Goal: Task Accomplishment & Management: Manage account settings

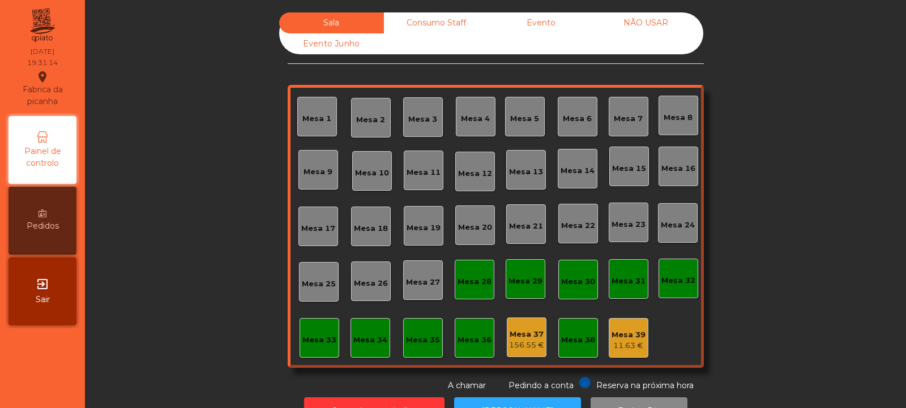
click at [574, 110] on div "Mesa 6" at bounding box center [577, 117] width 29 height 16
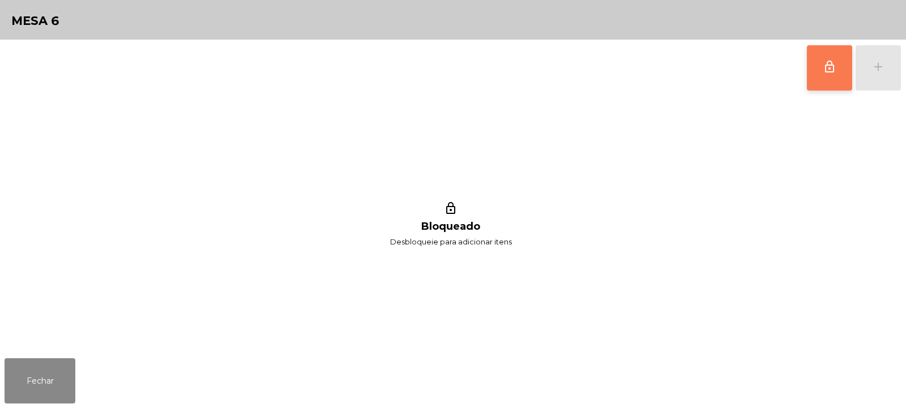
click at [820, 82] on button "lock_outline" at bounding box center [829, 67] width 45 height 45
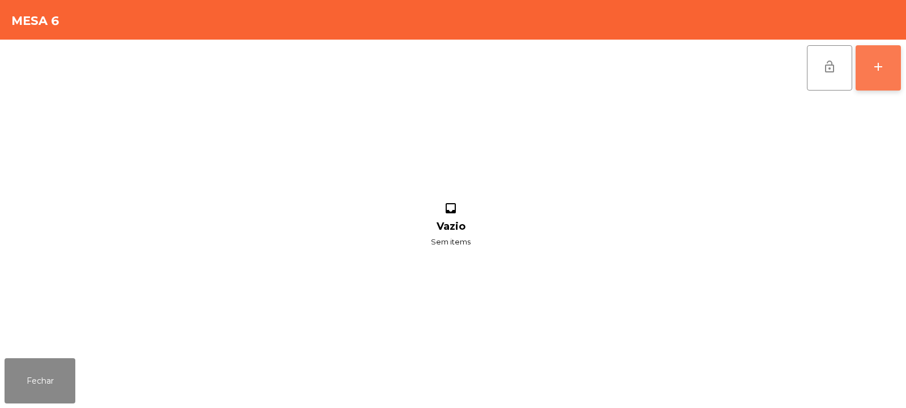
click at [883, 69] on div "add" at bounding box center [879, 67] width 14 height 14
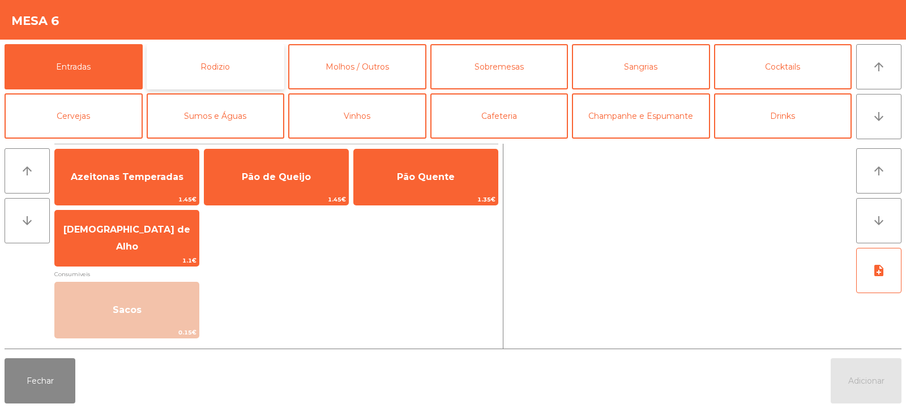
click at [223, 65] on button "Rodizio" at bounding box center [216, 66] width 138 height 45
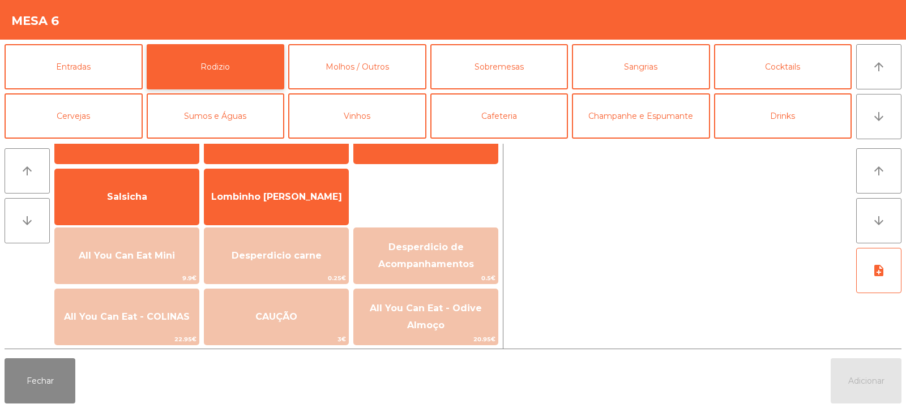
scroll to position [121, 0]
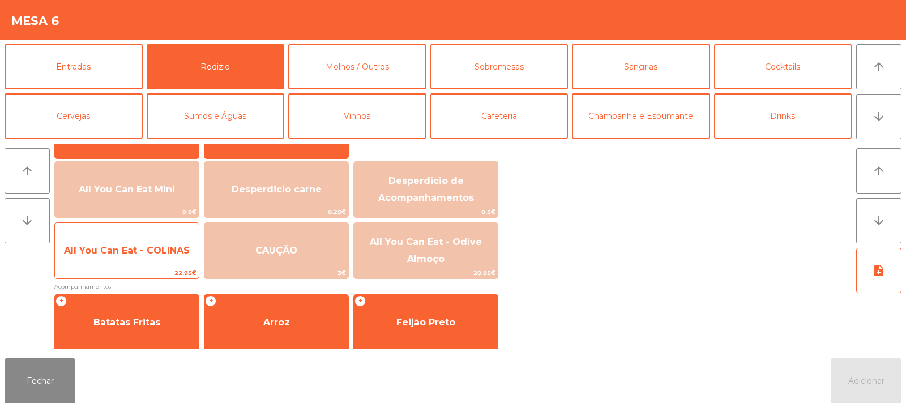
click at [137, 257] on span "All You Can Eat - COLINAS" at bounding box center [127, 251] width 144 height 31
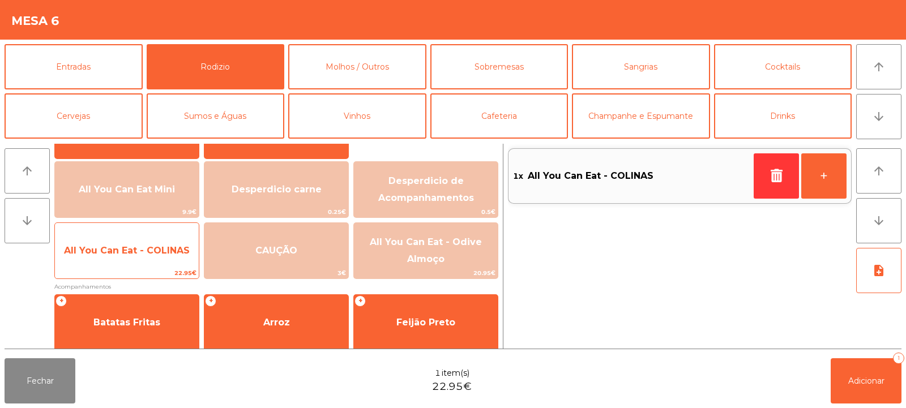
click at [126, 266] on span "All You Can Eat - COLINAS" at bounding box center [127, 251] width 144 height 31
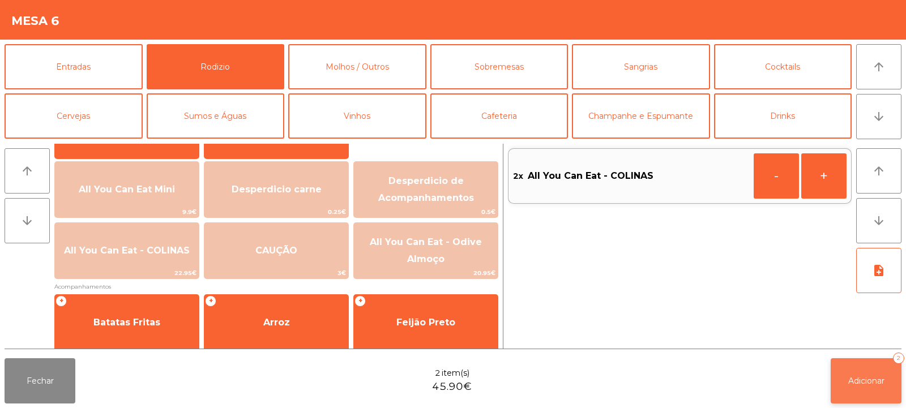
click at [878, 372] on button "Adicionar 2" at bounding box center [866, 381] width 71 height 45
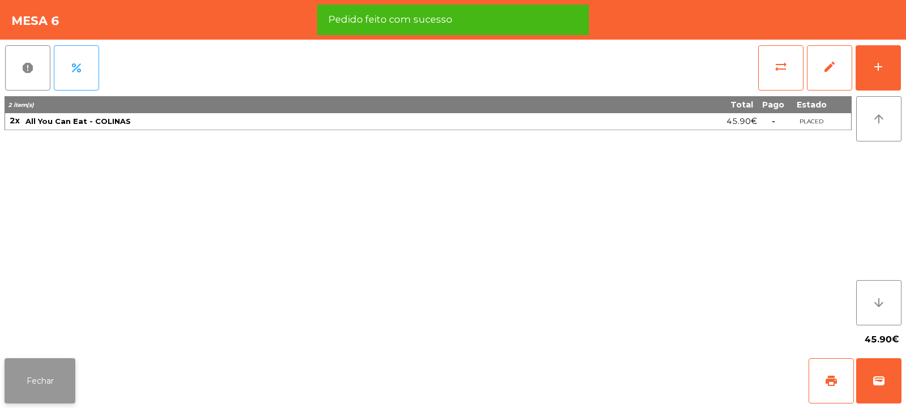
click at [27, 368] on button "Fechar" at bounding box center [40, 381] width 71 height 45
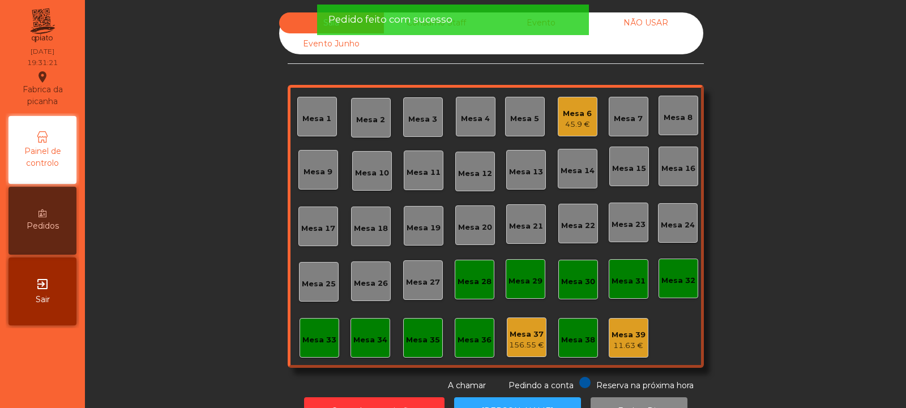
click at [170, 208] on div "Sala Consumo Staff Evento NÃO USAR Evento Junho Mesa 1 Mesa 2 Mesa 3 Mesa 4 Mes…" at bounding box center [495, 202] width 791 height 380
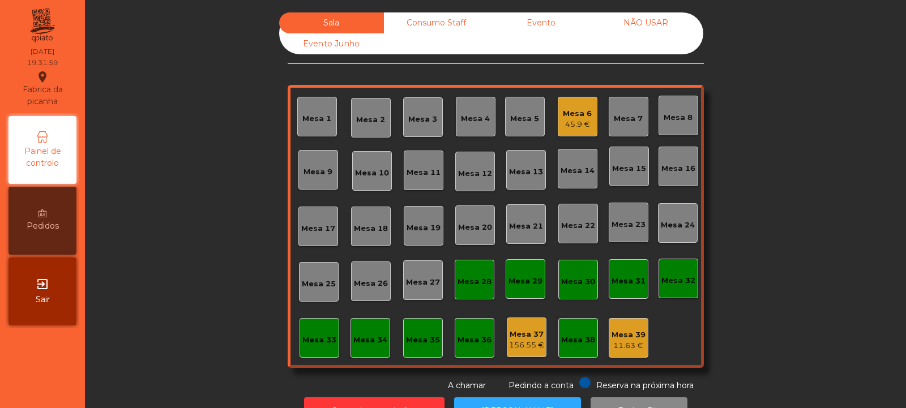
click at [407, 223] on div "Mesa 19" at bounding box center [424, 228] width 34 height 11
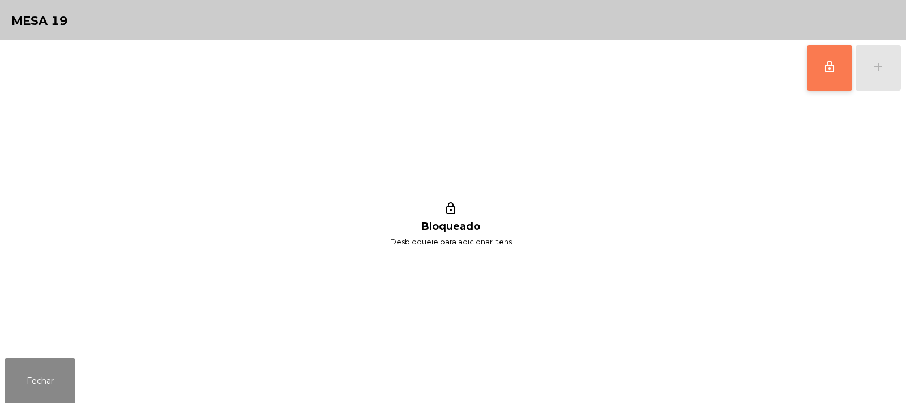
click at [823, 72] on button "lock_outline" at bounding box center [829, 67] width 45 height 45
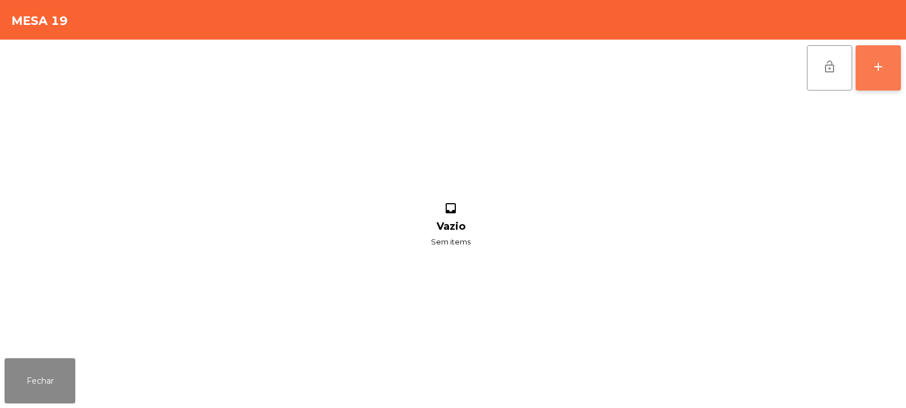
click at [895, 66] on button "add" at bounding box center [878, 67] width 45 height 45
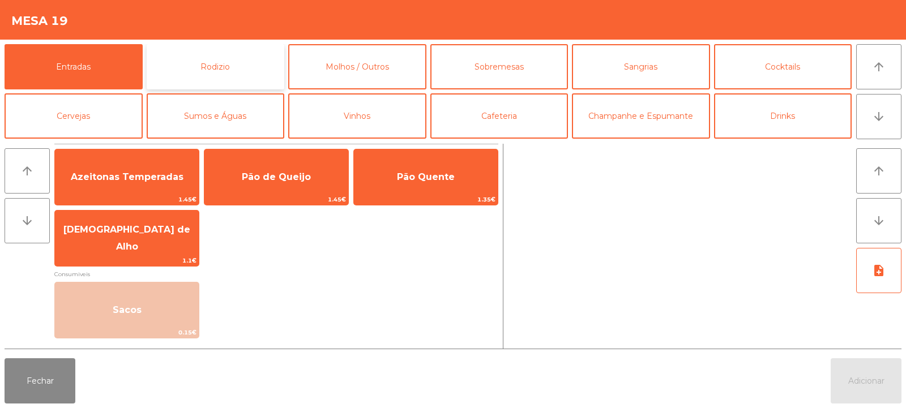
click at [220, 69] on button "Rodizio" at bounding box center [216, 66] width 138 height 45
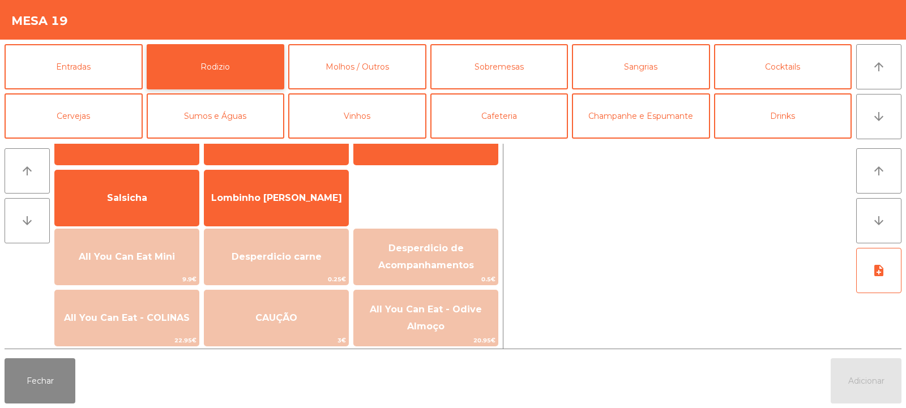
scroll to position [91, 0]
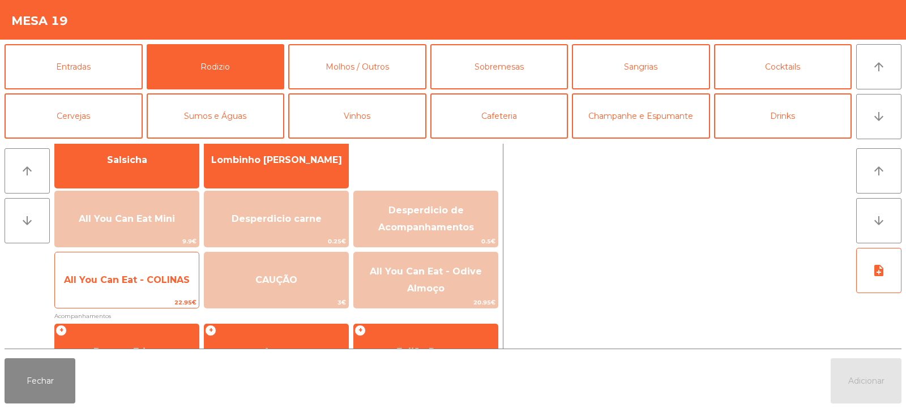
click at [154, 278] on span "All You Can Eat - COLINAS" at bounding box center [127, 280] width 126 height 11
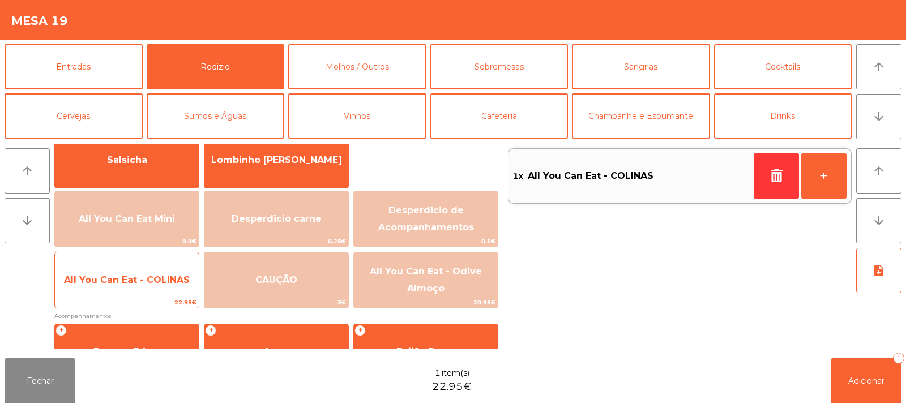
click at [133, 287] on span "All You Can Eat - COLINAS" at bounding box center [127, 280] width 144 height 31
click at [127, 277] on span "All You Can Eat - COLINAS" at bounding box center [127, 280] width 126 height 11
click at [133, 280] on span "All You Can Eat - COLINAS" at bounding box center [127, 280] width 126 height 11
click at [150, 289] on span "All You Can Eat - COLINAS" at bounding box center [127, 280] width 144 height 31
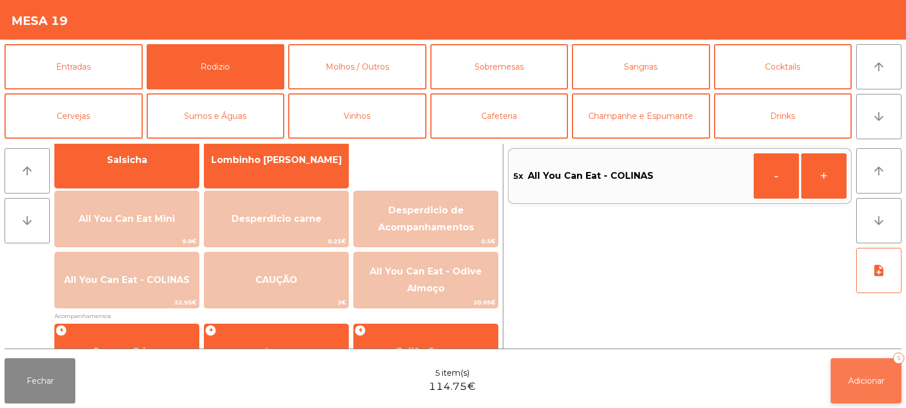
click at [899, 387] on button "Adicionar 5" at bounding box center [866, 381] width 71 height 45
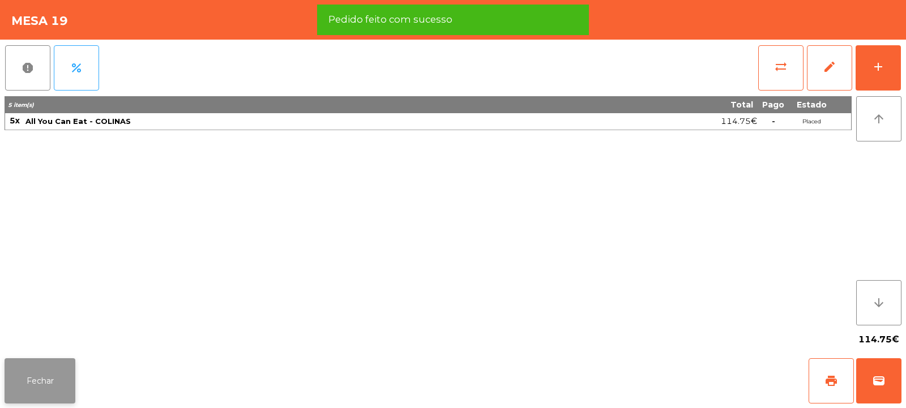
click at [40, 375] on button "Fechar" at bounding box center [40, 381] width 71 height 45
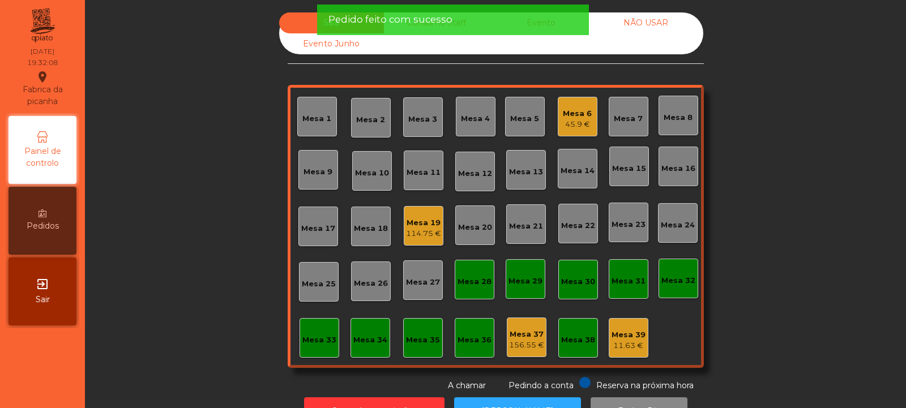
click at [165, 258] on div "Sala Consumo Staff Evento NÃO USAR Evento Junho Mesa 1 Mesa 2 Mesa 3 Mesa 4 Mes…" at bounding box center [495, 202] width 791 height 380
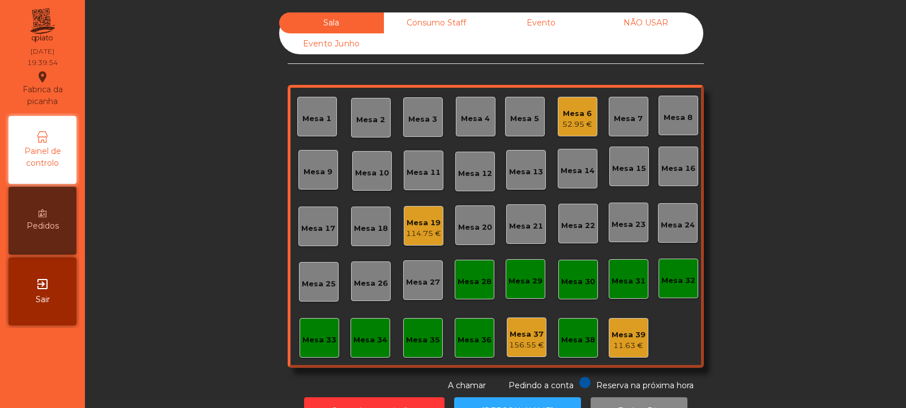
click at [234, 161] on div "Sala Consumo Staff Evento NÃO USAR Evento Junho Mesa 1 Mesa 2 Mesa 3 Mesa 4 Mes…" at bounding box center [495, 202] width 791 height 380
click at [430, 224] on div "Mesa 19" at bounding box center [423, 223] width 35 height 11
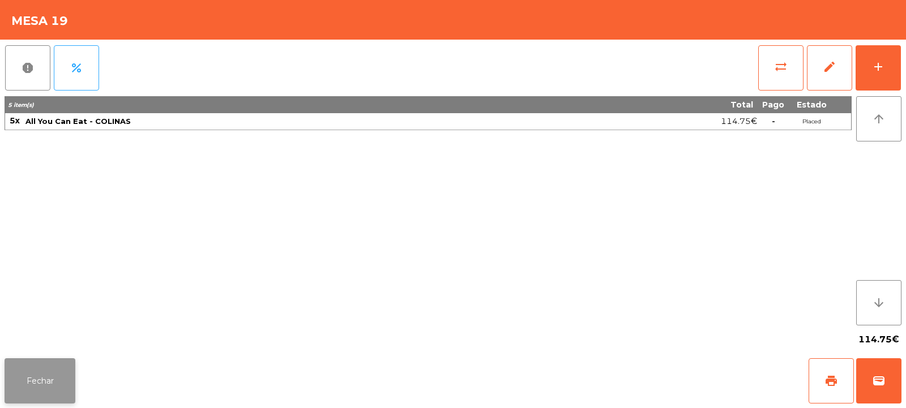
click at [45, 380] on button "Fechar" at bounding box center [40, 381] width 71 height 45
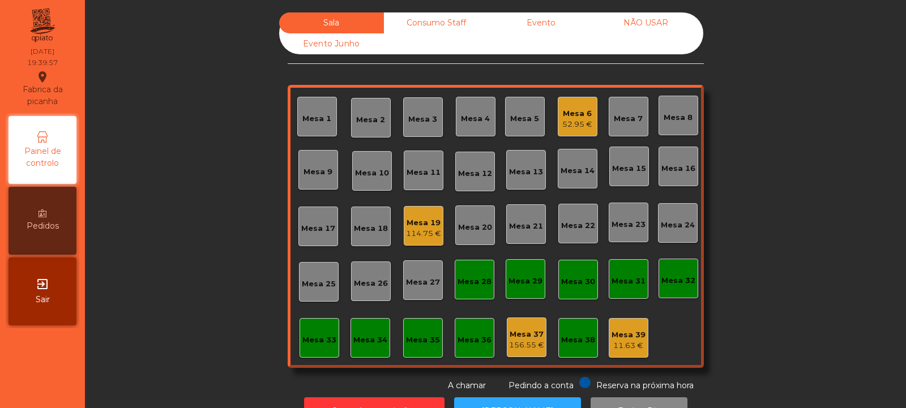
click at [590, 121] on div "Mesa 6 52.95 €" at bounding box center [578, 117] width 40 height 40
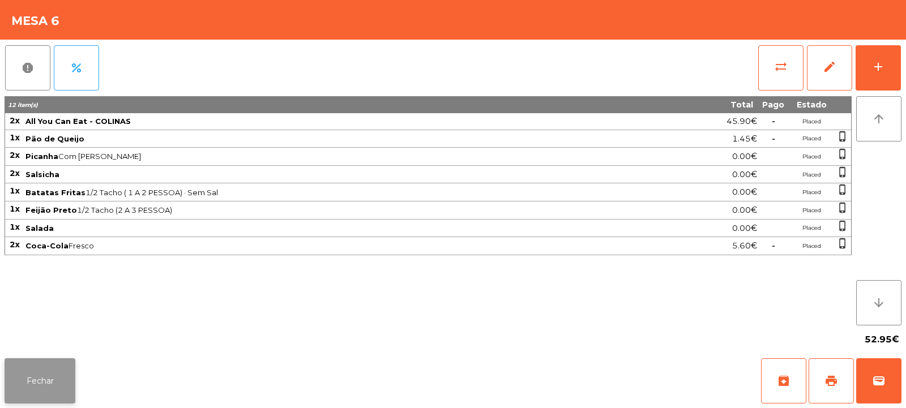
click at [59, 373] on button "Fechar" at bounding box center [40, 381] width 71 height 45
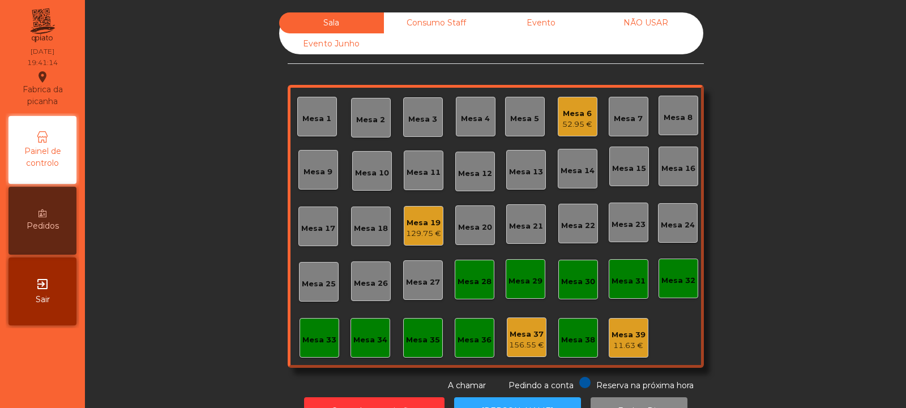
click at [305, 344] on div "Mesa 33" at bounding box center [320, 340] width 34 height 11
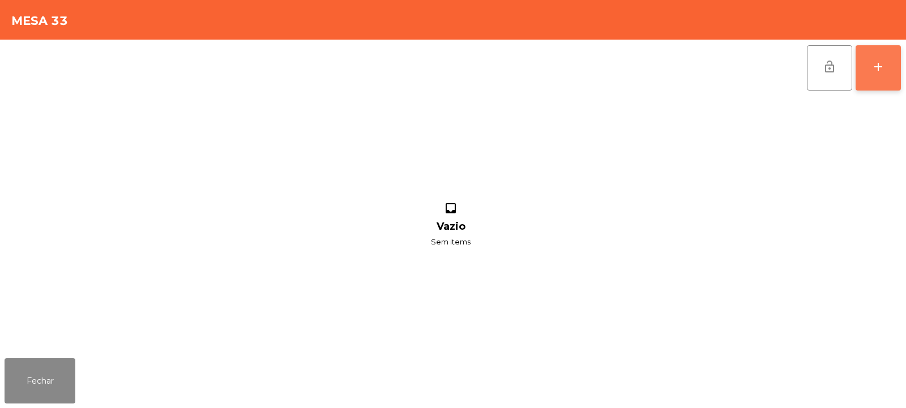
click at [880, 62] on div "add" at bounding box center [879, 67] width 14 height 14
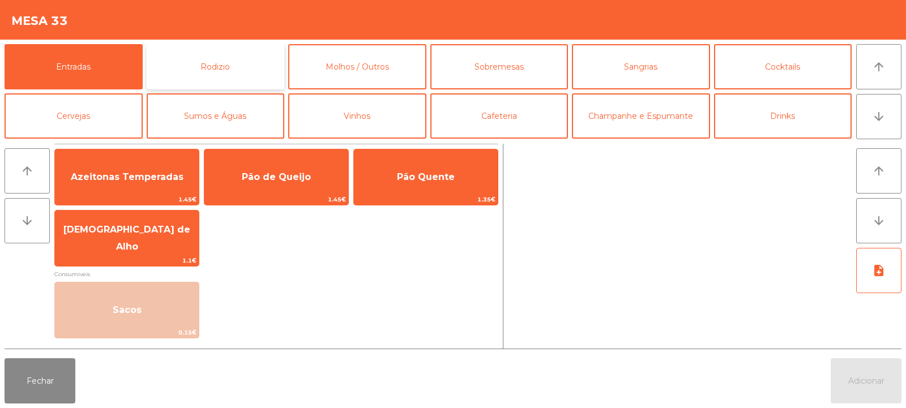
click at [240, 74] on button "Rodizio" at bounding box center [216, 66] width 138 height 45
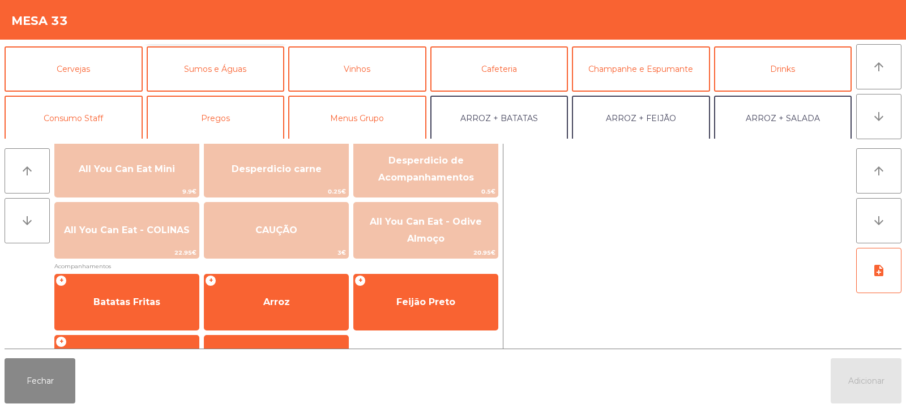
scroll to position [62, 0]
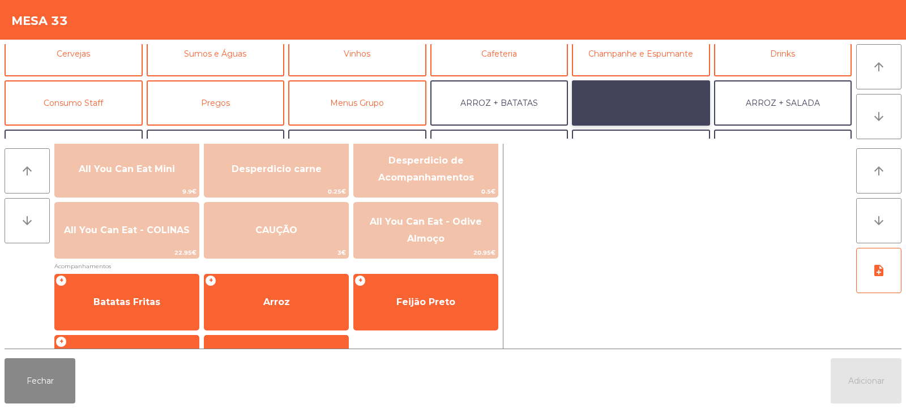
click at [639, 108] on button "ARROZ + FEIJÃO" at bounding box center [641, 102] width 138 height 45
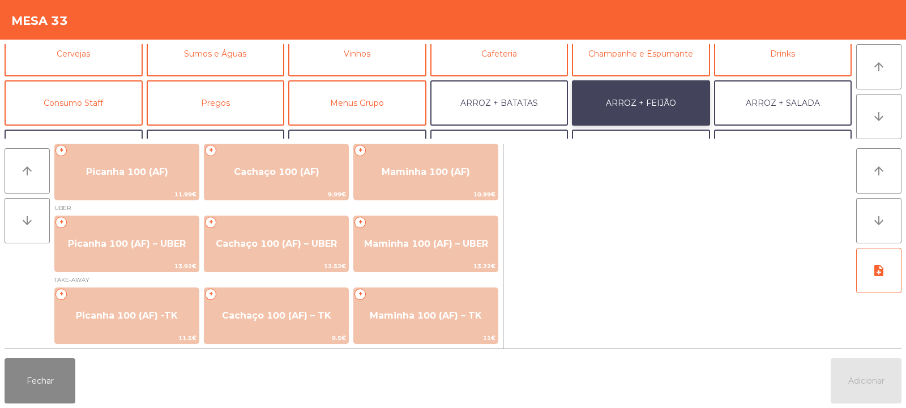
scroll to position [5, 0]
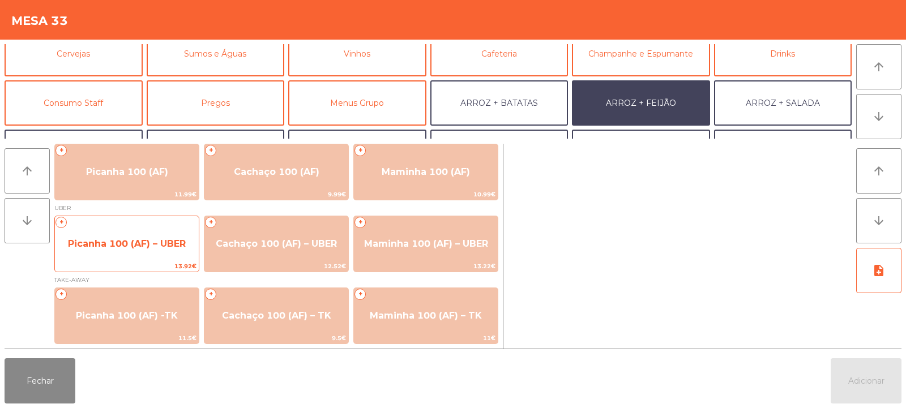
click at [121, 240] on span "Picanha 100 (AF) – UBER" at bounding box center [127, 244] width 118 height 11
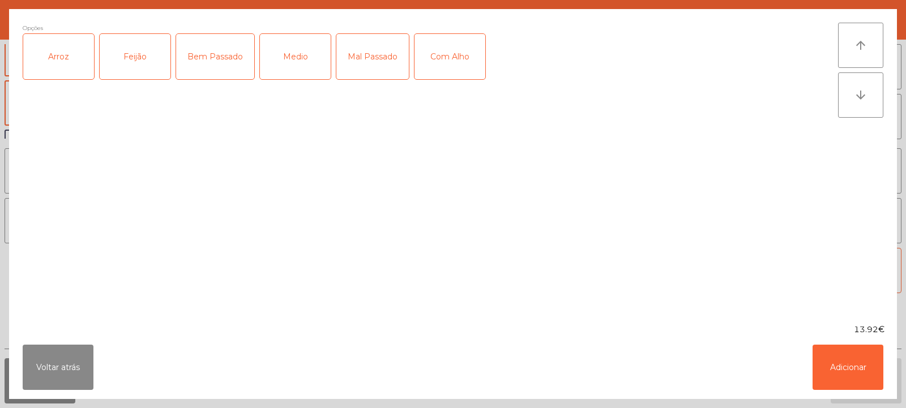
click at [58, 63] on div "Arroz" at bounding box center [58, 56] width 71 height 45
click at [134, 58] on div "Feijão" at bounding box center [135, 56] width 71 height 45
click at [231, 53] on div "Bem Passado" at bounding box center [215, 56] width 78 height 45
click at [448, 62] on div "Com Alho" at bounding box center [450, 56] width 71 height 45
click at [849, 364] on button "Adicionar" at bounding box center [848, 367] width 71 height 45
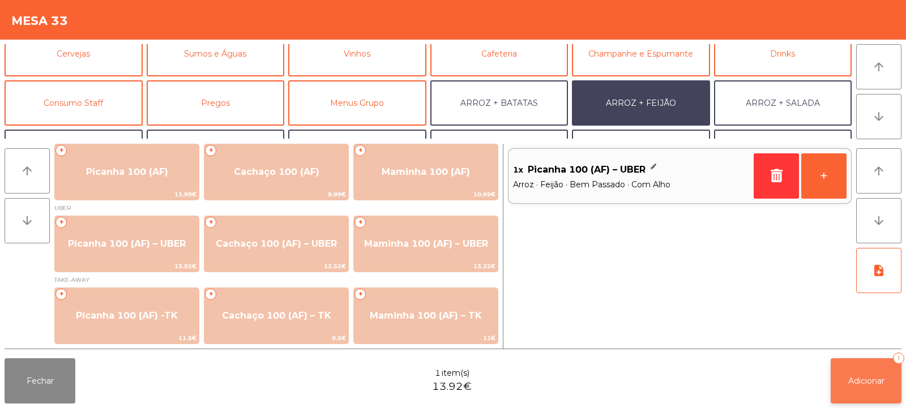
click at [858, 389] on button "Adicionar 1" at bounding box center [866, 381] width 71 height 45
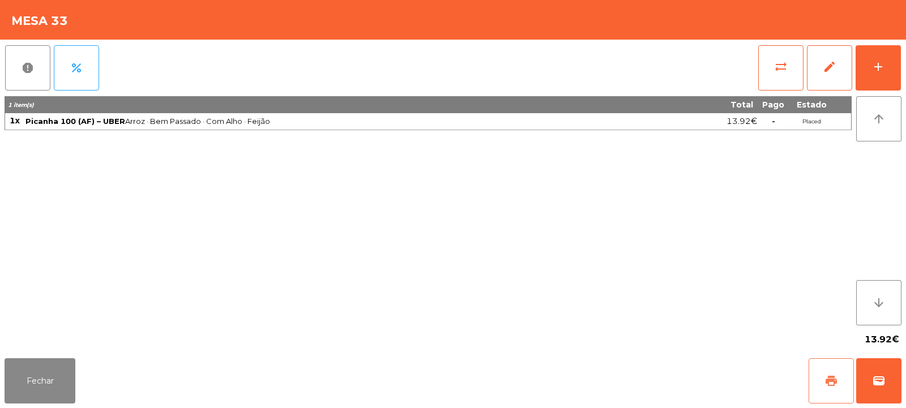
click at [823, 369] on button "print" at bounding box center [831, 381] width 45 height 45
click at [906, 382] on div "Fechar print wallet" at bounding box center [453, 381] width 906 height 54
click at [879, 377] on span "wallet" at bounding box center [879, 381] width 14 height 14
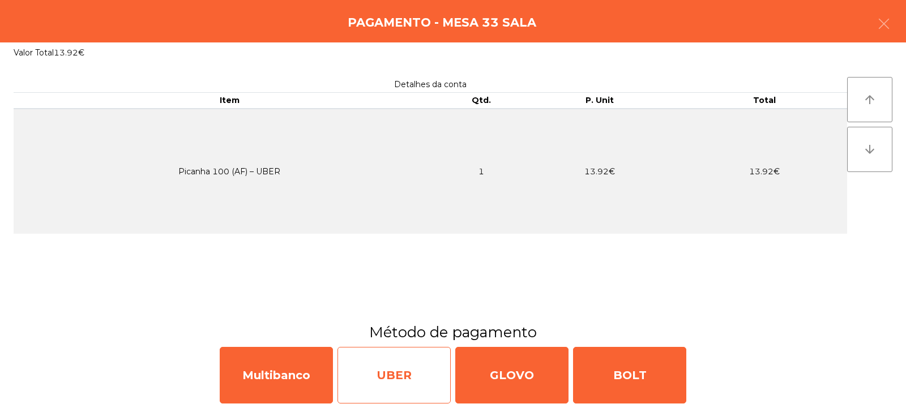
click at [384, 368] on div "UBER" at bounding box center [394, 375] width 113 height 57
select select "**"
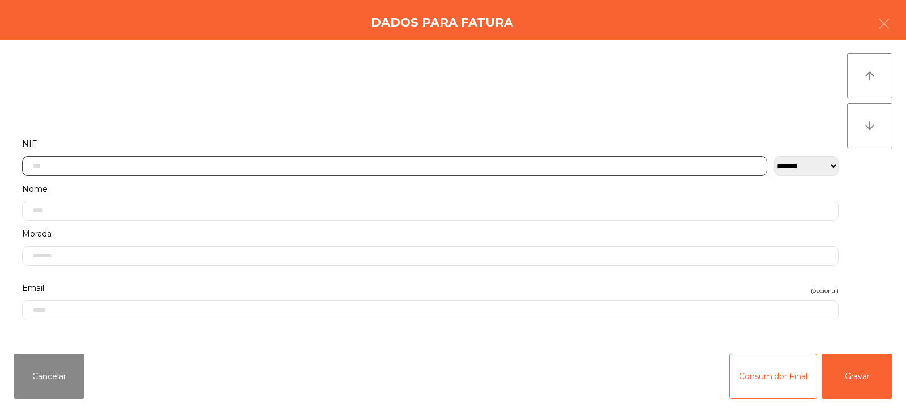
click at [455, 164] on input "text" at bounding box center [395, 166] width 746 height 20
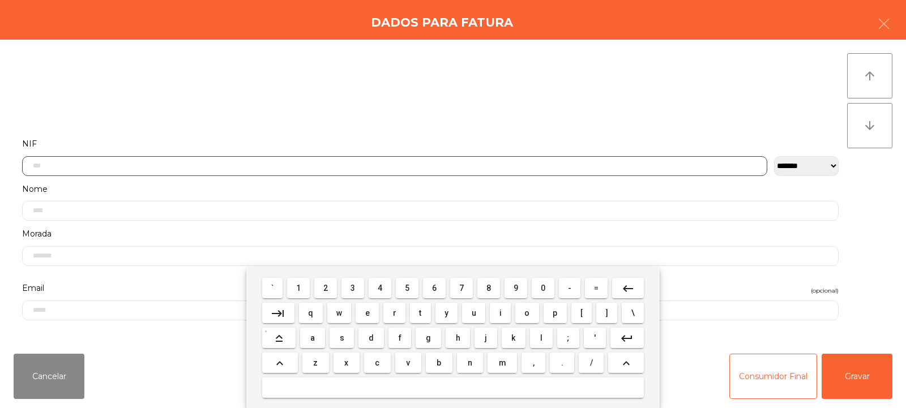
scroll to position [83, 0]
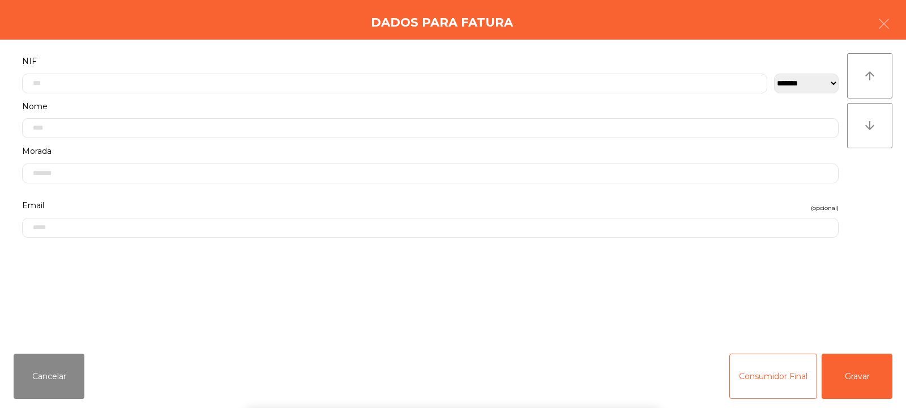
click at [868, 366] on div "` 1 2 3 4 5 6 7 8 9 0 - = keyboard_backspace keyboard_tab q w e r t y u i o p […" at bounding box center [453, 338] width 906 height 140
click at [866, 378] on button "Gravar" at bounding box center [857, 376] width 71 height 45
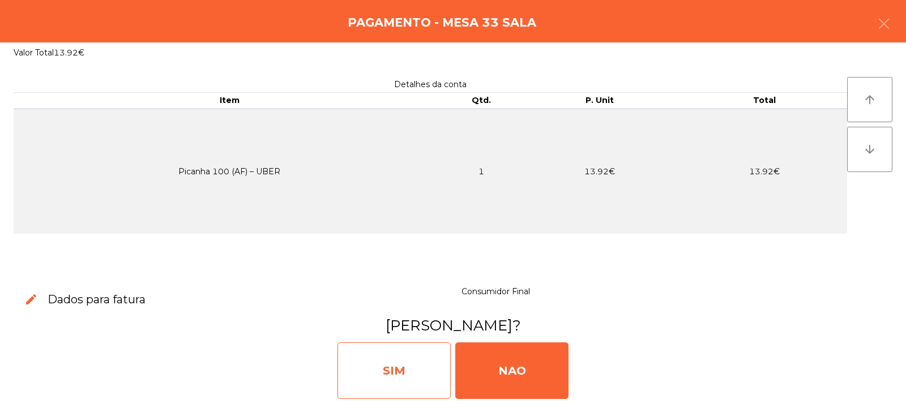
click at [393, 364] on div "SIM" at bounding box center [394, 371] width 113 height 57
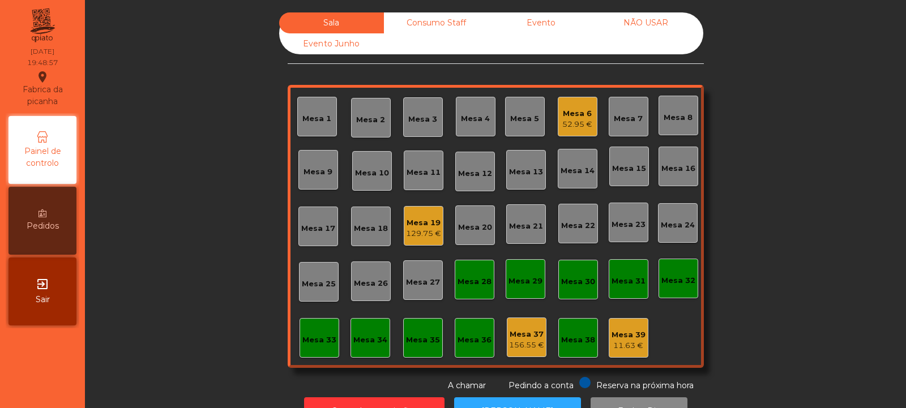
click at [372, 341] on div "Mesa 34" at bounding box center [371, 340] width 34 height 11
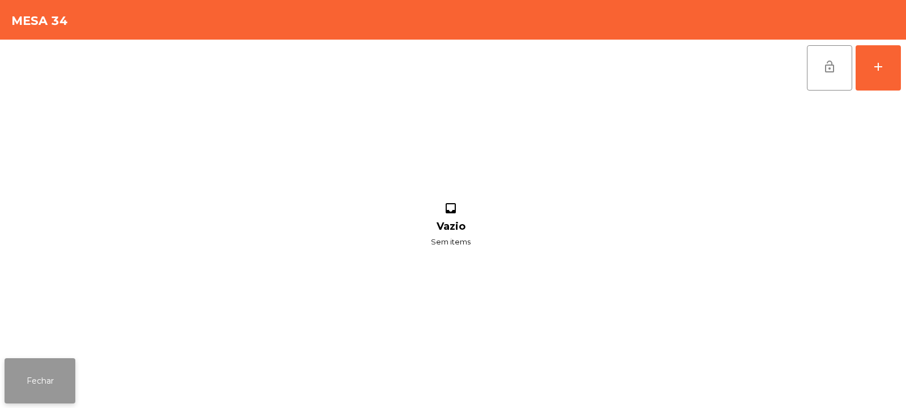
click at [55, 377] on button "Fechar" at bounding box center [40, 381] width 71 height 45
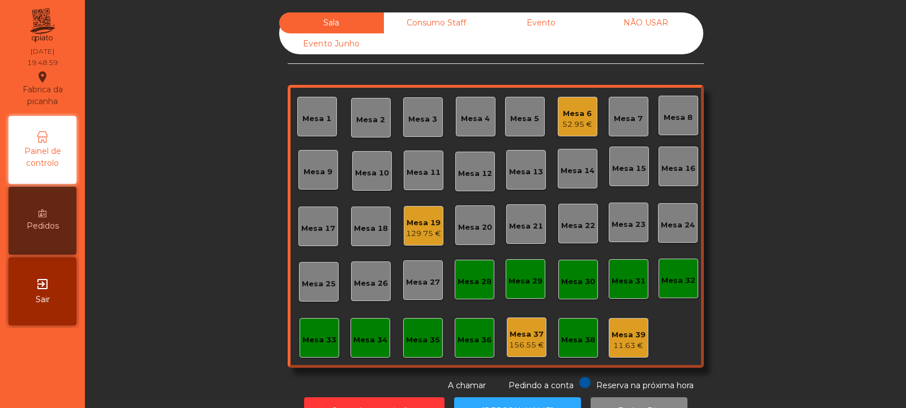
click at [364, 348] on div "Mesa 34" at bounding box center [371, 338] width 40 height 40
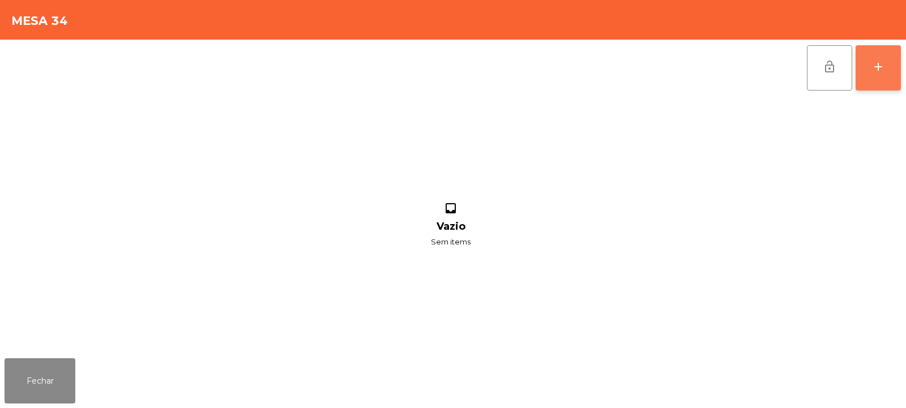
click at [875, 65] on div "add" at bounding box center [879, 67] width 14 height 14
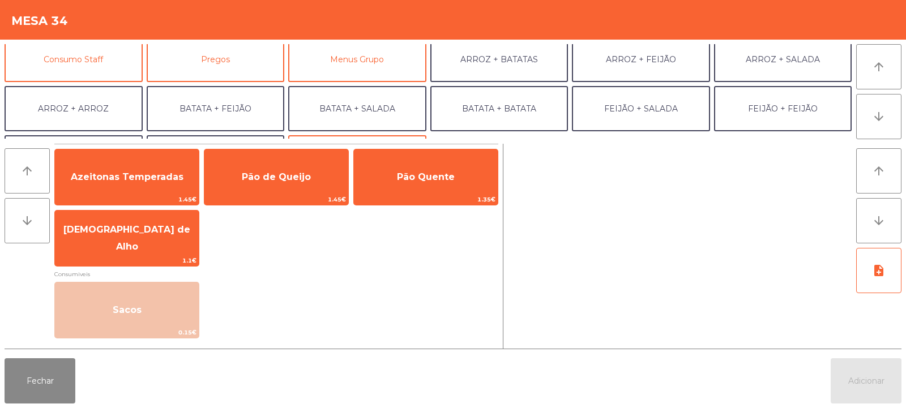
scroll to position [105, 0]
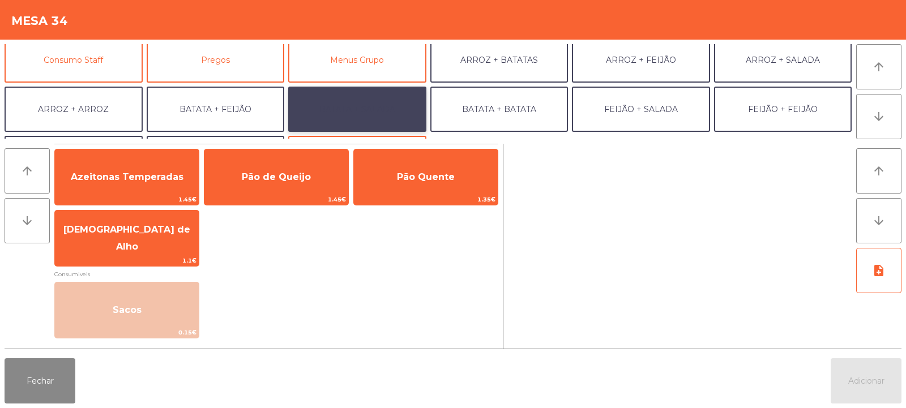
click at [406, 112] on button "BATATA + SALADA" at bounding box center [357, 109] width 138 height 45
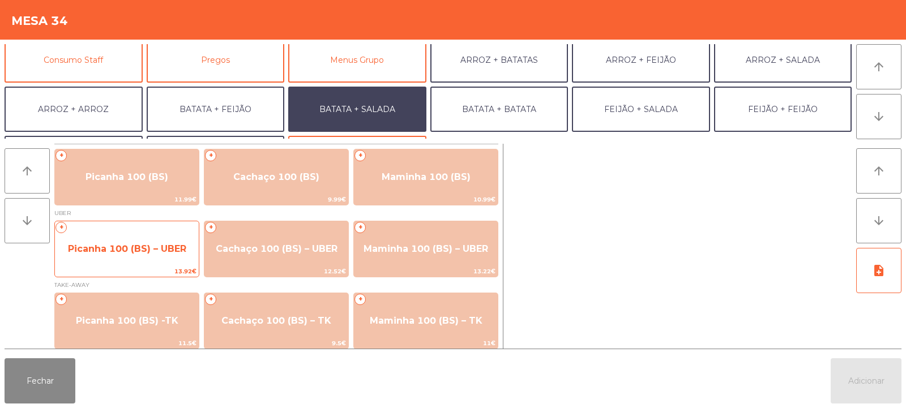
click at [148, 250] on span "Picanha 100 (BS) – UBER" at bounding box center [127, 249] width 118 height 11
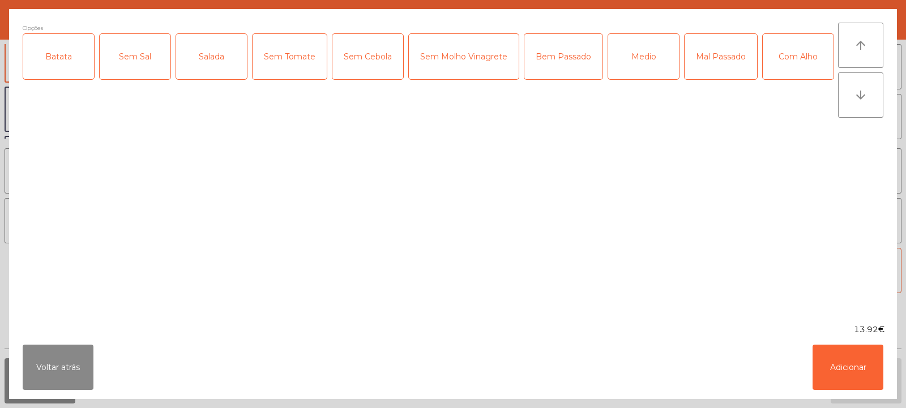
click at [54, 65] on div "Batata" at bounding box center [58, 56] width 71 height 45
click at [227, 57] on div "Salada" at bounding box center [211, 56] width 71 height 45
click at [710, 65] on div "Mal Passado" at bounding box center [721, 56] width 73 height 45
click at [763, 79] on div "Com Alho" at bounding box center [798, 56] width 71 height 45
click at [853, 364] on button "Adicionar" at bounding box center [848, 367] width 71 height 45
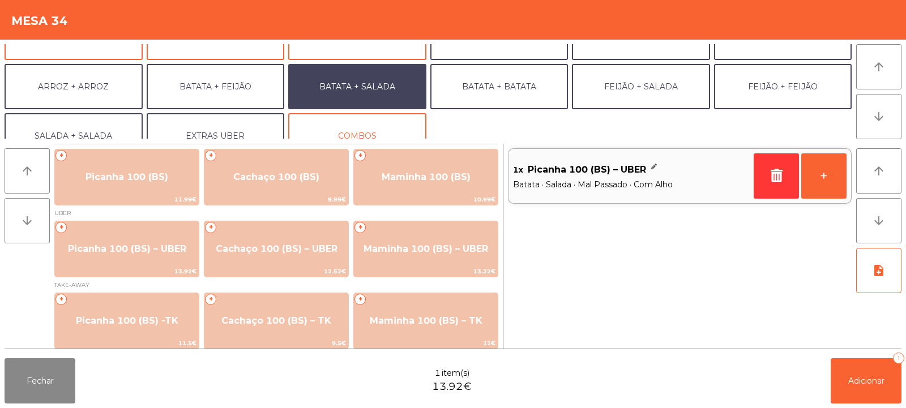
scroll to position [147, 0]
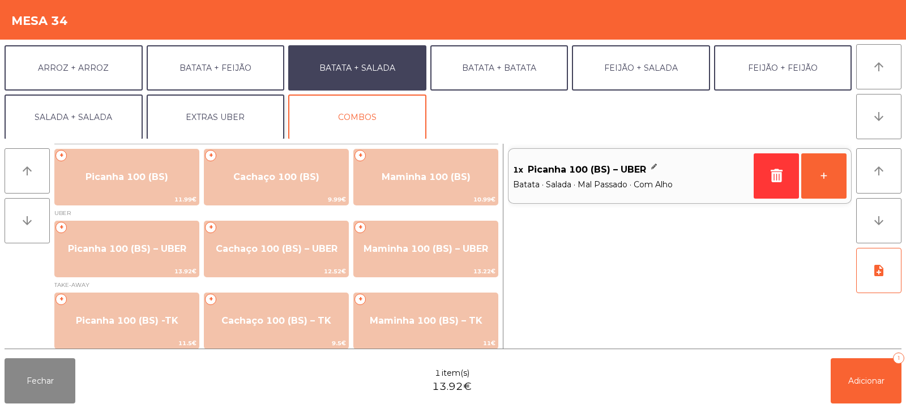
click at [214, 116] on button "EXTRAS UBER" at bounding box center [216, 117] width 138 height 45
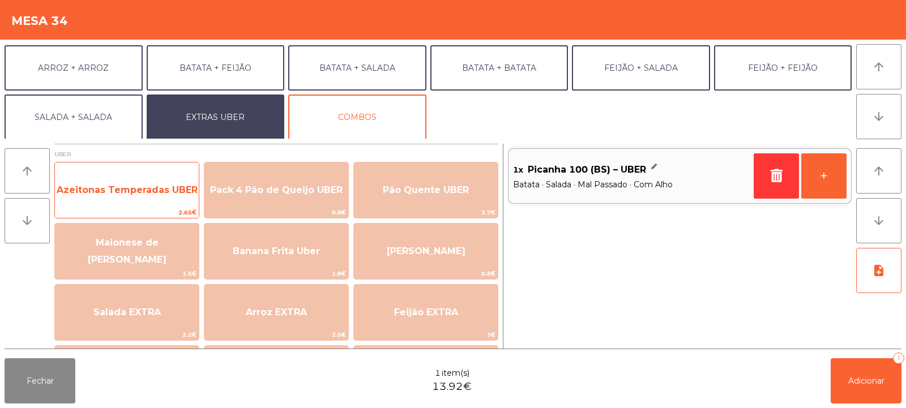
click at [161, 192] on span "Azeitonas Temperadas UBER" at bounding box center [127, 190] width 141 height 11
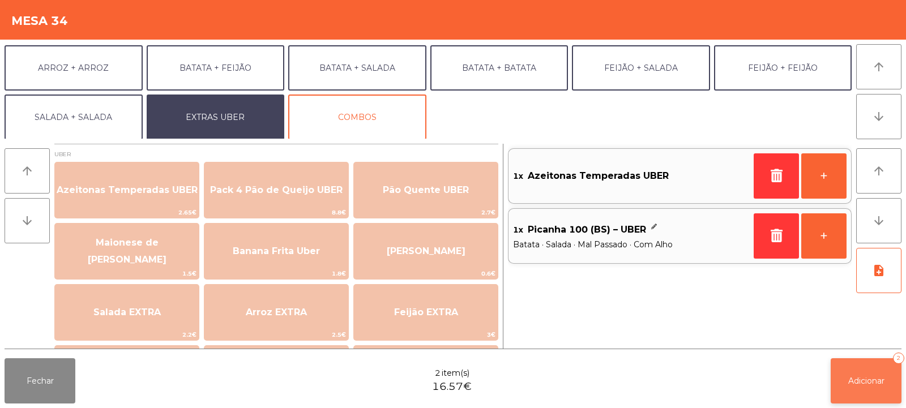
click at [870, 383] on span "Adicionar" at bounding box center [867, 381] width 36 height 10
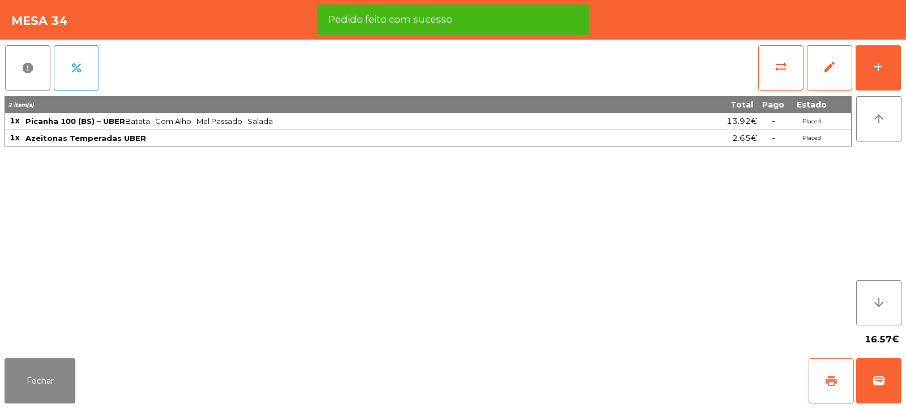
click at [840, 379] on button "print" at bounding box center [831, 381] width 45 height 45
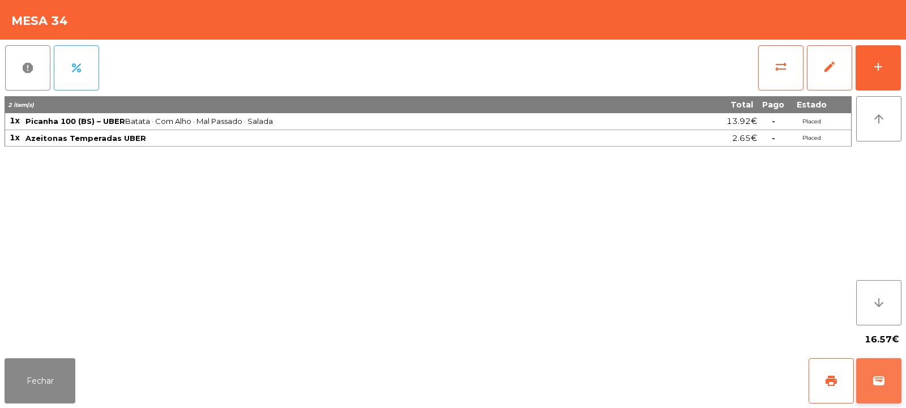
click at [874, 368] on button "wallet" at bounding box center [879, 381] width 45 height 45
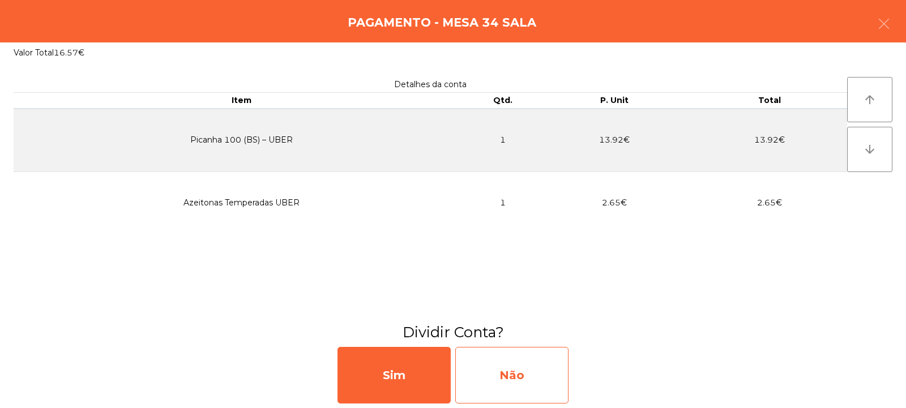
click at [512, 376] on div "Não" at bounding box center [511, 375] width 113 height 57
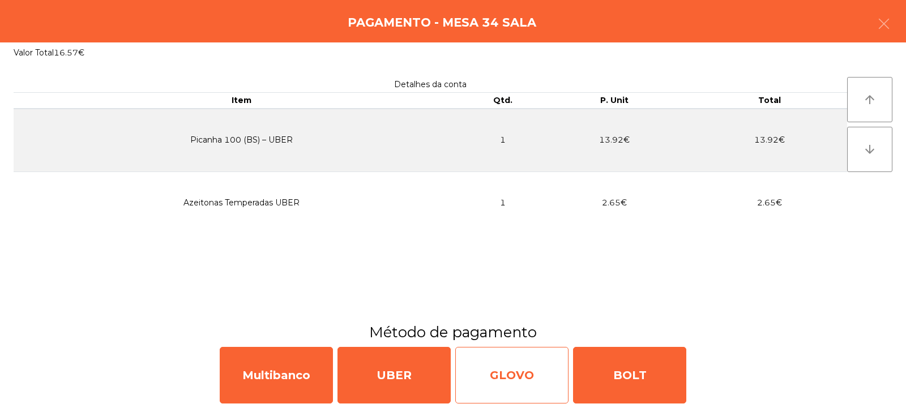
click at [509, 378] on div "GLOVO" at bounding box center [511, 375] width 113 height 57
select select "**"
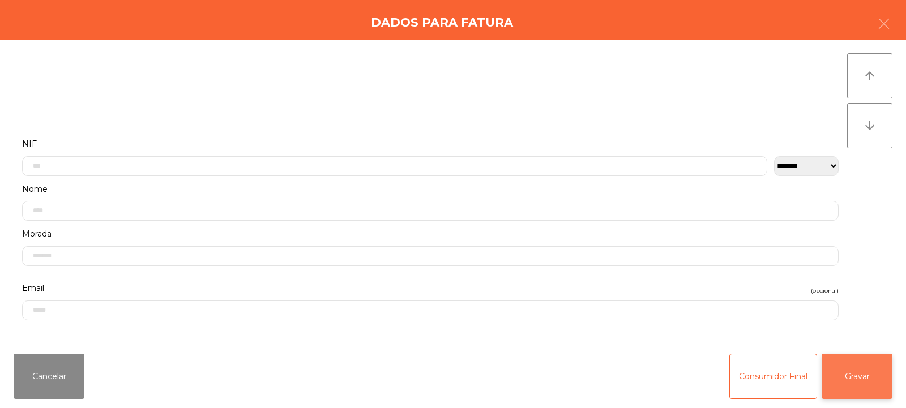
click at [864, 378] on button "Gravar" at bounding box center [857, 376] width 71 height 45
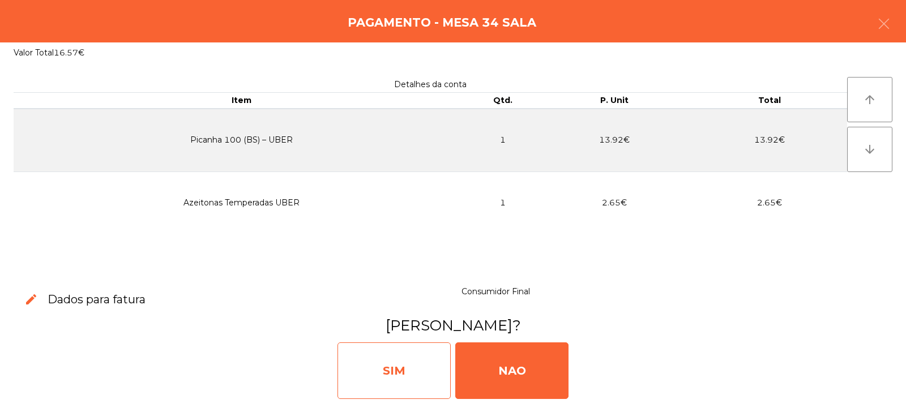
click at [411, 367] on div "SIM" at bounding box center [394, 371] width 113 height 57
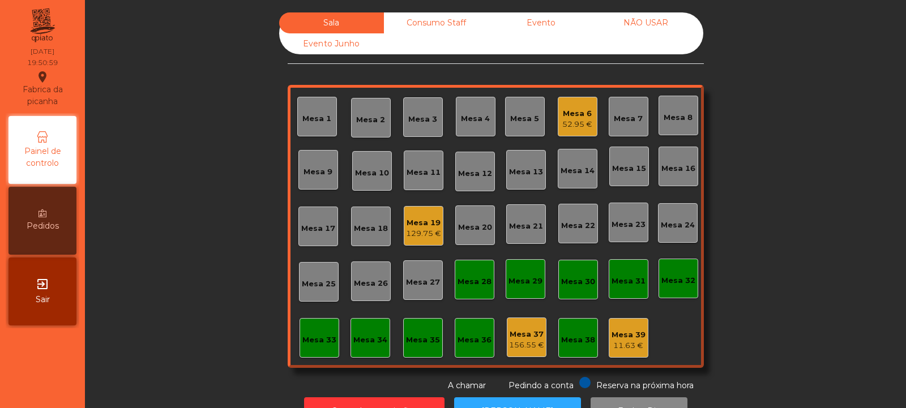
click at [313, 338] on div "Mesa 33" at bounding box center [320, 340] width 34 height 11
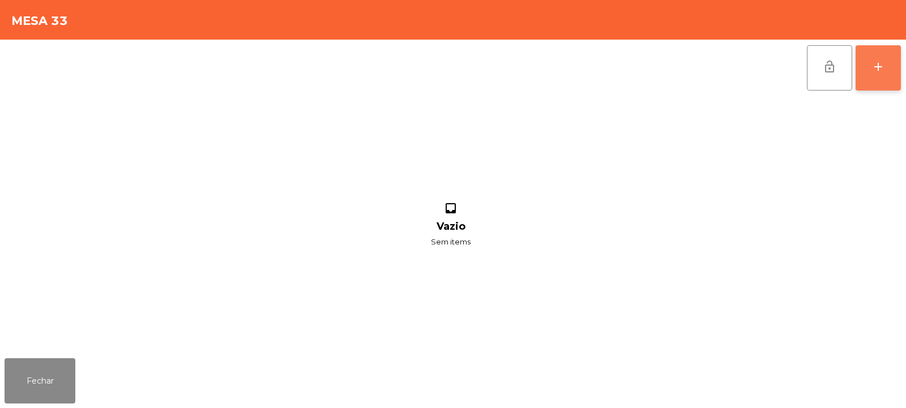
click at [870, 61] on button "add" at bounding box center [878, 67] width 45 height 45
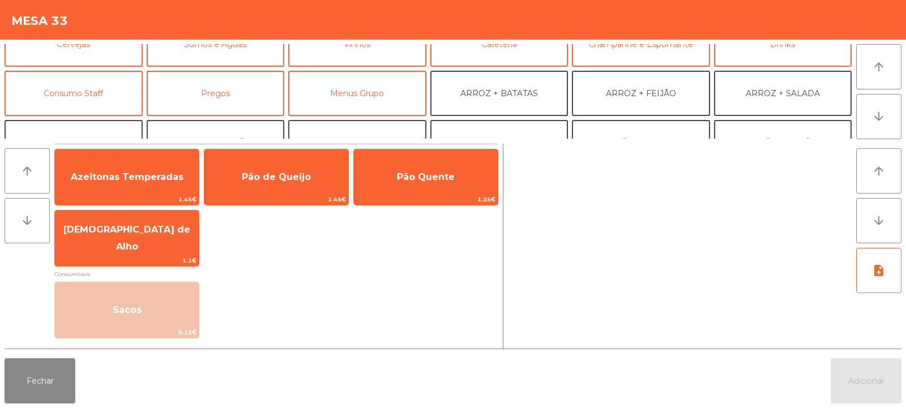
scroll to position [74, 0]
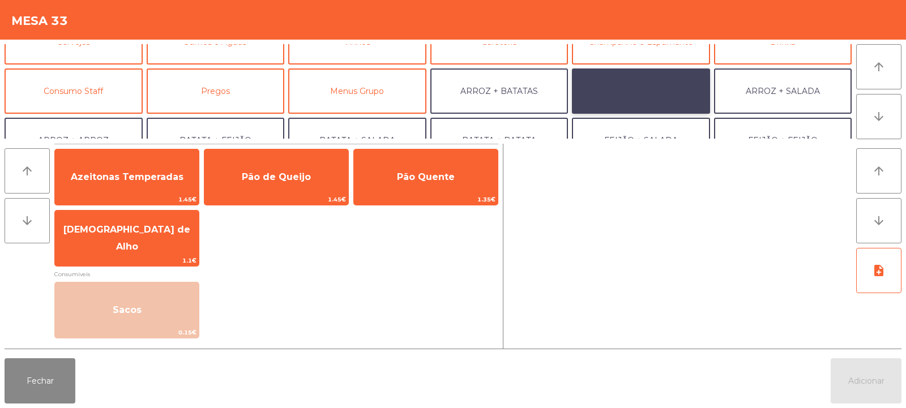
click at [668, 91] on button "ARROZ + FEIJÃO" at bounding box center [641, 91] width 138 height 45
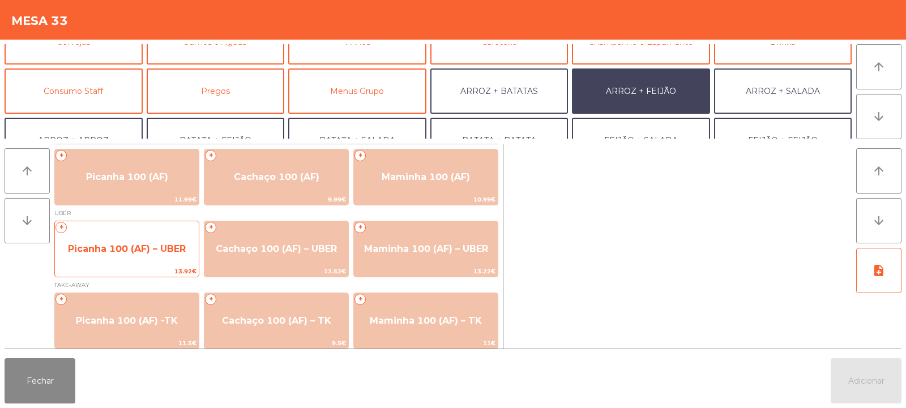
click at [112, 249] on span "Picanha 100 (AF) – UBER" at bounding box center [127, 249] width 118 height 11
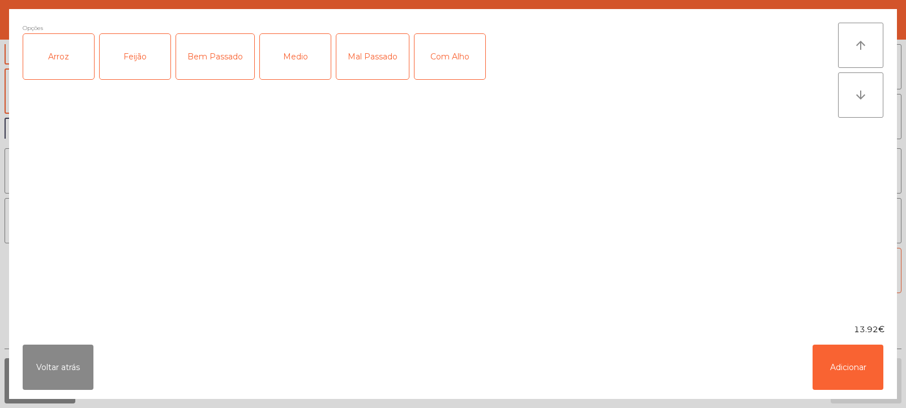
click at [75, 46] on div "Arroz" at bounding box center [58, 56] width 71 height 45
click at [151, 53] on div "Feijão" at bounding box center [135, 56] width 71 height 45
click at [220, 56] on div "Bem Passado" at bounding box center [215, 56] width 78 height 45
click at [469, 54] on div "Com Alho" at bounding box center [450, 56] width 71 height 45
click at [841, 353] on button "Adicionar" at bounding box center [848, 367] width 71 height 45
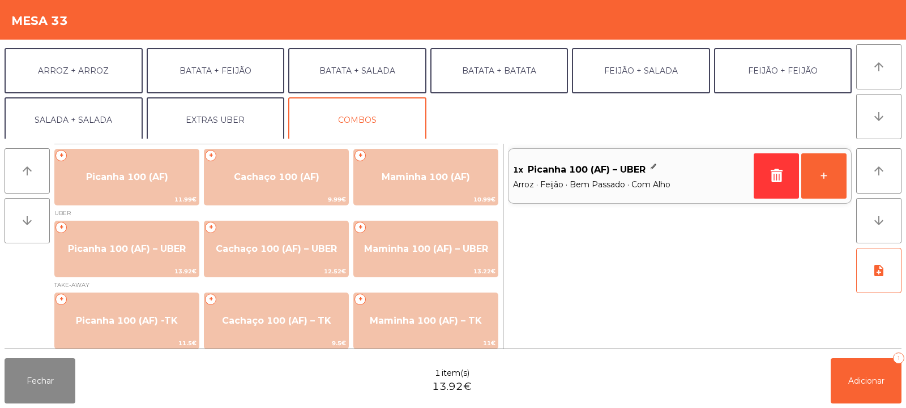
scroll to position [146, 0]
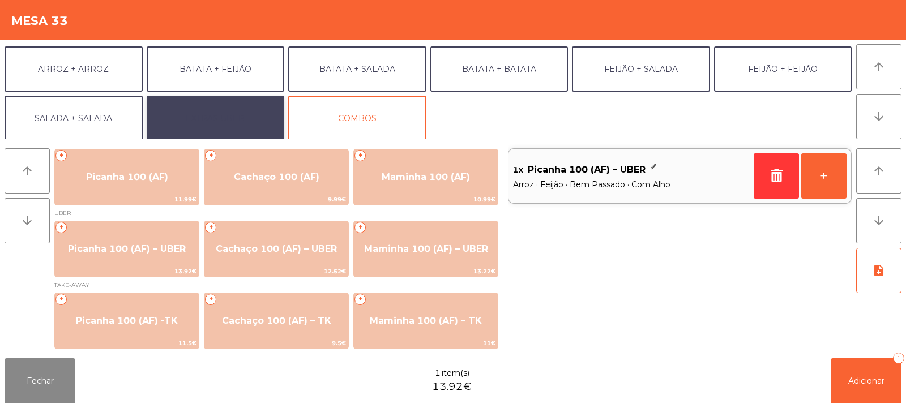
click at [250, 117] on button "EXTRAS UBER" at bounding box center [216, 118] width 138 height 45
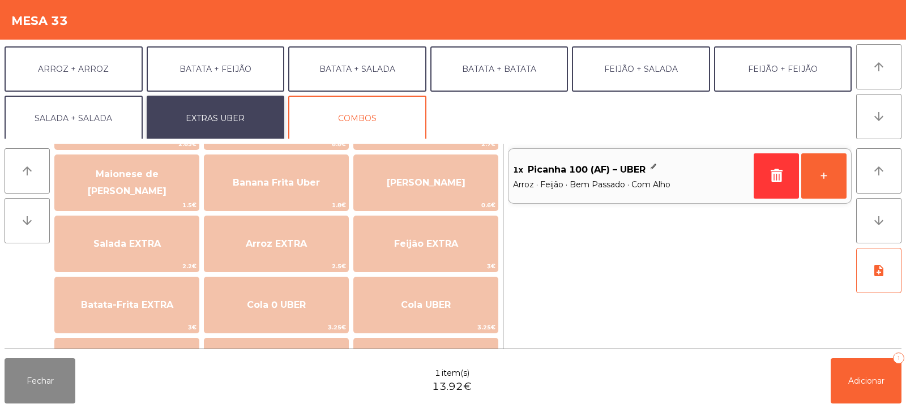
scroll to position [80, 0]
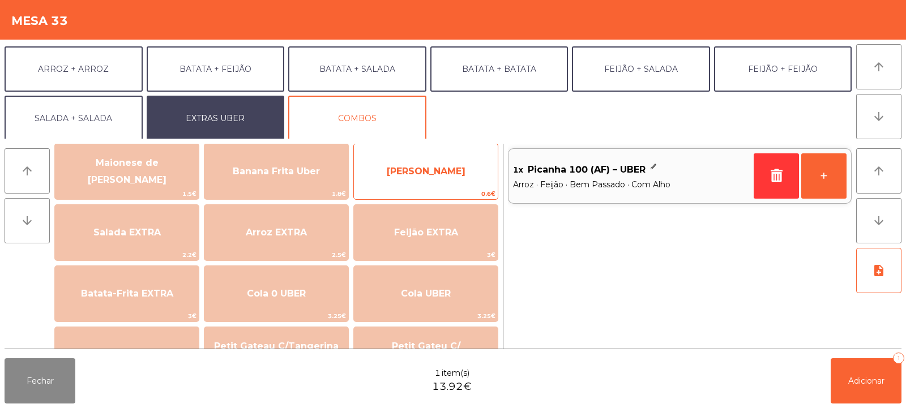
click at [443, 159] on span "[PERSON_NAME]" at bounding box center [426, 171] width 144 height 31
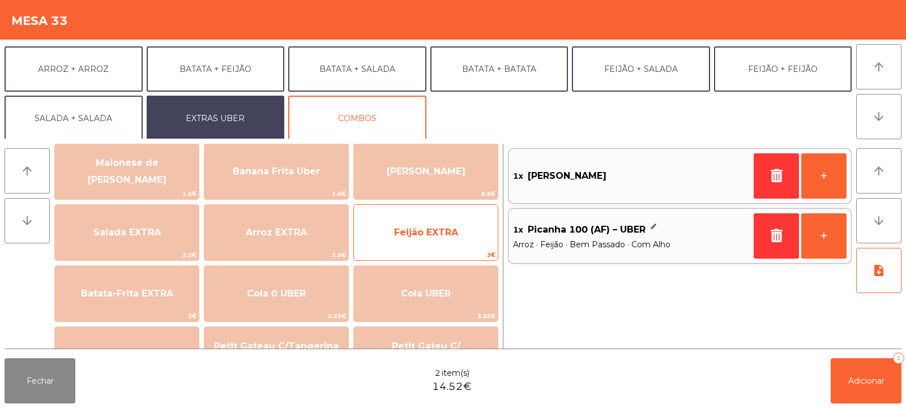
click at [428, 235] on span "Feijão EXTRA" at bounding box center [426, 232] width 64 height 11
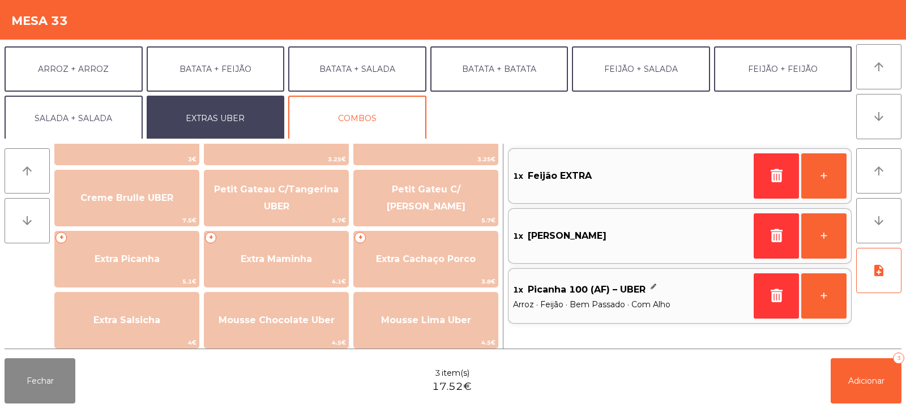
scroll to position [238, 0]
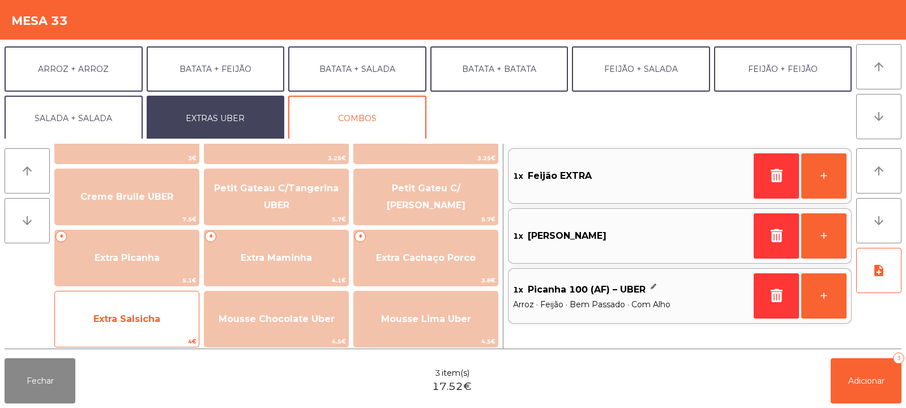
click at [153, 325] on span "Extra Salsicha" at bounding box center [127, 319] width 144 height 31
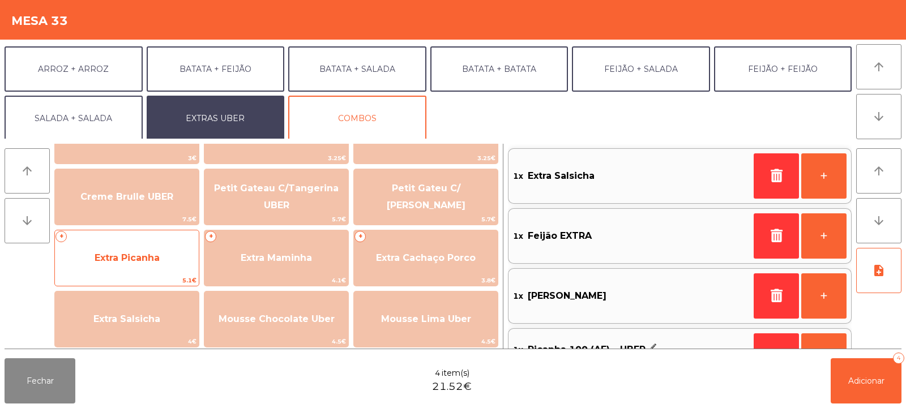
click at [146, 258] on span "Extra Picanha" at bounding box center [127, 258] width 65 height 11
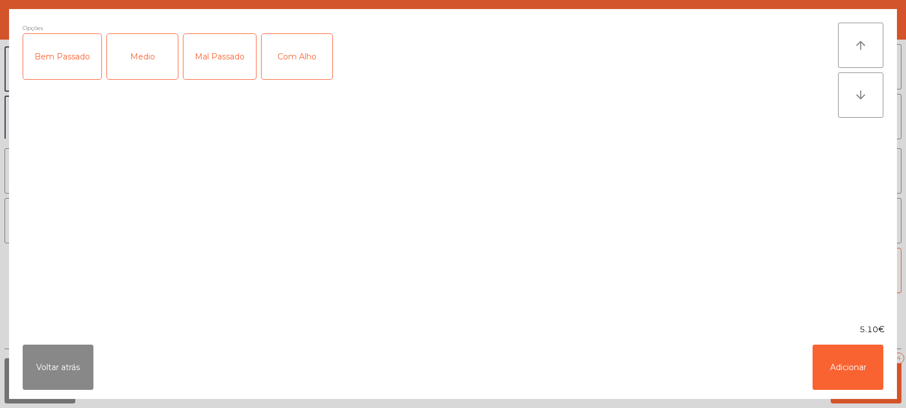
click at [65, 57] on div "Bem Passado" at bounding box center [62, 56] width 78 height 45
click at [325, 67] on div "Com Alho" at bounding box center [297, 56] width 71 height 45
click at [849, 361] on button "Adicionar" at bounding box center [848, 367] width 71 height 45
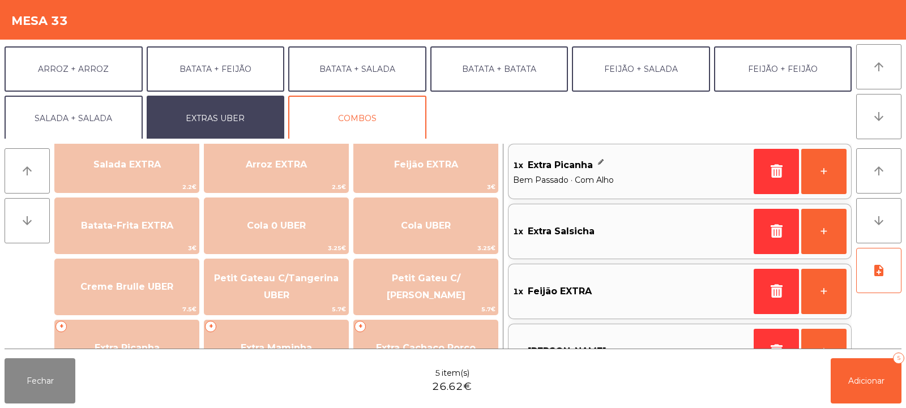
scroll to position [91, 0]
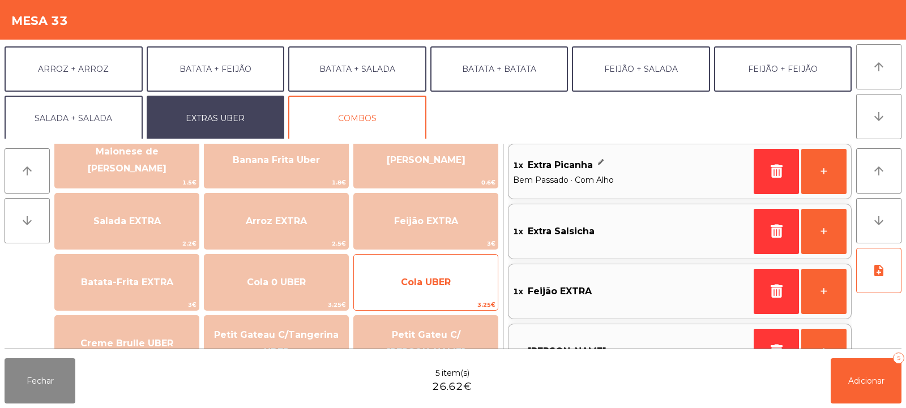
click at [391, 270] on span "Cola UBER" at bounding box center [426, 282] width 144 height 31
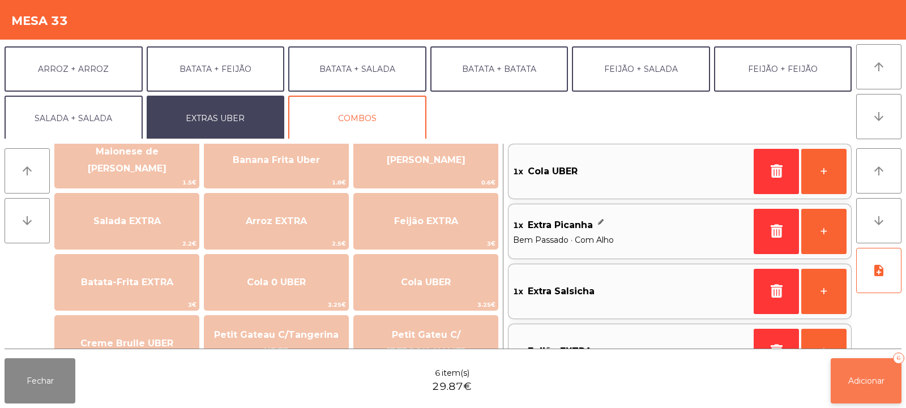
click at [853, 381] on span "Adicionar" at bounding box center [867, 381] width 36 height 10
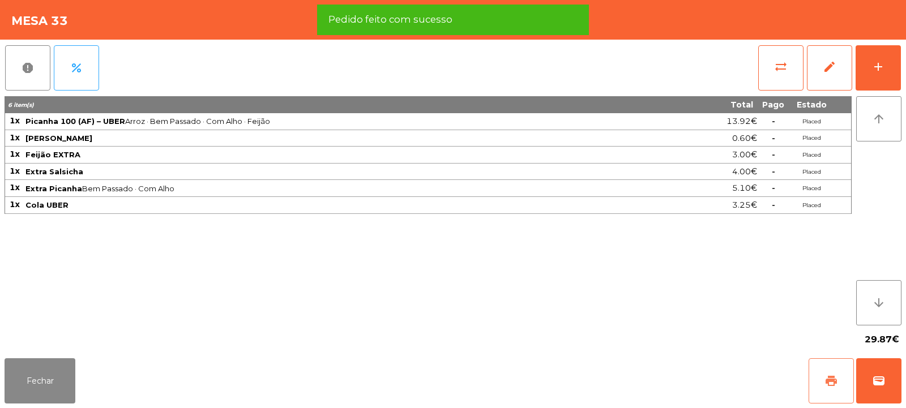
click at [825, 389] on button "print" at bounding box center [831, 381] width 45 height 45
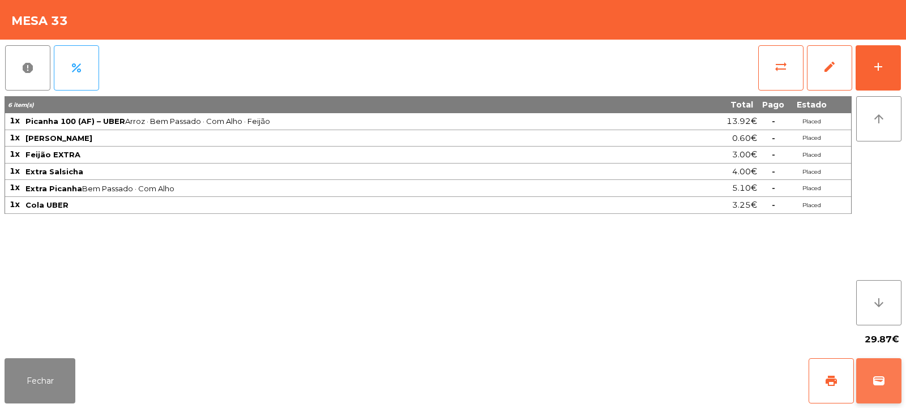
click at [882, 374] on button "wallet" at bounding box center [879, 381] width 45 height 45
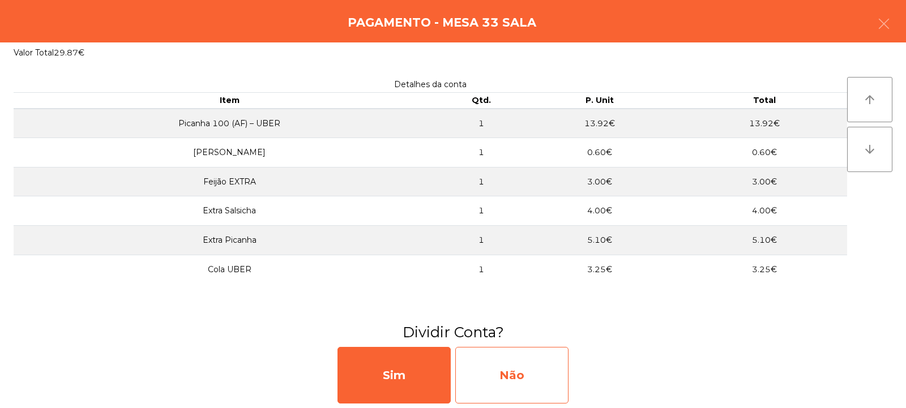
click at [496, 377] on div "Não" at bounding box center [511, 375] width 113 height 57
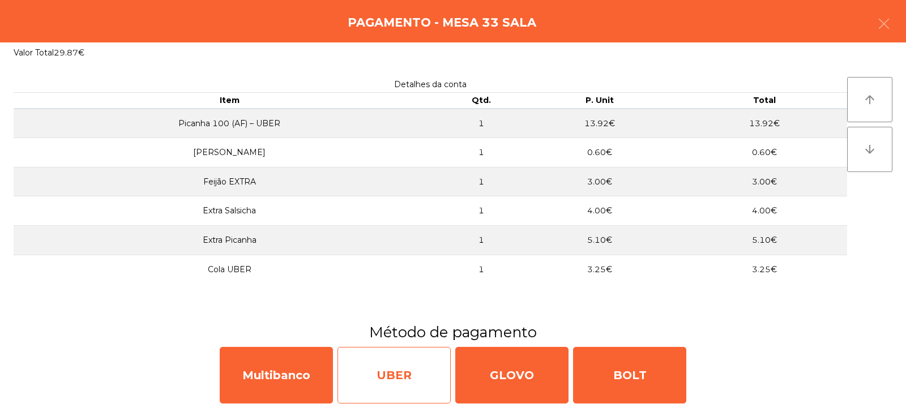
click at [373, 374] on div "UBER" at bounding box center [394, 375] width 113 height 57
select select "**"
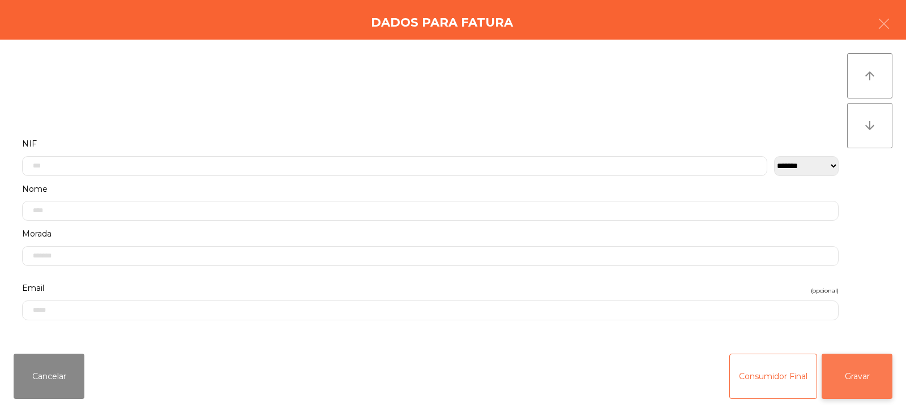
click at [863, 366] on button "Gravar" at bounding box center [857, 376] width 71 height 45
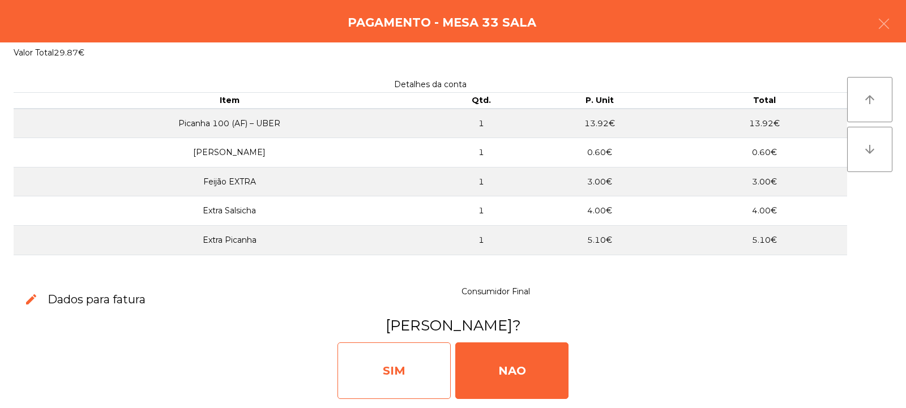
click at [399, 373] on div "SIM" at bounding box center [394, 371] width 113 height 57
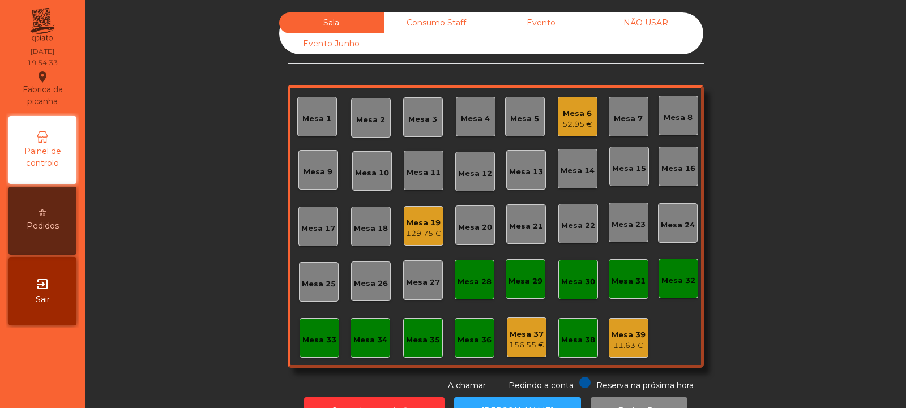
click at [425, 352] on div "Mesa 35" at bounding box center [423, 338] width 40 height 40
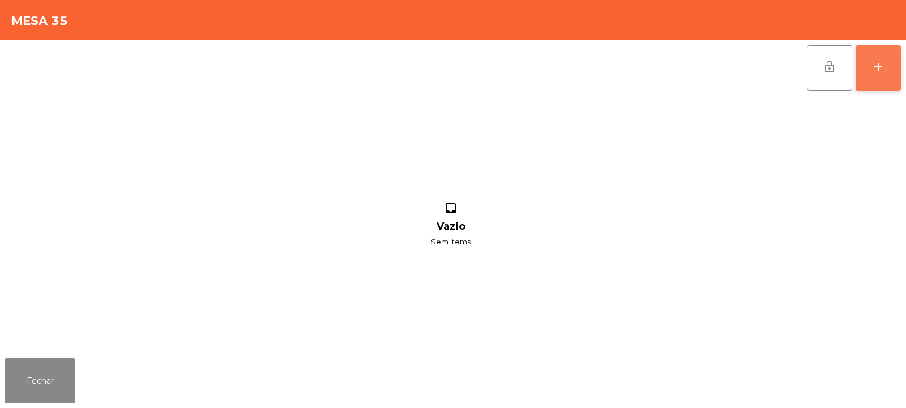
click at [867, 63] on button "add" at bounding box center [878, 67] width 45 height 45
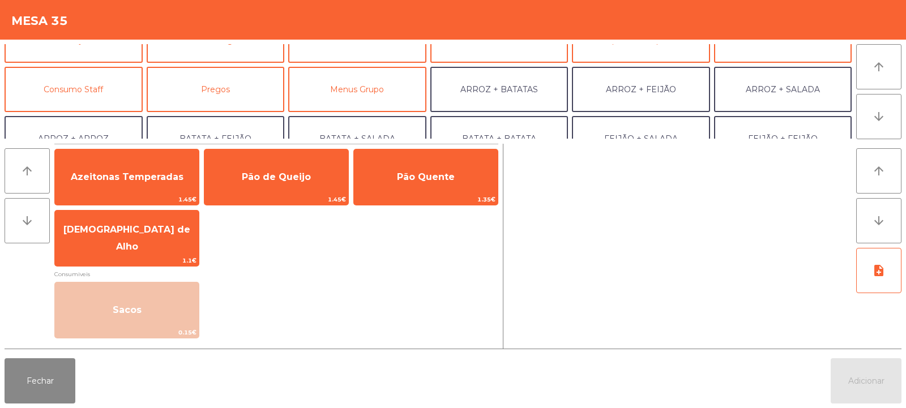
scroll to position [86, 0]
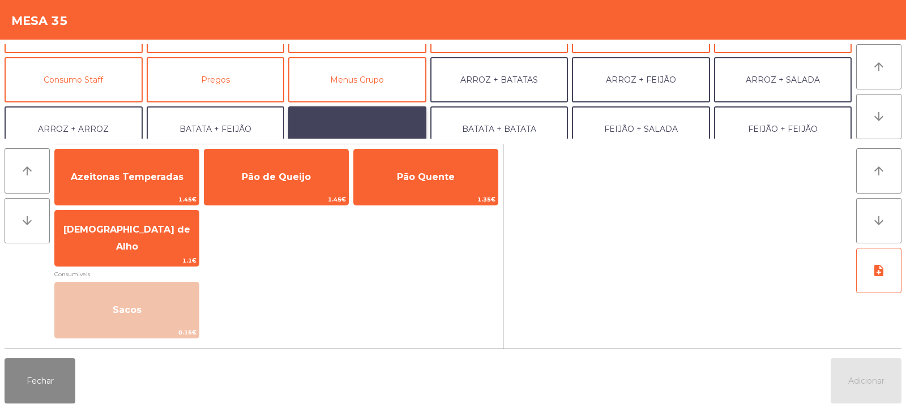
click at [362, 125] on button "BATATA + SALADA" at bounding box center [357, 129] width 138 height 45
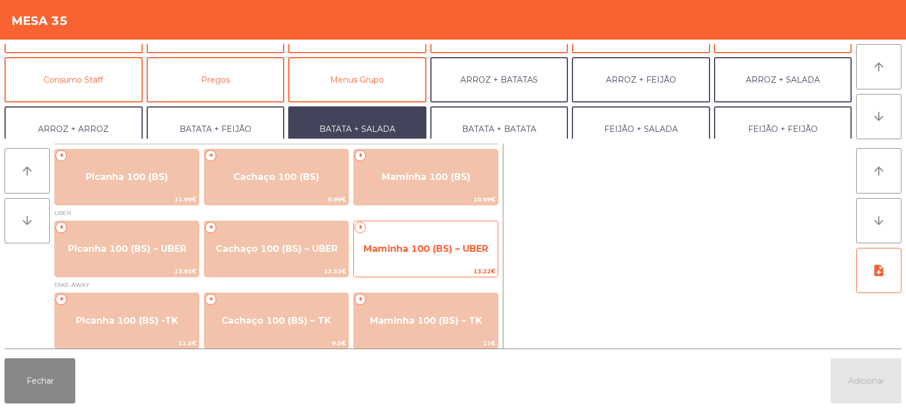
click at [436, 245] on span "Maminha 100 (BS) – UBER" at bounding box center [426, 249] width 125 height 11
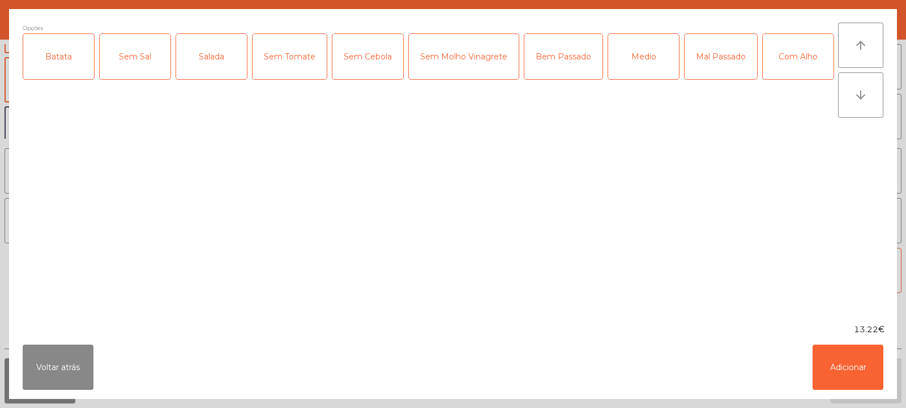
click at [40, 70] on div "Batata" at bounding box center [58, 56] width 71 height 45
click at [219, 59] on div "Salada" at bounding box center [211, 56] width 71 height 45
click at [533, 48] on div "Bem Passado" at bounding box center [564, 56] width 78 height 45
click at [853, 358] on button "Adicionar" at bounding box center [848, 367] width 71 height 45
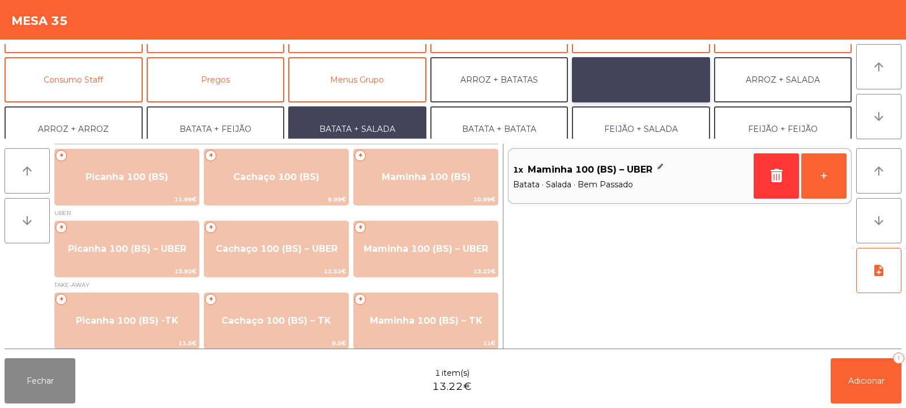
click at [649, 81] on button "ARROZ + FEIJÃO" at bounding box center [641, 79] width 138 height 45
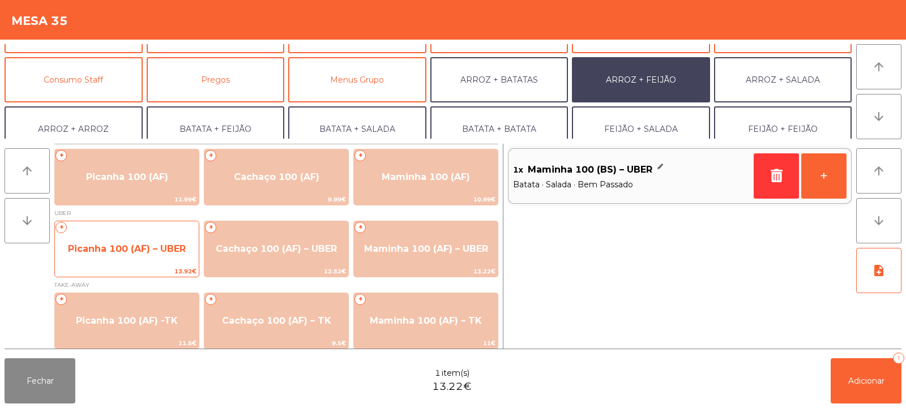
click at [143, 245] on span "Picanha 100 (AF) – UBER" at bounding box center [127, 249] width 118 height 11
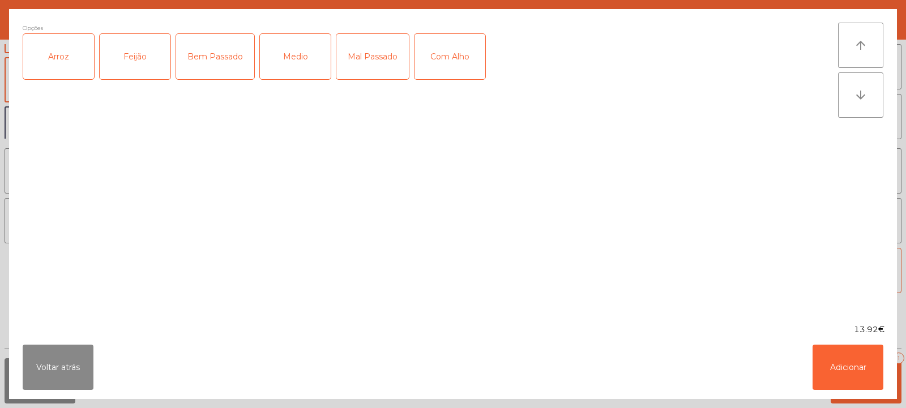
click at [68, 69] on div "Arroz" at bounding box center [58, 56] width 71 height 45
click at [134, 55] on div "Feijão" at bounding box center [135, 56] width 71 height 45
click at [298, 49] on div "Medio" at bounding box center [295, 56] width 71 height 45
click at [452, 59] on div "Com Alho" at bounding box center [450, 56] width 71 height 45
click at [849, 368] on button "Adicionar" at bounding box center [848, 367] width 71 height 45
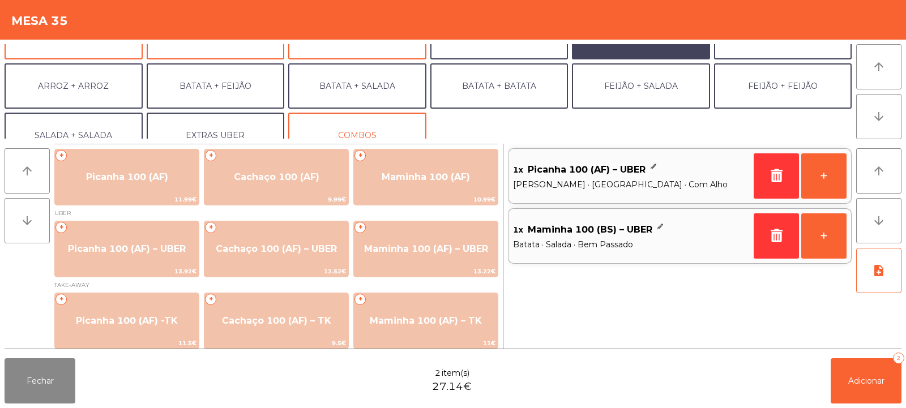
scroll to position [148, 0]
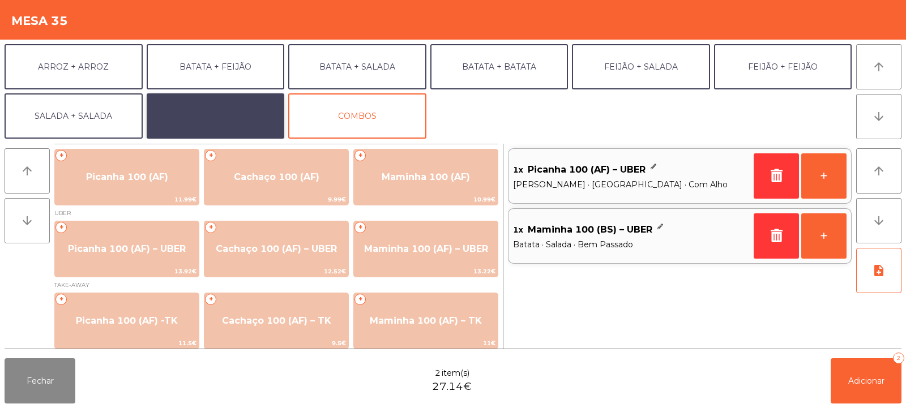
click at [219, 110] on button "EXTRAS UBER" at bounding box center [216, 115] width 138 height 45
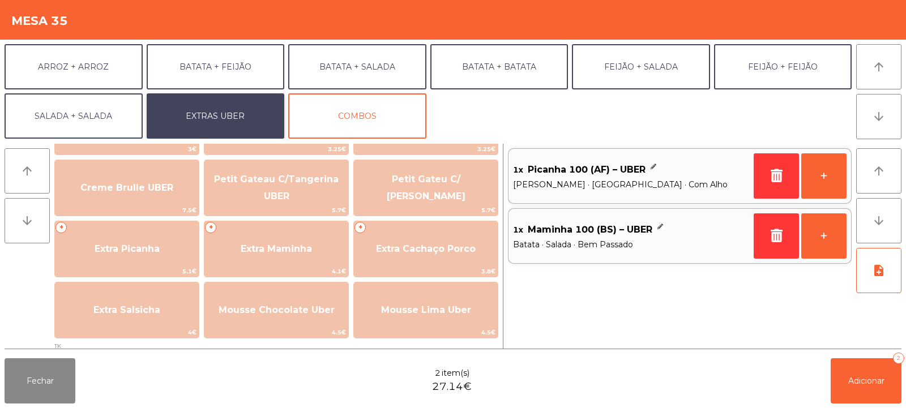
scroll to position [257, 0]
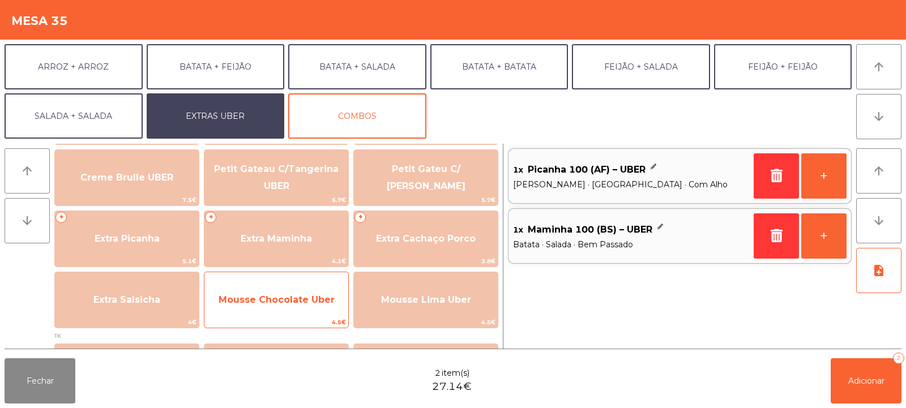
click at [296, 303] on span "Mousse Chocolate Uber" at bounding box center [277, 300] width 116 height 11
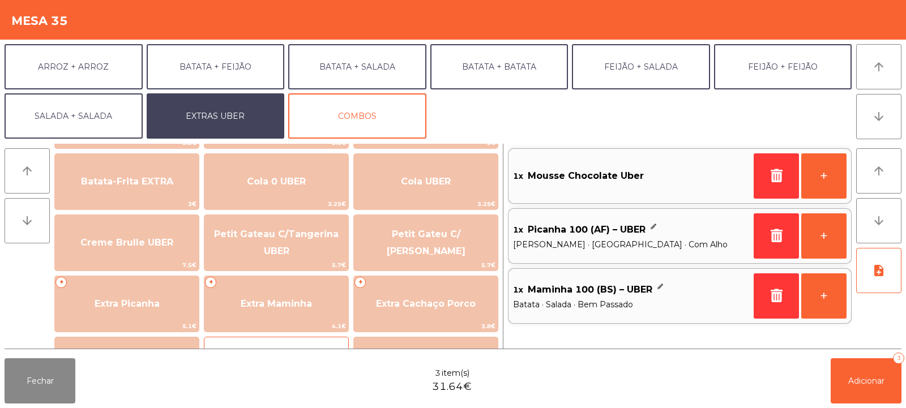
scroll to position [183, 0]
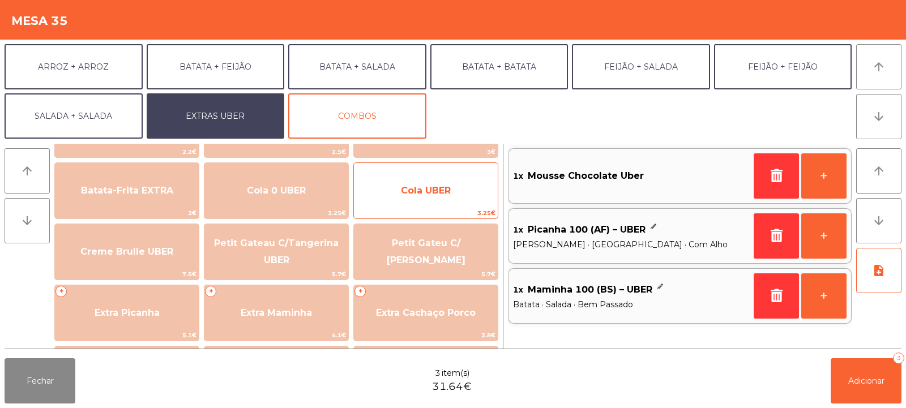
click at [422, 197] on span "Cola UBER" at bounding box center [426, 191] width 144 height 31
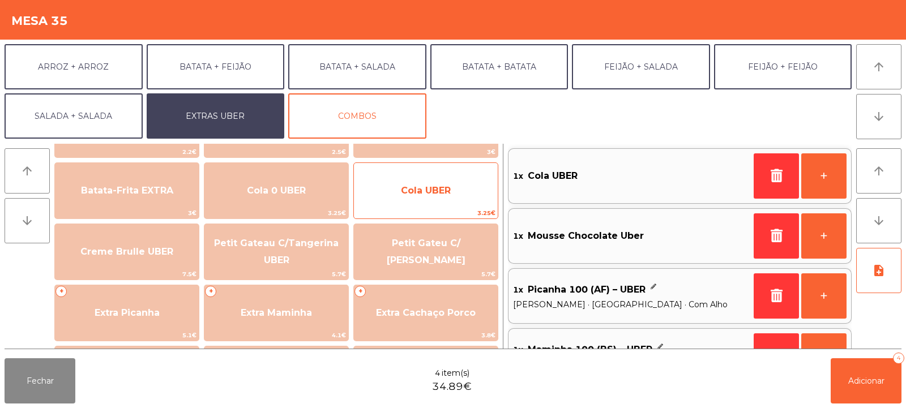
click at [430, 191] on span "Cola UBER" at bounding box center [426, 190] width 50 height 11
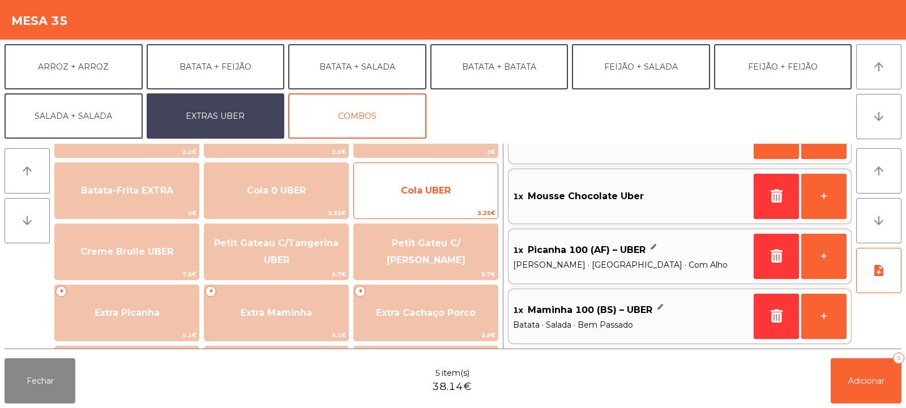
scroll to position [37, 0]
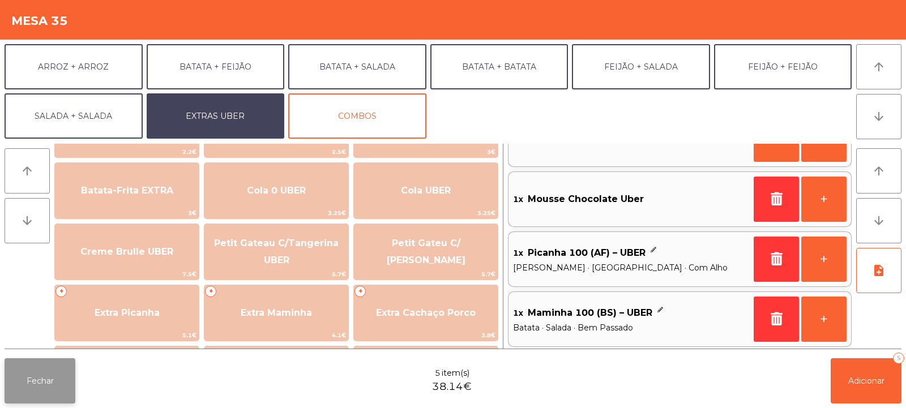
click at [45, 379] on button "Fechar" at bounding box center [40, 381] width 71 height 45
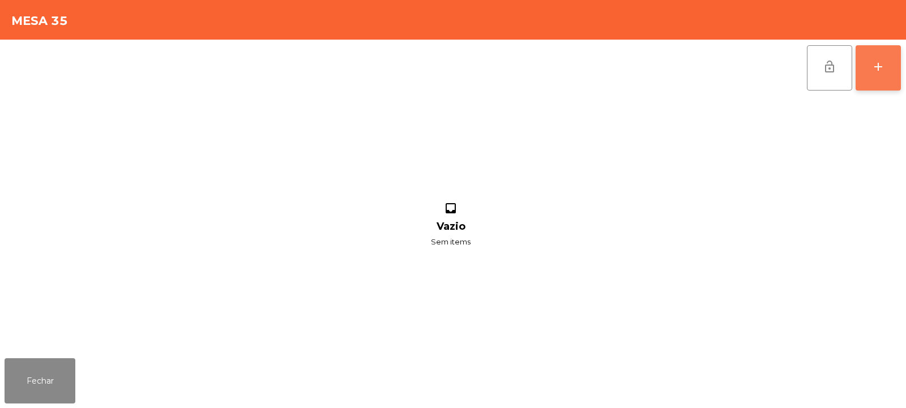
click at [862, 72] on button "add" at bounding box center [878, 67] width 45 height 45
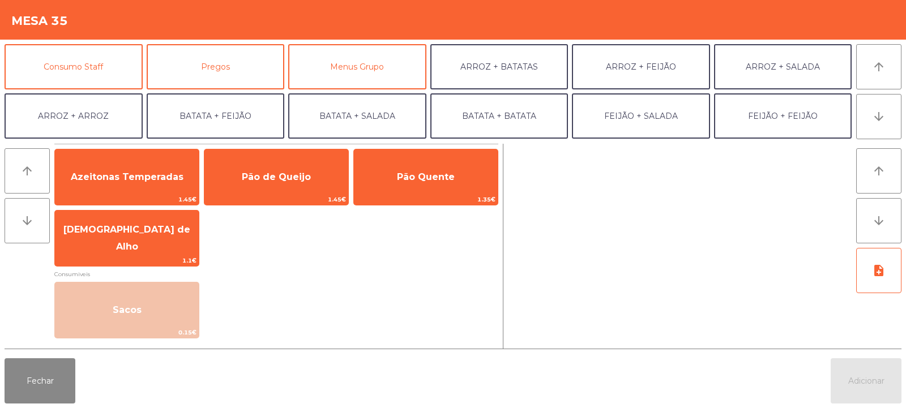
scroll to position [99, 0]
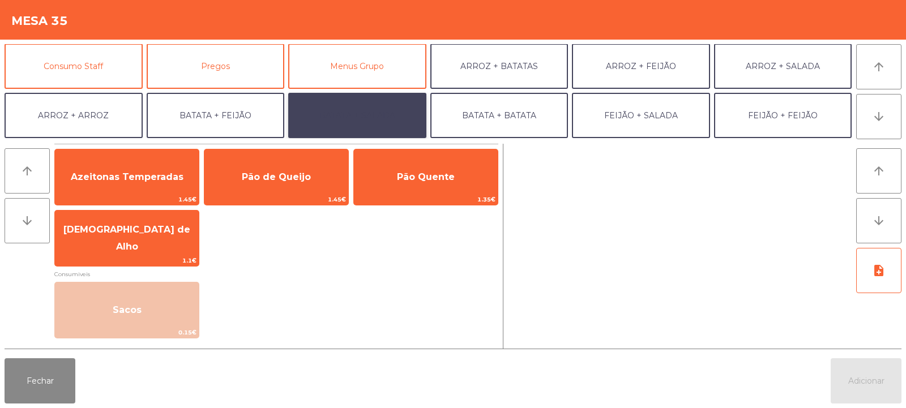
click at [387, 115] on button "BATATA + SALADA" at bounding box center [357, 115] width 138 height 45
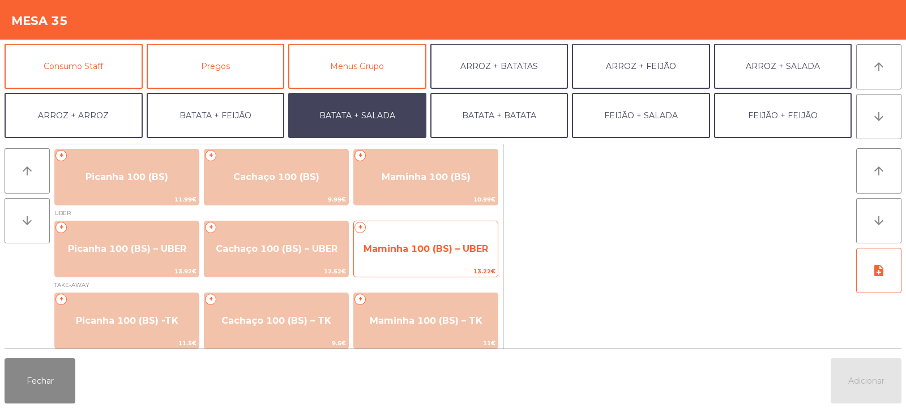
click at [426, 259] on span "Maminha 100 (BS) – UBER" at bounding box center [426, 249] width 144 height 31
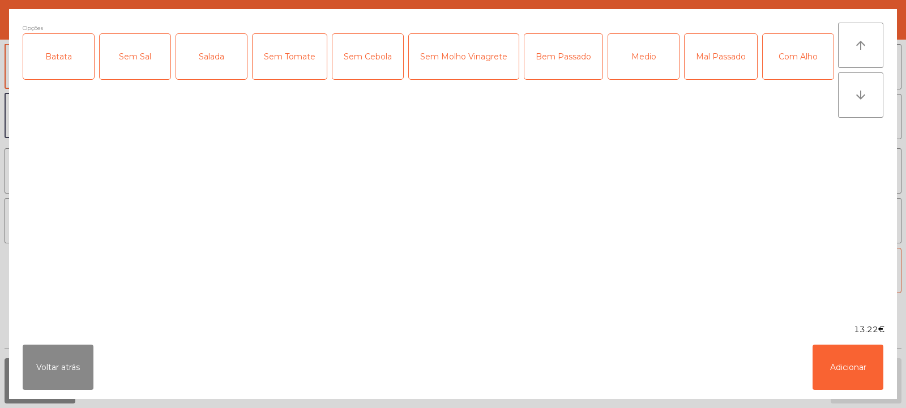
click at [68, 45] on div "Batata" at bounding box center [58, 56] width 71 height 45
click at [223, 73] on div "Salada" at bounding box center [211, 56] width 71 height 45
click at [551, 69] on div "Bem Passado" at bounding box center [564, 56] width 78 height 45
click at [858, 359] on button "Adicionar" at bounding box center [848, 367] width 71 height 45
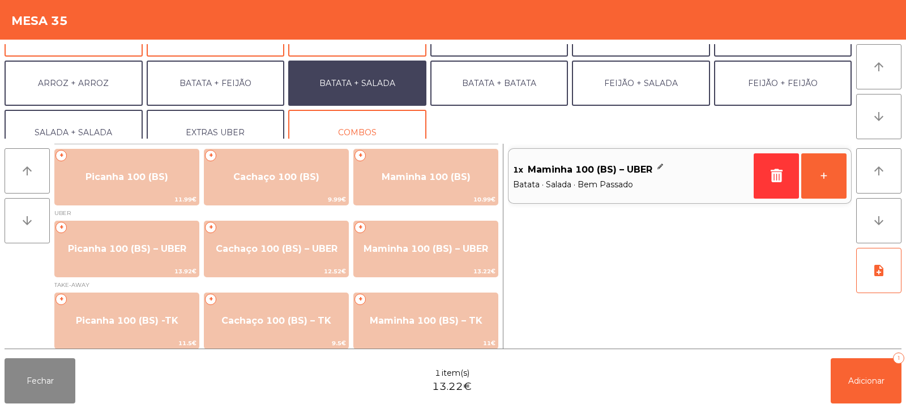
scroll to position [148, 0]
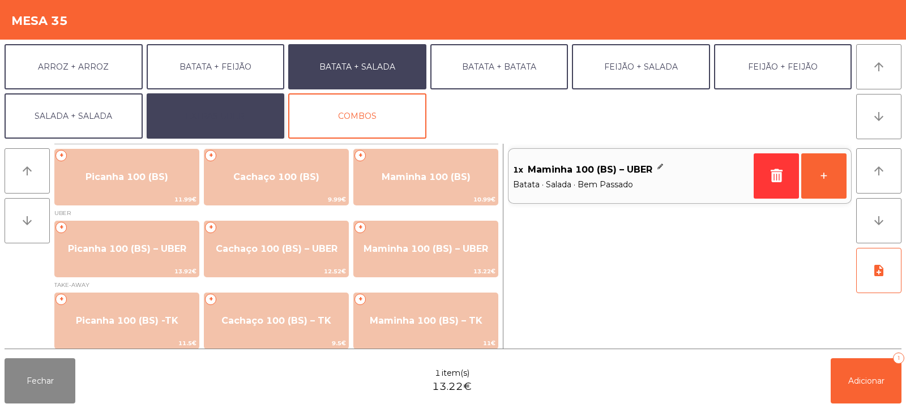
click at [231, 123] on button "EXTRAS UBER" at bounding box center [216, 115] width 138 height 45
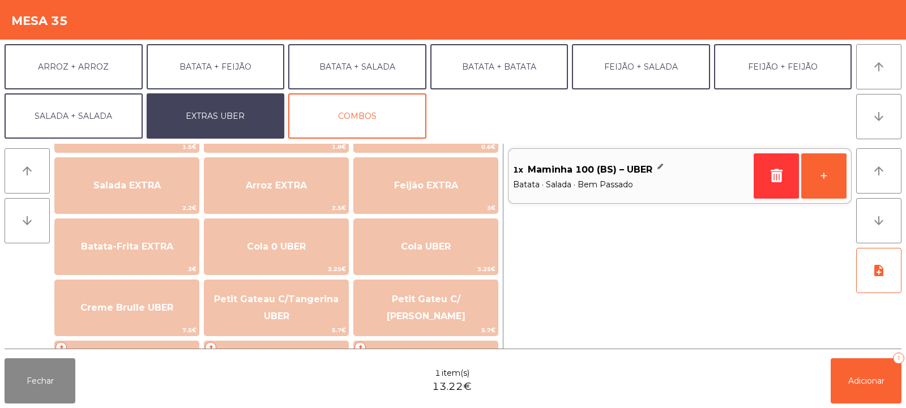
scroll to position [127, 0]
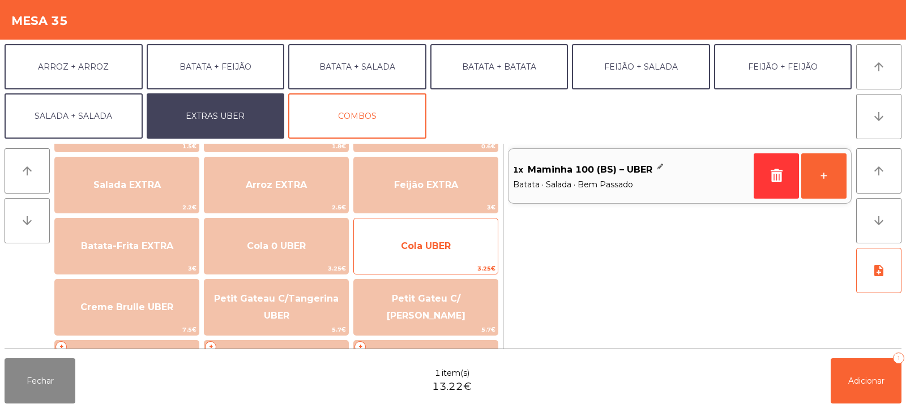
click at [444, 261] on span "Cola UBER" at bounding box center [426, 246] width 144 height 31
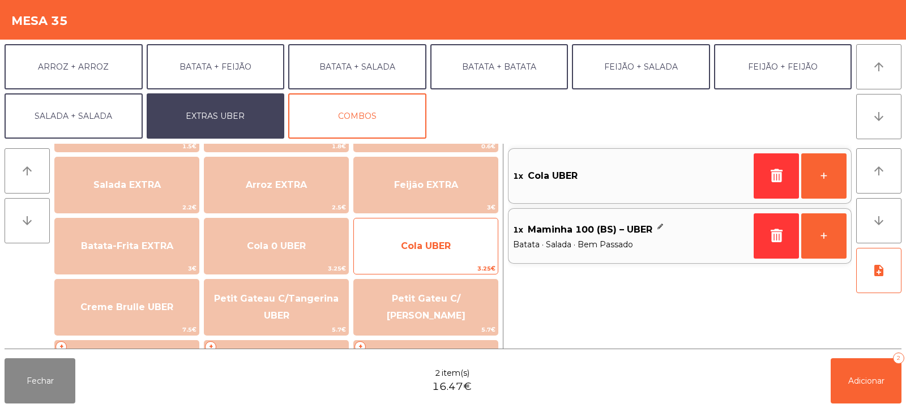
click at [445, 260] on span "Cola UBER" at bounding box center [426, 246] width 144 height 31
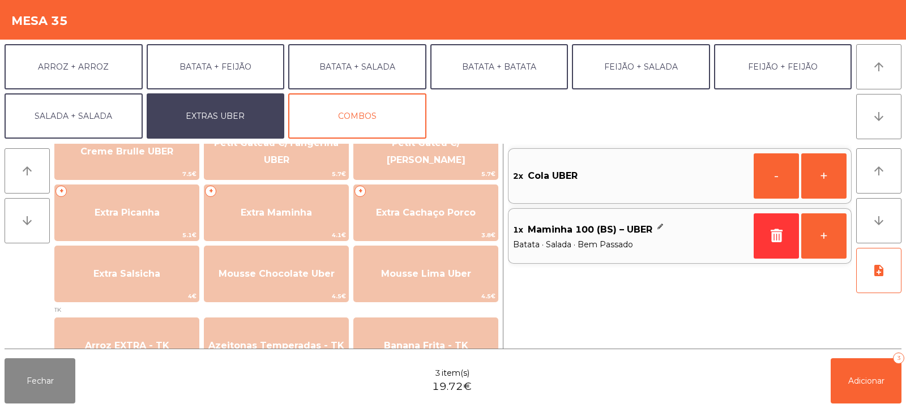
scroll to position [285, 0]
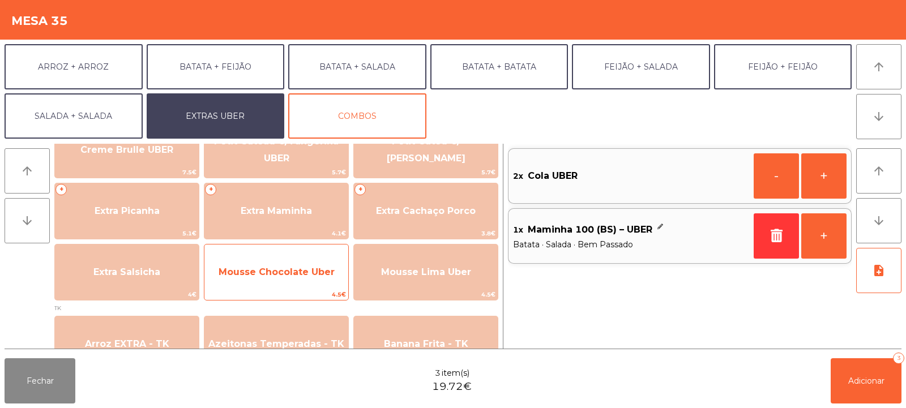
click at [263, 270] on span "Mousse Chocolate Uber" at bounding box center [277, 272] width 116 height 11
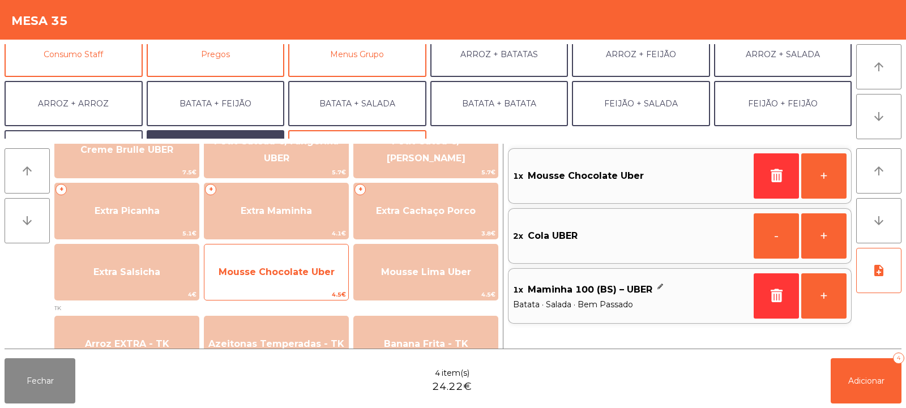
scroll to position [76, 0]
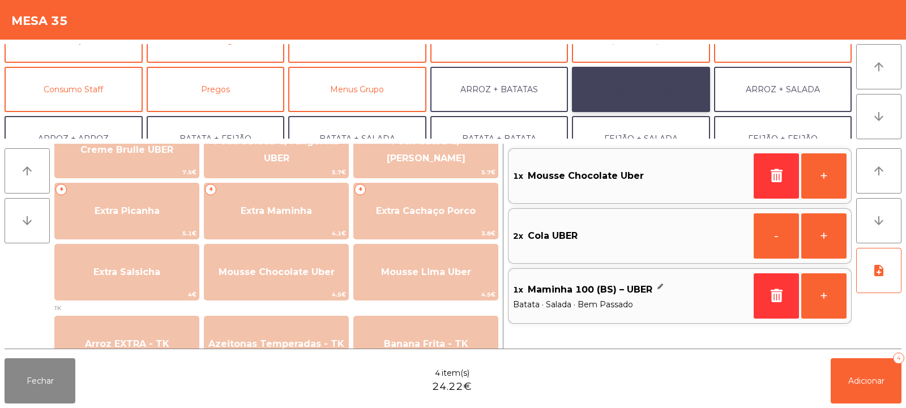
click at [649, 95] on button "ARROZ + FEIJÃO" at bounding box center [641, 89] width 138 height 45
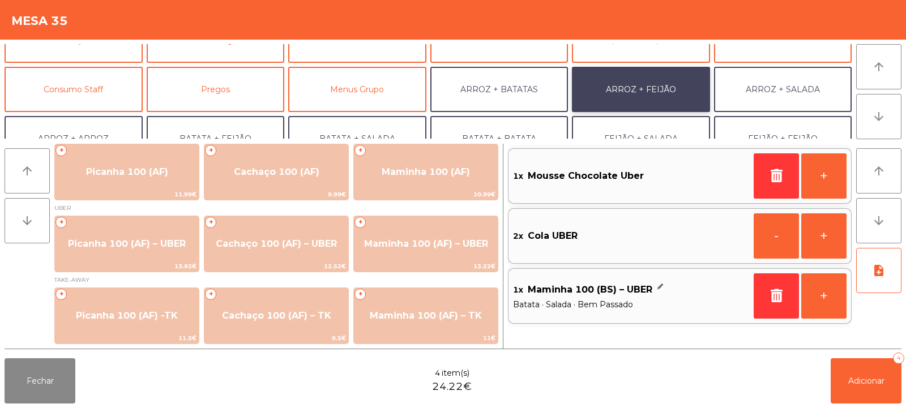
scroll to position [5, 0]
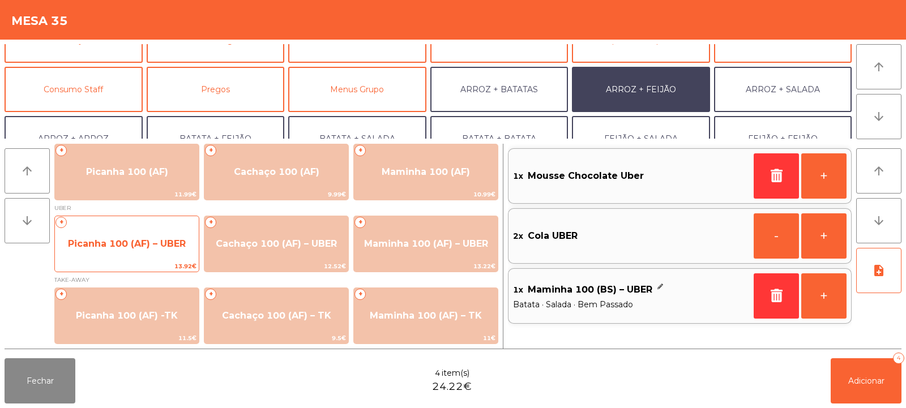
click at [86, 251] on span "Picanha 100 (AF) – UBER" at bounding box center [127, 244] width 144 height 31
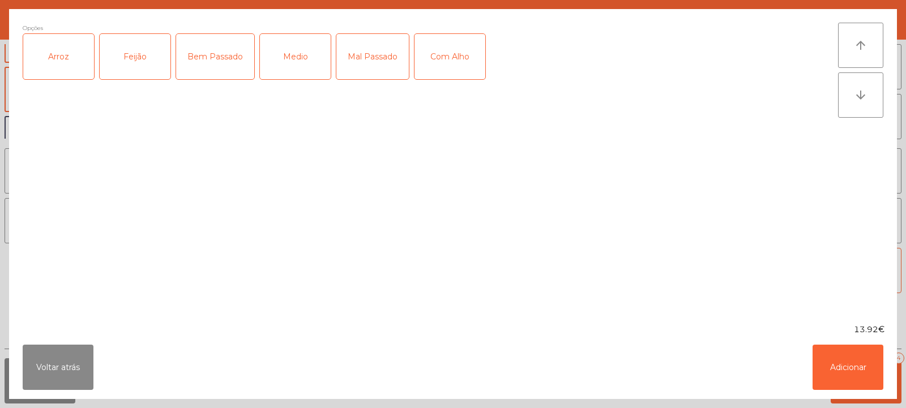
click at [55, 56] on div "Arroz" at bounding box center [58, 56] width 71 height 45
click at [130, 67] on div "Feijão" at bounding box center [135, 56] width 71 height 45
click at [301, 67] on div "Medio" at bounding box center [295, 56] width 71 height 45
click at [451, 65] on div "Com Alho" at bounding box center [450, 56] width 71 height 45
click at [836, 352] on button "Adicionar" at bounding box center [848, 367] width 71 height 45
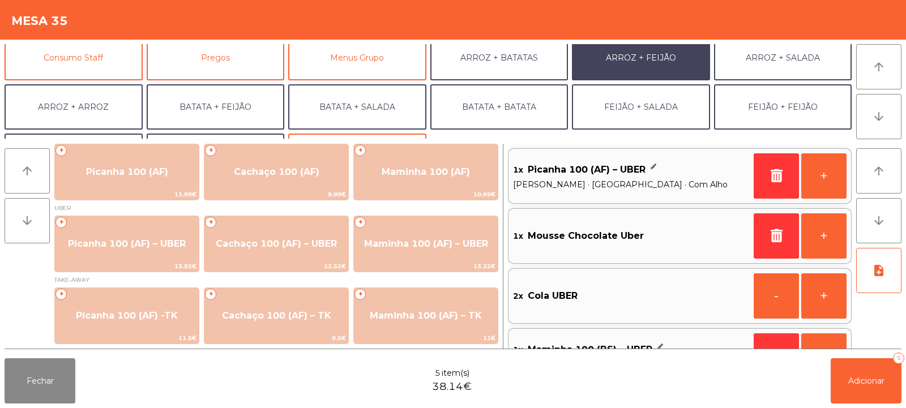
scroll to position [0, 0]
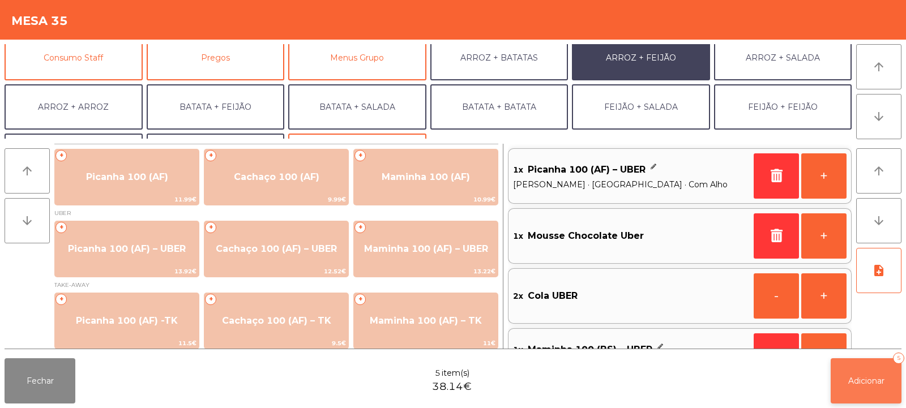
click at [849, 385] on span "Adicionar" at bounding box center [867, 381] width 36 height 10
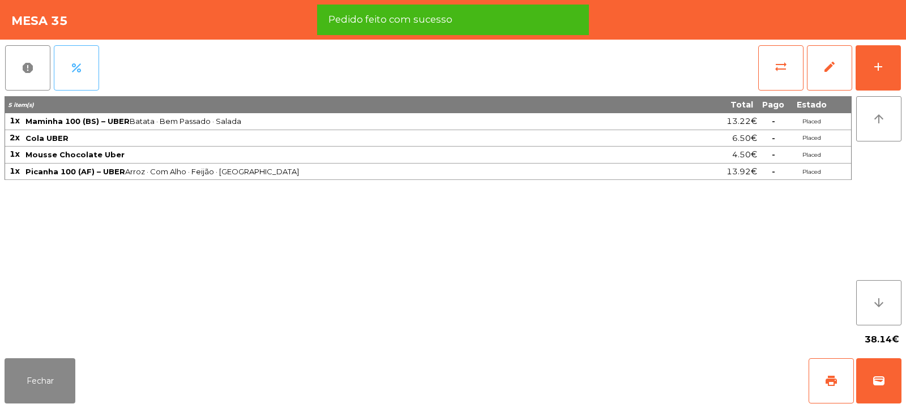
click at [83, 74] on button "percent" at bounding box center [76, 67] width 45 height 45
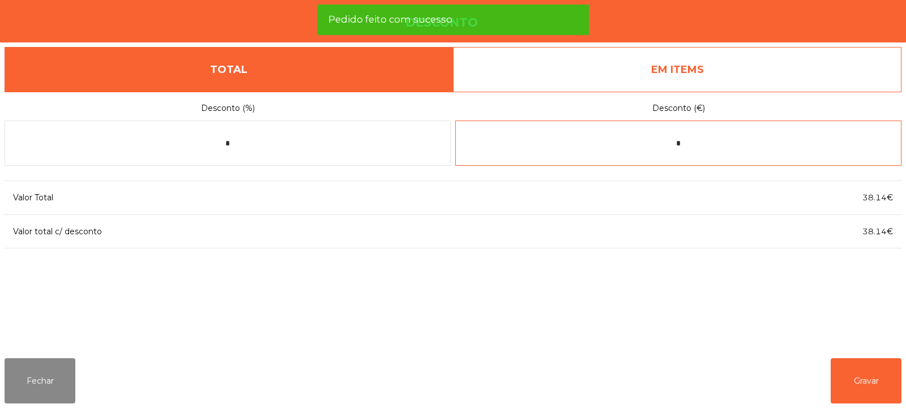
click at [694, 144] on input "*" at bounding box center [678, 143] width 446 height 45
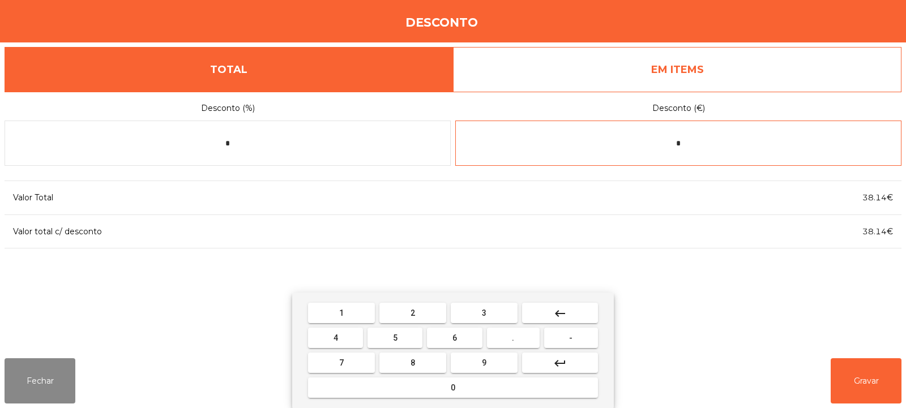
click at [340, 310] on span "1" at bounding box center [341, 313] width 5 height 9
click at [342, 313] on span "1" at bounding box center [341, 313] width 5 height 9
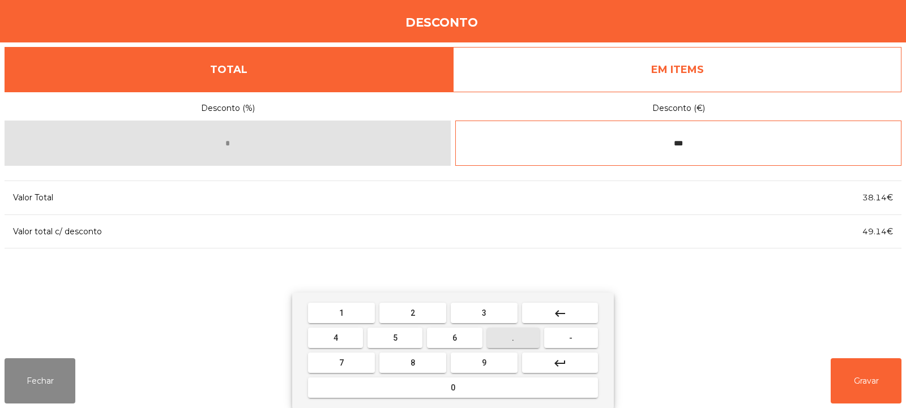
click at [514, 338] on span "." at bounding box center [513, 338] width 2 height 9
click at [455, 338] on span "6" at bounding box center [455, 338] width 5 height 9
click at [422, 304] on button "2" at bounding box center [413, 313] width 67 height 20
type input "******"
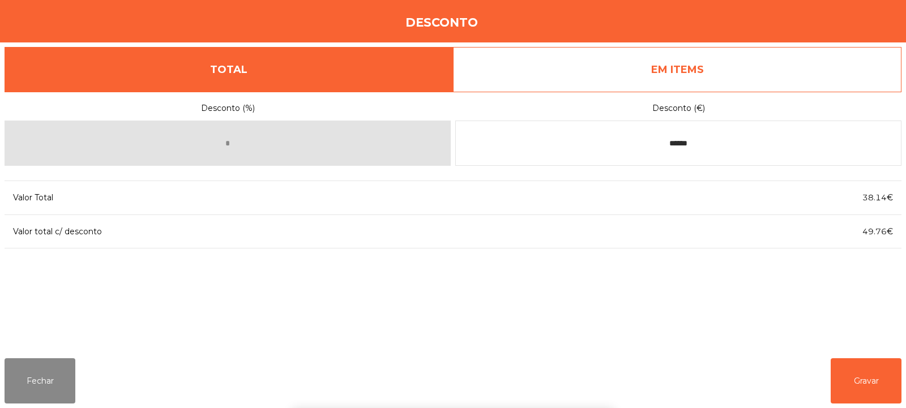
click at [866, 369] on div "1 2 3 keyboard_backspace 4 5 6 . - 7 8 9 keyboard_return 0" at bounding box center [453, 351] width 906 height 116
click at [881, 366] on button "Gravar" at bounding box center [866, 381] width 71 height 45
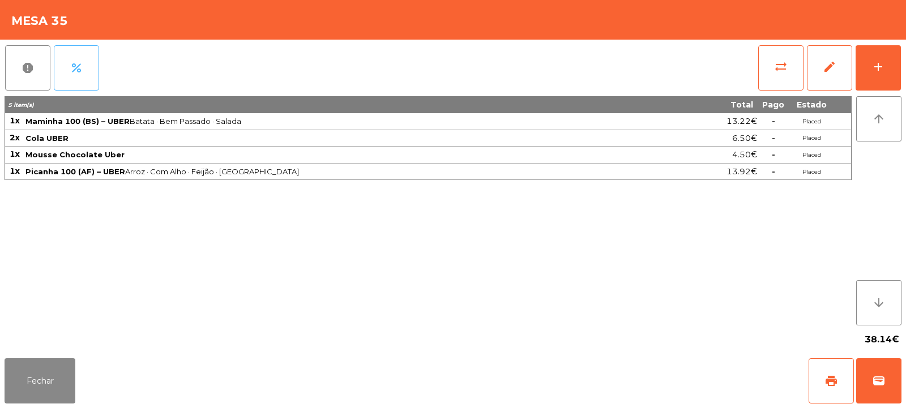
click at [86, 66] on button "percent" at bounding box center [76, 67] width 45 height 45
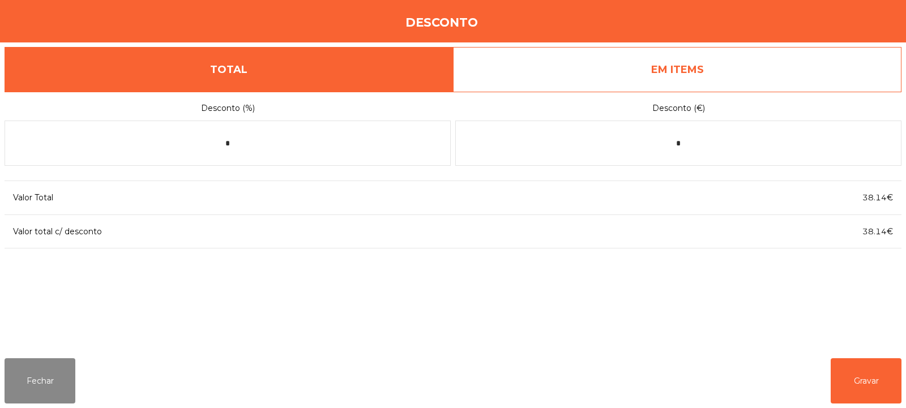
click at [649, 84] on link "EM ITEMS" at bounding box center [677, 69] width 449 height 45
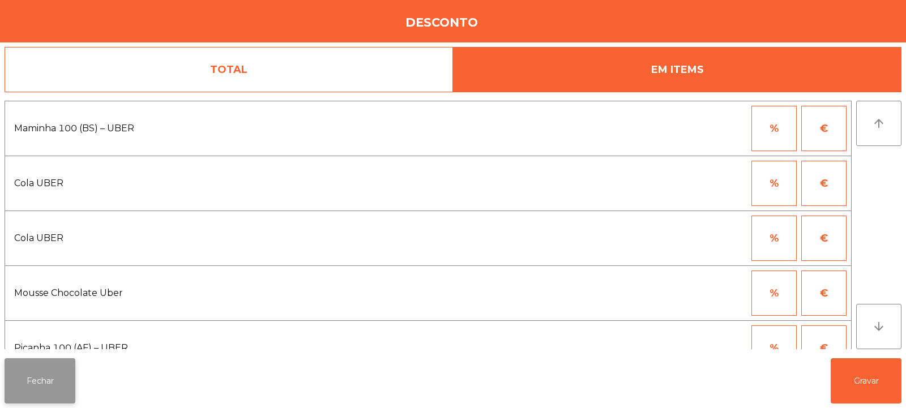
click at [45, 384] on button "Fechar" at bounding box center [40, 381] width 71 height 45
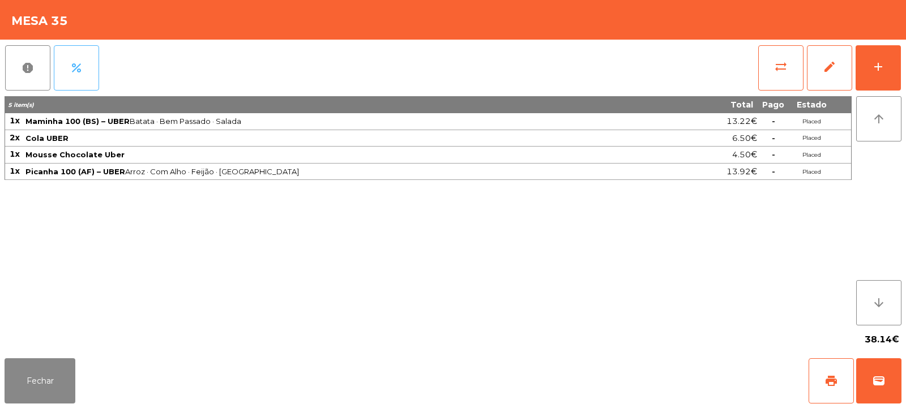
click at [78, 69] on span "percent" at bounding box center [77, 68] width 14 height 14
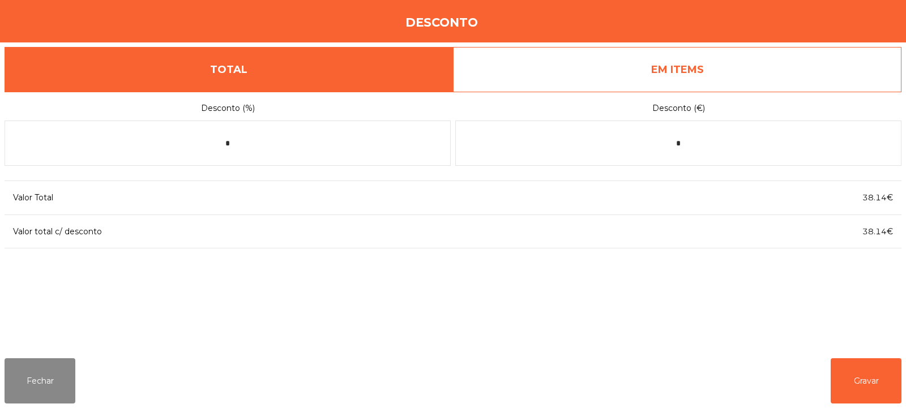
click at [677, 65] on link "EM ITEMS" at bounding box center [677, 69] width 449 height 45
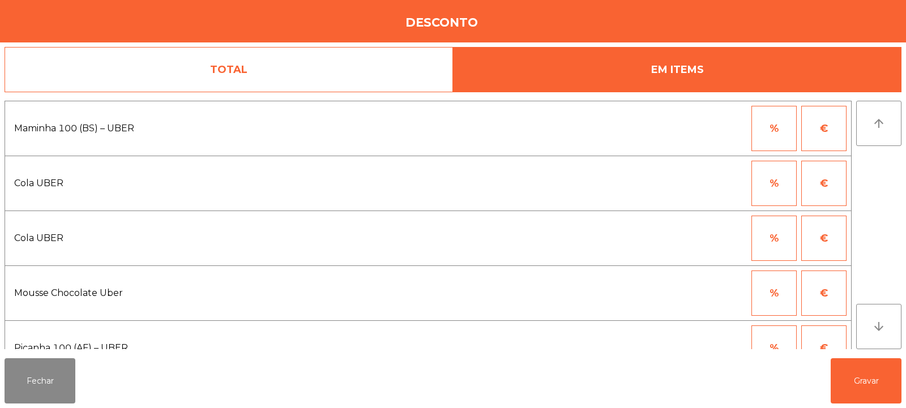
click at [789, 144] on button "%" at bounding box center [774, 128] width 45 height 45
click at [702, 129] on input "*" at bounding box center [719, 128] width 57 height 45
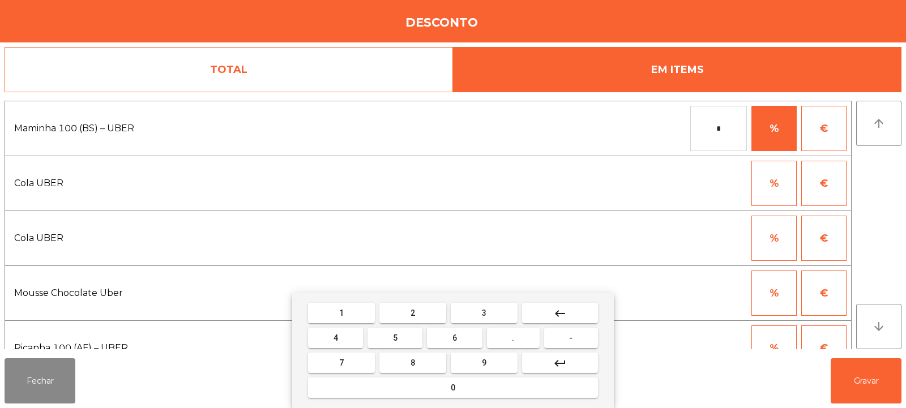
click at [736, 128] on input "*" at bounding box center [719, 128] width 57 height 45
click at [717, 126] on input "*" at bounding box center [719, 128] width 57 height 45
type input "*"
click at [347, 305] on button "1" at bounding box center [341, 313] width 67 height 20
click at [351, 315] on button "1" at bounding box center [341, 313] width 67 height 20
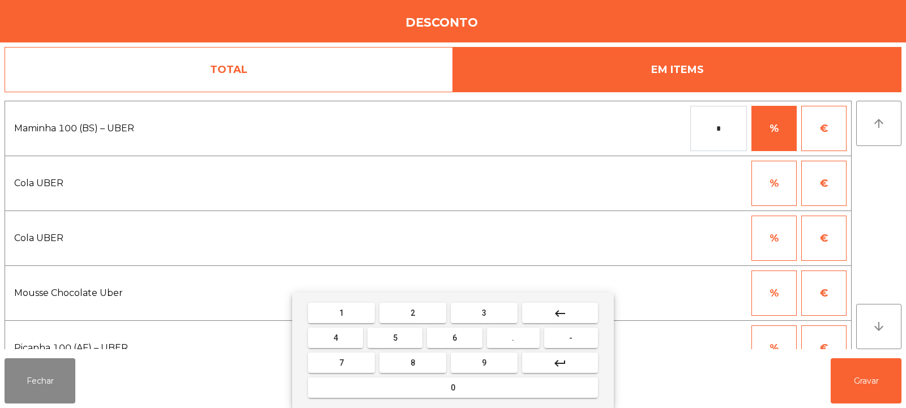
click at [518, 338] on button "." at bounding box center [513, 338] width 53 height 20
click at [440, 339] on button "6" at bounding box center [454, 338] width 55 height 20
click at [423, 309] on button "2" at bounding box center [413, 313] width 67 height 20
type input "******"
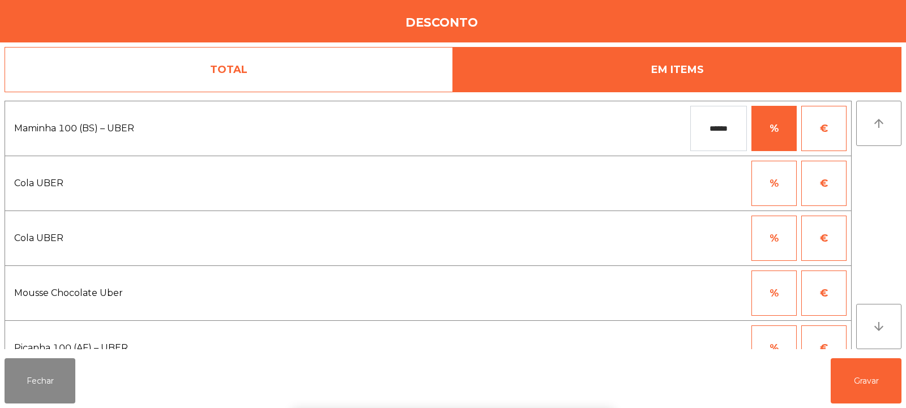
click at [872, 390] on div "1 2 3 keyboard_backspace 4 5 6 . - 7 8 9 keyboard_return 0" at bounding box center [453, 351] width 906 height 116
click at [868, 377] on button "Gravar" at bounding box center [866, 381] width 71 height 45
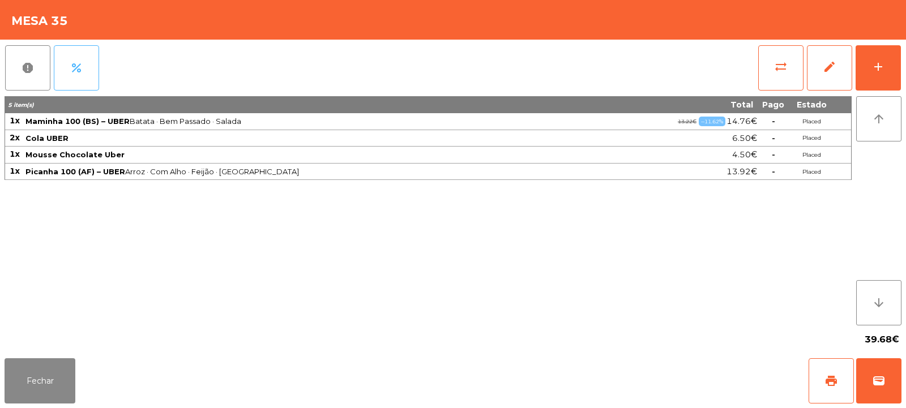
click at [73, 85] on button "percent" at bounding box center [76, 67] width 45 height 45
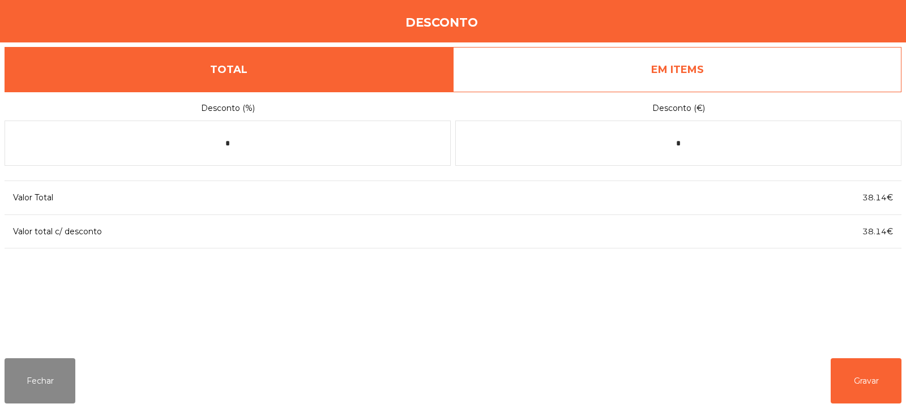
click at [607, 79] on link "EM ITEMS" at bounding box center [677, 69] width 449 height 45
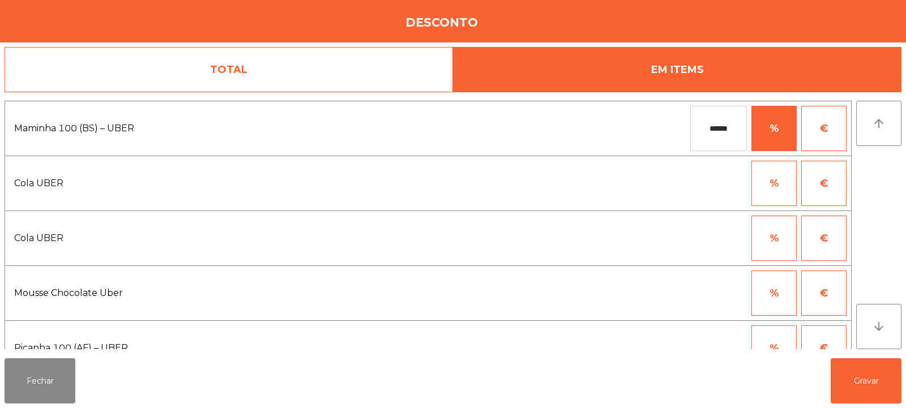
click at [829, 125] on button "€" at bounding box center [824, 128] width 45 height 45
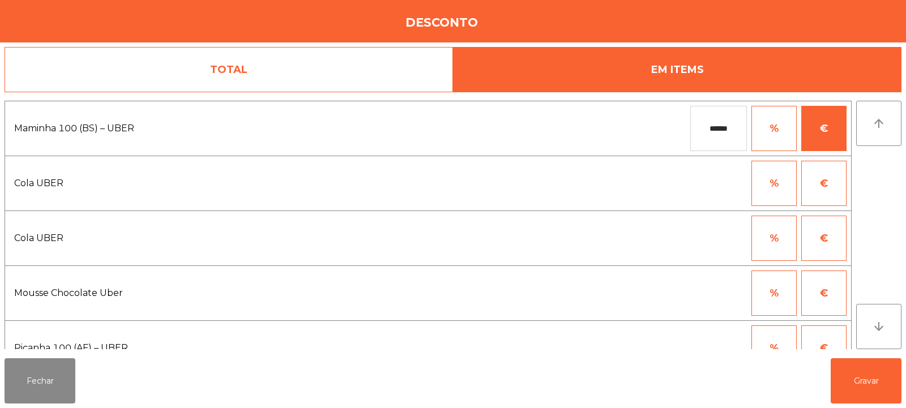
click at [779, 138] on button "%" at bounding box center [774, 128] width 45 height 45
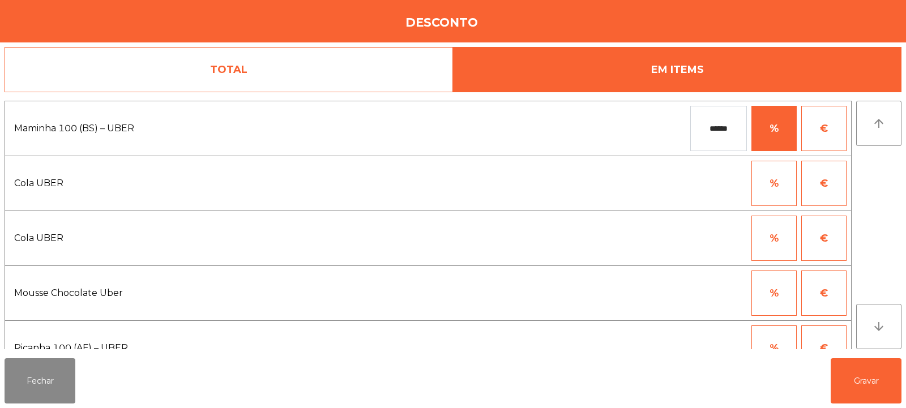
click at [744, 125] on input "******" at bounding box center [719, 128] width 57 height 45
click at [813, 127] on button "€" at bounding box center [824, 128] width 45 height 45
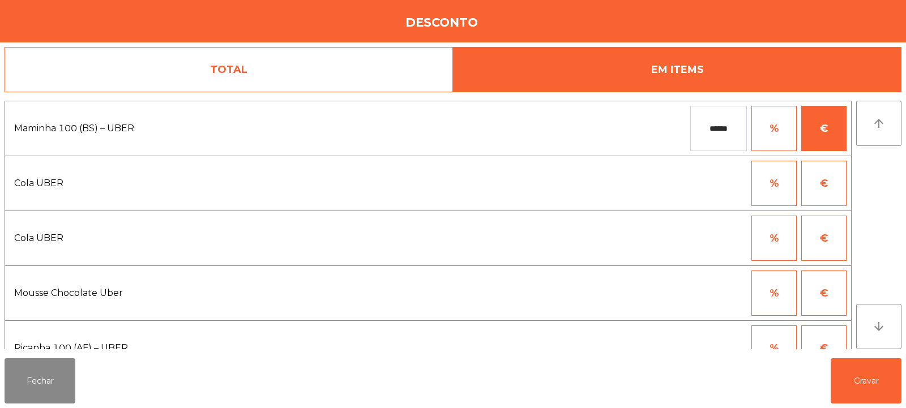
click at [707, 126] on input "******" at bounding box center [719, 128] width 57 height 45
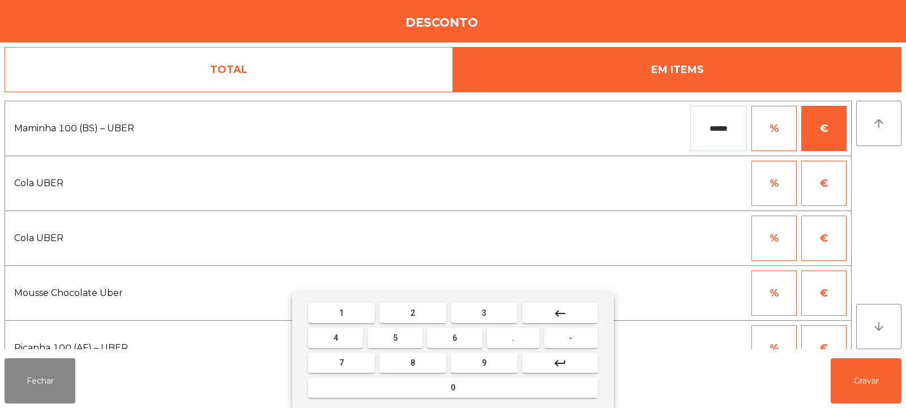
click at [719, 131] on input "******" at bounding box center [719, 128] width 57 height 45
type input "*"
click at [357, 312] on button "1" at bounding box center [341, 313] width 67 height 20
click at [342, 313] on span "1" at bounding box center [341, 313] width 5 height 9
click at [513, 344] on button "." at bounding box center [513, 338] width 53 height 20
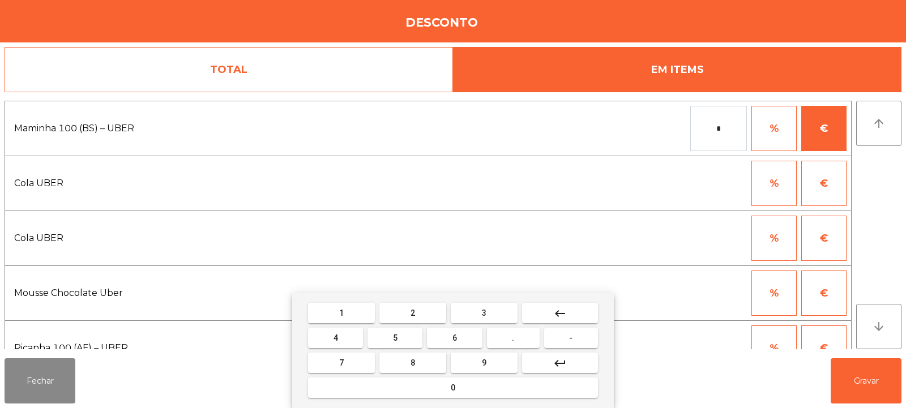
click at [448, 337] on button "6" at bounding box center [454, 338] width 55 height 20
click at [413, 313] on span "2" at bounding box center [413, 313] width 5 height 9
type input "******"
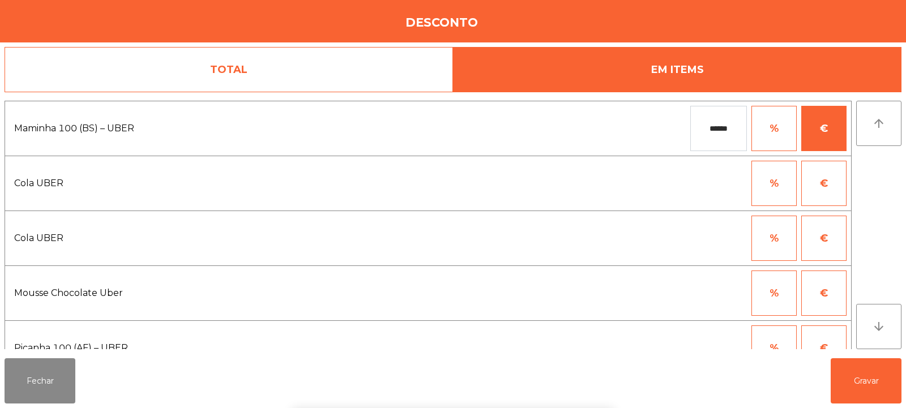
click at [861, 368] on div "1 2 3 keyboard_backspace 4 5 6 . - 7 8 9 keyboard_return 0" at bounding box center [453, 351] width 906 height 116
click at [870, 370] on button "Gravar" at bounding box center [866, 381] width 71 height 45
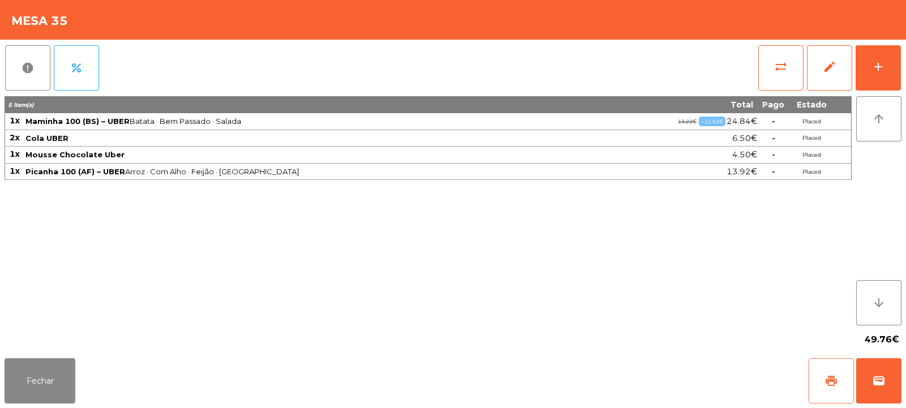
click at [825, 381] on span "print" at bounding box center [832, 381] width 14 height 14
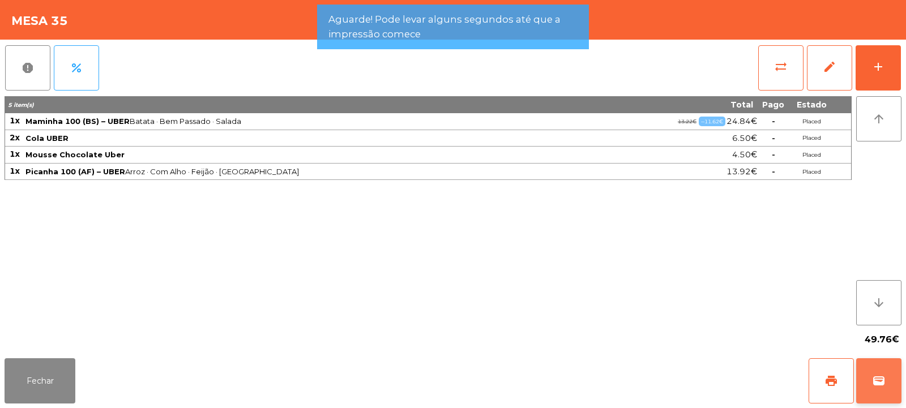
click at [893, 378] on button "wallet" at bounding box center [879, 381] width 45 height 45
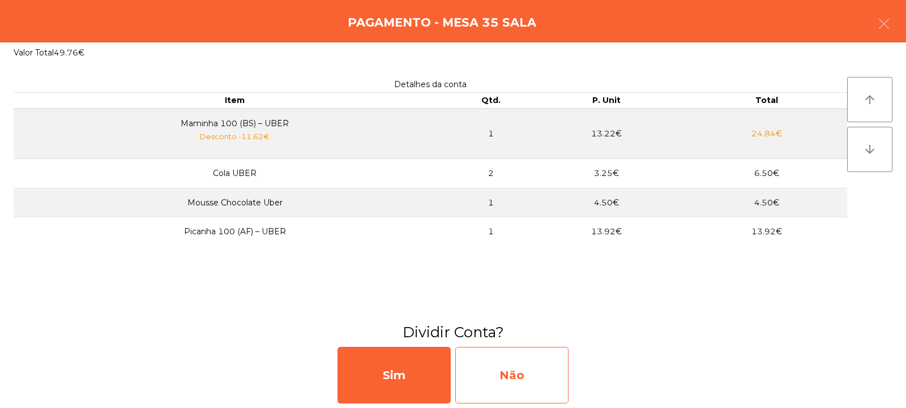
click at [527, 371] on div "Não" at bounding box center [511, 375] width 113 height 57
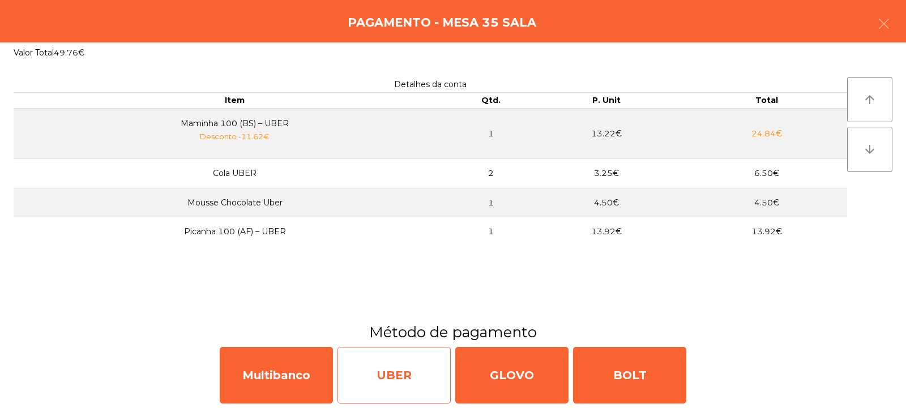
click at [403, 381] on div "UBER" at bounding box center [394, 375] width 113 height 57
select select "**"
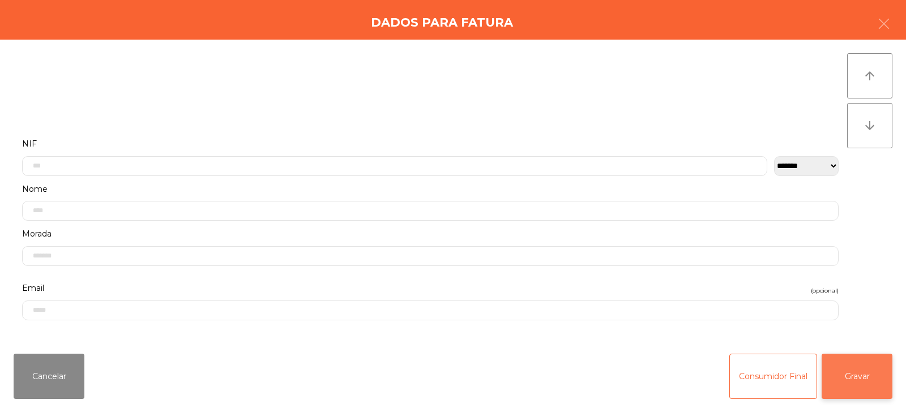
click at [848, 382] on button "Gravar" at bounding box center [857, 376] width 71 height 45
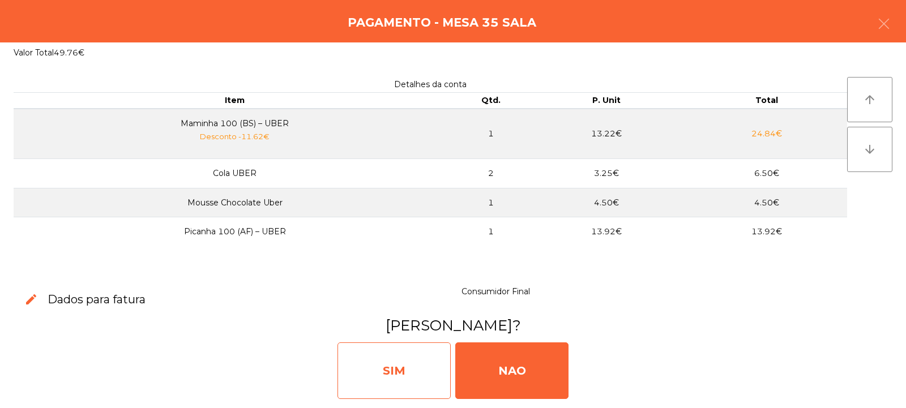
click at [371, 359] on div "SIM" at bounding box center [394, 371] width 113 height 57
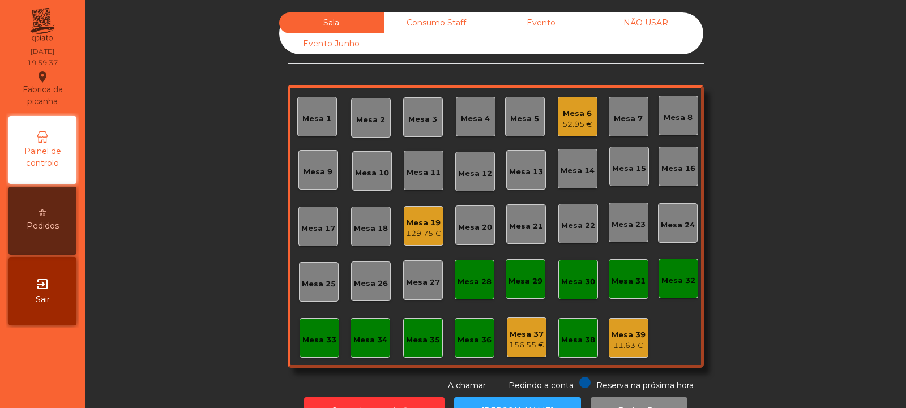
click at [492, 387] on div "Pedindo a conta" at bounding box center [533, 384] width 82 height 15
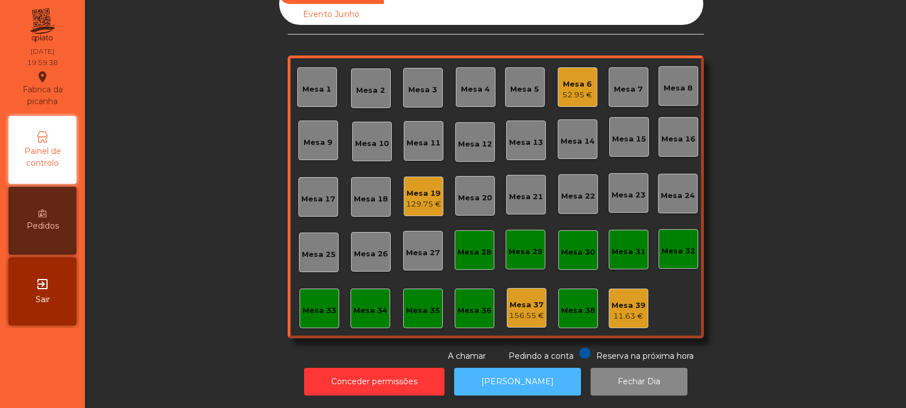
click at [497, 377] on button "[PERSON_NAME]" at bounding box center [517, 382] width 127 height 28
click at [745, 188] on div "Sala Consumo Staff Evento NÃO USAR Evento Junho Mesa 1 Mesa 2 Mesa 3 Mesa 4 Mes…" at bounding box center [495, 173] width 791 height 380
click at [423, 138] on div "Mesa 11" at bounding box center [424, 143] width 34 height 11
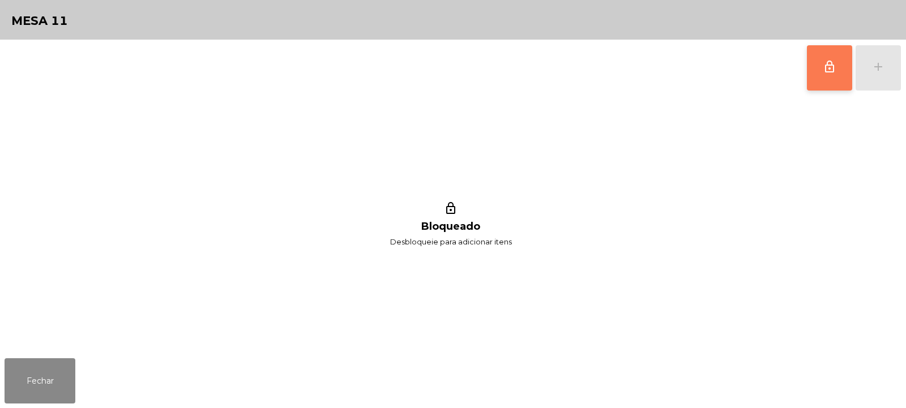
click at [818, 57] on button "lock_outline" at bounding box center [829, 67] width 45 height 45
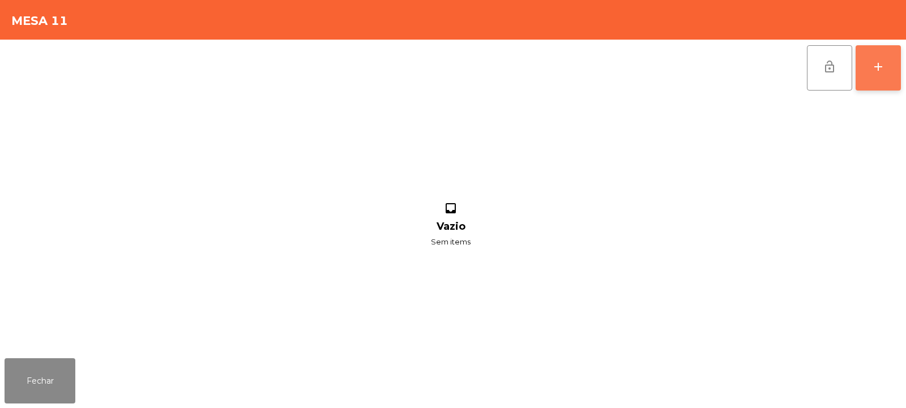
click at [887, 66] on button "add" at bounding box center [878, 67] width 45 height 45
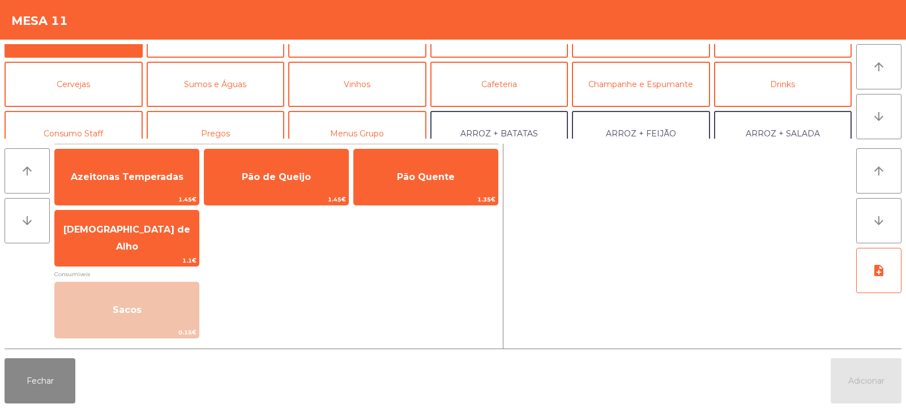
scroll to position [0, 0]
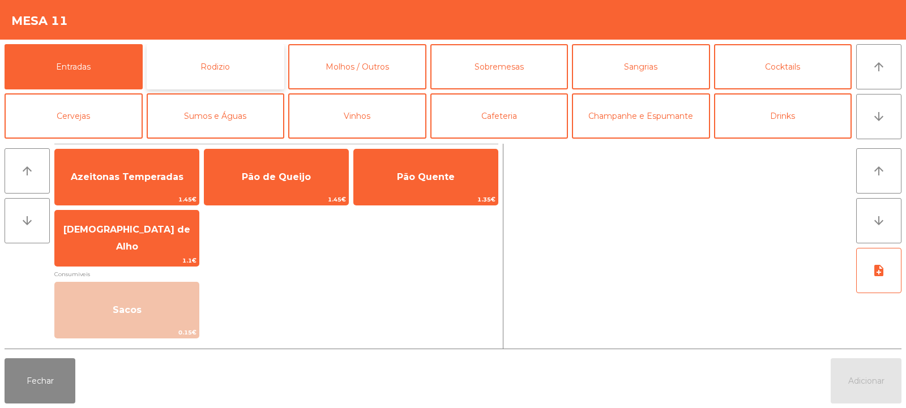
click at [246, 54] on button "Rodizio" at bounding box center [216, 66] width 138 height 45
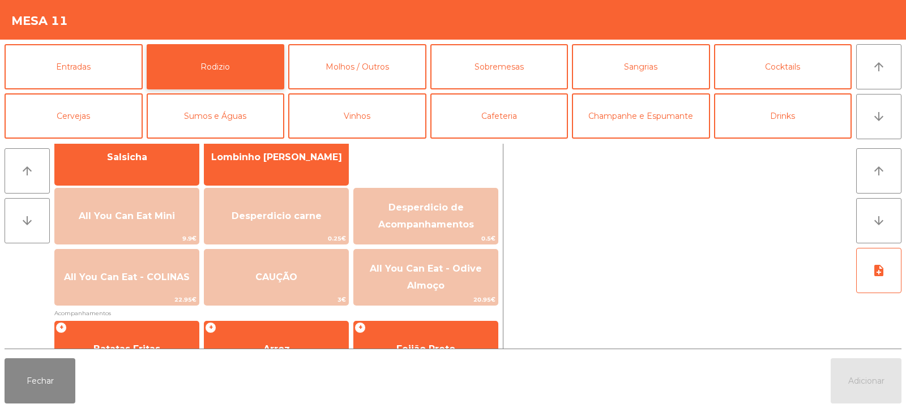
scroll to position [92, 0]
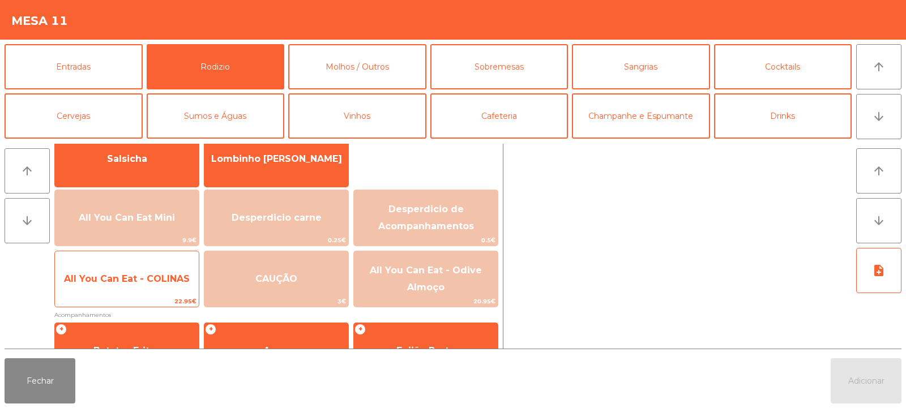
click at [148, 274] on span "All You Can Eat - COLINAS" at bounding box center [127, 279] width 126 height 11
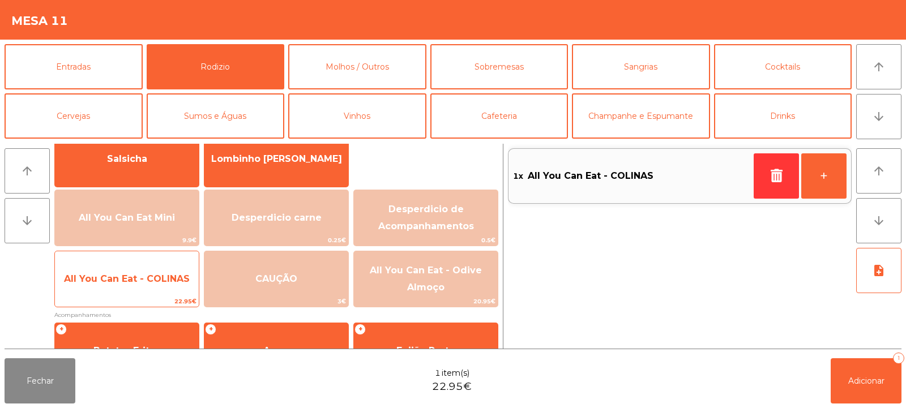
click at [148, 285] on span "All You Can Eat - COLINAS" at bounding box center [127, 279] width 144 height 31
click at [140, 284] on span "All You Can Eat - COLINAS" at bounding box center [127, 279] width 126 height 11
click at [127, 279] on span "All You Can Eat - COLINAS" at bounding box center [127, 279] width 126 height 11
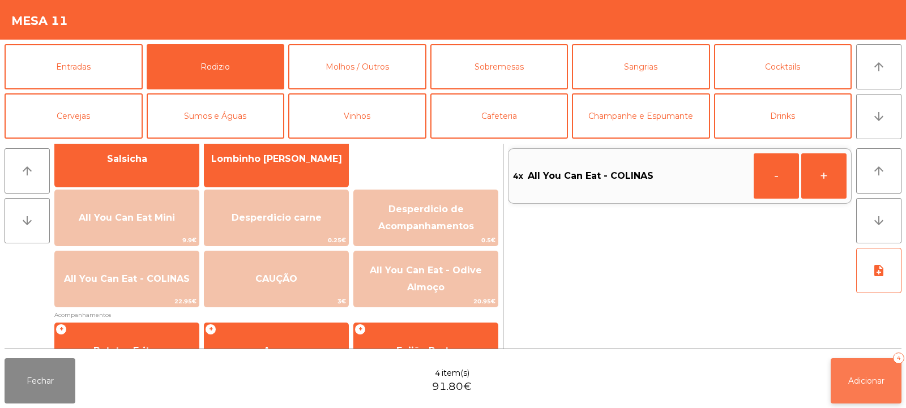
click at [863, 388] on button "Adicionar 4" at bounding box center [866, 381] width 71 height 45
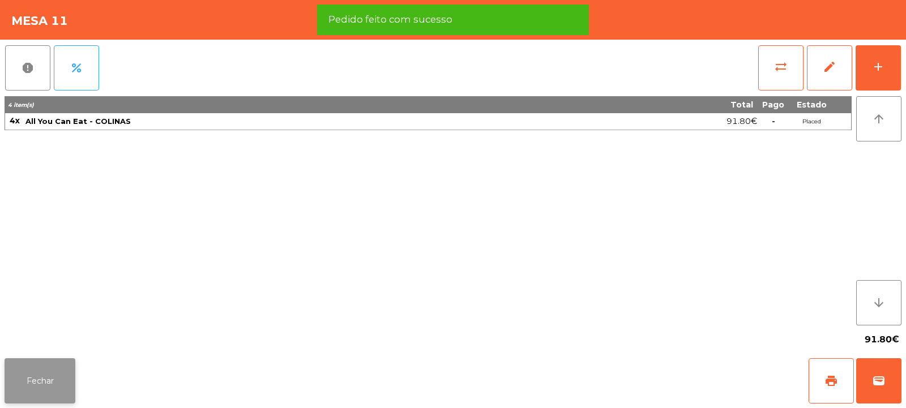
click at [45, 371] on button "Fechar" at bounding box center [40, 381] width 71 height 45
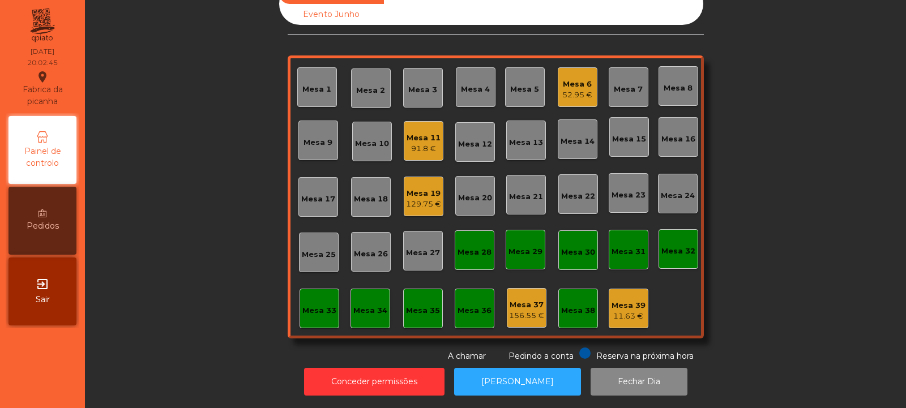
click at [769, 233] on div "Sala Consumo Staff Evento NÃO USAR Evento Junho Mesa 1 Mesa 2 Mesa 3 Mesa 4 Mes…" at bounding box center [495, 173] width 791 height 380
click at [333, 199] on div "Mesa 17" at bounding box center [319, 197] width 40 height 40
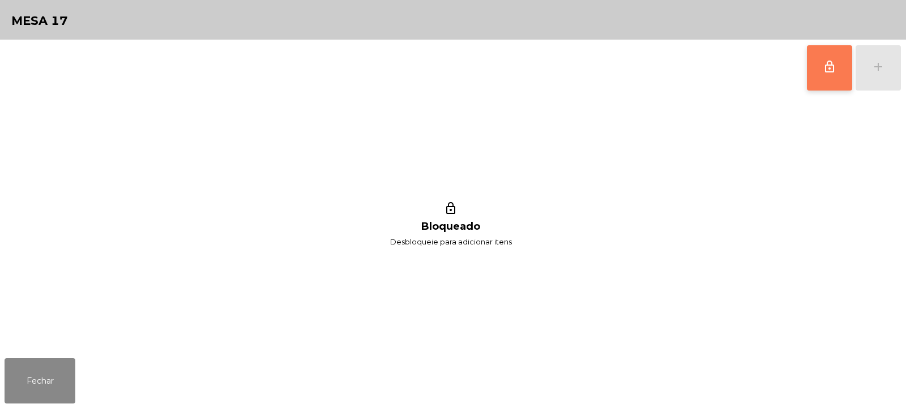
click at [834, 67] on span "lock_outline" at bounding box center [830, 67] width 14 height 14
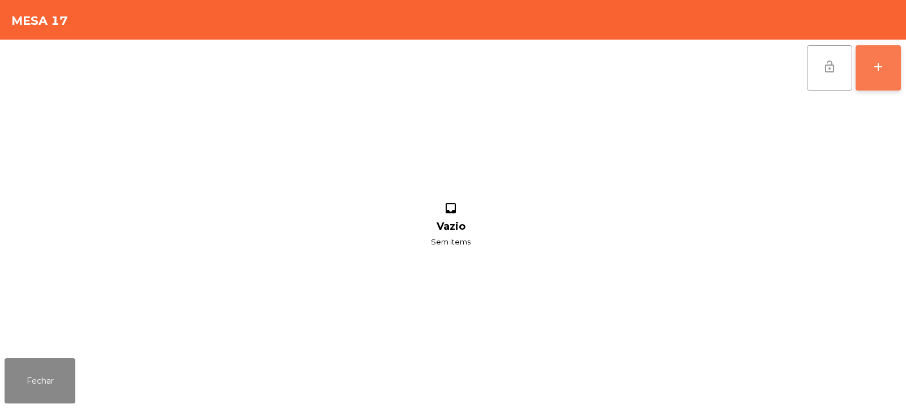
click at [888, 72] on button "add" at bounding box center [878, 67] width 45 height 45
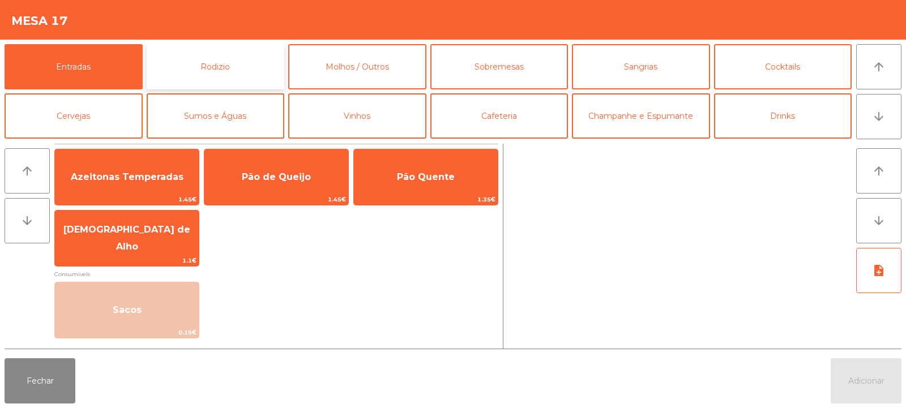
click at [205, 60] on button "Rodizio" at bounding box center [216, 66] width 138 height 45
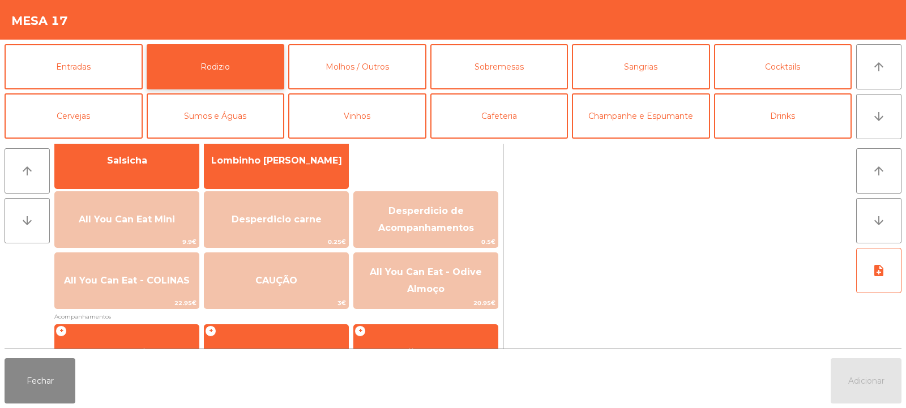
scroll to position [118, 0]
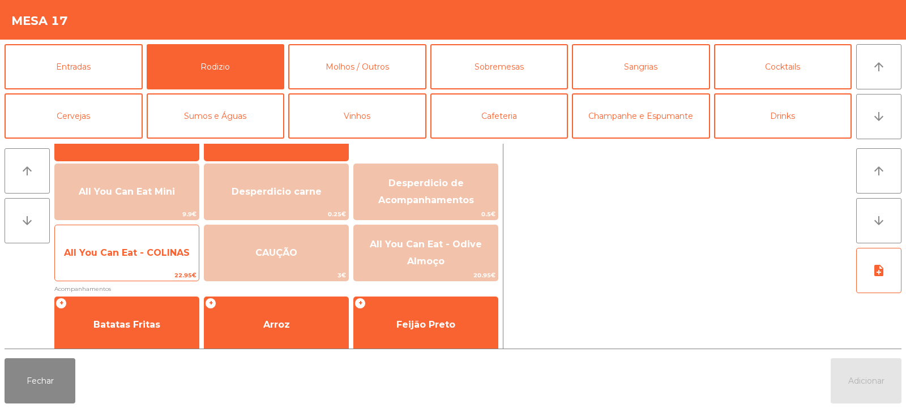
click at [138, 257] on span "All You Can Eat - COLINAS" at bounding box center [127, 253] width 126 height 11
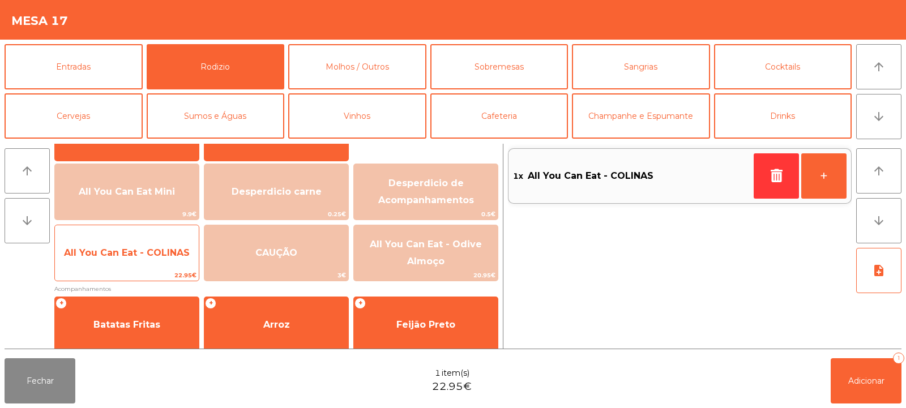
click at [143, 257] on span "All You Can Eat - COLINAS" at bounding box center [127, 253] width 126 height 11
click at [148, 255] on span "All You Can Eat - COLINAS" at bounding box center [127, 253] width 126 height 11
click at [150, 252] on span "All You Can Eat - COLINAS" at bounding box center [127, 253] width 126 height 11
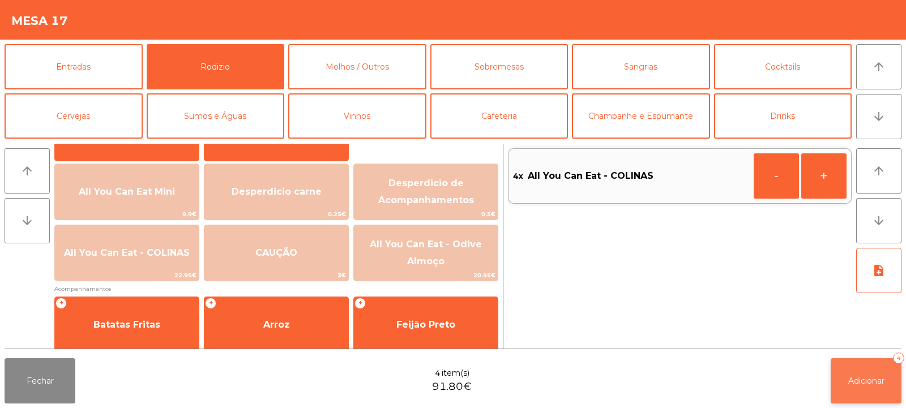
click at [886, 391] on button "Adicionar 4" at bounding box center [866, 381] width 71 height 45
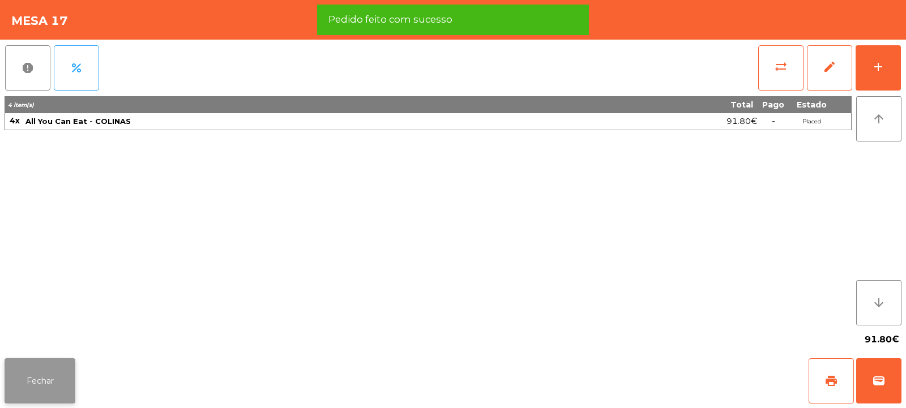
click at [10, 373] on button "Fechar" at bounding box center [40, 381] width 71 height 45
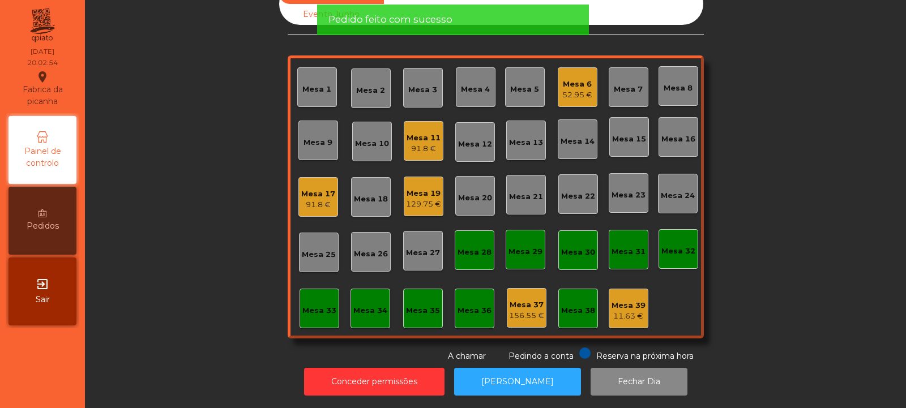
click at [207, 258] on div "Sala Consumo Staff Evento NÃO USAR Evento Junho Mesa 1 Mesa 2 Mesa 3 Mesa 4 Mes…" at bounding box center [495, 173] width 791 height 380
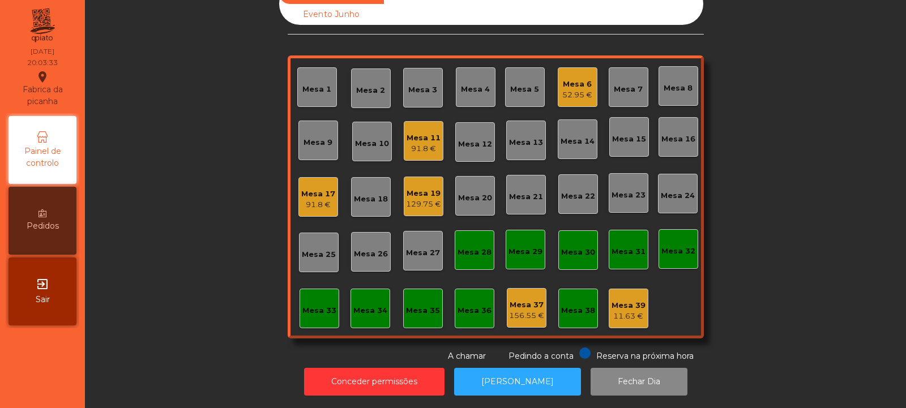
click at [635, 311] on div "11.63 €" at bounding box center [629, 316] width 34 height 11
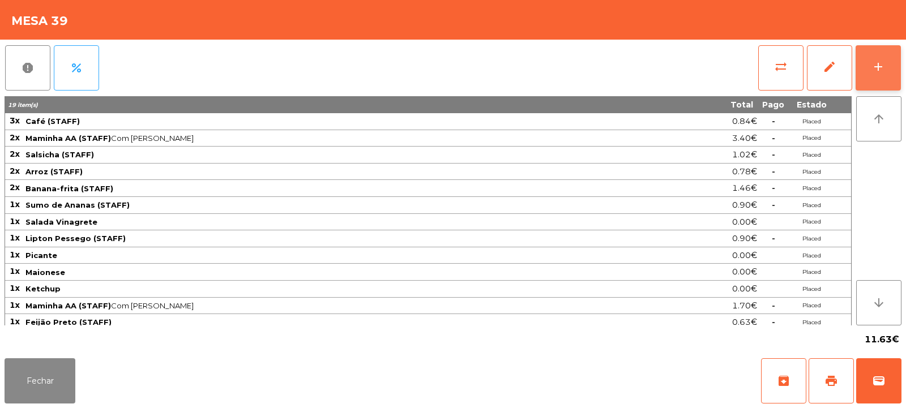
click at [885, 56] on button "add" at bounding box center [878, 67] width 45 height 45
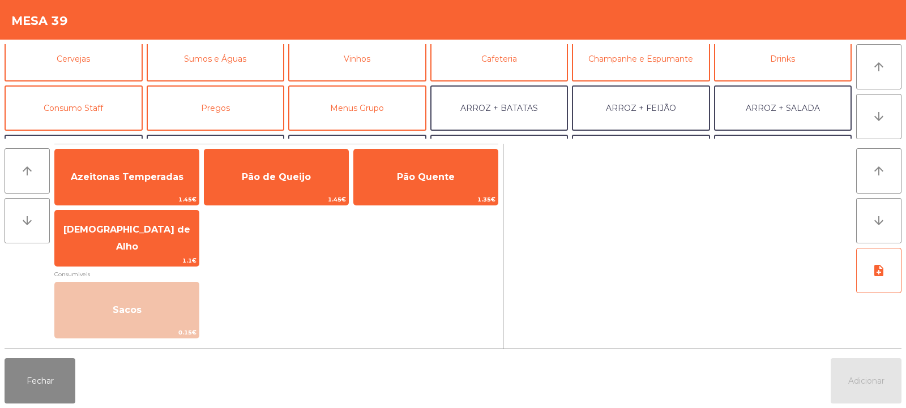
scroll to position [56, 0]
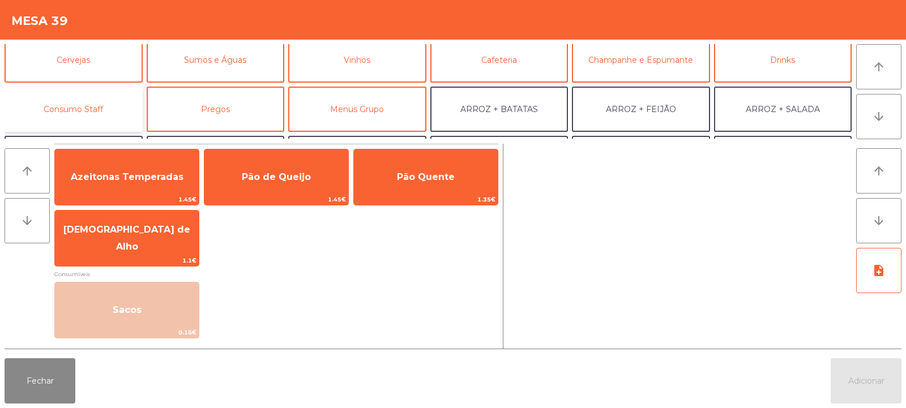
click at [116, 102] on button "Consumo Staff" at bounding box center [74, 109] width 138 height 45
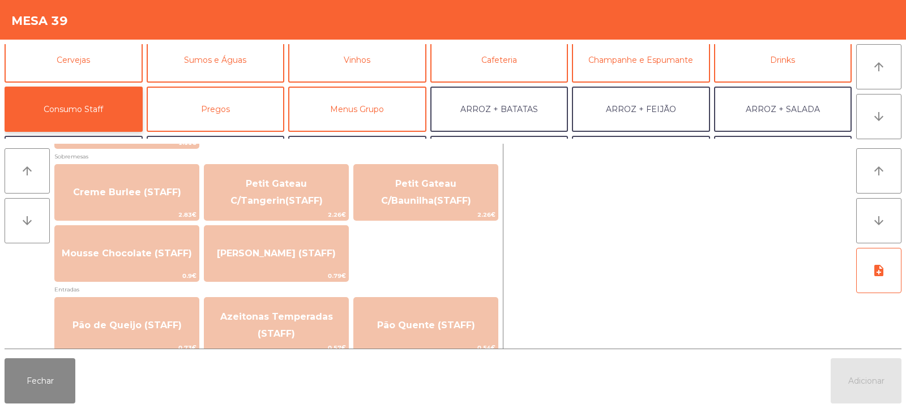
scroll to position [783, 0]
click at [523, 62] on button "Cafeteria" at bounding box center [500, 59] width 138 height 45
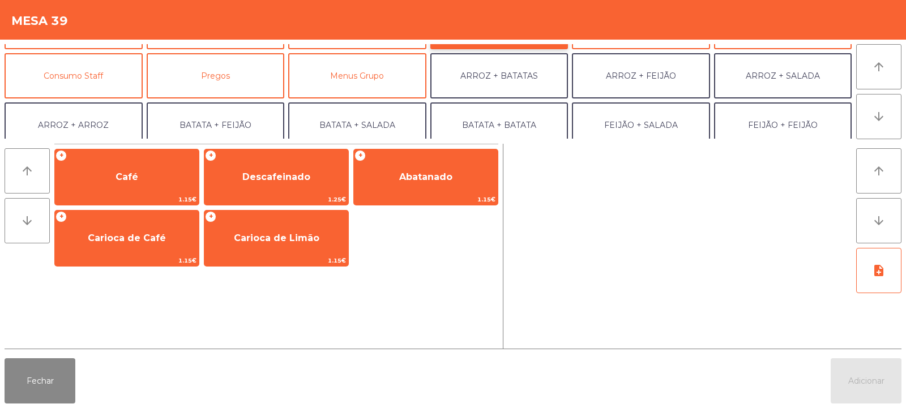
scroll to position [92, 0]
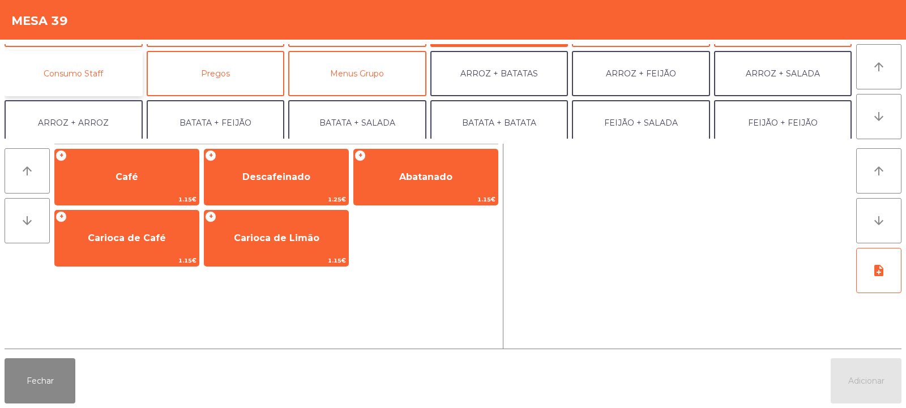
click at [92, 67] on button "Consumo Staff" at bounding box center [74, 73] width 138 height 45
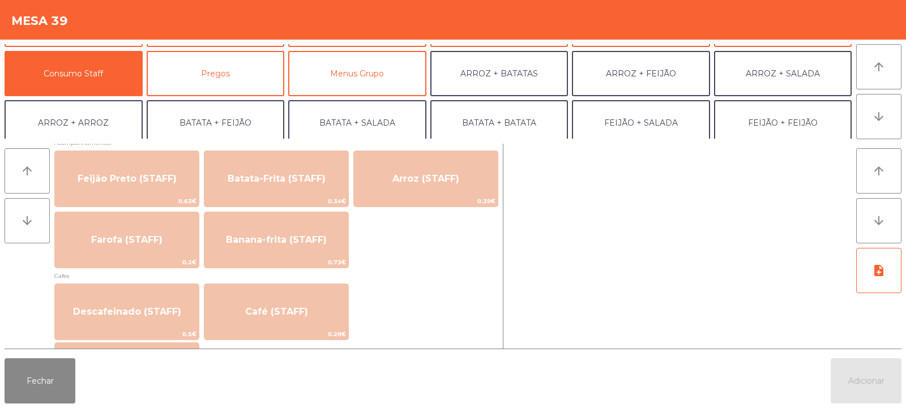
click at [457, 279] on span "Cafes" at bounding box center [276, 276] width 444 height 11
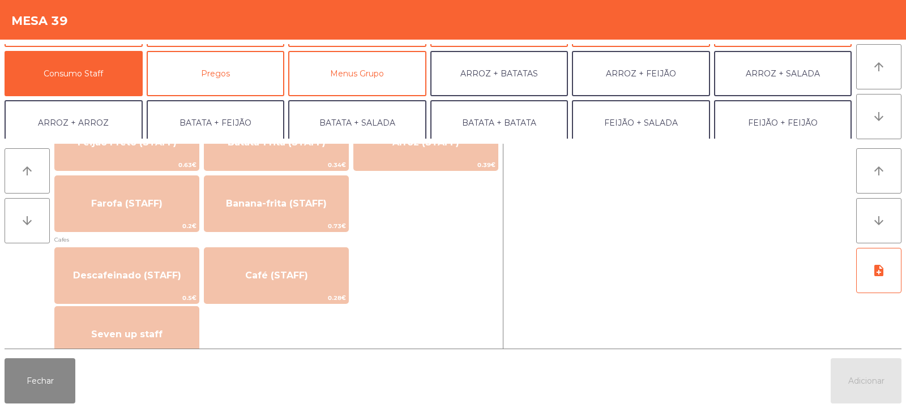
scroll to position [569, 0]
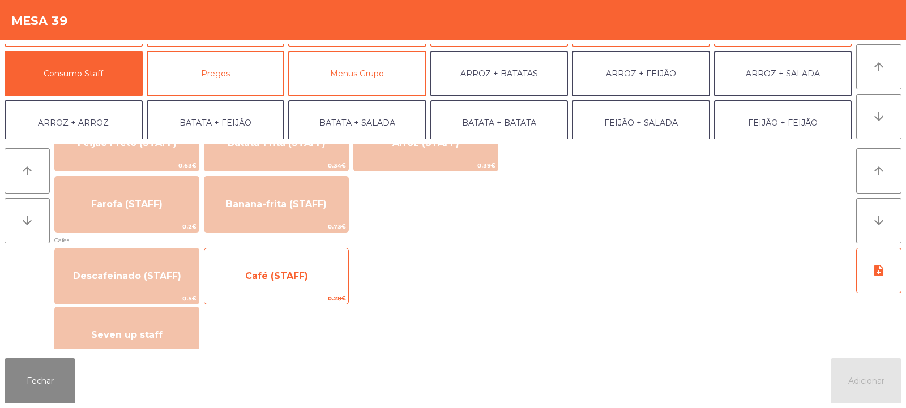
click at [292, 280] on span "Café (STAFF)" at bounding box center [276, 276] width 63 height 11
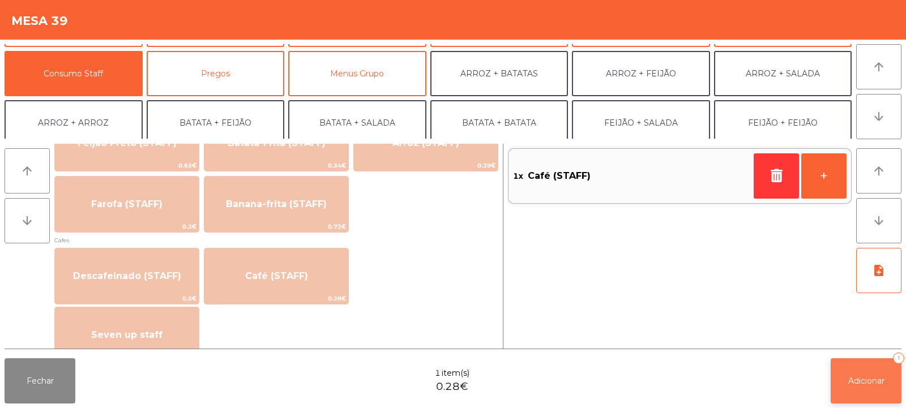
click at [858, 372] on button "Adicionar 1" at bounding box center [866, 381] width 71 height 45
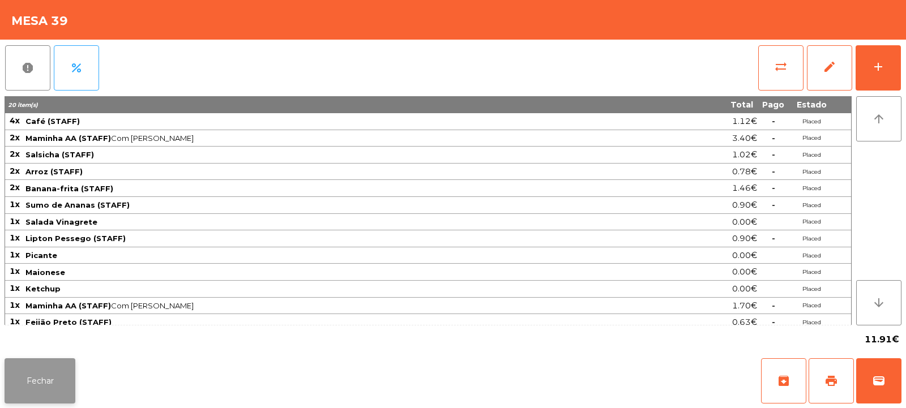
click at [51, 374] on button "Fechar" at bounding box center [40, 381] width 71 height 45
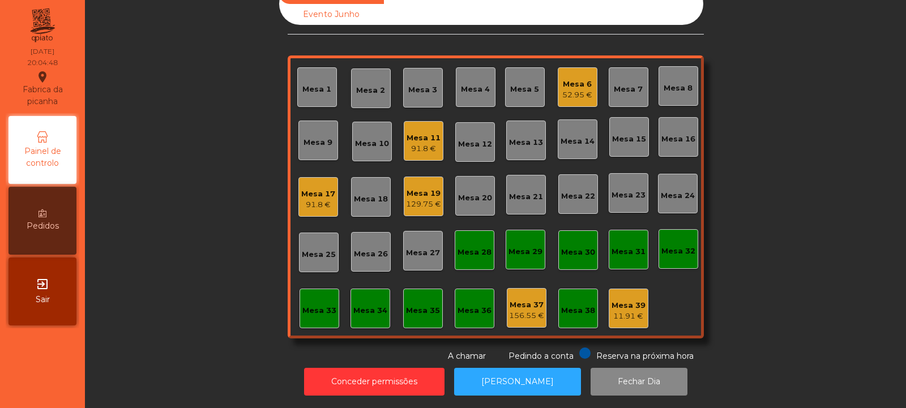
click at [321, 315] on div "Mesa 33" at bounding box center [320, 309] width 40 height 40
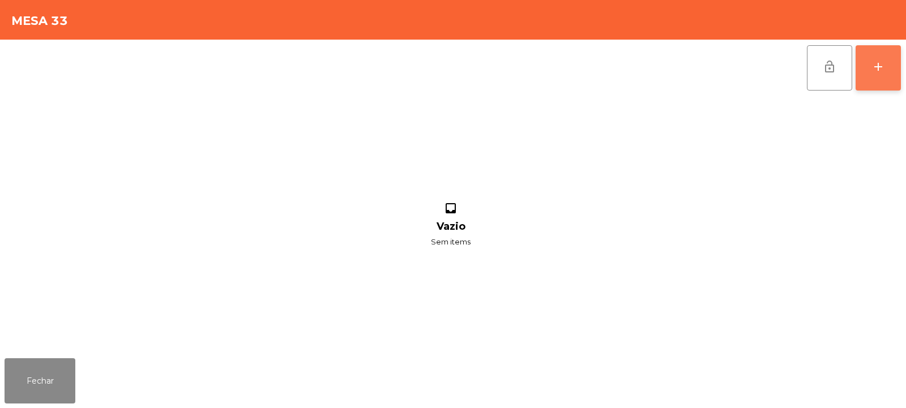
click at [880, 71] on div "add" at bounding box center [879, 67] width 14 height 14
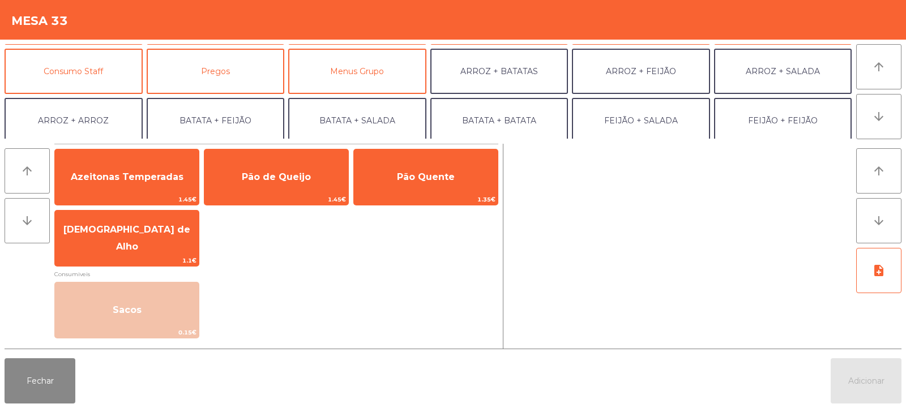
scroll to position [99, 0]
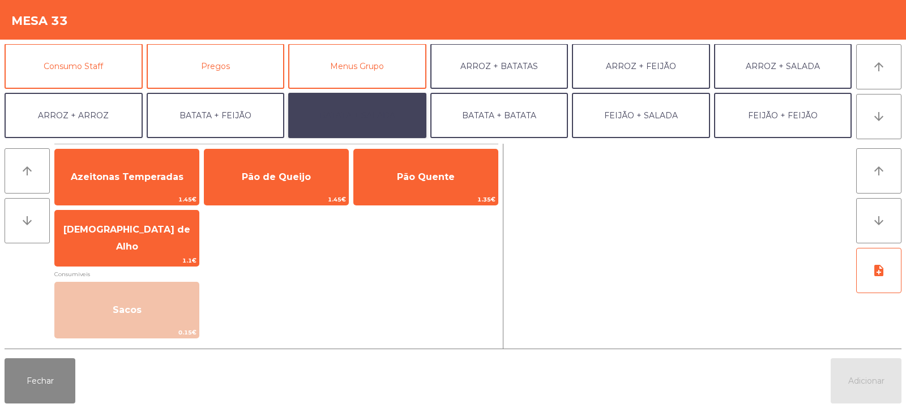
click at [339, 103] on button "BATATA + SALADA" at bounding box center [357, 115] width 138 height 45
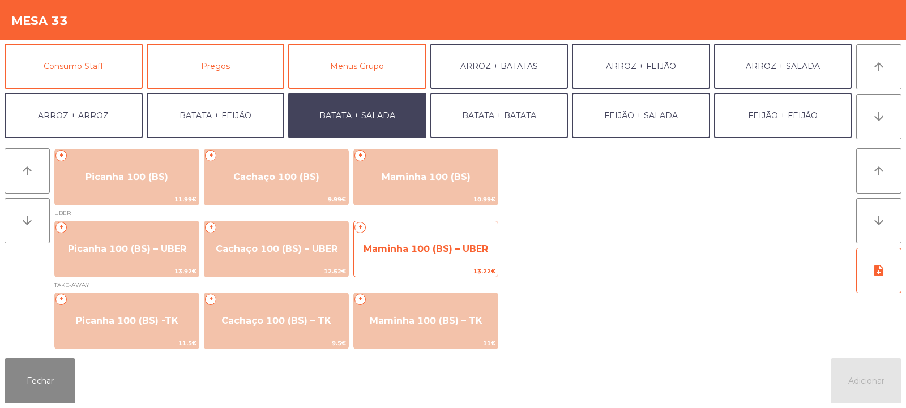
click at [434, 245] on span "Maminha 100 (BS) – UBER" at bounding box center [426, 249] width 125 height 11
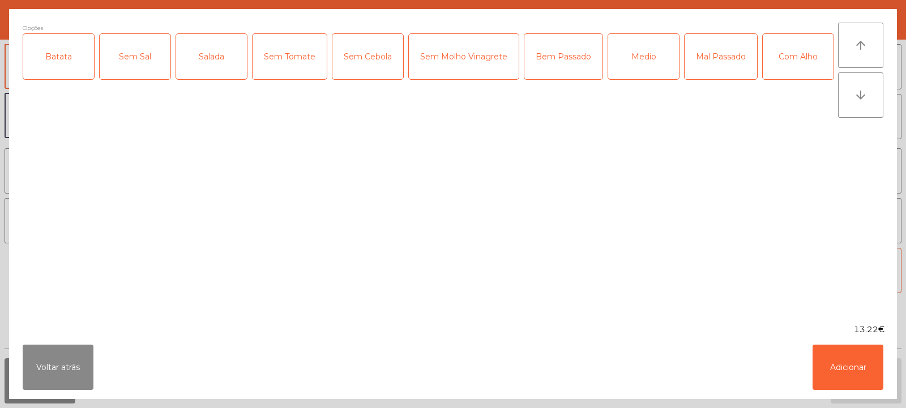
click at [58, 59] on div "Batata" at bounding box center [58, 56] width 71 height 45
click at [215, 56] on div "Salada" at bounding box center [211, 56] width 71 height 45
click at [638, 54] on div "Medio" at bounding box center [643, 56] width 71 height 45
click at [867, 386] on button "Adicionar" at bounding box center [848, 367] width 71 height 45
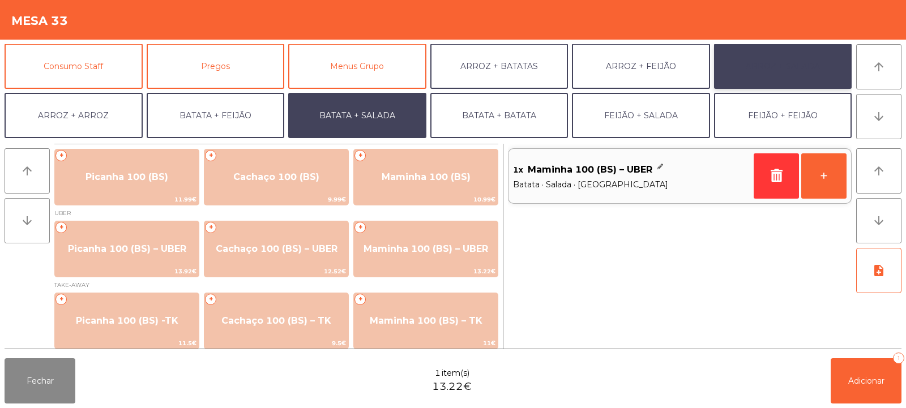
click at [755, 65] on button "ARROZ + SALADA" at bounding box center [783, 66] width 138 height 45
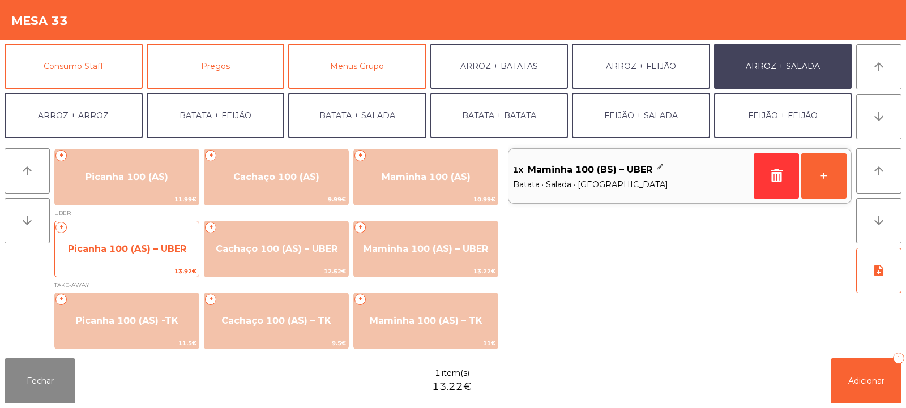
click at [121, 244] on span "Picanha 100 (AS) – UBER" at bounding box center [127, 249] width 118 height 11
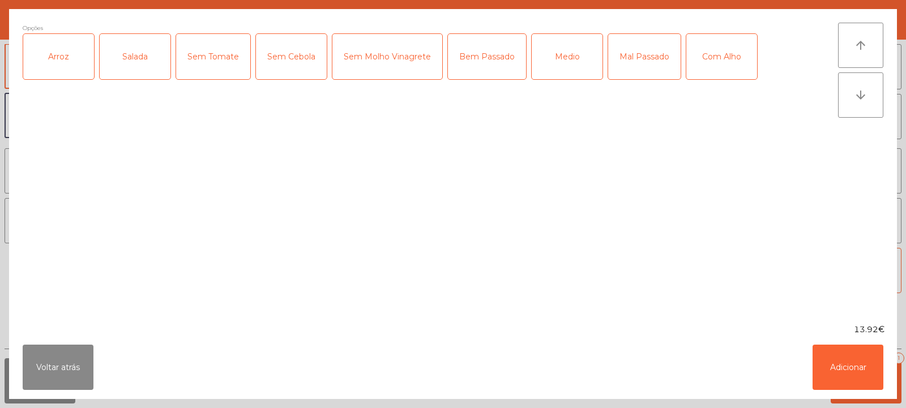
click at [69, 64] on div "Arroz" at bounding box center [58, 56] width 71 height 45
click at [166, 68] on div "Salada" at bounding box center [135, 56] width 71 height 45
click at [577, 73] on div "Medio" at bounding box center [567, 56] width 71 height 45
click at [826, 361] on button "Adicionar" at bounding box center [848, 367] width 71 height 45
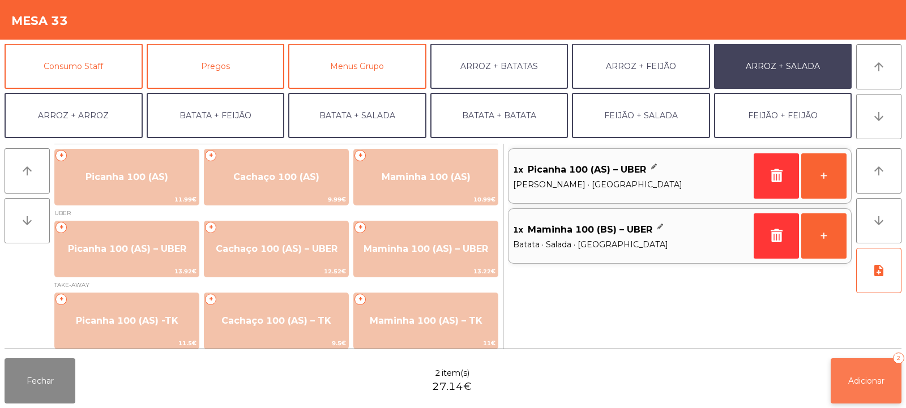
click at [863, 373] on button "Adicionar 2" at bounding box center [866, 381] width 71 height 45
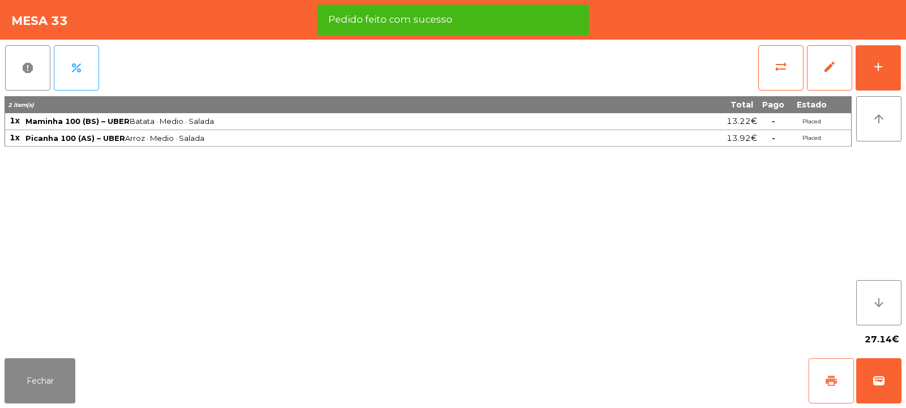
click at [827, 378] on span "print" at bounding box center [832, 381] width 14 height 14
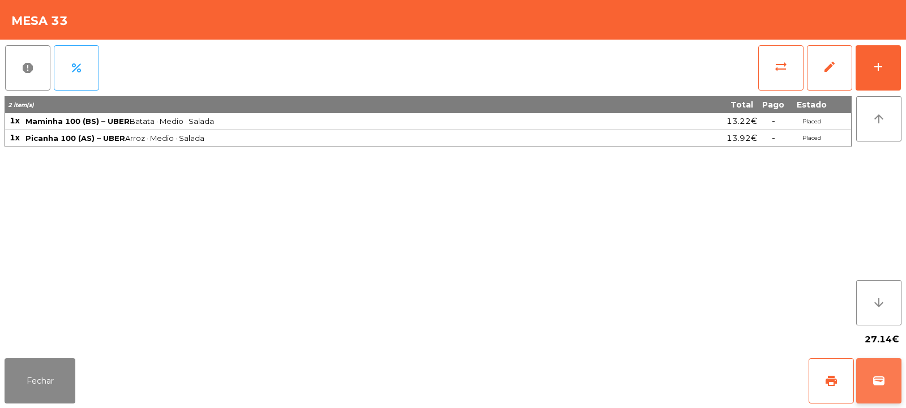
click at [880, 372] on button "wallet" at bounding box center [879, 381] width 45 height 45
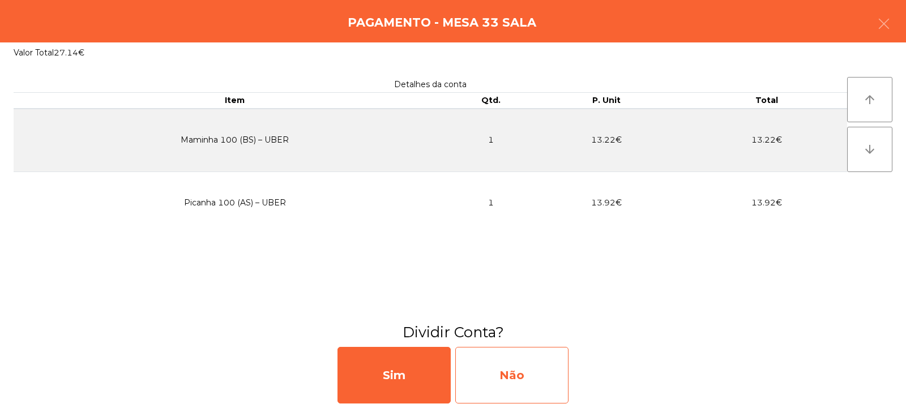
click at [483, 379] on div "Não" at bounding box center [511, 375] width 113 height 57
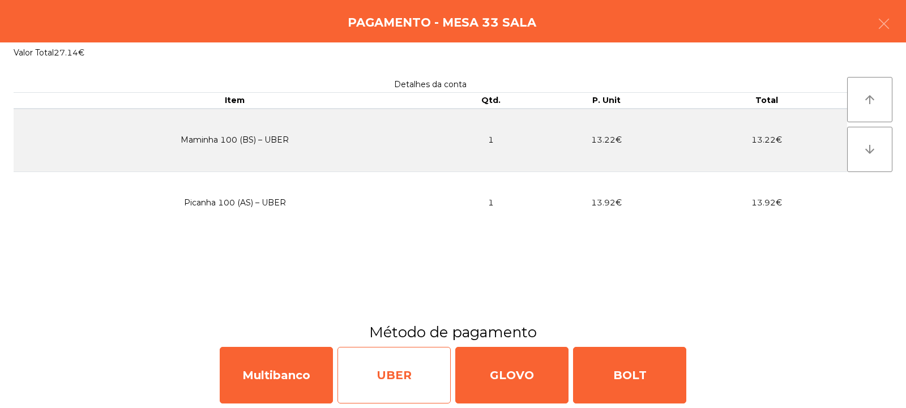
click at [354, 371] on div "UBER" at bounding box center [394, 375] width 113 height 57
select select "**"
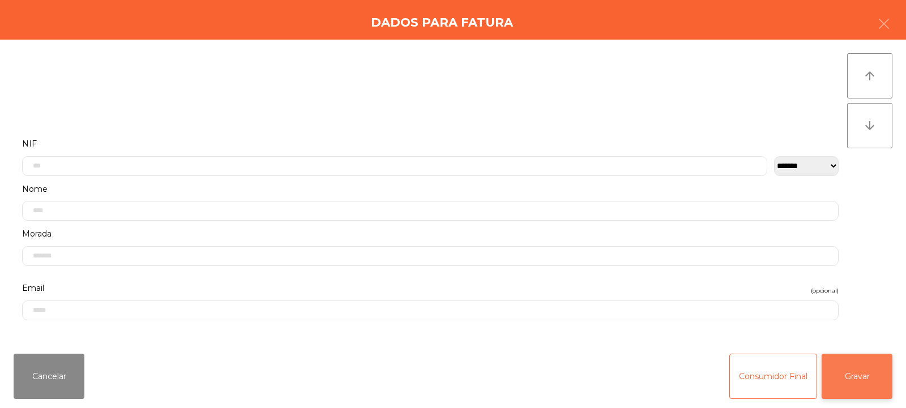
click at [867, 385] on button "Gravar" at bounding box center [857, 376] width 71 height 45
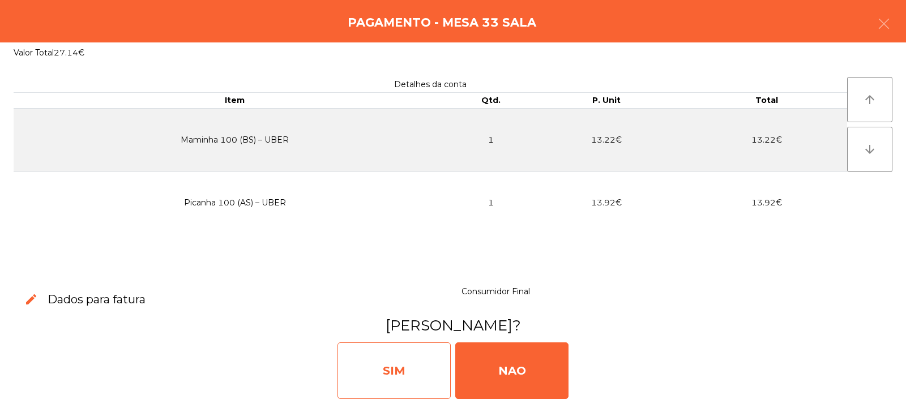
click at [373, 377] on div "SIM" at bounding box center [394, 371] width 113 height 57
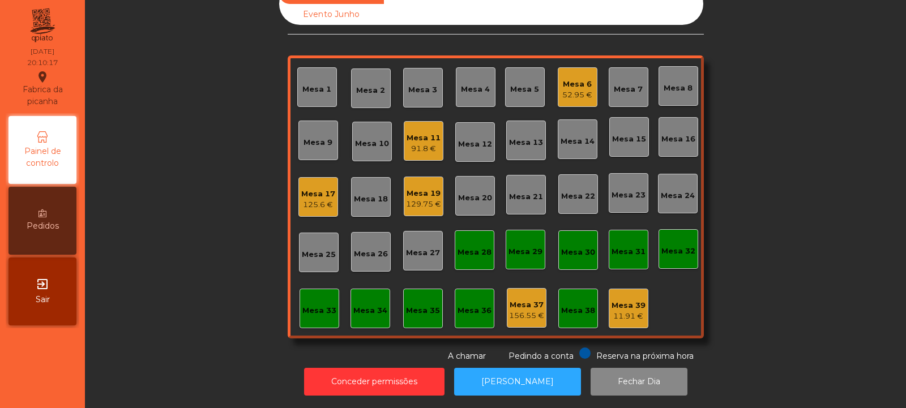
click at [371, 305] on div "Mesa 34" at bounding box center [371, 310] width 34 height 11
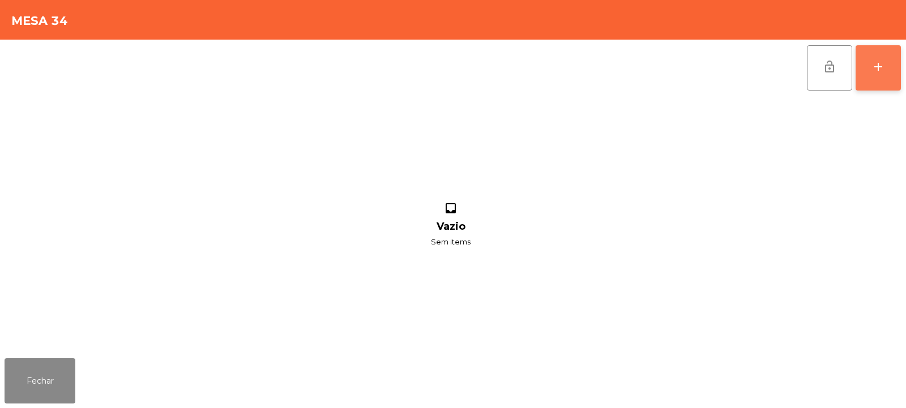
click at [887, 58] on button "add" at bounding box center [878, 67] width 45 height 45
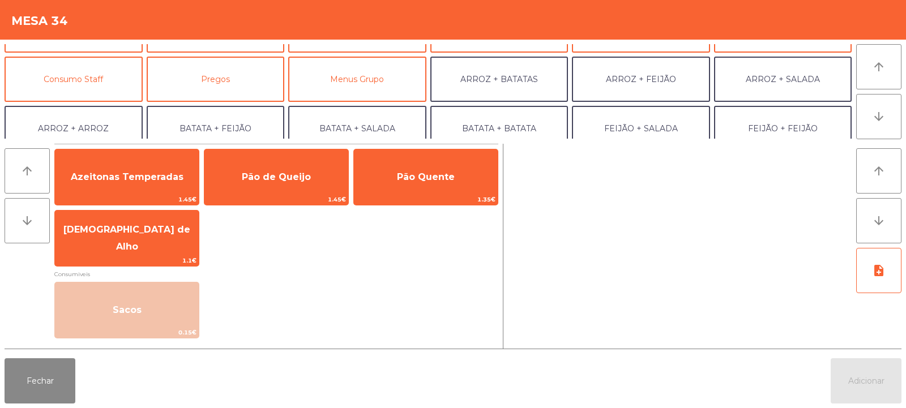
scroll to position [92, 0]
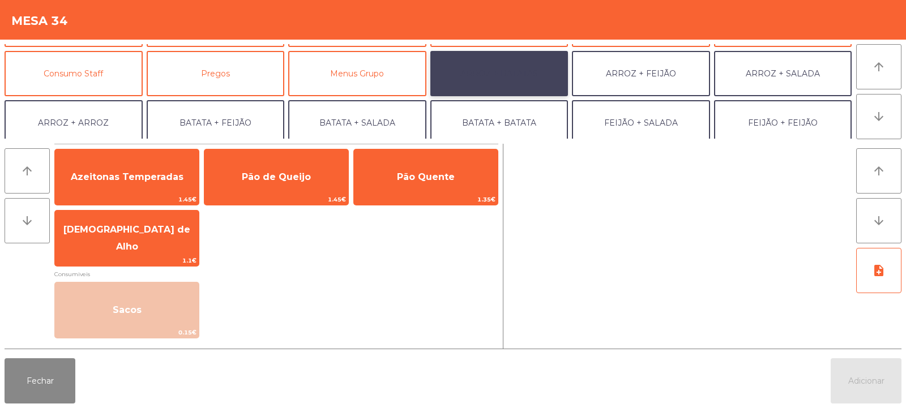
click at [521, 80] on button "ARROZ + BATATAS" at bounding box center [500, 73] width 138 height 45
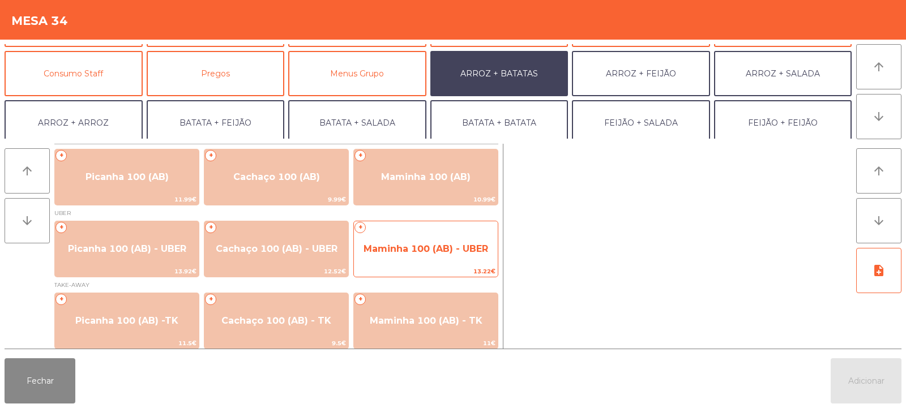
click at [406, 252] on span "Maminha 100 (AB) - UBER" at bounding box center [426, 249] width 125 height 11
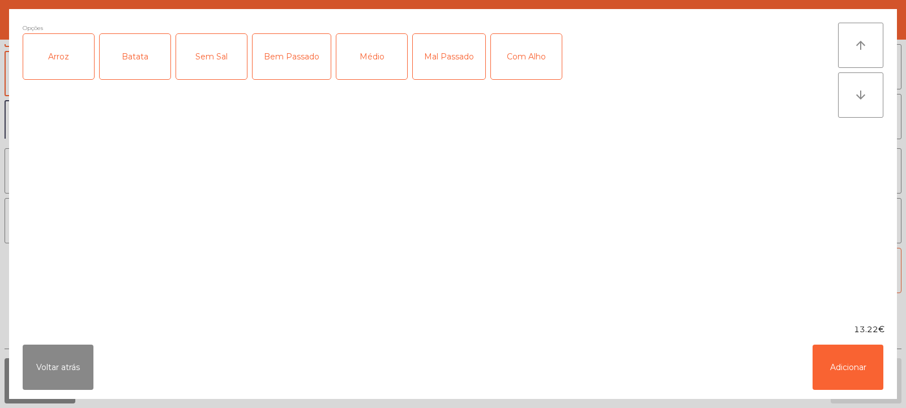
click at [83, 52] on div "Arroz" at bounding box center [58, 56] width 71 height 45
click at [122, 66] on div "Batata" at bounding box center [135, 56] width 71 height 45
click at [371, 55] on div "Médio" at bounding box center [372, 56] width 71 height 45
click at [534, 57] on div "Com Alho" at bounding box center [526, 56] width 71 height 45
click at [855, 365] on button "Adicionar" at bounding box center [848, 367] width 71 height 45
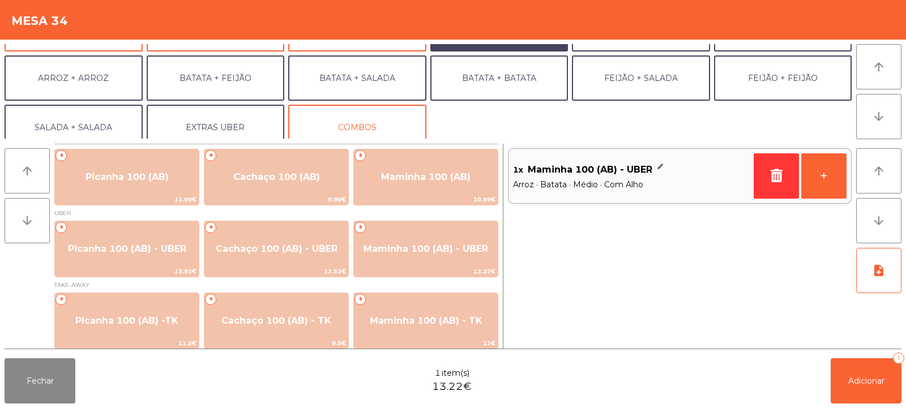
scroll to position [138, 0]
click at [232, 118] on button "EXTRAS UBER" at bounding box center [216, 126] width 138 height 45
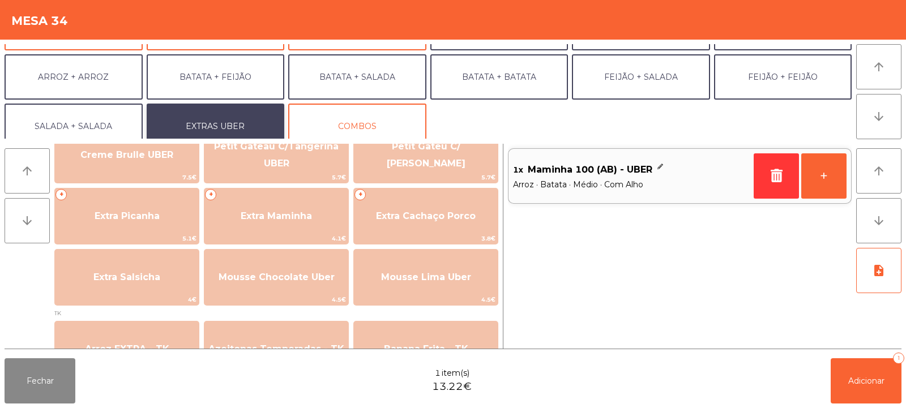
scroll to position [278, 0]
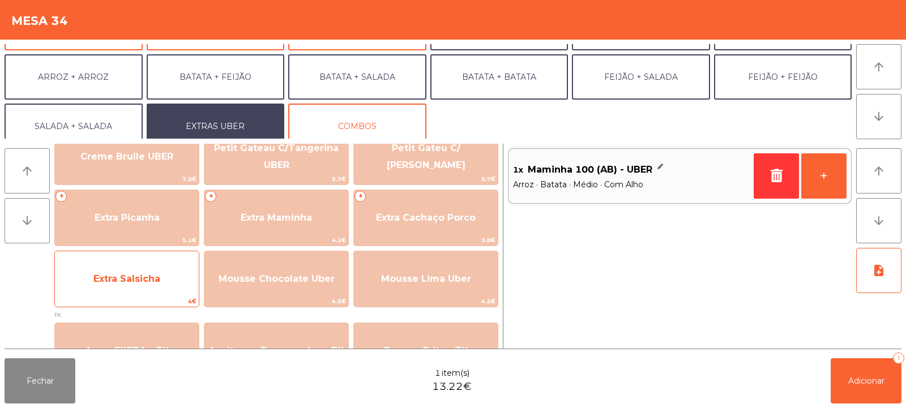
click at [134, 282] on span "Extra Salsicha" at bounding box center [126, 279] width 67 height 11
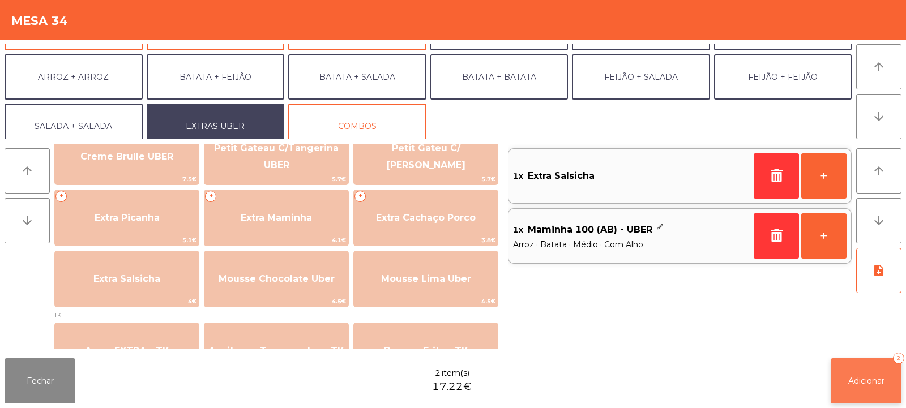
click at [853, 384] on span "Adicionar" at bounding box center [867, 381] width 36 height 10
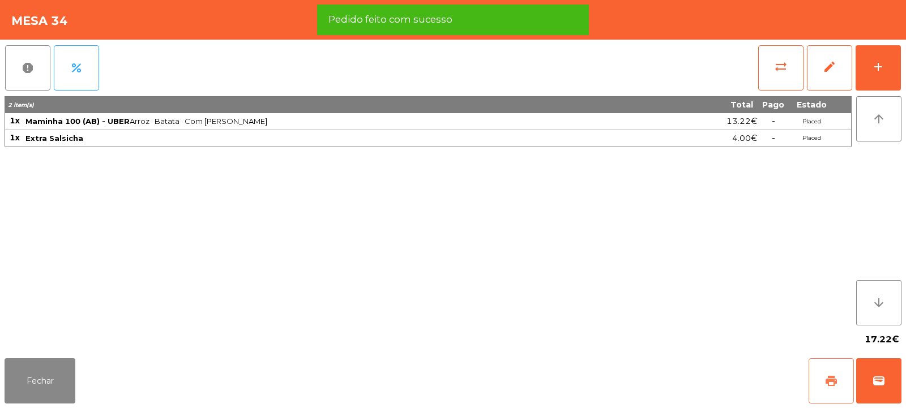
click at [831, 379] on span "print" at bounding box center [832, 381] width 14 height 14
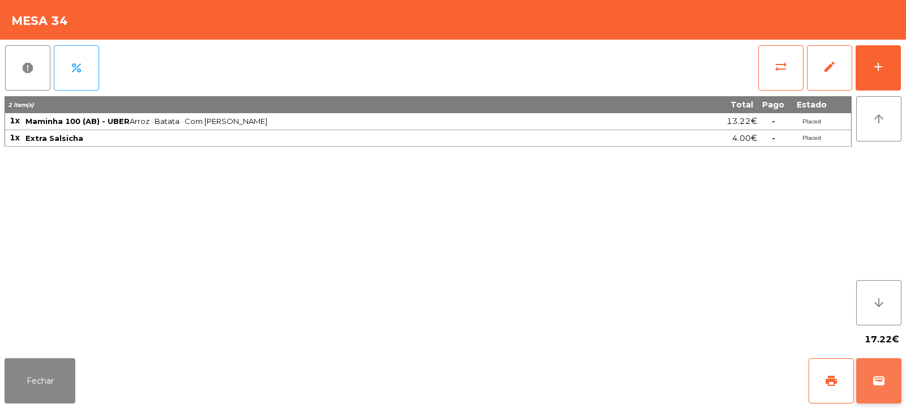
click at [885, 377] on span "wallet" at bounding box center [879, 381] width 14 height 14
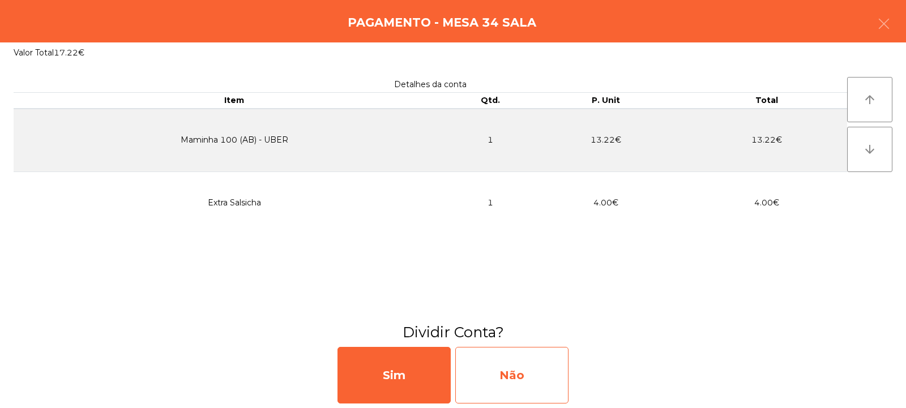
click at [523, 368] on div "Não" at bounding box center [511, 375] width 113 height 57
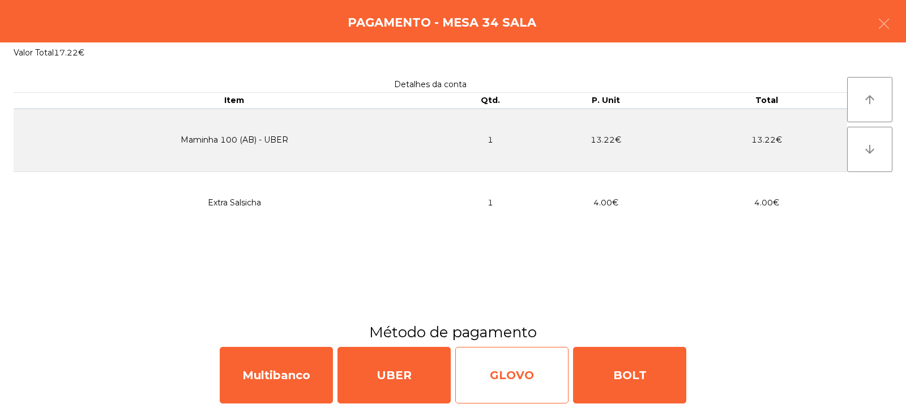
click at [491, 374] on div "GLOVO" at bounding box center [511, 375] width 113 height 57
select select "**"
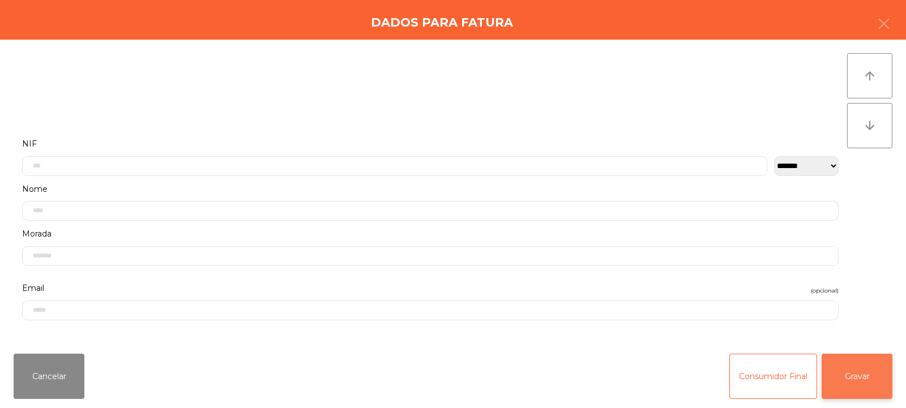
click at [872, 363] on button "Gravar" at bounding box center [857, 376] width 71 height 45
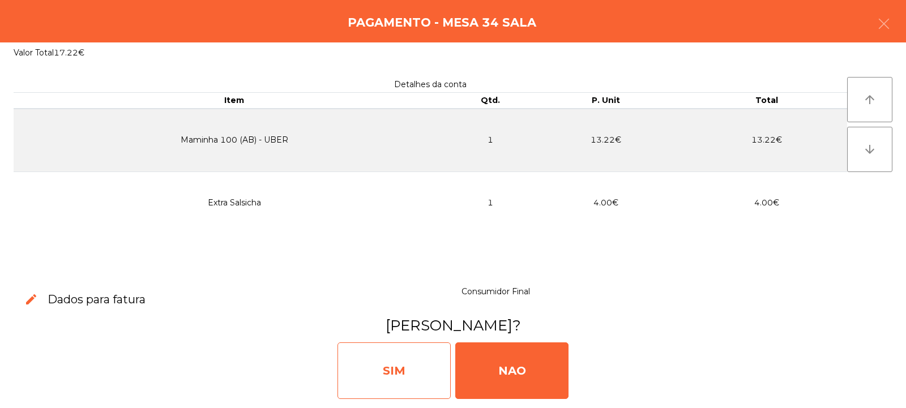
click at [387, 364] on div "SIM" at bounding box center [394, 371] width 113 height 57
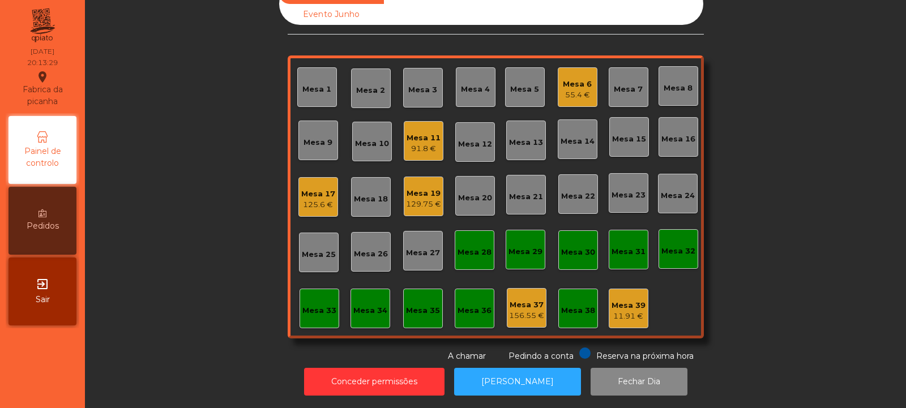
click at [425, 128] on div "Mesa 11 91.8 €" at bounding box center [424, 141] width 34 height 27
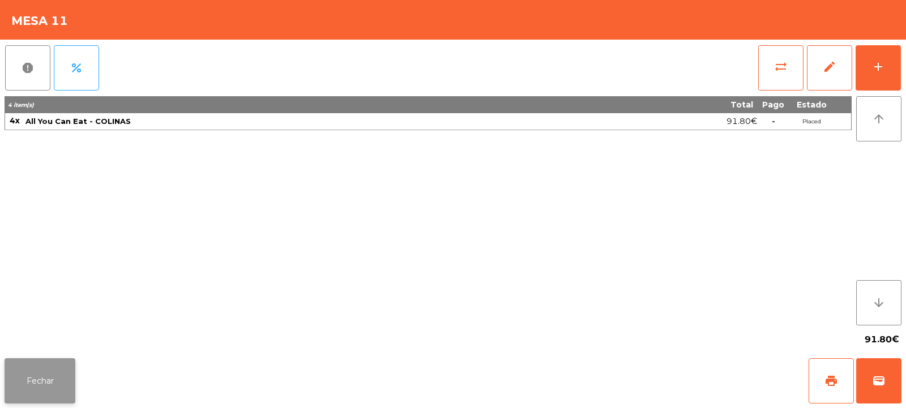
click at [61, 383] on button "Fechar" at bounding box center [40, 381] width 71 height 45
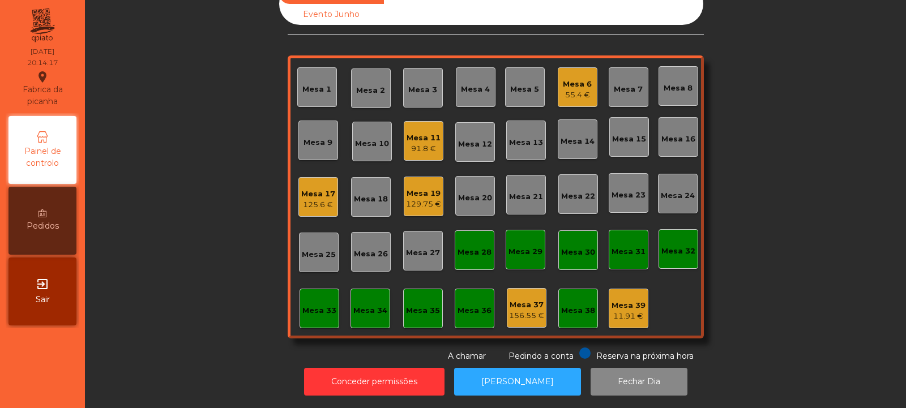
click at [471, 69] on div "Mesa 4" at bounding box center [476, 87] width 40 height 40
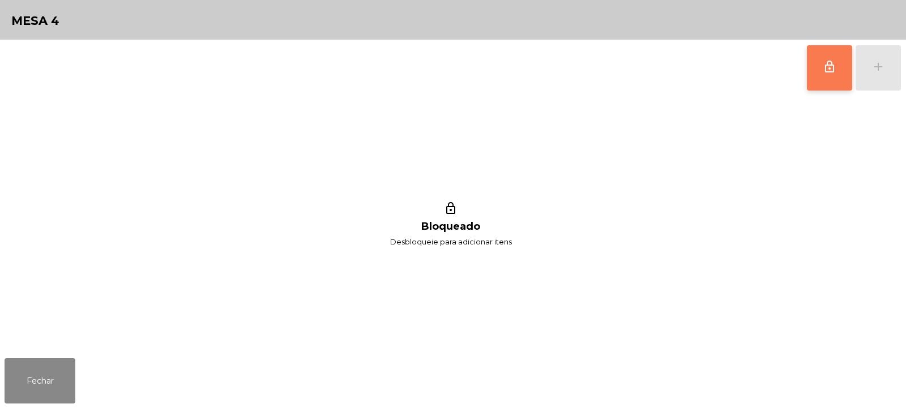
click at [824, 59] on button "lock_outline" at bounding box center [829, 67] width 45 height 45
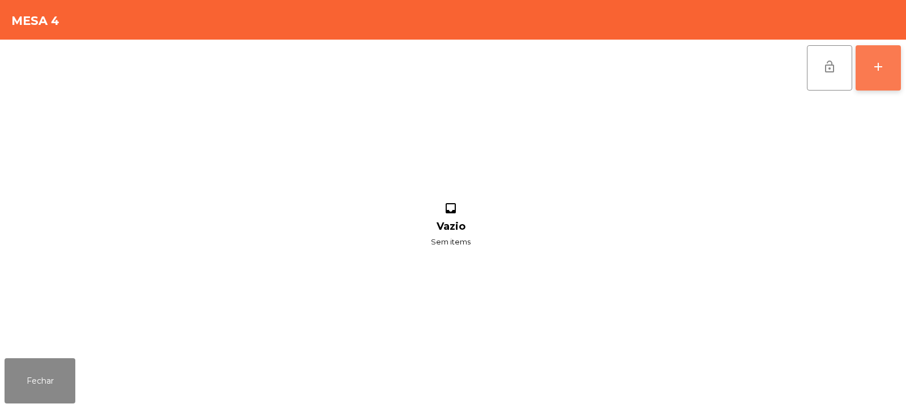
click at [892, 64] on button "add" at bounding box center [878, 67] width 45 height 45
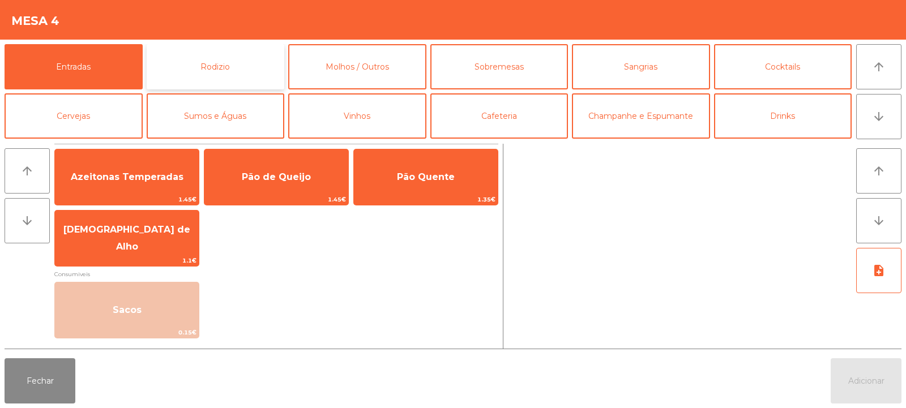
click at [223, 56] on button "Rodizio" at bounding box center [216, 66] width 138 height 45
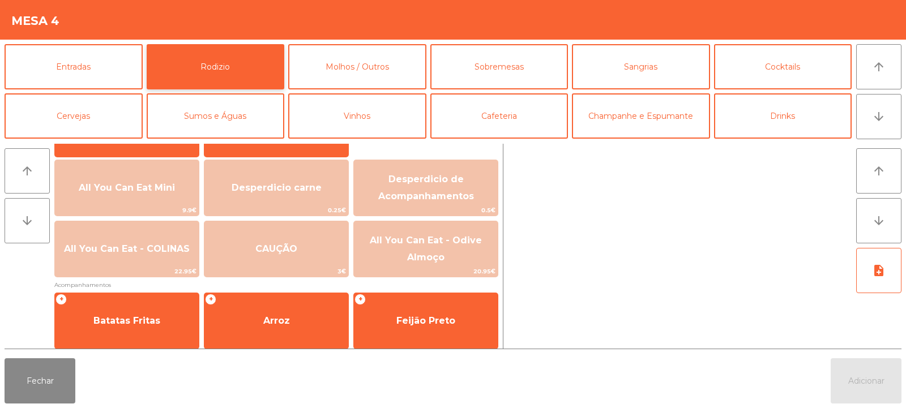
scroll to position [124, 0]
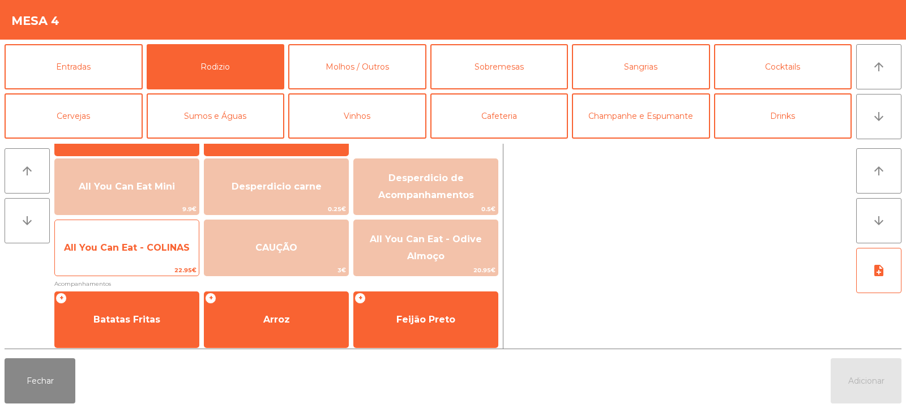
click at [134, 248] on span "All You Can Eat - COLINAS" at bounding box center [127, 247] width 126 height 11
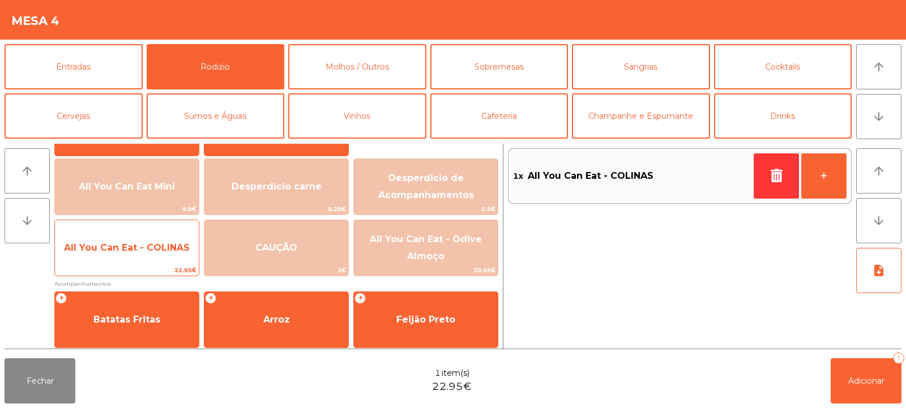
click at [140, 245] on span "All You Can Eat - COLINAS" at bounding box center [127, 247] width 126 height 11
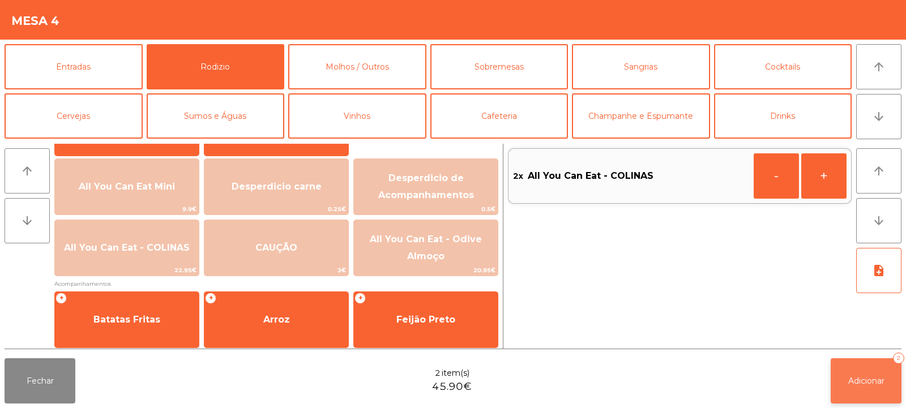
click at [860, 389] on button "Adicionar 2" at bounding box center [866, 381] width 71 height 45
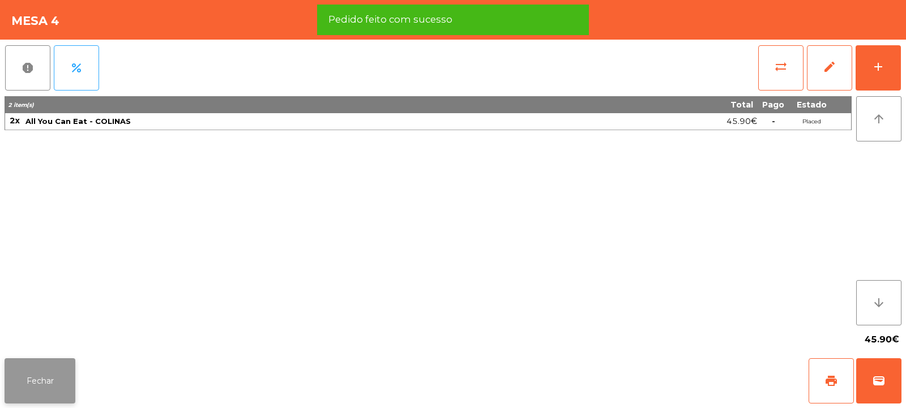
click at [55, 378] on button "Fechar" at bounding box center [40, 381] width 71 height 45
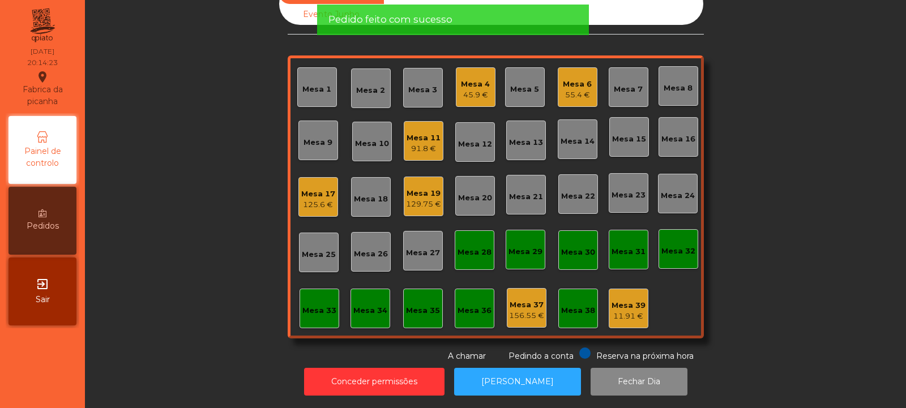
click at [193, 164] on div "Sala Consumo Staff Evento NÃO USAR Evento Junho Mesa 1 Mesa 2 Mesa 3 Mesa 4 45.…" at bounding box center [495, 173] width 791 height 380
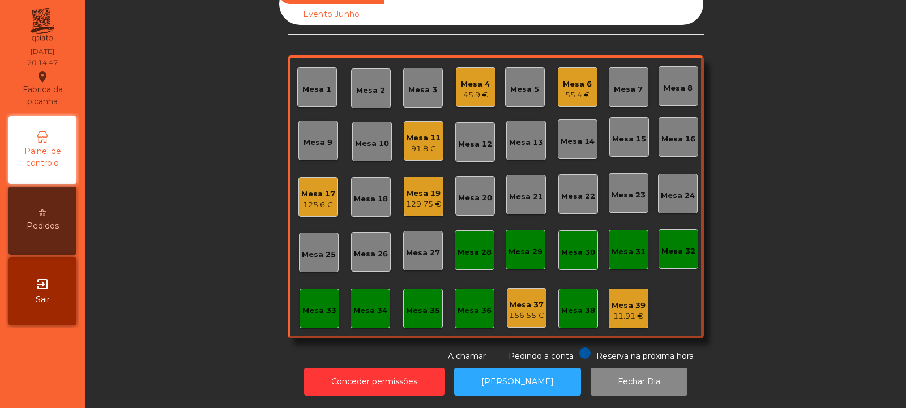
click at [474, 79] on div "Mesa 4" at bounding box center [475, 84] width 29 height 11
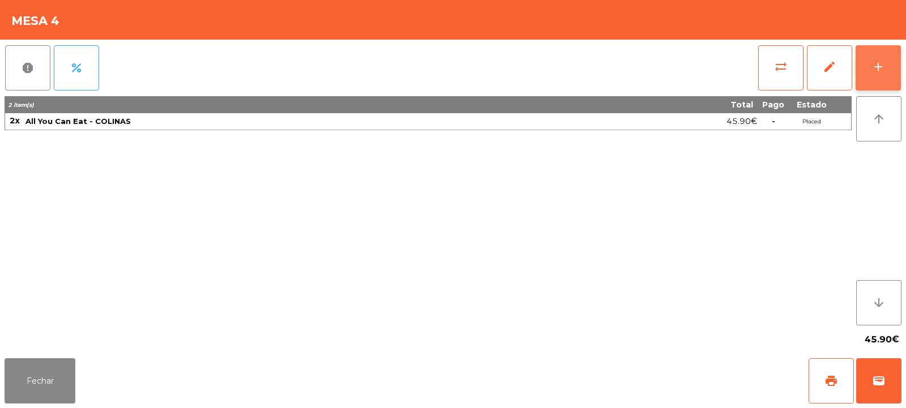
click at [879, 73] on div "add" at bounding box center [879, 67] width 14 height 14
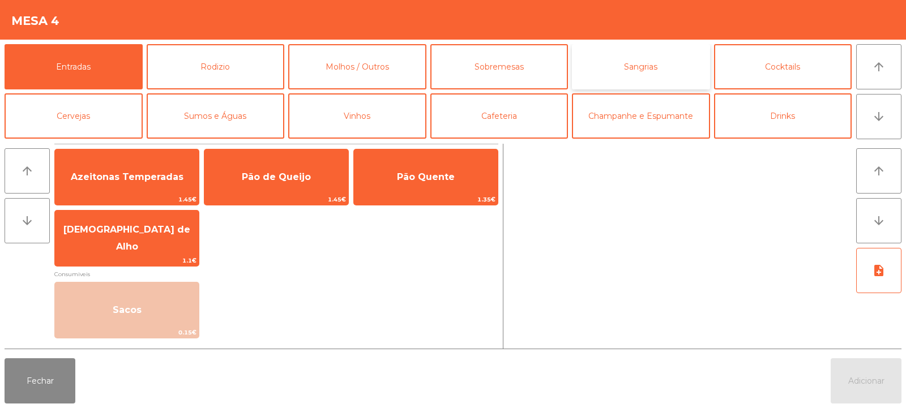
click at [661, 65] on button "Sangrias" at bounding box center [641, 66] width 138 height 45
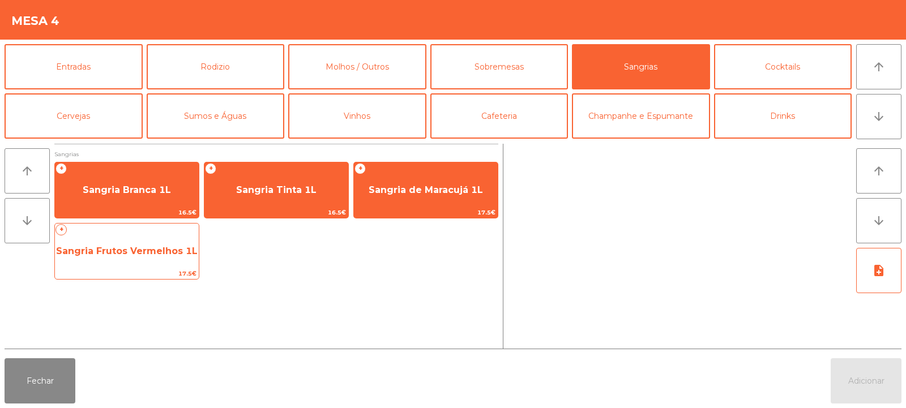
click at [115, 251] on span "Sangria Frutos Vermelhos 1L" at bounding box center [127, 251] width 142 height 11
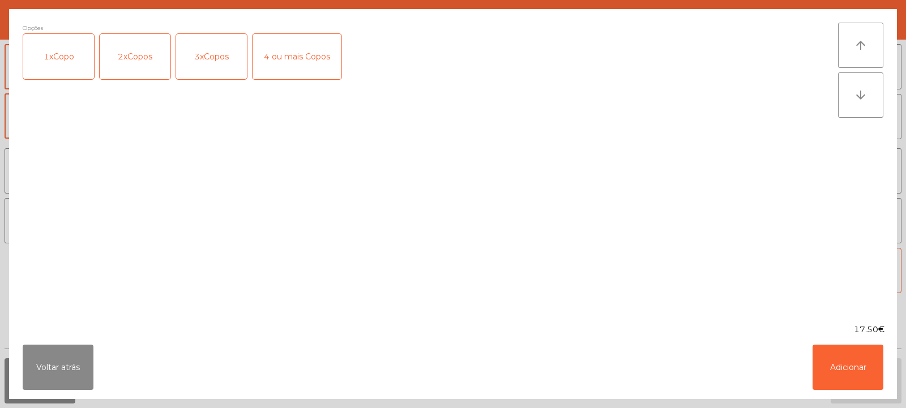
click at [285, 53] on div "4 ou mais Copos" at bounding box center [297, 56] width 89 height 45
click at [859, 356] on button "Adicionar" at bounding box center [848, 367] width 71 height 45
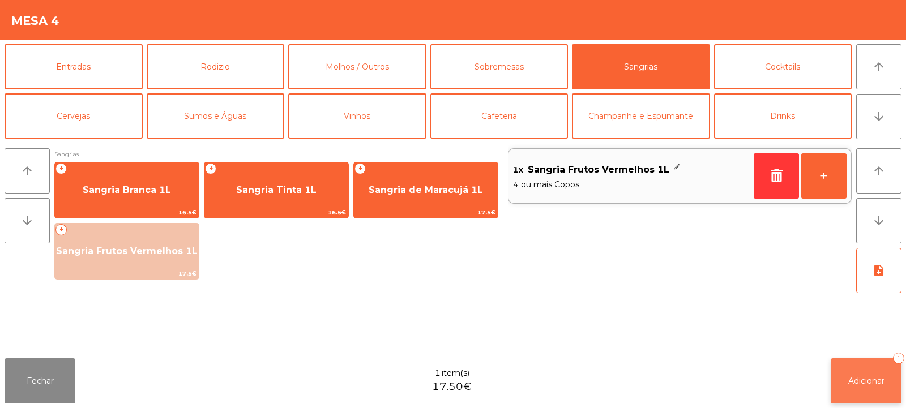
click at [867, 383] on span "Adicionar" at bounding box center [867, 381] width 36 height 10
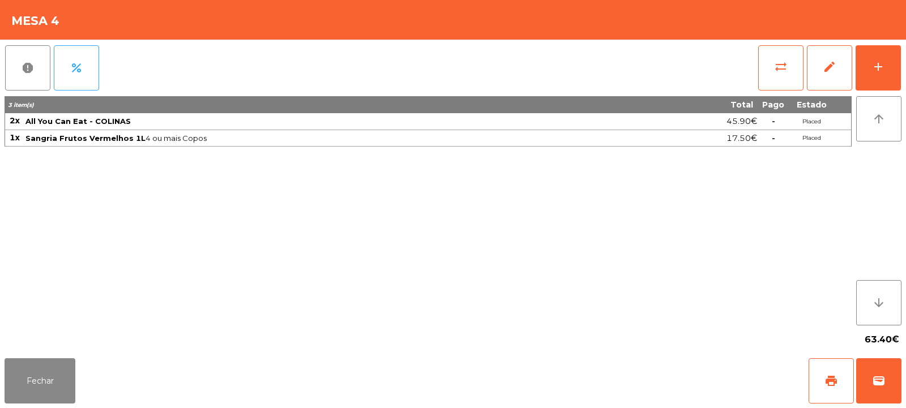
click at [29, 343] on div "63.40€" at bounding box center [453, 340] width 897 height 28
click at [55, 359] on button "Fechar" at bounding box center [40, 381] width 71 height 45
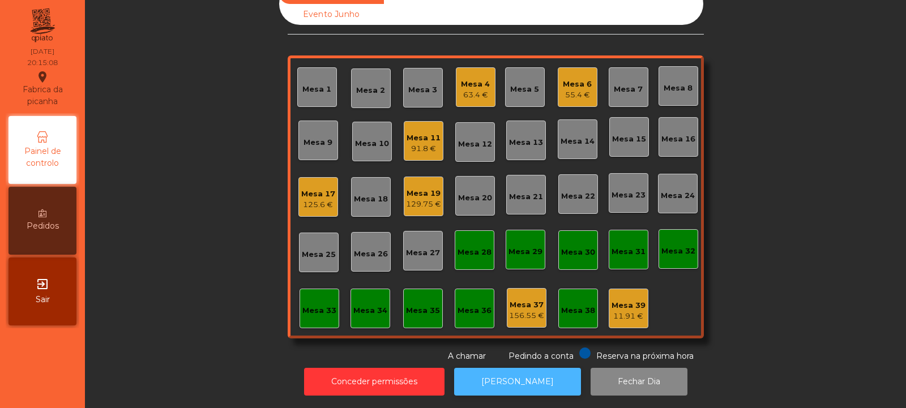
click at [511, 373] on button "[PERSON_NAME]" at bounding box center [517, 382] width 127 height 28
click at [420, 143] on div "91.8 €" at bounding box center [424, 148] width 34 height 11
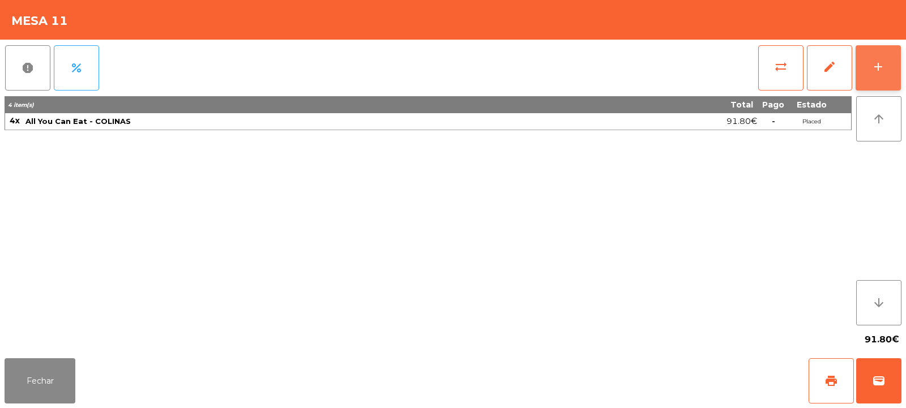
click at [876, 71] on div "add" at bounding box center [879, 67] width 14 height 14
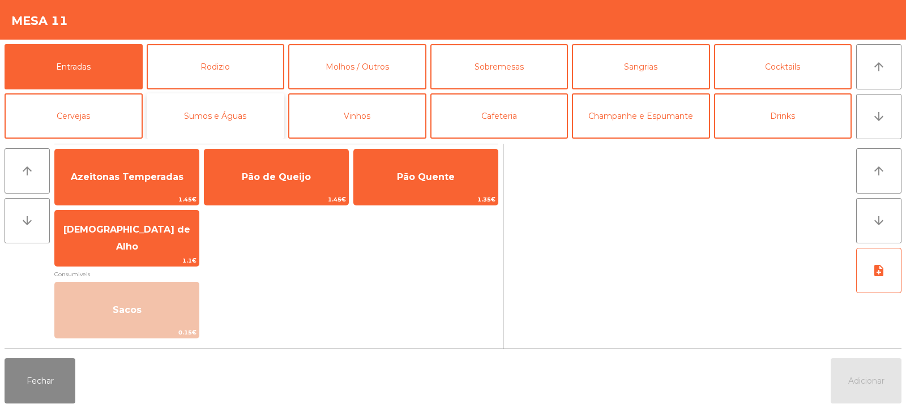
click at [227, 119] on button "Sumos e Águas" at bounding box center [216, 115] width 138 height 45
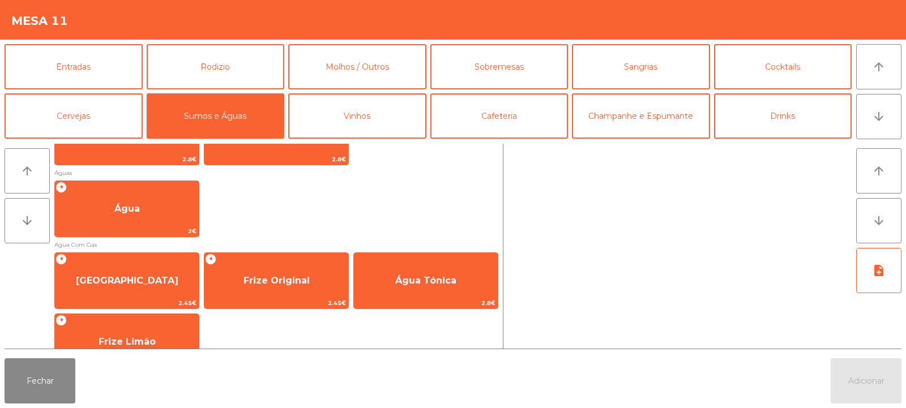
scroll to position [383, 0]
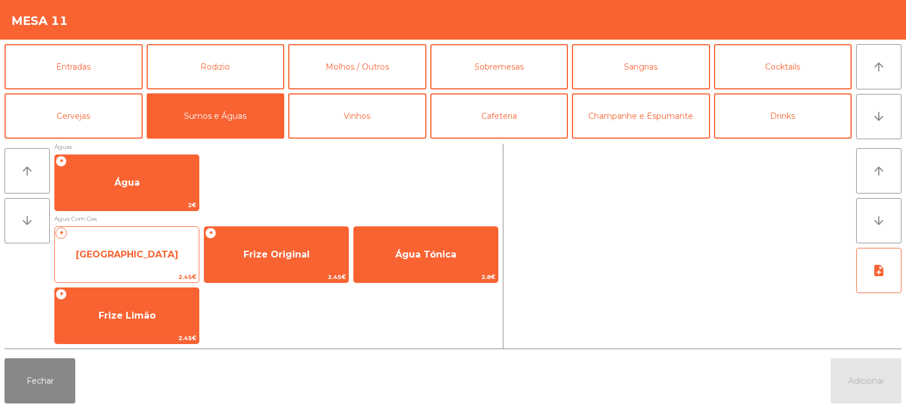
click at [157, 261] on span "[GEOGRAPHIC_DATA]" at bounding box center [127, 255] width 144 height 31
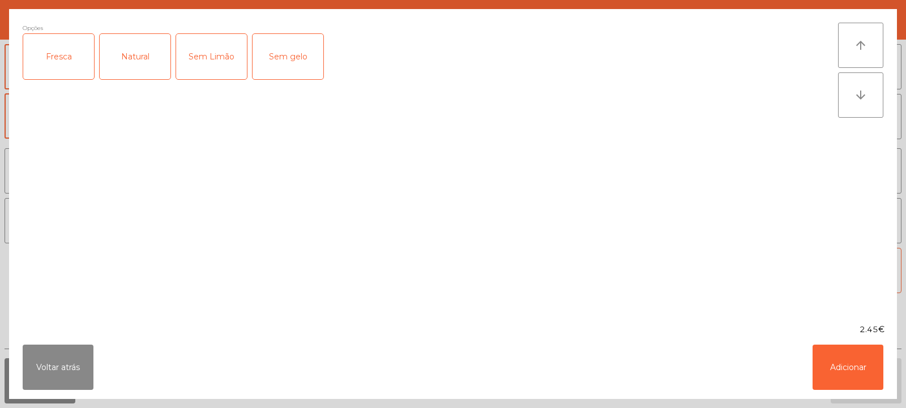
click at [43, 50] on div "Fresca" at bounding box center [58, 56] width 71 height 45
click at [873, 367] on button "Adicionar" at bounding box center [848, 367] width 71 height 45
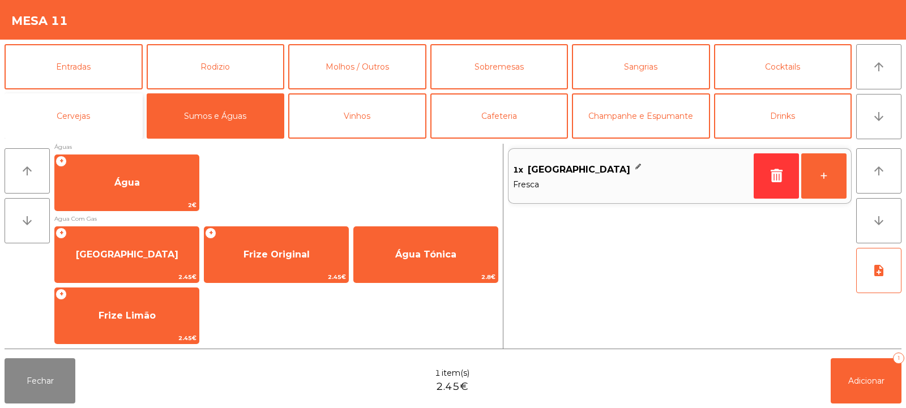
click at [84, 123] on button "Cervejas" at bounding box center [74, 115] width 138 height 45
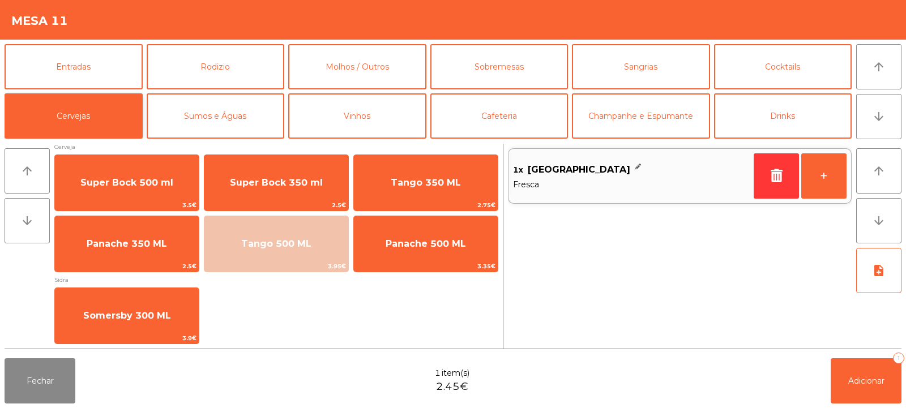
scroll to position [7, 0]
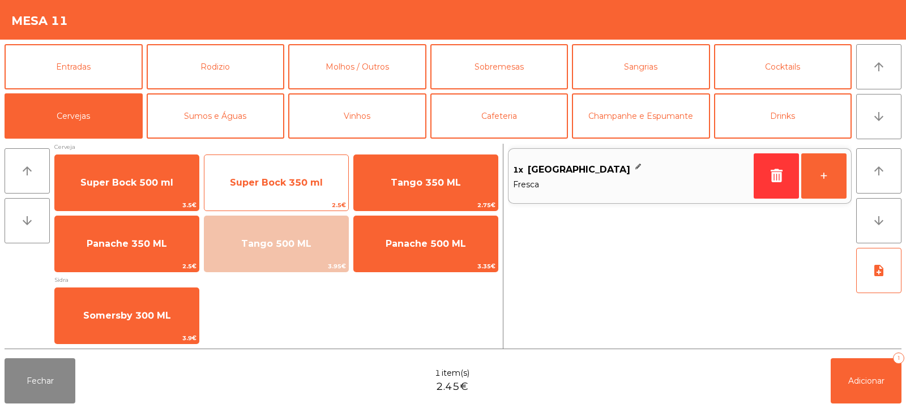
click at [305, 195] on span "Super Bock 350 ml" at bounding box center [277, 183] width 144 height 31
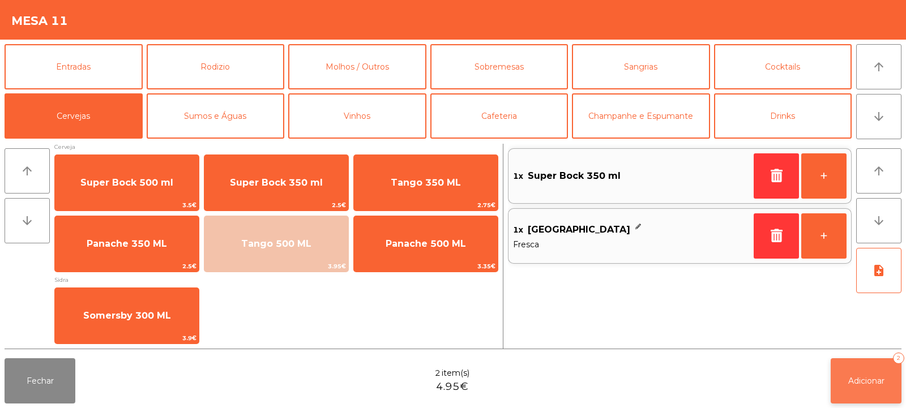
click at [878, 377] on span "Adicionar" at bounding box center [867, 381] width 36 height 10
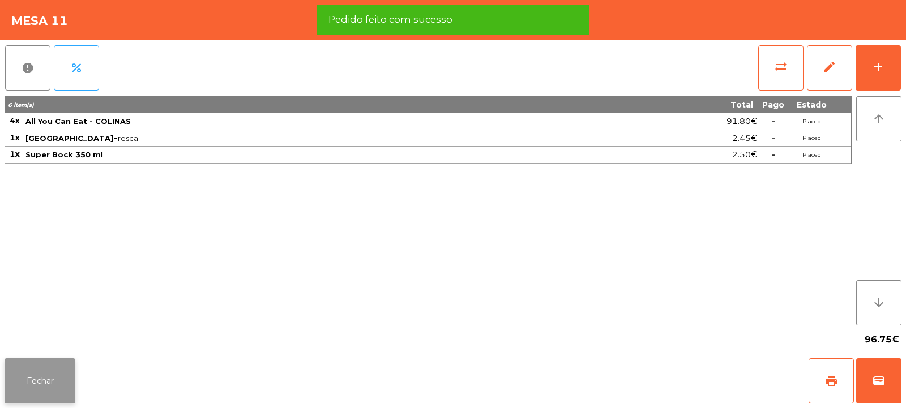
click at [41, 380] on button "Fechar" at bounding box center [40, 381] width 71 height 45
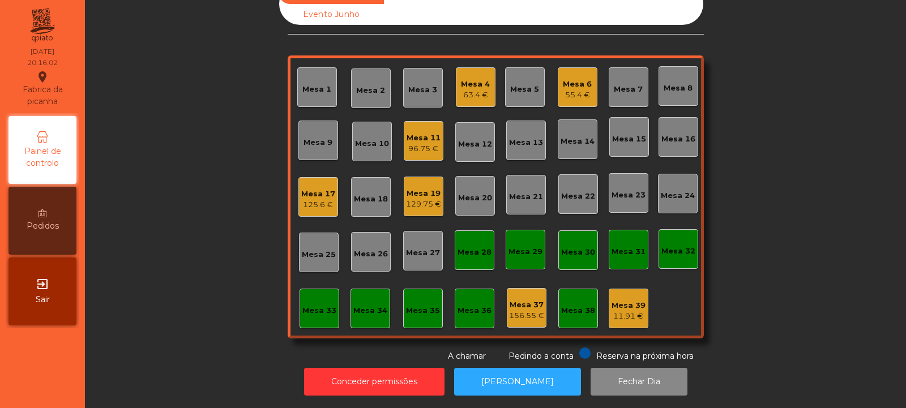
click at [310, 307] on div "Mesa 33" at bounding box center [320, 310] width 34 height 11
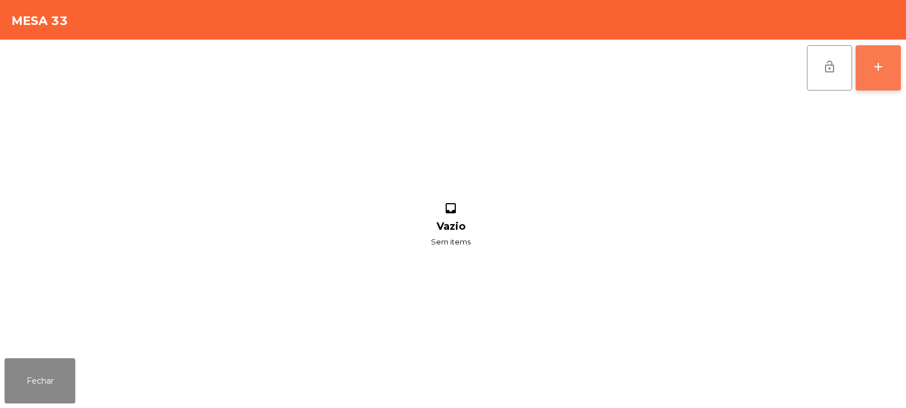
click at [886, 78] on button "add" at bounding box center [878, 67] width 45 height 45
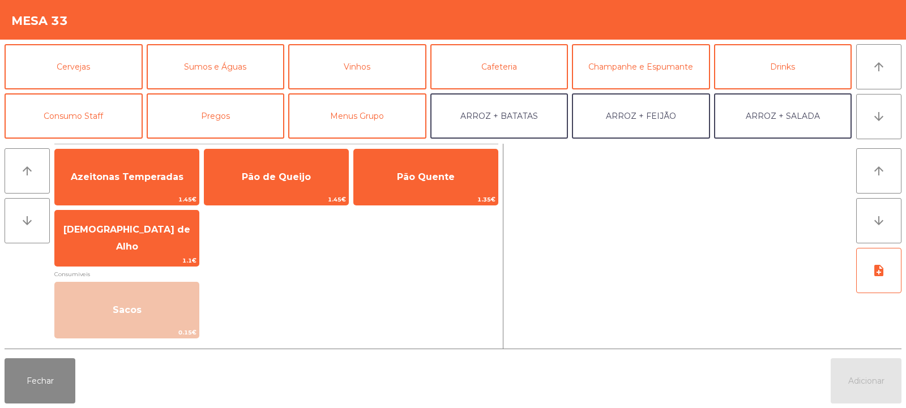
scroll to position [53, 0]
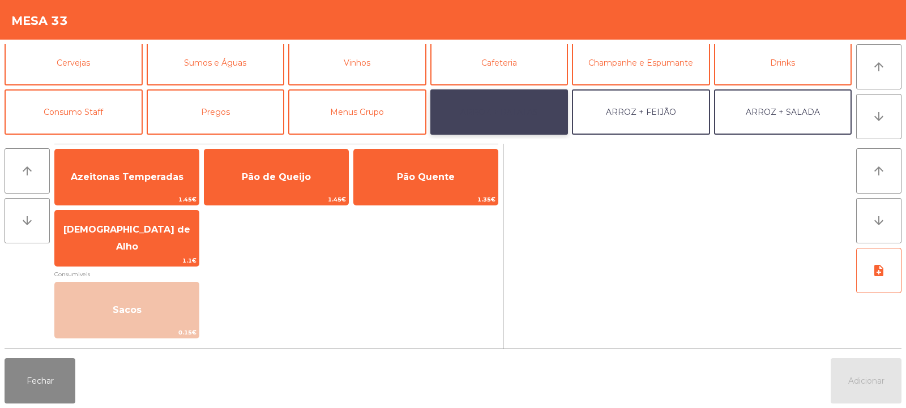
click at [520, 102] on button "ARROZ + BATATAS" at bounding box center [500, 112] width 138 height 45
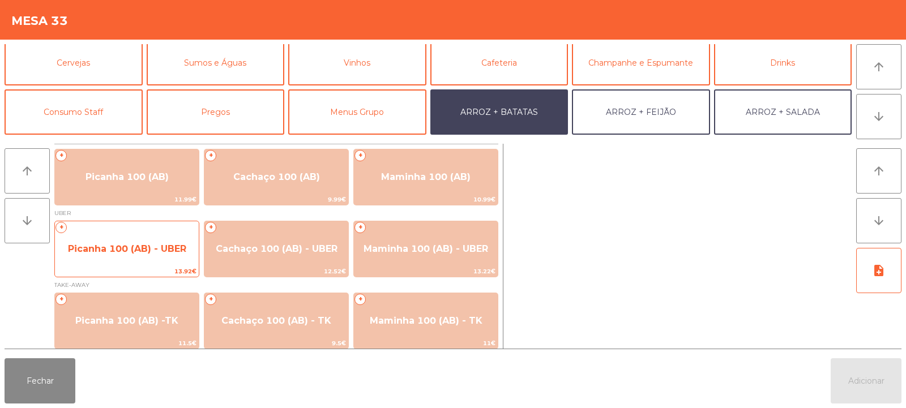
click at [137, 272] on span "13.92€" at bounding box center [127, 271] width 144 height 11
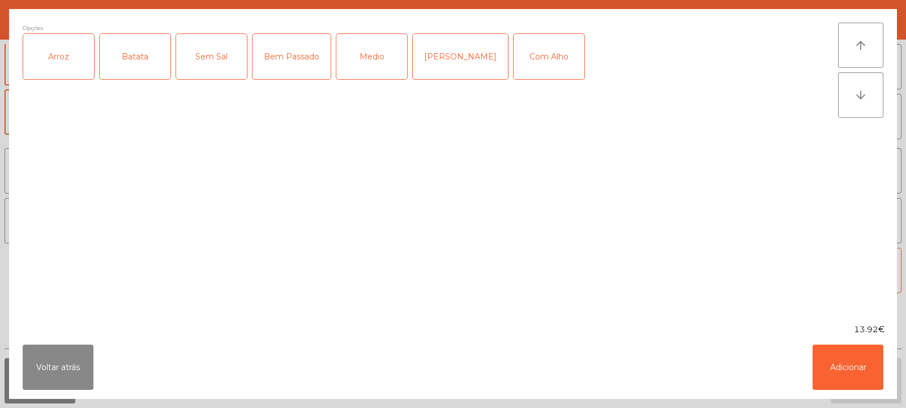
click at [61, 67] on div "Arroz" at bounding box center [58, 56] width 71 height 45
click at [146, 44] on div "Batata" at bounding box center [135, 56] width 71 height 45
click at [359, 53] on div "Medio" at bounding box center [372, 56] width 71 height 45
click at [534, 53] on div "Com Alho" at bounding box center [549, 56] width 71 height 45
click at [857, 373] on button "Adicionar" at bounding box center [848, 367] width 71 height 45
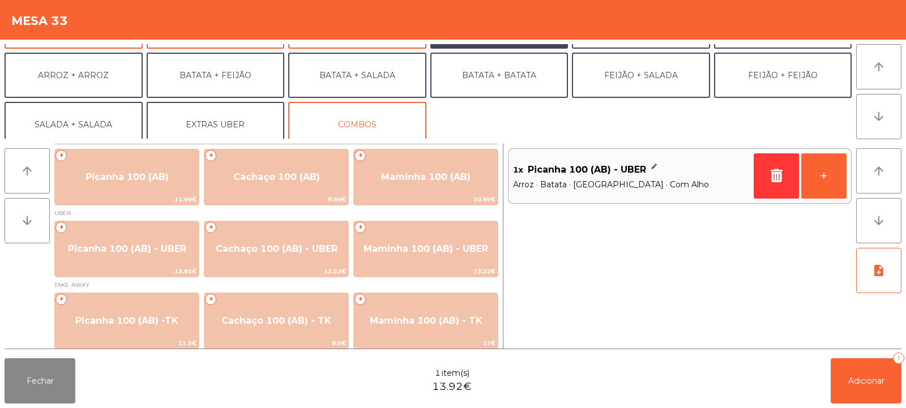
scroll to position [147, 0]
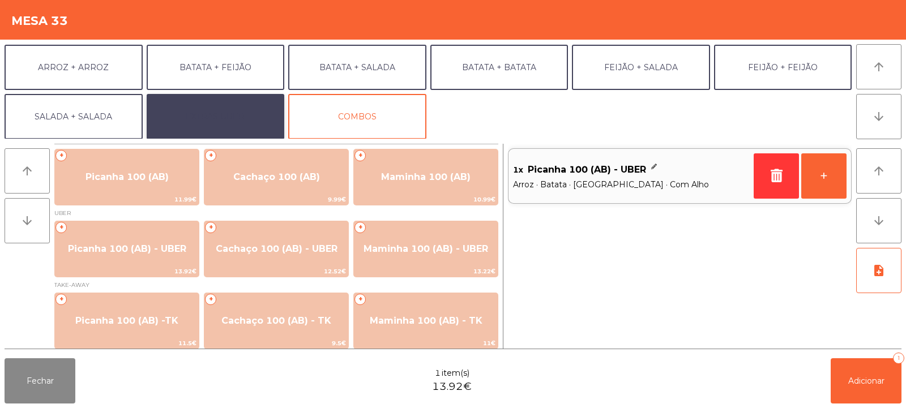
click at [220, 116] on button "EXTRAS UBER" at bounding box center [216, 116] width 138 height 45
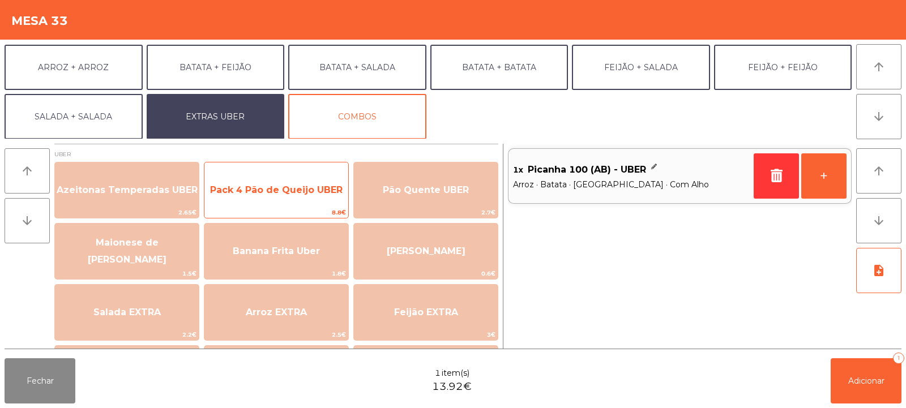
click at [303, 194] on span "Pack 4 Pão de Queijo UBER" at bounding box center [276, 190] width 133 height 11
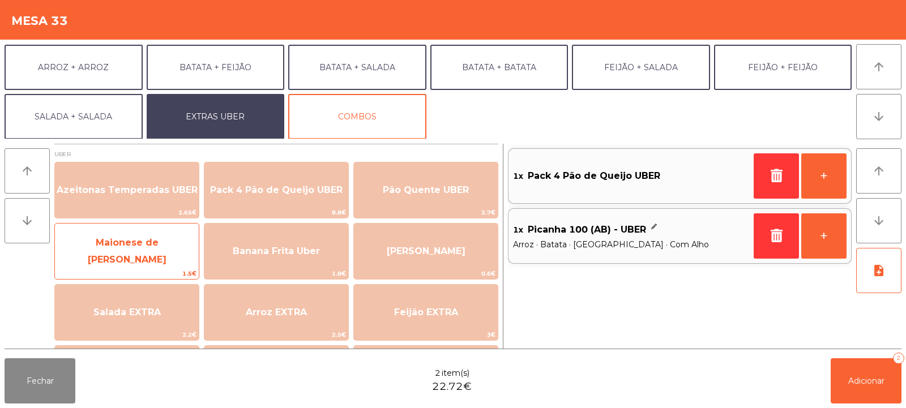
click at [126, 253] on span "Maionese de [PERSON_NAME]" at bounding box center [127, 251] width 79 height 28
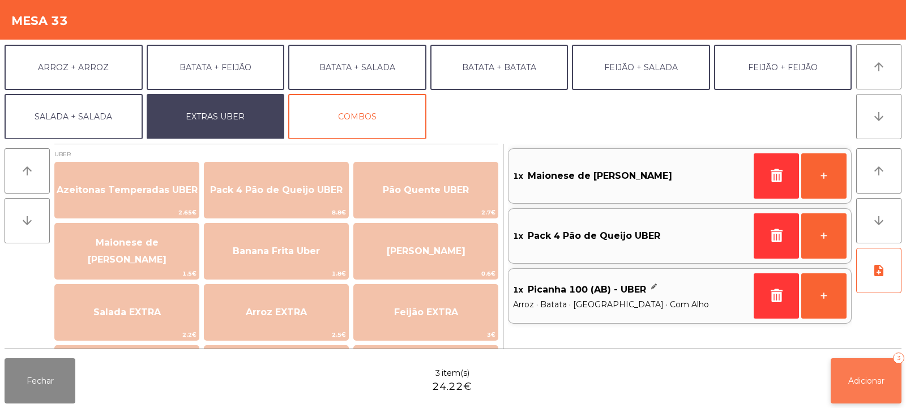
click at [871, 386] on span "Adicionar" at bounding box center [867, 381] width 36 height 10
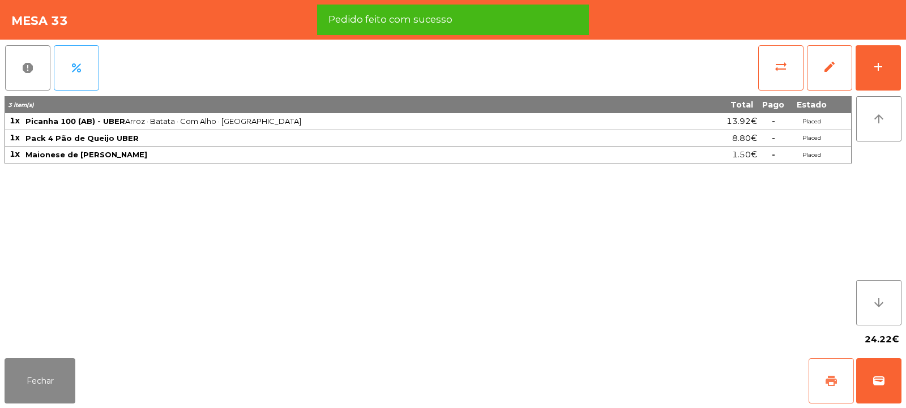
click at [823, 376] on button "print" at bounding box center [831, 381] width 45 height 45
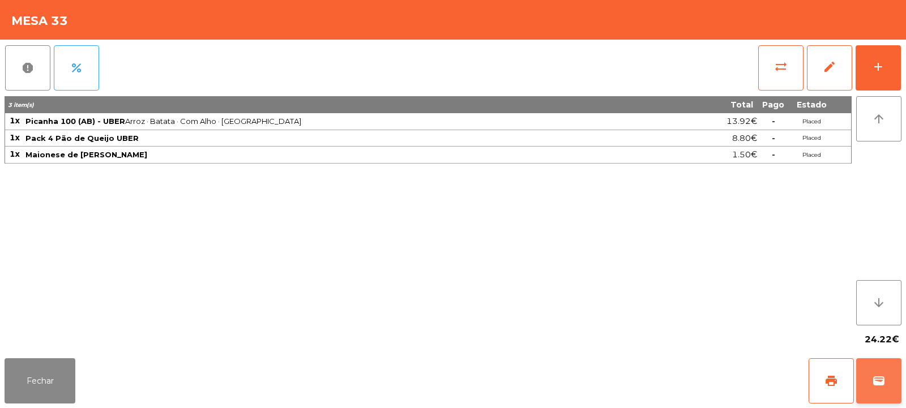
click at [900, 376] on button "wallet" at bounding box center [879, 381] width 45 height 45
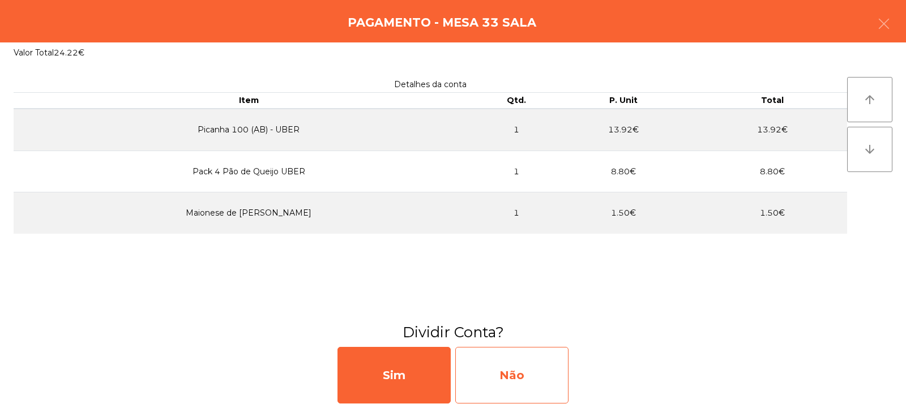
click at [510, 391] on div "Não" at bounding box center [511, 375] width 113 height 57
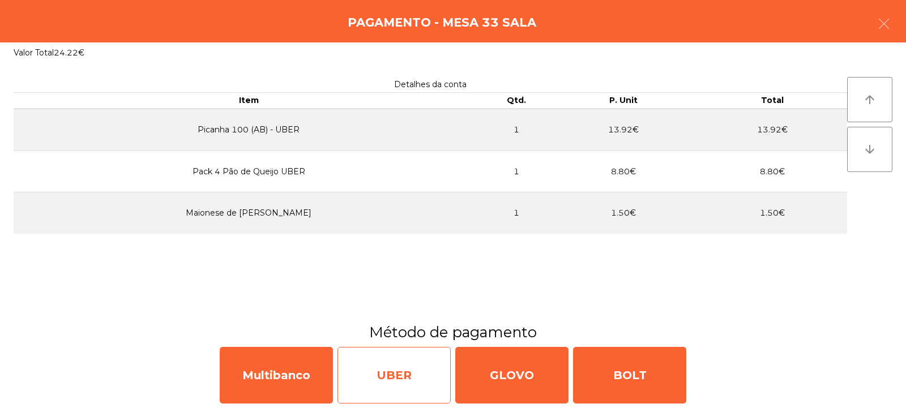
click at [403, 380] on div "UBER" at bounding box center [394, 375] width 113 height 57
select select "**"
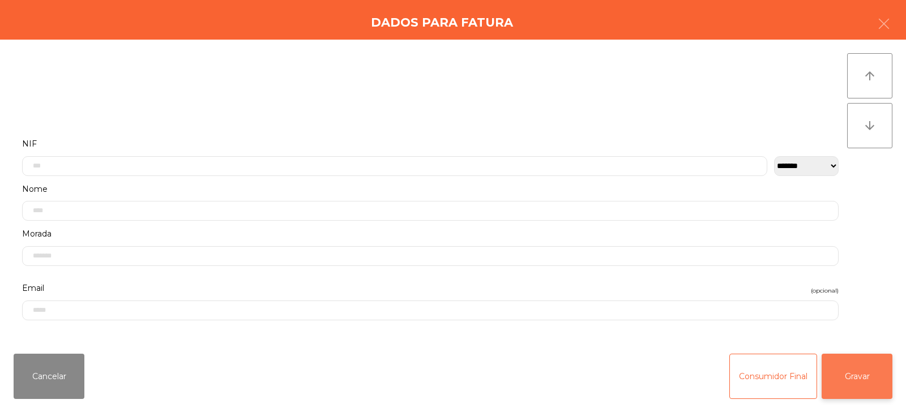
click at [863, 377] on button "Gravar" at bounding box center [857, 376] width 71 height 45
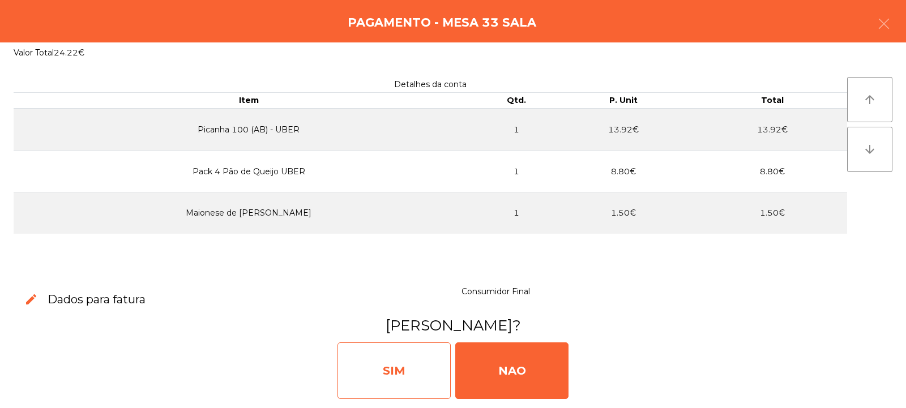
click at [384, 384] on div "SIM" at bounding box center [394, 371] width 113 height 57
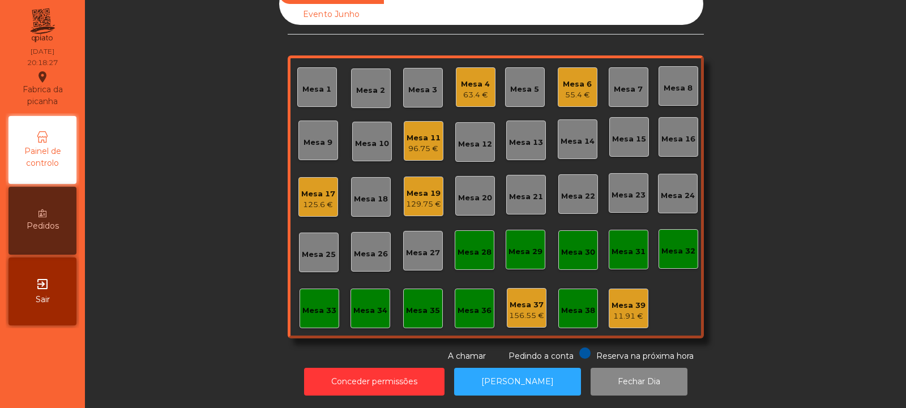
click at [640, 134] on div "Mesa 15" at bounding box center [629, 139] width 34 height 11
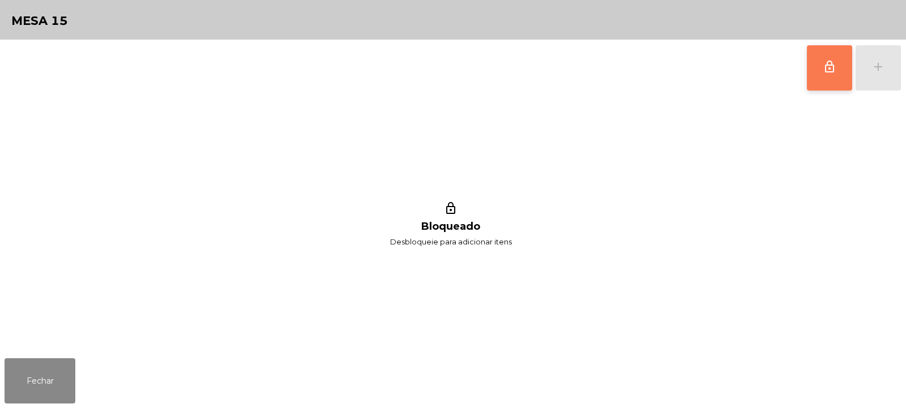
click at [812, 62] on button "lock_outline" at bounding box center [829, 67] width 45 height 45
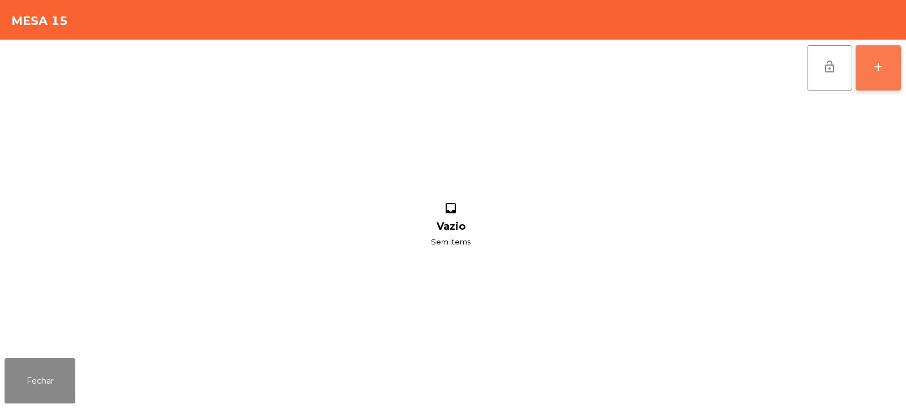
click at [881, 74] on button "add" at bounding box center [878, 67] width 45 height 45
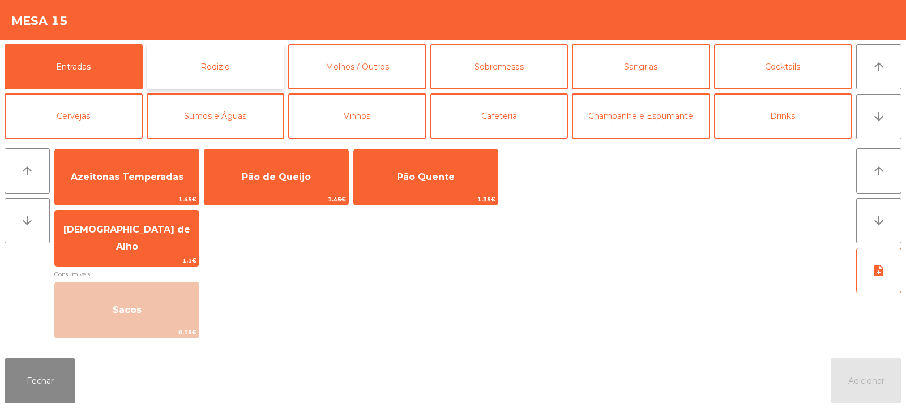
click at [194, 67] on button "Rodizio" at bounding box center [216, 66] width 138 height 45
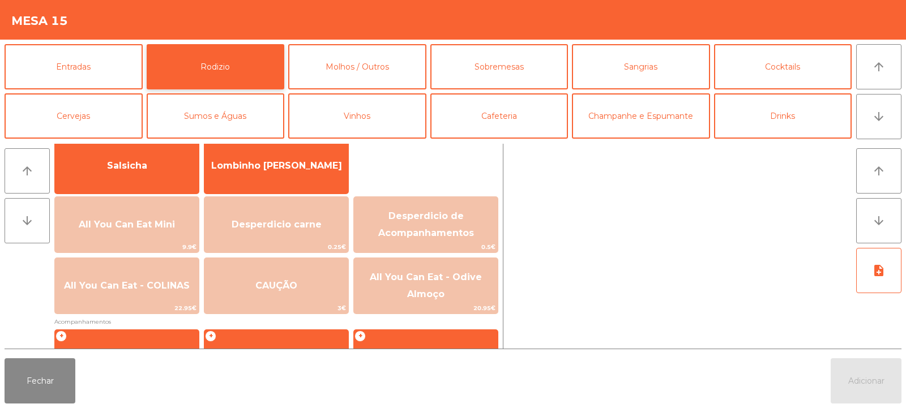
scroll to position [92, 0]
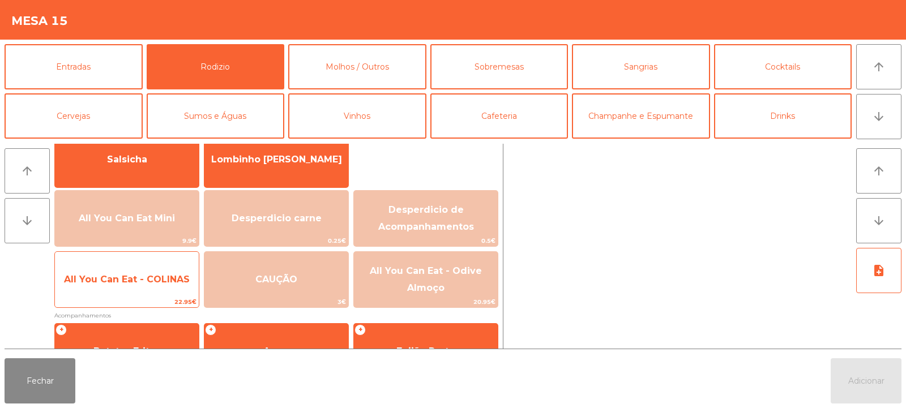
click at [145, 280] on span "All You Can Eat - COLINAS" at bounding box center [127, 279] width 126 height 11
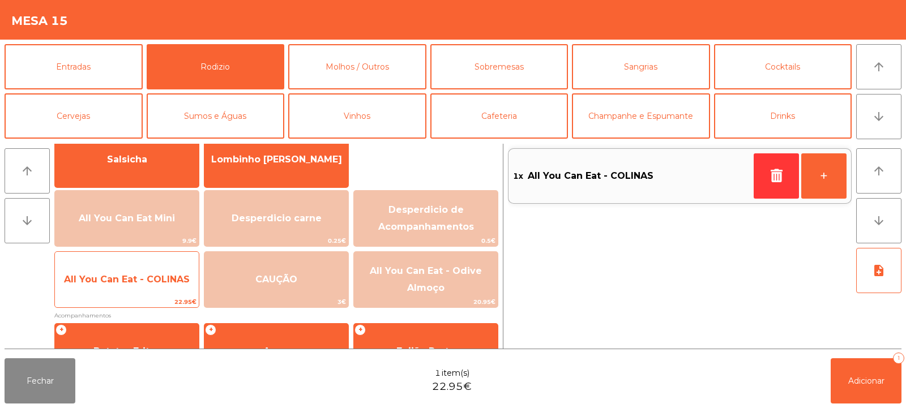
click at [144, 280] on span "All You Can Eat - COLINAS" at bounding box center [127, 279] width 126 height 11
click at [149, 284] on span "All You Can Eat - COLINAS" at bounding box center [127, 279] width 126 height 11
click at [147, 272] on span "All You Can Eat - COLINAS" at bounding box center [127, 280] width 144 height 31
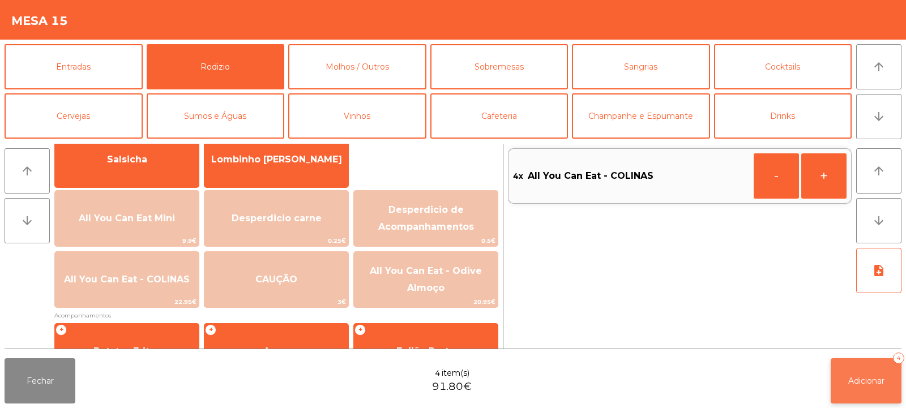
click at [872, 387] on button "Adicionar 4" at bounding box center [866, 381] width 71 height 45
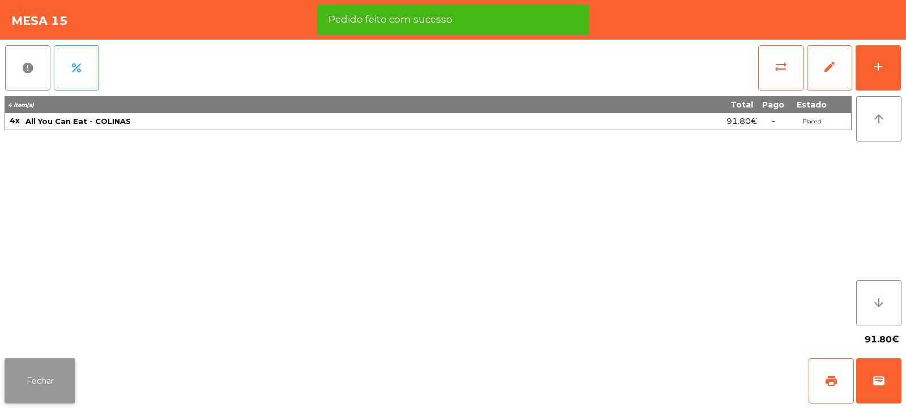
click at [29, 363] on button "Fechar" at bounding box center [40, 381] width 71 height 45
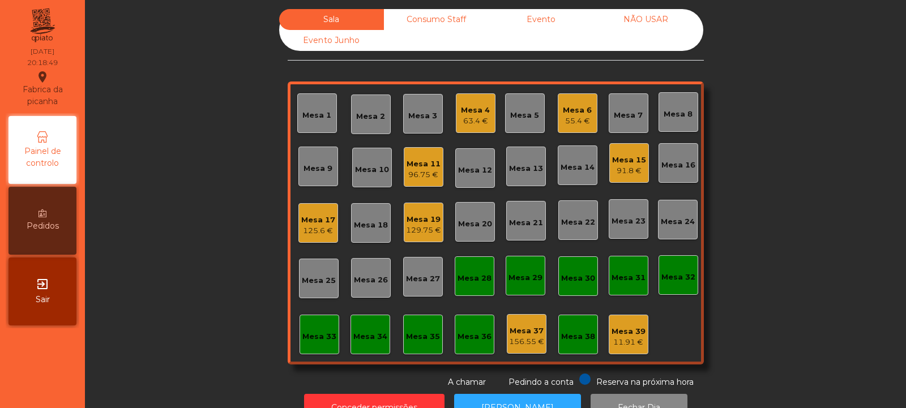
scroll to position [0, 0]
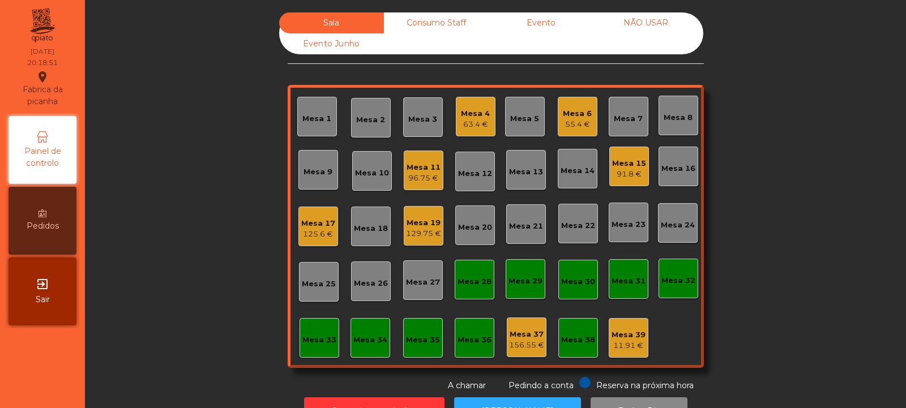
click at [428, 339] on div "Mesa 35" at bounding box center [423, 340] width 34 height 11
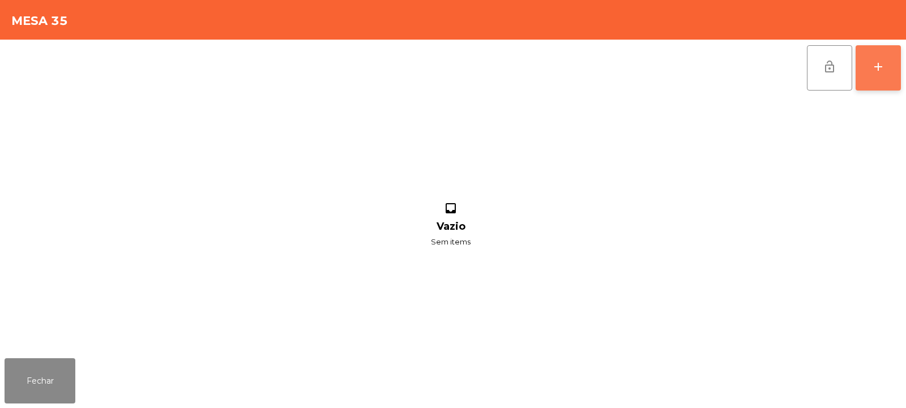
click at [880, 66] on div "add" at bounding box center [879, 67] width 14 height 14
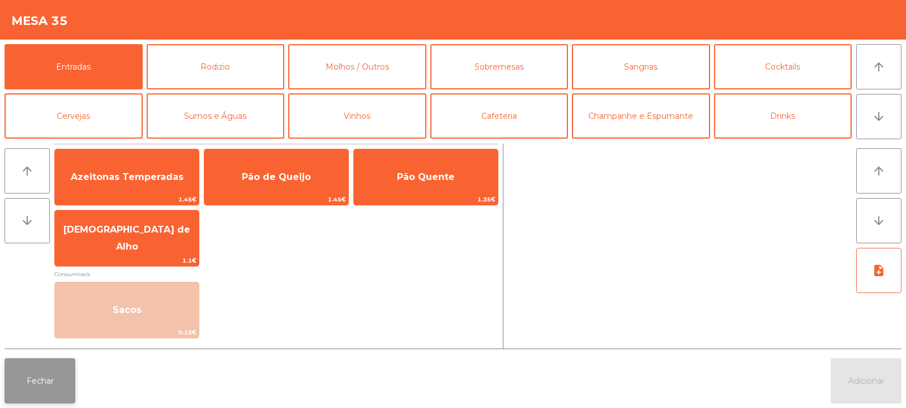
click at [39, 390] on button "Fechar" at bounding box center [40, 381] width 71 height 45
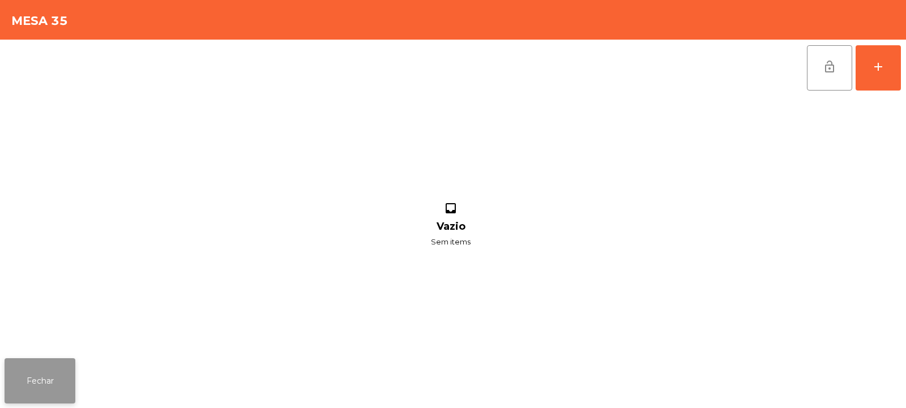
click at [42, 386] on button "Fechar" at bounding box center [40, 381] width 71 height 45
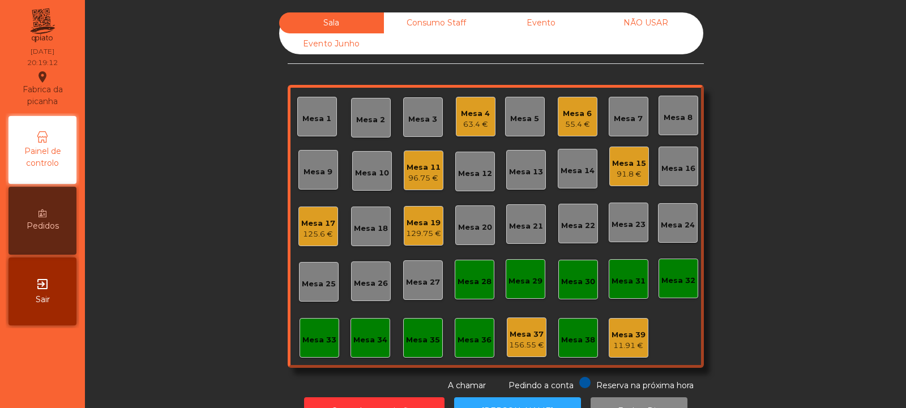
click at [420, 167] on div "Mesa 11" at bounding box center [424, 167] width 34 height 11
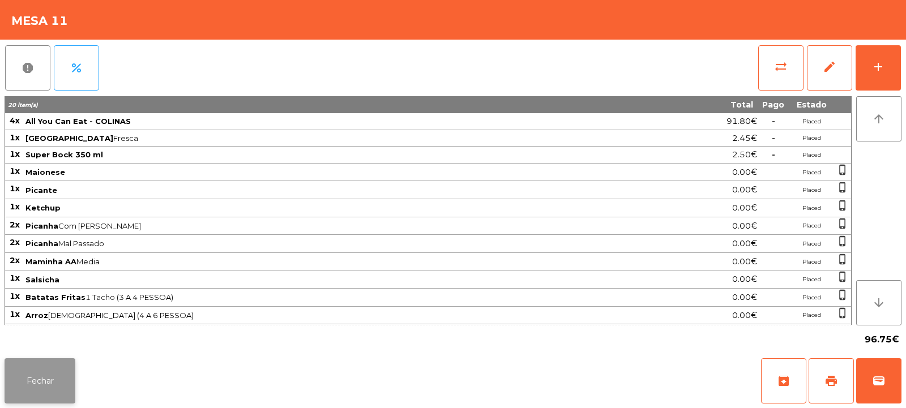
click at [44, 378] on button "Fechar" at bounding box center [40, 381] width 71 height 45
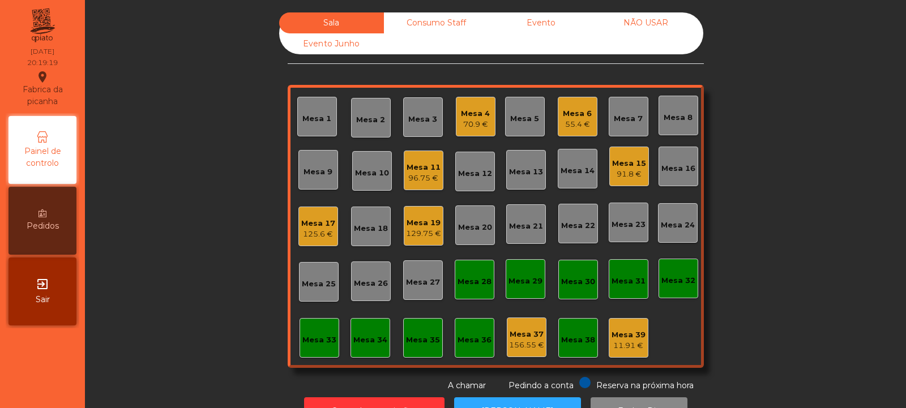
click at [486, 118] on div "Mesa 4 70.9 €" at bounding box center [476, 117] width 40 height 40
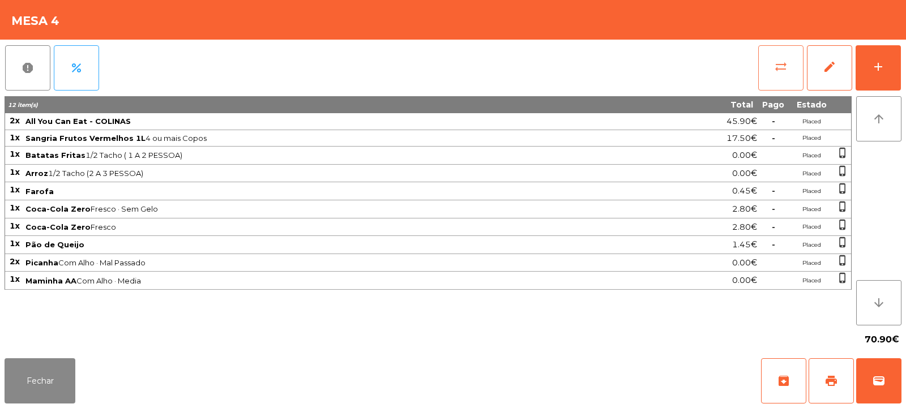
click at [772, 55] on button "sync_alt" at bounding box center [781, 67] width 45 height 45
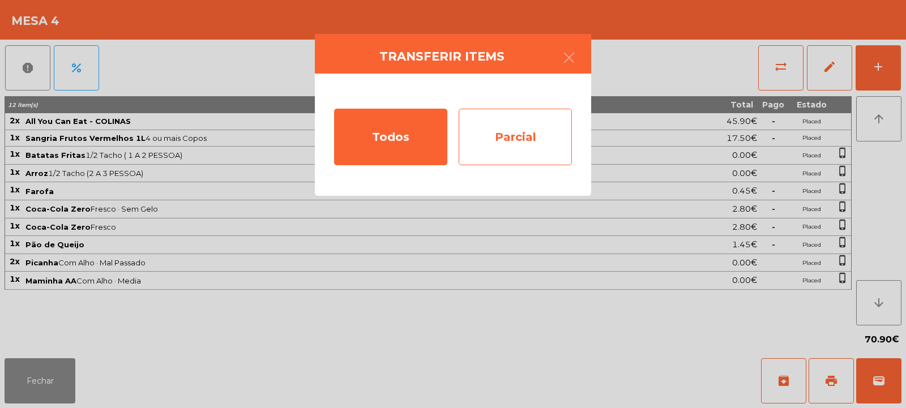
click at [516, 131] on div "Parcial" at bounding box center [515, 137] width 113 height 57
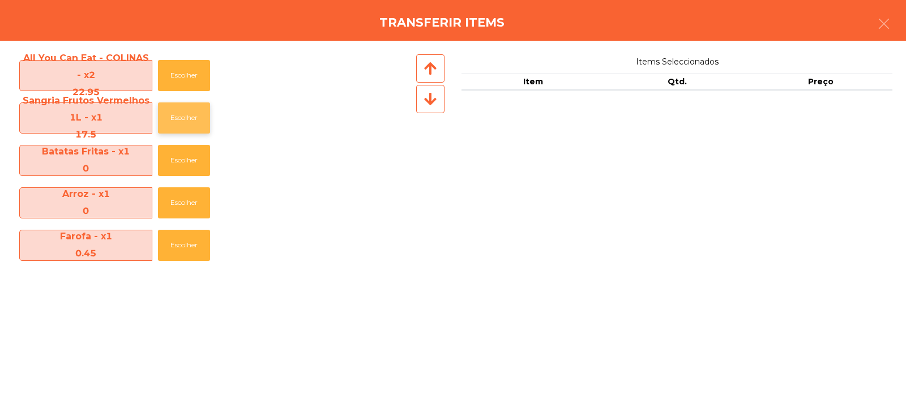
click at [184, 117] on button "Escolher" at bounding box center [184, 118] width 52 height 31
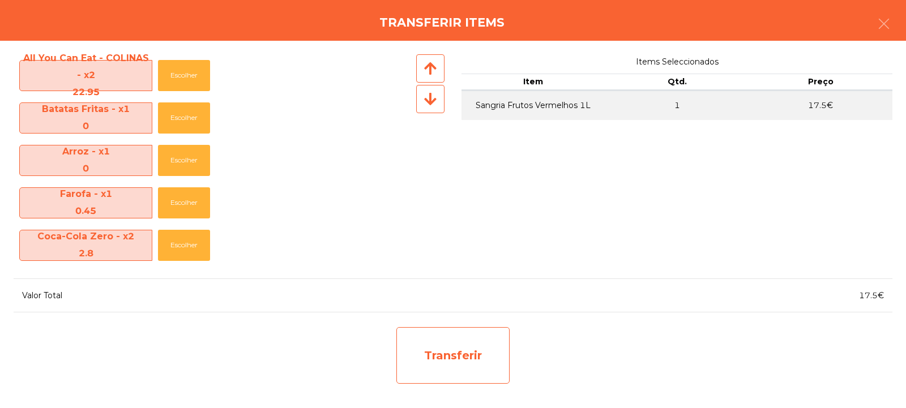
click at [449, 369] on div "Transferir" at bounding box center [453, 355] width 113 height 57
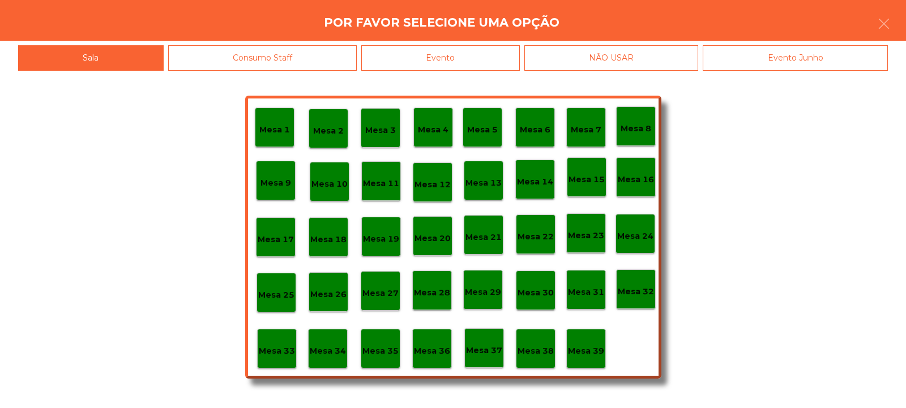
click at [381, 185] on p "Mesa 11" at bounding box center [381, 183] width 36 height 13
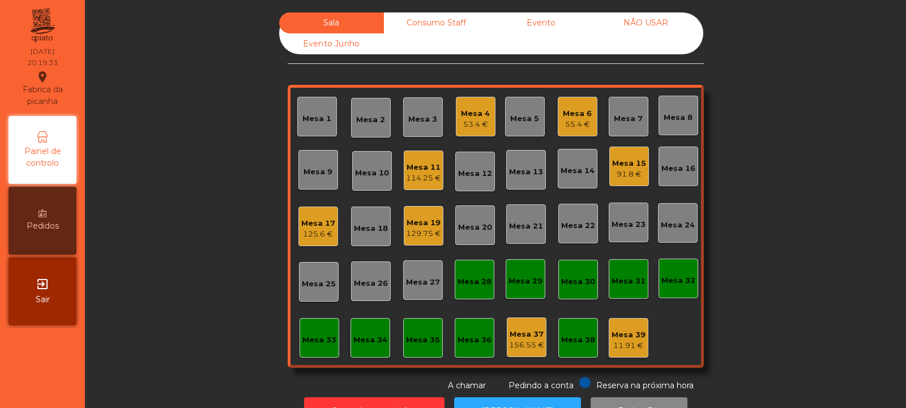
click at [415, 349] on div "Mesa 35" at bounding box center [423, 338] width 40 height 40
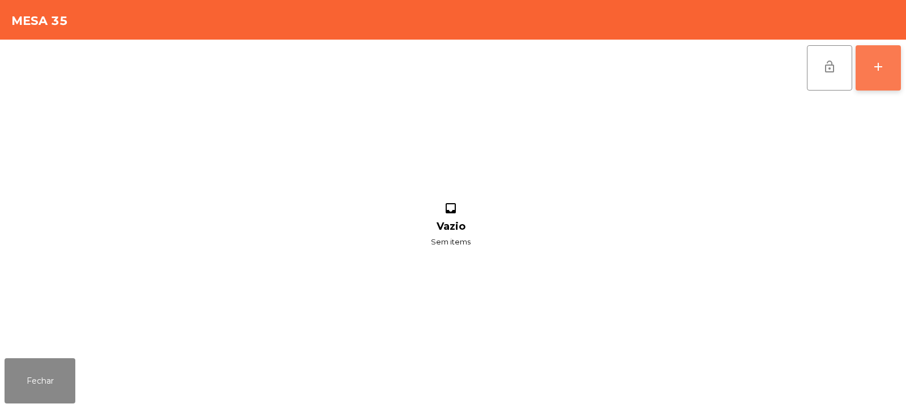
click at [883, 62] on div "add" at bounding box center [879, 67] width 14 height 14
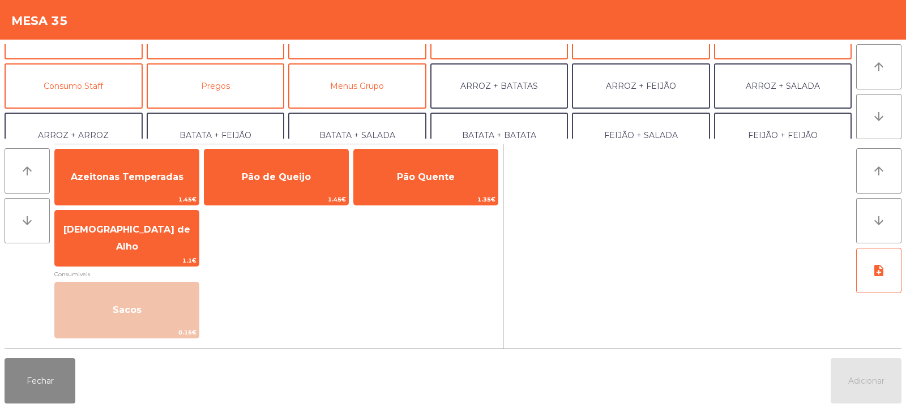
scroll to position [84, 0]
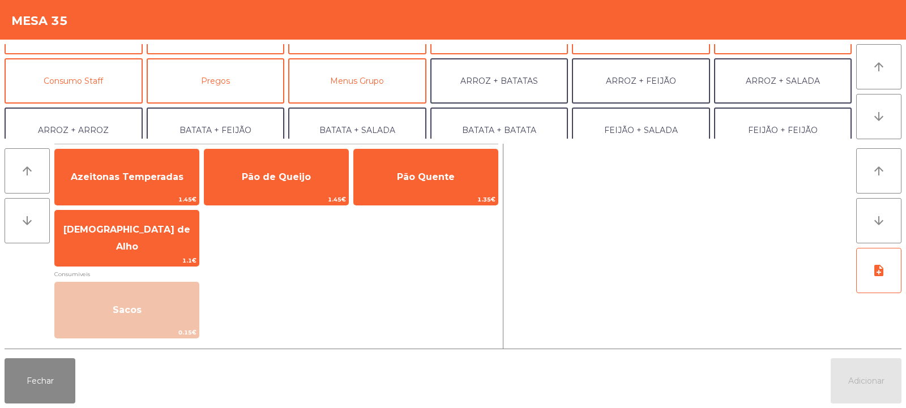
click at [225, 126] on button "BATATA + FEIJÃO" at bounding box center [216, 130] width 138 height 45
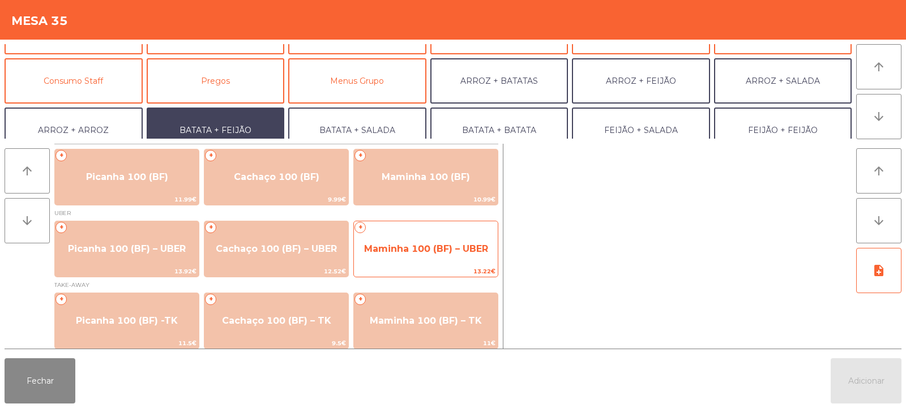
click at [383, 250] on span "Maminha 100 (BF) – UBER" at bounding box center [426, 249] width 124 height 11
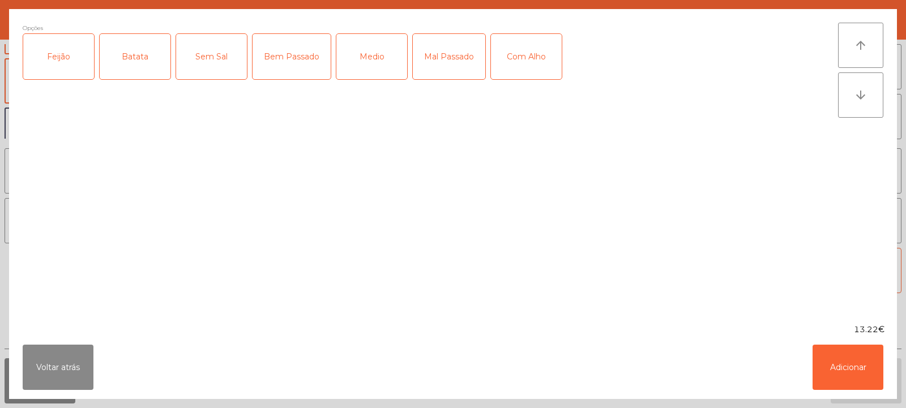
click at [53, 68] on div "Feijão" at bounding box center [58, 56] width 71 height 45
click at [125, 47] on div "Batata" at bounding box center [135, 56] width 71 height 45
click at [287, 62] on div "Bem Passado" at bounding box center [292, 56] width 78 height 45
click at [842, 364] on button "Adicionar" at bounding box center [848, 367] width 71 height 45
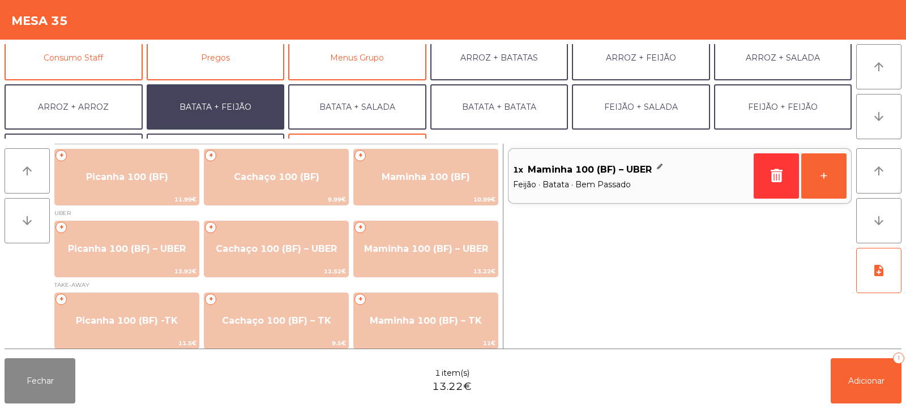
scroll to position [138, 0]
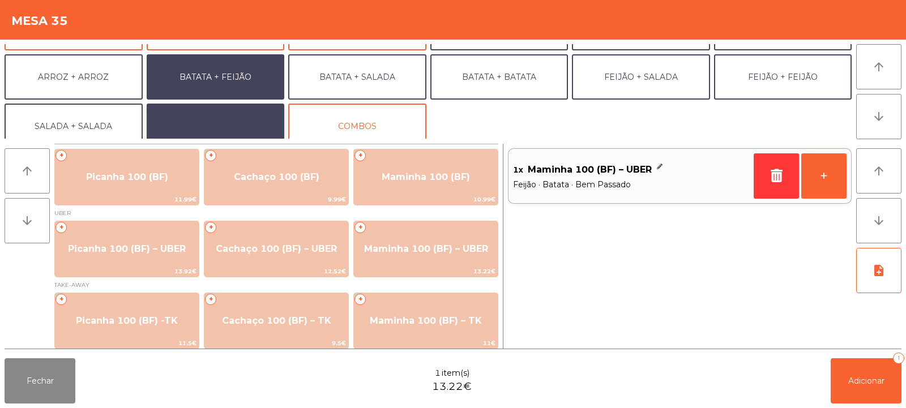
click at [217, 130] on button "EXTRAS UBER" at bounding box center [216, 126] width 138 height 45
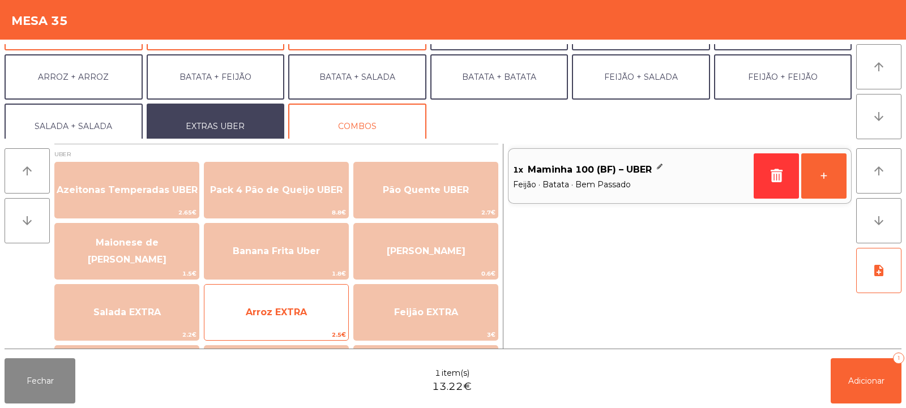
click at [280, 322] on span "Arroz EXTRA" at bounding box center [277, 312] width 144 height 31
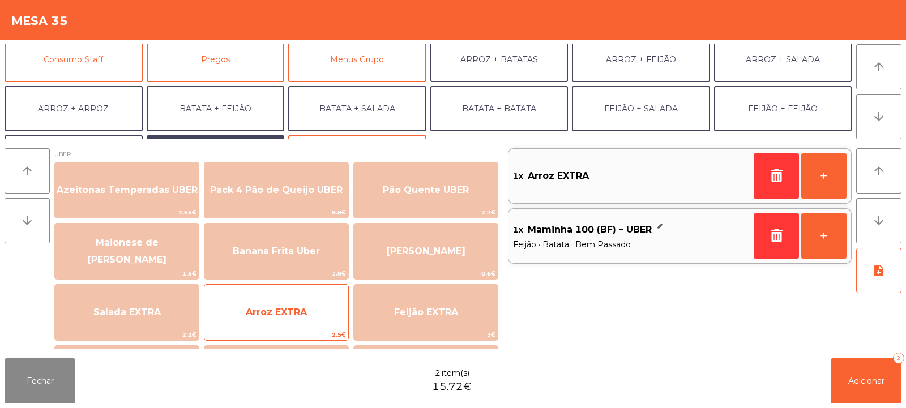
scroll to position [104, 0]
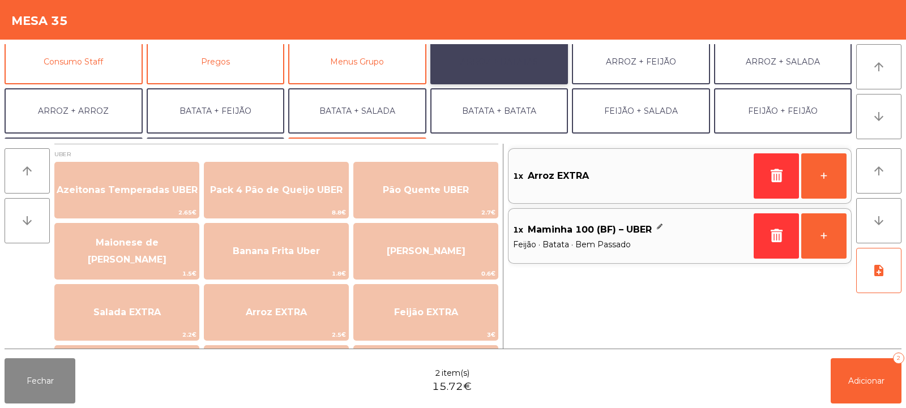
click at [511, 61] on button "ARROZ + BATATAS" at bounding box center [500, 61] width 138 height 45
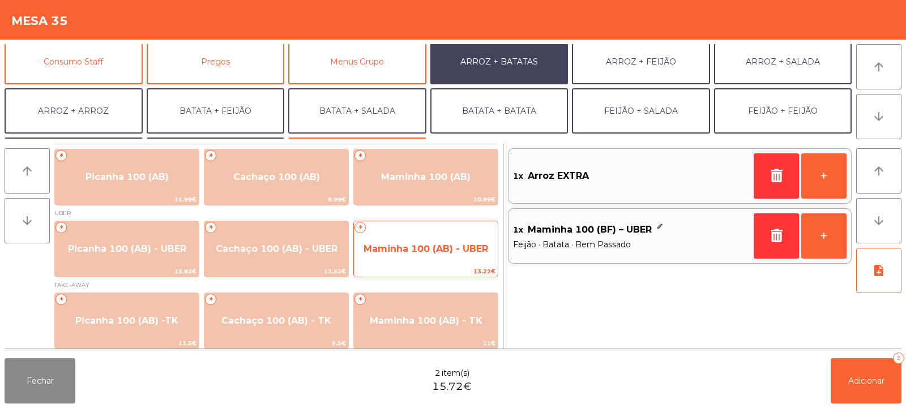
click at [429, 241] on span "Maminha 100 (AB) - UBER" at bounding box center [426, 249] width 144 height 31
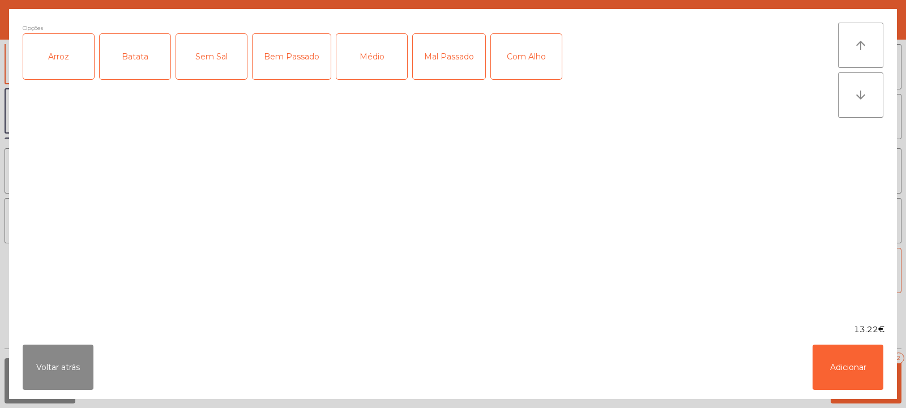
click at [56, 70] on div "Arroz" at bounding box center [58, 56] width 71 height 45
click at [134, 53] on div "Batata" at bounding box center [135, 56] width 71 height 45
click at [297, 50] on div "Bem Passado" at bounding box center [292, 56] width 78 height 45
click at [840, 381] on button "Adicionar" at bounding box center [848, 367] width 71 height 45
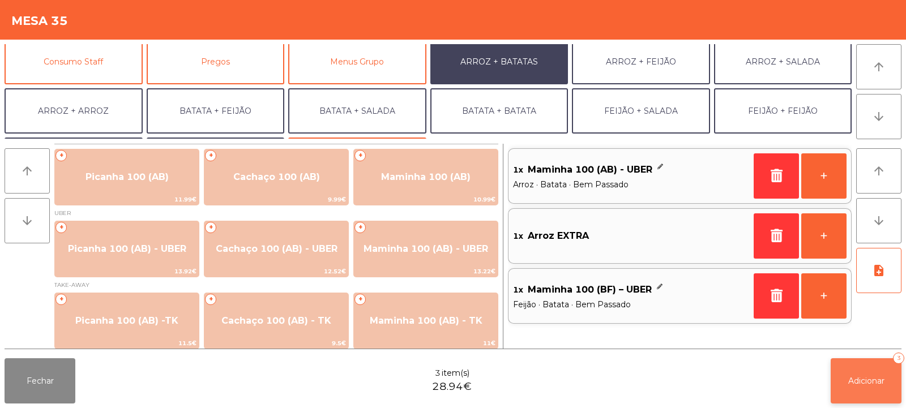
click at [866, 361] on button "Adicionar 3" at bounding box center [866, 381] width 71 height 45
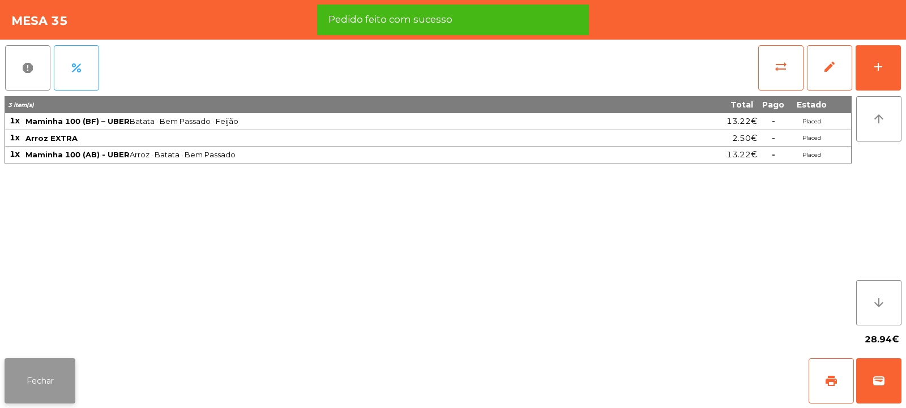
click at [52, 391] on button "Fechar" at bounding box center [40, 381] width 71 height 45
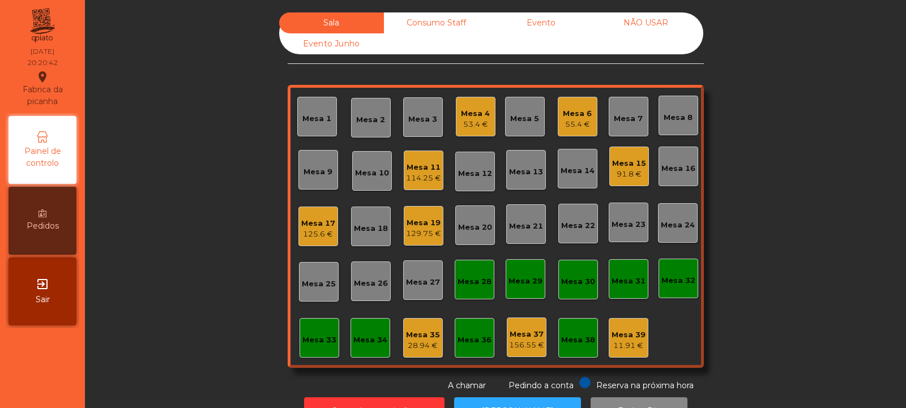
click at [363, 226] on div "Mesa 18" at bounding box center [371, 228] width 34 height 11
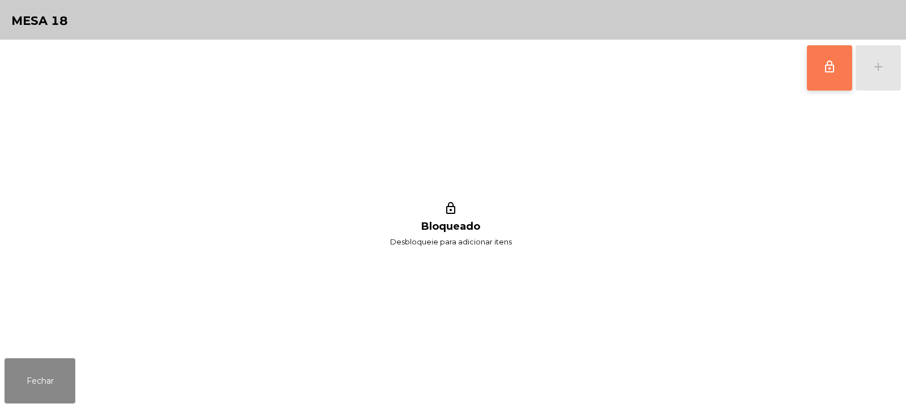
click at [818, 68] on button "lock_outline" at bounding box center [829, 67] width 45 height 45
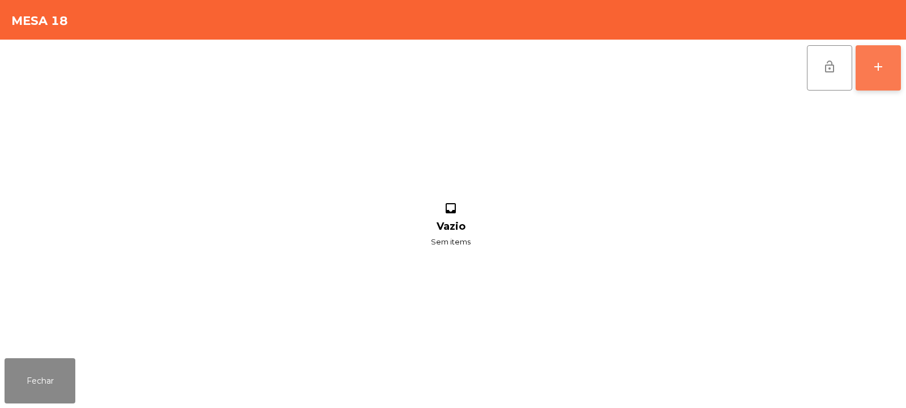
click at [876, 63] on div "add" at bounding box center [879, 67] width 14 height 14
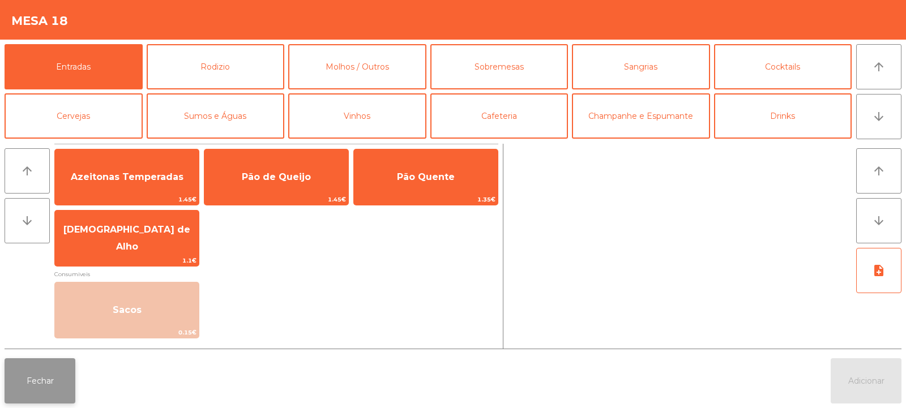
click at [47, 398] on button "Fechar" at bounding box center [40, 381] width 71 height 45
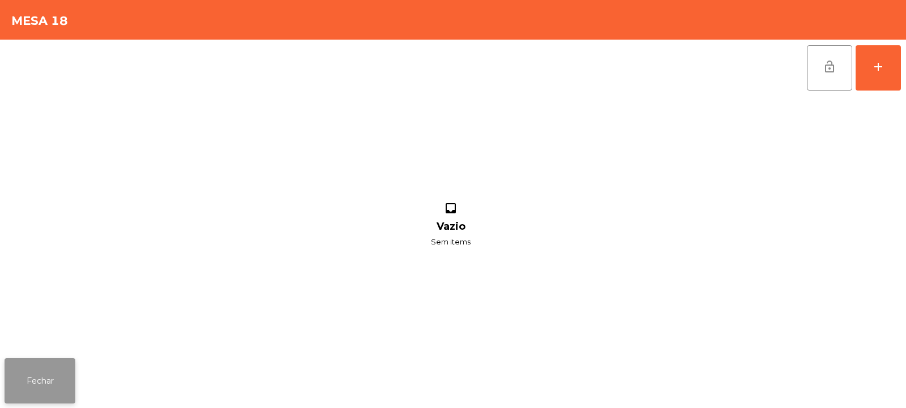
click at [40, 387] on button "Fechar" at bounding box center [40, 381] width 71 height 45
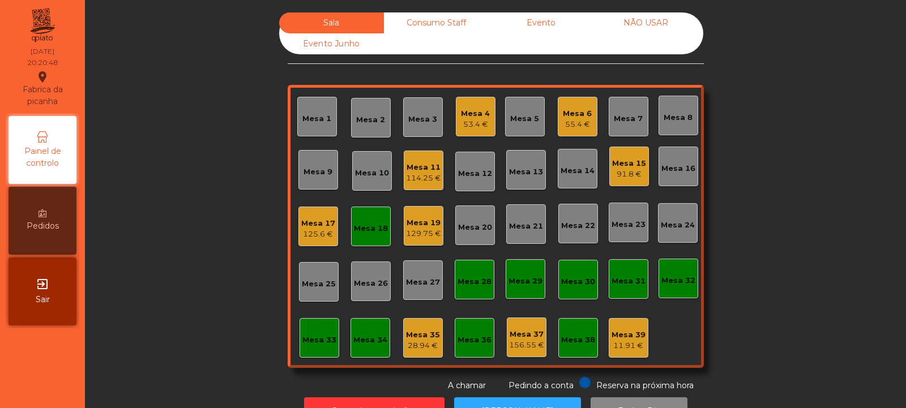
click at [473, 116] on div "Mesa 4" at bounding box center [475, 113] width 29 height 11
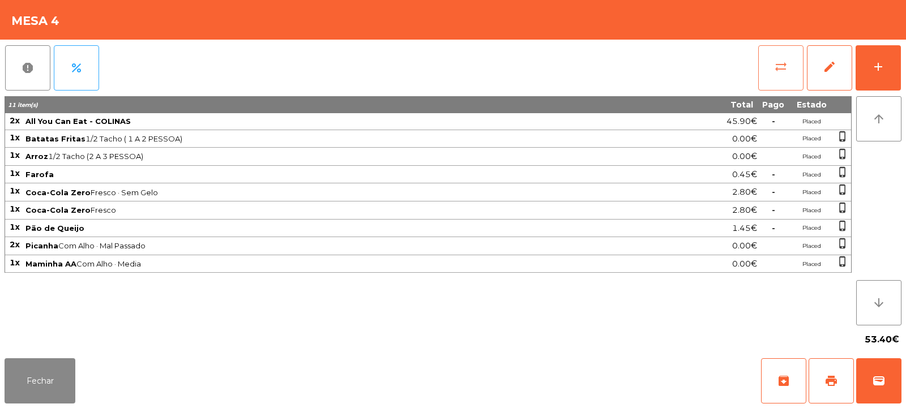
click at [772, 60] on button "sync_alt" at bounding box center [781, 67] width 45 height 45
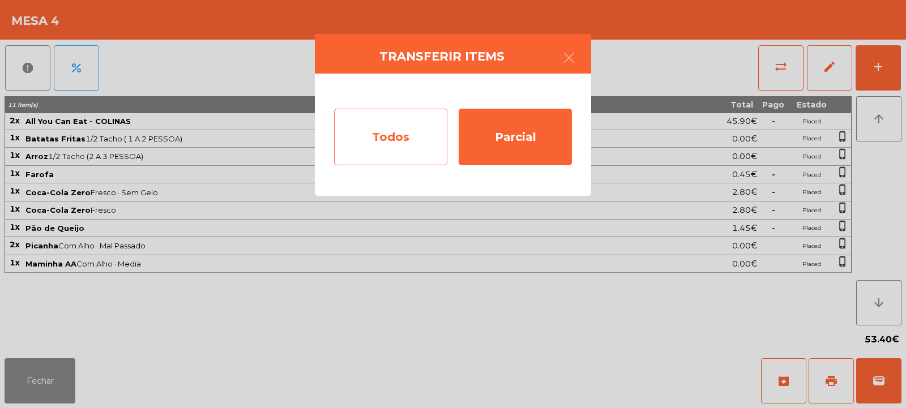
click at [407, 141] on div "Todos" at bounding box center [390, 137] width 113 height 57
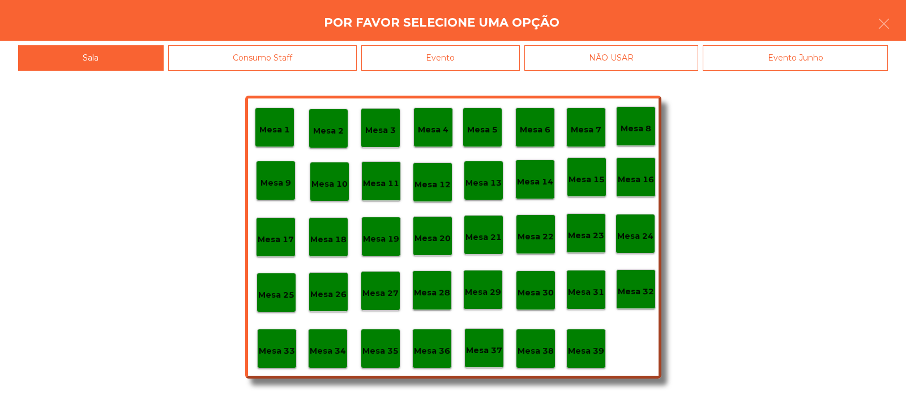
click at [323, 240] on p "Mesa 18" at bounding box center [328, 239] width 36 height 13
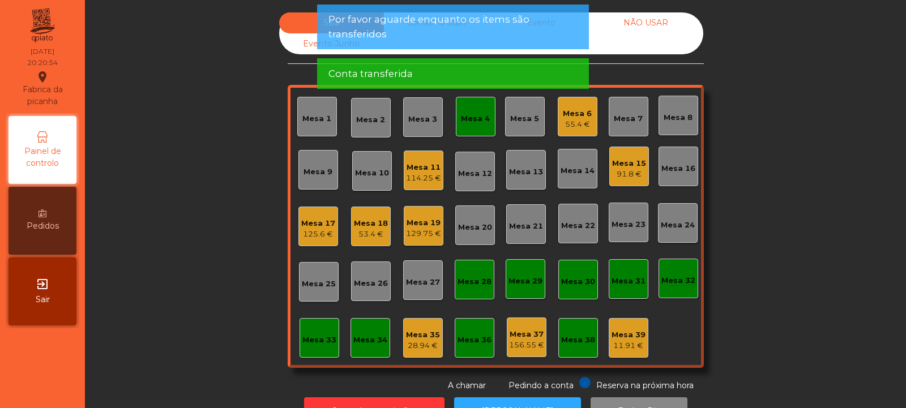
click at [483, 119] on div "Mesa 4" at bounding box center [475, 118] width 29 height 11
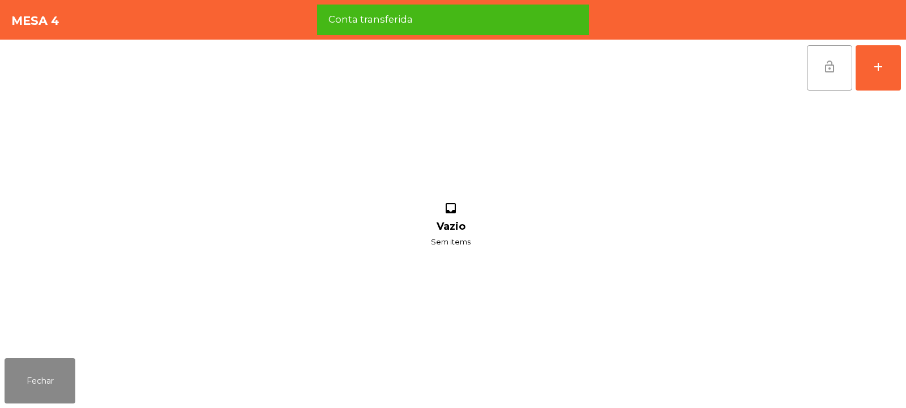
click at [834, 58] on button "lock_open" at bounding box center [829, 67] width 45 height 45
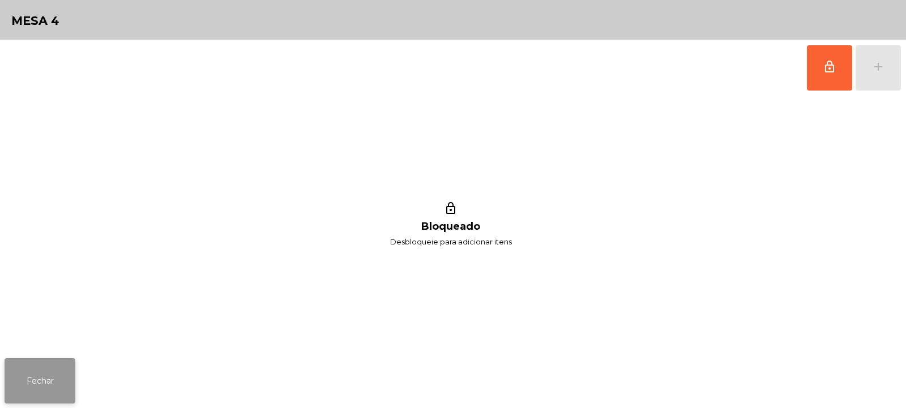
click at [46, 391] on button "Fechar" at bounding box center [40, 381] width 71 height 45
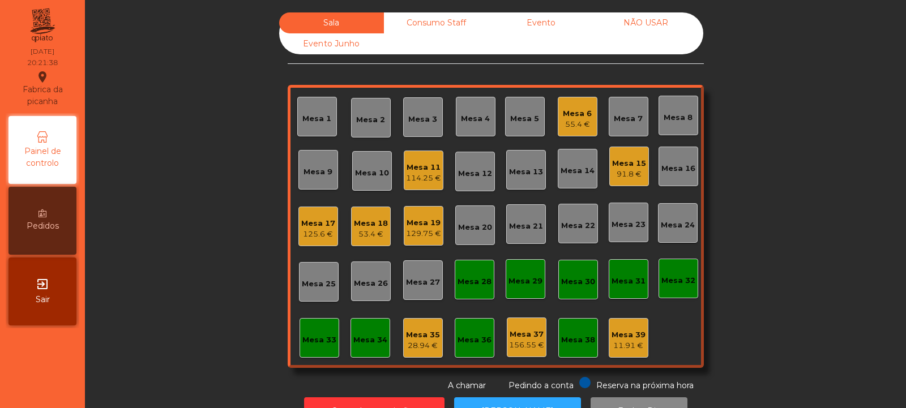
click at [422, 333] on div "Mesa 35" at bounding box center [423, 335] width 34 height 11
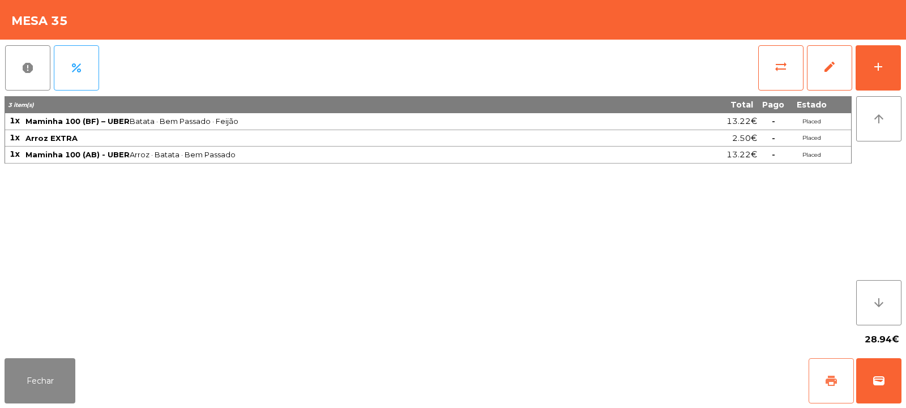
click at [830, 380] on span "print" at bounding box center [832, 381] width 14 height 14
click at [882, 382] on span "wallet" at bounding box center [879, 381] width 14 height 14
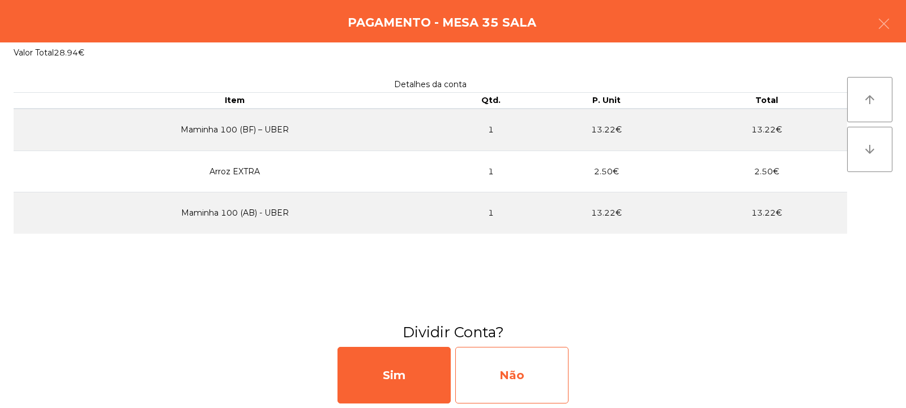
click at [514, 379] on div "Não" at bounding box center [511, 375] width 113 height 57
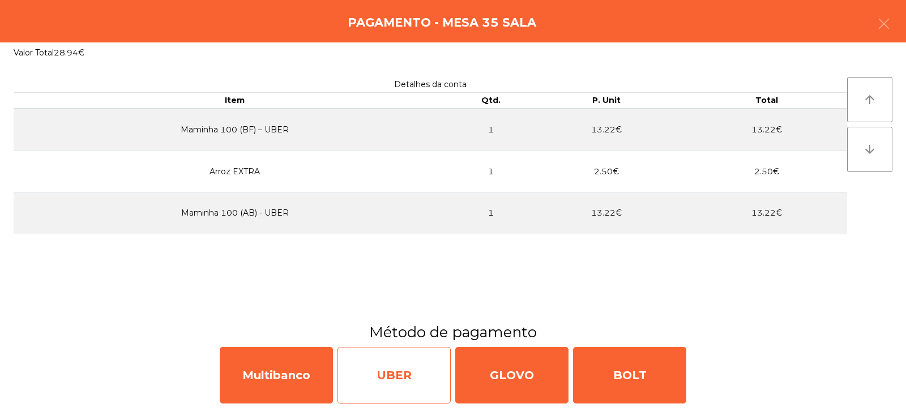
click at [394, 374] on div "UBER" at bounding box center [394, 375] width 113 height 57
select select "**"
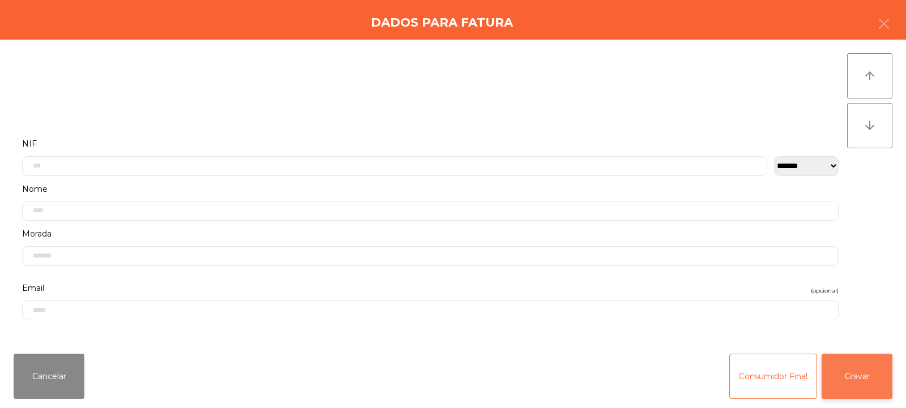
click at [867, 387] on button "Gravar" at bounding box center [857, 376] width 71 height 45
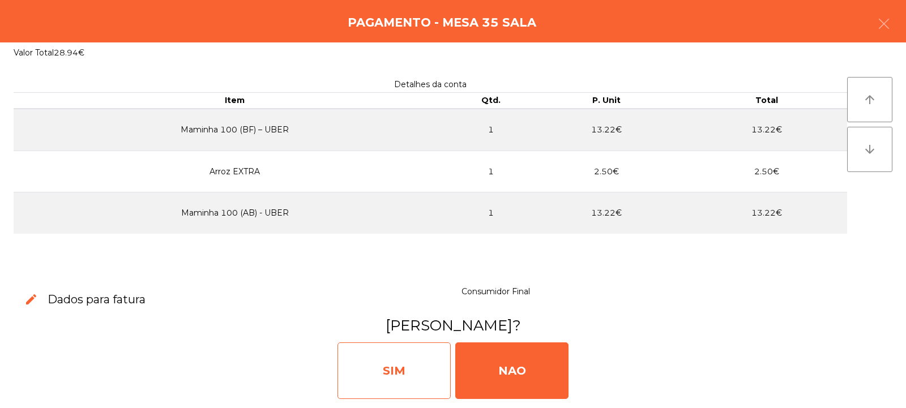
click at [410, 384] on div "SIM" at bounding box center [394, 371] width 113 height 57
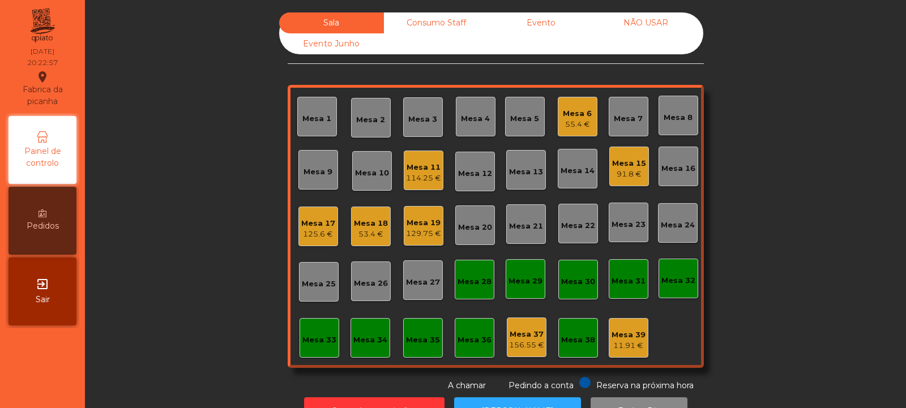
click at [205, 155] on div "Sala Consumo Staff Evento NÃO USAR Evento Junho Mesa 1 Mesa 2 Mesa 3 Mesa 4 Mes…" at bounding box center [495, 202] width 791 height 380
click at [197, 133] on div "Sala Consumo Staff Evento NÃO USAR Evento Junho Mesa 1 Mesa 2 Mesa 3 Mesa 4 Mes…" at bounding box center [495, 202] width 791 height 380
click at [810, 140] on div "Sala Consumo Staff Evento NÃO USAR Evento Junho Mesa 1 Mesa 2 Mesa 3 Mesa 4 Mes…" at bounding box center [495, 202] width 791 height 380
click at [567, 109] on div "Mesa 6" at bounding box center [577, 113] width 29 height 11
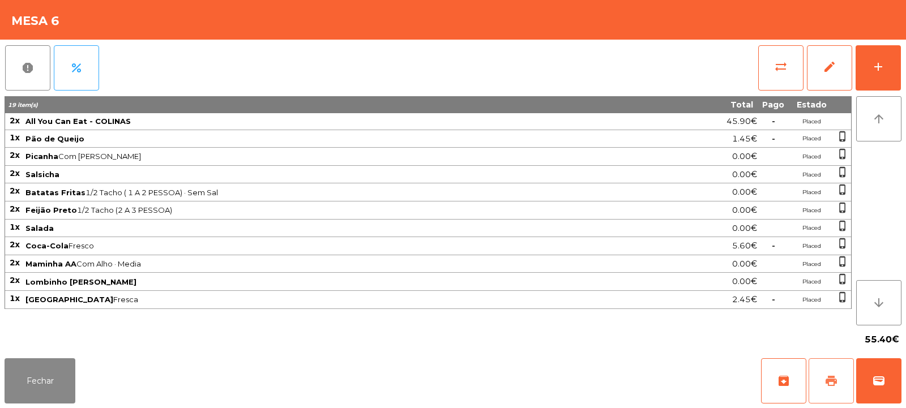
click at [834, 381] on span "print" at bounding box center [832, 381] width 14 height 14
click at [836, 382] on span "print" at bounding box center [832, 381] width 14 height 14
click at [883, 387] on span "wallet" at bounding box center [879, 381] width 14 height 14
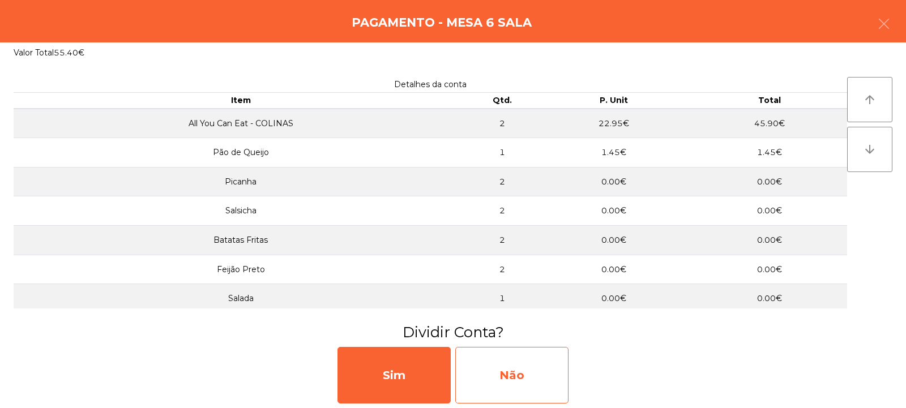
click at [508, 369] on div "Não" at bounding box center [511, 375] width 113 height 57
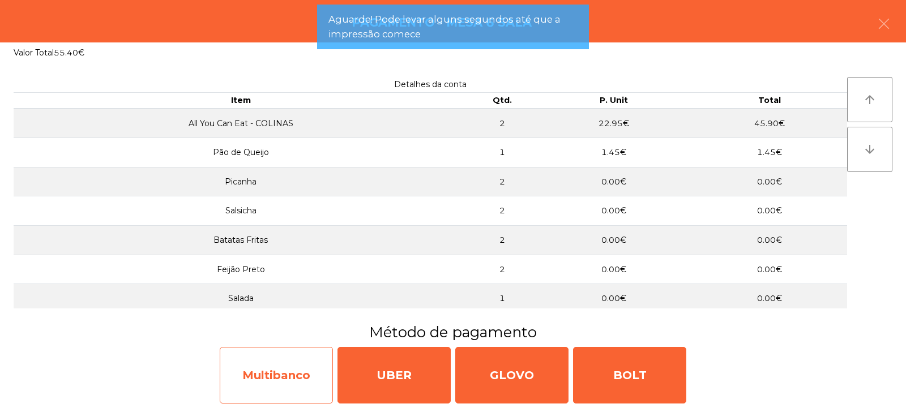
click at [271, 367] on div "Multibanco" at bounding box center [276, 375] width 113 height 57
select select "**"
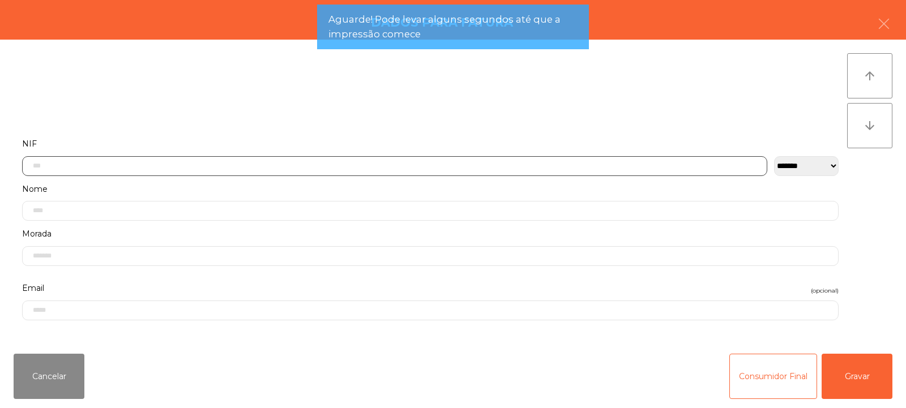
click at [309, 163] on input "text" at bounding box center [395, 166] width 746 height 20
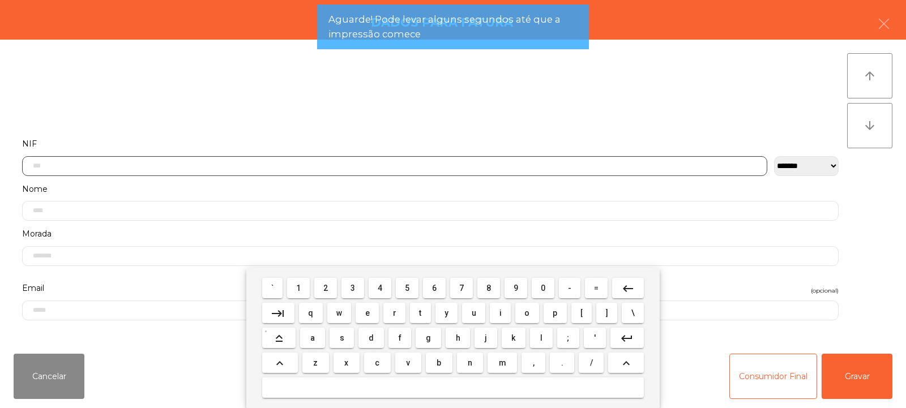
scroll to position [83, 0]
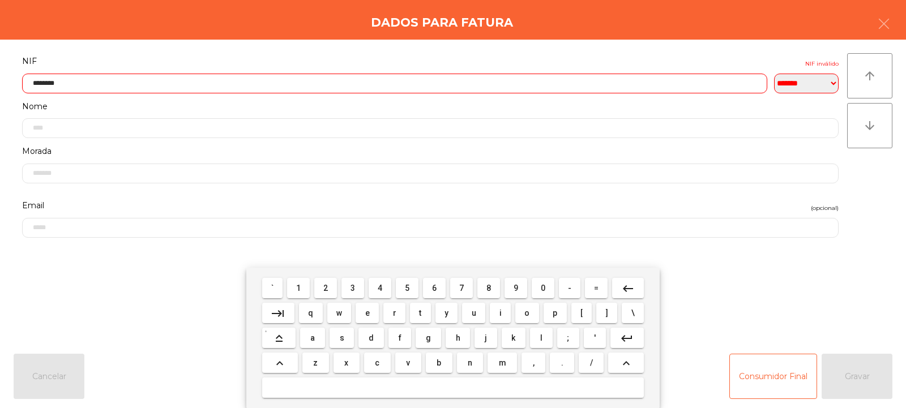
click at [540, 84] on input "********" at bounding box center [395, 84] width 746 height 20
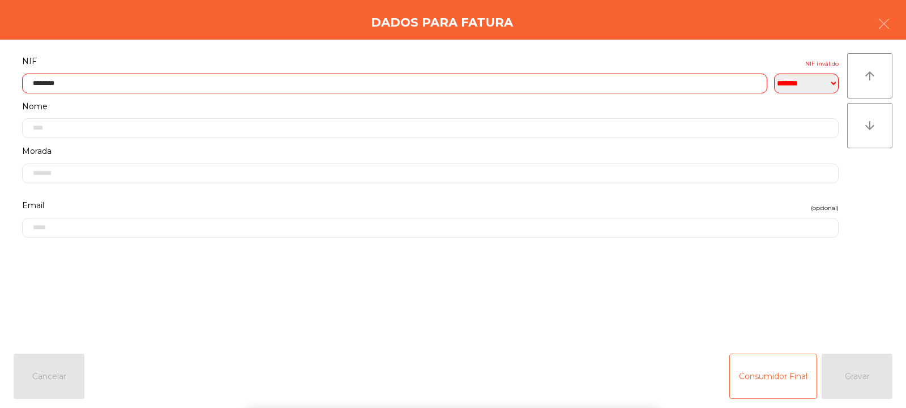
click at [861, 371] on div "` 1 2 3 4 5 6 7 8 9 0 - = keyboard_backspace keyboard_tab q w e r t y u i o p […" at bounding box center [453, 338] width 906 height 140
click at [862, 371] on div "` 1 2 3 4 5 6 7 8 9 0 - = keyboard_backspace keyboard_tab q w e r t y u i o p […" at bounding box center [453, 338] width 906 height 140
click at [504, 75] on input "********" at bounding box center [395, 84] width 746 height 20
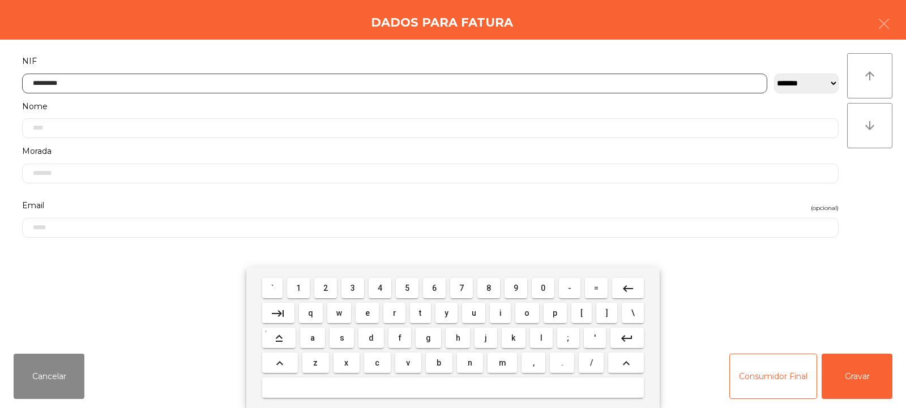
type input "*********"
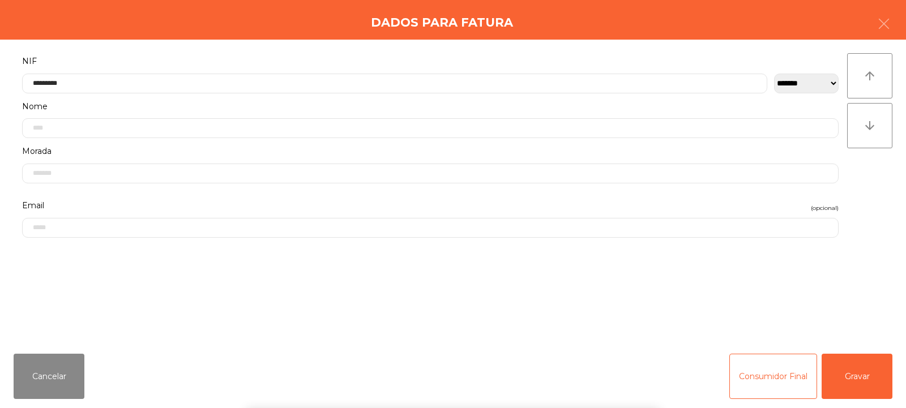
click at [852, 375] on div "` 1 2 3 4 5 6 7 8 9 0 - = keyboard_backspace keyboard_tab q w e r t y u i o p […" at bounding box center [453, 338] width 906 height 140
click at [866, 371] on button "Gravar" at bounding box center [857, 376] width 71 height 45
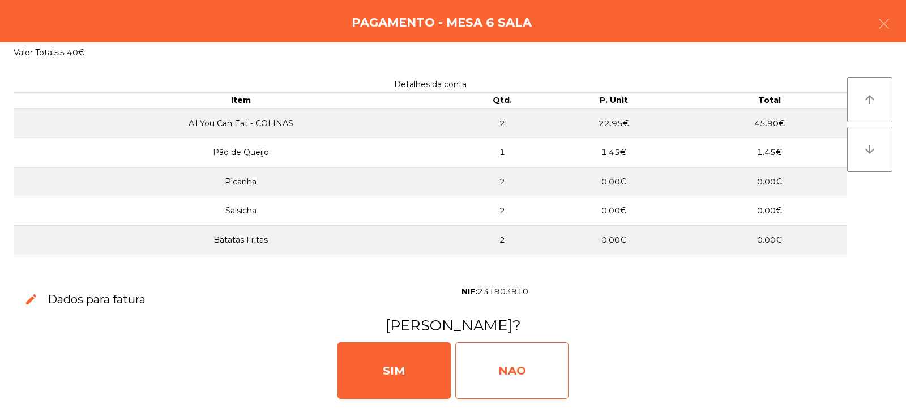
click at [538, 369] on div "NAO" at bounding box center [511, 371] width 113 height 57
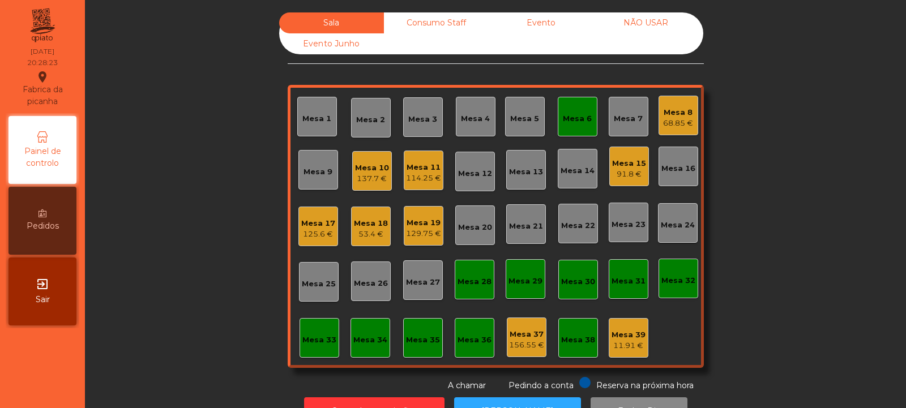
click at [300, 355] on div "Mesa 33" at bounding box center [320, 338] width 40 height 40
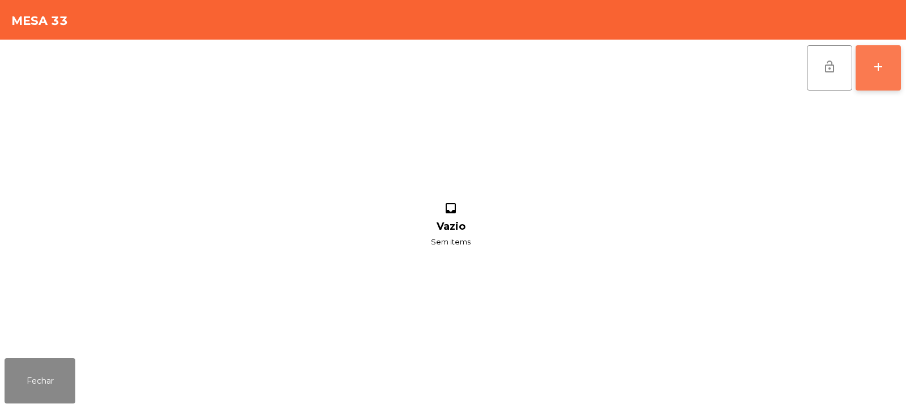
click at [872, 70] on div "add" at bounding box center [879, 67] width 14 height 14
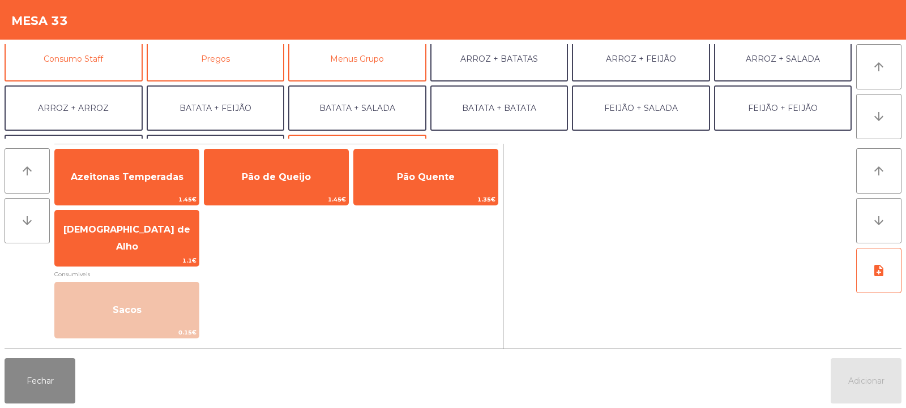
scroll to position [113, 0]
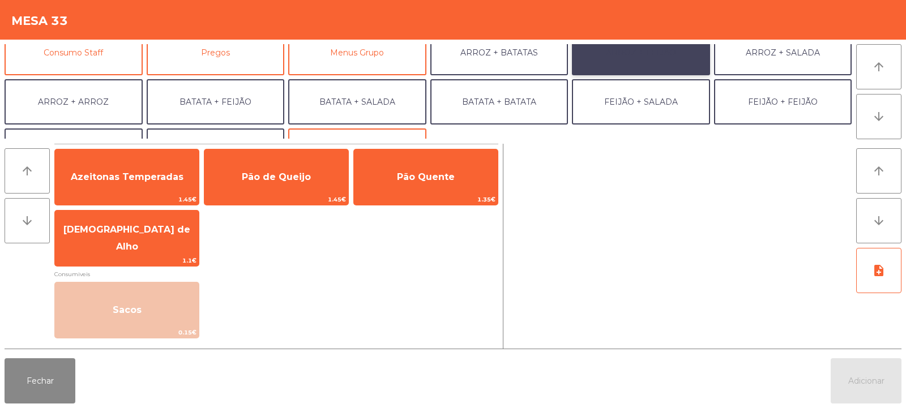
click at [653, 58] on button "ARROZ + FEIJÃO" at bounding box center [641, 52] width 138 height 45
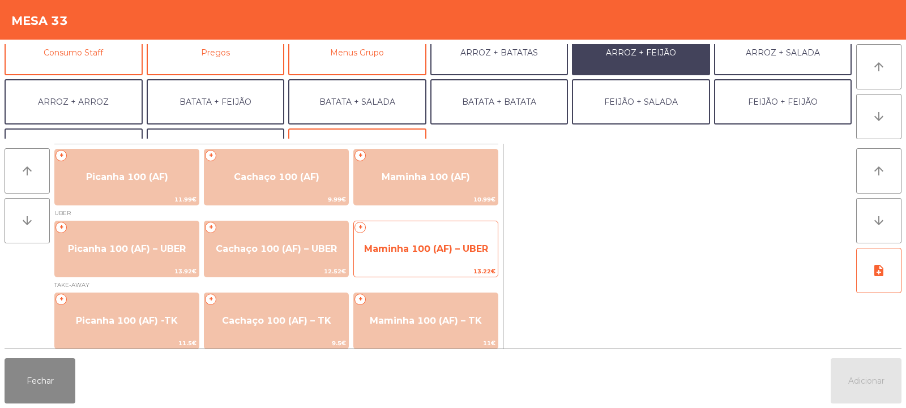
click at [417, 235] on span "Maminha 100 (AF) – UBER" at bounding box center [426, 249] width 144 height 31
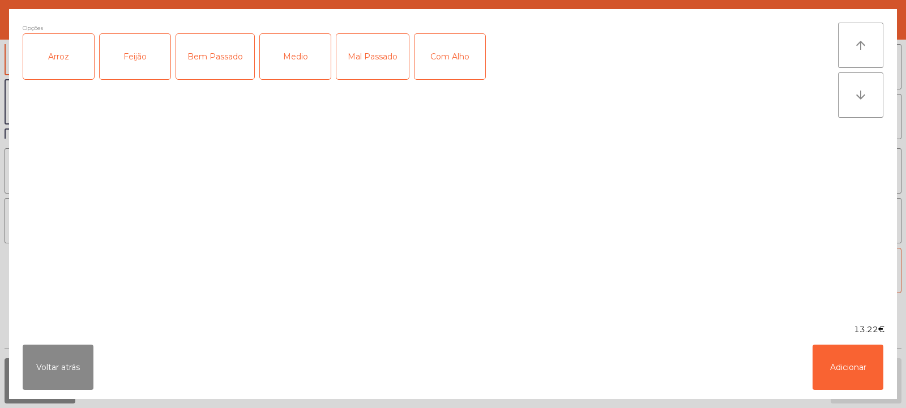
click at [64, 54] on div "Arroz" at bounding box center [58, 56] width 71 height 45
click at [114, 60] on div "Feijão" at bounding box center [135, 56] width 71 height 45
click at [295, 70] on div "Medio" at bounding box center [295, 56] width 71 height 45
click at [824, 367] on button "Adicionar" at bounding box center [848, 367] width 71 height 45
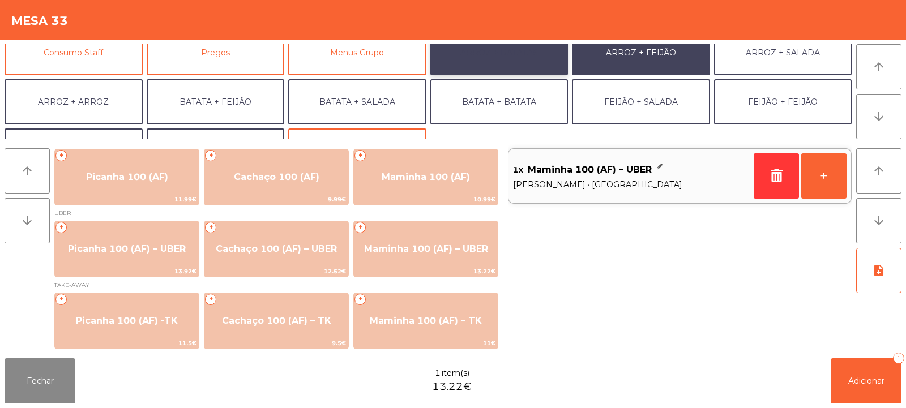
click at [486, 61] on button "ARROZ + BATATAS" at bounding box center [500, 52] width 138 height 45
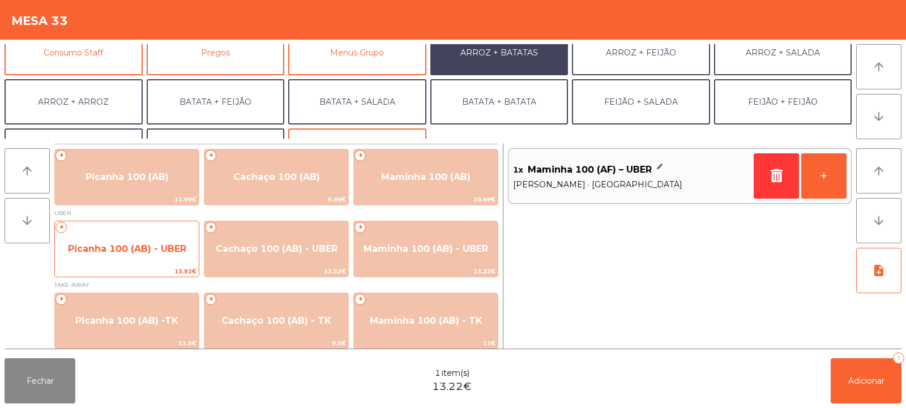
click at [139, 258] on span "Picanha 100 (AB) - UBER" at bounding box center [127, 249] width 144 height 31
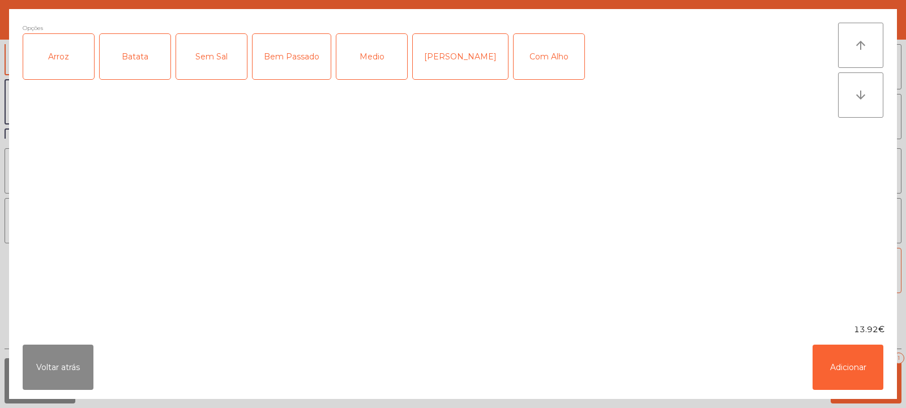
click at [75, 59] on div "Arroz" at bounding box center [58, 56] width 71 height 45
click at [155, 73] on div "Batata" at bounding box center [135, 56] width 71 height 45
click at [360, 58] on div "Medio" at bounding box center [372, 56] width 71 height 45
click at [838, 363] on button "Adicionar" at bounding box center [848, 367] width 71 height 45
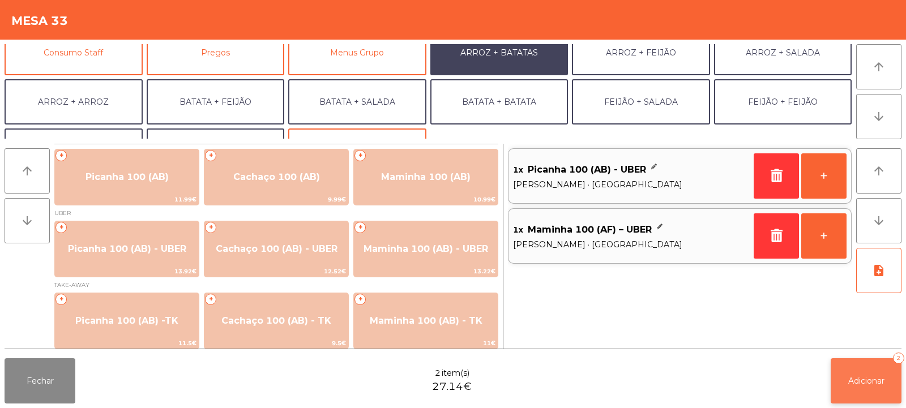
click at [855, 388] on button "Adicionar 2" at bounding box center [866, 381] width 71 height 45
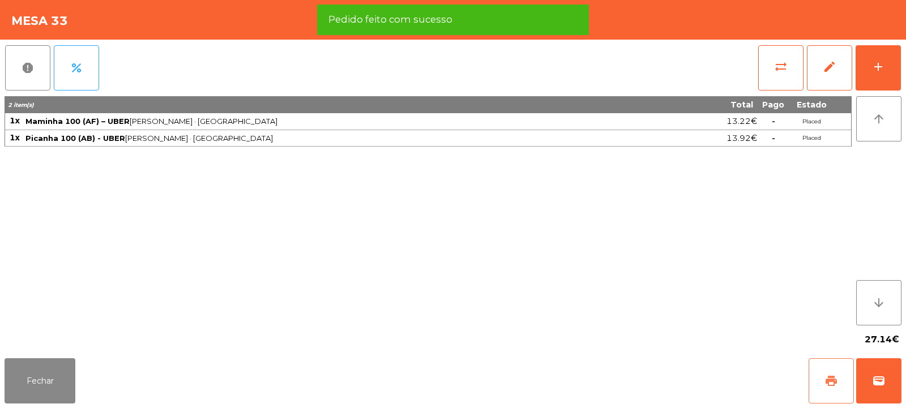
click at [825, 380] on span "print" at bounding box center [832, 381] width 14 height 14
click at [875, 376] on span "wallet" at bounding box center [879, 381] width 14 height 14
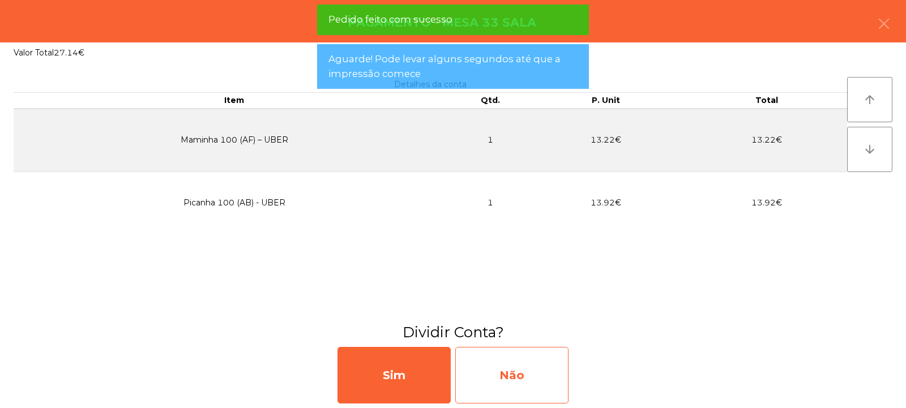
click at [529, 382] on div "Não" at bounding box center [511, 375] width 113 height 57
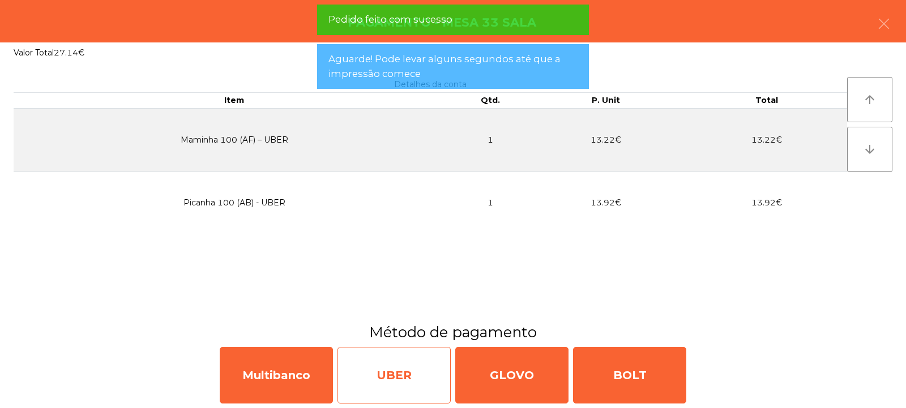
click at [403, 377] on div "UBER" at bounding box center [394, 375] width 113 height 57
select select "**"
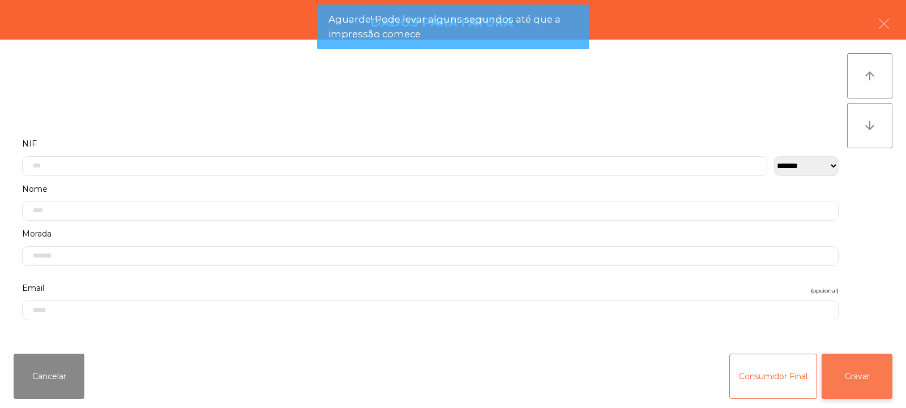
click at [861, 382] on button "Gravar" at bounding box center [857, 376] width 71 height 45
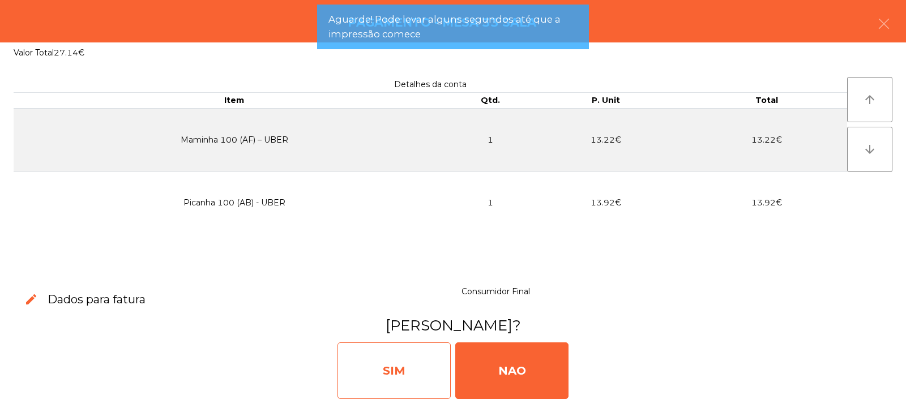
click at [395, 369] on div "SIM" at bounding box center [394, 371] width 113 height 57
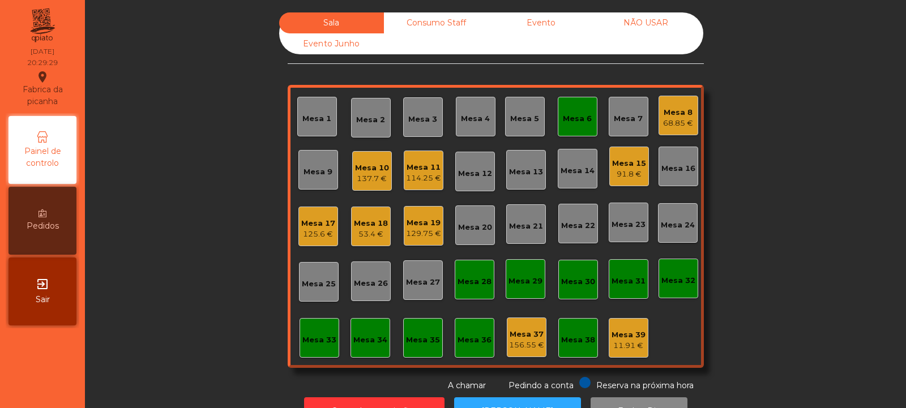
click at [308, 338] on div "Mesa 33" at bounding box center [320, 340] width 34 height 11
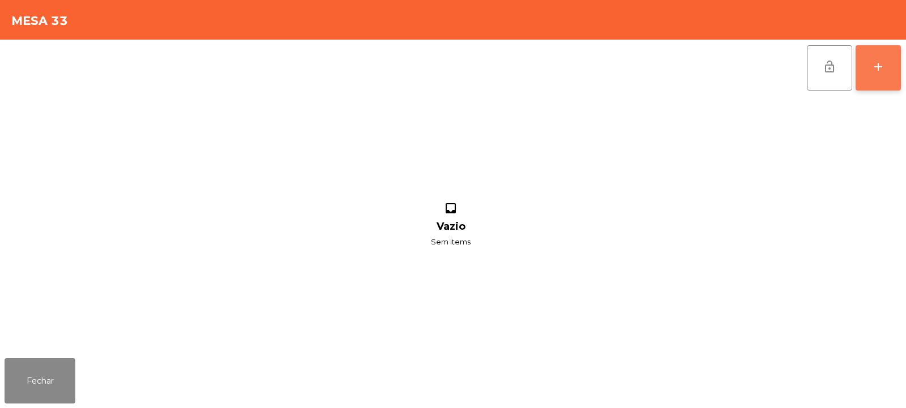
click at [887, 83] on button "add" at bounding box center [878, 67] width 45 height 45
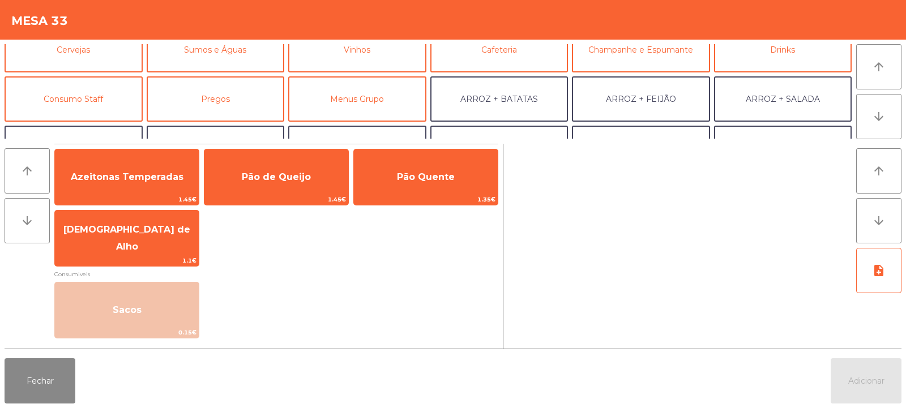
scroll to position [68, 0]
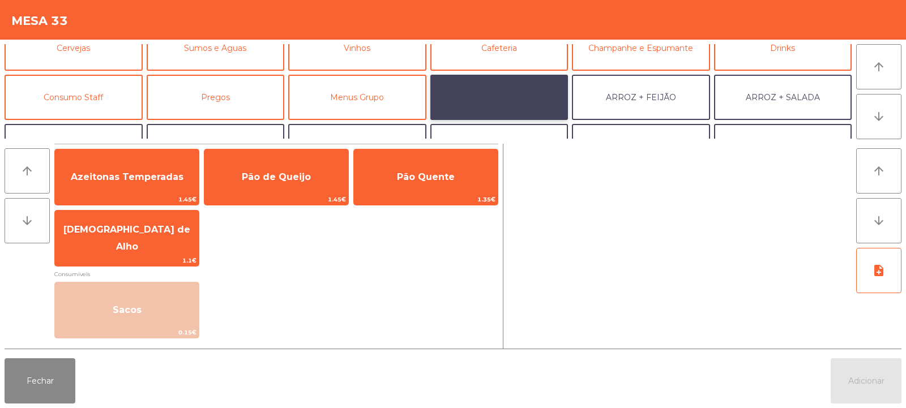
click at [506, 103] on button "ARROZ + BATATAS" at bounding box center [500, 97] width 138 height 45
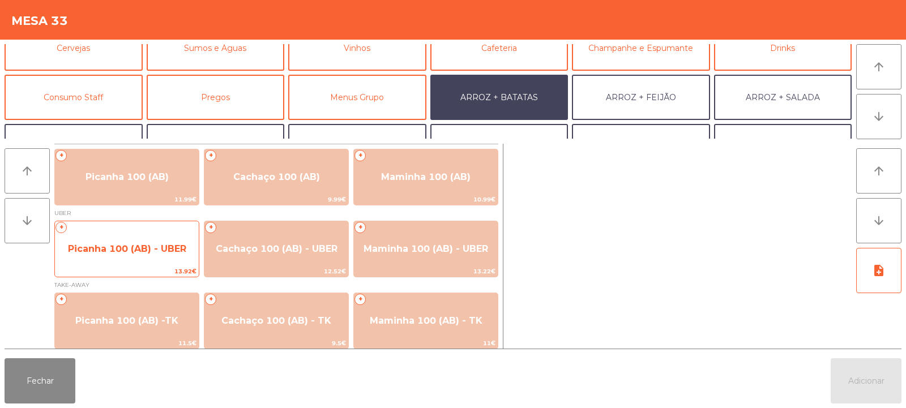
click at [137, 255] on span "Picanha 100 (AB) - UBER" at bounding box center [127, 249] width 144 height 31
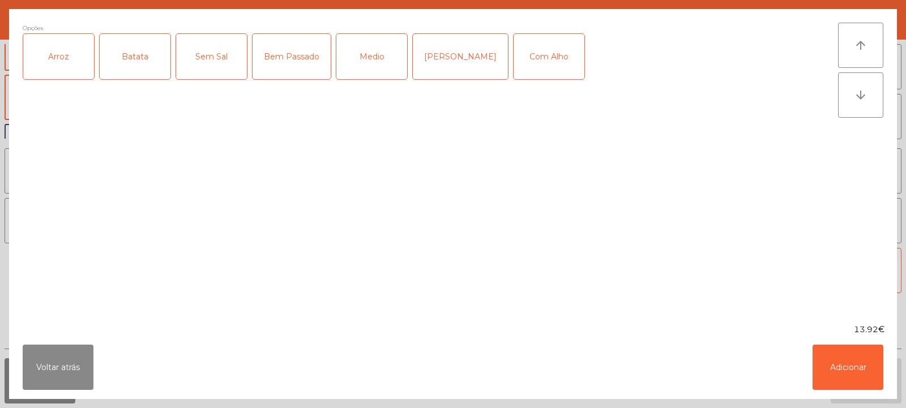
click at [68, 73] on div "Arroz" at bounding box center [58, 56] width 71 height 45
click at [129, 67] on div "Batata" at bounding box center [135, 56] width 71 height 45
click at [292, 74] on div "Bem Passado" at bounding box center [292, 56] width 78 height 45
click at [844, 359] on button "Adicionar" at bounding box center [848, 367] width 71 height 45
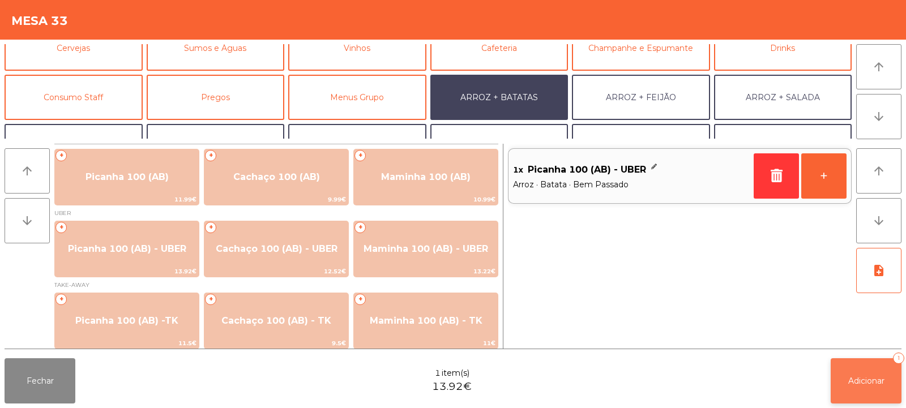
click at [857, 378] on span "Adicionar" at bounding box center [867, 381] width 36 height 10
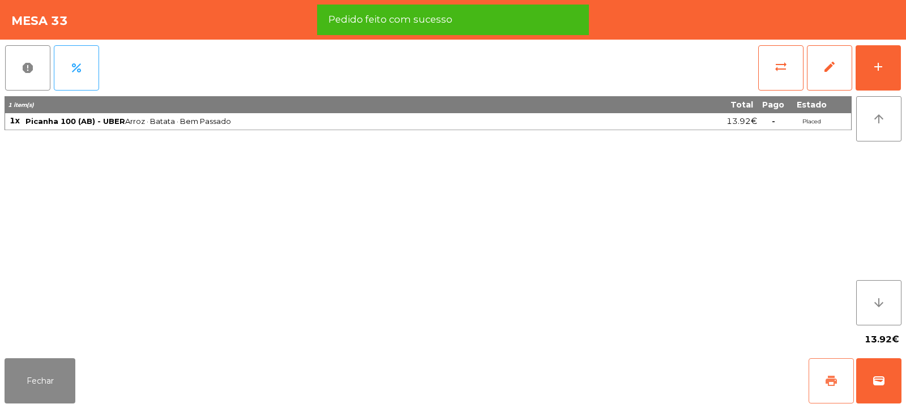
click at [832, 379] on span "print" at bounding box center [832, 381] width 14 height 14
click at [882, 374] on button "wallet" at bounding box center [879, 381] width 45 height 45
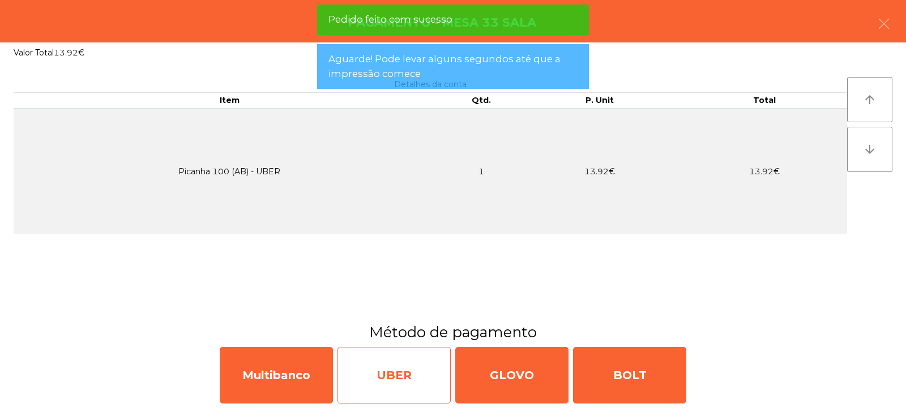
click at [401, 378] on div "UBER" at bounding box center [394, 375] width 113 height 57
select select "**"
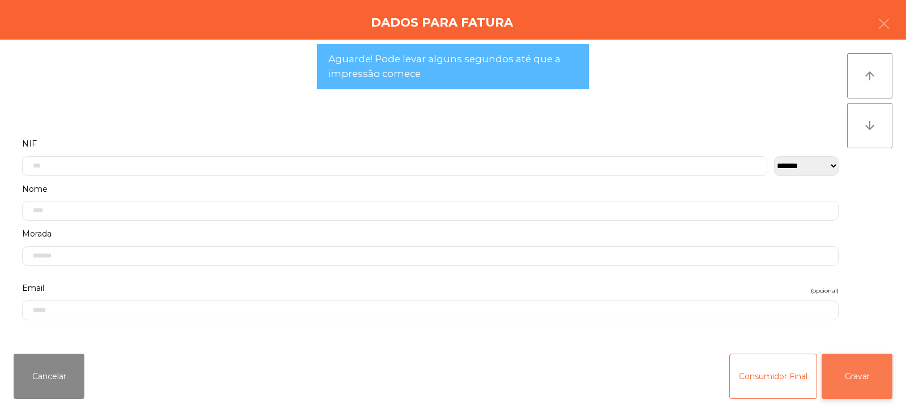
click at [847, 376] on button "Gravar" at bounding box center [857, 376] width 71 height 45
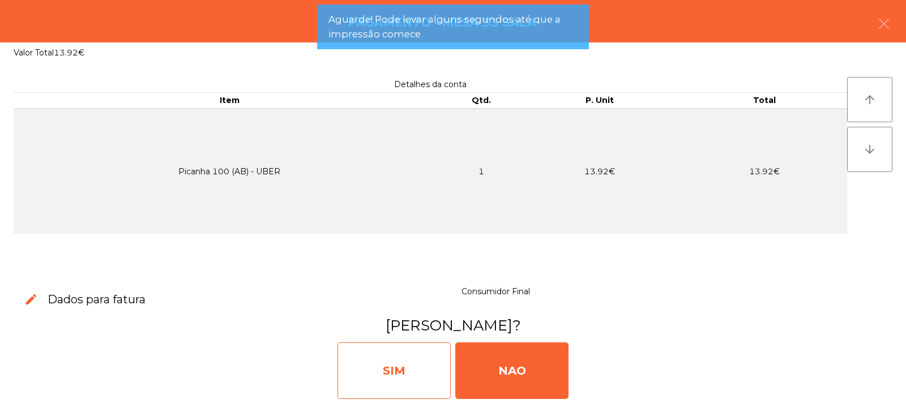
click at [390, 372] on div "SIM" at bounding box center [394, 371] width 113 height 57
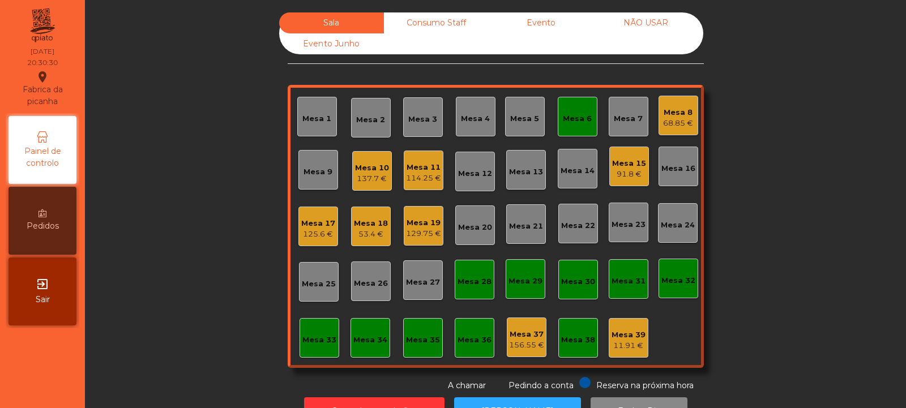
click at [582, 120] on div "Mesa 6" at bounding box center [577, 118] width 29 height 11
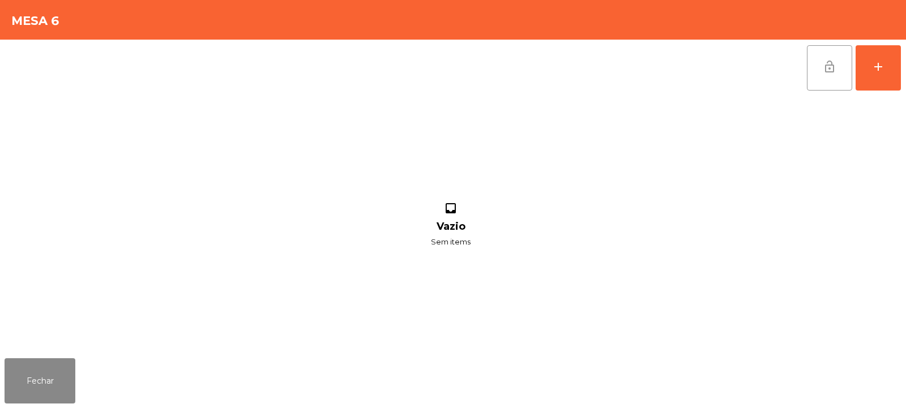
click at [824, 69] on span "lock_open" at bounding box center [830, 67] width 14 height 14
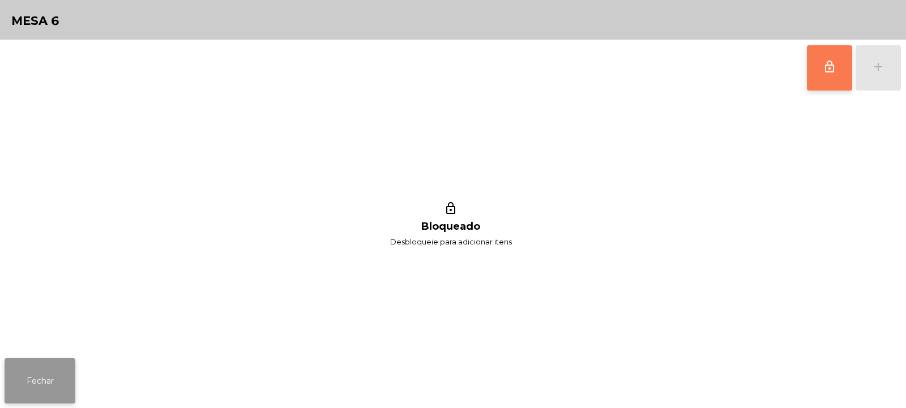
click at [52, 401] on button "Fechar" at bounding box center [40, 381] width 71 height 45
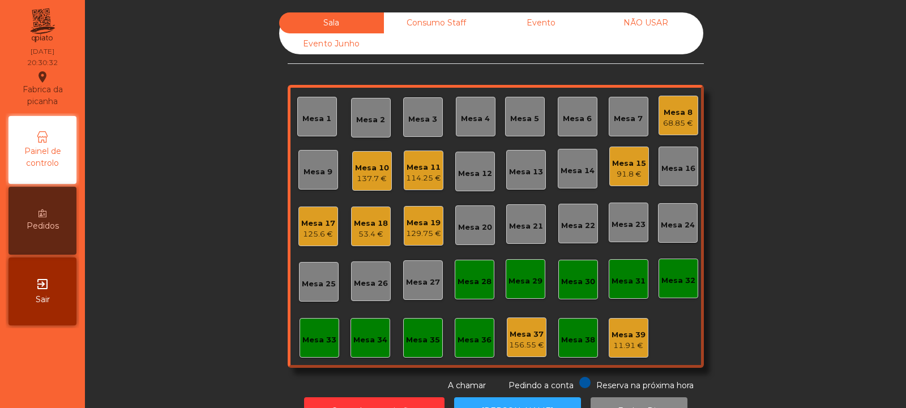
click at [428, 180] on div "114.25 €" at bounding box center [423, 178] width 35 height 11
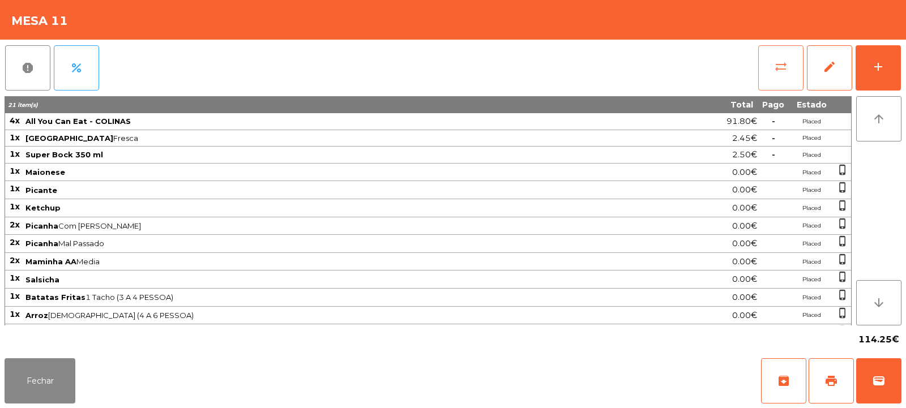
click at [761, 48] on button "sync_alt" at bounding box center [781, 67] width 45 height 45
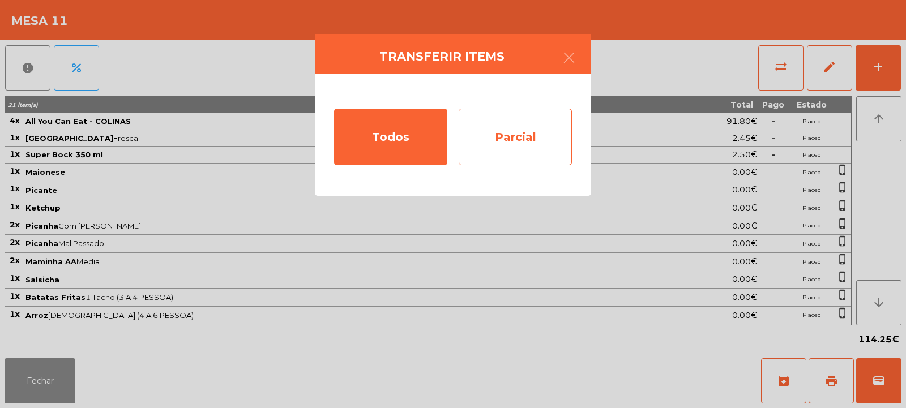
click at [479, 141] on div "Parcial" at bounding box center [515, 137] width 113 height 57
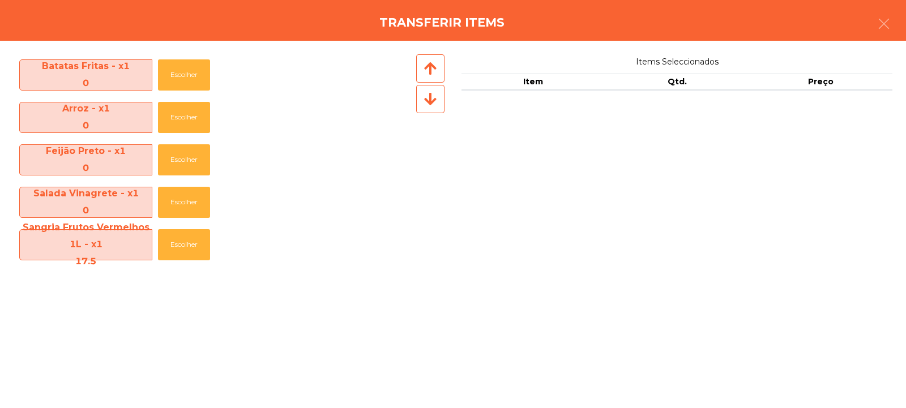
scroll to position [384, 0]
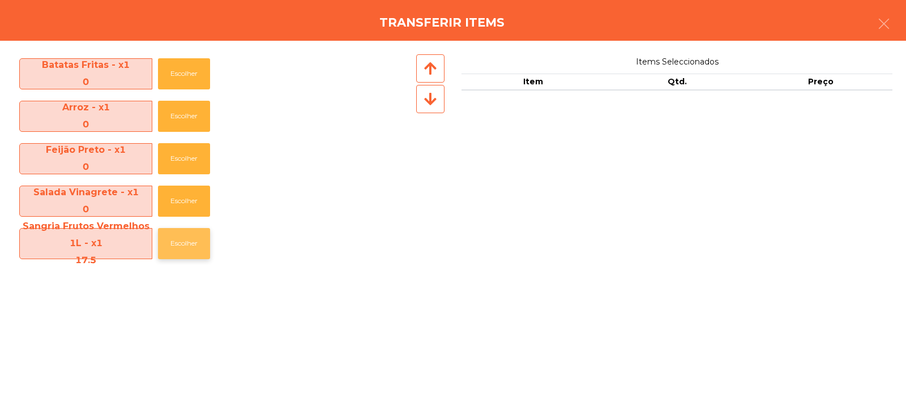
click at [172, 241] on button "Escolher" at bounding box center [184, 243] width 52 height 31
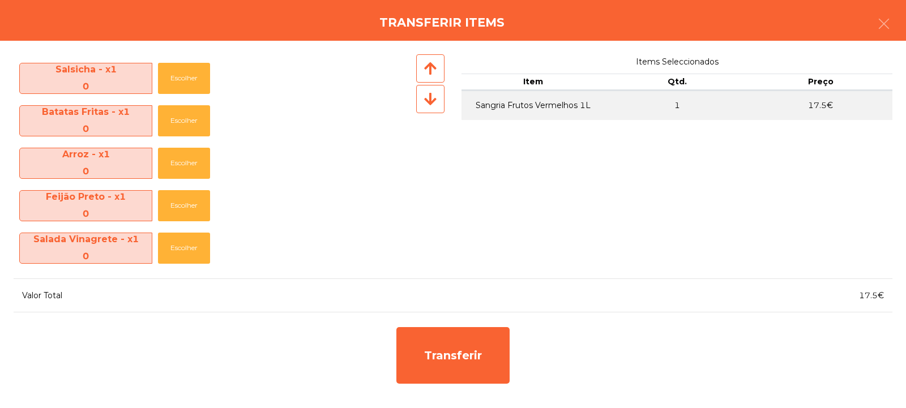
scroll to position [337, 0]
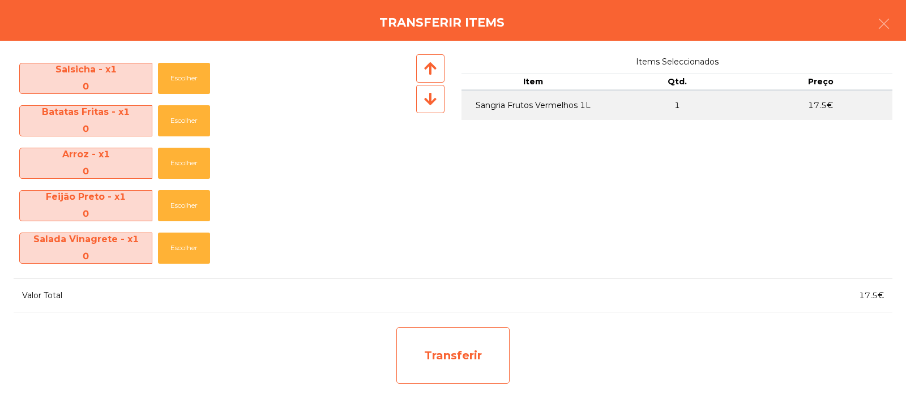
click at [431, 362] on div "Transferir" at bounding box center [453, 355] width 113 height 57
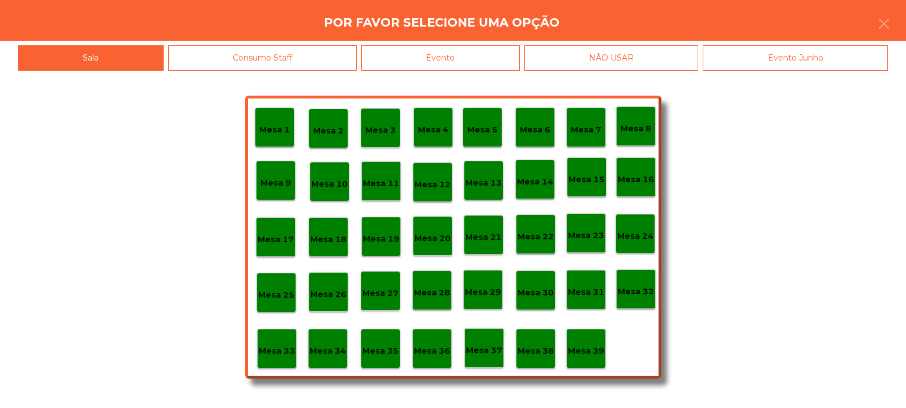
click at [581, 351] on p "Mesa 39" at bounding box center [586, 351] width 36 height 13
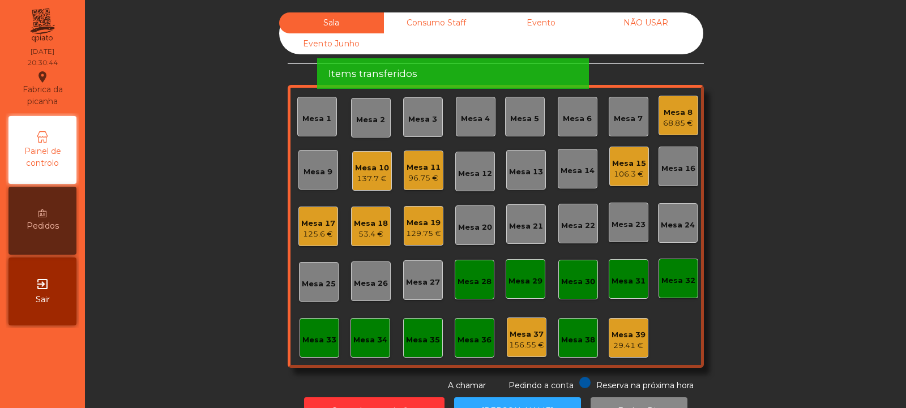
click at [760, 186] on div "Sala Consumo Staff Evento NÃO USAR Evento Junho Mesa 1 Mesa 2 Mesa 3 Mesa 4 Mes…" at bounding box center [495, 202] width 791 height 380
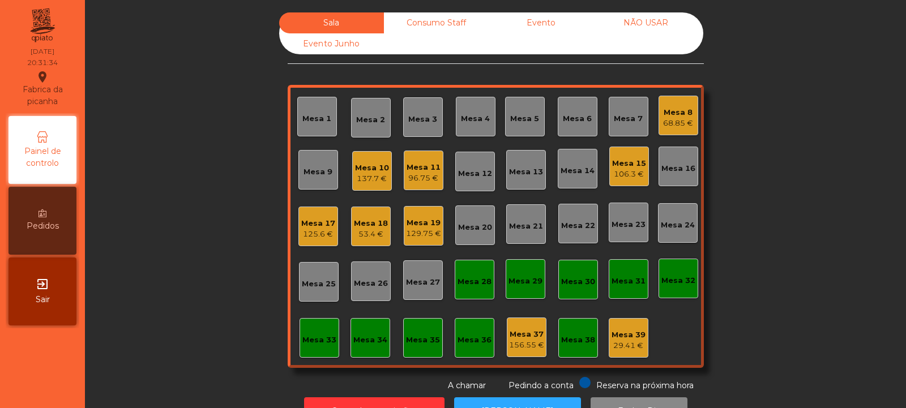
scroll to position [38, 0]
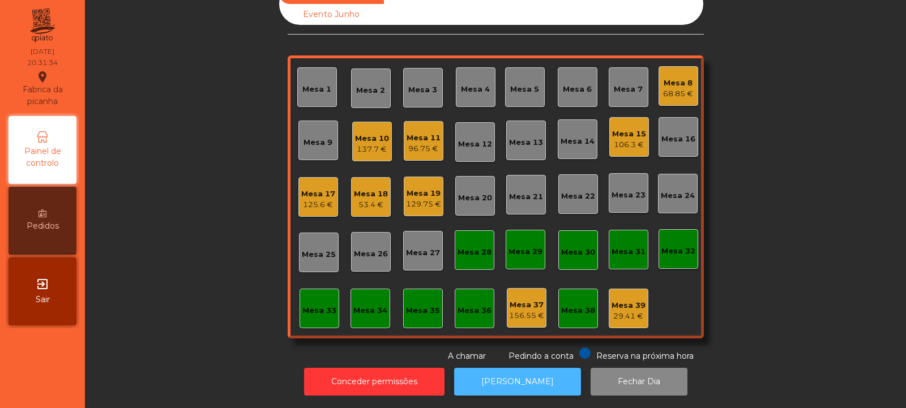
click at [503, 374] on button "[PERSON_NAME]" at bounding box center [517, 382] width 127 height 28
click at [385, 141] on div "Mesa 10 137.7 €" at bounding box center [372, 142] width 40 height 40
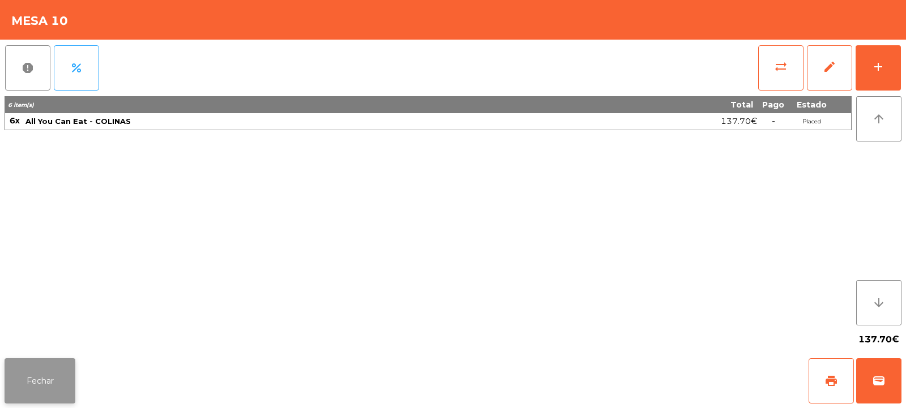
click at [65, 377] on button "Fechar" at bounding box center [40, 381] width 71 height 45
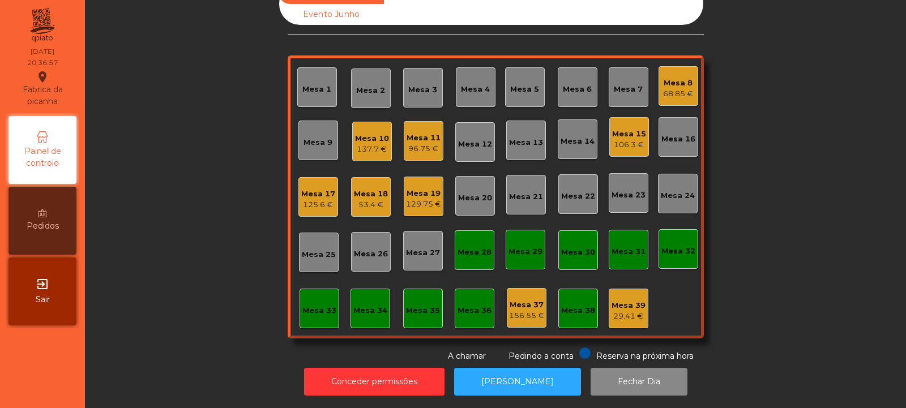
click at [671, 78] on div "Mesa 8" at bounding box center [678, 83] width 30 height 11
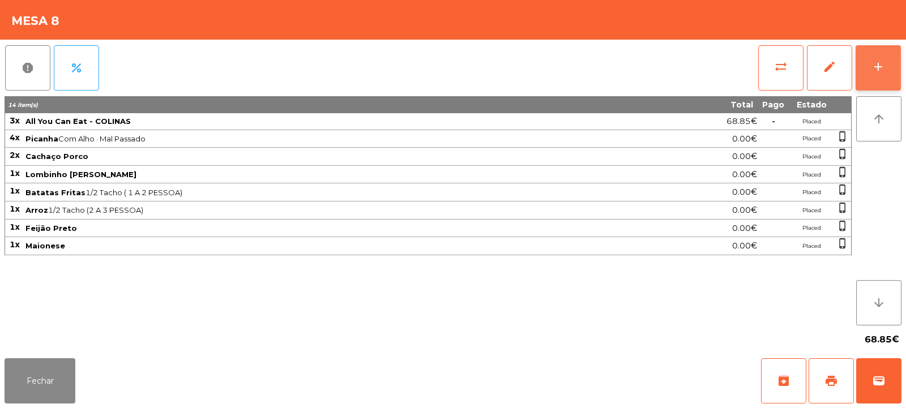
click at [887, 67] on button "add" at bounding box center [878, 67] width 45 height 45
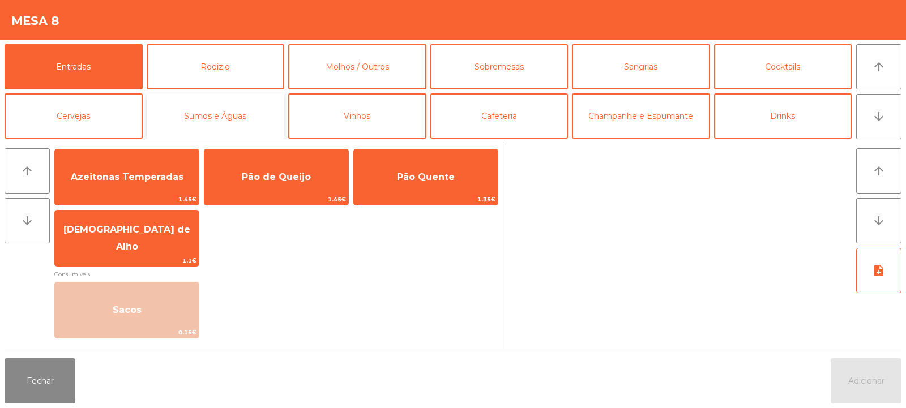
click at [215, 113] on button "Sumos e Águas" at bounding box center [216, 115] width 138 height 45
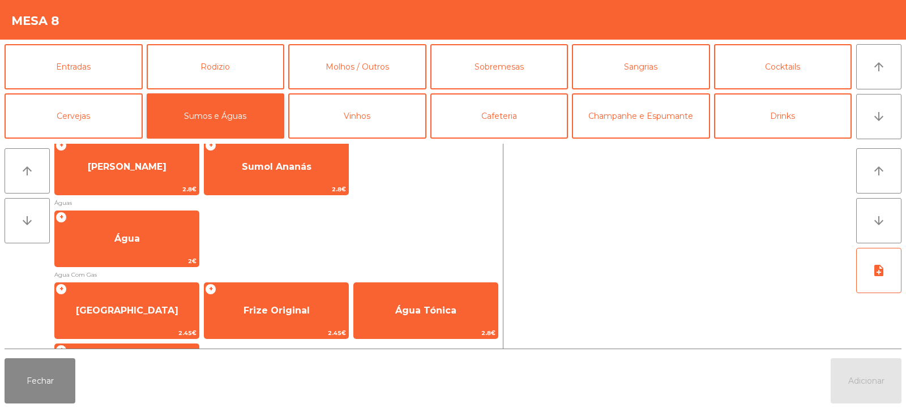
scroll to position [377, 0]
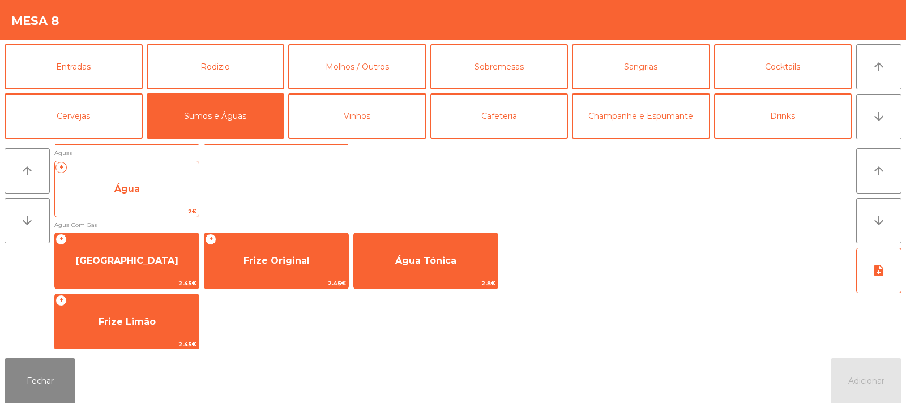
click at [105, 184] on span "Água" at bounding box center [127, 189] width 144 height 31
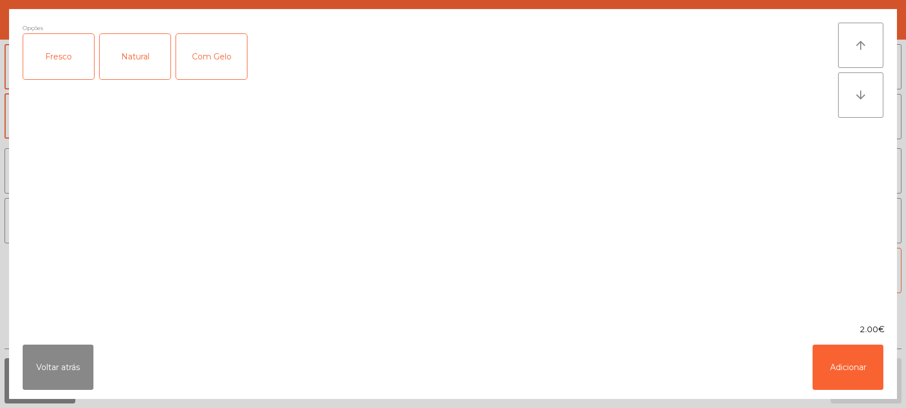
click at [55, 54] on div "Fresco" at bounding box center [58, 56] width 71 height 45
click at [837, 368] on button "Adicionar" at bounding box center [848, 367] width 71 height 45
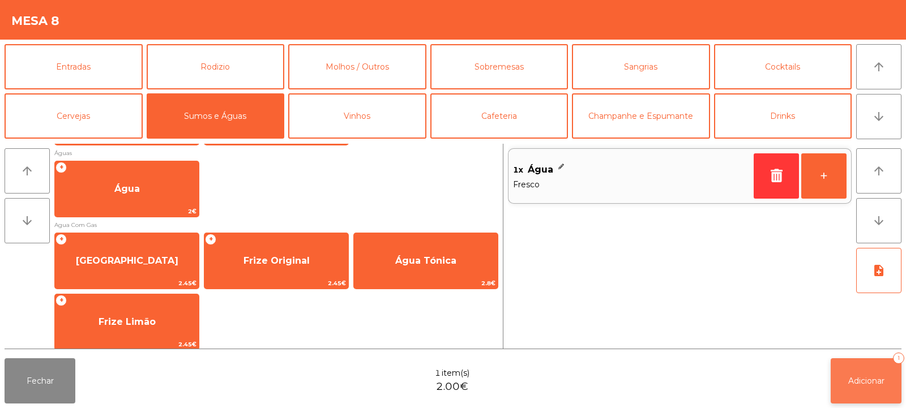
click at [867, 393] on button "Adicionar 1" at bounding box center [866, 381] width 71 height 45
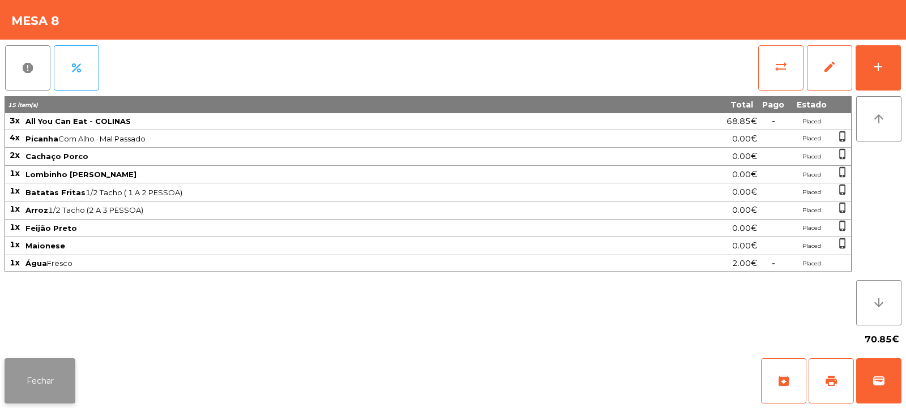
click at [36, 382] on button "Fechar" at bounding box center [40, 381] width 71 height 45
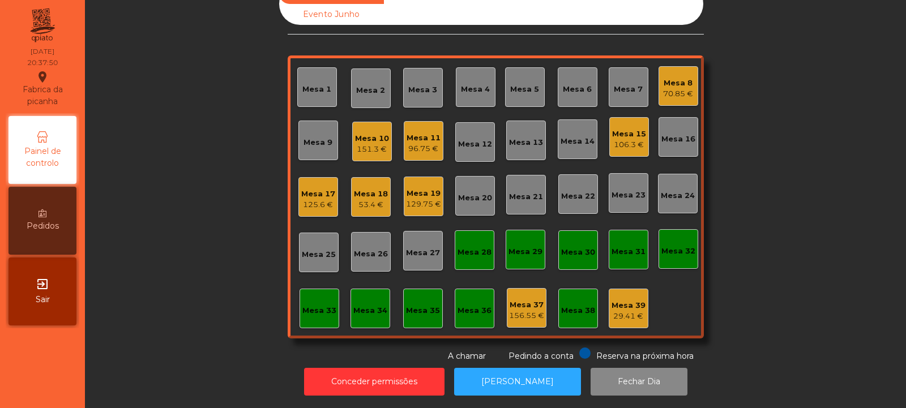
click at [312, 312] on div "Mesa 33" at bounding box center [320, 309] width 40 height 40
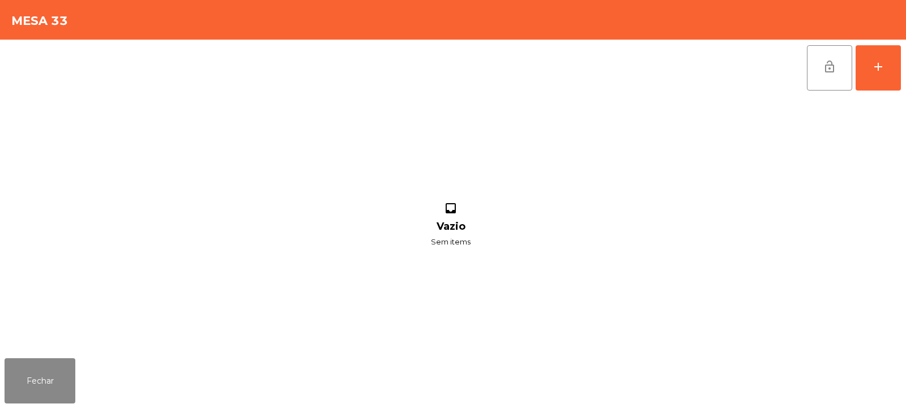
click at [902, 48] on div "lock_open add inbox Vazio Sem items" at bounding box center [453, 197] width 906 height 314
click at [883, 76] on button "add" at bounding box center [878, 67] width 45 height 45
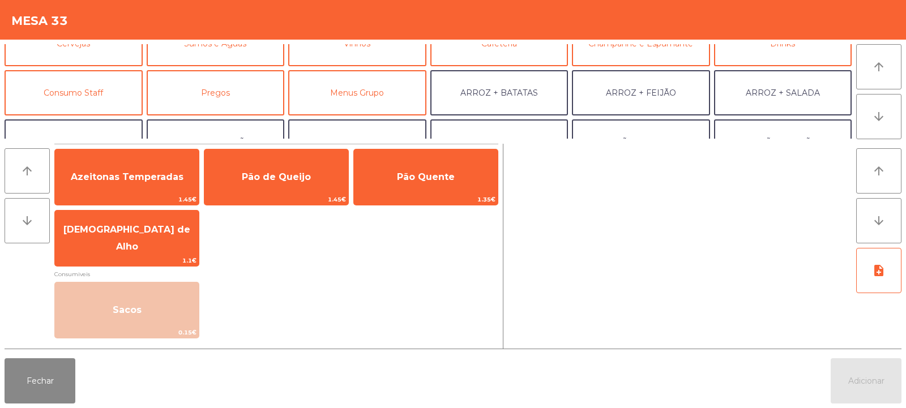
scroll to position [71, 0]
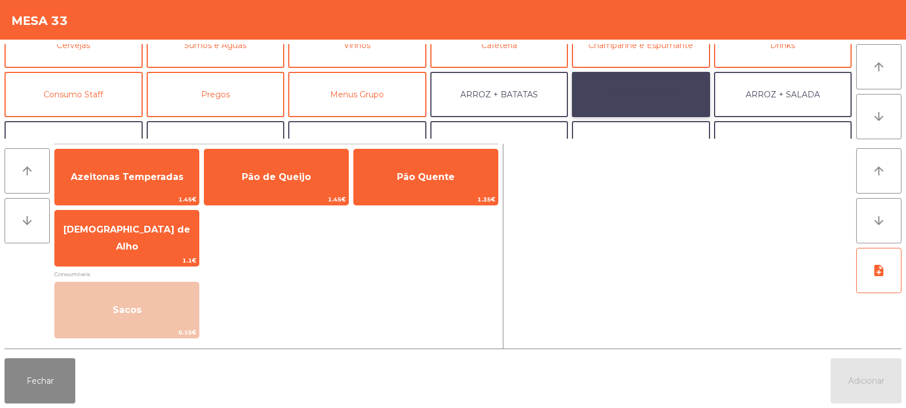
click at [652, 96] on button "ARROZ + FEIJÃO" at bounding box center [641, 94] width 138 height 45
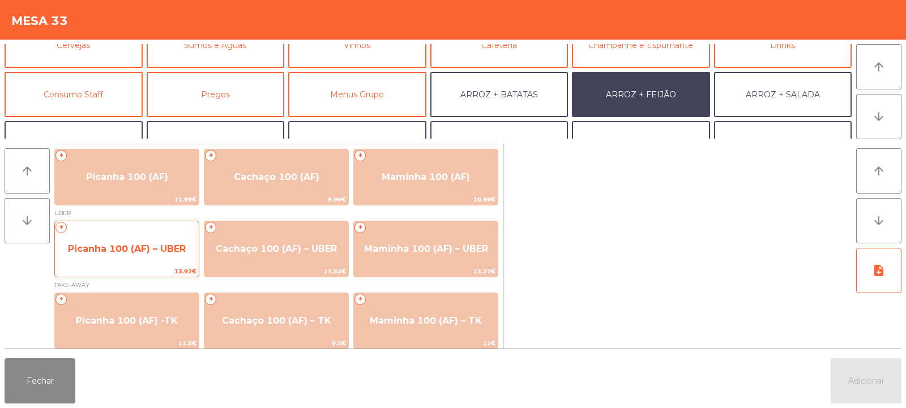
click at [127, 254] on span "Picanha 100 (AF) – UBER" at bounding box center [127, 249] width 144 height 31
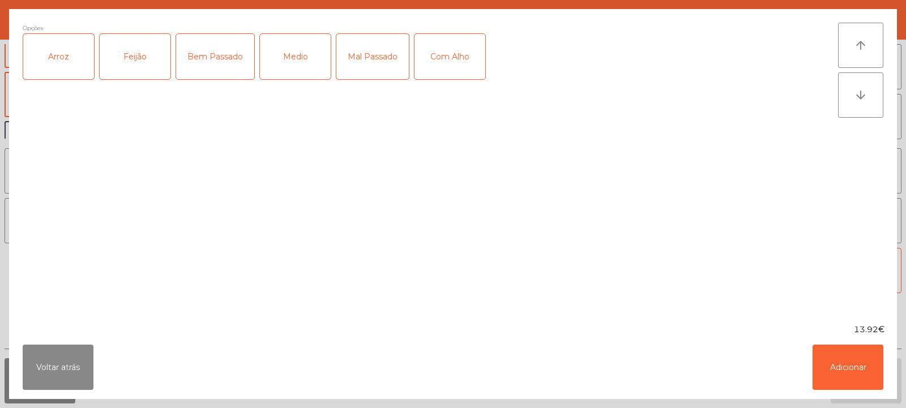
click at [62, 63] on div "Arroz" at bounding box center [58, 56] width 71 height 45
click at [134, 58] on div "Feijão" at bounding box center [135, 56] width 71 height 45
click at [207, 63] on div "Bem Passado" at bounding box center [215, 56] width 78 height 45
click at [841, 360] on button "Adicionar" at bounding box center [848, 367] width 71 height 45
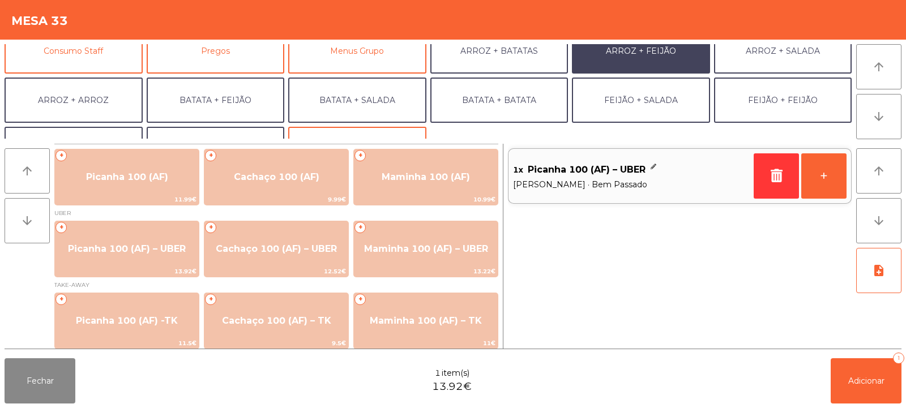
scroll to position [148, 0]
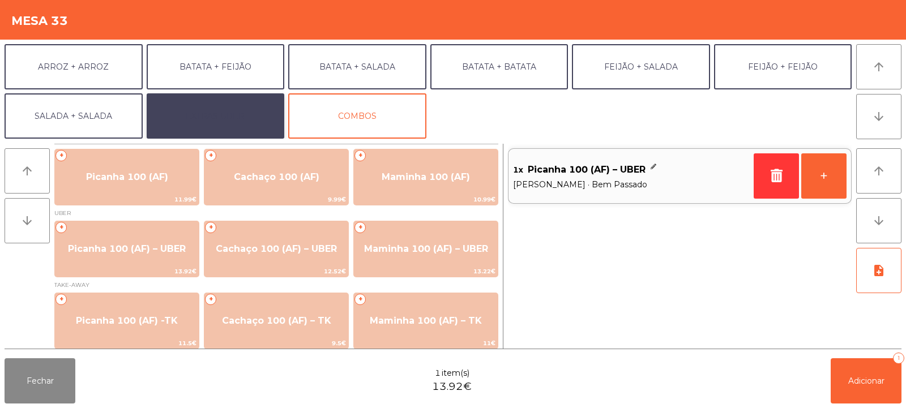
click at [234, 111] on button "EXTRAS UBER" at bounding box center [216, 115] width 138 height 45
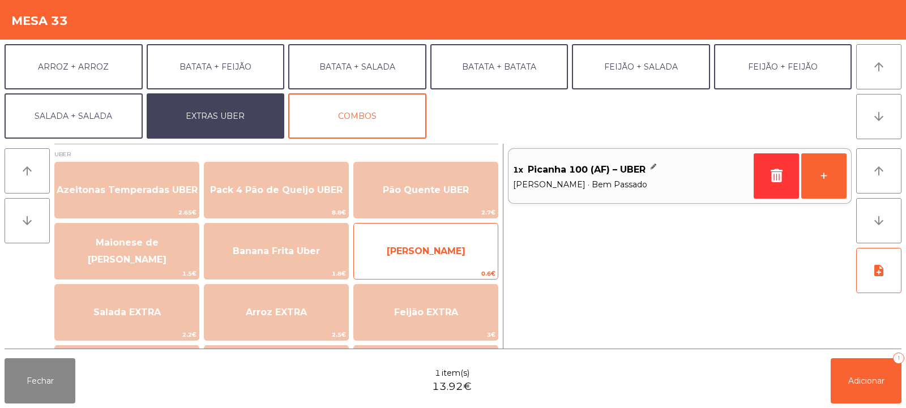
click at [404, 248] on span "[PERSON_NAME]" at bounding box center [426, 251] width 79 height 11
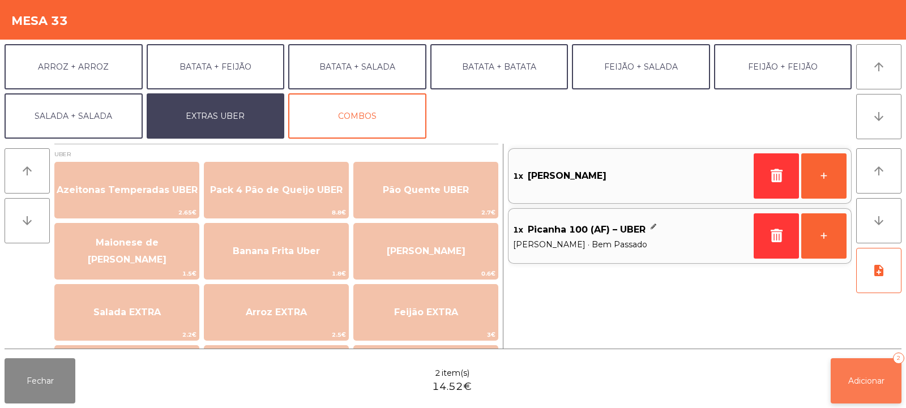
click at [849, 382] on span "Adicionar" at bounding box center [867, 381] width 36 height 10
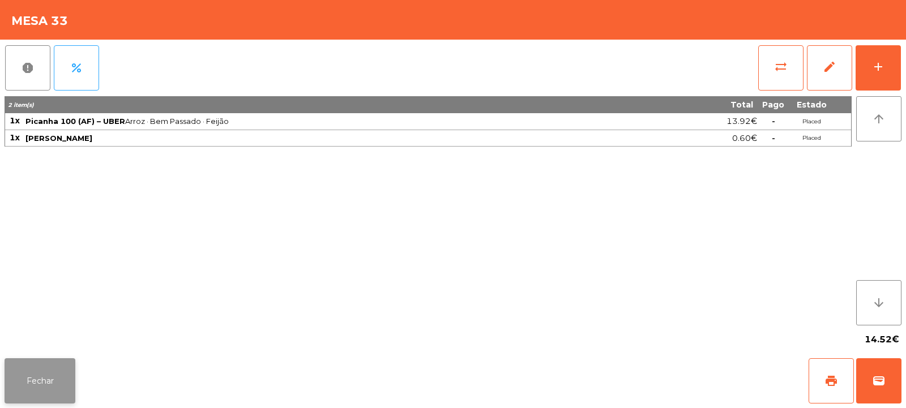
click at [22, 362] on button "Fechar" at bounding box center [40, 381] width 71 height 45
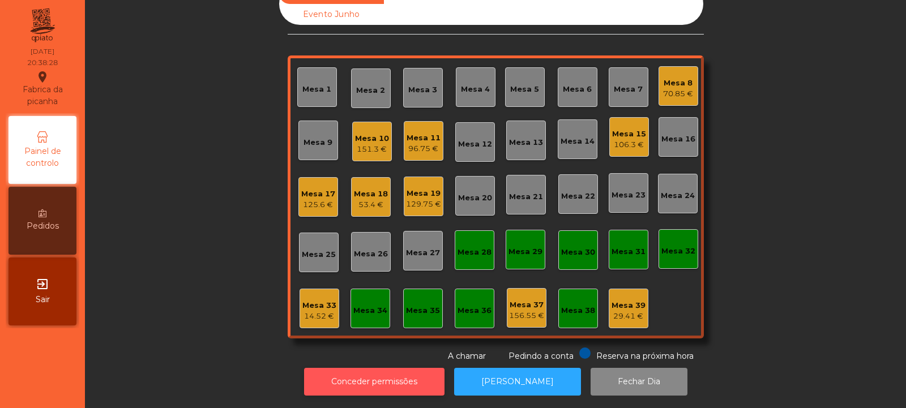
click at [400, 380] on button "Conceder permissões" at bounding box center [374, 382] width 140 height 28
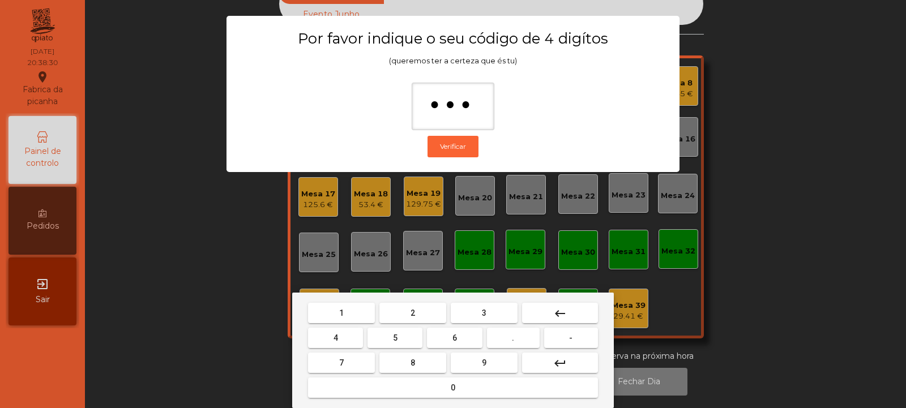
type input "****"
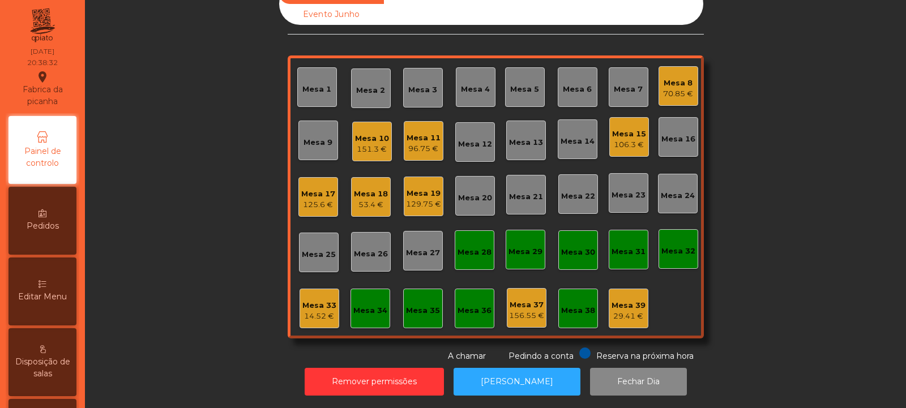
click at [309, 300] on div "Mesa 33" at bounding box center [320, 305] width 34 height 11
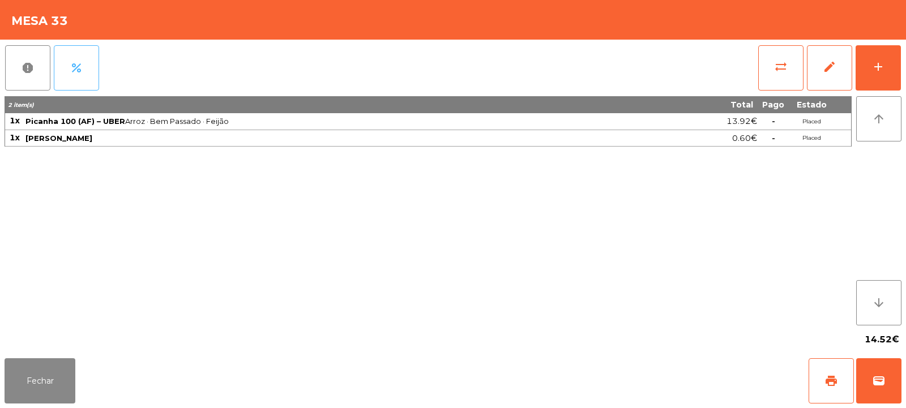
click at [75, 74] on span "percent" at bounding box center [77, 68] width 14 height 14
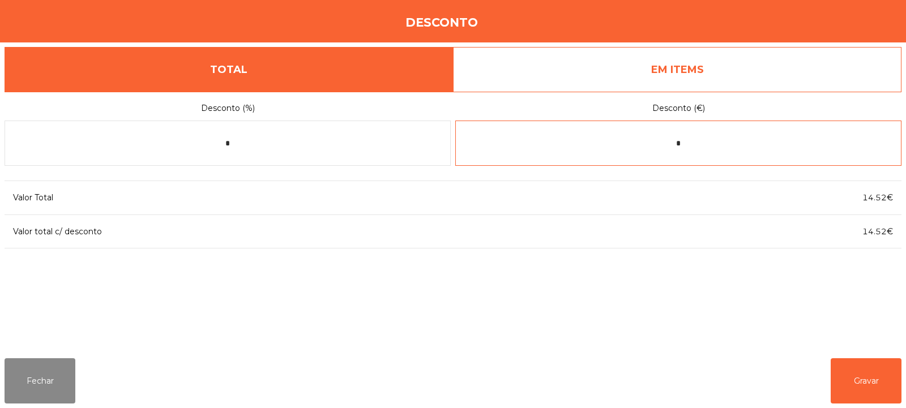
click at [689, 147] on input "*" at bounding box center [678, 143] width 446 height 45
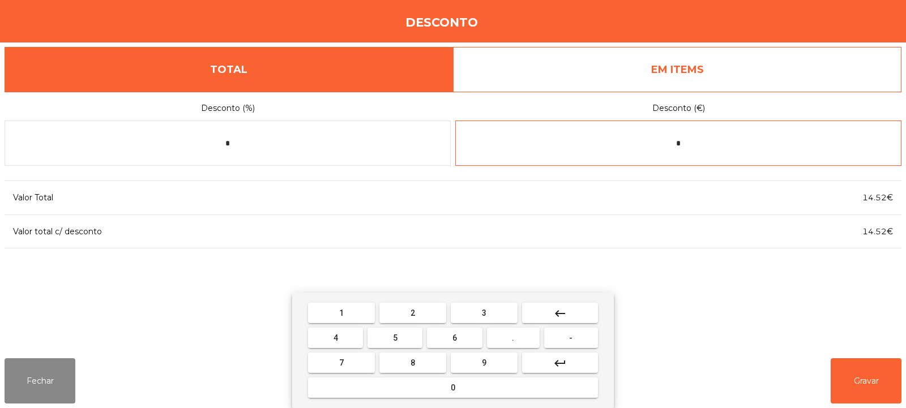
click at [575, 306] on button "keyboard_backspace" at bounding box center [560, 313] width 76 height 20
click at [556, 338] on button "-" at bounding box center [571, 338] width 54 height 20
click at [471, 383] on button "0" at bounding box center [453, 388] width 290 height 20
click at [525, 337] on button "." at bounding box center [513, 338] width 53 height 20
click at [344, 298] on div "1 2 3 keyboard_backspace 4 5 6 . - 7 8 9 keyboard_return 0" at bounding box center [453, 351] width 322 height 116
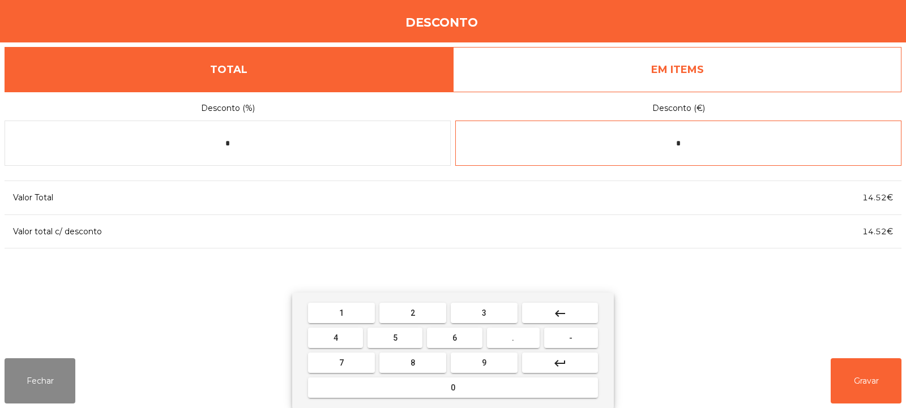
click at [330, 319] on button "1" at bounding box center [341, 313] width 67 height 20
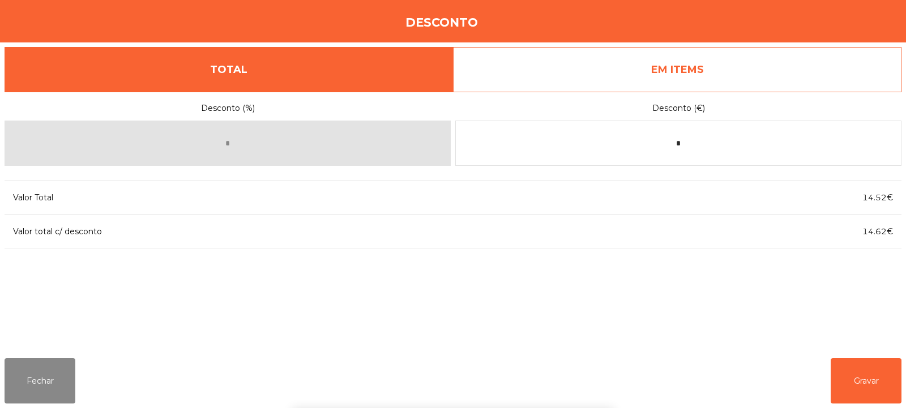
click at [865, 365] on div "1 2 3 keyboard_backspace 4 5 6 . - 7 8 9 keyboard_return 0" at bounding box center [453, 351] width 906 height 116
click at [840, 381] on button "Gravar" at bounding box center [866, 381] width 71 height 45
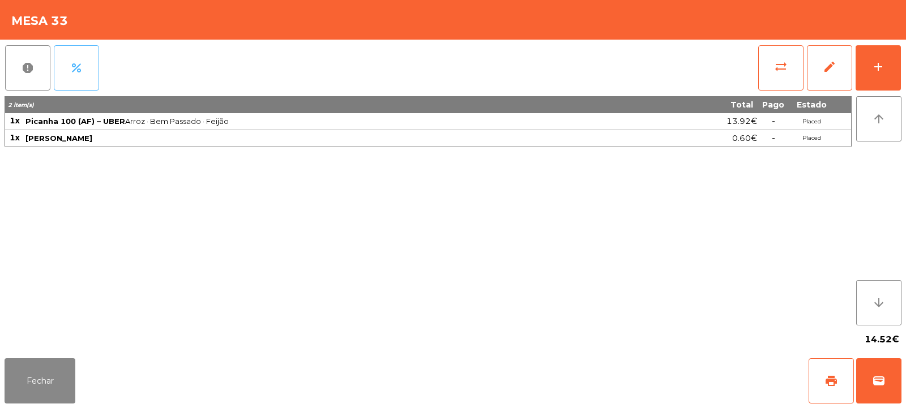
click at [92, 78] on button "percent" at bounding box center [76, 67] width 45 height 45
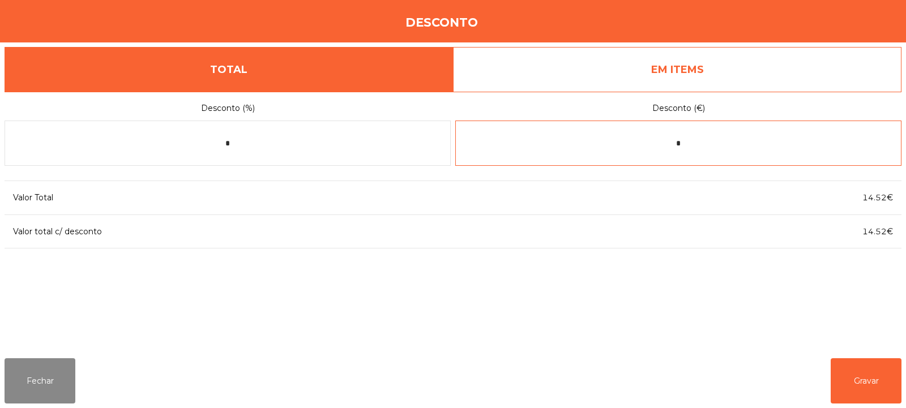
click at [705, 143] on input "*" at bounding box center [678, 143] width 446 height 45
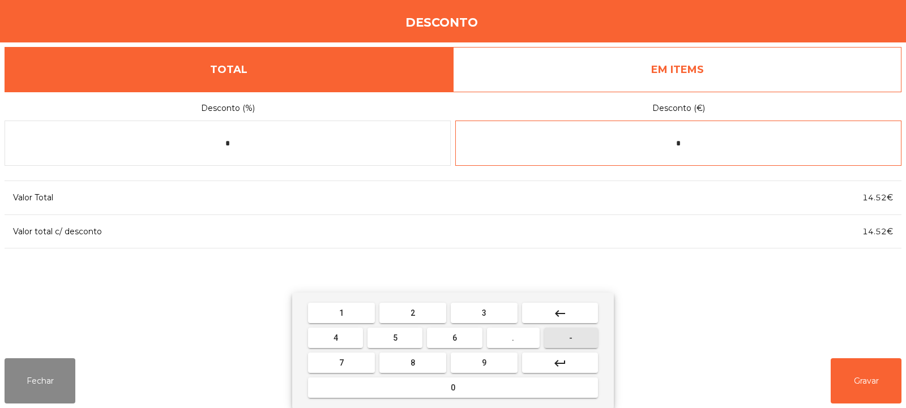
click at [567, 338] on button "-" at bounding box center [571, 338] width 54 height 20
click at [526, 402] on div "1 2 3 keyboard_backspace 4 5 6 . - 7 8 9 keyboard_return 0" at bounding box center [453, 351] width 322 height 116
click at [516, 346] on button "." at bounding box center [513, 338] width 53 height 20
click at [569, 312] on button "keyboard_backspace" at bounding box center [560, 313] width 76 height 20
click at [457, 388] on button "0" at bounding box center [453, 388] width 290 height 20
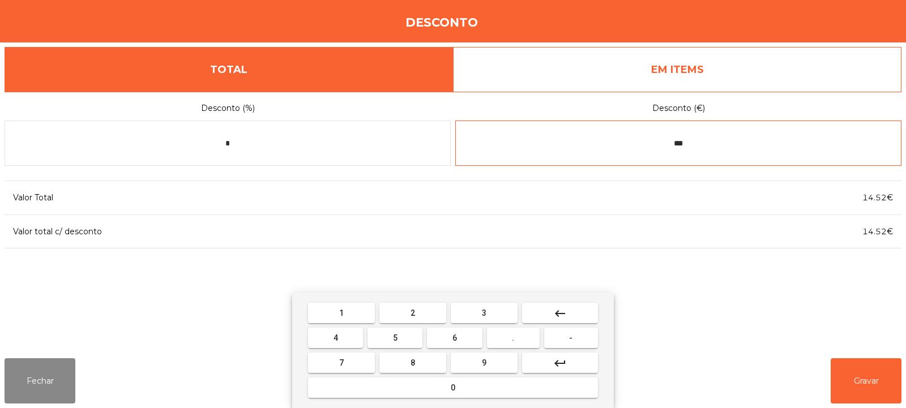
click at [347, 311] on button "1" at bounding box center [341, 313] width 67 height 20
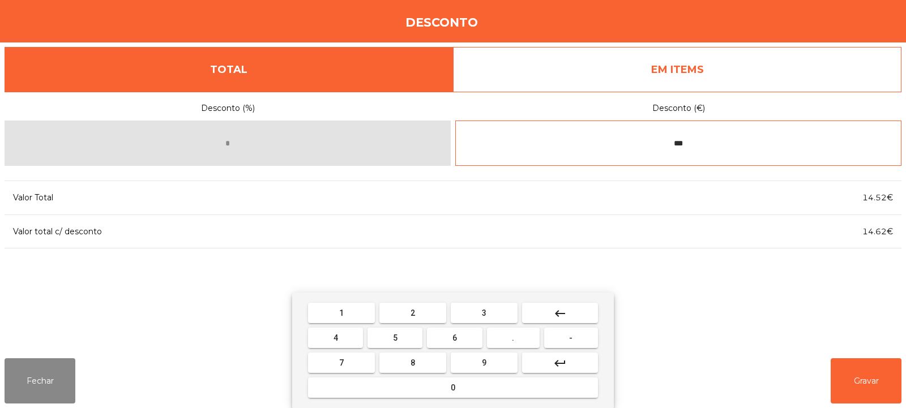
type input "****"
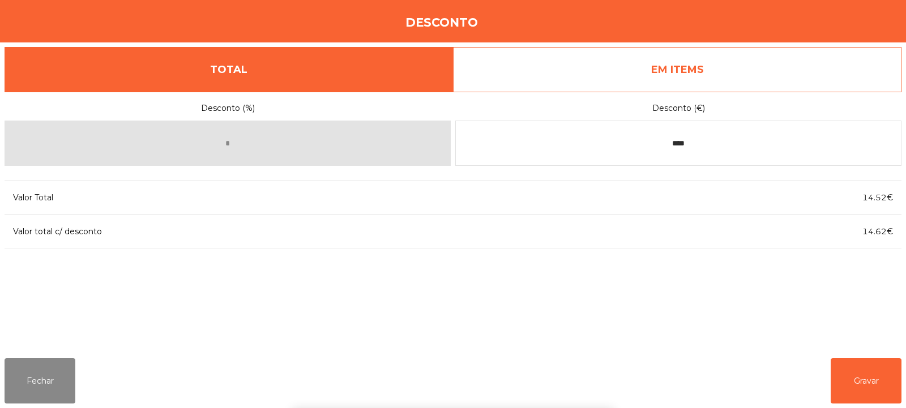
click at [870, 386] on div "1 2 3 keyboard_backspace 4 5 6 . - 7 8 9 keyboard_return 0" at bounding box center [453, 351] width 906 height 116
click at [870, 381] on button "Gravar" at bounding box center [866, 381] width 71 height 45
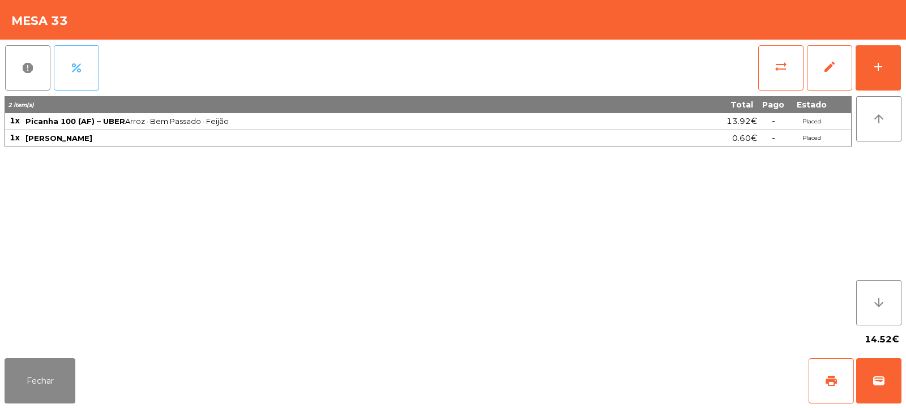
click at [87, 79] on button "percent" at bounding box center [76, 67] width 45 height 45
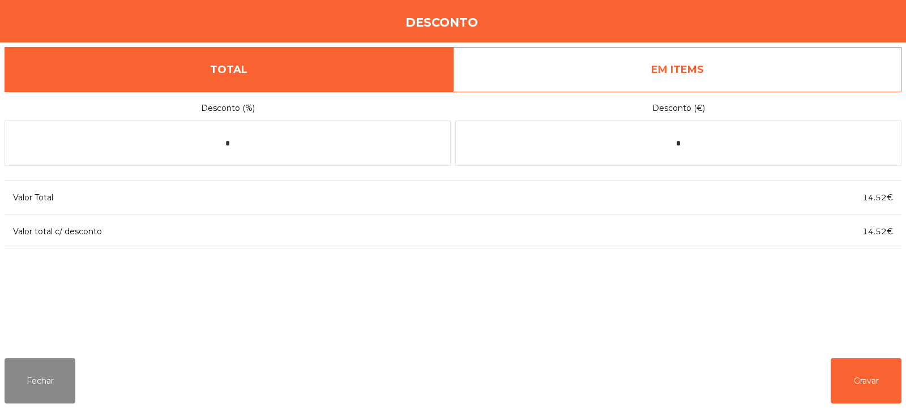
click at [604, 76] on link "EM ITEMS" at bounding box center [677, 69] width 449 height 45
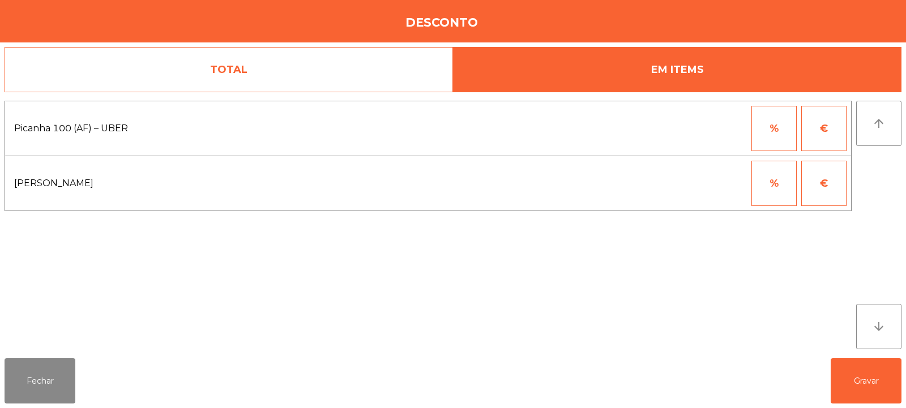
click at [836, 184] on button "€" at bounding box center [824, 183] width 45 height 45
click at [703, 188] on input "*" at bounding box center [719, 183] width 57 height 45
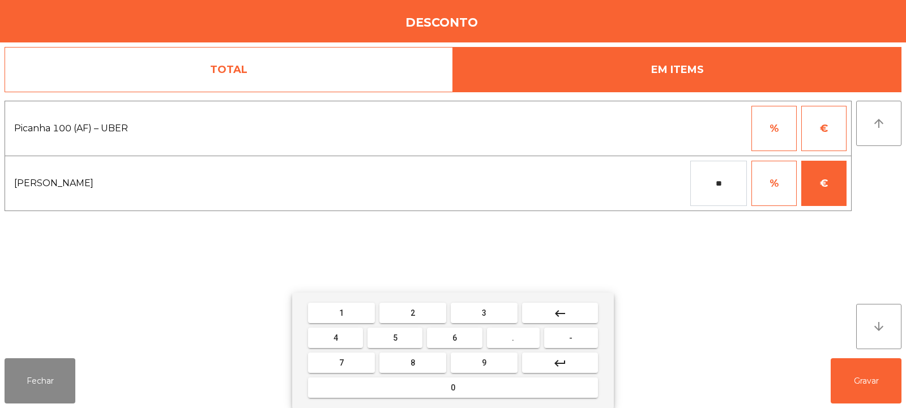
click at [731, 183] on input "**" at bounding box center [719, 183] width 57 height 45
click at [346, 304] on button "1" at bounding box center [341, 313] width 67 height 20
type input "****"
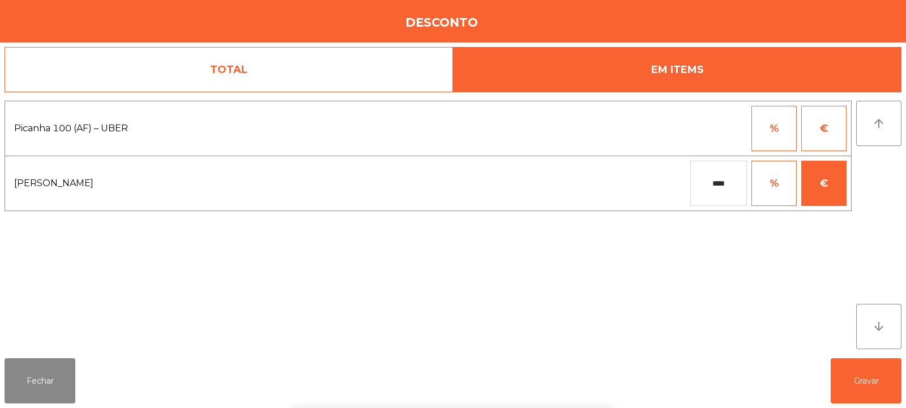
click at [861, 387] on div "1 2 3 keyboard_backspace 4 5 6 . - 7 8 9 keyboard_return 0" at bounding box center [453, 351] width 906 height 116
click at [862, 382] on button "Gravar" at bounding box center [866, 381] width 71 height 45
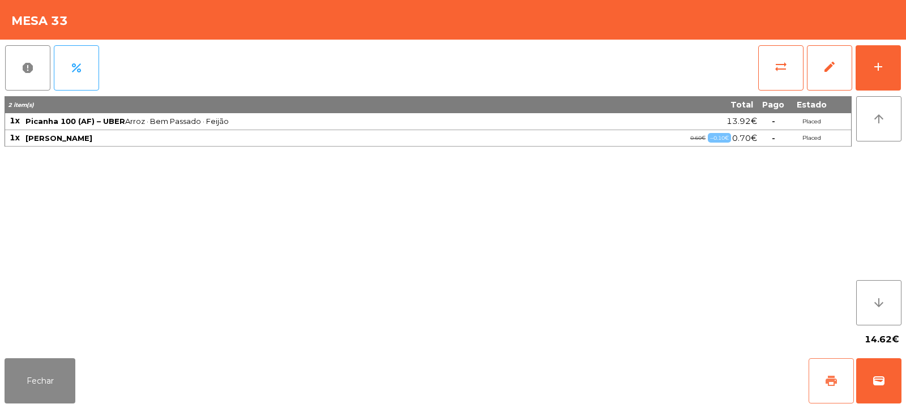
click at [827, 376] on span "print" at bounding box center [832, 381] width 14 height 14
click at [879, 372] on button "wallet" at bounding box center [879, 381] width 45 height 45
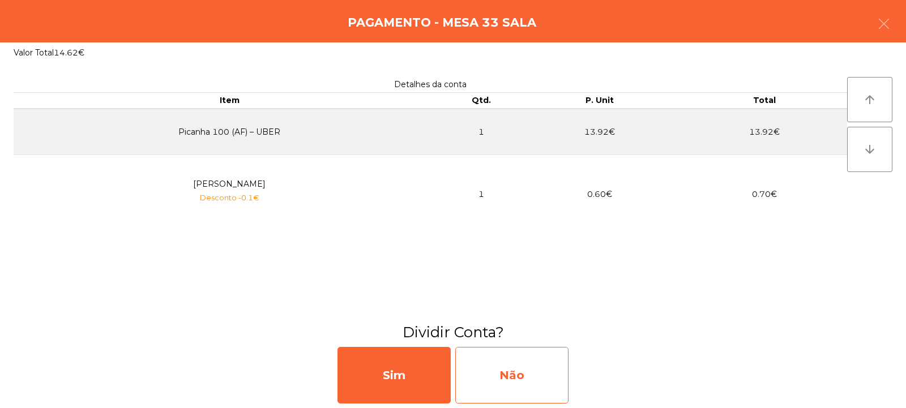
click at [497, 384] on div "Não" at bounding box center [511, 375] width 113 height 57
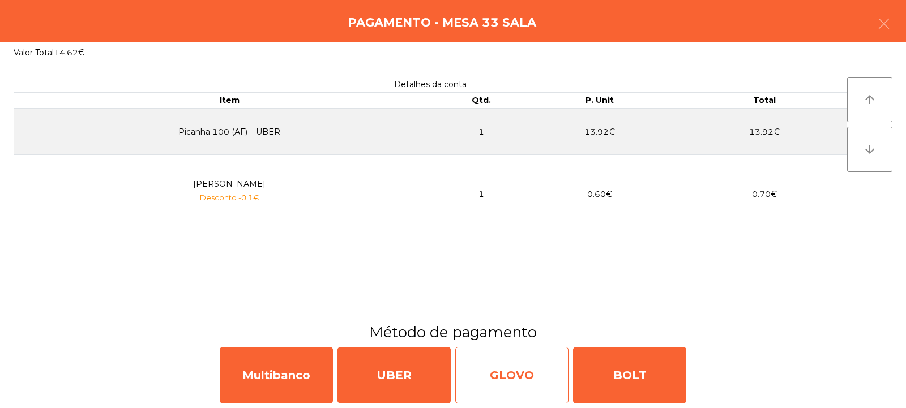
click at [530, 371] on div "GLOVO" at bounding box center [511, 375] width 113 height 57
select select "**"
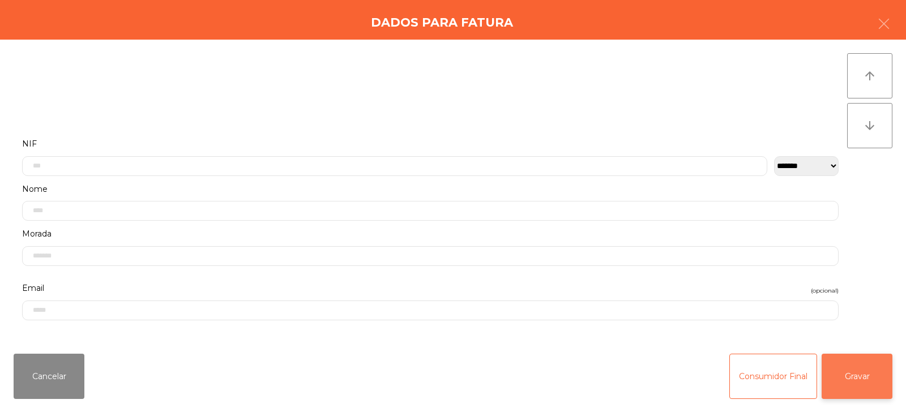
click at [857, 364] on button "Gravar" at bounding box center [857, 376] width 71 height 45
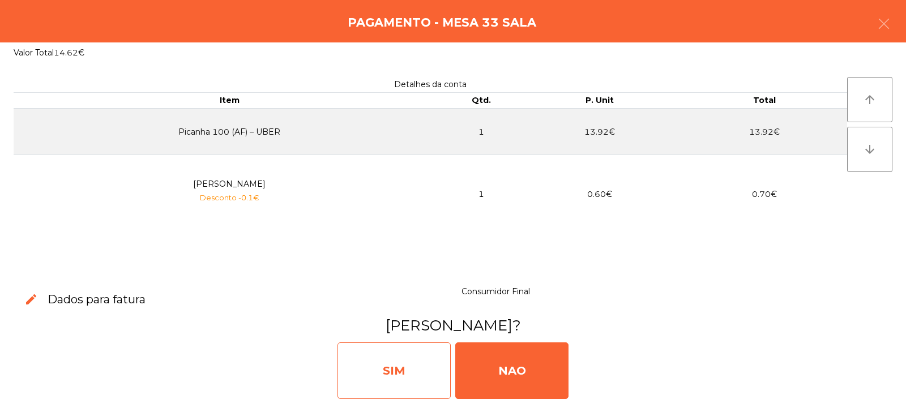
click at [392, 369] on div "SIM" at bounding box center [394, 371] width 113 height 57
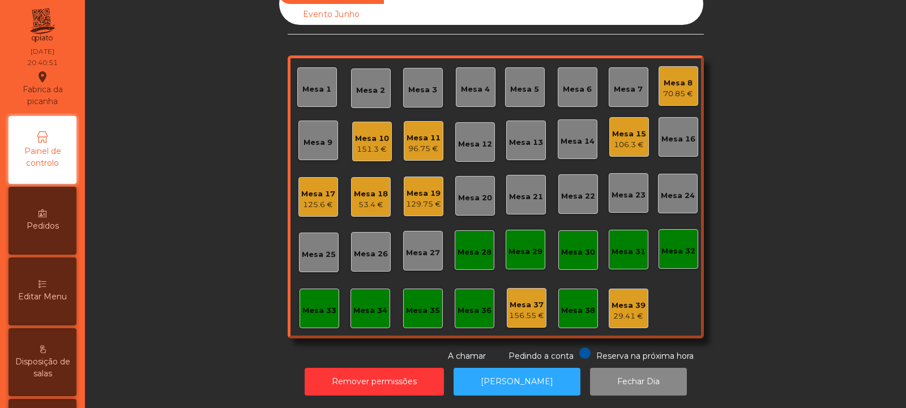
click at [354, 305] on div "Mesa 34" at bounding box center [371, 310] width 34 height 11
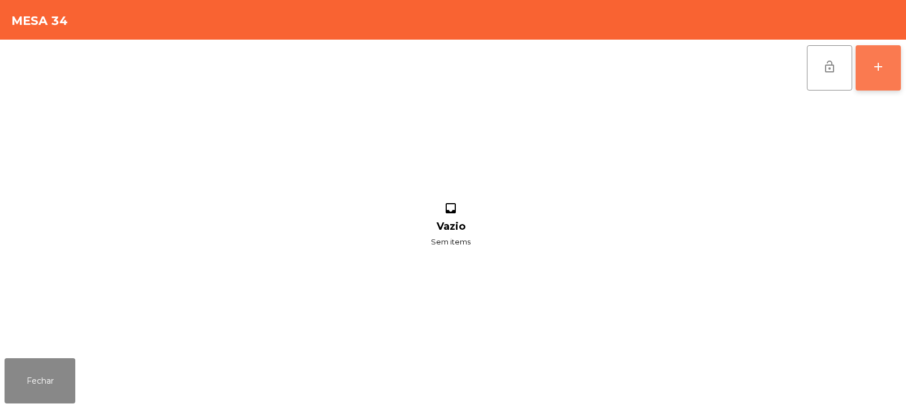
click at [880, 71] on div "add" at bounding box center [879, 67] width 14 height 14
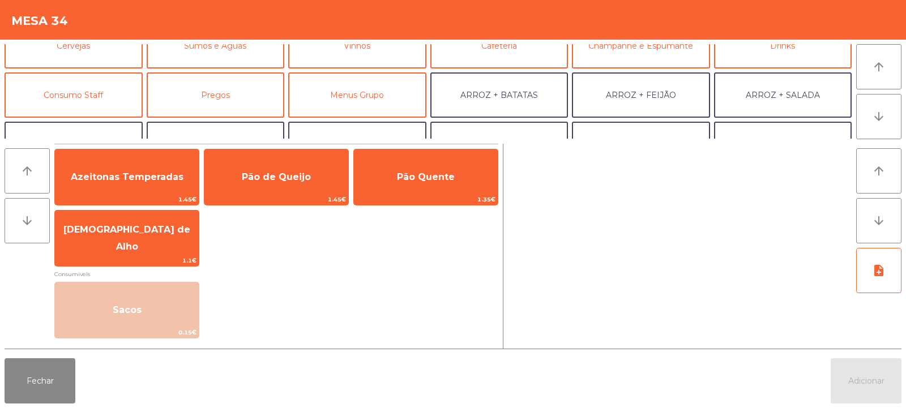
scroll to position [75, 0]
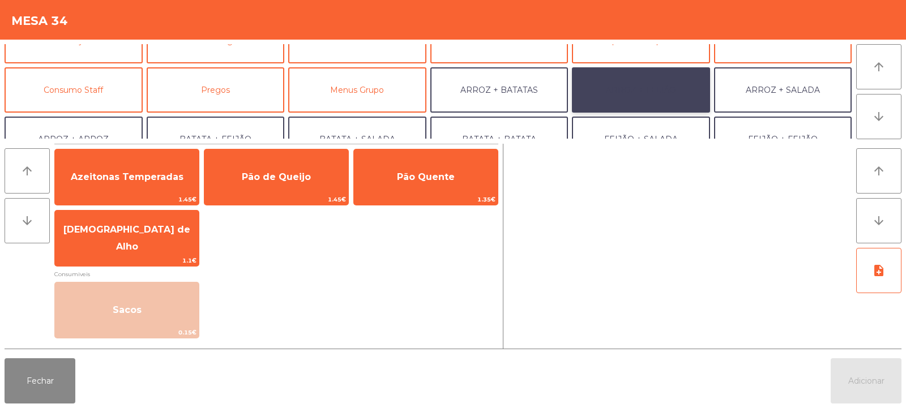
click at [656, 92] on button "ARROZ + FEIJÃO" at bounding box center [641, 89] width 138 height 45
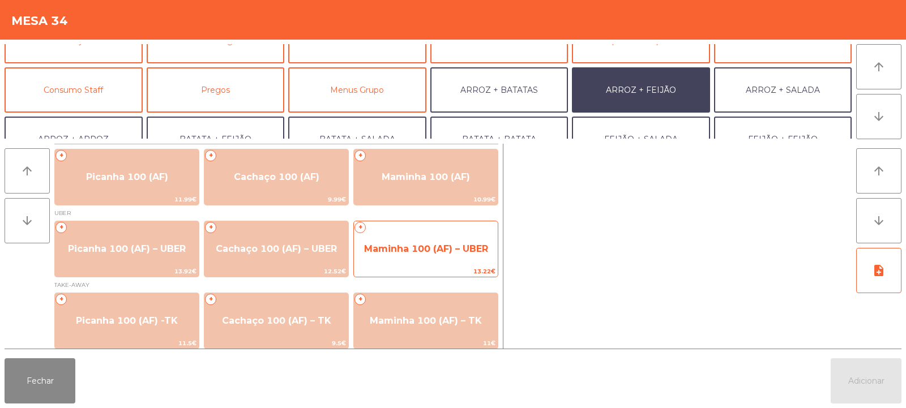
click at [402, 252] on span "Maminha 100 (AF) – UBER" at bounding box center [426, 249] width 124 height 11
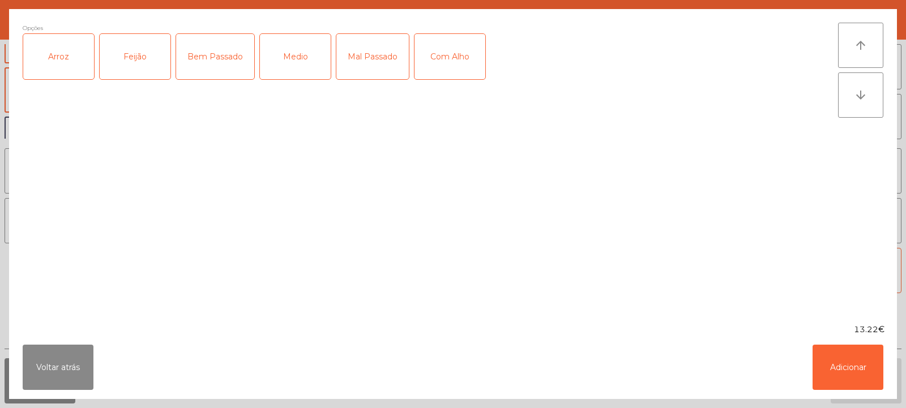
click at [75, 56] on div "Arroz" at bounding box center [58, 56] width 71 height 45
click at [131, 58] on div "Feijão" at bounding box center [135, 56] width 71 height 45
click at [307, 54] on div "Medio" at bounding box center [295, 56] width 71 height 45
click at [447, 62] on div "Com Alho" at bounding box center [450, 56] width 71 height 45
click at [835, 385] on button "Adicionar" at bounding box center [848, 367] width 71 height 45
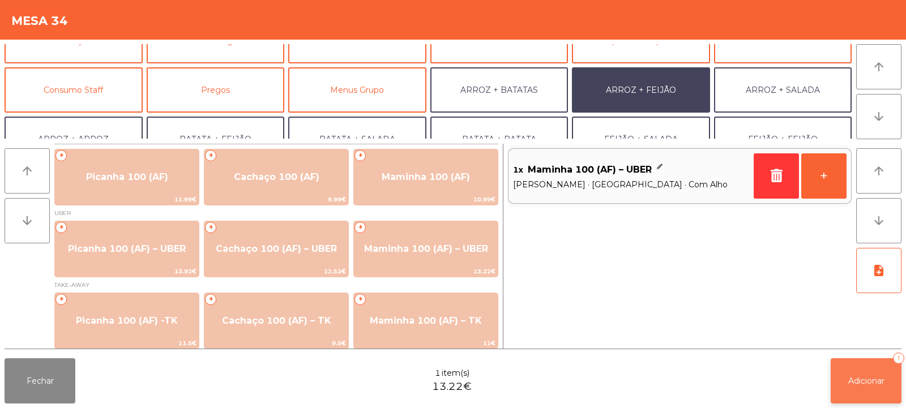
click at [863, 382] on span "Adicionar" at bounding box center [867, 381] width 36 height 10
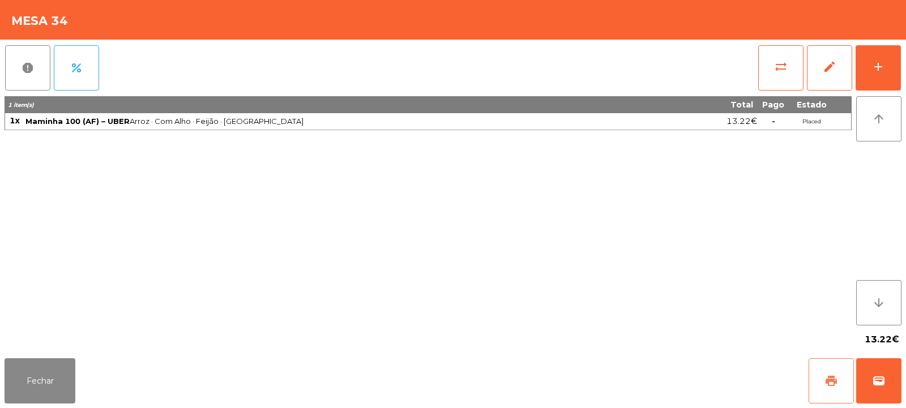
click at [815, 379] on button "print" at bounding box center [831, 381] width 45 height 45
click at [880, 377] on span "wallet" at bounding box center [879, 381] width 14 height 14
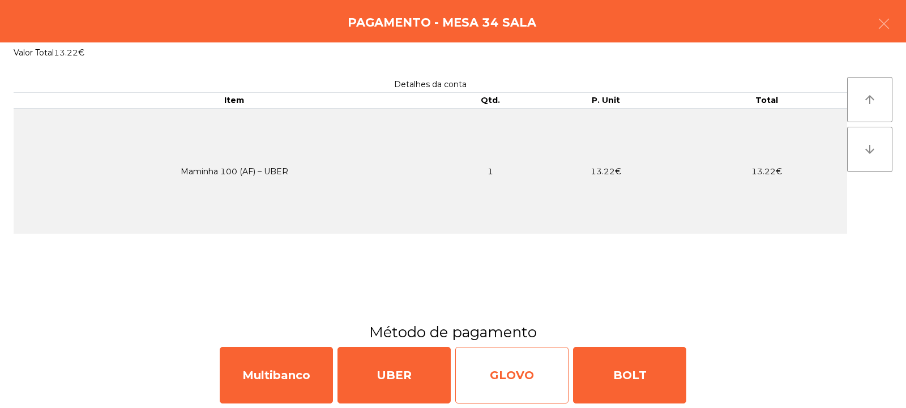
click at [520, 373] on div "GLOVO" at bounding box center [511, 375] width 113 height 57
select select "**"
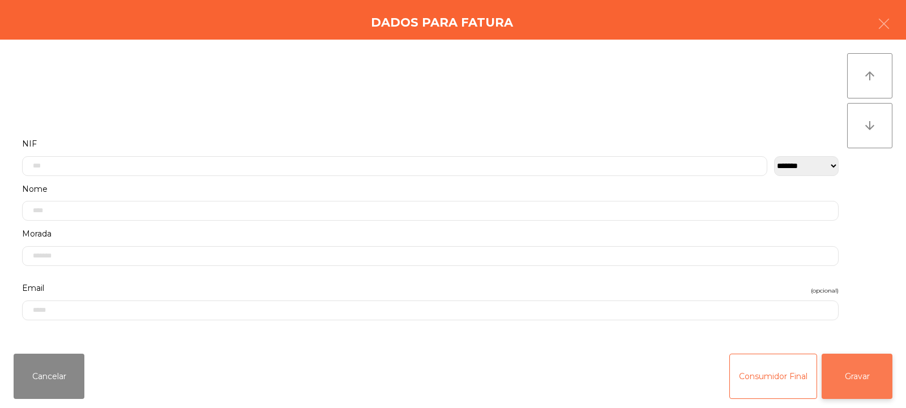
click at [872, 374] on button "Gravar" at bounding box center [857, 376] width 71 height 45
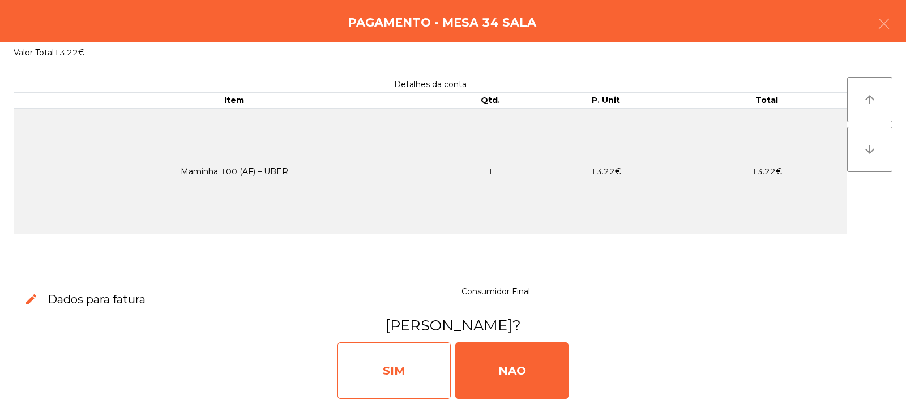
click at [405, 372] on div "SIM" at bounding box center [394, 371] width 113 height 57
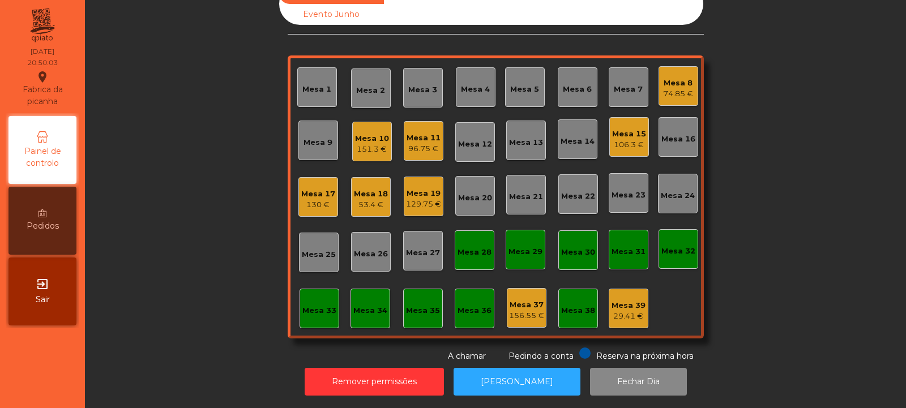
click at [406, 199] on div "129.75 €" at bounding box center [423, 204] width 35 height 11
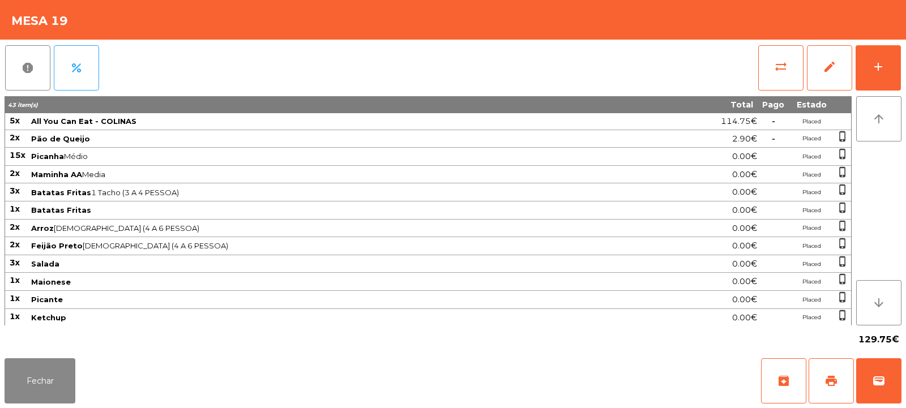
scroll to position [55, 0]
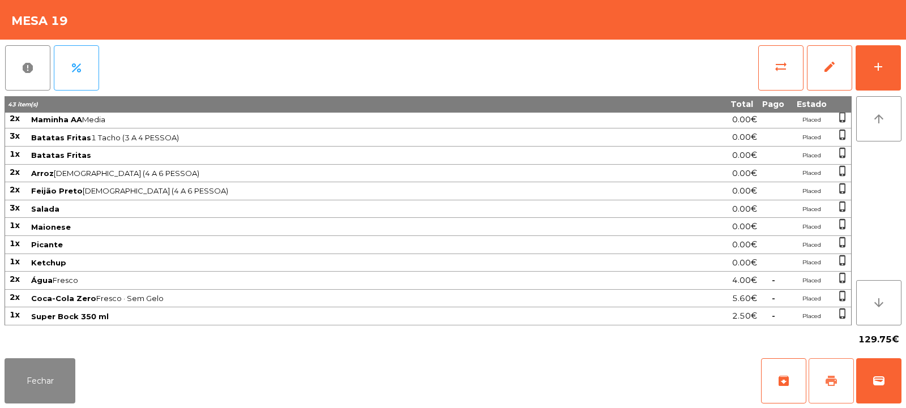
click at [831, 384] on span "print" at bounding box center [832, 381] width 14 height 14
click at [848, 377] on button "print" at bounding box center [831, 381] width 45 height 45
click at [880, 368] on button "wallet" at bounding box center [879, 381] width 45 height 45
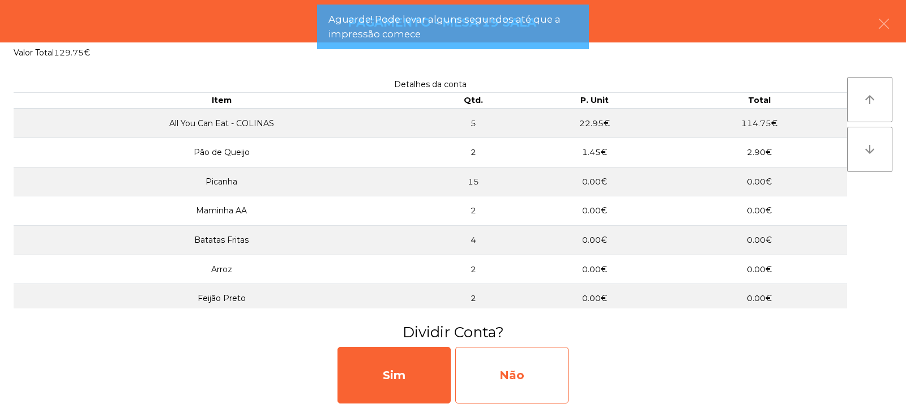
click at [497, 358] on div "Não" at bounding box center [511, 375] width 113 height 57
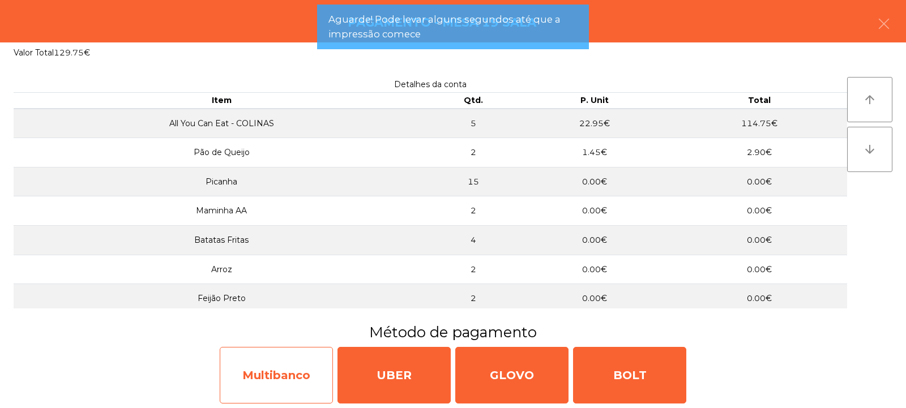
click at [265, 363] on div "Multibanco" at bounding box center [276, 375] width 113 height 57
select select "**"
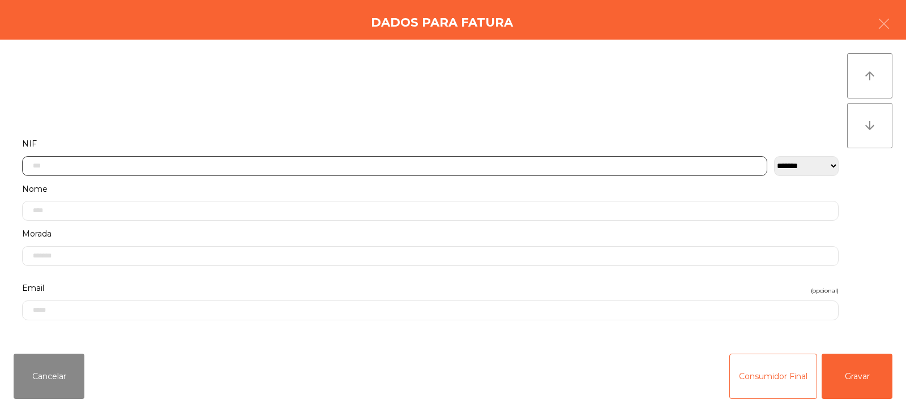
click at [214, 165] on input "text" at bounding box center [395, 166] width 746 height 20
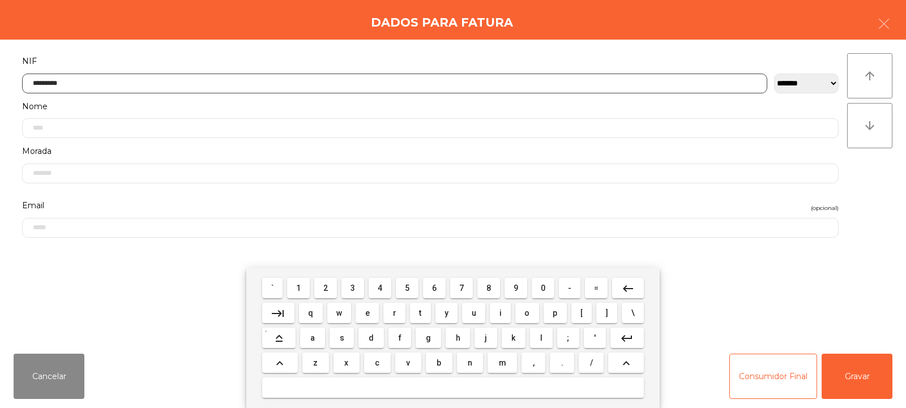
type input "*********"
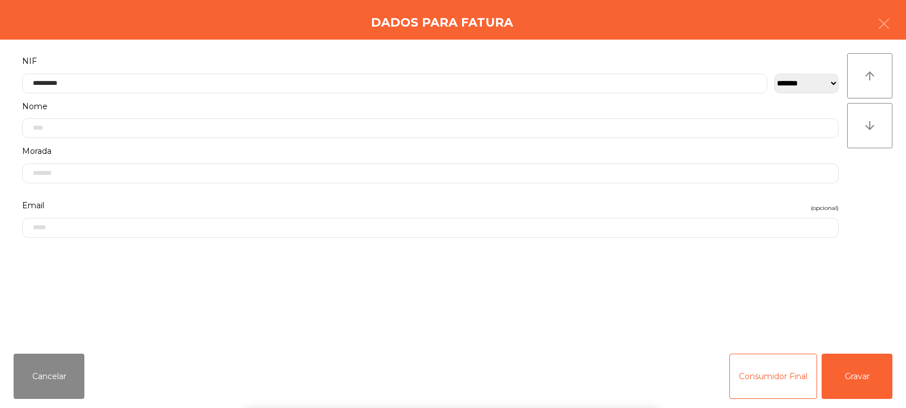
click at [863, 381] on div "` 1 2 3 4 5 6 7 8 9 0 - = keyboard_backspace keyboard_tab q w e r t y u i o p […" at bounding box center [453, 338] width 906 height 140
click at [869, 376] on button "Gravar" at bounding box center [857, 376] width 71 height 45
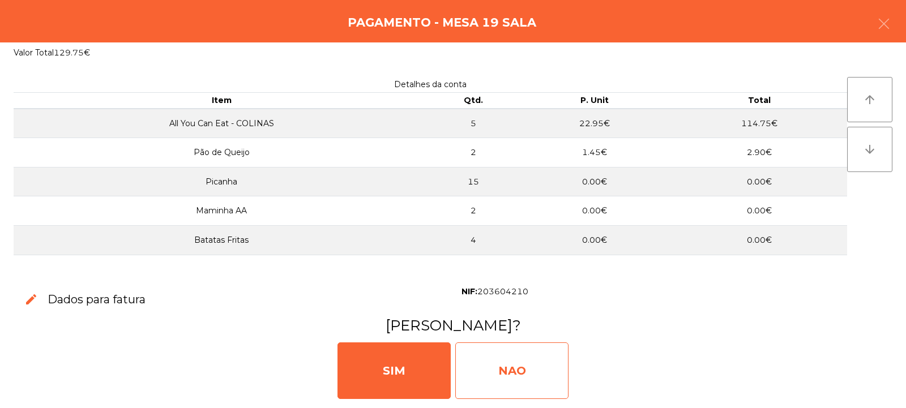
click at [522, 387] on div "NAO" at bounding box center [511, 371] width 113 height 57
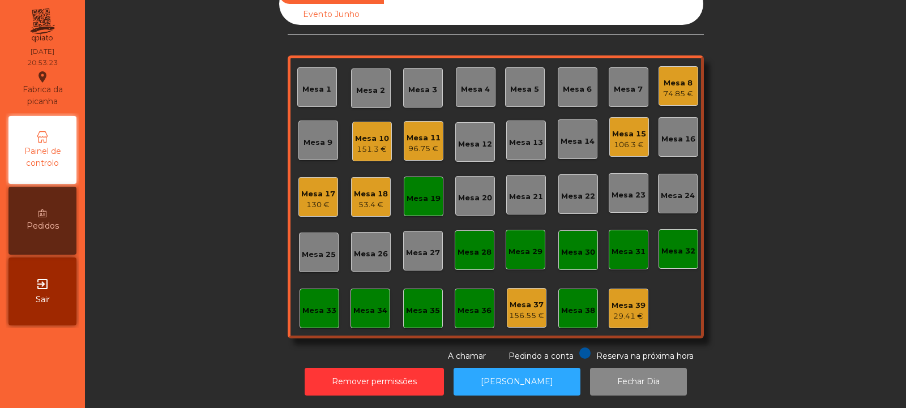
click at [421, 201] on div "Mesa 19" at bounding box center [424, 197] width 40 height 40
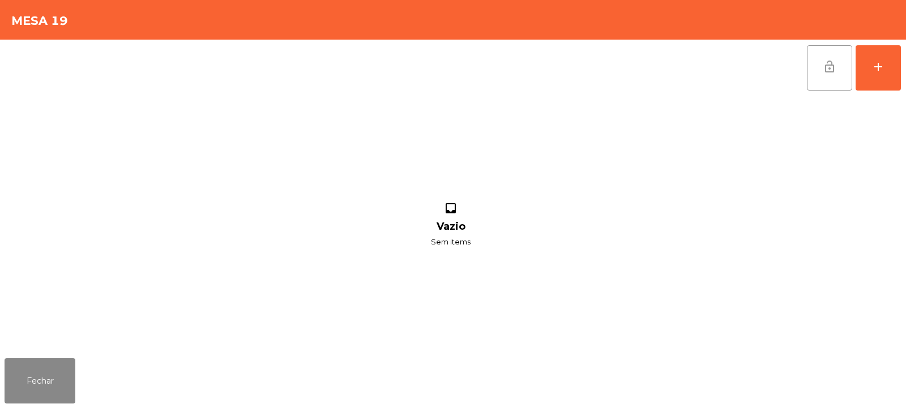
click at [822, 82] on button "lock_open" at bounding box center [829, 67] width 45 height 45
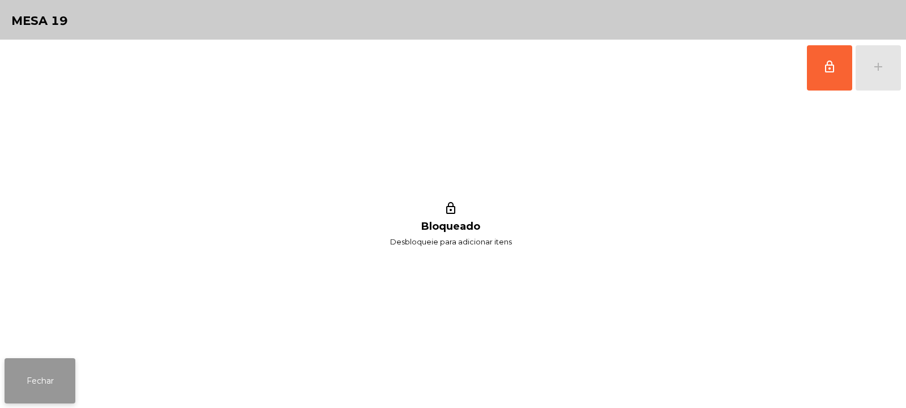
click at [39, 388] on button "Fechar" at bounding box center [40, 381] width 71 height 45
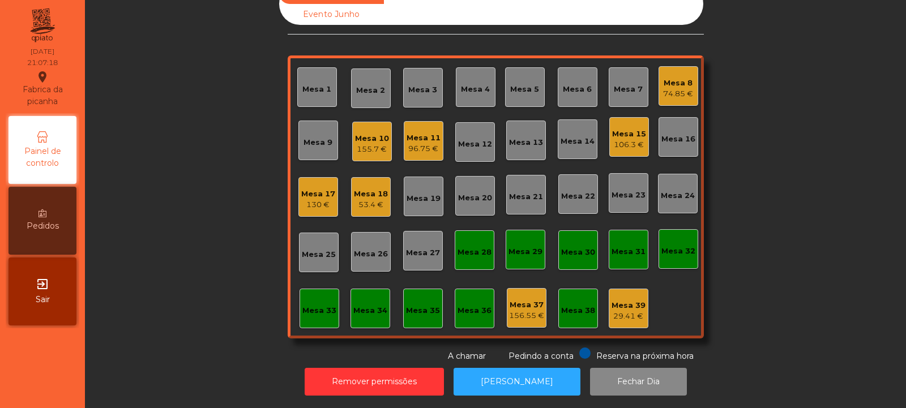
scroll to position [0, 0]
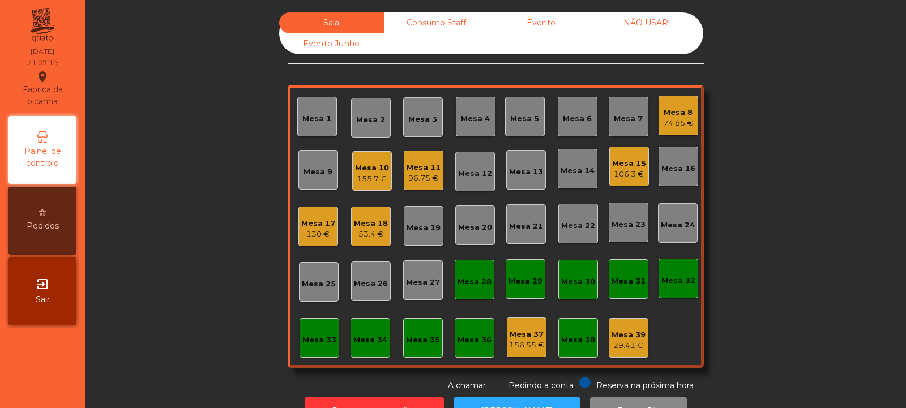
click at [436, 27] on div "Consumo Staff" at bounding box center [436, 22] width 105 height 21
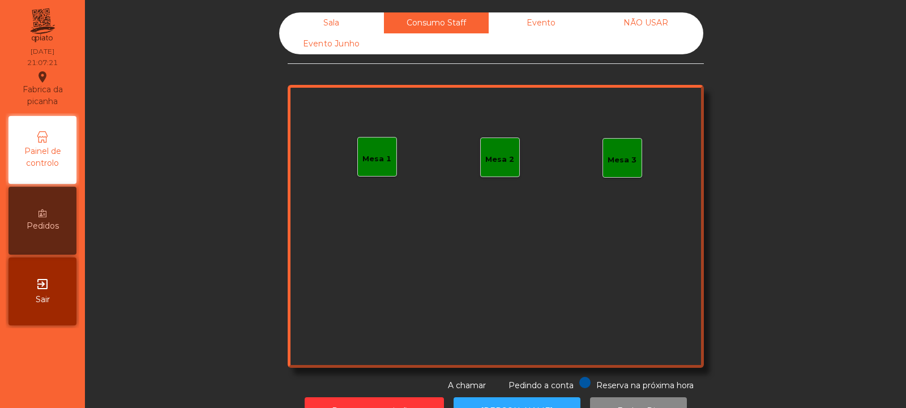
click at [372, 167] on div "Mesa 1" at bounding box center [377, 157] width 40 height 40
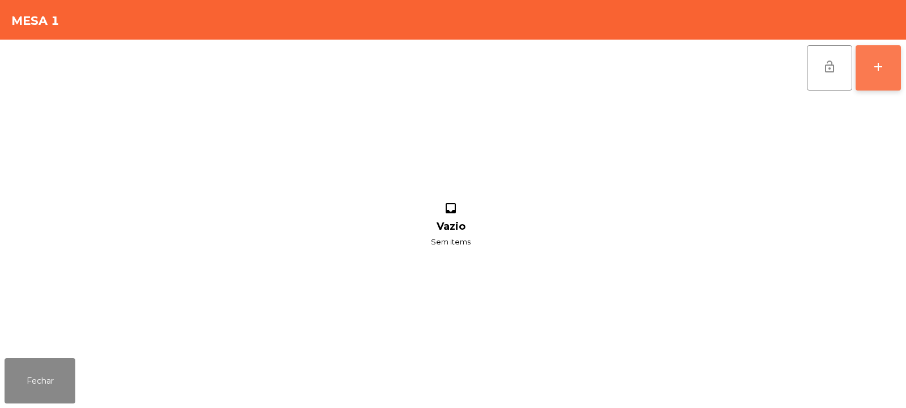
click at [899, 65] on button "add" at bounding box center [878, 67] width 45 height 45
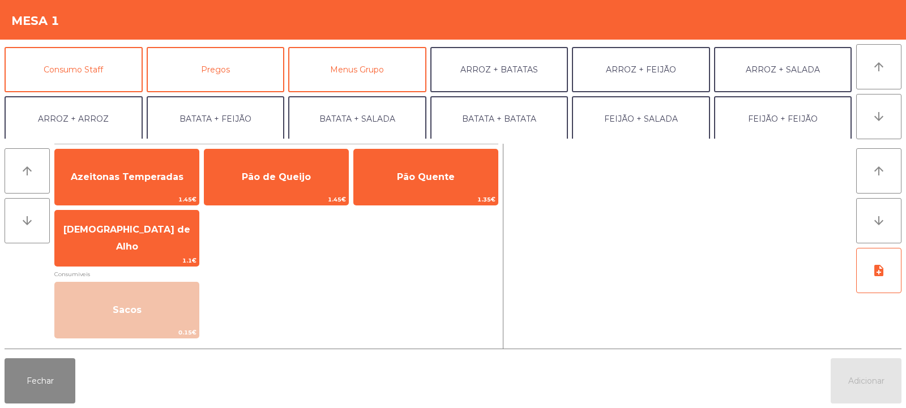
scroll to position [113, 0]
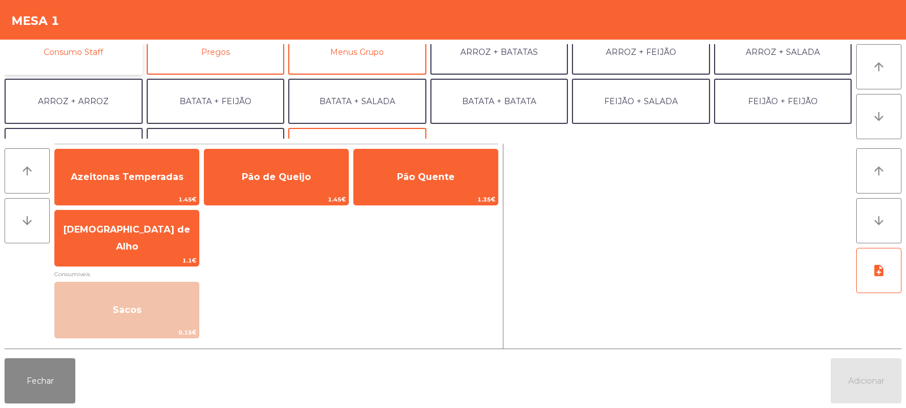
click at [38, 50] on button "Consumo Staff" at bounding box center [74, 51] width 138 height 45
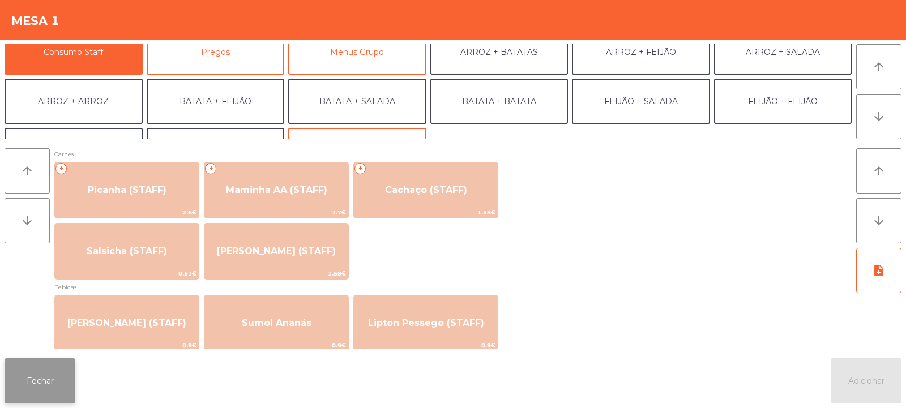
click at [62, 374] on button "Fechar" at bounding box center [40, 381] width 71 height 45
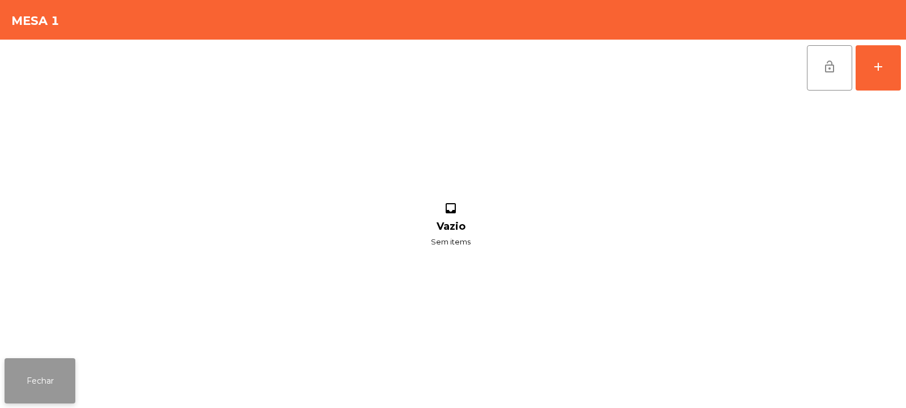
click at [45, 389] on button "Fechar" at bounding box center [40, 381] width 71 height 45
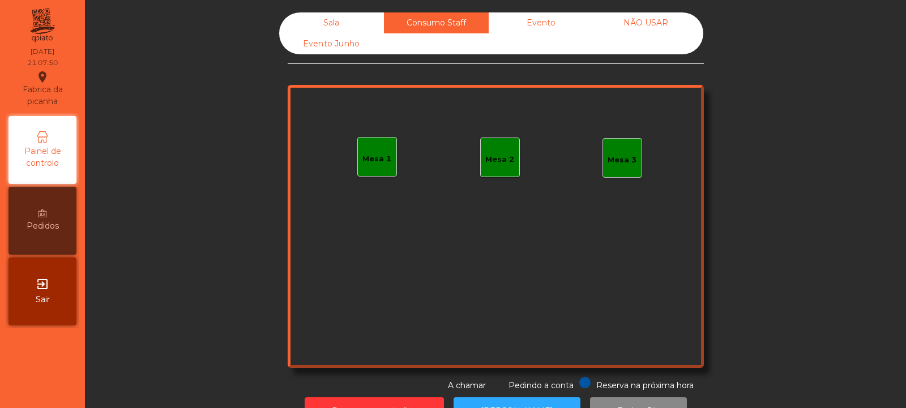
click at [322, 27] on div "Sala" at bounding box center [331, 22] width 105 height 21
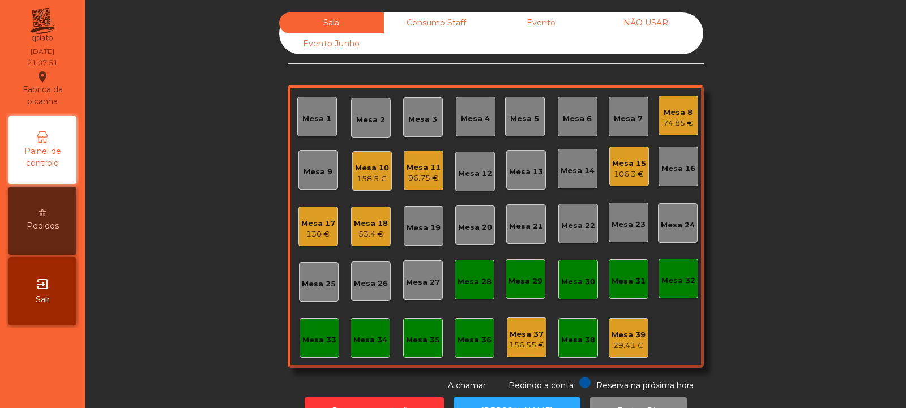
click at [419, 184] on div "96.75 €" at bounding box center [424, 178] width 34 height 11
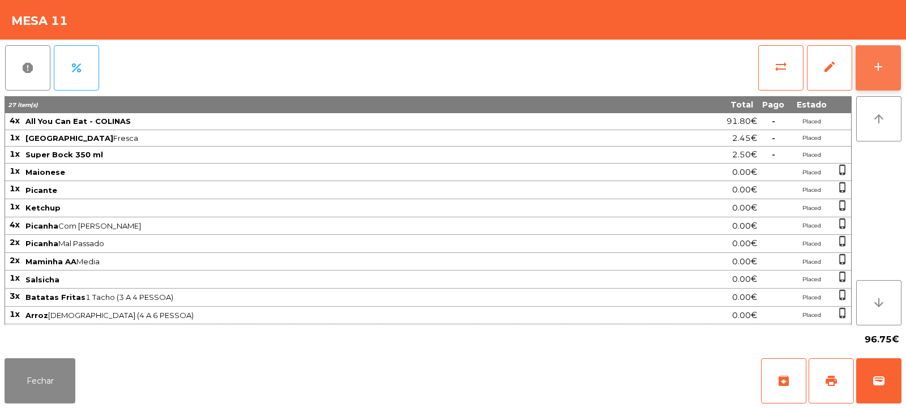
click at [871, 80] on button "add" at bounding box center [878, 67] width 45 height 45
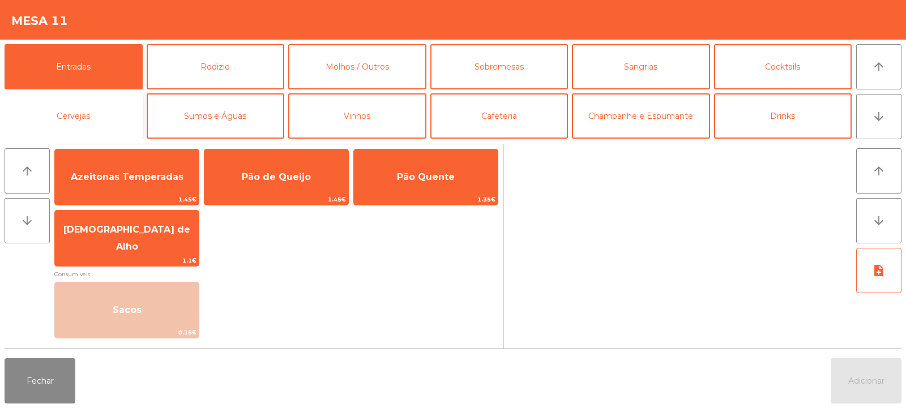
click at [72, 123] on button "Cervejas" at bounding box center [74, 115] width 138 height 45
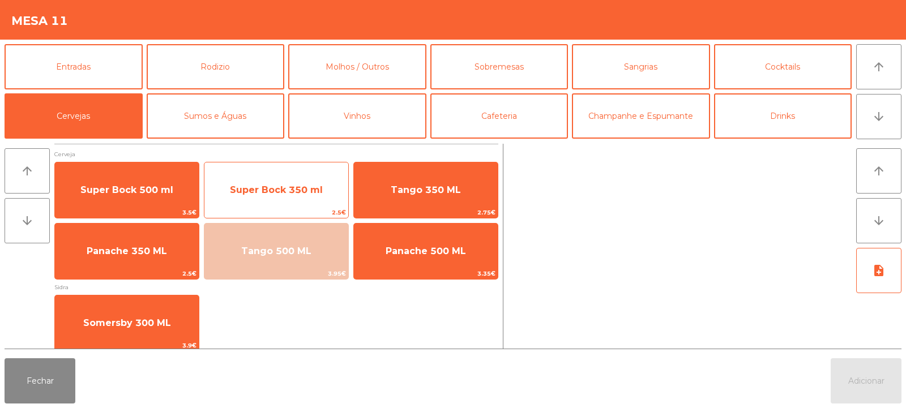
click at [259, 198] on span "Super Bock 350 ml" at bounding box center [277, 190] width 144 height 31
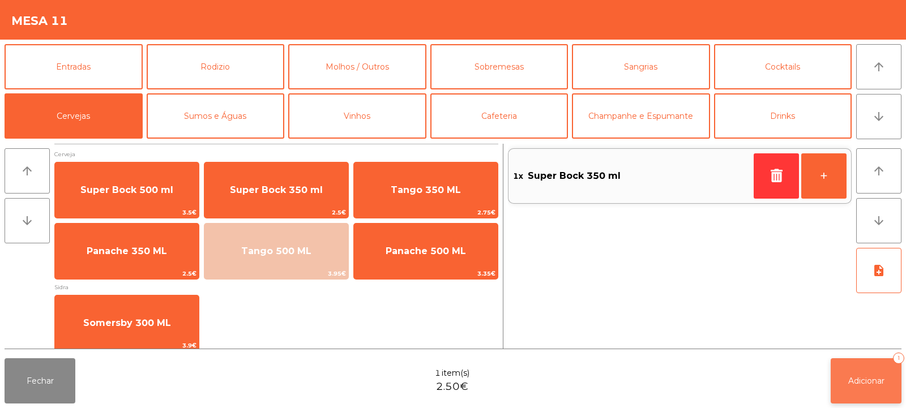
click at [867, 395] on button "Adicionar 1" at bounding box center [866, 381] width 71 height 45
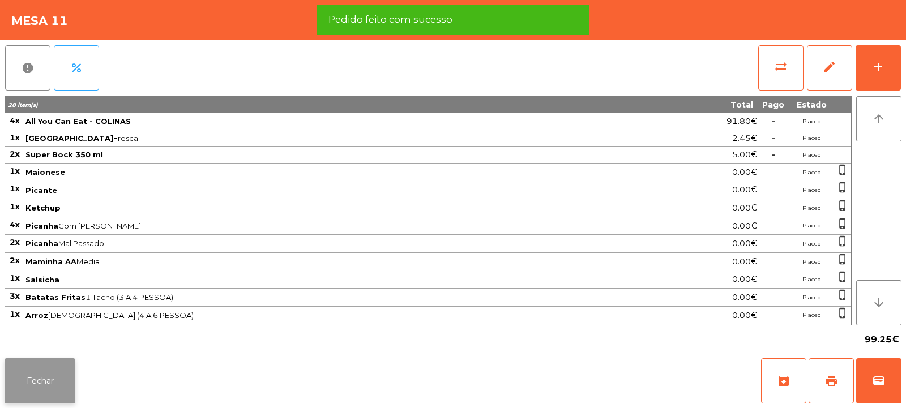
click at [54, 375] on button "Fechar" at bounding box center [40, 381] width 71 height 45
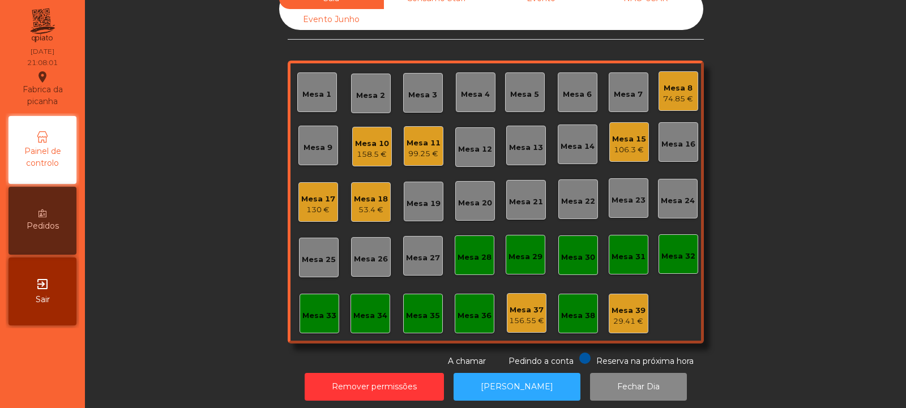
scroll to position [33, 0]
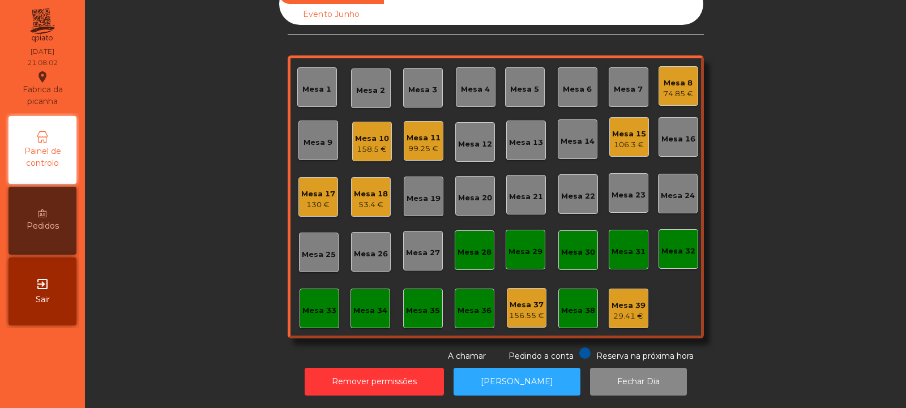
click at [432, 133] on div "Mesa 11" at bounding box center [424, 138] width 34 height 11
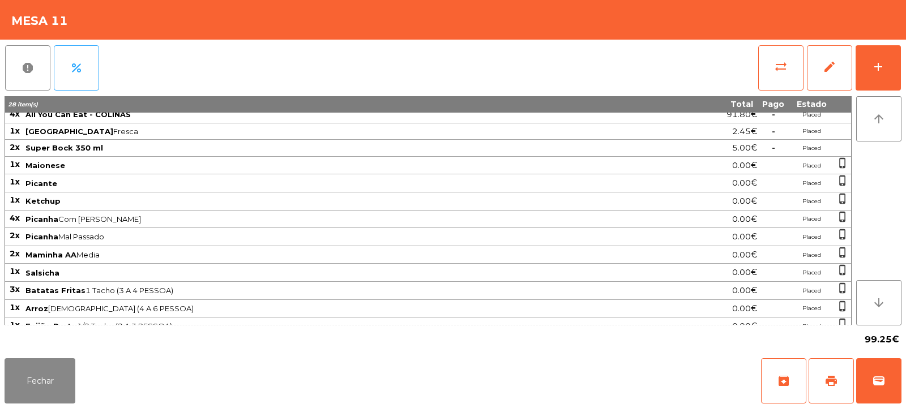
scroll to position [0, 0]
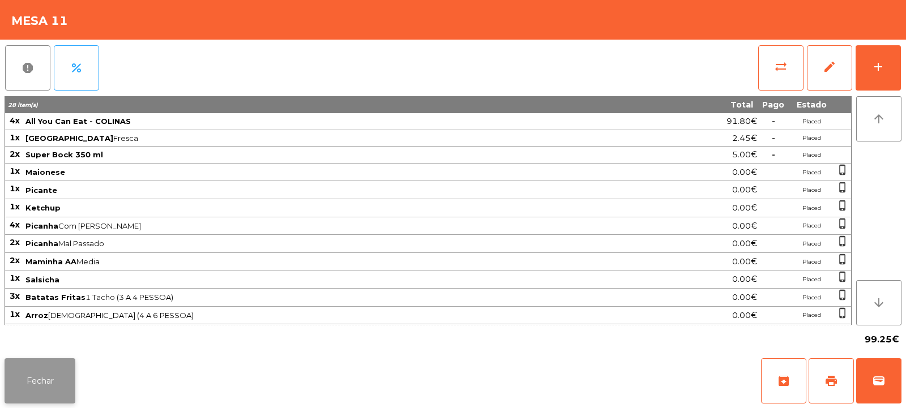
click at [36, 385] on button "Fechar" at bounding box center [40, 381] width 71 height 45
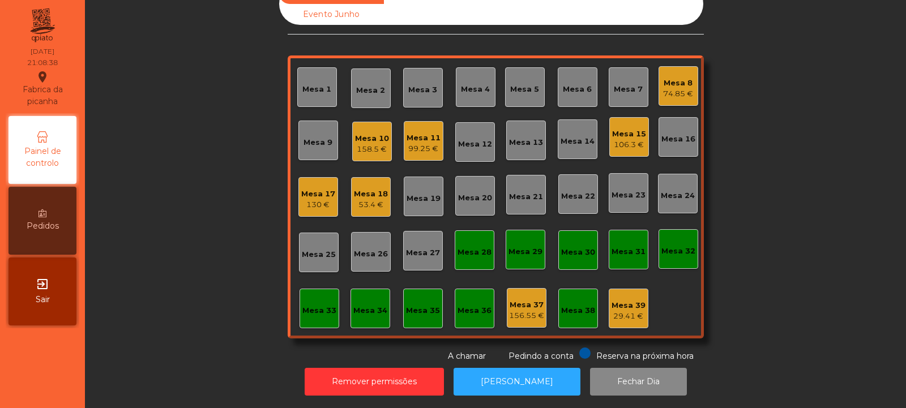
click at [479, 188] on div "Mesa 20" at bounding box center [475, 196] width 34 height 16
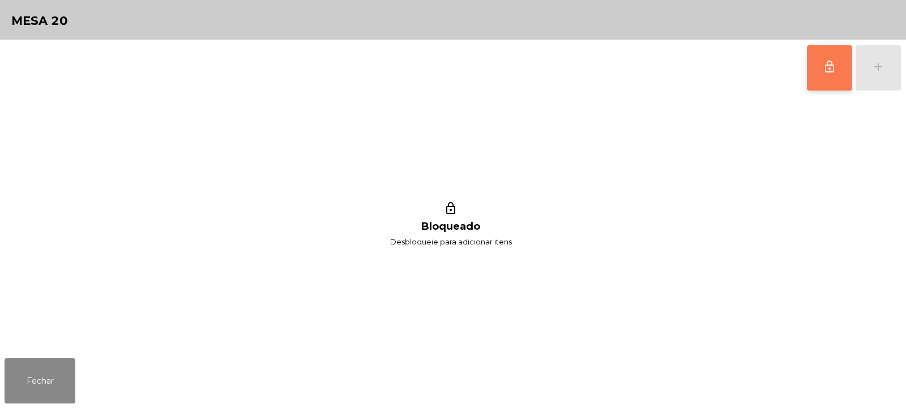
click at [815, 63] on button "lock_outline" at bounding box center [829, 67] width 45 height 45
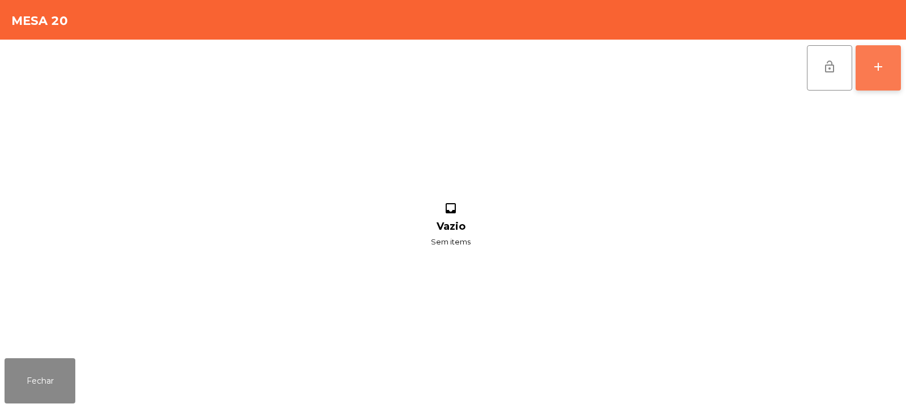
click at [879, 70] on div "add" at bounding box center [879, 67] width 14 height 14
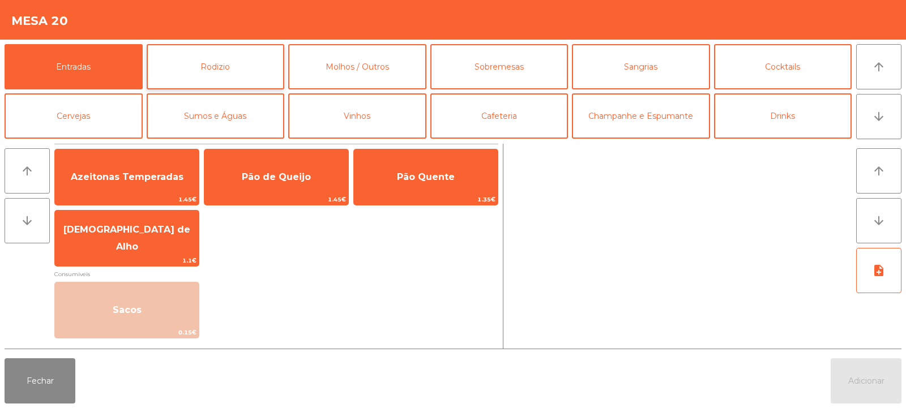
click at [234, 73] on button "Rodizio" at bounding box center [216, 66] width 138 height 45
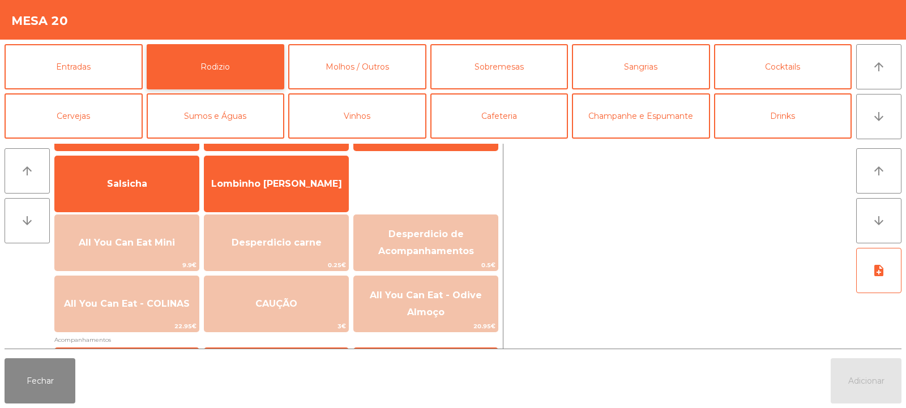
scroll to position [119, 0]
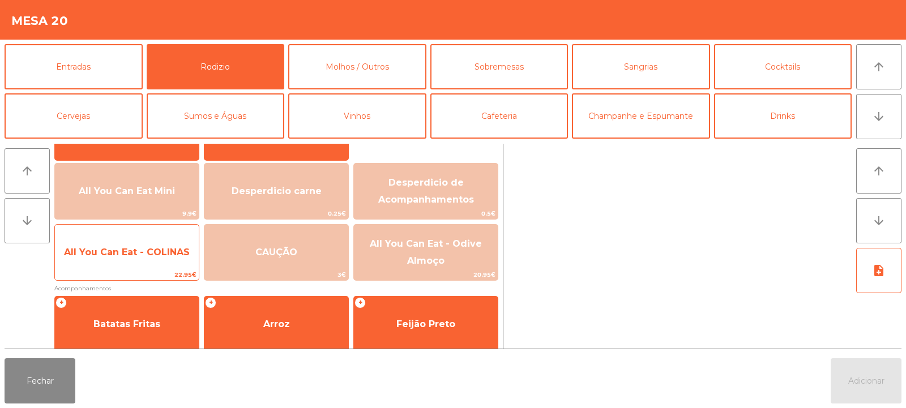
click at [135, 267] on span "All You Can Eat - COLINAS" at bounding box center [127, 252] width 144 height 31
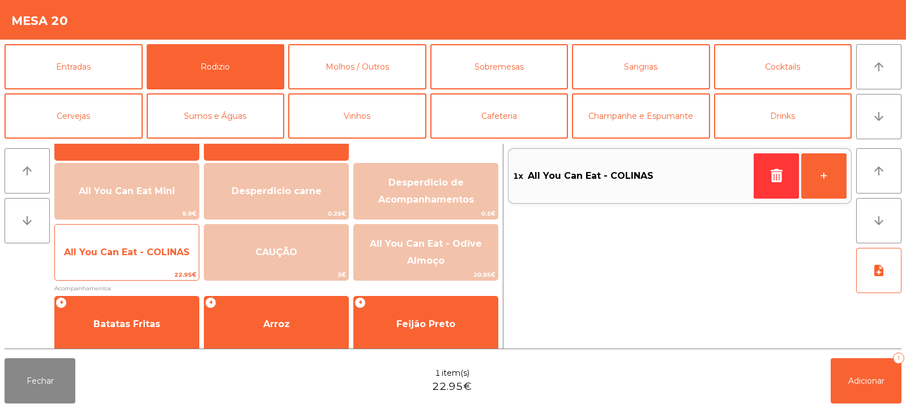
click at [129, 263] on span "All You Can Eat - COLINAS" at bounding box center [127, 252] width 144 height 31
click at [135, 265] on span "All You Can Eat - COLINAS" at bounding box center [127, 252] width 144 height 31
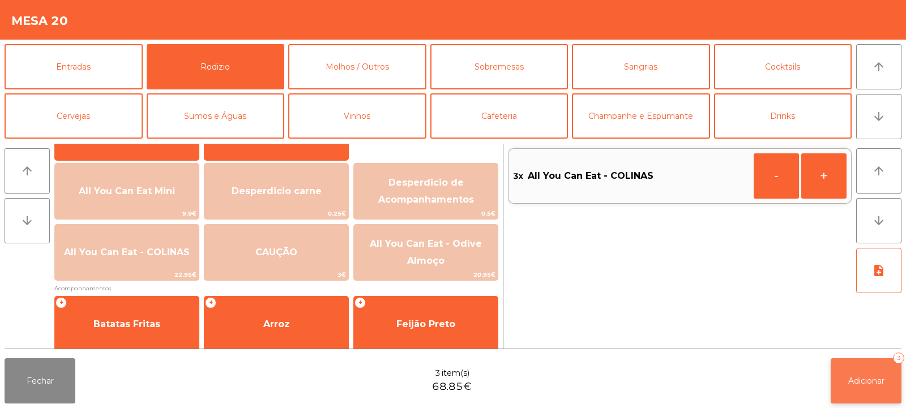
click at [857, 367] on button "Adicionar 3" at bounding box center [866, 381] width 71 height 45
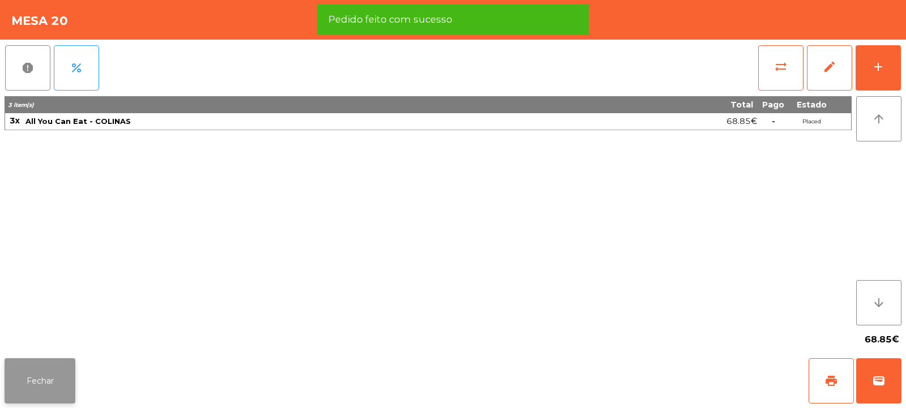
click at [35, 368] on button "Fechar" at bounding box center [40, 381] width 71 height 45
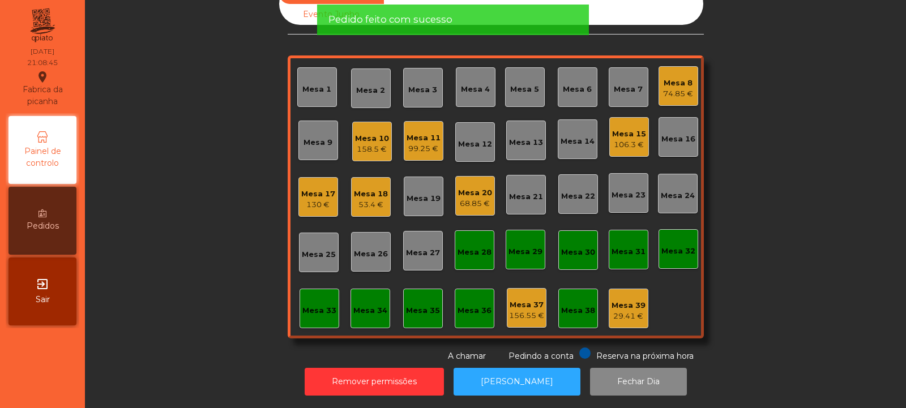
click at [186, 228] on div "Sala Consumo Staff Evento NÃO USAR Evento Junho Mesa 1 Mesa 2 Mesa 3 Mesa 4 Mes…" at bounding box center [495, 173] width 791 height 380
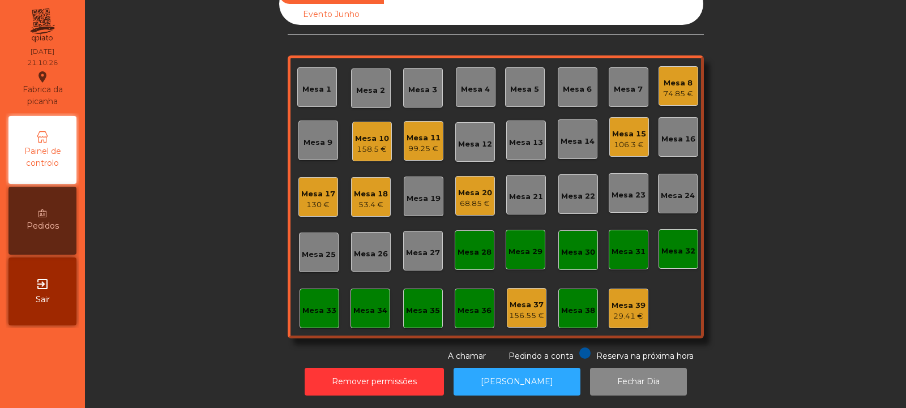
click at [784, 154] on div "Sala Consumo Staff Evento NÃO USAR Evento Junho Mesa 1 Mesa 2 Mesa 3 Mesa 4 Mes…" at bounding box center [495, 173] width 791 height 380
click at [473, 91] on div "Mesa 4" at bounding box center [475, 89] width 29 height 11
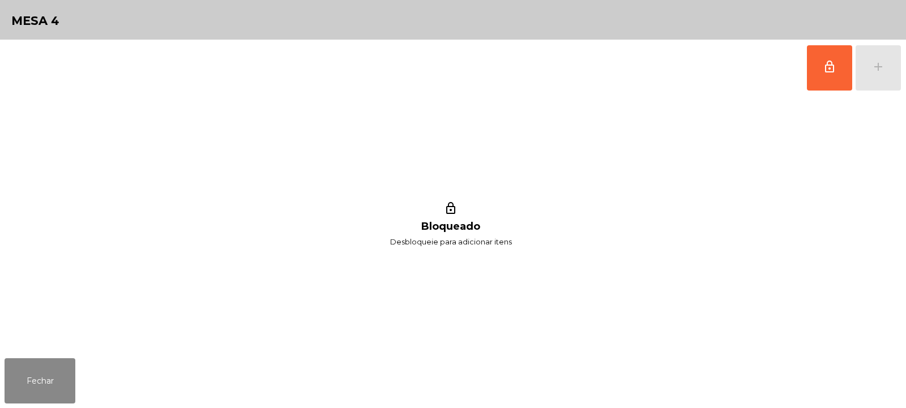
click at [810, 68] on button "lock_outline" at bounding box center [829, 67] width 45 height 45
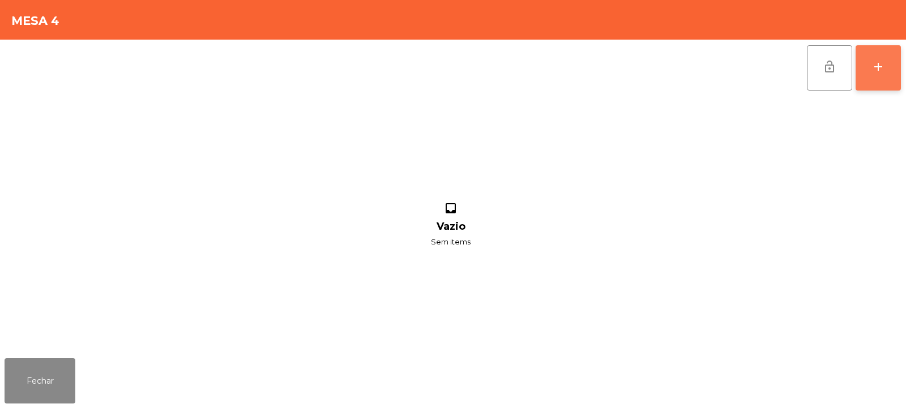
click at [861, 67] on button "add" at bounding box center [878, 67] width 45 height 45
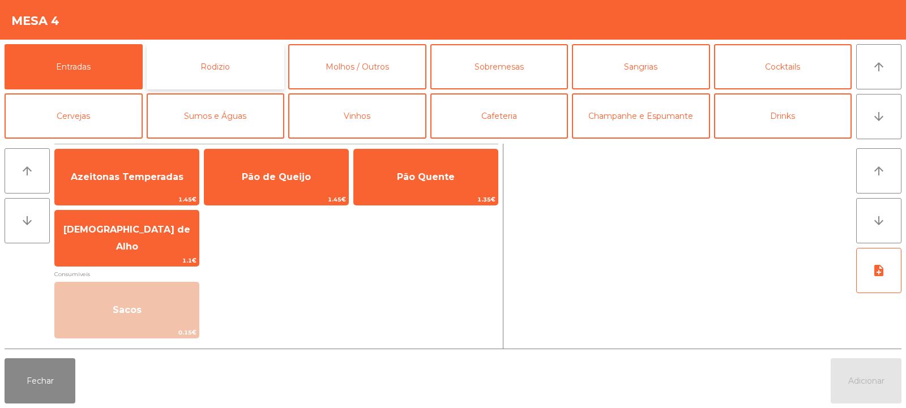
click at [247, 71] on button "Rodizio" at bounding box center [216, 66] width 138 height 45
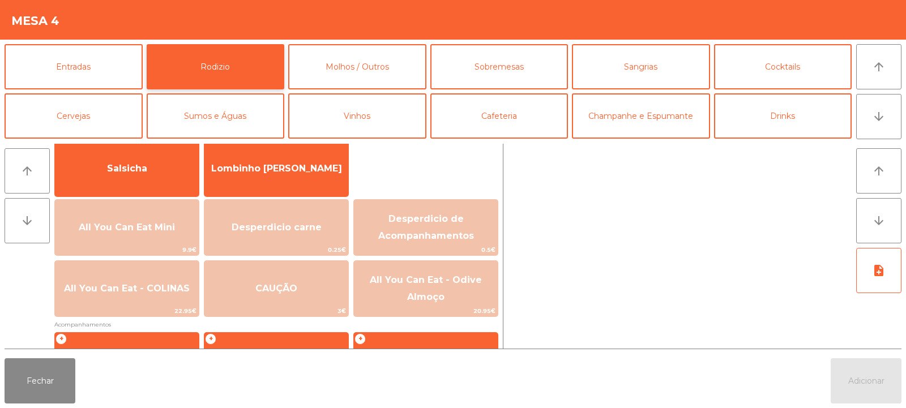
scroll to position [84, 0]
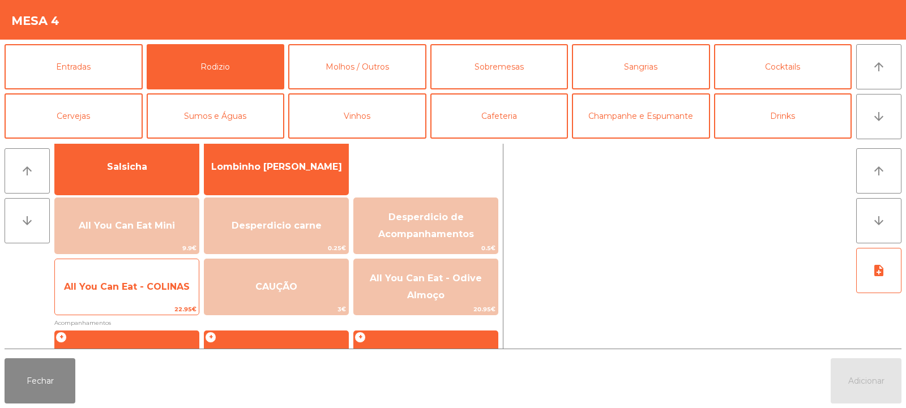
click at [127, 303] on div "All You Can Eat - COLINAS 22.95€" at bounding box center [126, 287] width 145 height 57
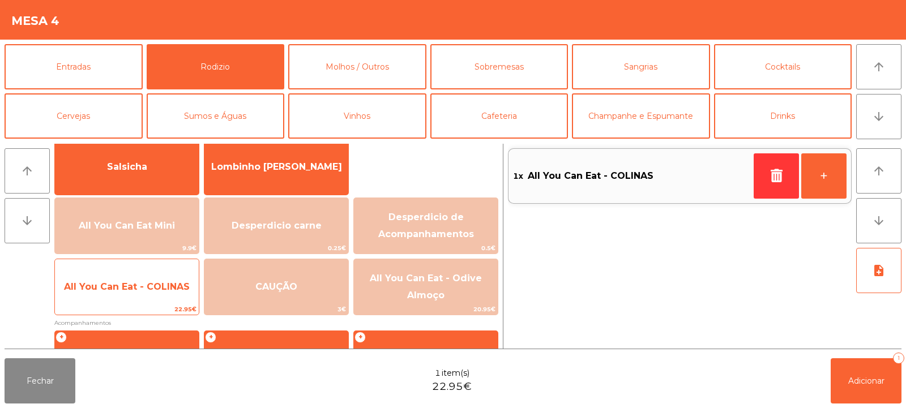
click at [127, 299] on span "All You Can Eat - COLINAS" at bounding box center [127, 287] width 144 height 31
click at [125, 299] on span "All You Can Eat - COLINAS" at bounding box center [127, 287] width 144 height 31
click at [125, 301] on span "All You Can Eat - COLINAS" at bounding box center [127, 287] width 144 height 31
click at [124, 313] on span "22.95€" at bounding box center [127, 309] width 144 height 11
click at [118, 306] on span "22.95€" at bounding box center [127, 309] width 144 height 11
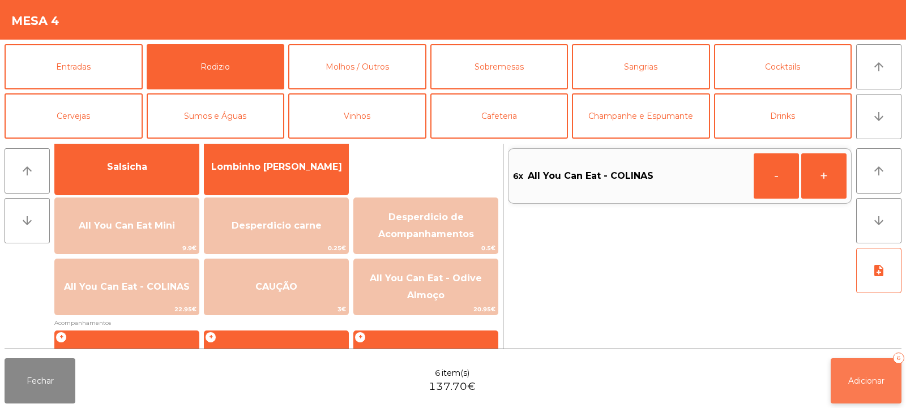
click at [860, 367] on button "Adicionar 6" at bounding box center [866, 381] width 71 height 45
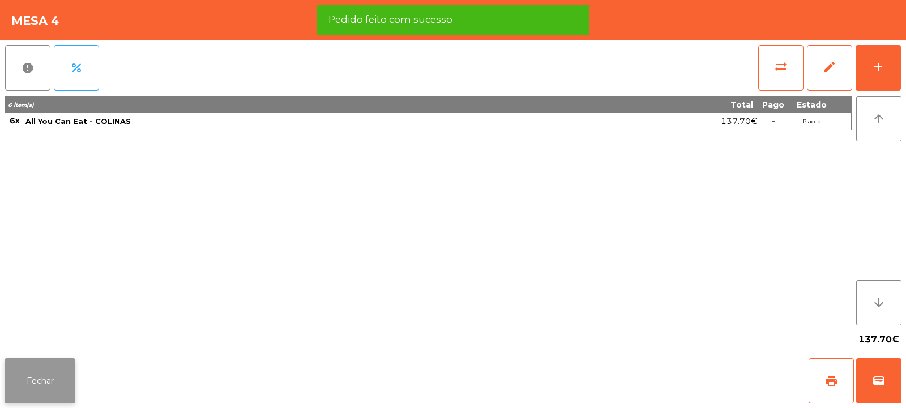
click at [52, 385] on button "Fechar" at bounding box center [40, 381] width 71 height 45
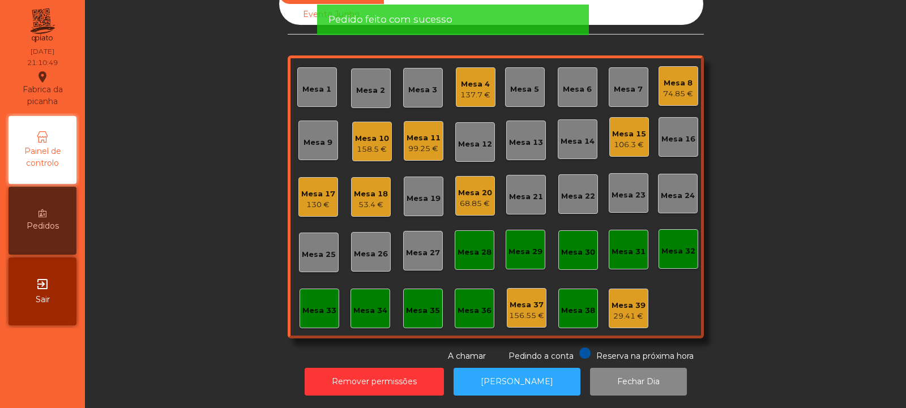
click at [199, 198] on div "Sala Consumo Staff Evento NÃO USAR Evento Junho Mesa 1 Mesa 2 Mesa 3 Mesa 4 137…" at bounding box center [495, 173] width 791 height 380
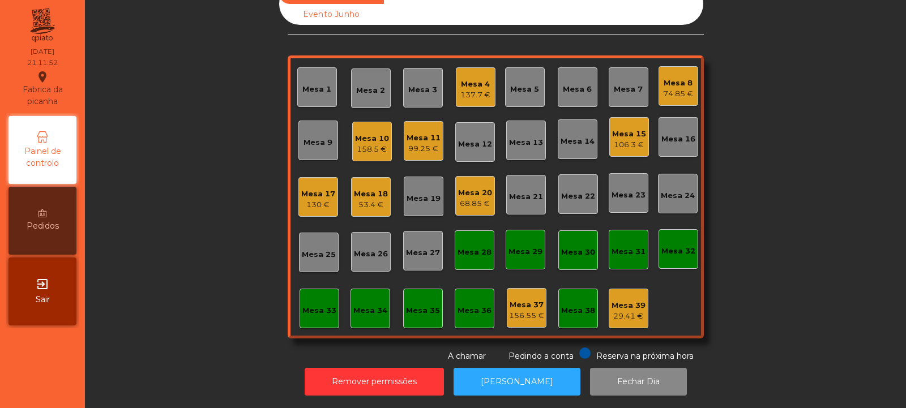
click at [178, 211] on div "Sala Consumo Staff Evento NÃO USAR Evento Junho Mesa 1 Mesa 2 Mesa 3 Mesa 4 137…" at bounding box center [495, 173] width 791 height 380
click at [317, 257] on div "Mesa 25" at bounding box center [319, 254] width 34 height 11
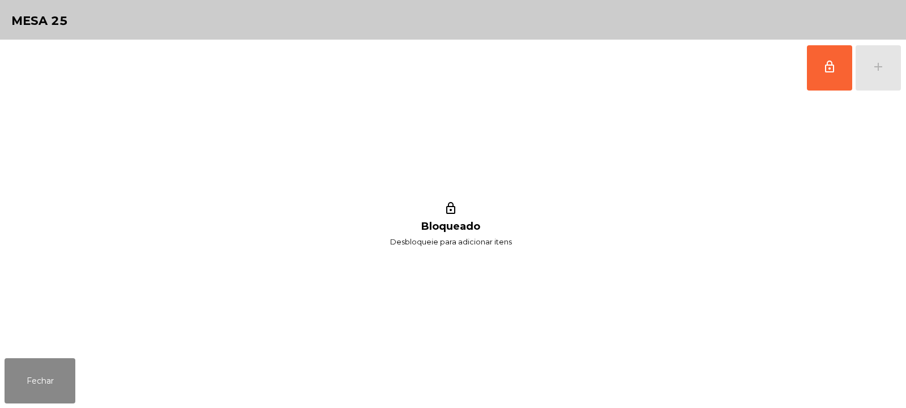
click at [819, 61] on button "lock_outline" at bounding box center [829, 67] width 45 height 45
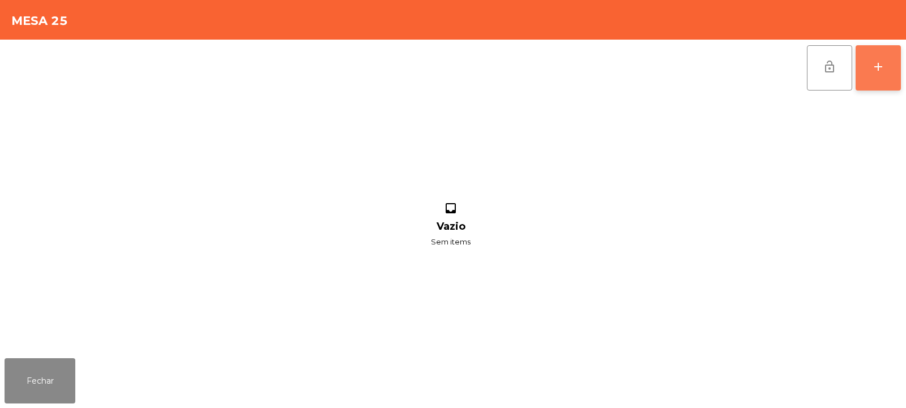
click at [880, 76] on button "add" at bounding box center [878, 67] width 45 height 45
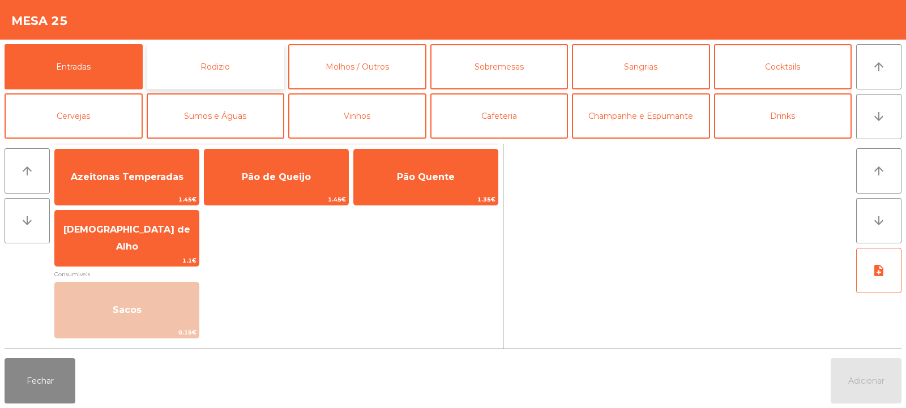
click at [201, 77] on button "Rodizio" at bounding box center [216, 66] width 138 height 45
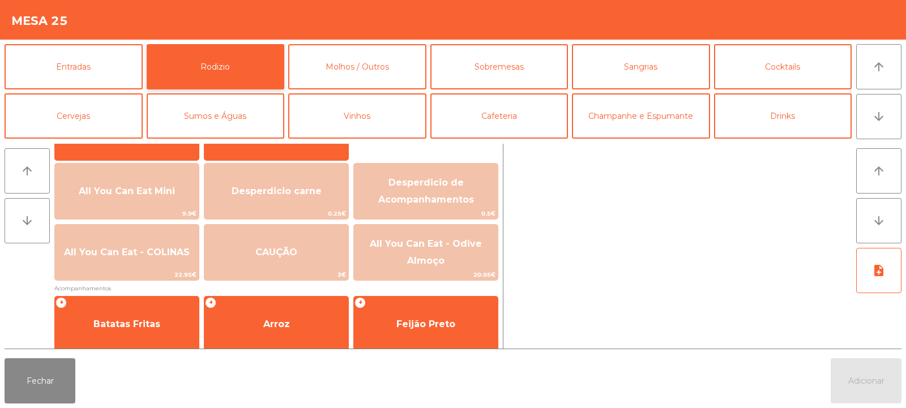
scroll to position [124, 0]
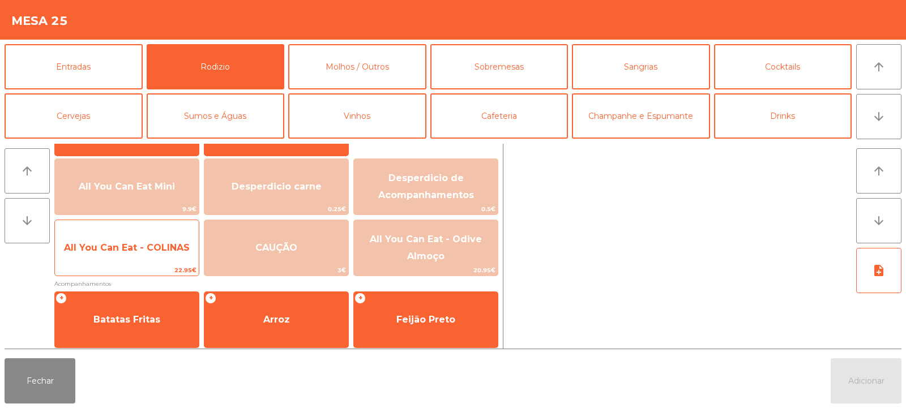
click at [129, 268] on span "22.95€" at bounding box center [127, 270] width 144 height 11
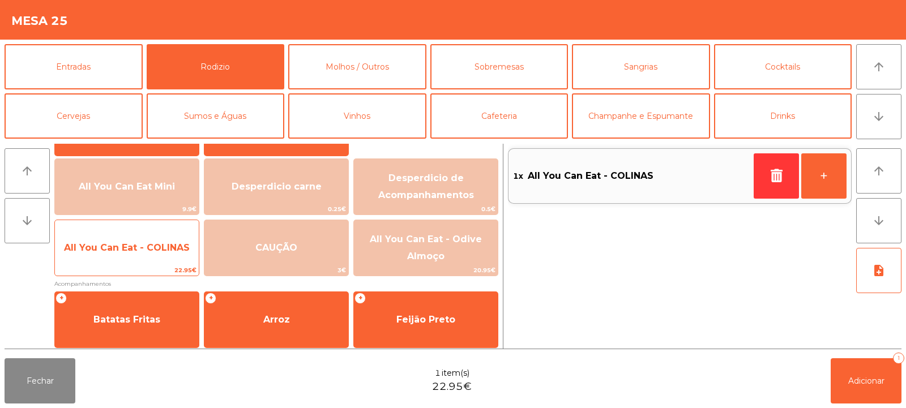
click at [131, 260] on span "All You Can Eat - COLINAS" at bounding box center [127, 248] width 144 height 31
click at [146, 257] on span "All You Can Eat - COLINAS" at bounding box center [127, 248] width 144 height 31
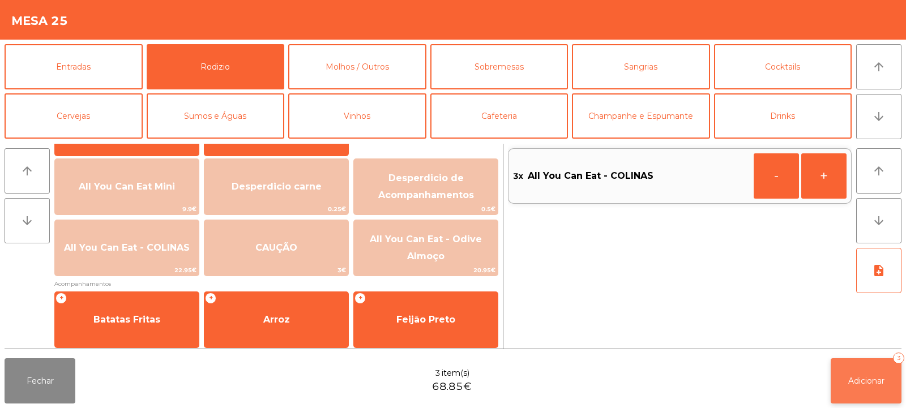
click at [871, 376] on span "Adicionar" at bounding box center [867, 381] width 36 height 10
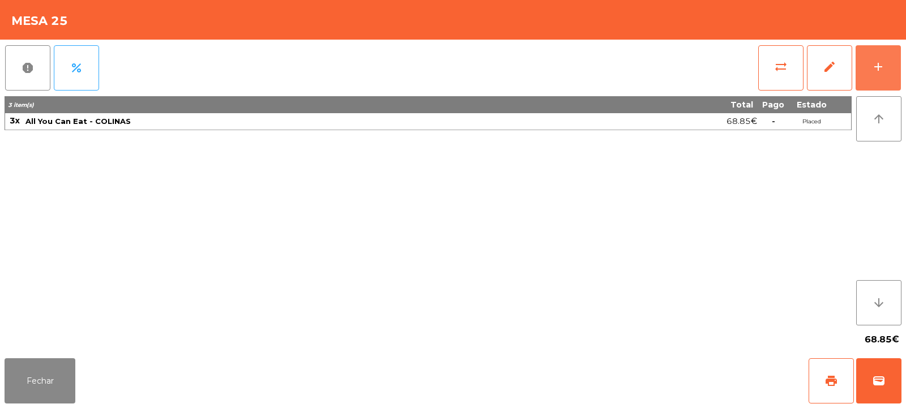
scroll to position [33, 0]
click at [47, 372] on button "Fechar" at bounding box center [40, 381] width 71 height 45
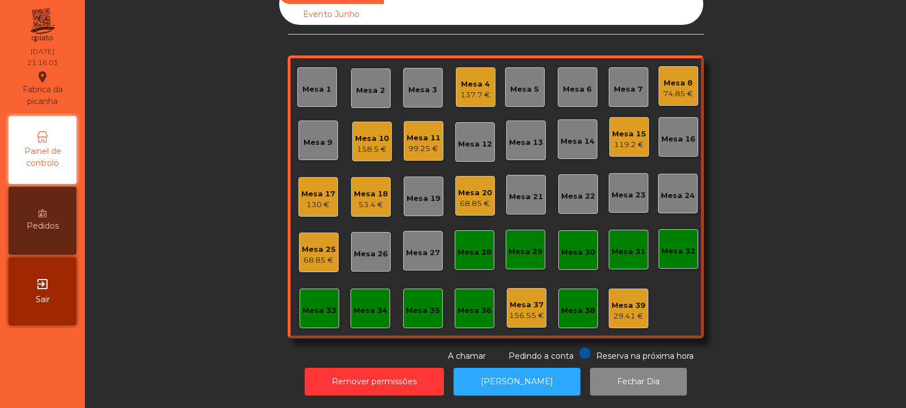
click at [308, 195] on div "Mesa 17" at bounding box center [318, 194] width 34 height 11
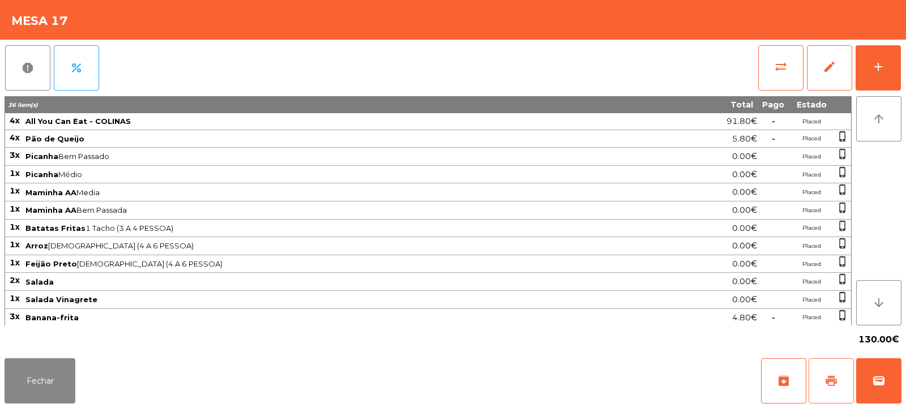
click at [834, 376] on span "print" at bounding box center [832, 381] width 14 height 14
click at [833, 382] on span "print" at bounding box center [832, 381] width 14 height 14
click at [881, 382] on span "wallet" at bounding box center [879, 381] width 14 height 14
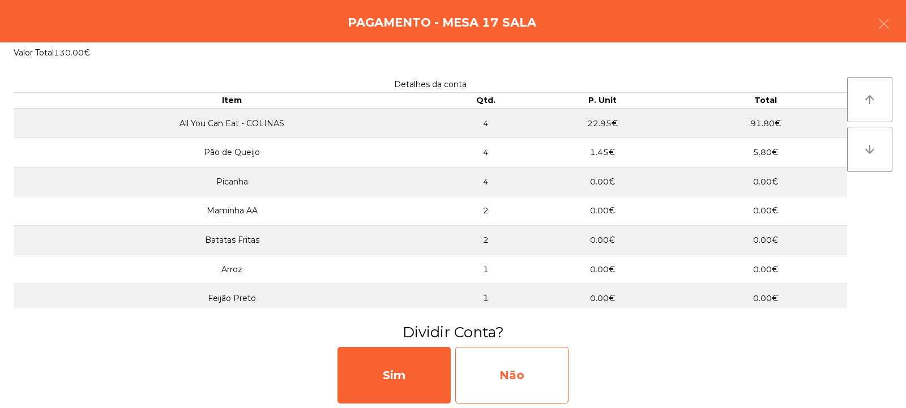
click at [525, 369] on div "Não" at bounding box center [511, 375] width 113 height 57
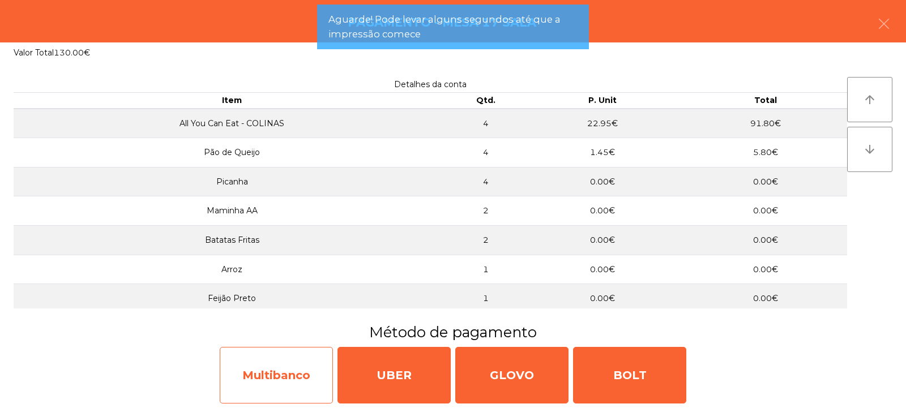
click at [266, 358] on div "Multibanco" at bounding box center [276, 375] width 113 height 57
select select "**"
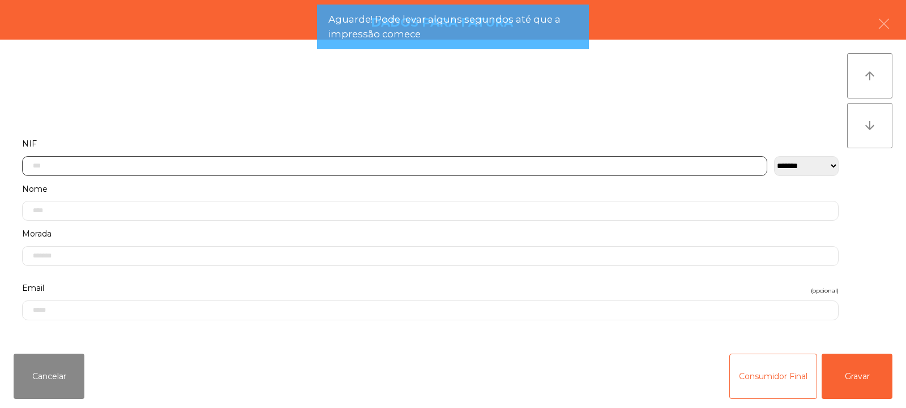
click at [277, 164] on input "text" at bounding box center [395, 166] width 746 height 20
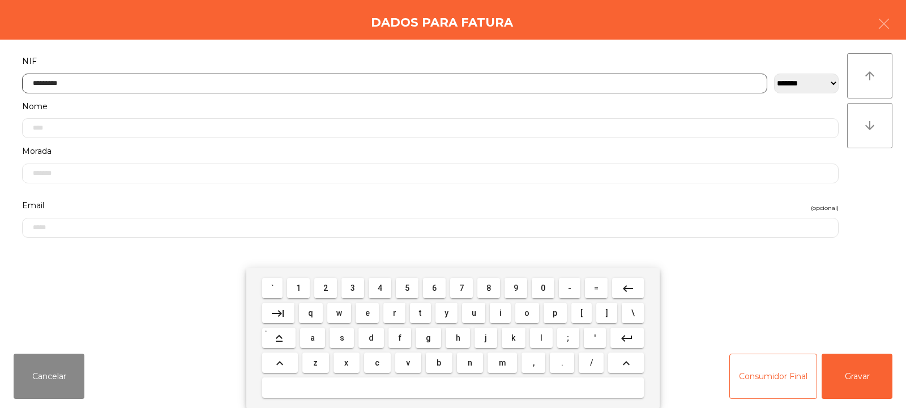
type input "*********"
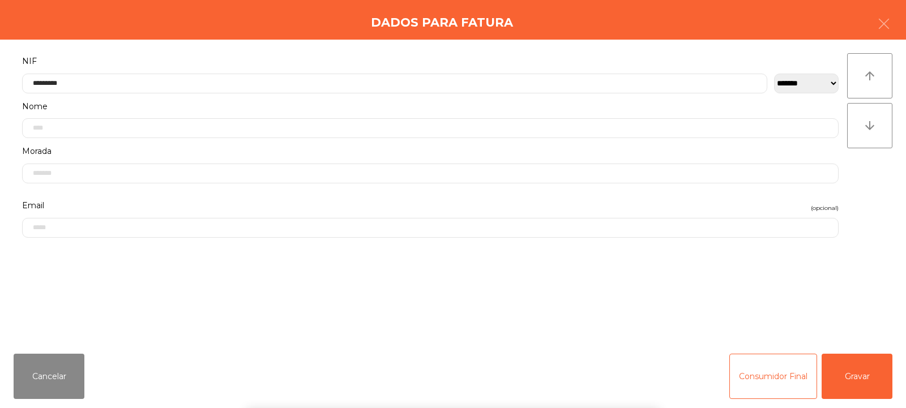
click at [866, 371] on div "` 1 2 3 4 5 6 7 8 9 0 - = keyboard_backspace keyboard_tab q w e r t y u i o p […" at bounding box center [453, 338] width 906 height 140
click at [867, 363] on button "Gravar" at bounding box center [857, 376] width 71 height 45
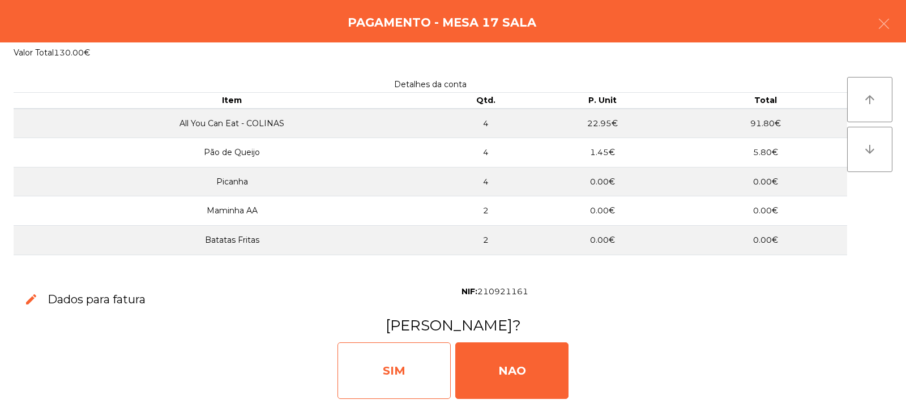
click at [403, 364] on div "SIM" at bounding box center [394, 371] width 113 height 57
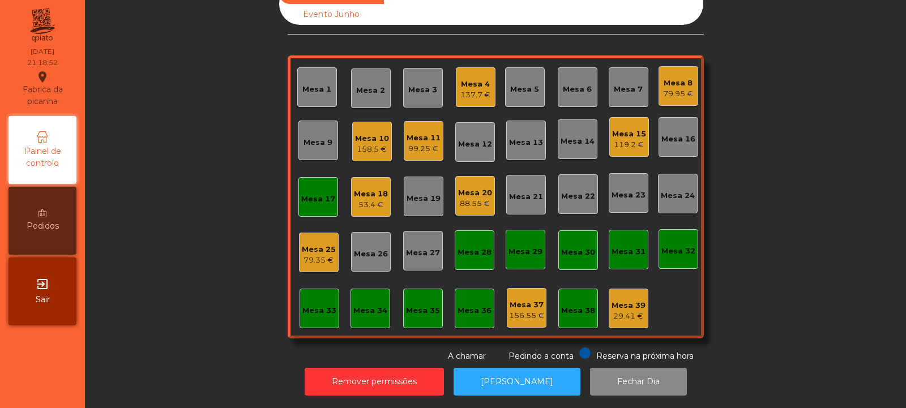
click at [378, 311] on div "Mesa 34" at bounding box center [371, 310] width 34 height 11
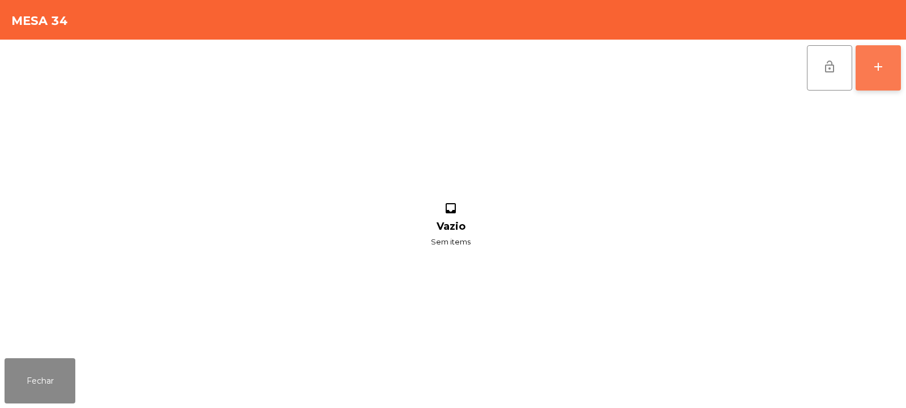
click at [874, 61] on div "add" at bounding box center [879, 67] width 14 height 14
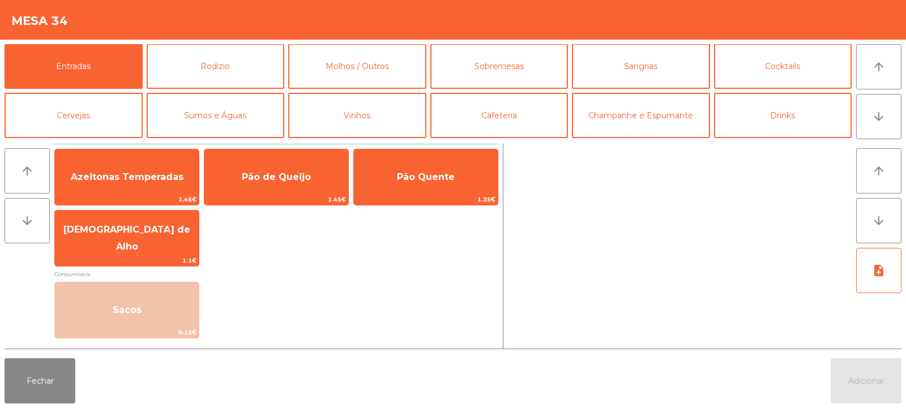
scroll to position [0, 0]
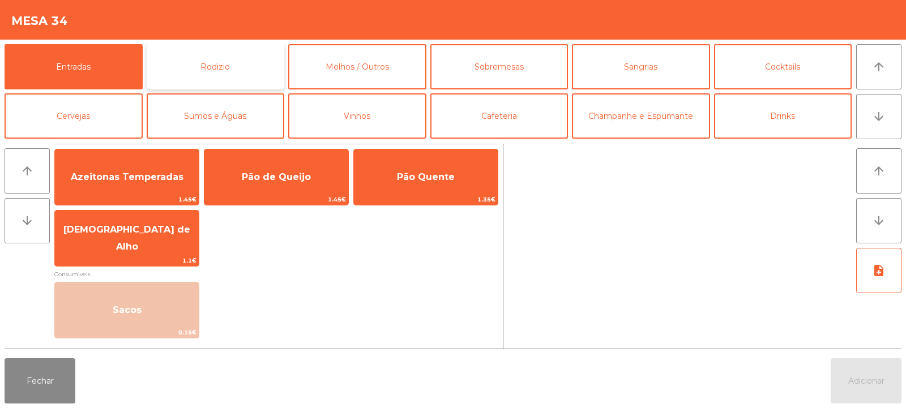
click at [214, 58] on button "Rodizio" at bounding box center [216, 66] width 138 height 45
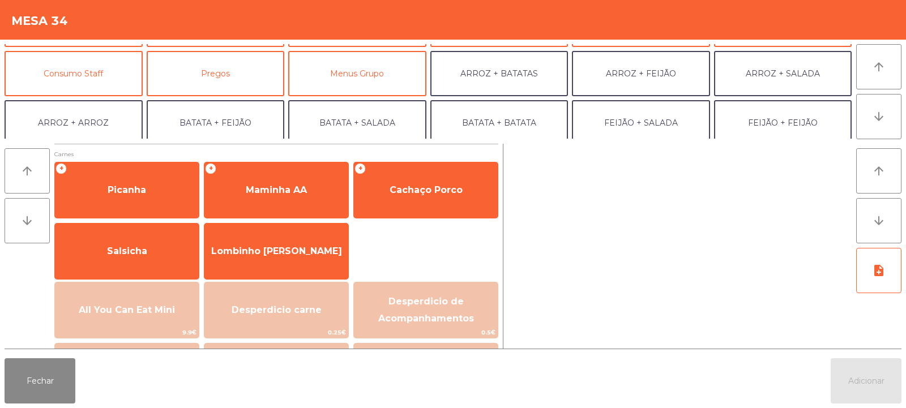
scroll to position [101, 0]
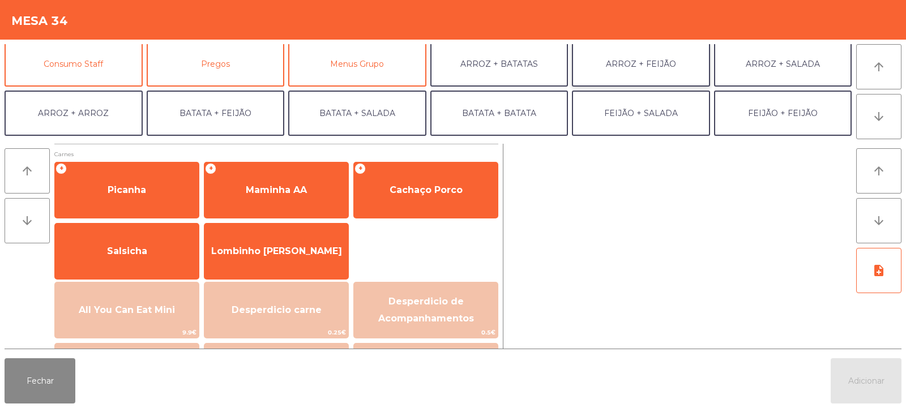
click at [636, 69] on button "ARROZ + FEIJÃO" at bounding box center [641, 63] width 138 height 45
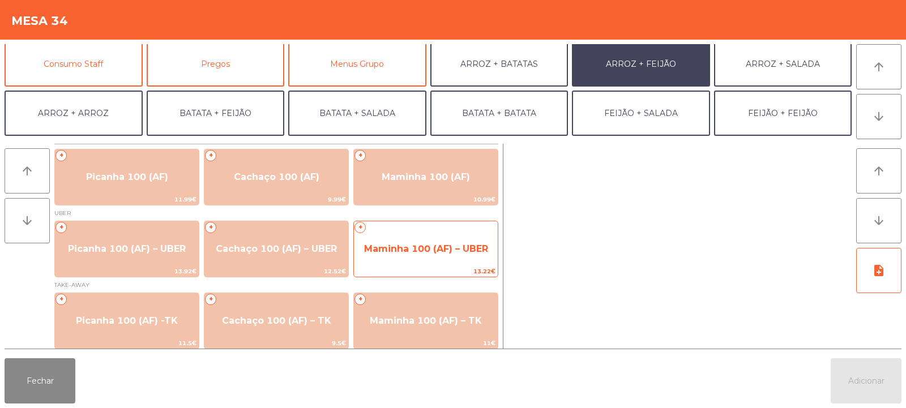
click at [421, 267] on span "13.22€" at bounding box center [426, 271] width 144 height 11
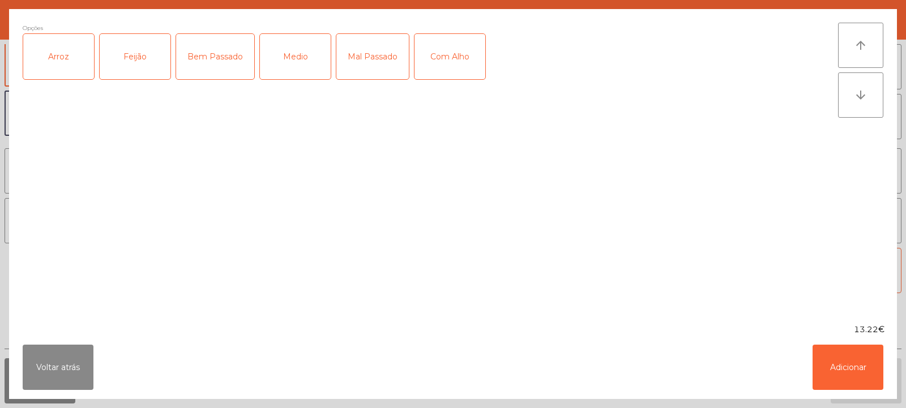
click at [69, 49] on div "Arroz" at bounding box center [58, 56] width 71 height 45
click at [169, 46] on div "Feijão" at bounding box center [135, 56] width 71 height 45
click at [306, 57] on div "Medio" at bounding box center [295, 56] width 71 height 45
click at [839, 363] on button "Adicionar" at bounding box center [848, 367] width 71 height 45
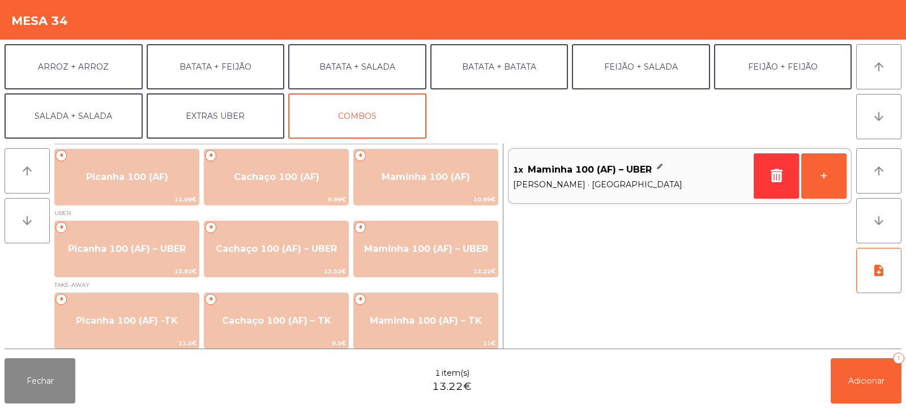
scroll to position [147, 0]
click at [232, 113] on button "EXTRAS UBER" at bounding box center [216, 116] width 138 height 45
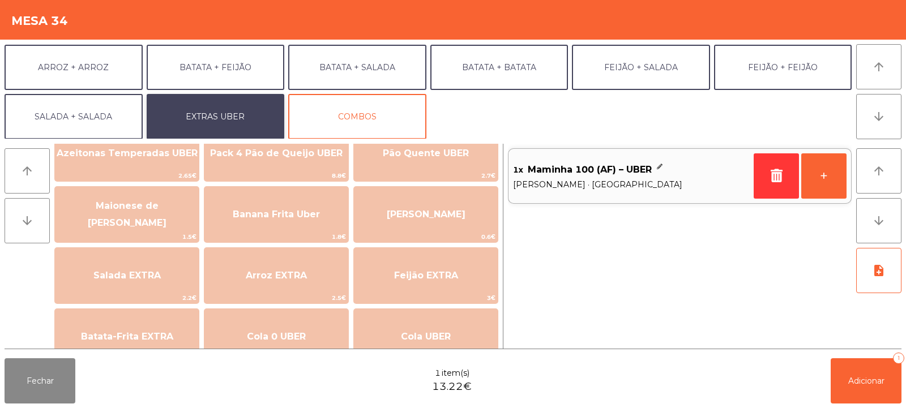
scroll to position [36, 0]
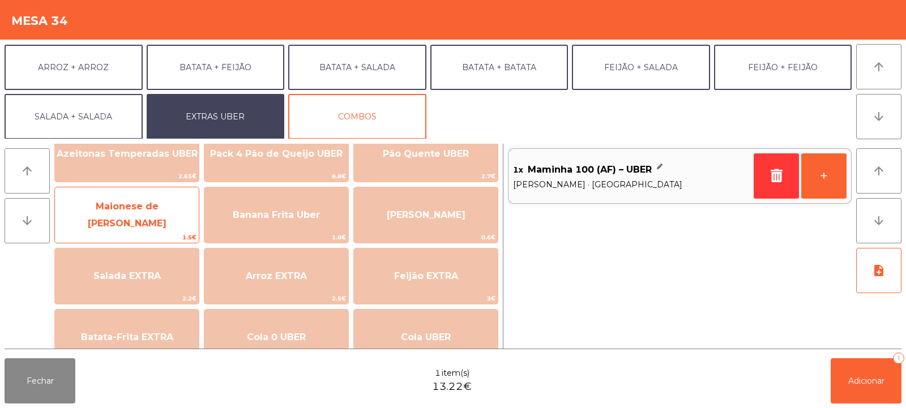
click at [134, 218] on span "Maionese de [PERSON_NAME]" at bounding box center [127, 215] width 79 height 28
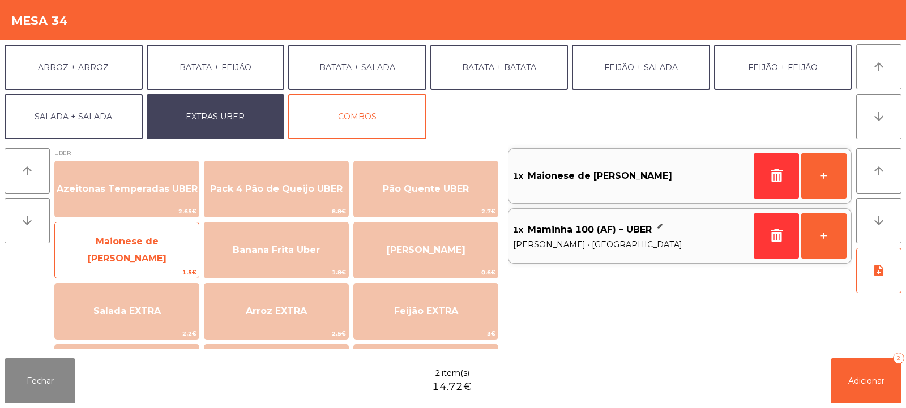
scroll to position [0, 0]
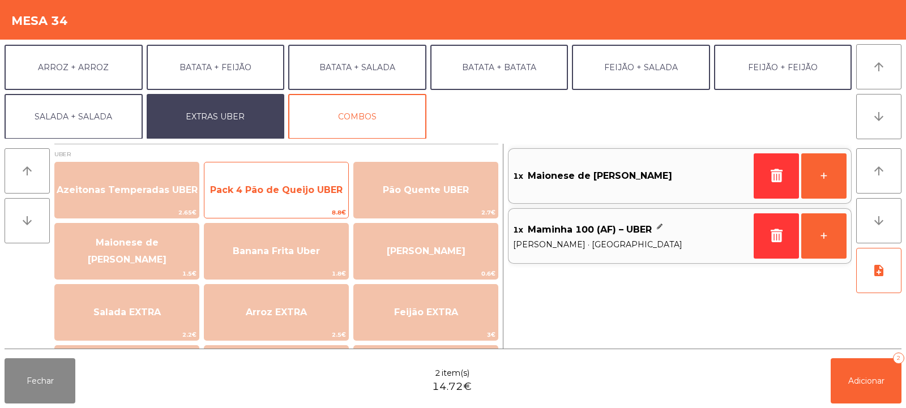
click at [292, 194] on span "Pack 4 Pão de Queijo UBER" at bounding box center [276, 190] width 133 height 11
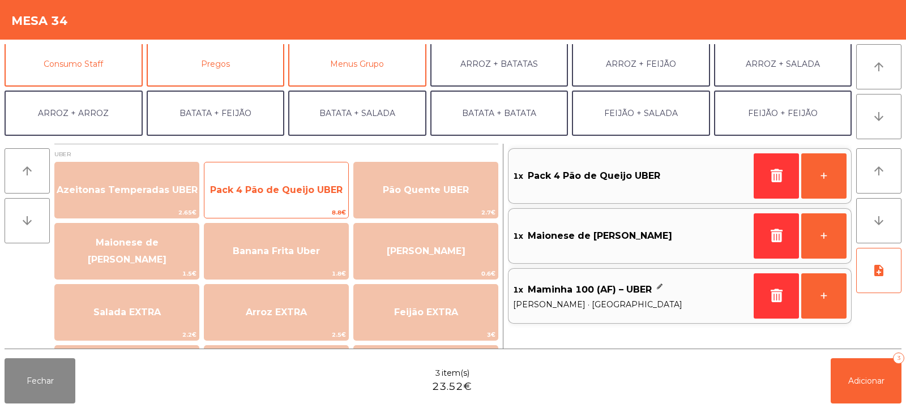
scroll to position [107, 0]
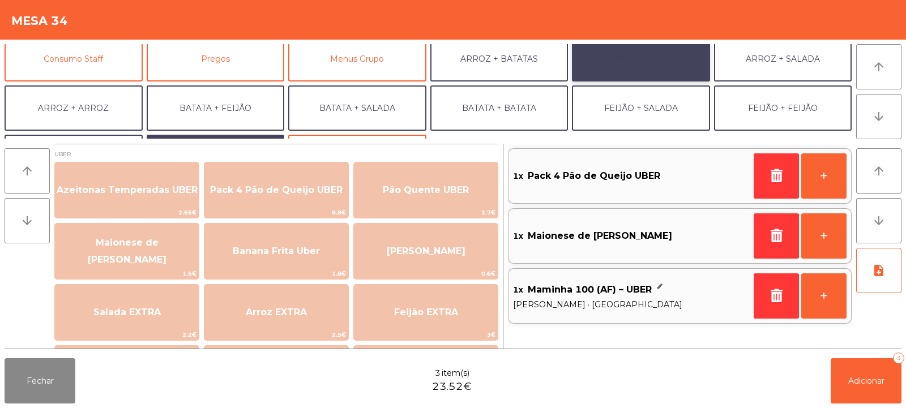
click at [663, 58] on button "ARROZ + FEIJÃO" at bounding box center [641, 58] width 138 height 45
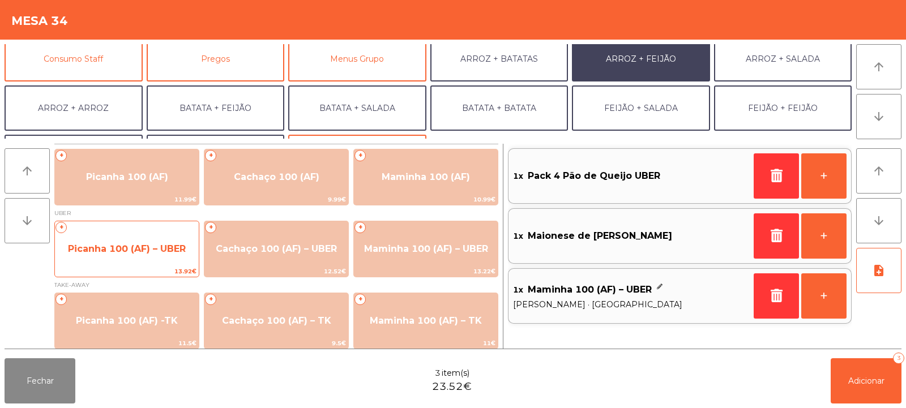
click at [145, 257] on span "Picanha 100 (AF) – UBER" at bounding box center [127, 249] width 144 height 31
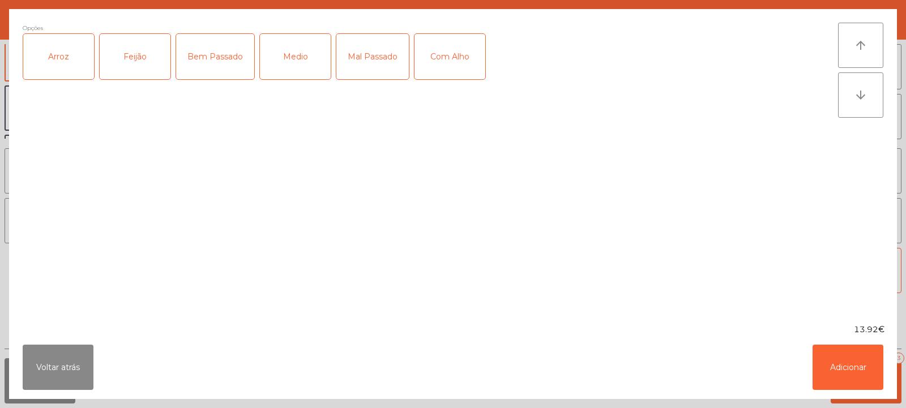
click at [52, 59] on div "Arroz" at bounding box center [58, 56] width 71 height 45
click at [126, 57] on div "Feijão" at bounding box center [135, 56] width 71 height 45
click at [313, 58] on div "Medio" at bounding box center [295, 56] width 71 height 45
click at [843, 364] on button "Adicionar" at bounding box center [848, 367] width 71 height 45
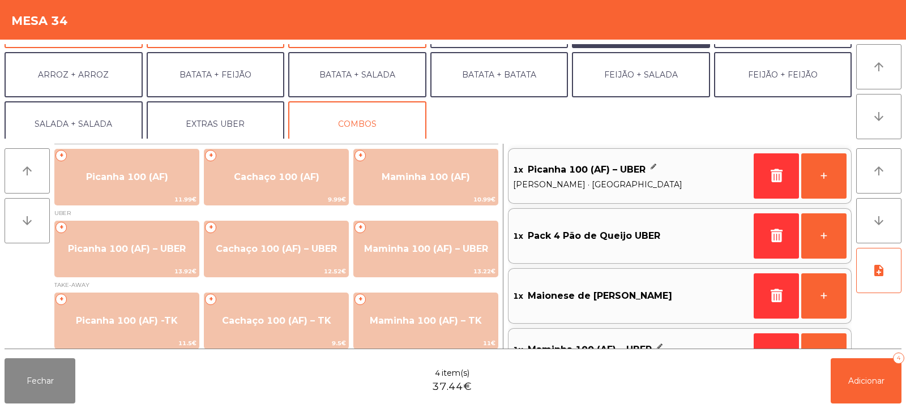
scroll to position [148, 0]
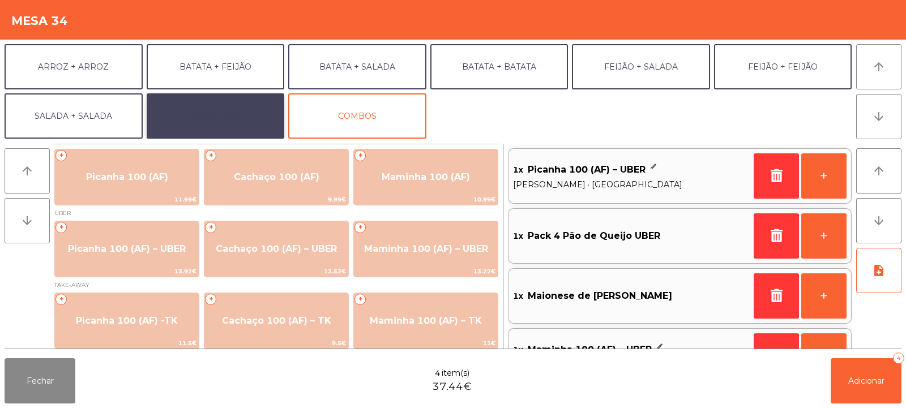
click at [252, 114] on button "EXTRAS UBER" at bounding box center [216, 115] width 138 height 45
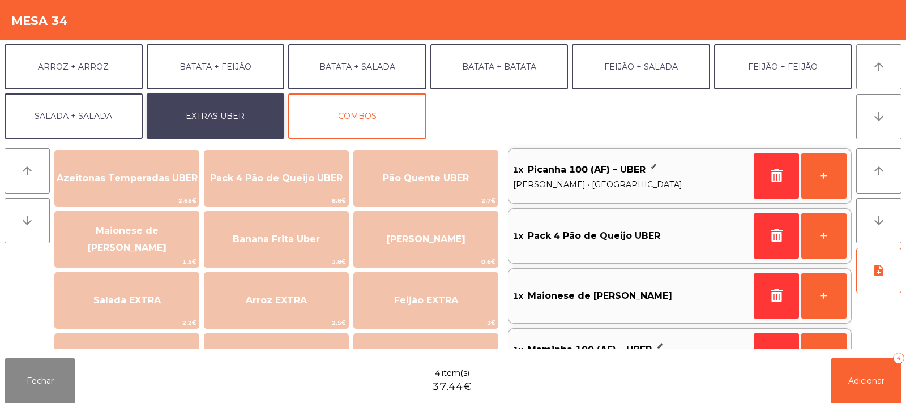
scroll to position [10, 0]
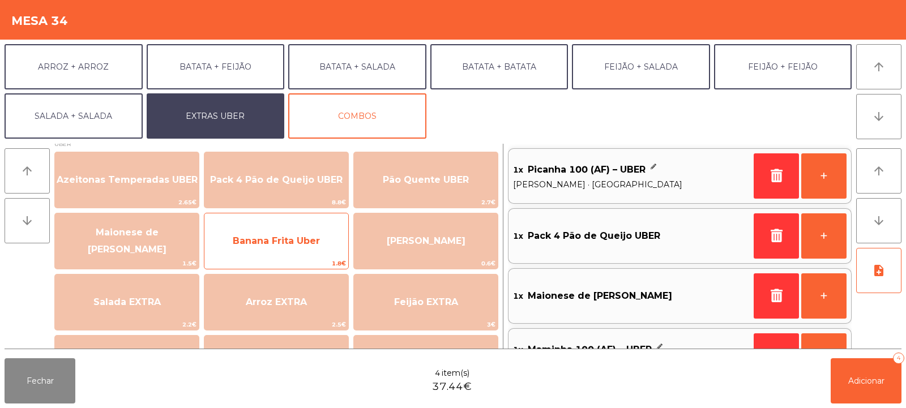
click at [295, 252] on span "Banana Frita Uber" at bounding box center [277, 241] width 144 height 31
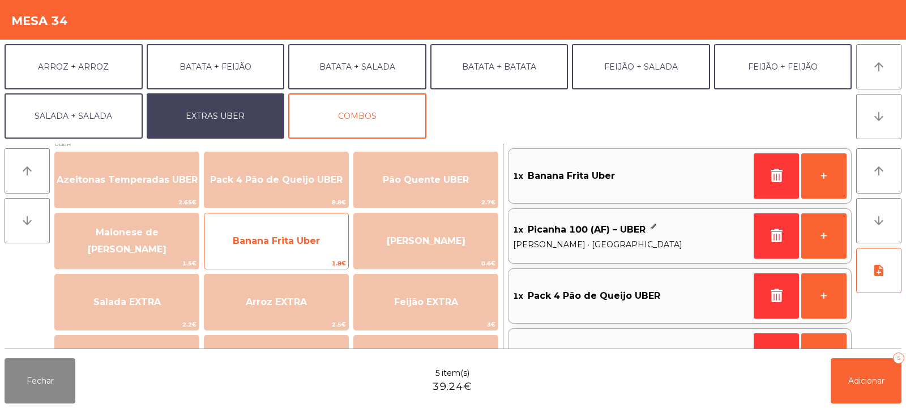
scroll to position [5, 0]
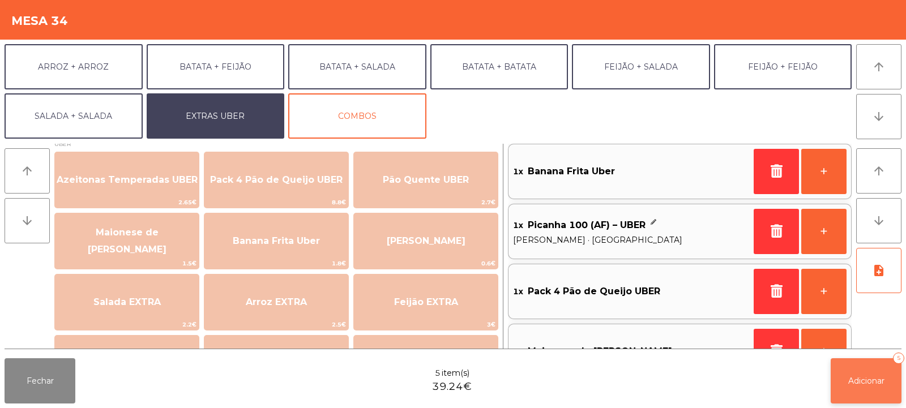
click at [856, 377] on span "Adicionar" at bounding box center [867, 381] width 36 height 10
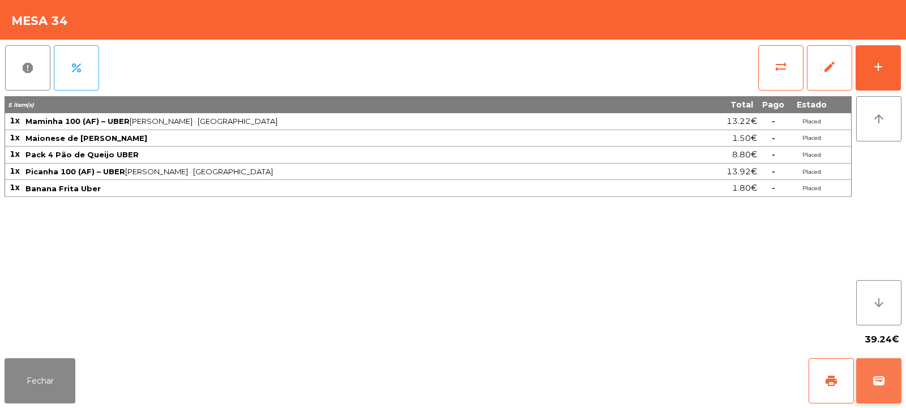
click at [873, 378] on span "wallet" at bounding box center [879, 381] width 14 height 14
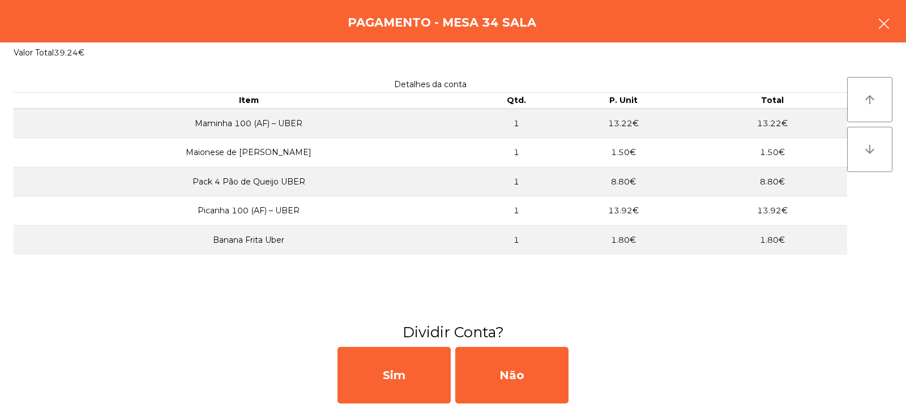
click at [887, 28] on icon "button" at bounding box center [885, 24] width 14 height 14
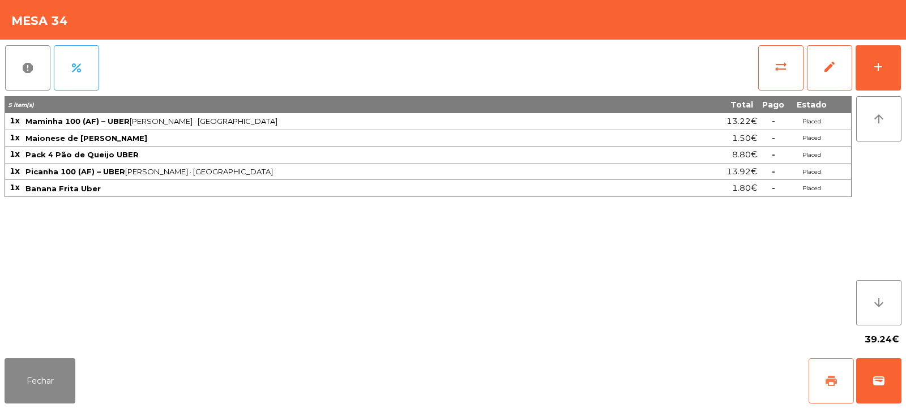
click at [824, 386] on button "print" at bounding box center [831, 381] width 45 height 45
click at [885, 377] on span "wallet" at bounding box center [879, 381] width 14 height 14
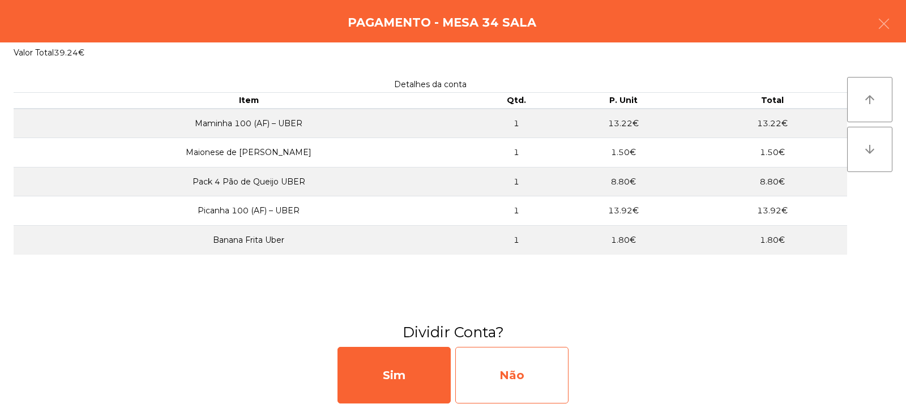
click at [510, 378] on div "Não" at bounding box center [511, 375] width 113 height 57
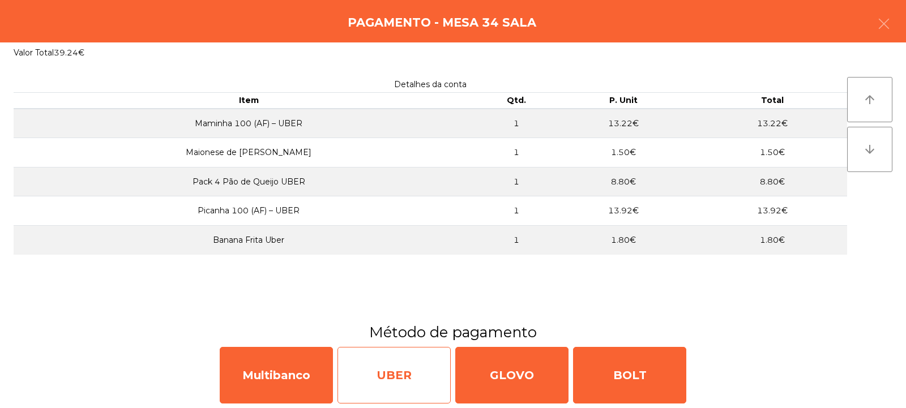
click at [407, 376] on div "UBER" at bounding box center [394, 375] width 113 height 57
select select "**"
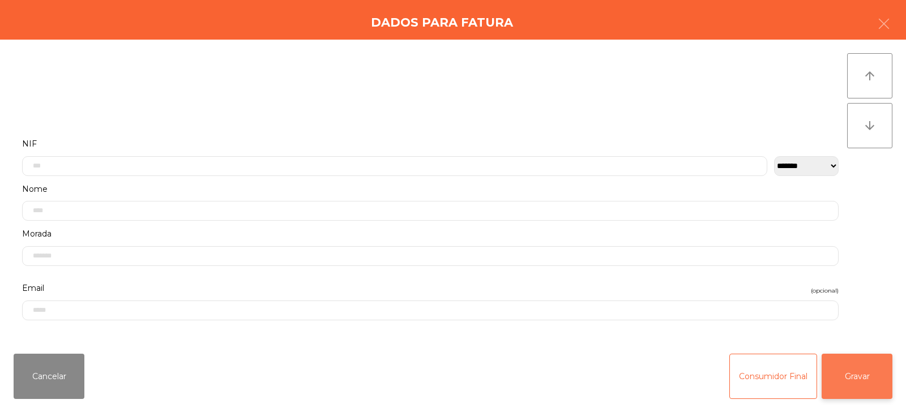
click at [859, 382] on button "Gravar" at bounding box center [857, 376] width 71 height 45
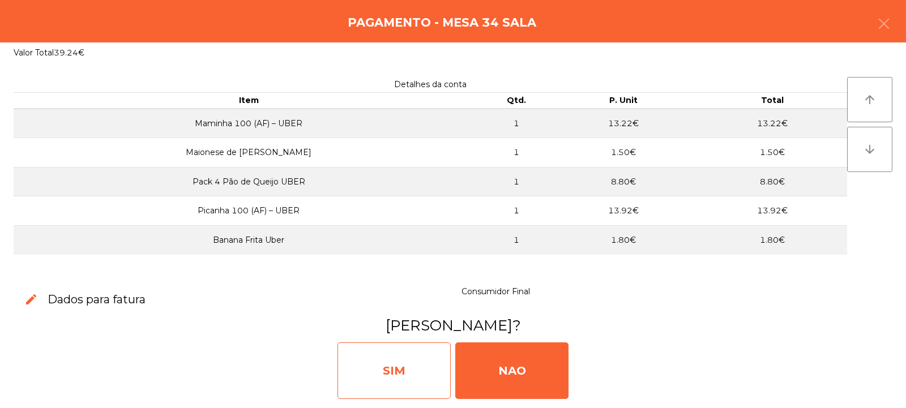
click at [407, 364] on div "SIM" at bounding box center [394, 371] width 113 height 57
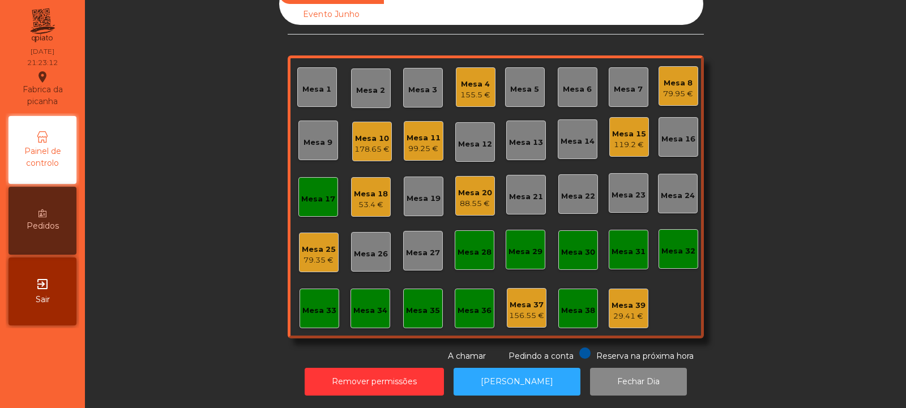
click at [194, 152] on div "Sala Consumo Staff Evento NÃO USAR Evento Junho Mesa 1 Mesa 2 Mesa 3 [GEOGRAPHI…" at bounding box center [495, 173] width 791 height 380
click at [382, 103] on div "Mesa 2" at bounding box center [371, 89] width 40 height 40
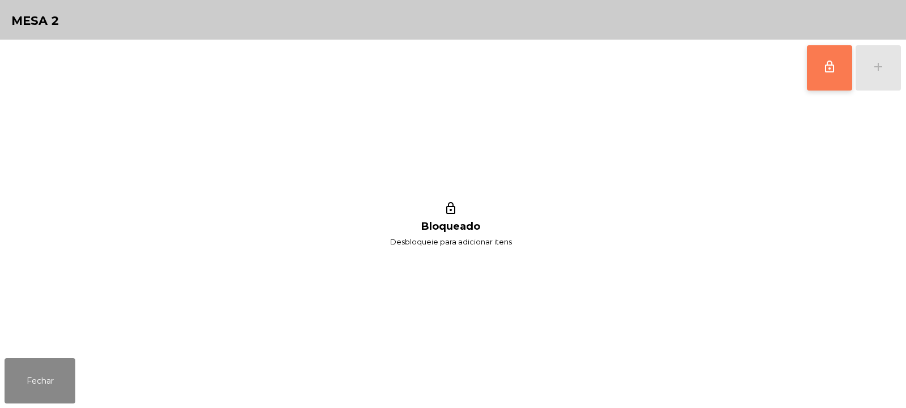
click at [829, 65] on span "lock_outline" at bounding box center [830, 67] width 14 height 14
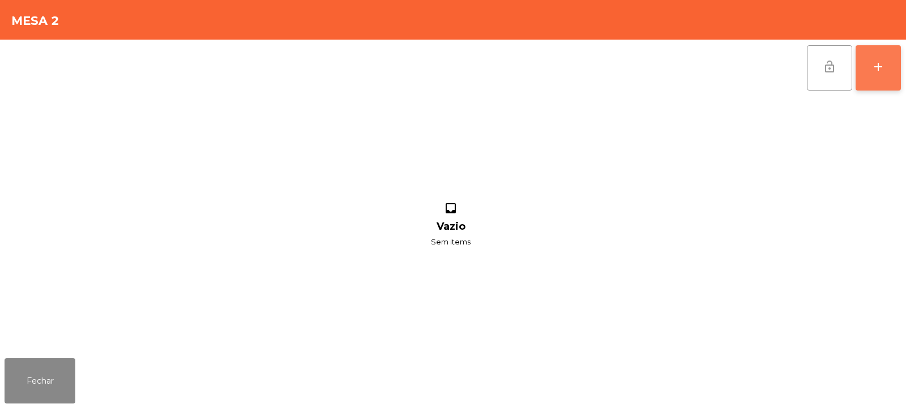
click at [885, 63] on div "add" at bounding box center [879, 67] width 14 height 14
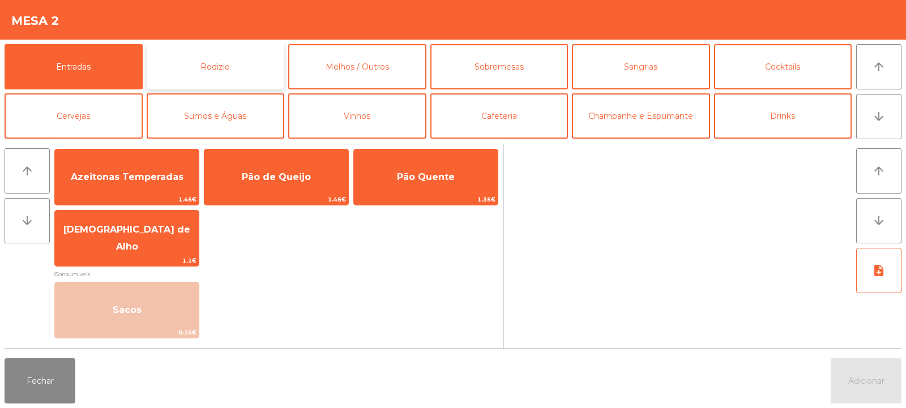
click at [227, 53] on button "Rodizio" at bounding box center [216, 66] width 138 height 45
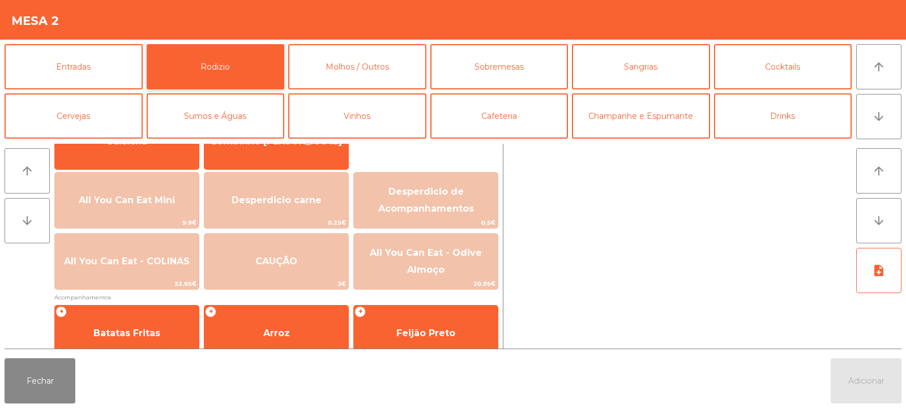
scroll to position [117, 0]
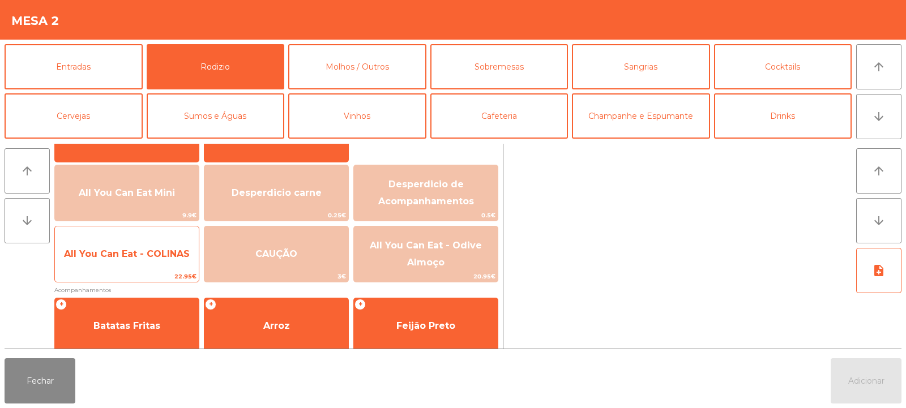
click at [104, 268] on span "All You Can Eat - COLINAS" at bounding box center [127, 254] width 144 height 31
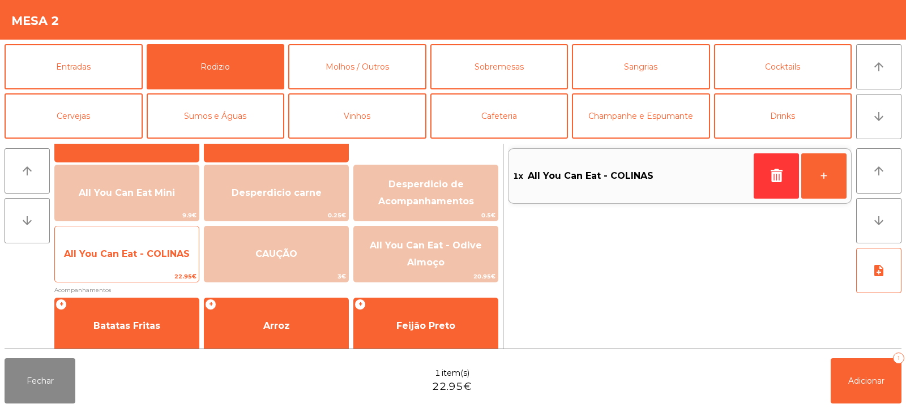
click at [93, 263] on span "All You Can Eat - COLINAS" at bounding box center [127, 254] width 144 height 31
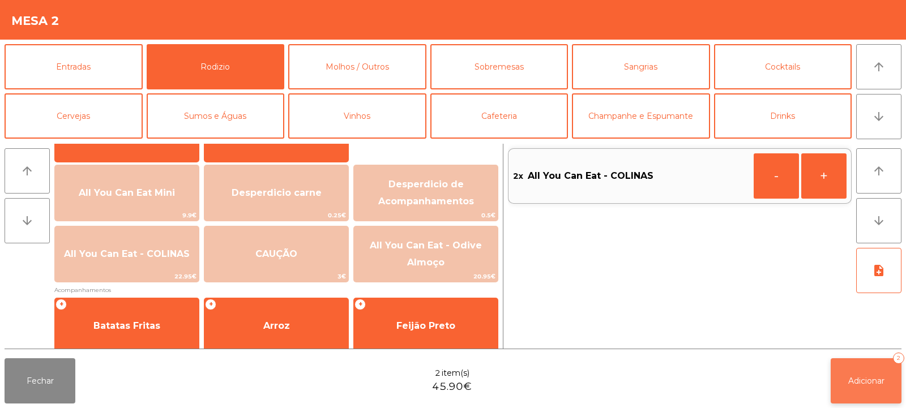
click at [901, 399] on button "Adicionar 2" at bounding box center [866, 381] width 71 height 45
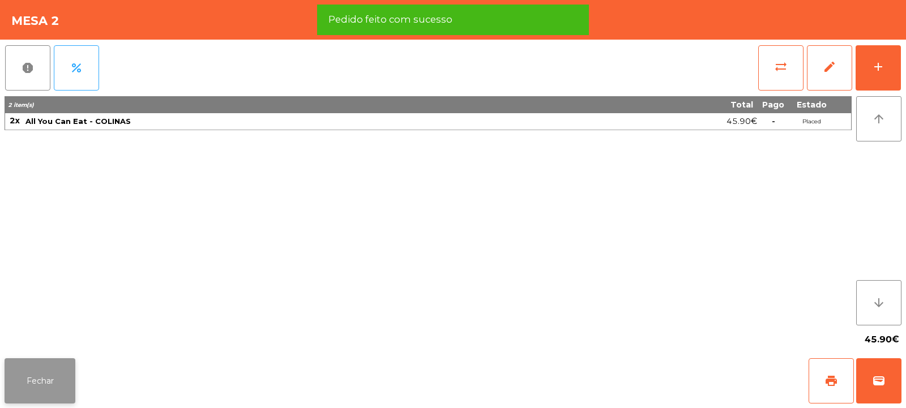
click at [46, 365] on button "Fechar" at bounding box center [40, 381] width 71 height 45
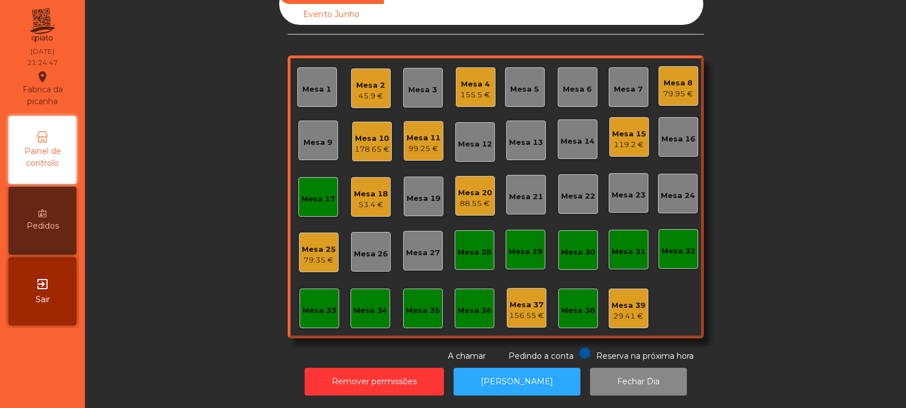
click at [366, 199] on div "53.4 €" at bounding box center [371, 204] width 34 height 11
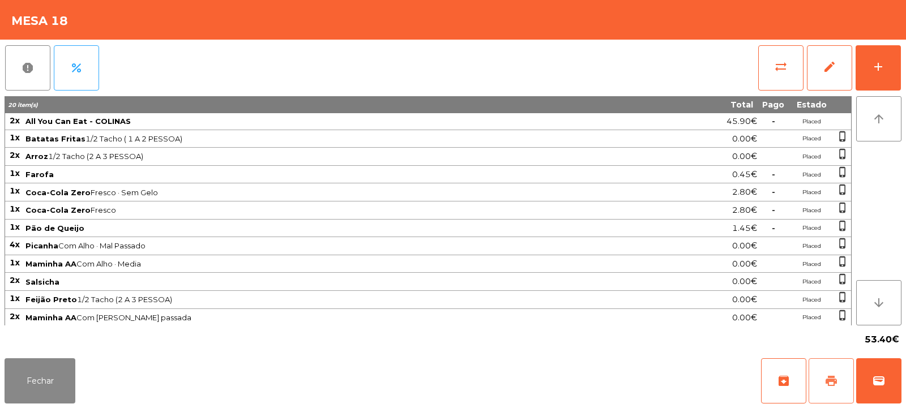
click at [823, 390] on button "print" at bounding box center [831, 381] width 45 height 45
click at [887, 369] on button "wallet" at bounding box center [879, 381] width 45 height 45
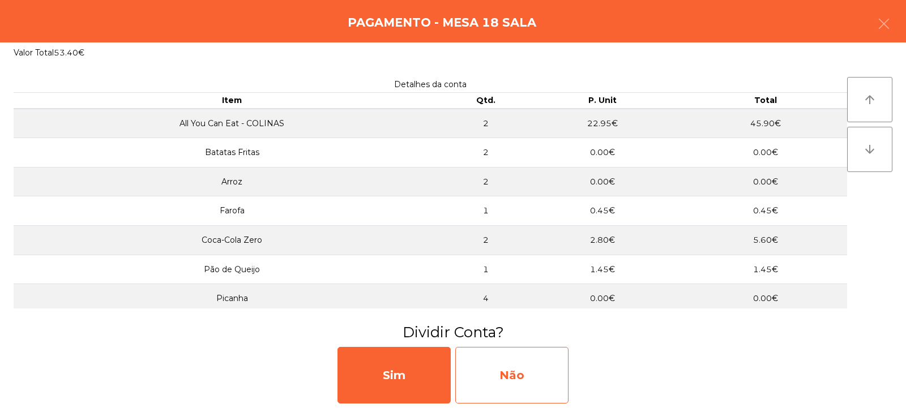
click at [508, 365] on div "Não" at bounding box center [511, 375] width 113 height 57
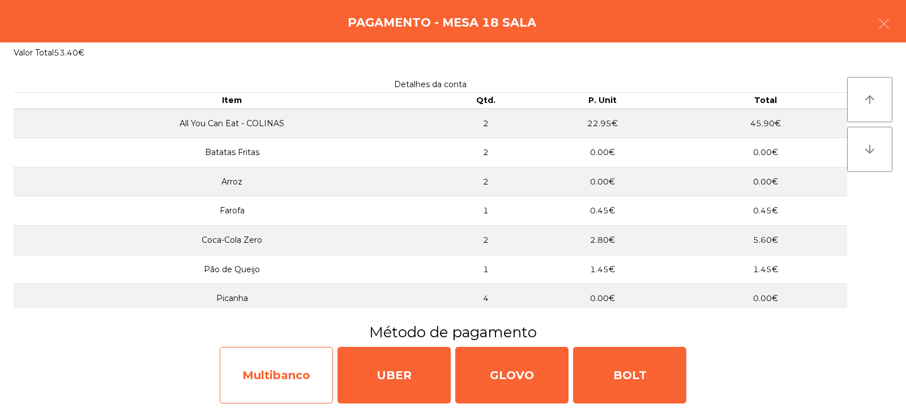
click at [287, 376] on div "Multibanco" at bounding box center [276, 375] width 113 height 57
select select "**"
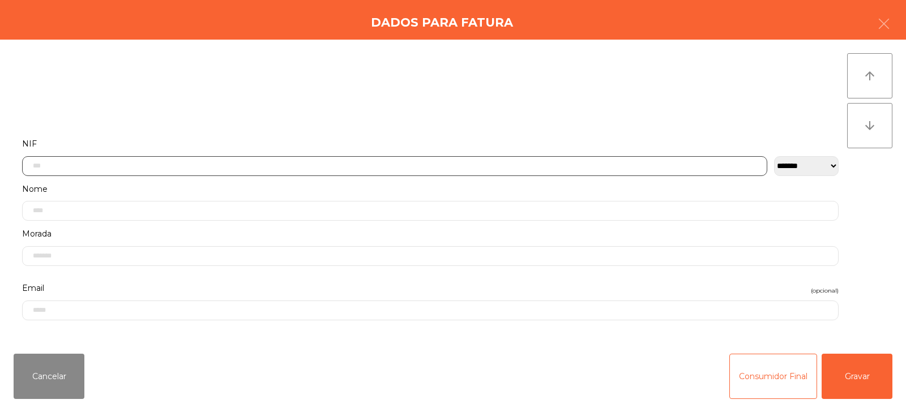
click at [376, 163] on input "text" at bounding box center [395, 166] width 746 height 20
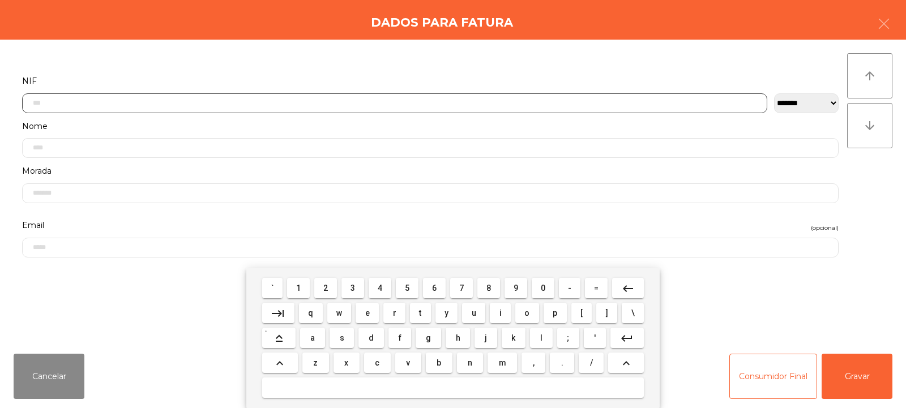
scroll to position [83, 0]
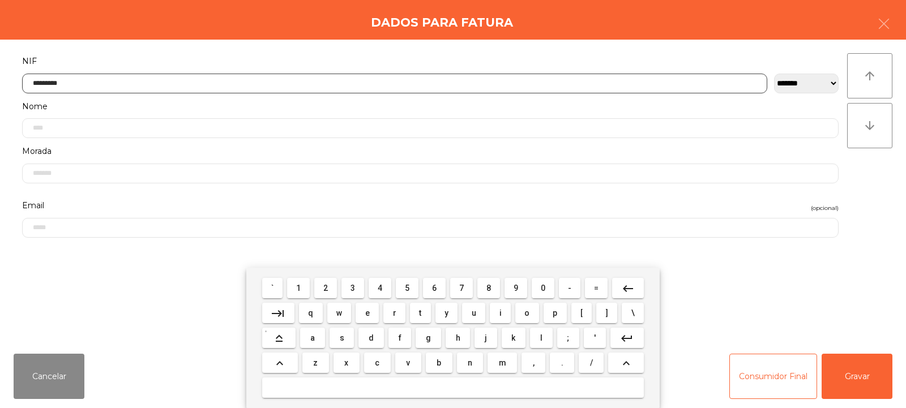
type input "*********"
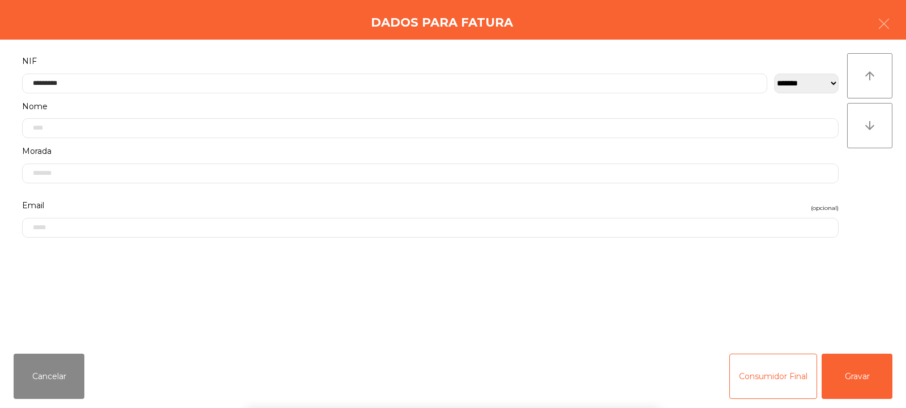
click at [858, 386] on div "` 1 2 3 4 5 6 7 8 9 0 - = keyboard_backspace keyboard_tab q w e r t y u i o p […" at bounding box center [453, 338] width 906 height 140
click at [862, 363] on button "Gravar" at bounding box center [857, 376] width 71 height 45
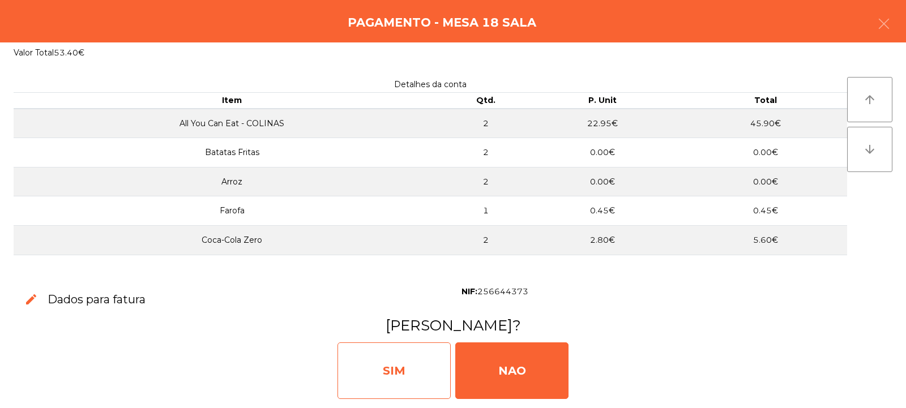
click at [424, 371] on div "SIM" at bounding box center [394, 371] width 113 height 57
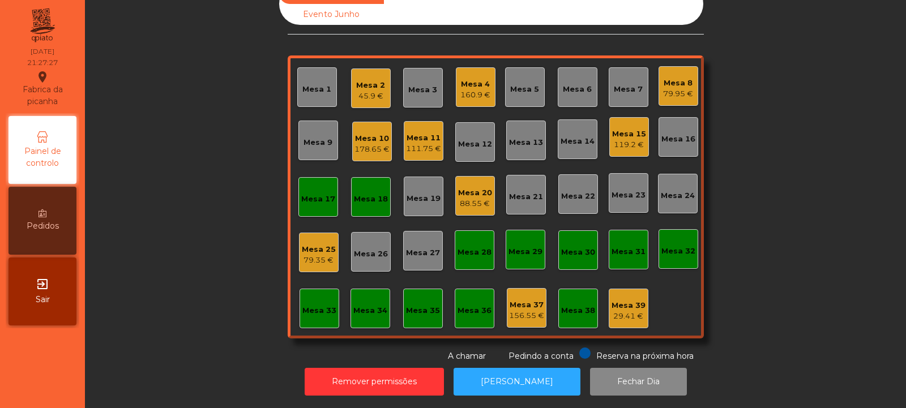
click at [371, 195] on div "Mesa 18" at bounding box center [371, 199] width 34 height 11
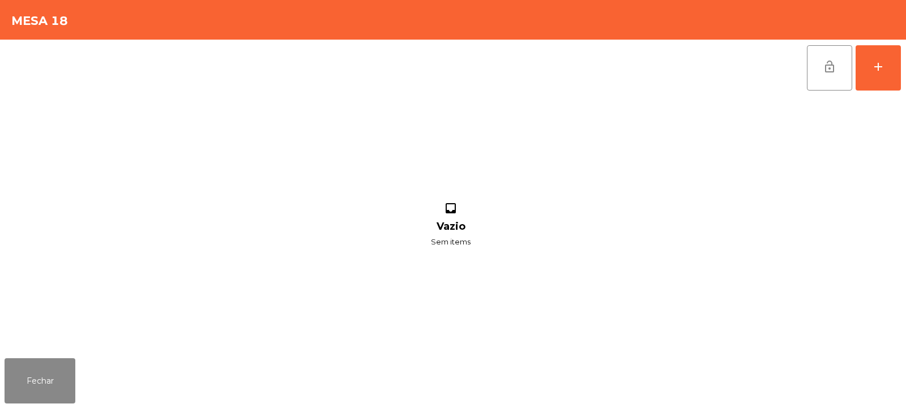
click at [824, 70] on span "lock_open" at bounding box center [830, 67] width 14 height 14
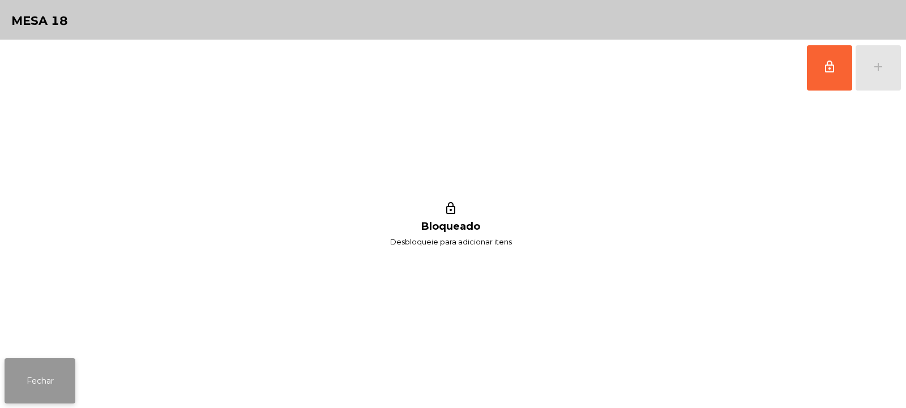
click at [54, 384] on button "Fechar" at bounding box center [40, 381] width 71 height 45
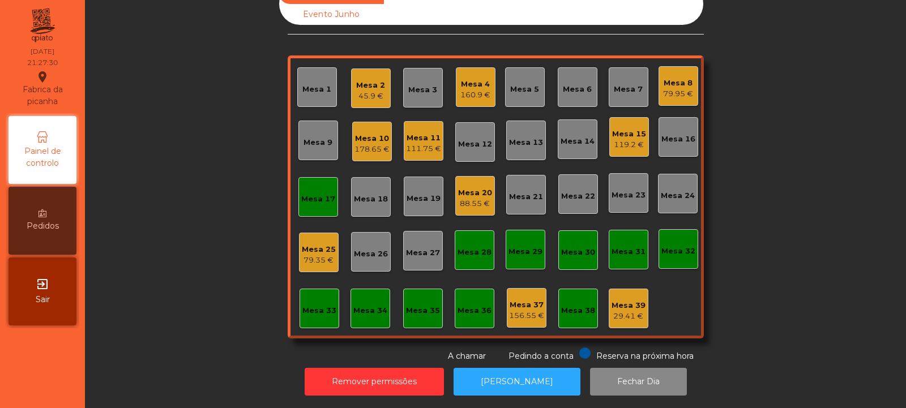
click at [318, 204] on div "Mesa 17" at bounding box center [319, 197] width 40 height 40
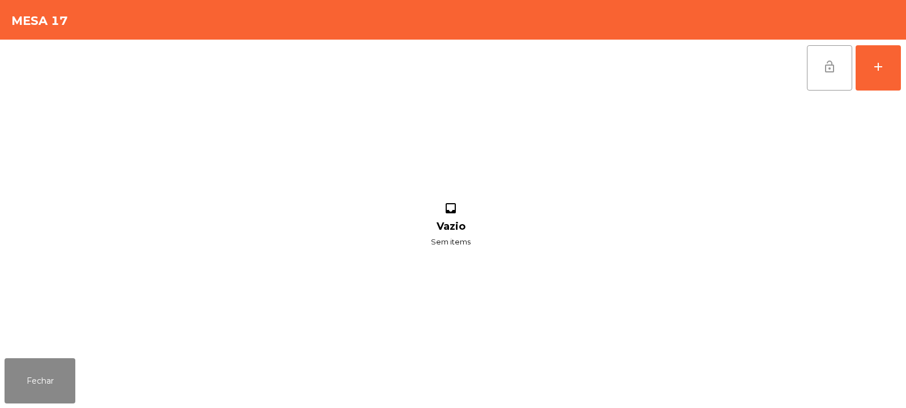
click at [828, 63] on span "lock_open" at bounding box center [830, 67] width 14 height 14
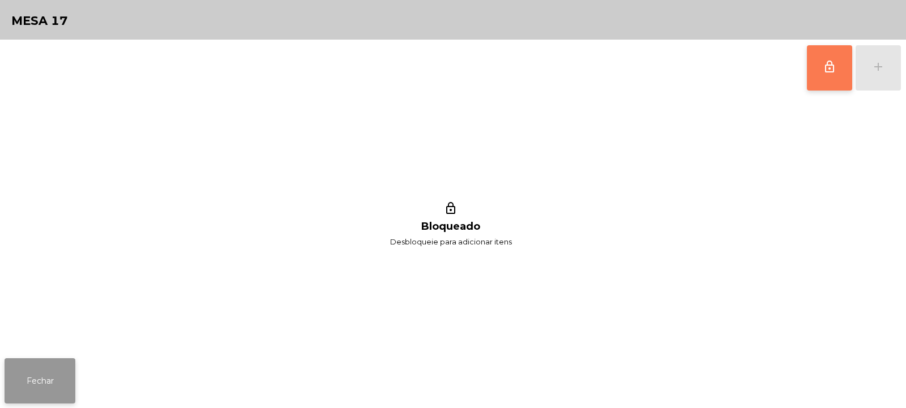
click at [39, 377] on button "Fechar" at bounding box center [40, 381] width 71 height 45
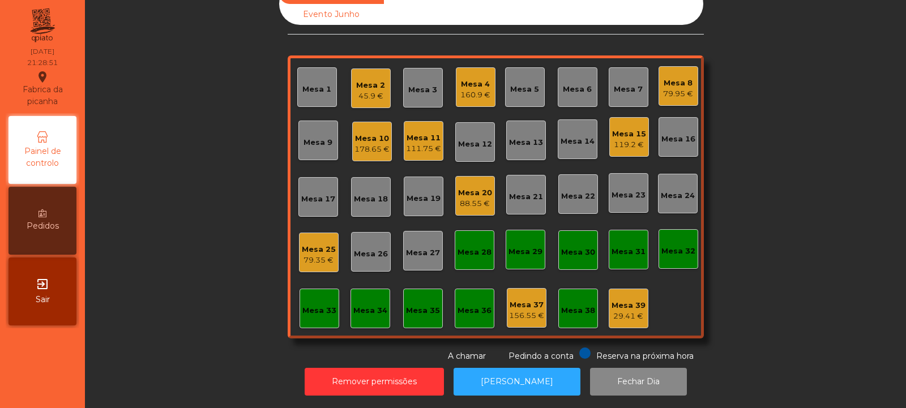
click at [181, 221] on div "Sala Consumo Staff Evento NÃO USAR Evento Junho Mesa 1 Mesa 2 45.9 € Mesa 3 Mes…" at bounding box center [495, 173] width 791 height 380
click at [373, 148] on div "178.65 €" at bounding box center [372, 149] width 35 height 11
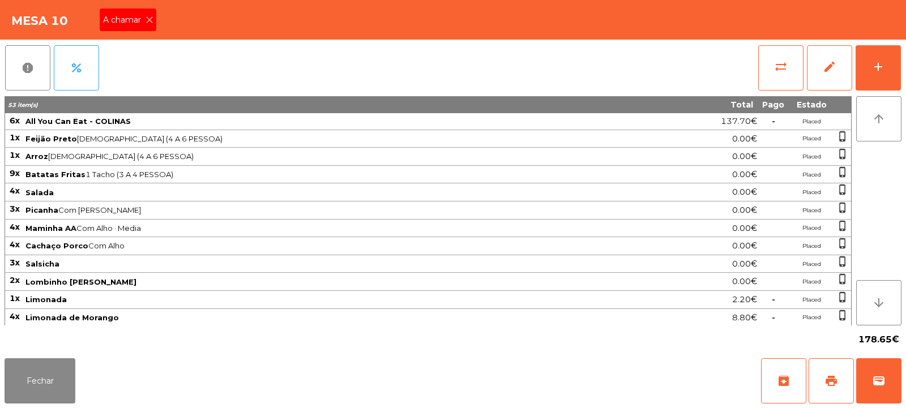
click at [133, 27] on div "A chamar" at bounding box center [128, 19] width 57 height 23
click at [33, 389] on button "Fechar" at bounding box center [40, 381] width 71 height 45
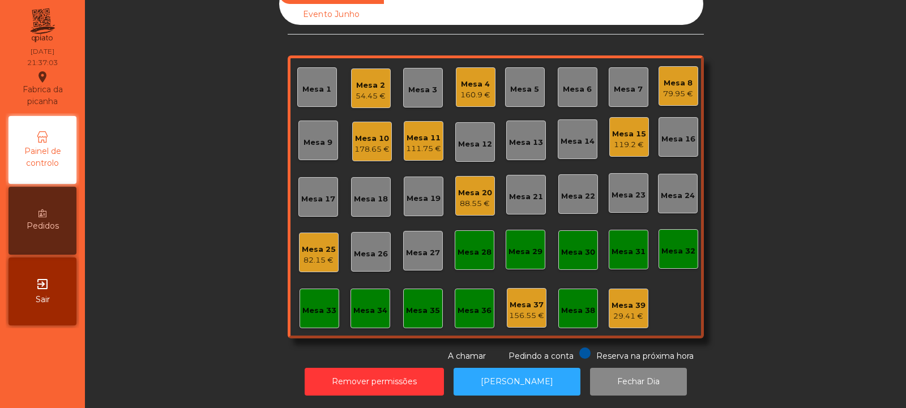
click at [368, 145] on div "178.65 €" at bounding box center [372, 149] width 35 height 11
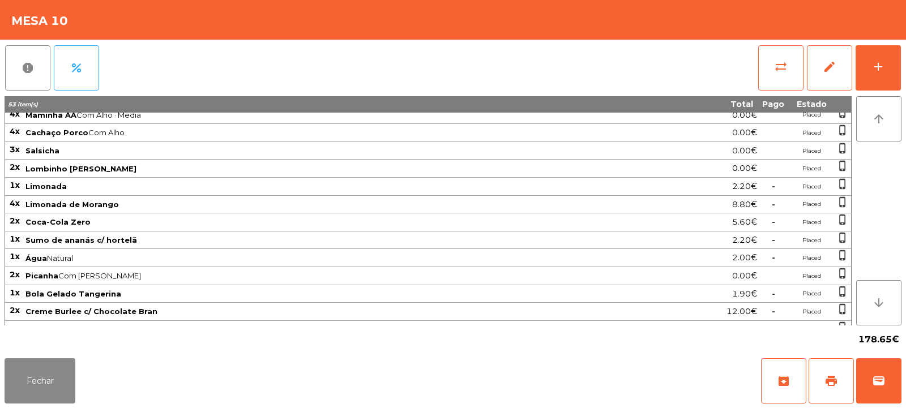
scroll to position [144, 0]
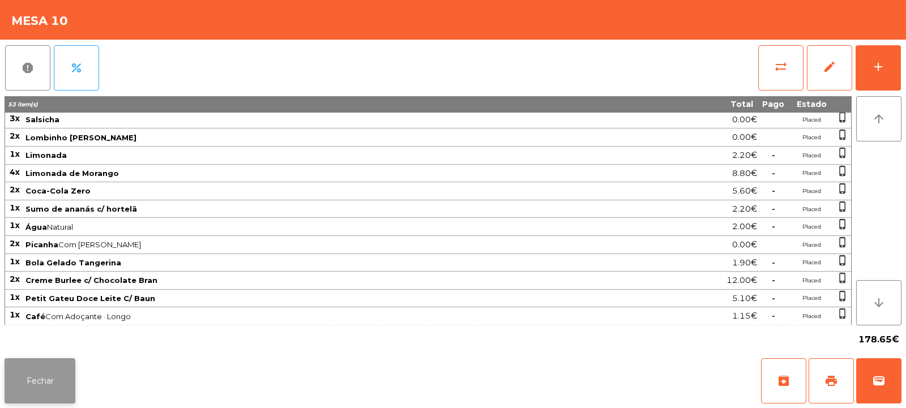
click at [50, 388] on button "Fechar" at bounding box center [40, 381] width 71 height 45
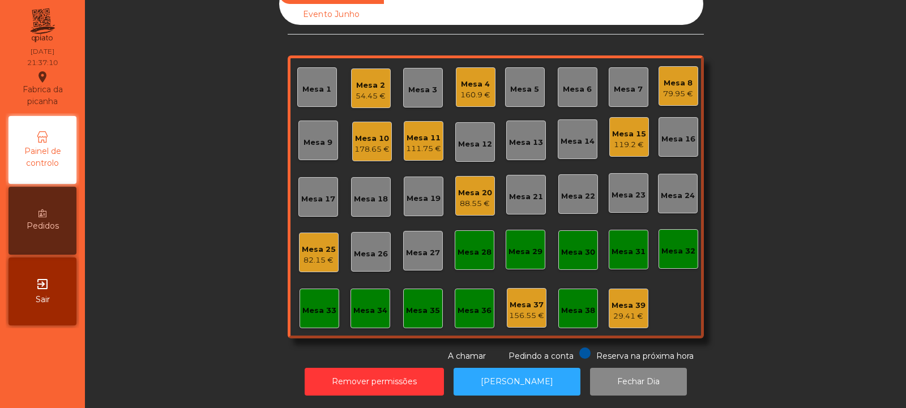
click at [227, 220] on div "Sala Consumo Staff Evento NÃO USAR Evento Junho Mesa 1 Mesa 2 54.45 € Mesa 3 [G…" at bounding box center [495, 173] width 791 height 380
click at [425, 143] on div "111.75 €" at bounding box center [423, 148] width 35 height 11
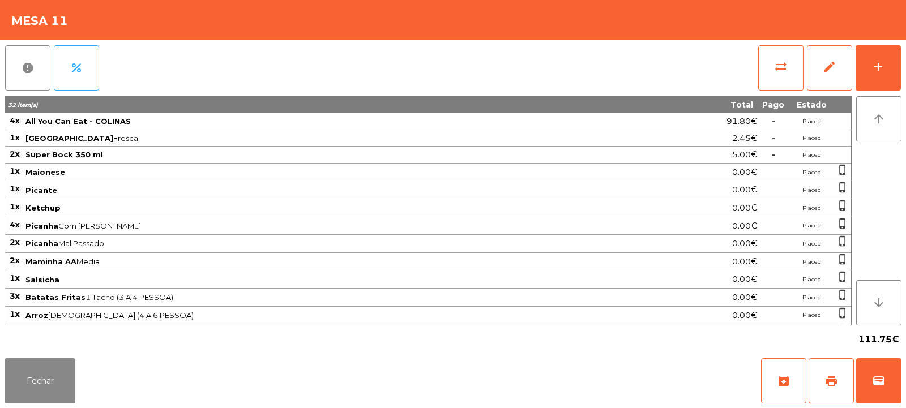
scroll to position [107, 0]
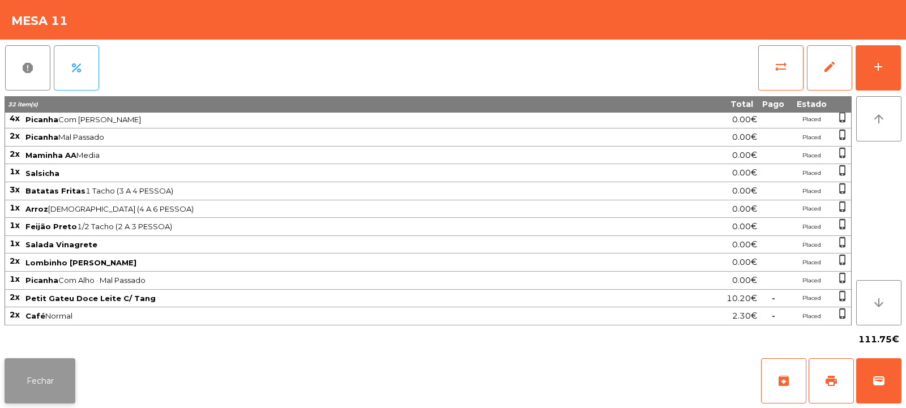
click at [49, 393] on button "Fechar" at bounding box center [40, 381] width 71 height 45
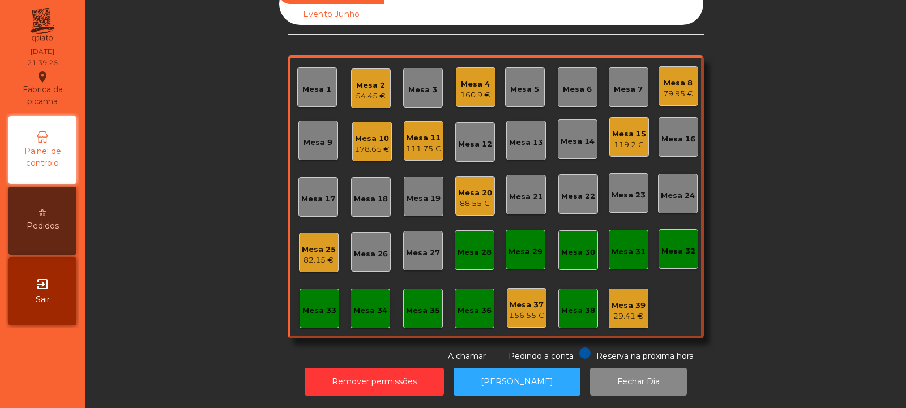
click at [781, 178] on div "Sala Consumo Staff Evento NÃO USAR Evento Junho Mesa 1 Mesa 2 54.45 € Mesa 3 [G…" at bounding box center [495, 173] width 791 height 380
click at [627, 135] on div "Mesa 15" at bounding box center [629, 134] width 34 height 11
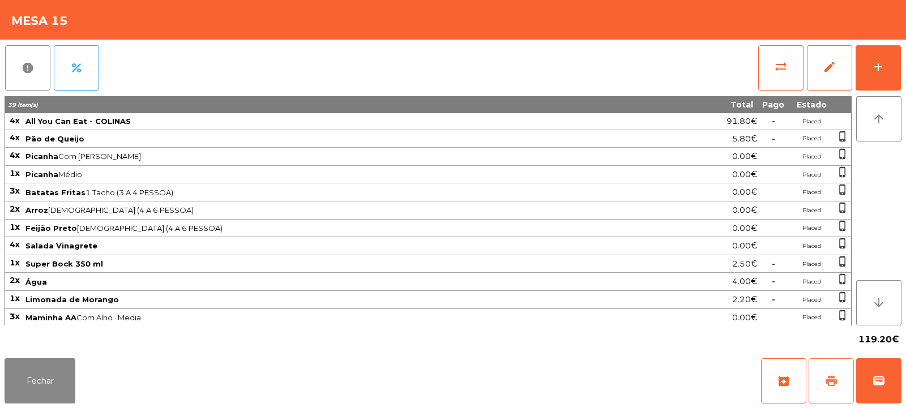
click at [834, 394] on button "print" at bounding box center [831, 381] width 45 height 45
click at [884, 368] on button "wallet" at bounding box center [879, 381] width 45 height 45
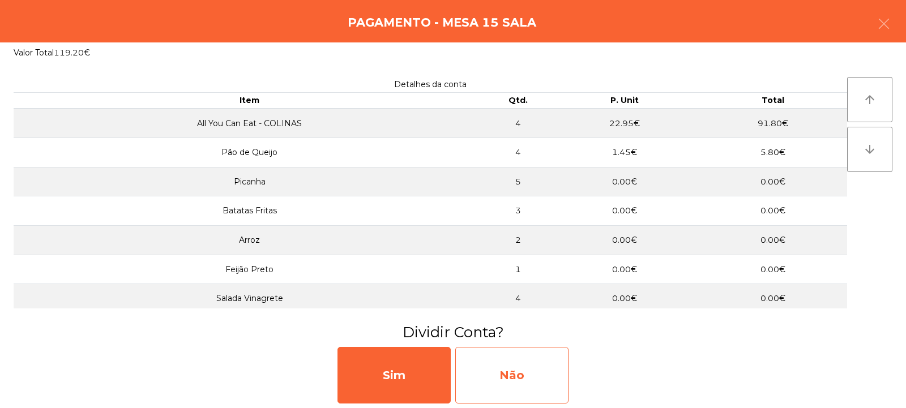
click at [533, 368] on div "Não" at bounding box center [511, 375] width 113 height 57
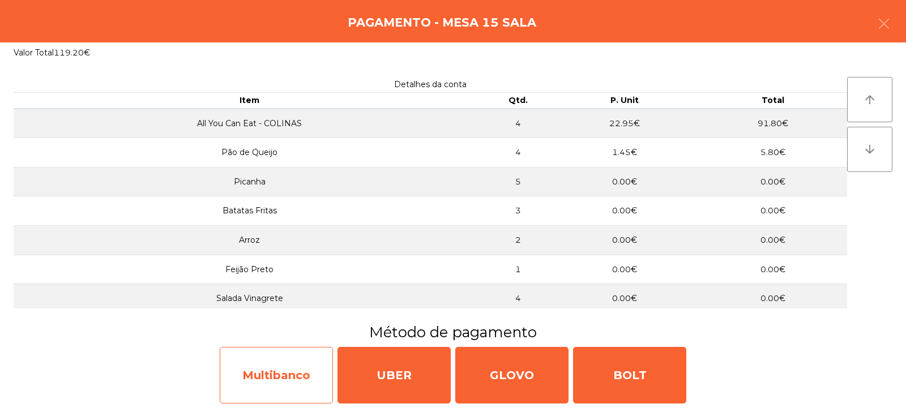
click at [274, 369] on div "Multibanco" at bounding box center [276, 375] width 113 height 57
select select "**"
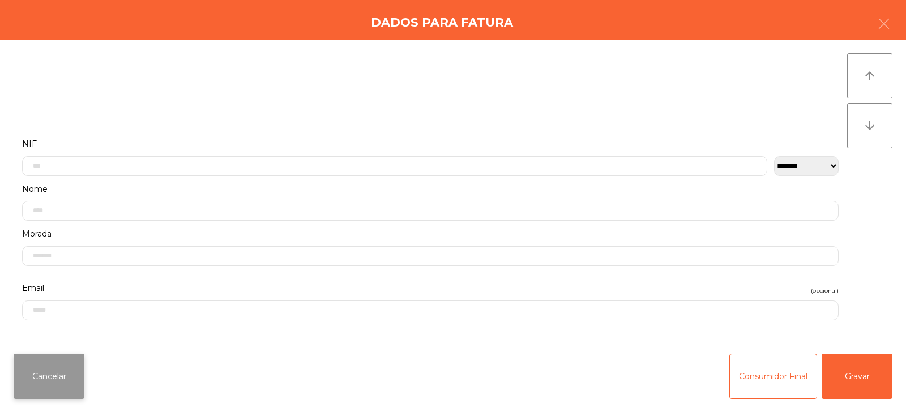
click at [33, 386] on button "Cancelar" at bounding box center [49, 376] width 71 height 45
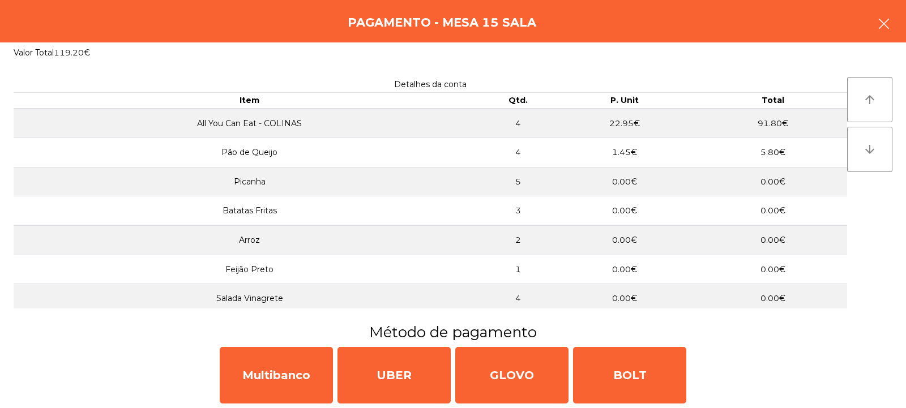
click at [887, 15] on button "button" at bounding box center [884, 25] width 32 height 34
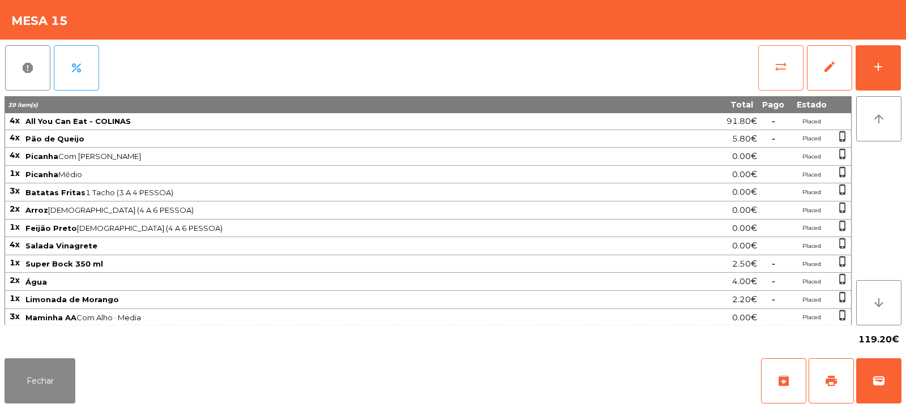
click at [765, 62] on button "sync_alt" at bounding box center [781, 67] width 45 height 45
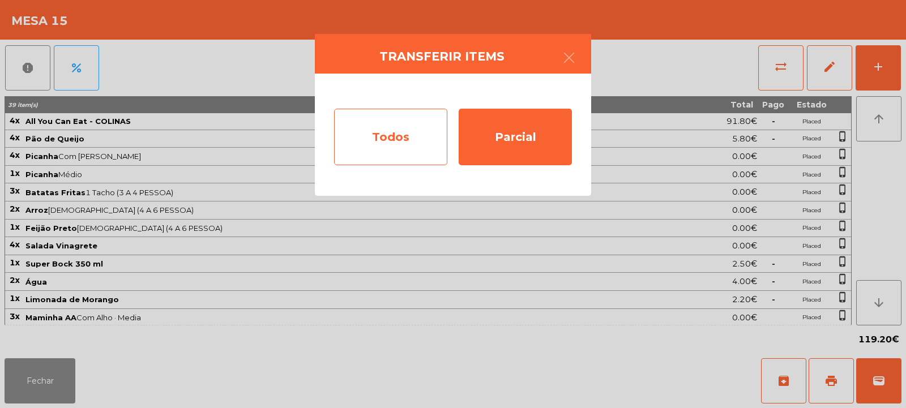
click at [363, 125] on div "Todos" at bounding box center [390, 137] width 113 height 57
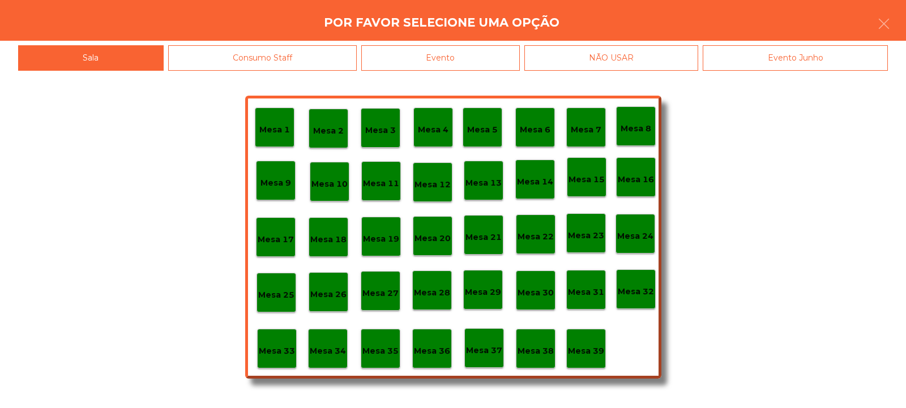
click at [436, 57] on div "Evento" at bounding box center [440, 57] width 159 height 25
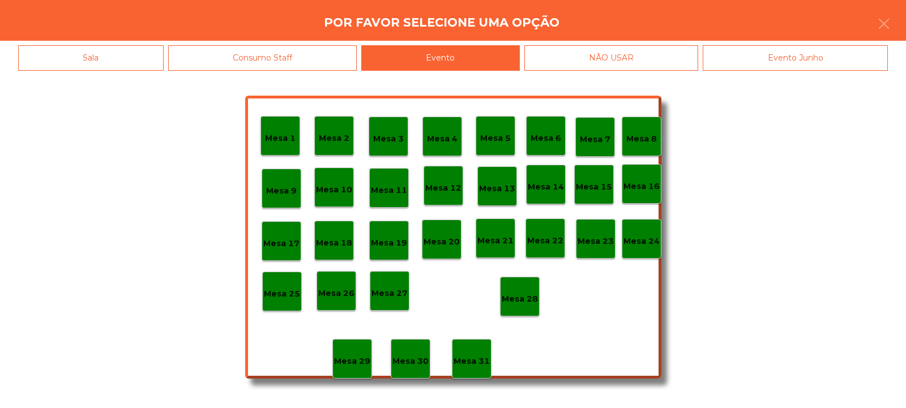
click at [521, 301] on p "Mesa 28" at bounding box center [520, 299] width 36 height 13
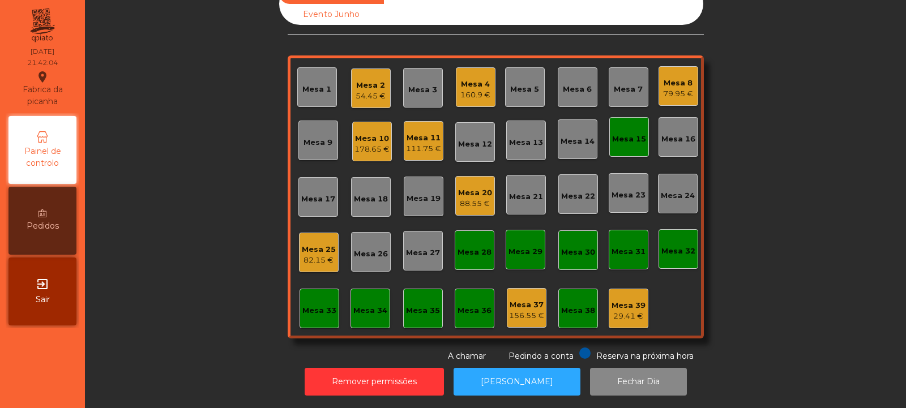
click at [635, 136] on div "Mesa 15" at bounding box center [629, 139] width 34 height 11
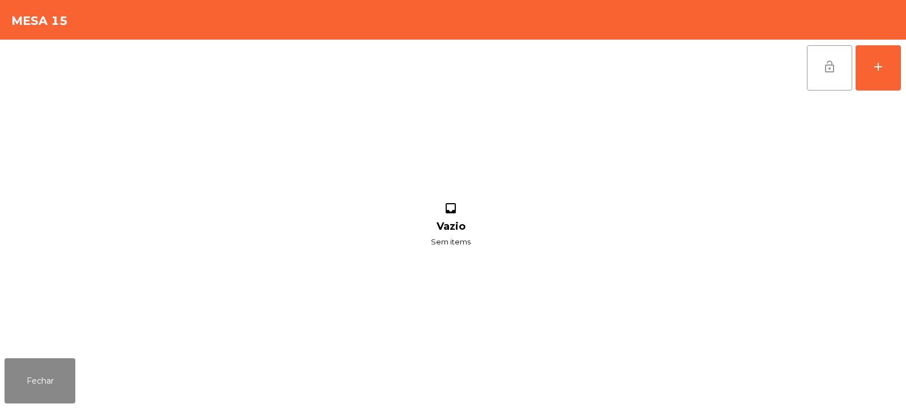
click at [824, 78] on button "lock_open" at bounding box center [829, 67] width 45 height 45
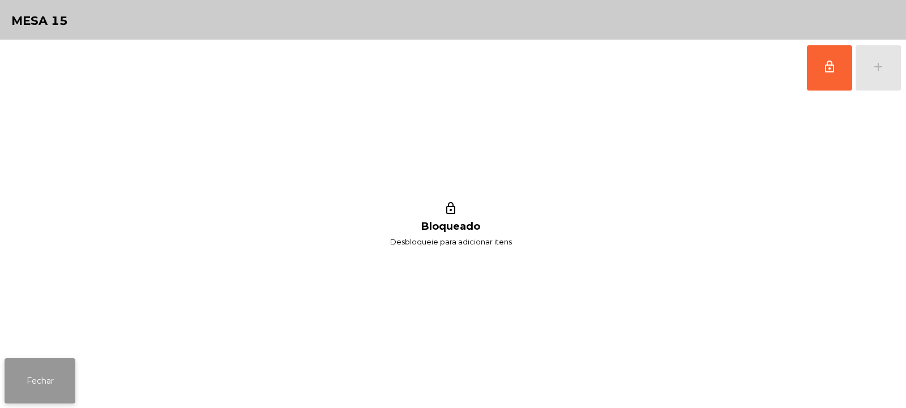
click at [52, 383] on button "Fechar" at bounding box center [40, 381] width 71 height 45
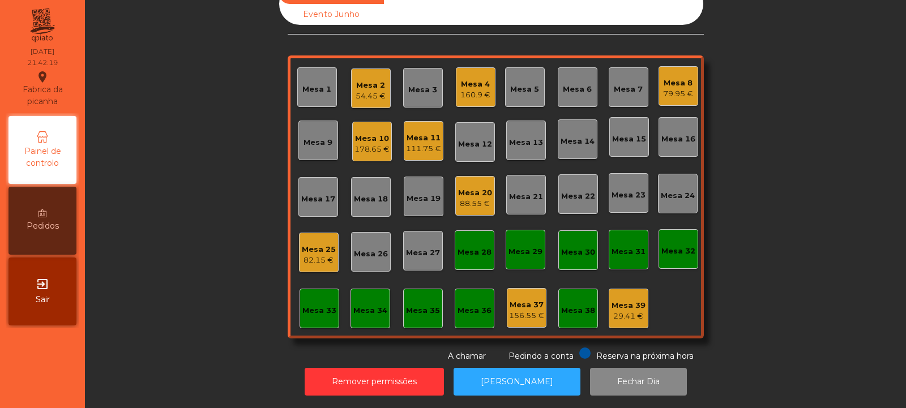
click at [161, 157] on div "Sala Consumo Staff Evento NÃO USAR Evento Junho Mesa 1 Mesa 2 54.45 € Mesa 3 Me…" at bounding box center [495, 173] width 791 height 380
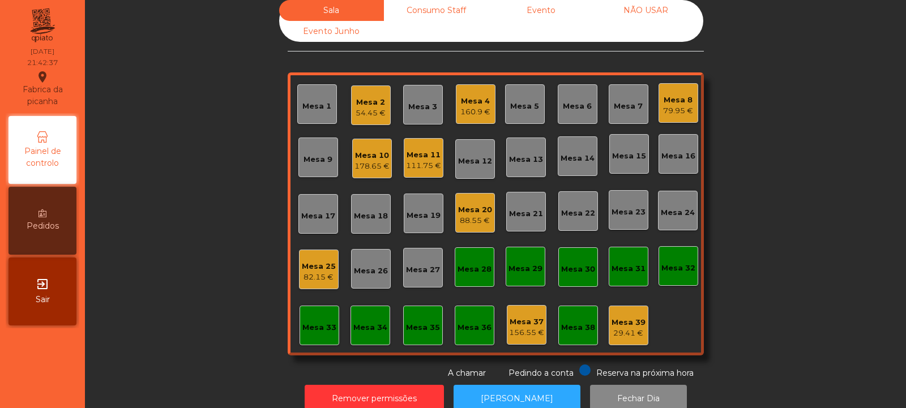
scroll to position [0, 0]
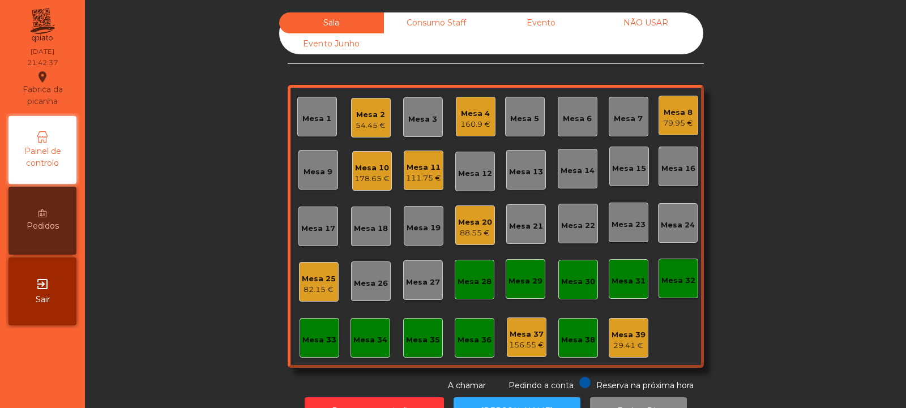
click at [665, 99] on div "Mesa 8 79.95 €" at bounding box center [679, 116] width 40 height 40
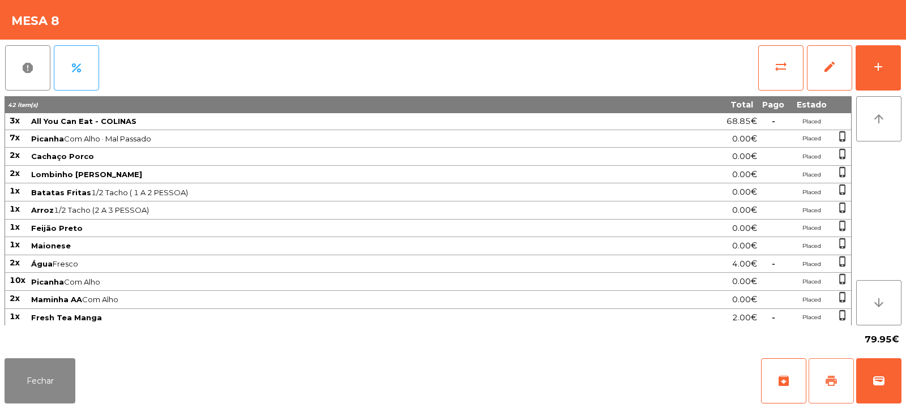
click at [841, 390] on button "print" at bounding box center [831, 381] width 45 height 45
click at [828, 374] on span "print" at bounding box center [832, 381] width 14 height 14
click at [38, 380] on button "Fechar" at bounding box center [40, 381] width 71 height 45
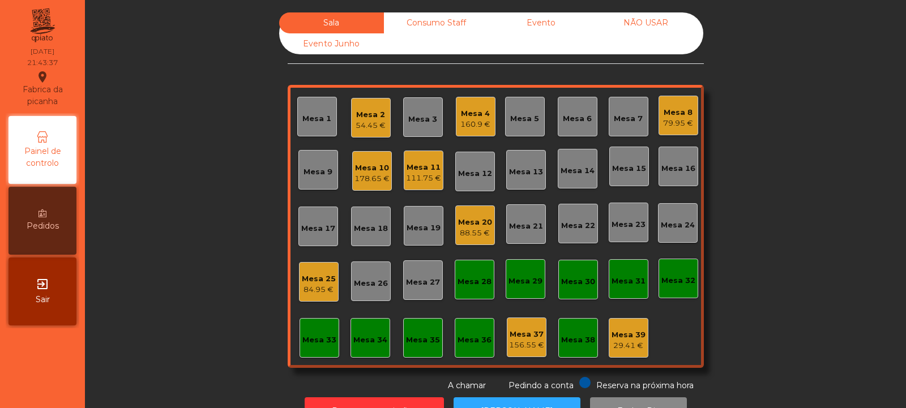
click at [679, 120] on div "79.95 €" at bounding box center [678, 123] width 30 height 11
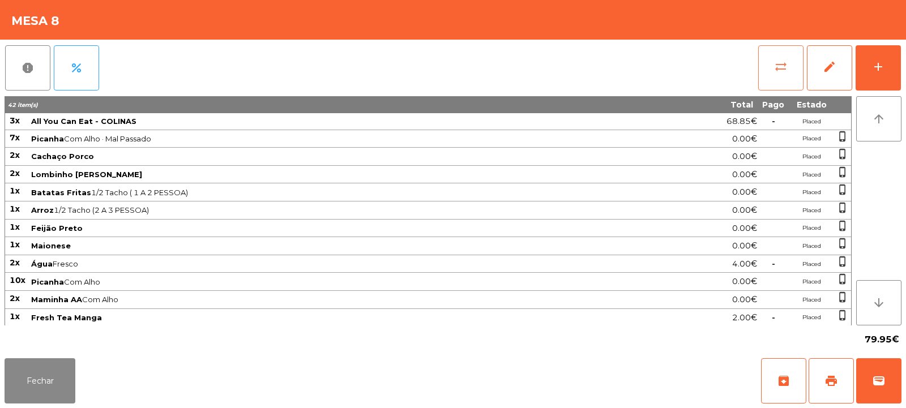
click at [770, 68] on button "sync_alt" at bounding box center [781, 67] width 45 height 45
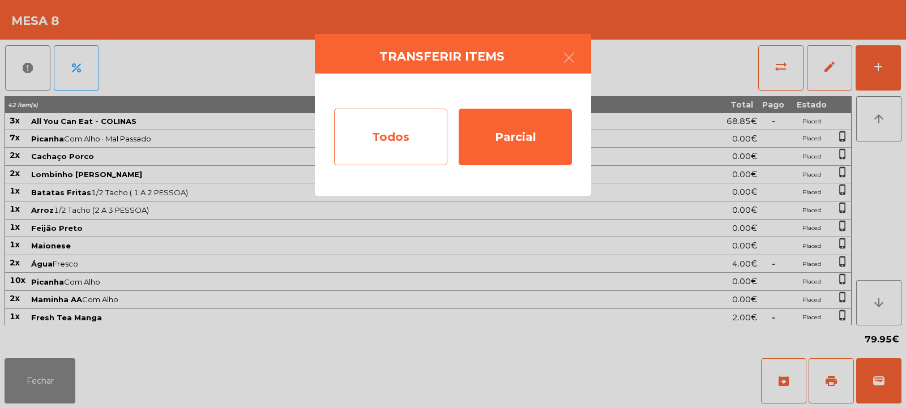
click at [403, 155] on div "Todos" at bounding box center [390, 137] width 113 height 57
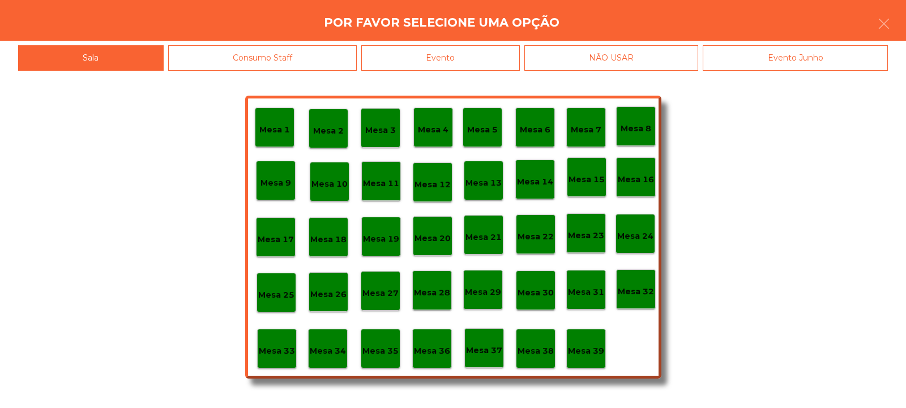
click at [497, 59] on div "Evento" at bounding box center [440, 57] width 159 height 25
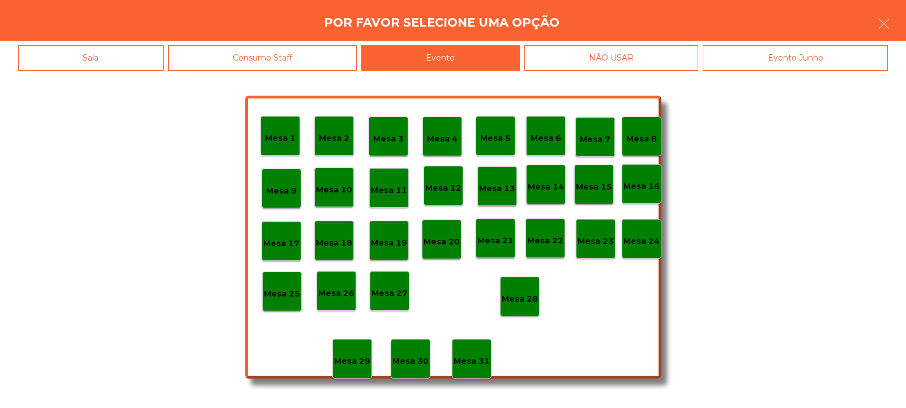
click at [514, 309] on div "Mesa 28" at bounding box center [520, 297] width 40 height 40
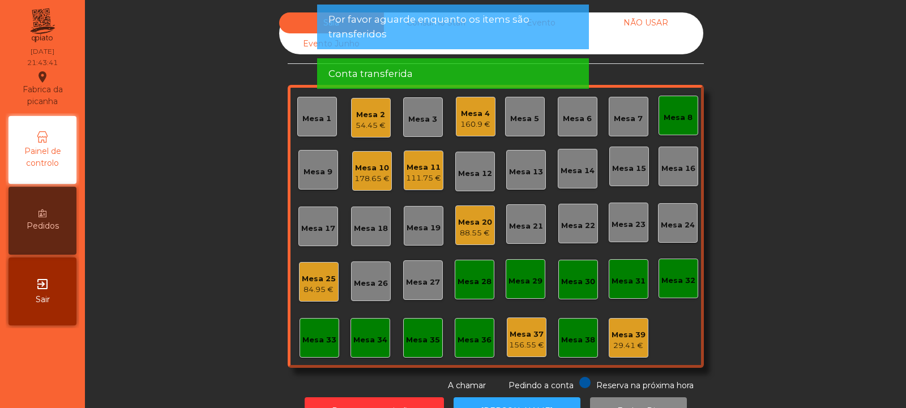
click at [681, 107] on div "Mesa 8" at bounding box center [679, 116] width 40 height 40
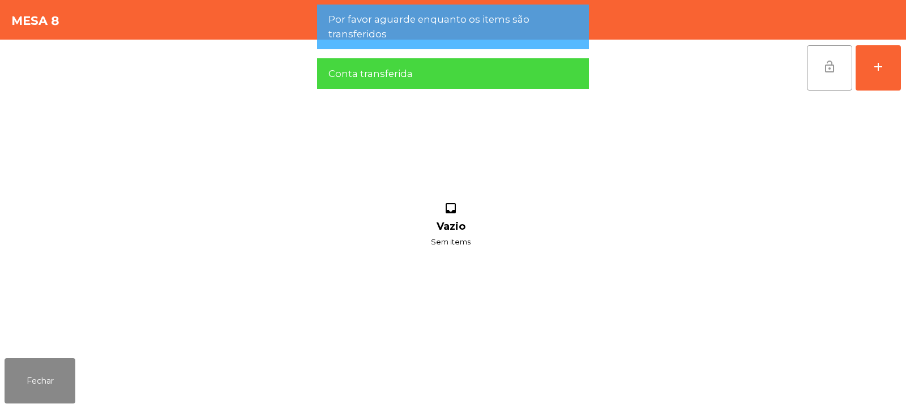
click at [836, 63] on span "lock_open" at bounding box center [830, 67] width 14 height 14
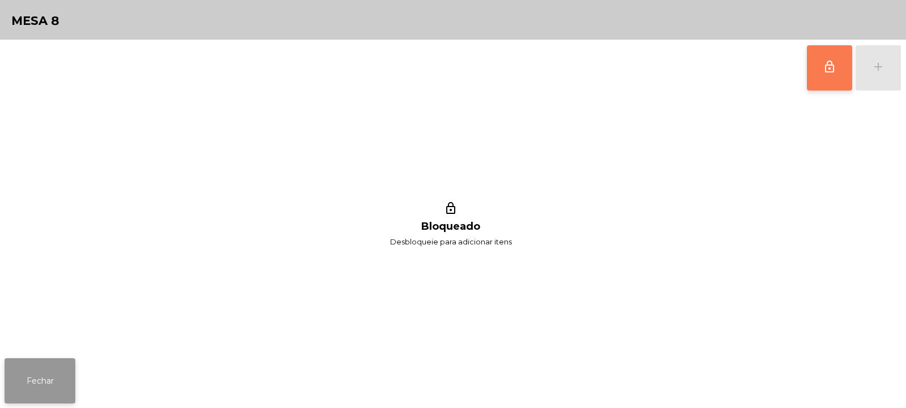
click at [74, 385] on button "Fechar" at bounding box center [40, 381] width 71 height 45
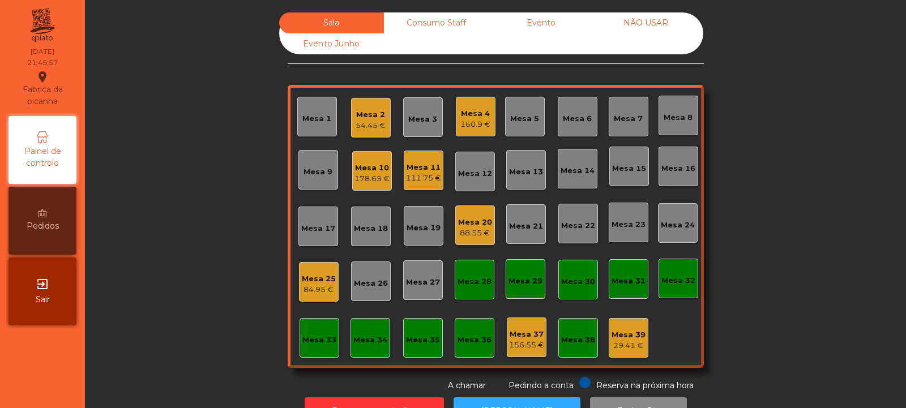
click at [214, 144] on div "Sala Consumo Staff Evento NÃO USAR Evento Junho Mesa 1 Mesa 2 54.45 € Mesa 3 Me…" at bounding box center [495, 202] width 791 height 380
click at [477, 174] on div "Mesa 12" at bounding box center [475, 173] width 34 height 11
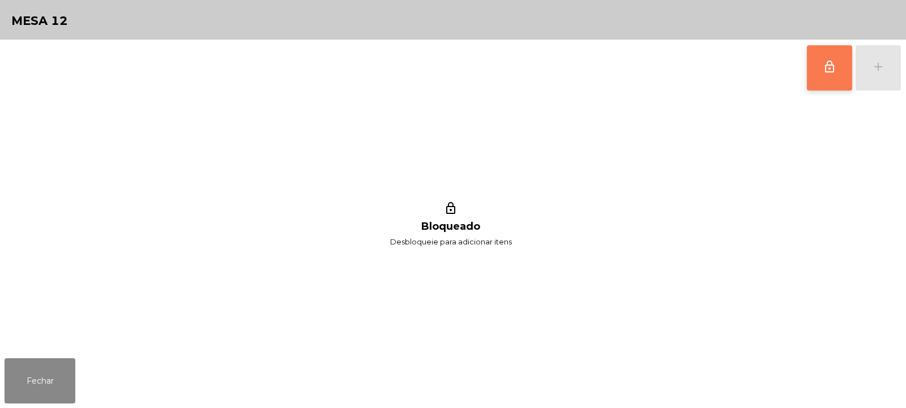
click at [816, 68] on button "lock_outline" at bounding box center [829, 67] width 45 height 45
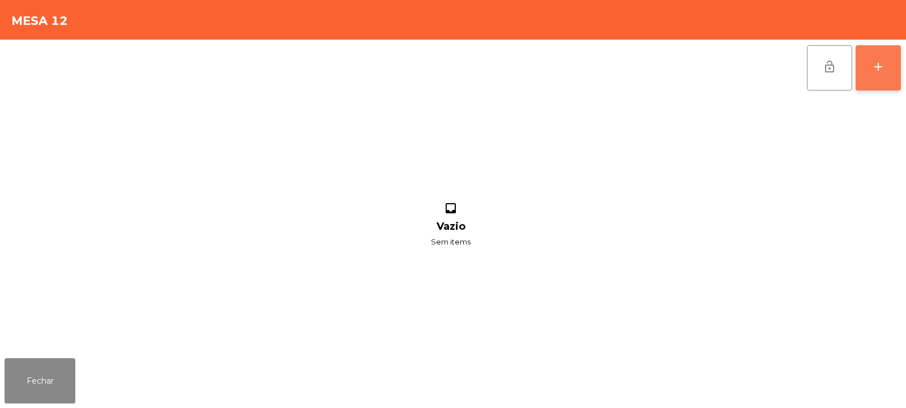
click at [883, 67] on div "add" at bounding box center [879, 67] width 14 height 14
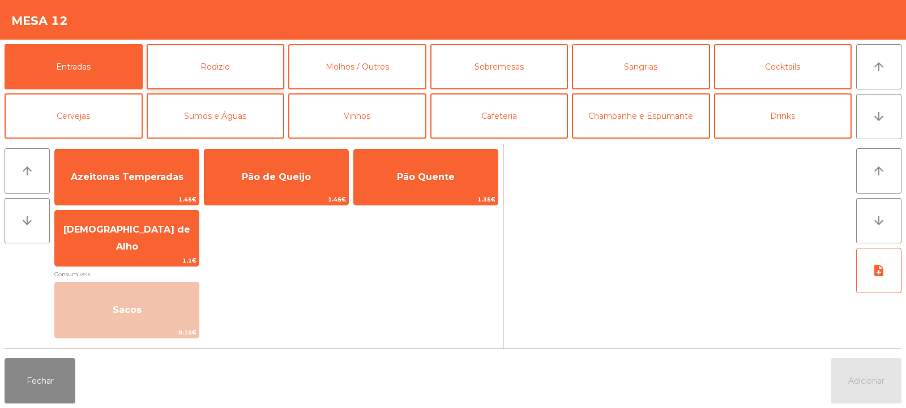
click at [193, 57] on button "Rodizio" at bounding box center [216, 66] width 138 height 45
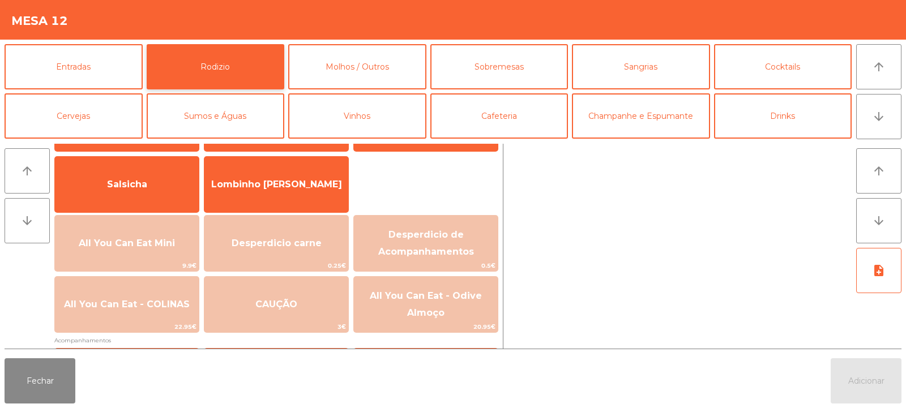
scroll to position [78, 0]
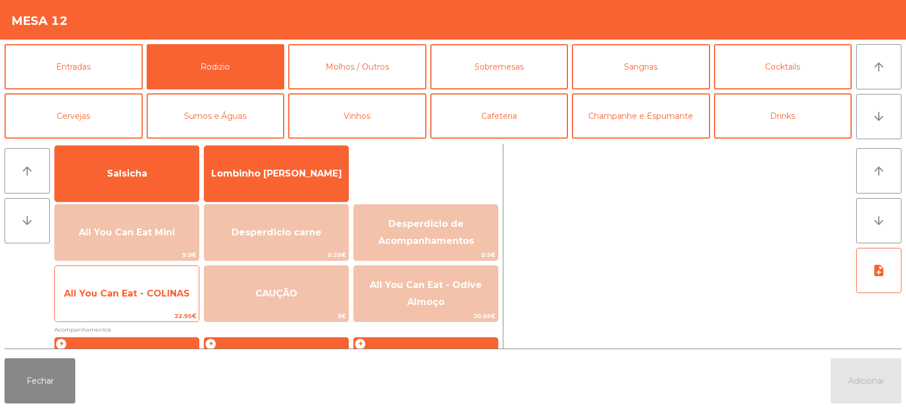
click at [134, 287] on span "All You Can Eat - COLINAS" at bounding box center [127, 294] width 144 height 31
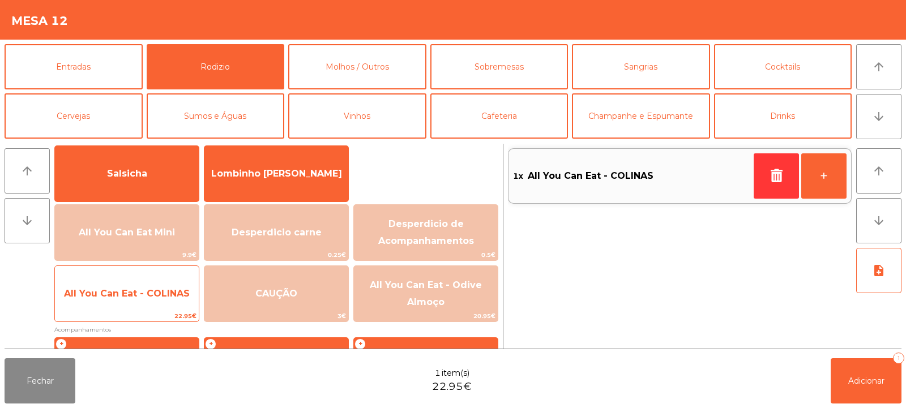
click at [139, 306] on span "All You Can Eat - COLINAS" at bounding box center [127, 294] width 144 height 31
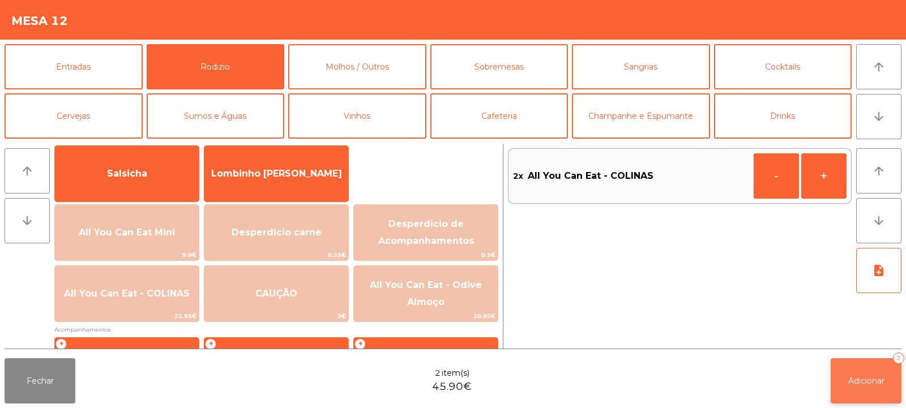
click at [889, 391] on button "Adicionar 2" at bounding box center [866, 381] width 71 height 45
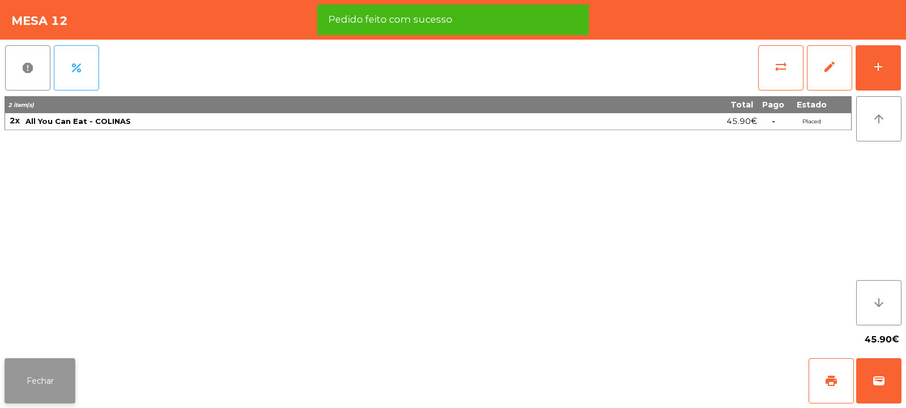
click at [44, 385] on button "Fechar" at bounding box center [40, 381] width 71 height 45
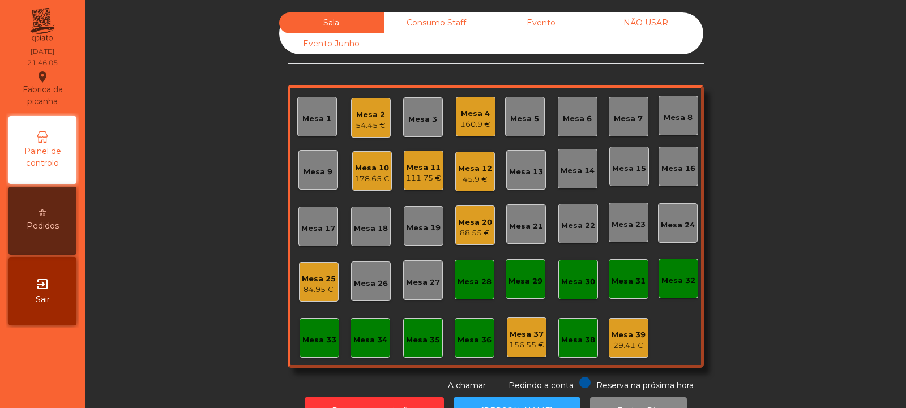
click at [171, 227] on div "Sala Consumo Staff Evento NÃO USAR Evento Junho Mesa 1 Mesa 2 54.45 € Mesa 3 Me…" at bounding box center [495, 202] width 791 height 380
click at [636, 123] on div "Mesa 7" at bounding box center [628, 118] width 29 height 11
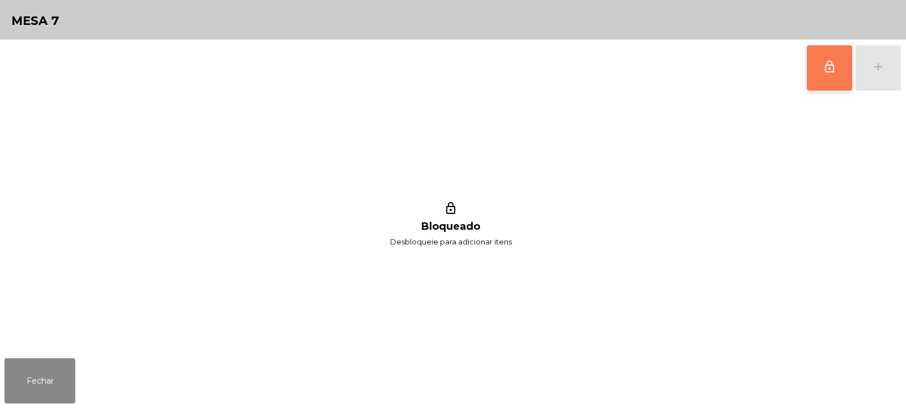
click at [815, 59] on button "lock_outline" at bounding box center [829, 67] width 45 height 45
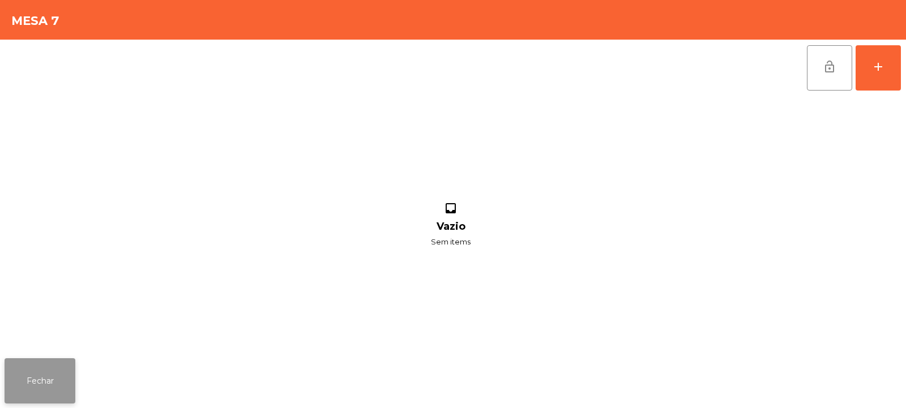
click at [15, 403] on button "Fechar" at bounding box center [40, 381] width 71 height 45
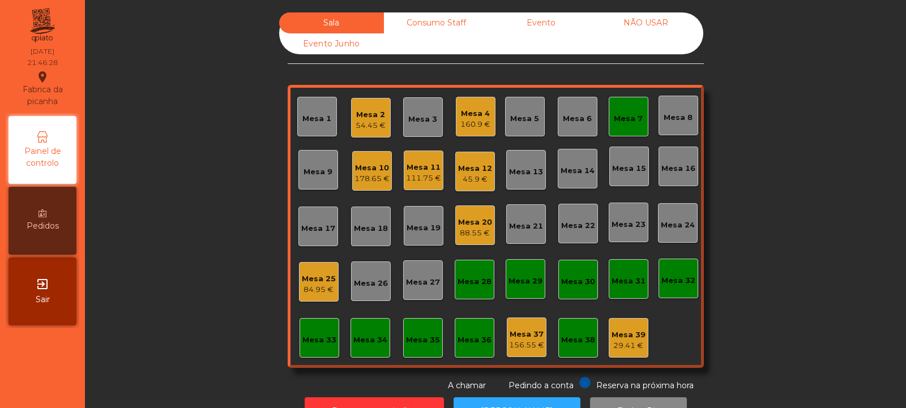
click at [463, 177] on div "45.9 €" at bounding box center [475, 179] width 34 height 11
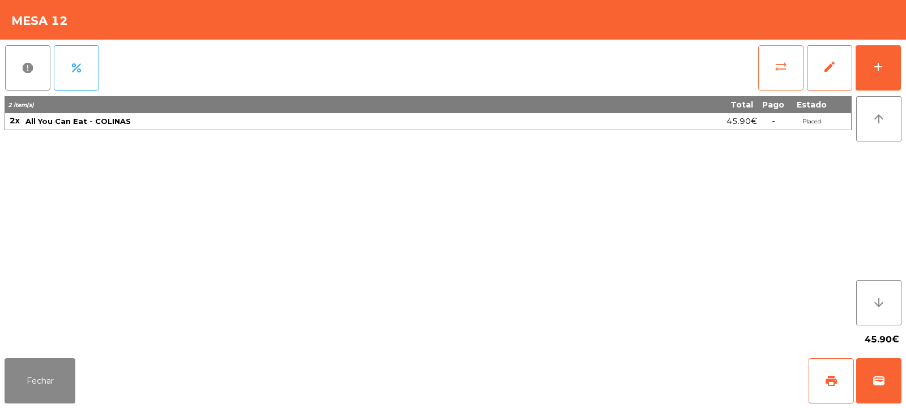
click at [761, 66] on button "sync_alt" at bounding box center [781, 67] width 45 height 45
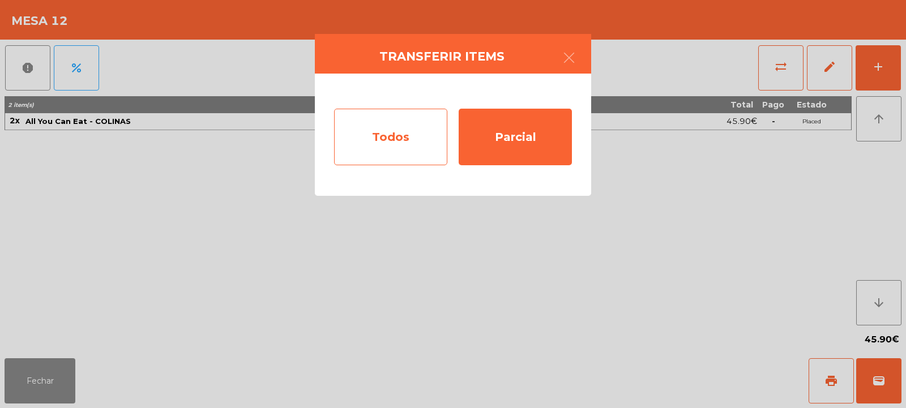
click at [404, 130] on div "Todos" at bounding box center [390, 137] width 113 height 57
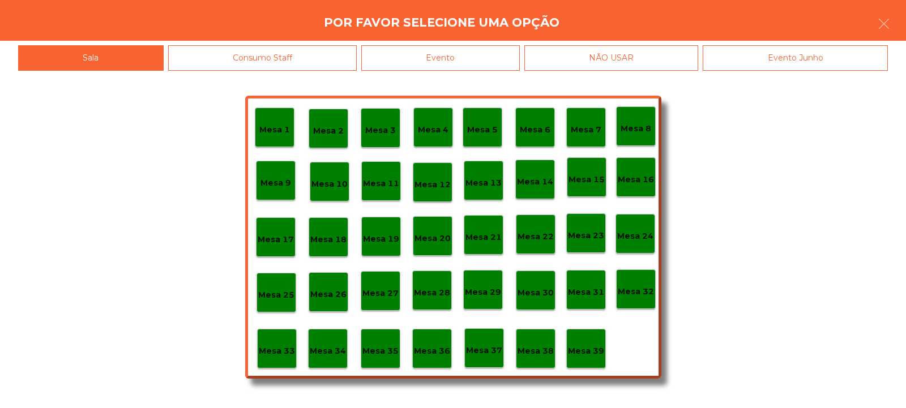
click at [588, 119] on div "Mesa 7" at bounding box center [586, 128] width 31 height 18
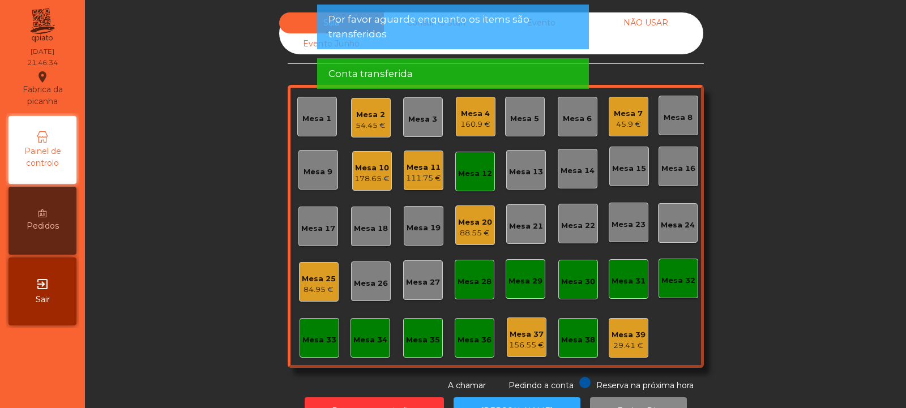
click at [458, 168] on div "Mesa 12" at bounding box center [475, 172] width 34 height 16
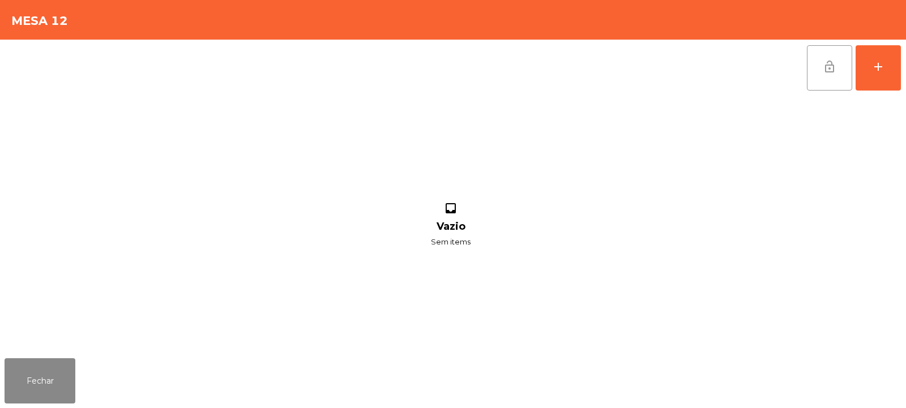
click at [819, 70] on button "lock_open" at bounding box center [829, 67] width 45 height 45
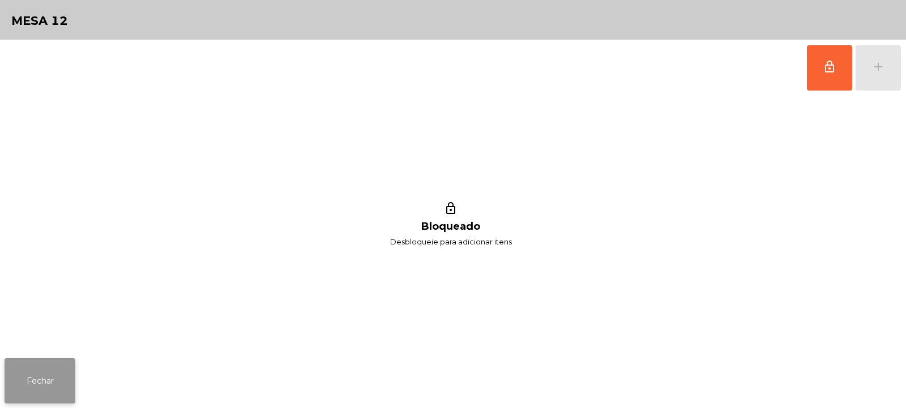
click at [33, 369] on button "Fechar" at bounding box center [40, 381] width 71 height 45
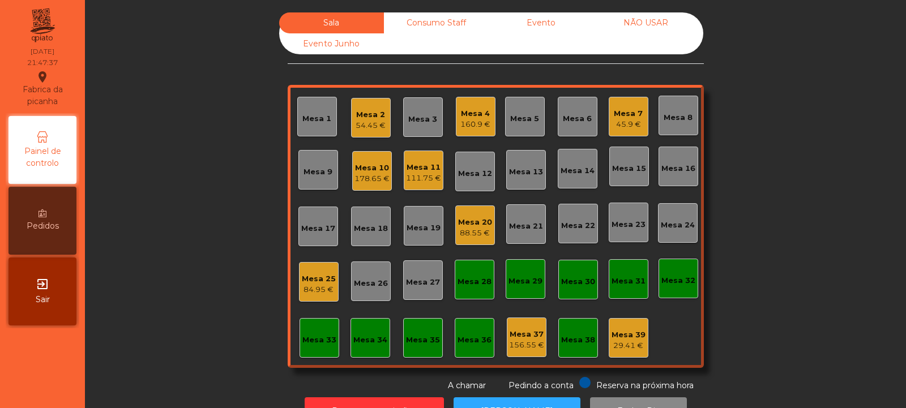
click at [187, 131] on div "Sala Consumo Staff Evento NÃO USAR Evento Junho Mesa 1 Mesa 2 54.45 € Mesa 3 Me…" at bounding box center [495, 202] width 791 height 380
click at [418, 350] on div "Mesa 35" at bounding box center [423, 338] width 40 height 40
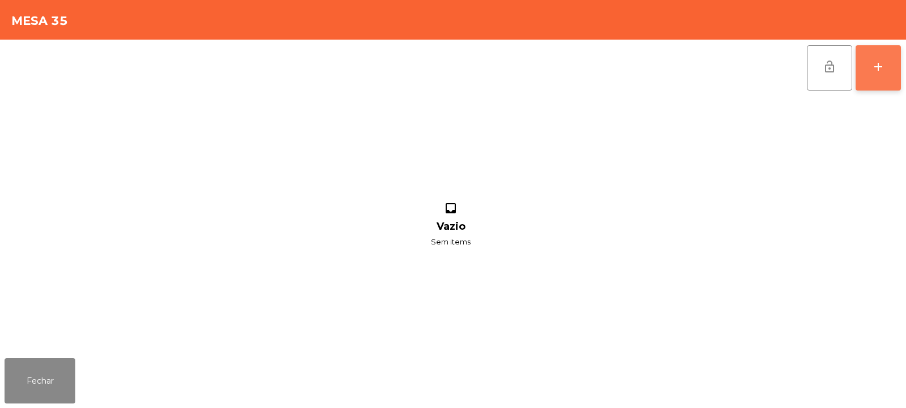
click at [885, 69] on div "add" at bounding box center [879, 67] width 14 height 14
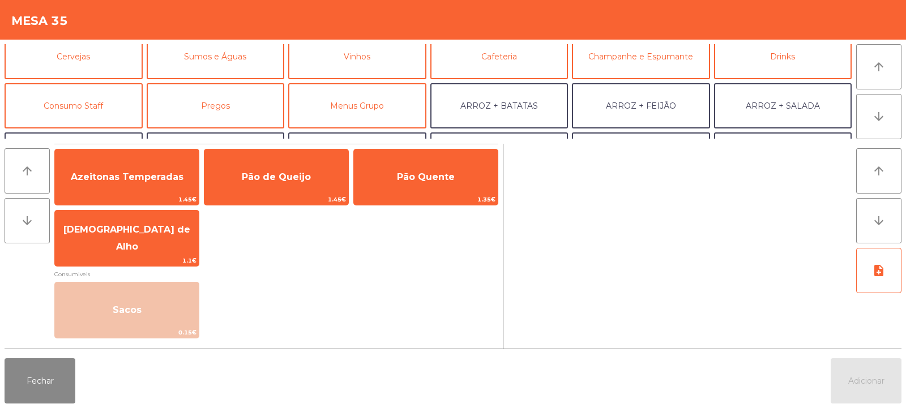
scroll to position [69, 0]
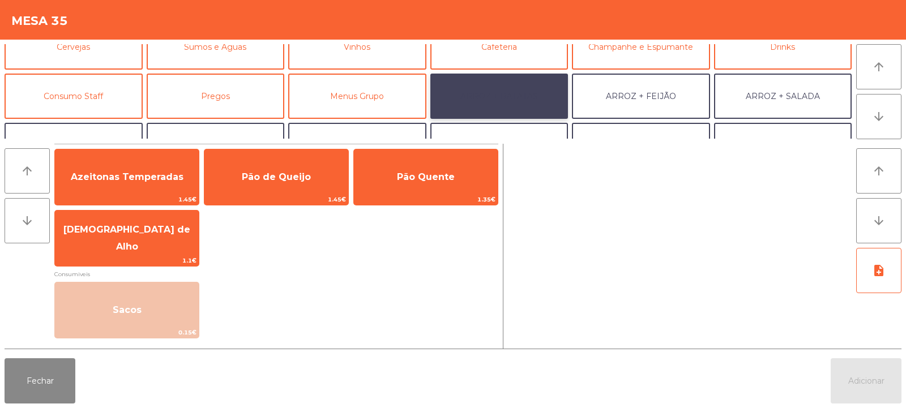
click at [521, 95] on button "ARROZ + BATATAS" at bounding box center [500, 96] width 138 height 45
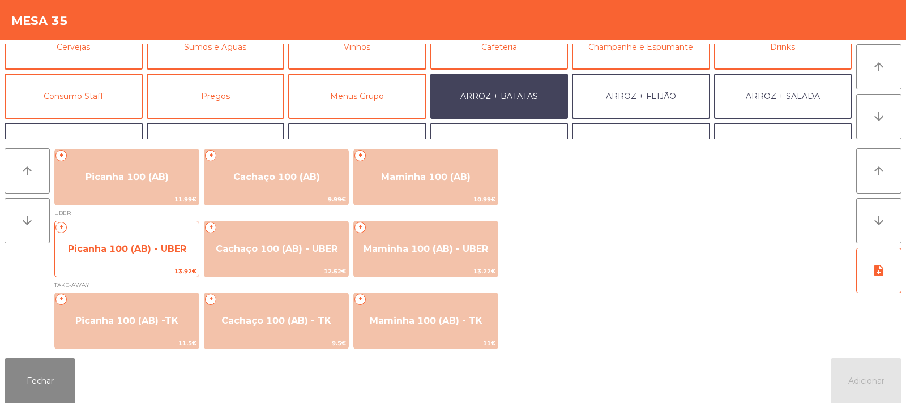
click at [149, 253] on span "Picanha 100 (AB) - UBER" at bounding box center [127, 249] width 118 height 11
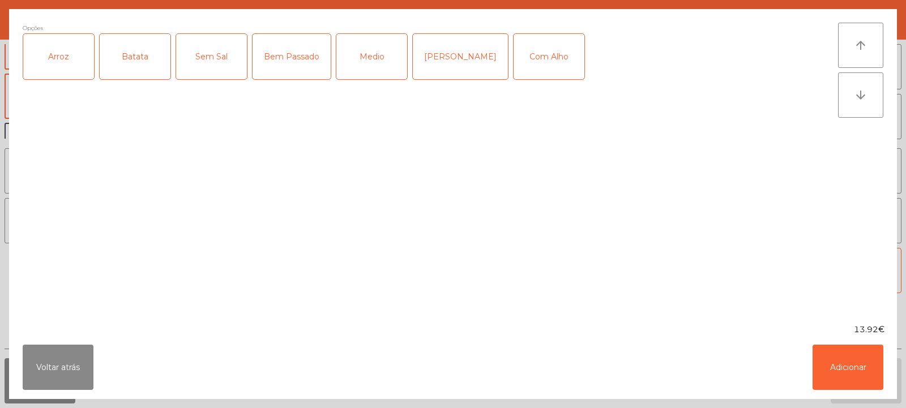
click at [67, 56] on div "Arroz" at bounding box center [58, 56] width 71 height 45
click at [129, 55] on div "Batata" at bounding box center [135, 56] width 71 height 45
click at [289, 62] on div "Bem Passado" at bounding box center [292, 56] width 78 height 45
click at [514, 54] on div "Com Alho" at bounding box center [549, 56] width 71 height 45
click at [832, 354] on button "Adicionar" at bounding box center [848, 367] width 71 height 45
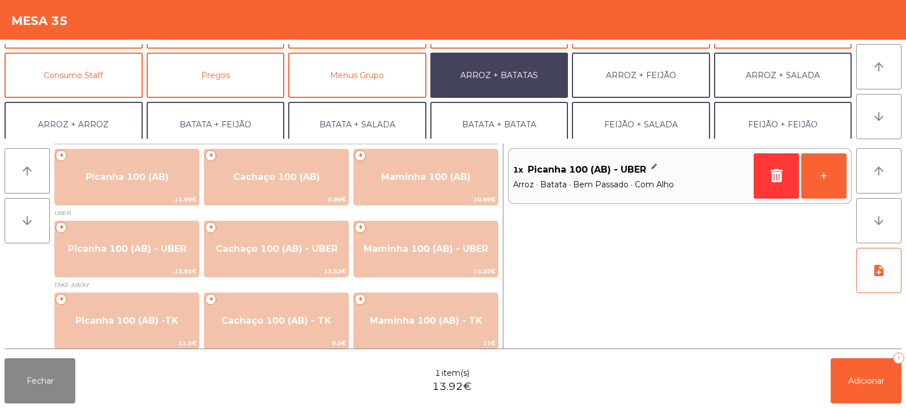
scroll to position [91, 0]
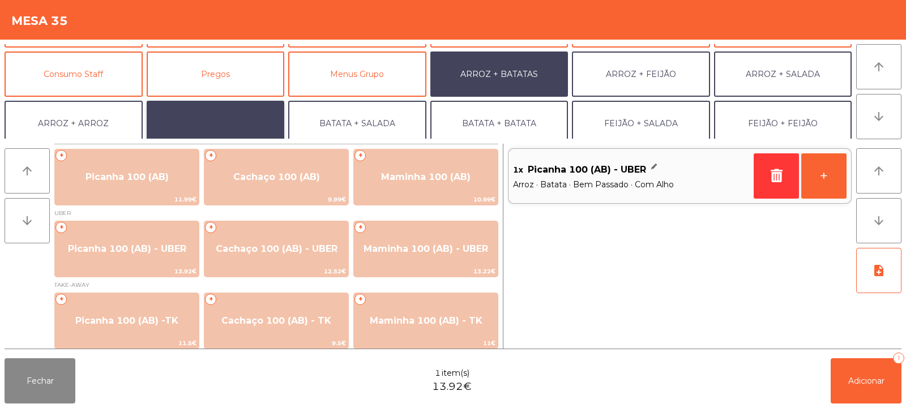
click at [244, 122] on button "BATATA + FEIJÃO" at bounding box center [216, 123] width 138 height 45
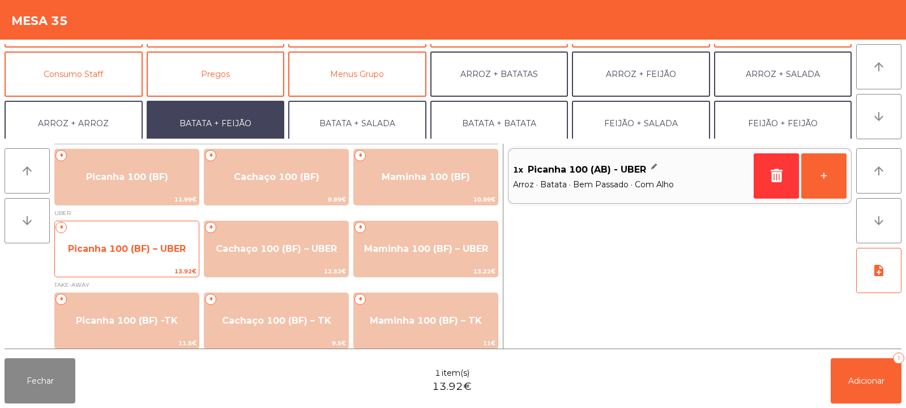
click at [152, 250] on span "Picanha 100 (BF) – UBER" at bounding box center [127, 249] width 118 height 11
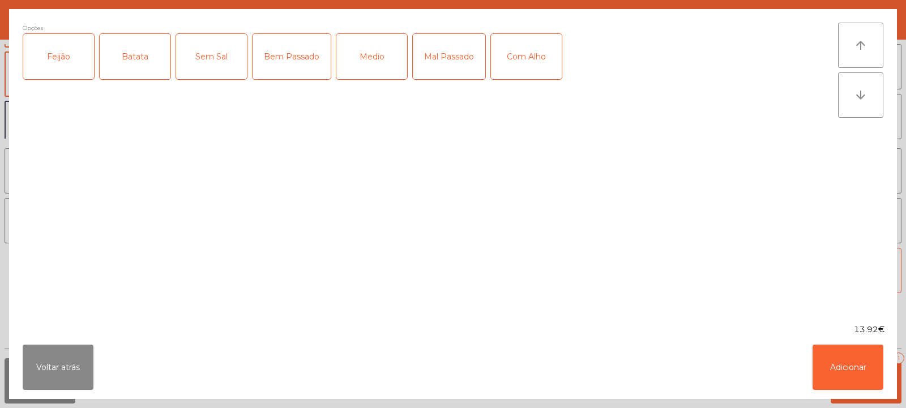
click at [54, 52] on div "Feijão" at bounding box center [58, 56] width 71 height 45
click at [144, 52] on div "Batata" at bounding box center [135, 56] width 71 height 45
click at [281, 65] on div "Bem Passado" at bounding box center [292, 56] width 78 height 45
click at [835, 377] on button "Adicionar" at bounding box center [848, 367] width 71 height 45
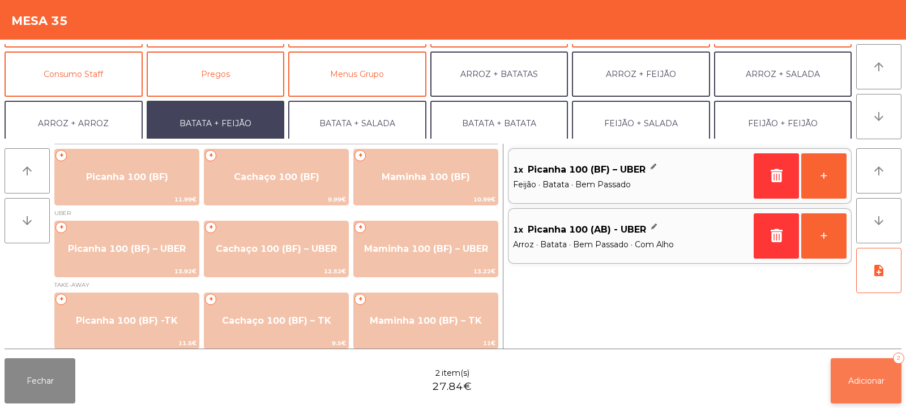
click at [868, 373] on button "Adicionar 2" at bounding box center [866, 381] width 71 height 45
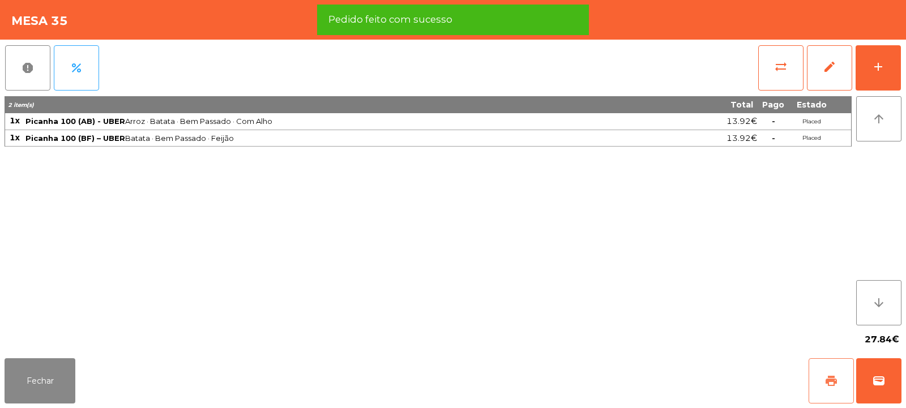
click at [824, 380] on button "print" at bounding box center [831, 381] width 45 height 45
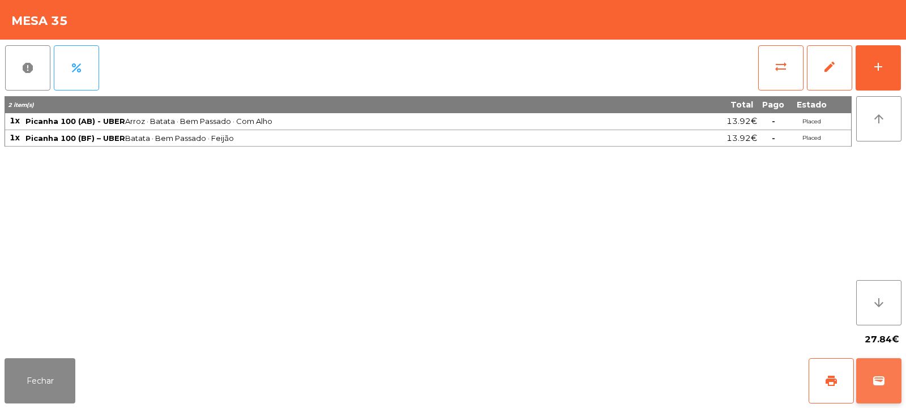
click at [884, 376] on span "wallet" at bounding box center [879, 381] width 14 height 14
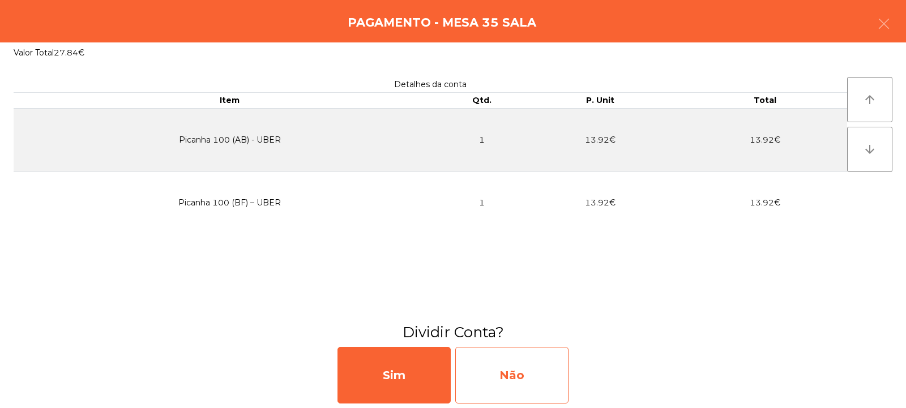
click at [534, 382] on div "Não" at bounding box center [511, 375] width 113 height 57
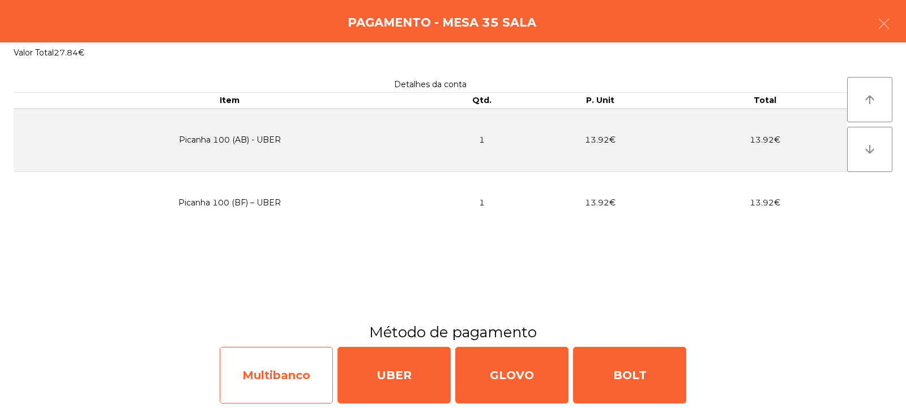
click at [291, 386] on div "Multibanco" at bounding box center [276, 375] width 113 height 57
select select "**"
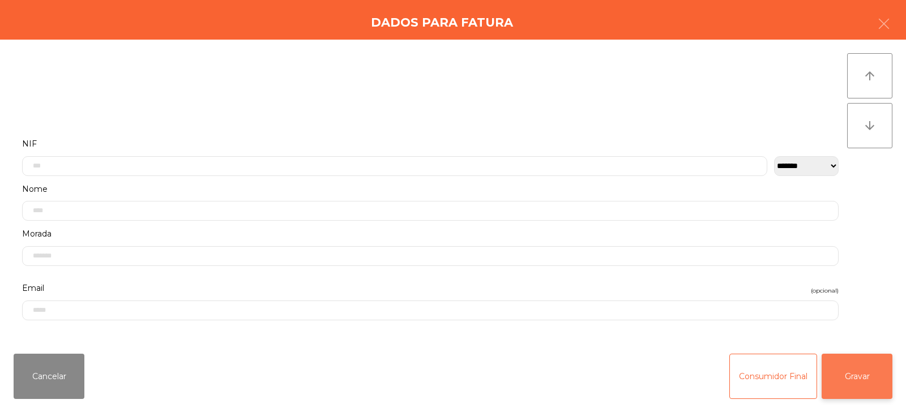
click at [862, 377] on button "Gravar" at bounding box center [857, 376] width 71 height 45
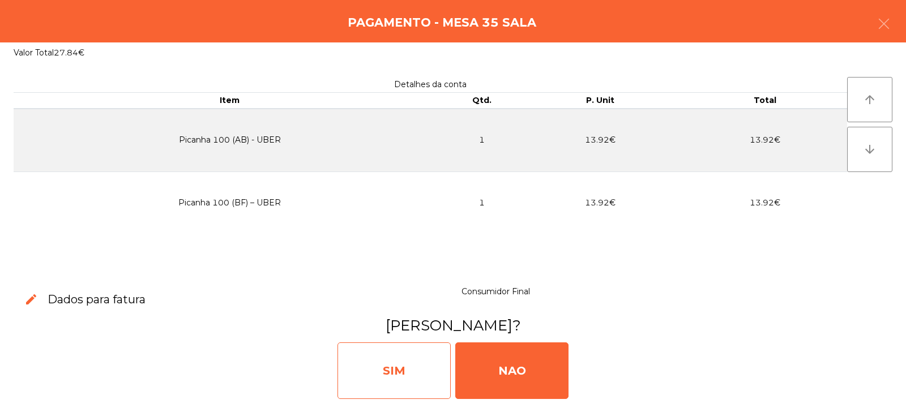
click at [397, 360] on div "SIM" at bounding box center [394, 371] width 113 height 57
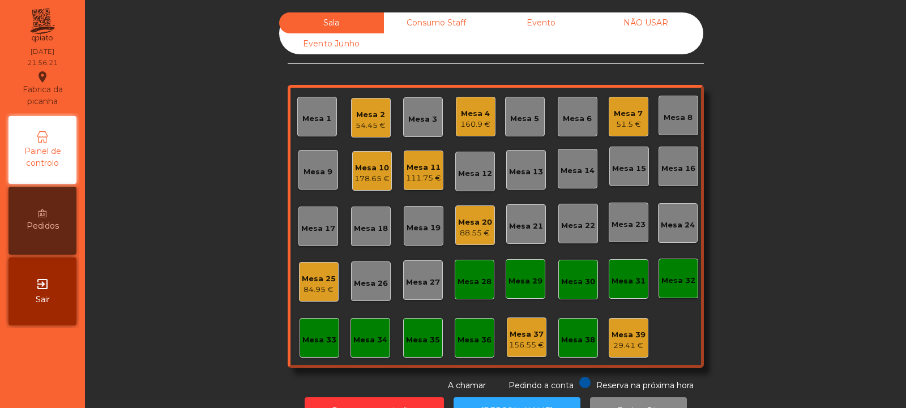
click at [361, 178] on div "178.65 €" at bounding box center [372, 178] width 35 height 11
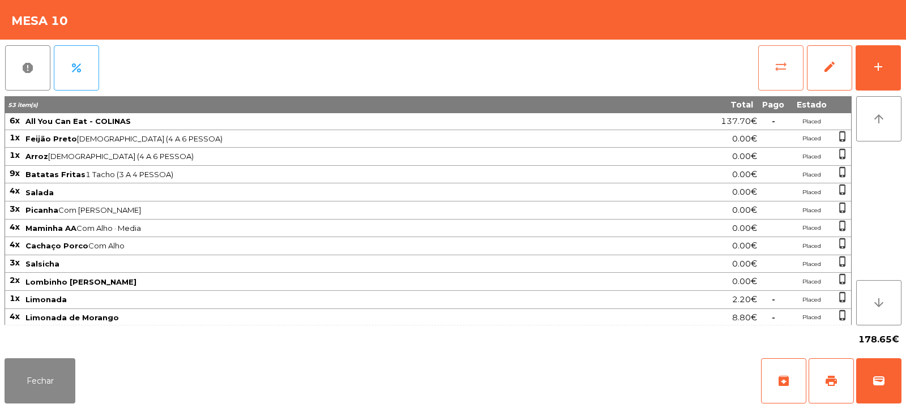
click at [778, 80] on button "sync_alt" at bounding box center [781, 67] width 45 height 45
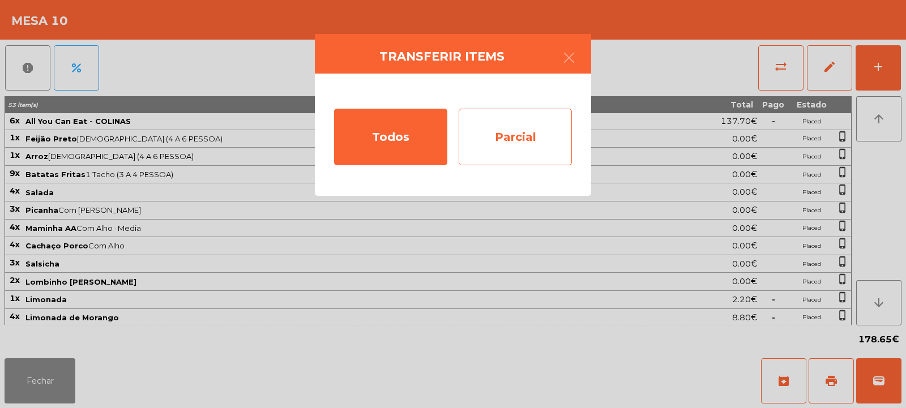
click at [514, 131] on div "Parcial" at bounding box center [515, 137] width 113 height 57
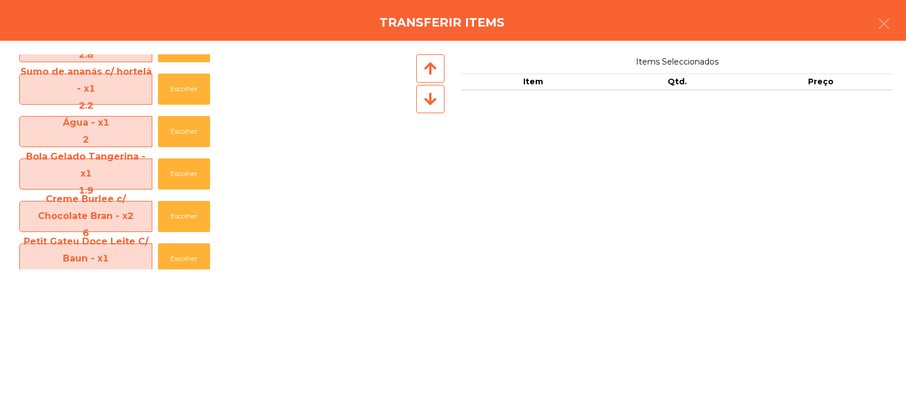
scroll to position [566, 0]
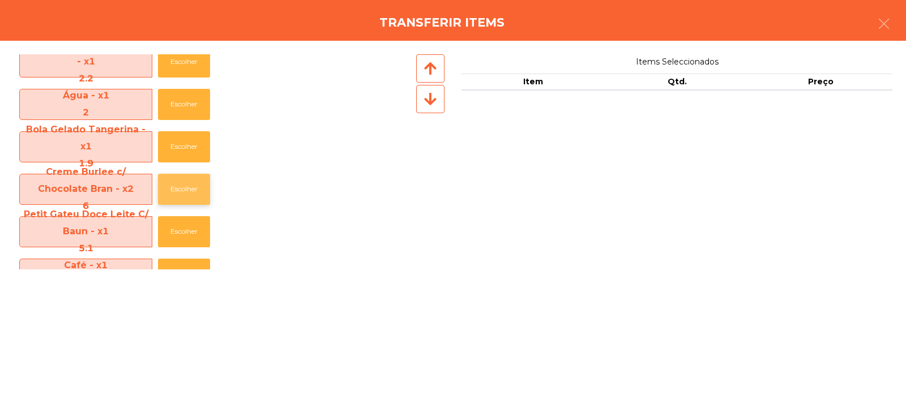
click at [191, 191] on button "Escolher" at bounding box center [184, 189] width 52 height 31
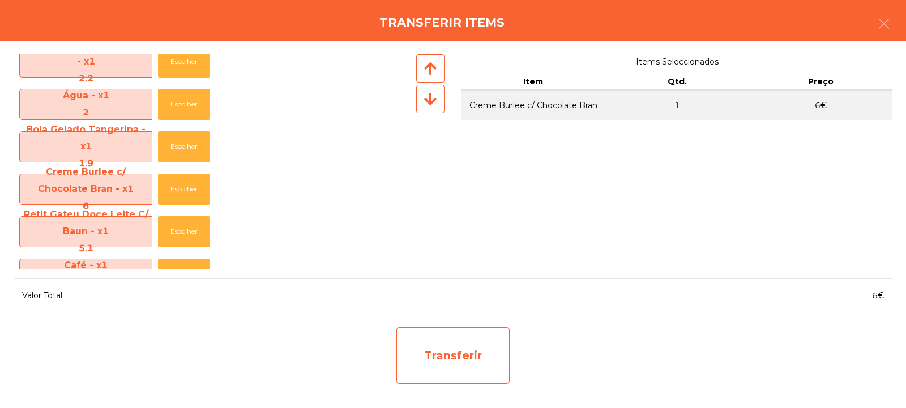
click at [453, 357] on div "Transferir" at bounding box center [453, 355] width 113 height 57
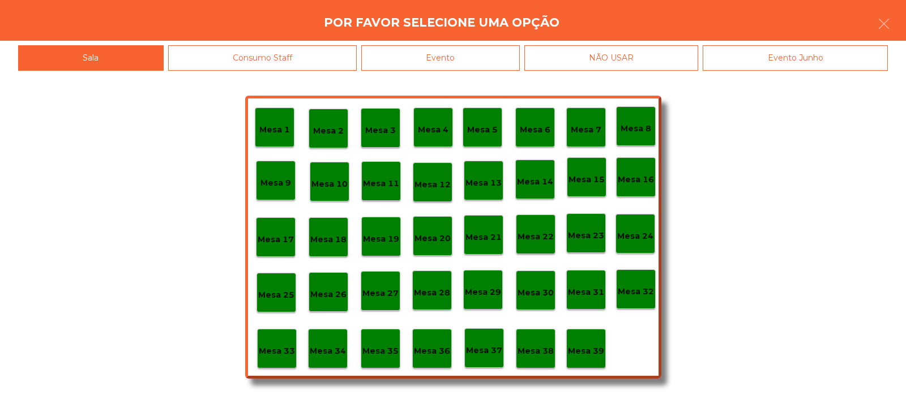
click at [591, 350] on p "Mesa 39" at bounding box center [586, 351] width 36 height 13
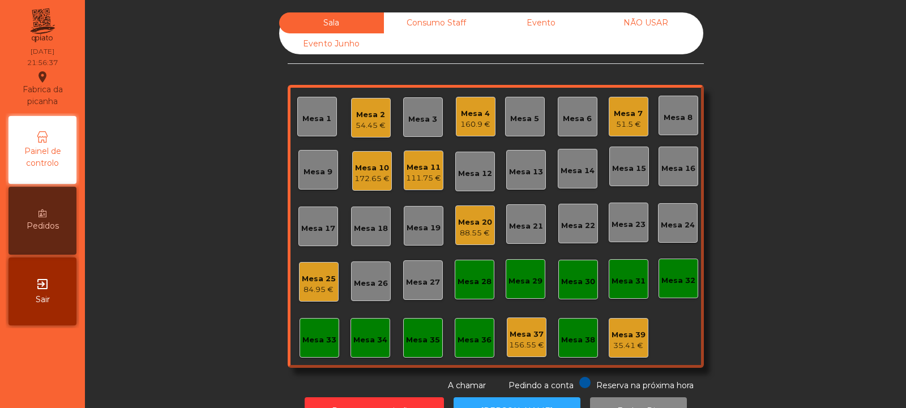
click at [365, 169] on div "Mesa 10" at bounding box center [372, 168] width 35 height 11
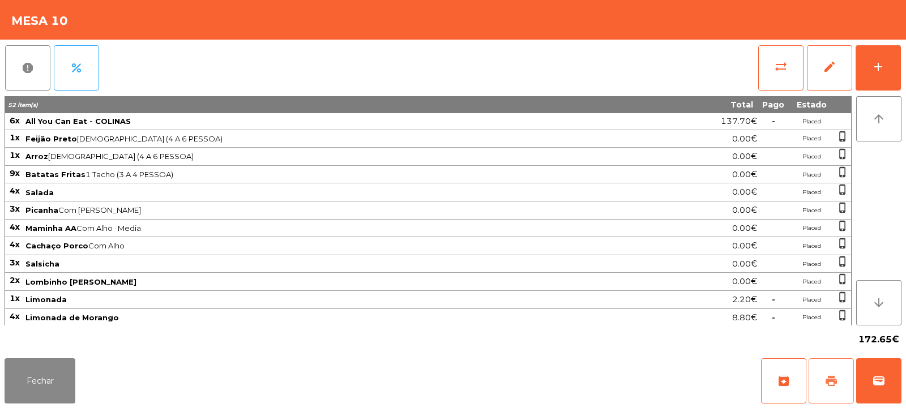
click at [820, 378] on button "print" at bounding box center [831, 381] width 45 height 45
click at [882, 377] on span "wallet" at bounding box center [879, 381] width 14 height 14
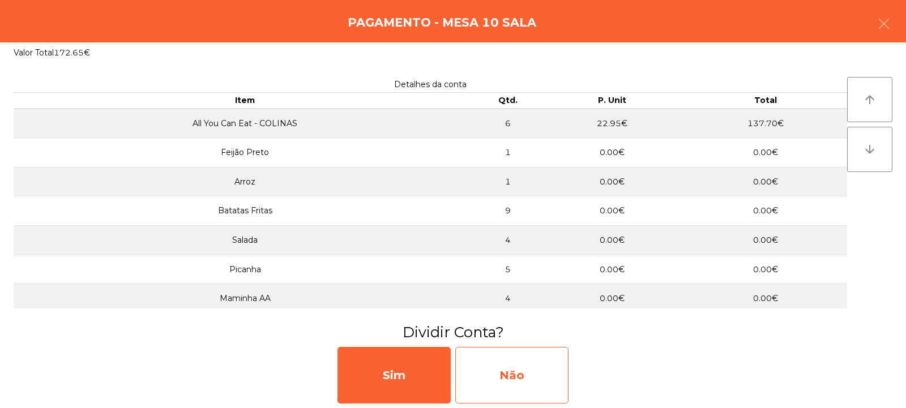
click at [512, 360] on div "Não" at bounding box center [511, 375] width 113 height 57
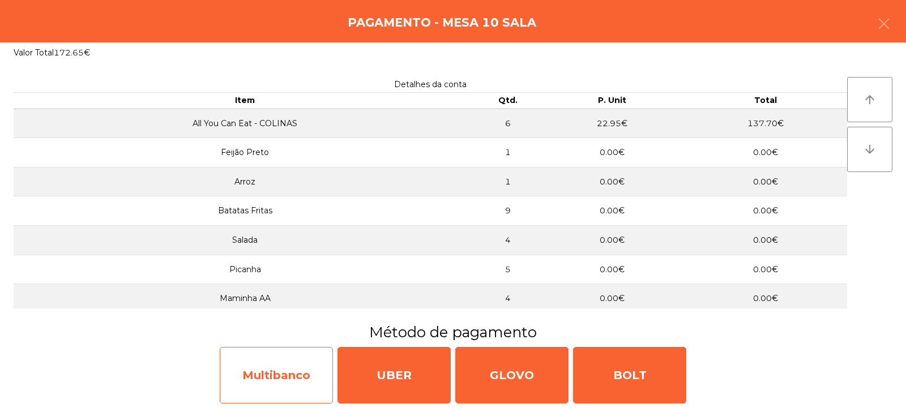
click at [288, 366] on div "Multibanco" at bounding box center [276, 375] width 113 height 57
select select "**"
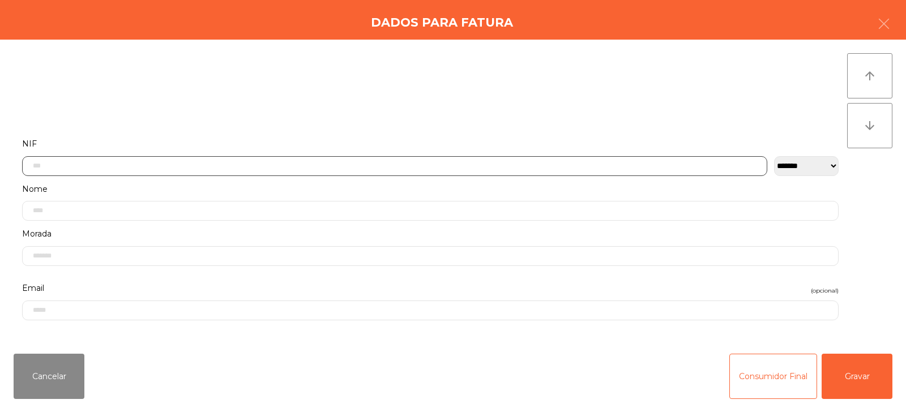
click at [394, 165] on input "text" at bounding box center [395, 166] width 746 height 20
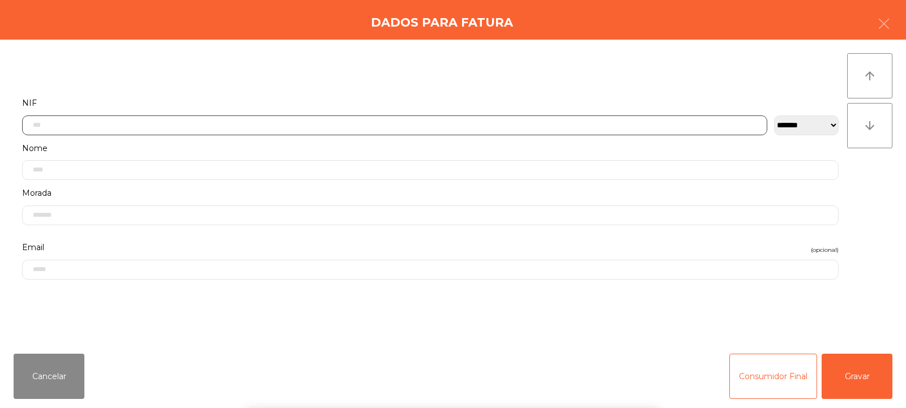
scroll to position [83, 0]
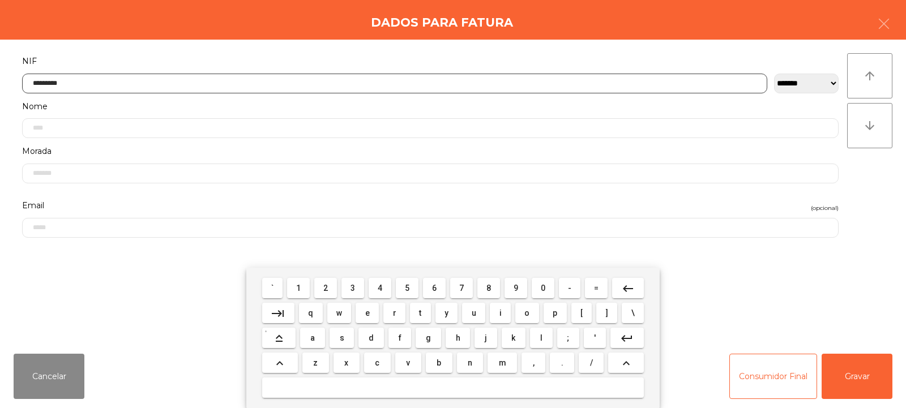
type input "*********"
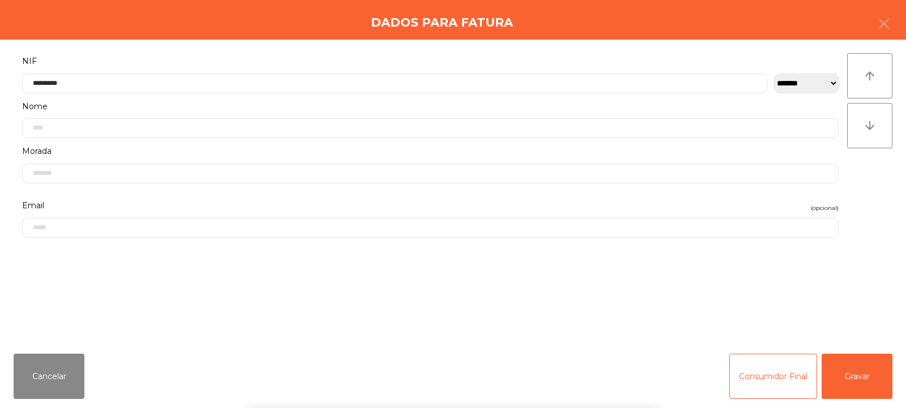
click at [850, 380] on div "` 1 2 3 4 5 6 7 8 9 0 - = keyboard_backspace keyboard_tab q w e r t y u i o p […" at bounding box center [453, 338] width 906 height 140
click at [854, 368] on button "Gravar" at bounding box center [857, 376] width 71 height 45
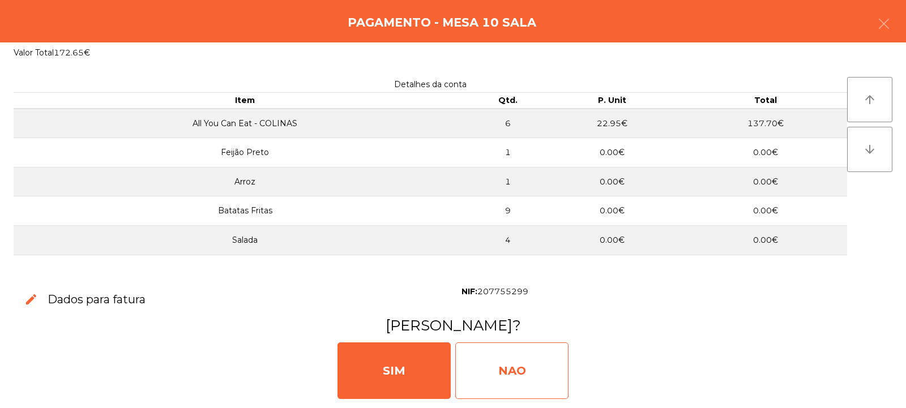
click at [513, 375] on div "NAO" at bounding box center [511, 371] width 113 height 57
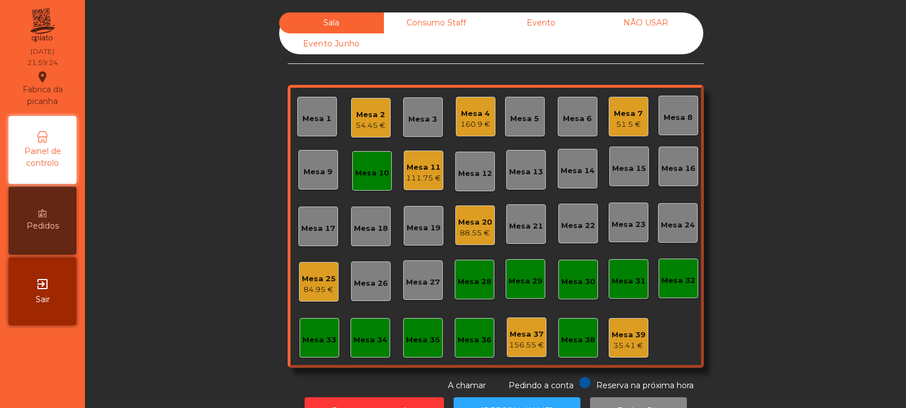
click at [428, 167] on div "Mesa 11" at bounding box center [423, 167] width 35 height 11
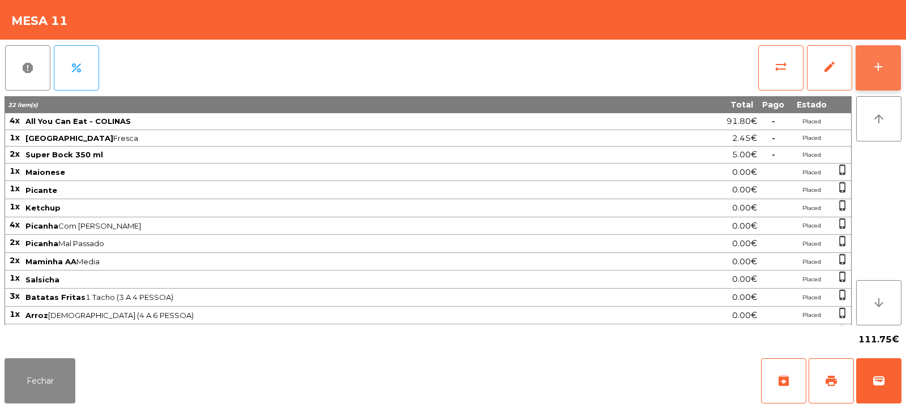
click at [888, 68] on button "add" at bounding box center [878, 67] width 45 height 45
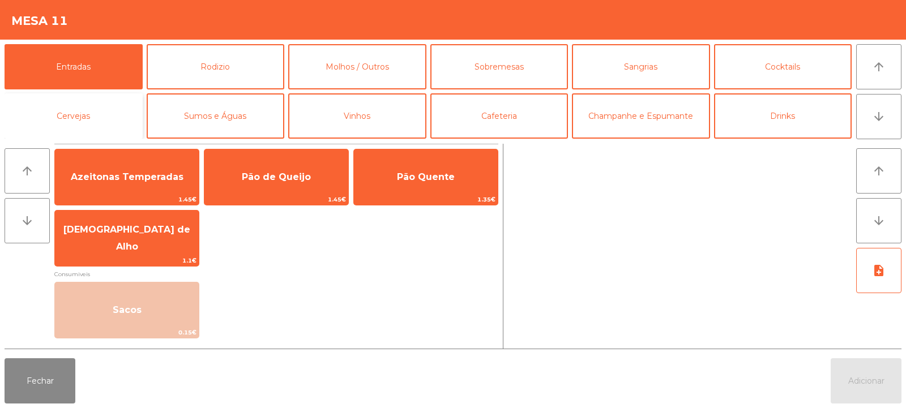
click at [109, 113] on button "Cervejas" at bounding box center [74, 115] width 138 height 45
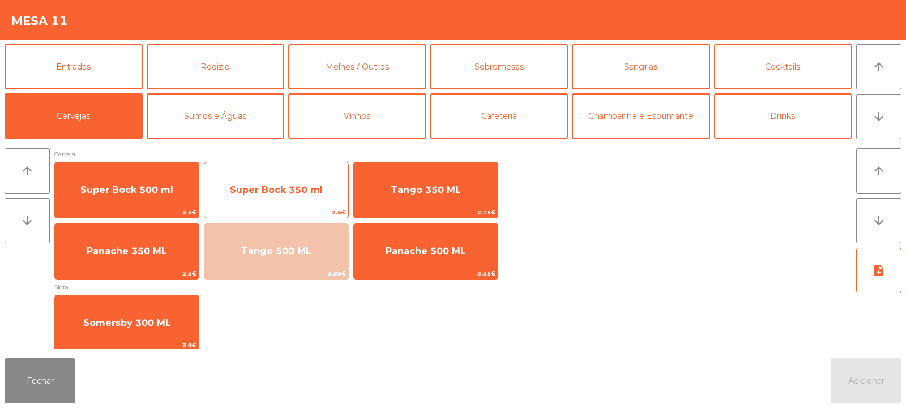
click at [262, 191] on span "Super Bock 350 ml" at bounding box center [276, 190] width 93 height 11
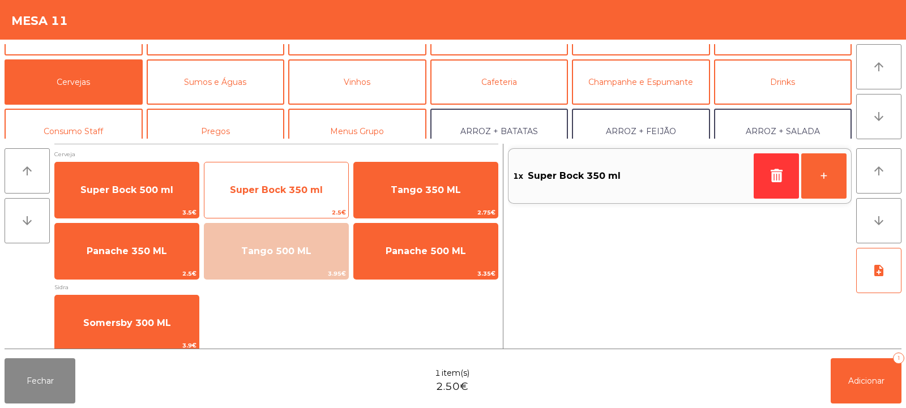
scroll to position [32, 0]
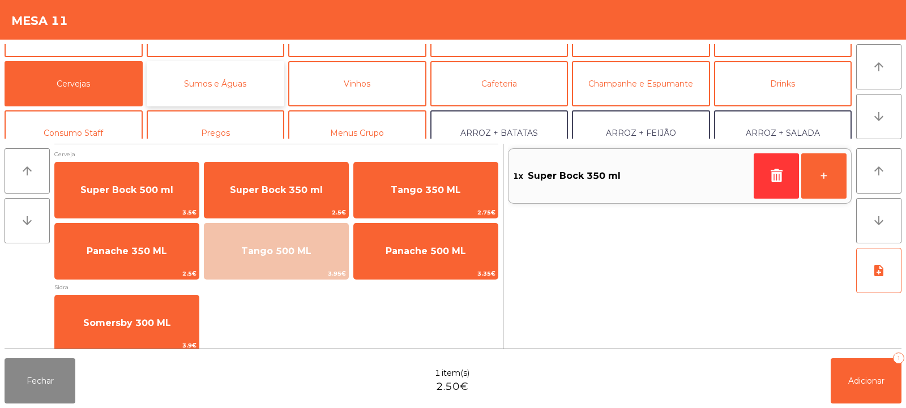
click at [243, 93] on button "Sumos e Águas" at bounding box center [216, 83] width 138 height 45
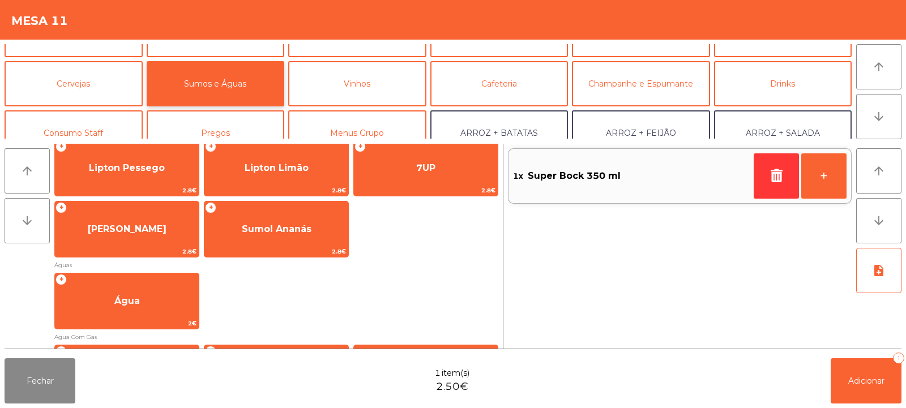
scroll to position [383, 0]
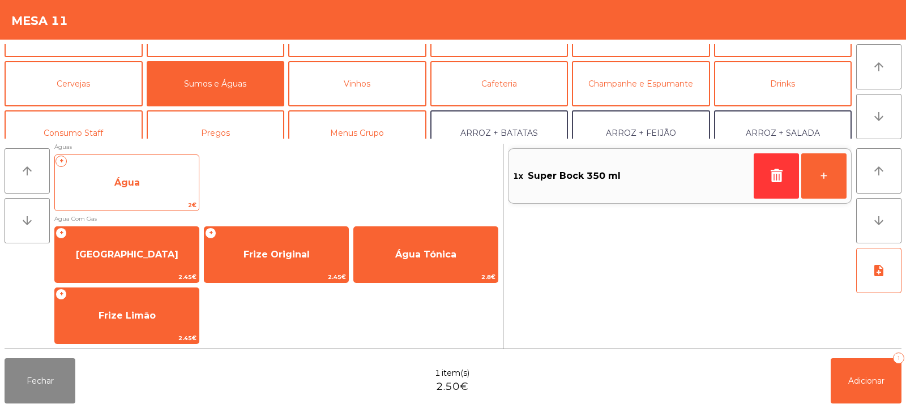
click at [160, 201] on span "2€" at bounding box center [127, 205] width 144 height 11
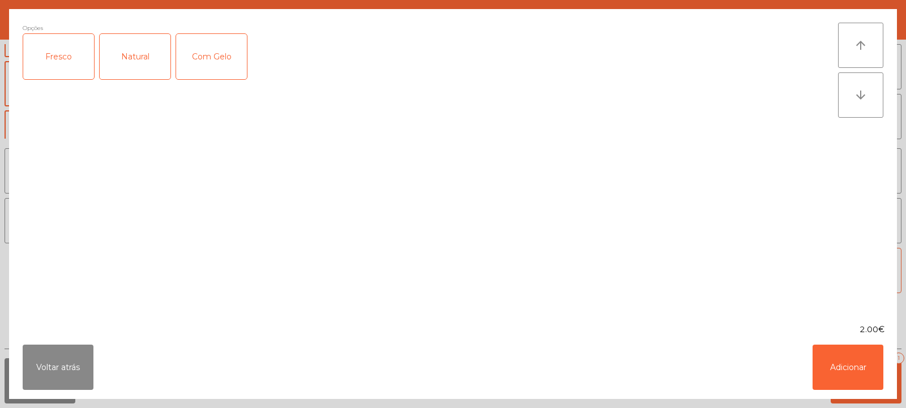
click at [63, 55] on div "Fresco" at bounding box center [58, 56] width 71 height 45
click at [840, 387] on button "Adicionar" at bounding box center [848, 367] width 71 height 45
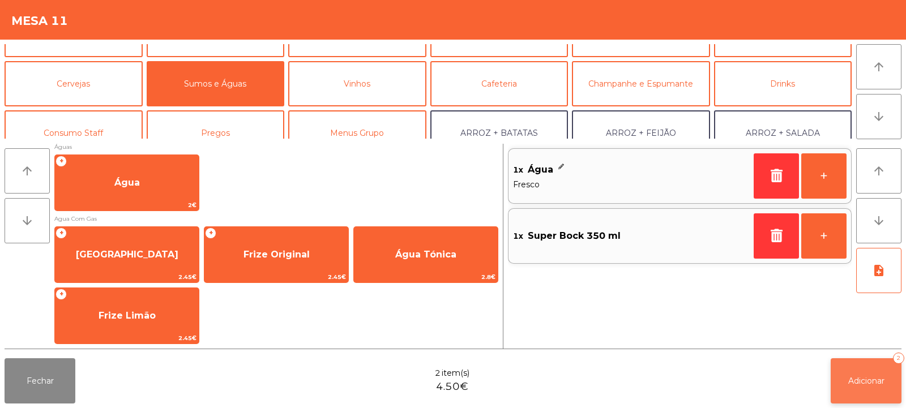
click at [850, 377] on span "Adicionar" at bounding box center [867, 381] width 36 height 10
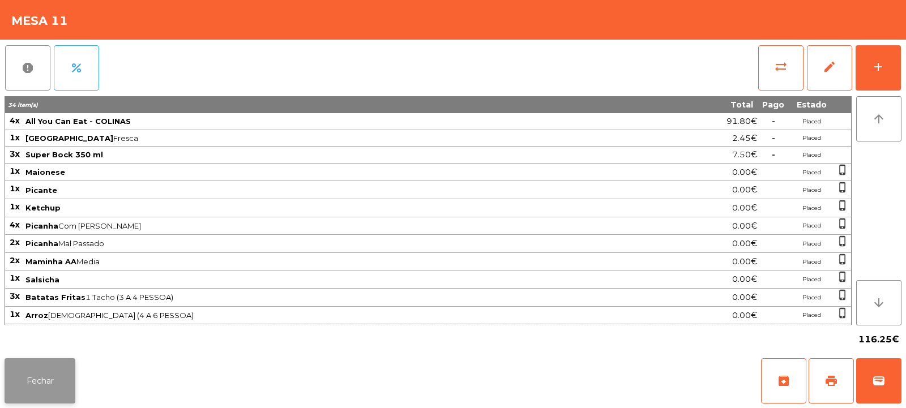
click at [61, 383] on button "Fechar" at bounding box center [40, 381] width 71 height 45
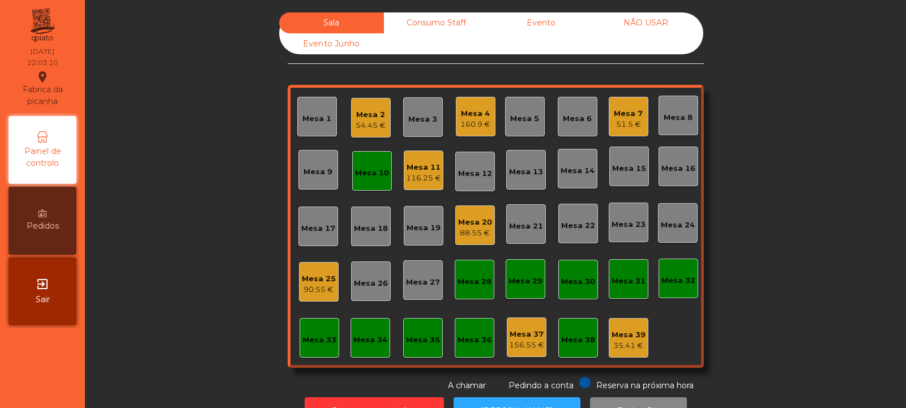
click at [368, 171] on div "Mesa 10" at bounding box center [372, 173] width 34 height 11
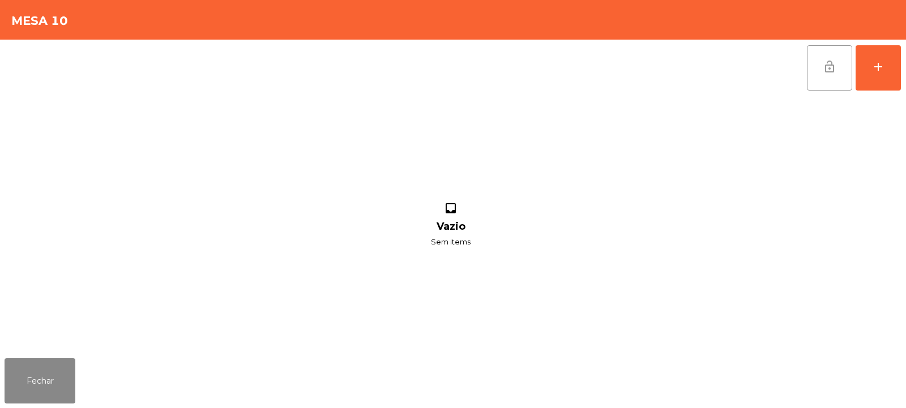
click at [836, 57] on button "lock_open" at bounding box center [829, 67] width 45 height 45
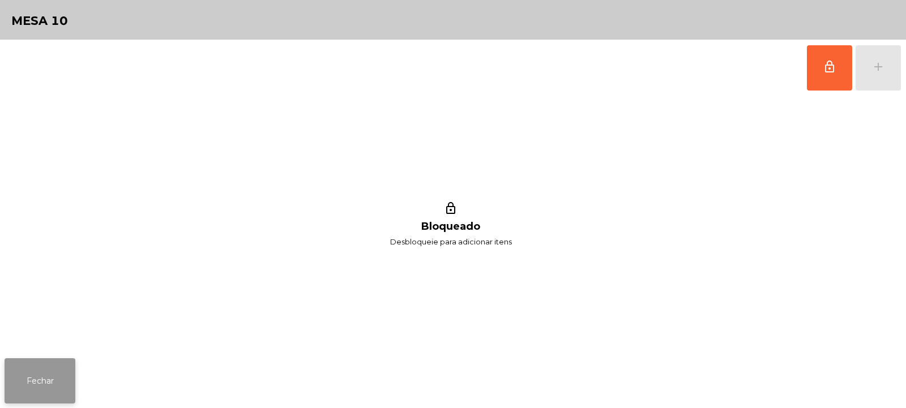
click at [49, 375] on button "Fechar" at bounding box center [40, 381] width 71 height 45
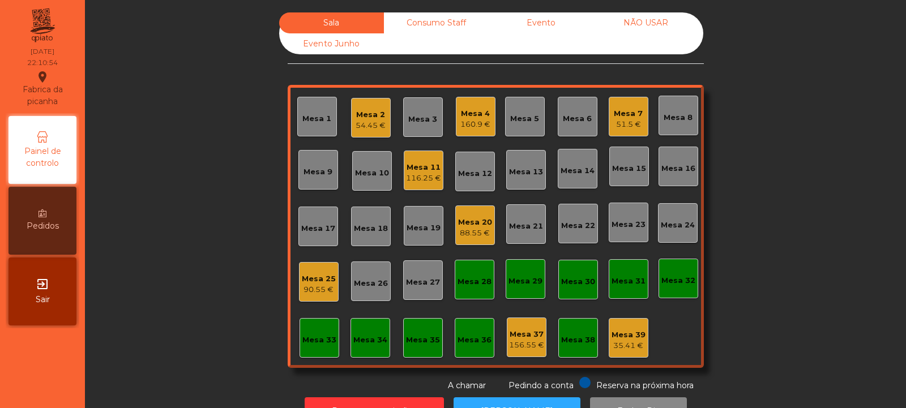
click at [774, 173] on div "Sala Consumo Staff Evento NÃO USAR Evento Junho Mesa 1 Mesa 2 54.45 € Mesa 3 Me…" at bounding box center [495, 202] width 791 height 380
click at [629, 231] on div "Mesa 23" at bounding box center [629, 223] width 40 height 40
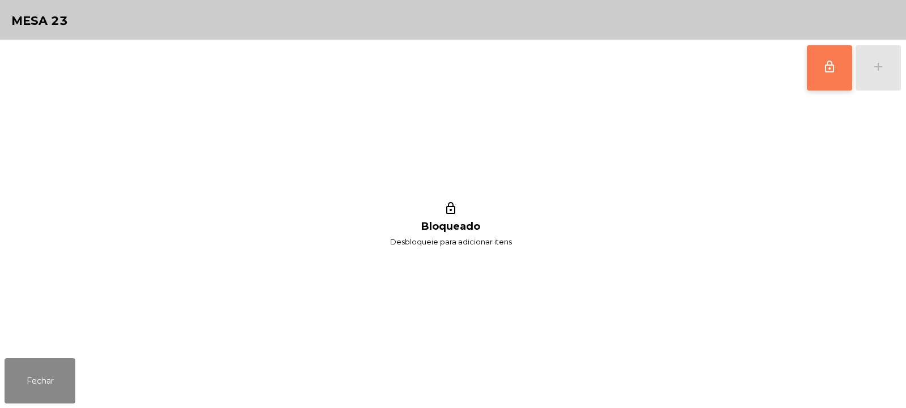
click at [826, 69] on span "lock_outline" at bounding box center [830, 67] width 14 height 14
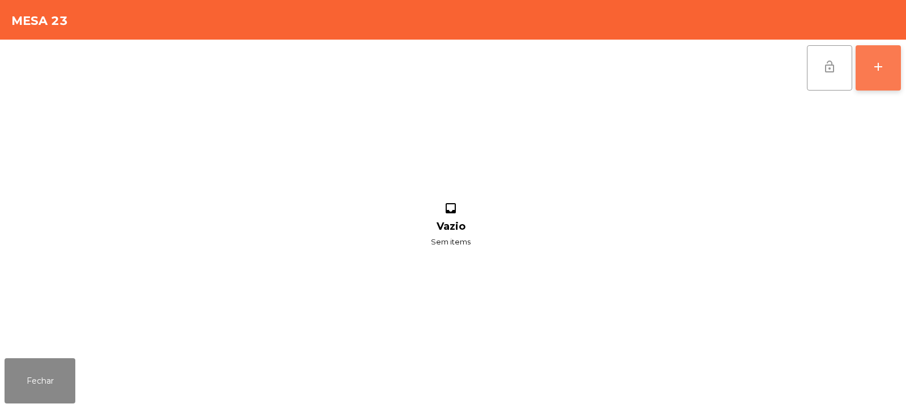
click at [885, 67] on div "add" at bounding box center [879, 67] width 14 height 14
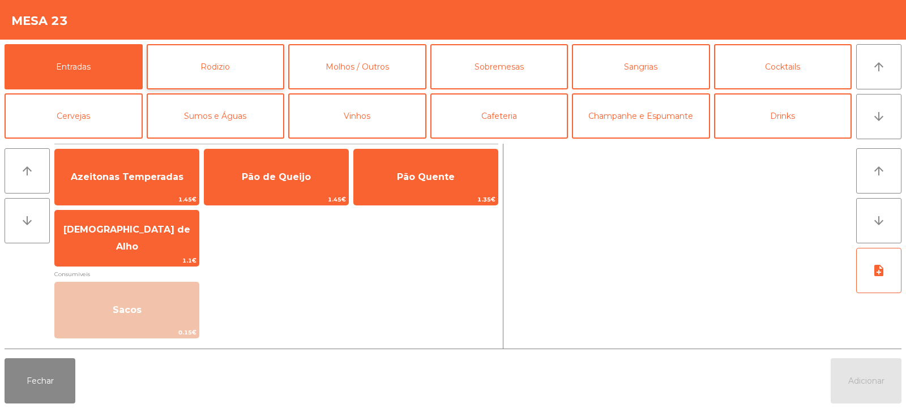
click at [246, 69] on button "Rodizio" at bounding box center [216, 66] width 138 height 45
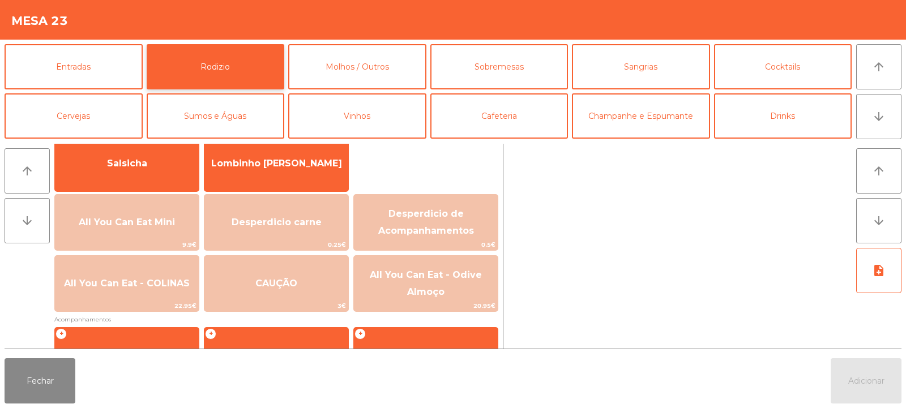
scroll to position [120, 0]
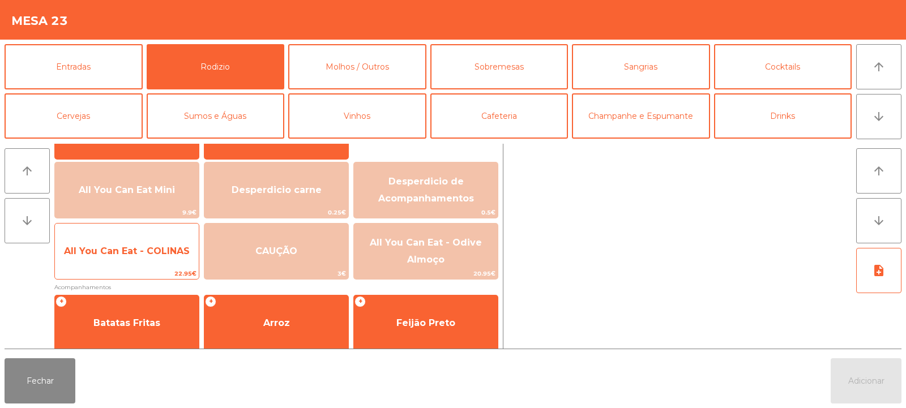
click at [131, 258] on span "All You Can Eat - COLINAS" at bounding box center [127, 251] width 144 height 31
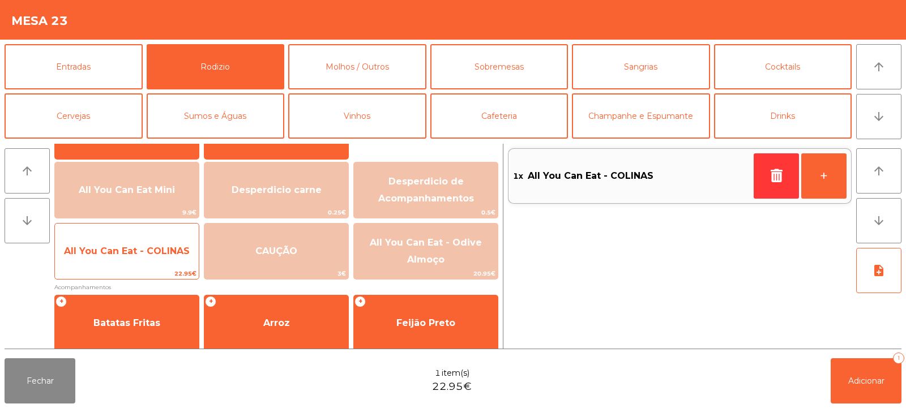
click at [138, 257] on span "All You Can Eat - COLINAS" at bounding box center [127, 251] width 144 height 31
click at [135, 258] on span "All You Can Eat - COLINAS" at bounding box center [127, 251] width 144 height 31
click at [121, 275] on span "22.95€" at bounding box center [127, 274] width 144 height 11
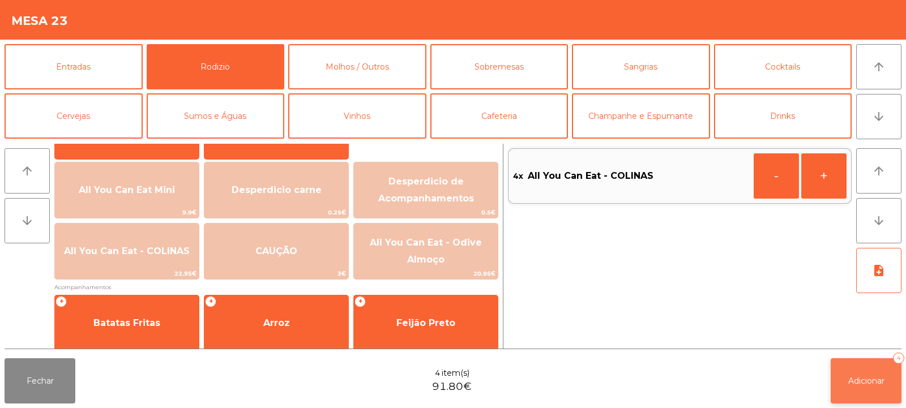
click at [845, 379] on button "Adicionar 4" at bounding box center [866, 381] width 71 height 45
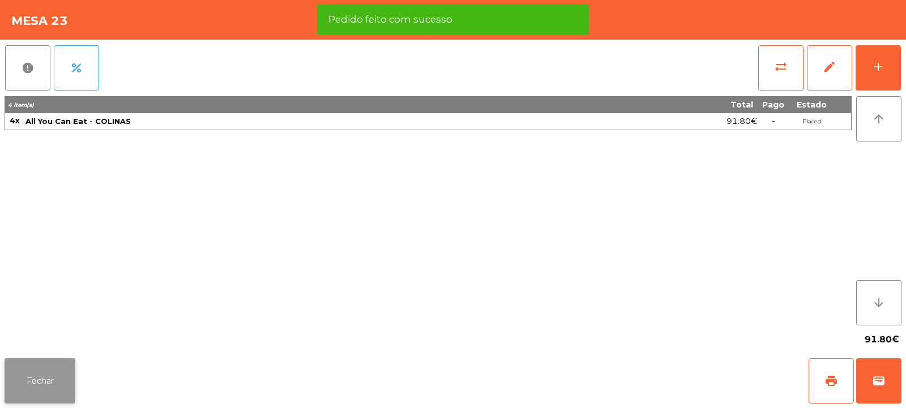
click at [45, 380] on button "Fechar" at bounding box center [40, 381] width 71 height 45
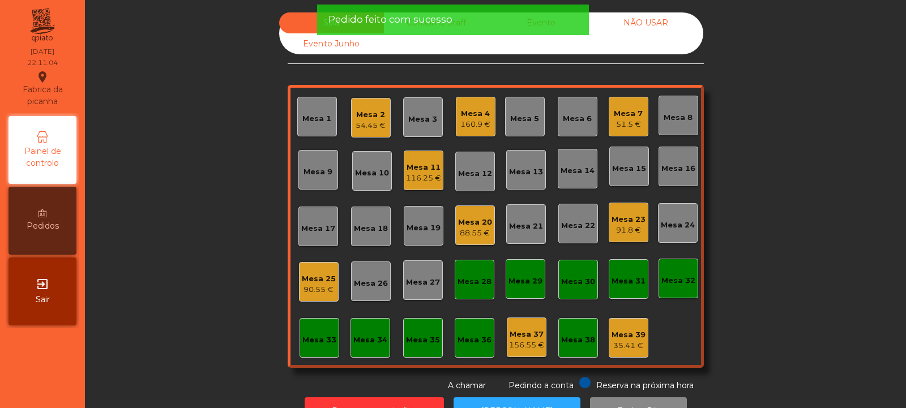
click at [188, 208] on div "Sala Consumo Staff Evento NÃO USAR Evento Junho Mesa 1 Mesa 2 54.45 € Mesa 3 Me…" at bounding box center [495, 202] width 791 height 380
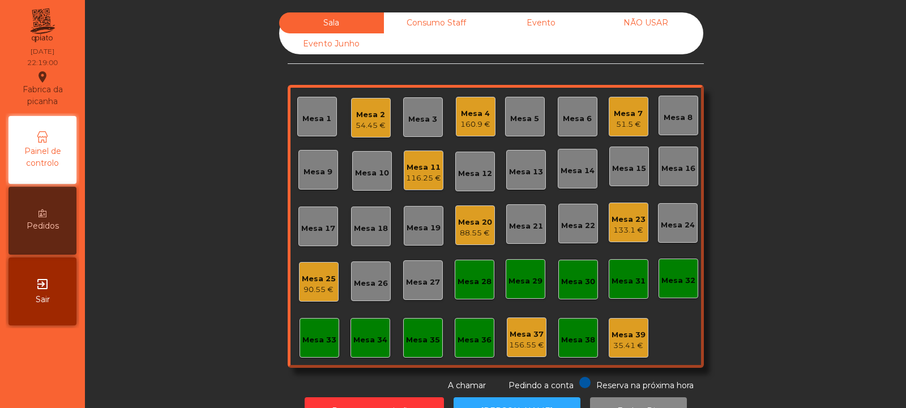
click at [798, 202] on div "Sala Consumo Staff Evento NÃO USAR Evento Junho Mesa 1 Mesa 2 54.45 € Mesa 3 Me…" at bounding box center [495, 202] width 791 height 380
click at [458, 236] on div "88.55 €" at bounding box center [475, 233] width 34 height 11
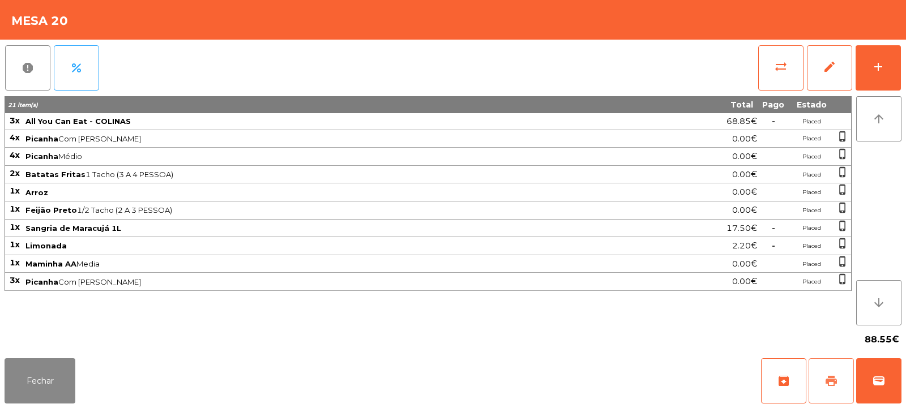
click at [834, 371] on button "print" at bounding box center [831, 381] width 45 height 45
click at [775, 79] on button "sync_alt" at bounding box center [781, 67] width 45 height 45
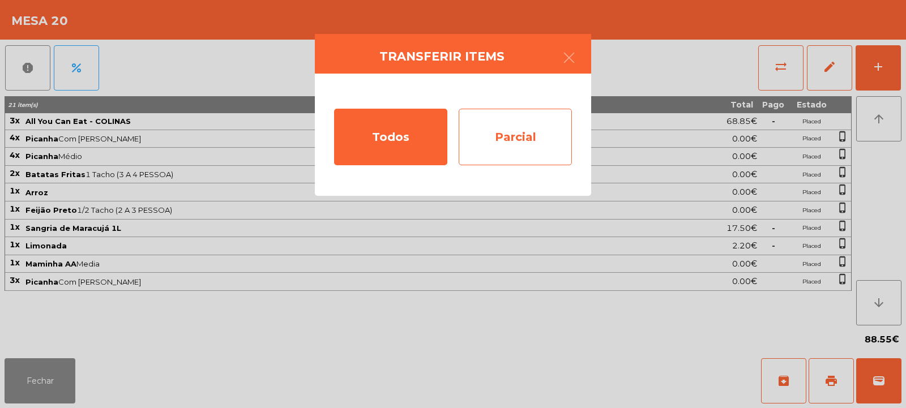
click at [521, 127] on div "Parcial" at bounding box center [515, 137] width 113 height 57
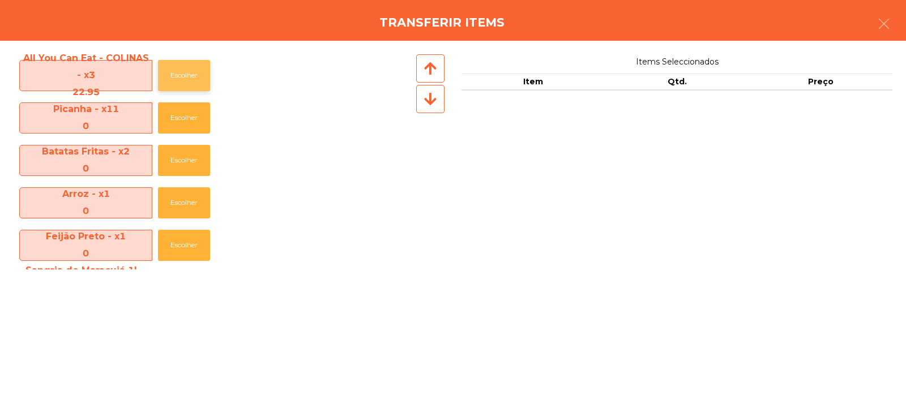
click at [177, 70] on button "Escolher" at bounding box center [184, 75] width 52 height 31
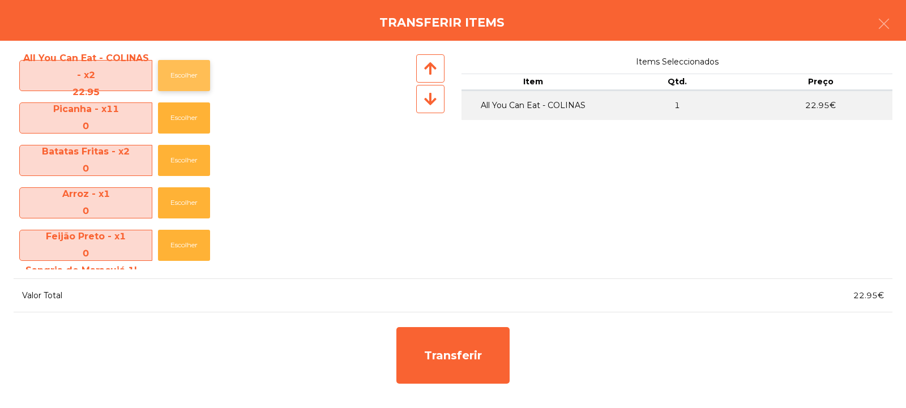
scroll to position [125, 0]
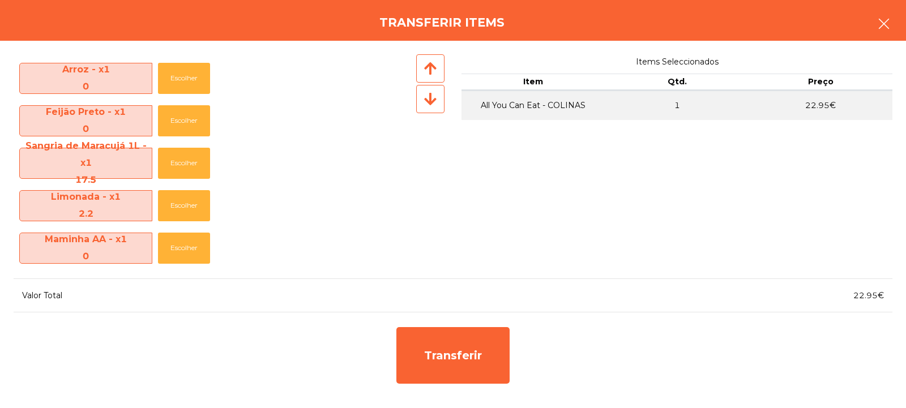
click at [884, 31] on button "button" at bounding box center [884, 25] width 32 height 34
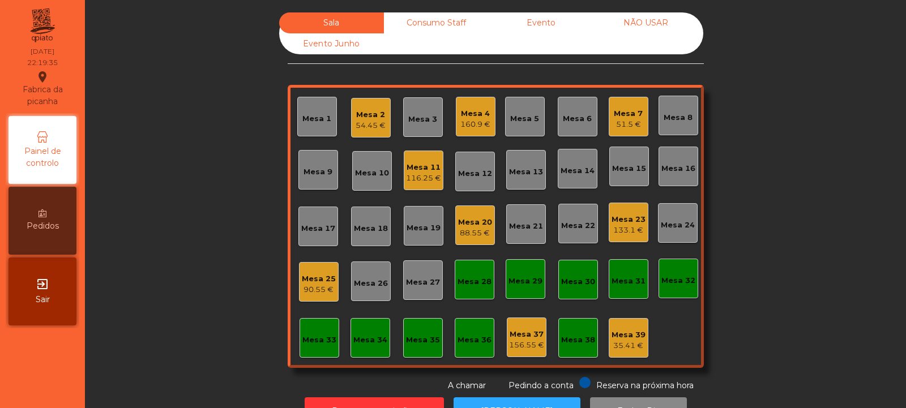
click at [729, 146] on div "Sala Consumo Staff Evento NÃO USAR Evento Junho Mesa 1 Mesa 2 54.45 € Mesa 3 Me…" at bounding box center [495, 202] width 791 height 380
click at [455, 229] on div "Mesa 20 88.55 €" at bounding box center [475, 226] width 40 height 40
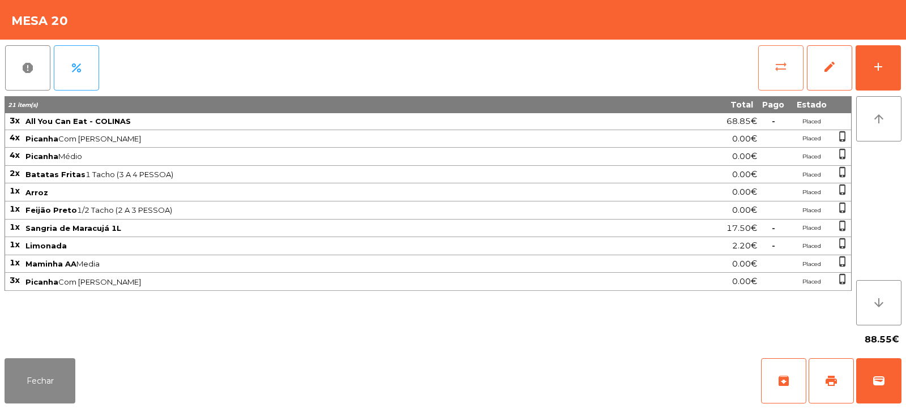
click at [783, 63] on span "sync_alt" at bounding box center [781, 67] width 14 height 14
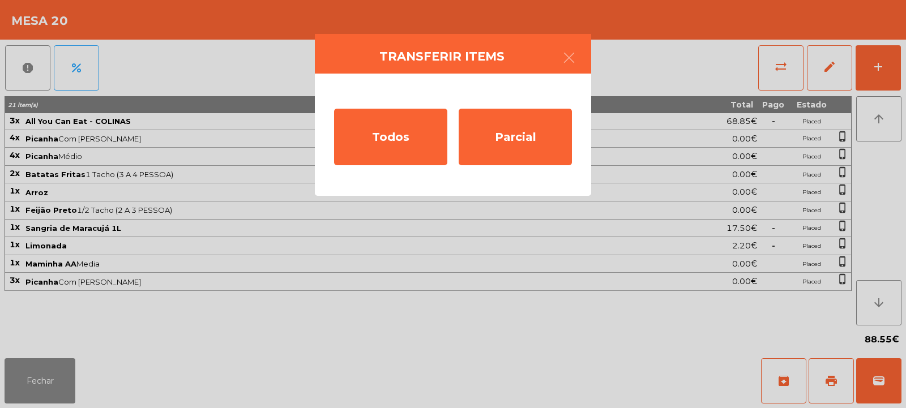
click at [34, 397] on ngb-modal-window "Transferir items Todos Parcial" at bounding box center [453, 204] width 906 height 408
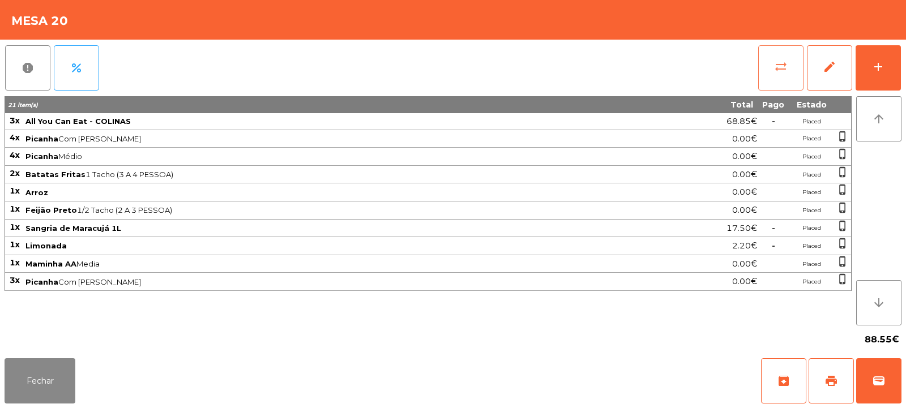
click at [779, 63] on span "sync_alt" at bounding box center [781, 67] width 14 height 14
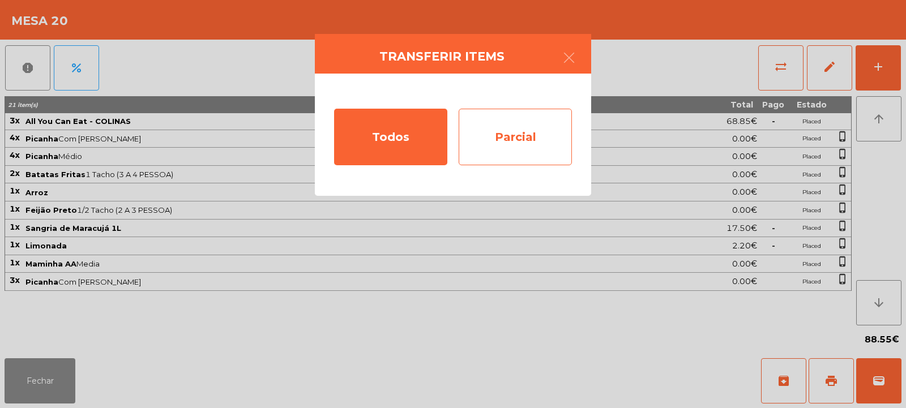
click at [516, 135] on div "Parcial" at bounding box center [515, 137] width 113 height 57
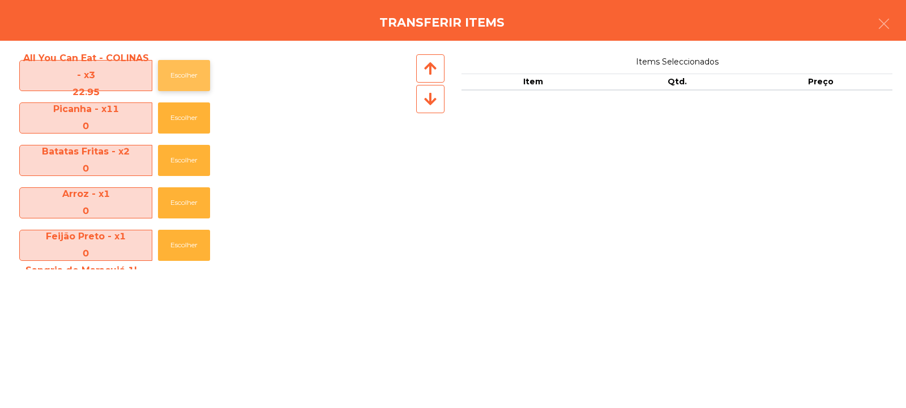
click at [195, 67] on button "Escolher" at bounding box center [184, 75] width 52 height 31
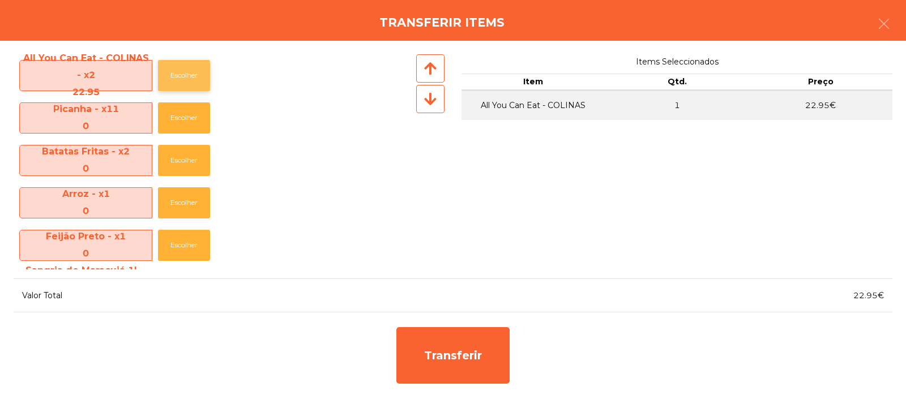
click at [188, 77] on button "Escolher" at bounding box center [184, 75] width 52 height 31
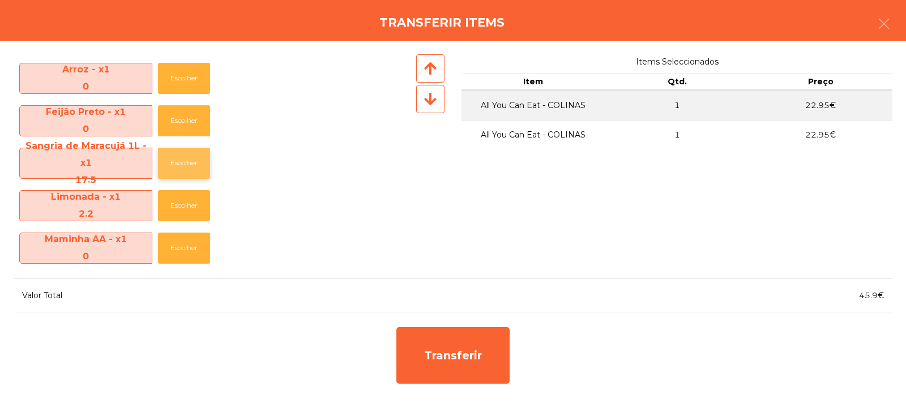
click at [176, 163] on button "Escolher" at bounding box center [184, 163] width 52 height 31
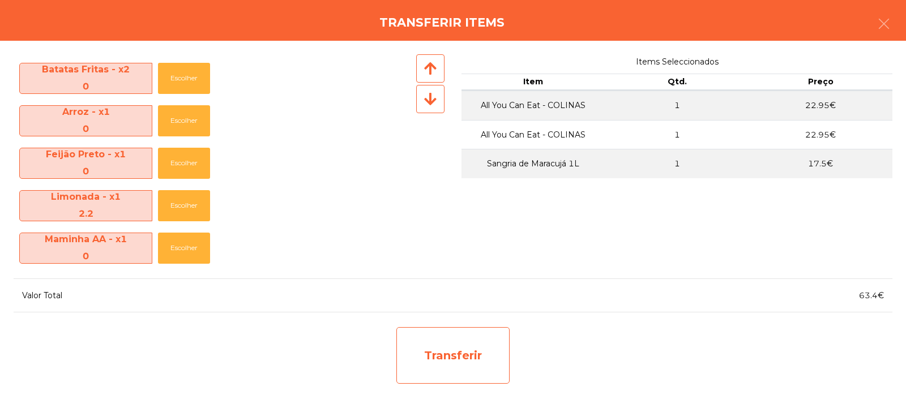
click at [433, 350] on div "Transferir" at bounding box center [453, 355] width 113 height 57
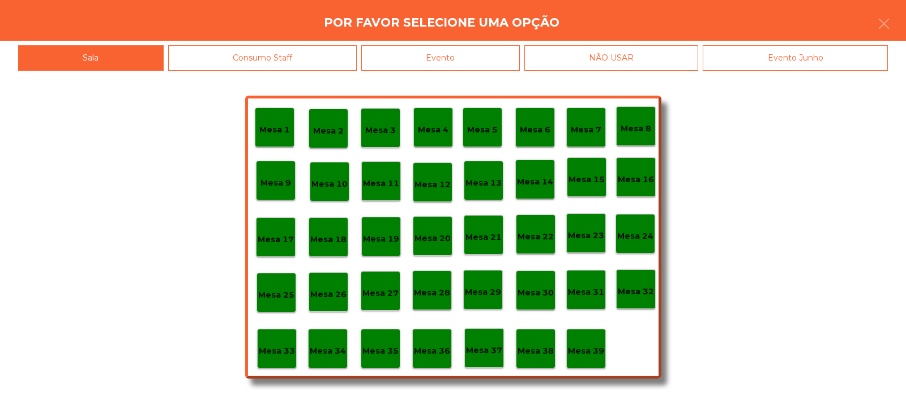
click at [278, 348] on p "Mesa 33" at bounding box center [277, 351] width 36 height 13
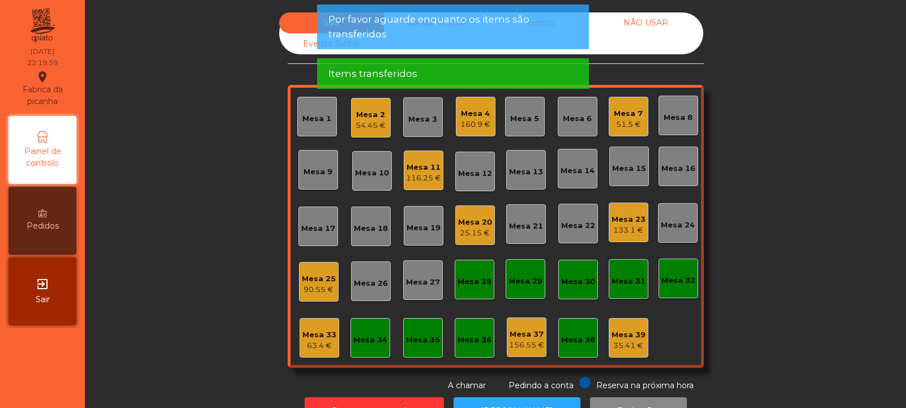
click at [819, 251] on div "Sala Consumo Staff Evento NÃO USAR Evento Junho Mesa 1 Mesa 2 54.45 € Mesa 3 Me…" at bounding box center [495, 202] width 791 height 380
click at [305, 347] on div "63.4 €" at bounding box center [320, 345] width 34 height 11
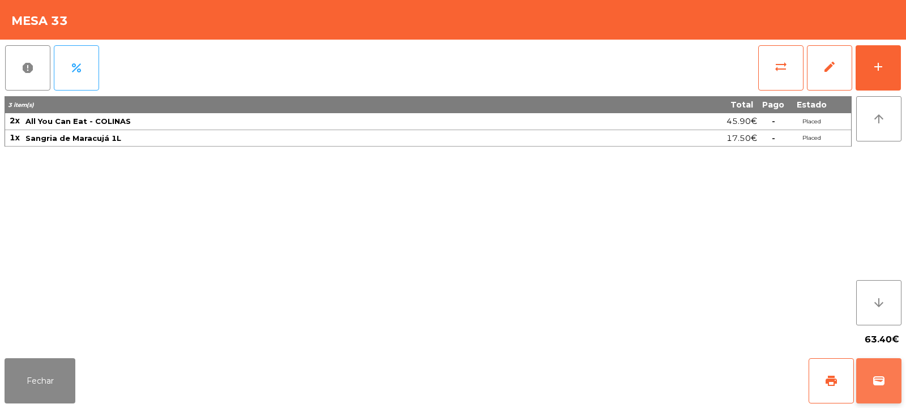
click at [882, 387] on span "wallet" at bounding box center [879, 381] width 14 height 14
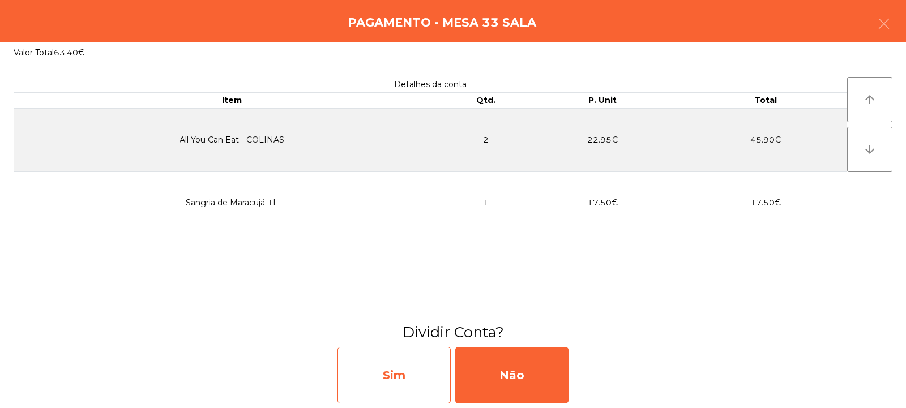
click at [399, 385] on div "Sim" at bounding box center [394, 375] width 113 height 57
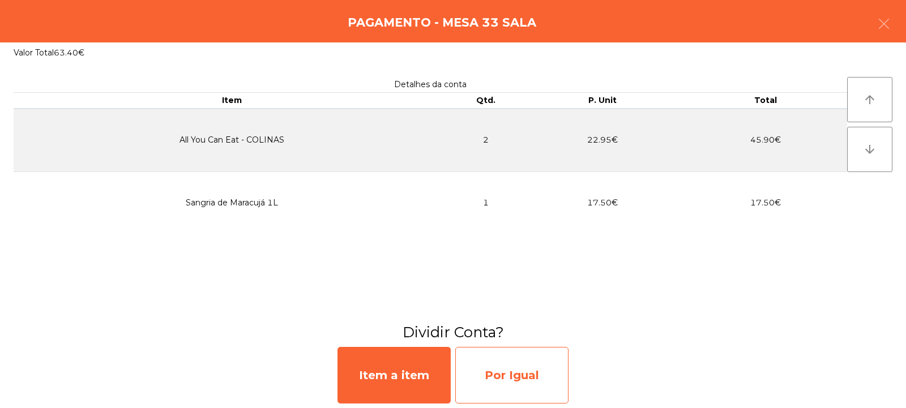
click at [512, 373] on div "Por Igual" at bounding box center [511, 375] width 113 height 57
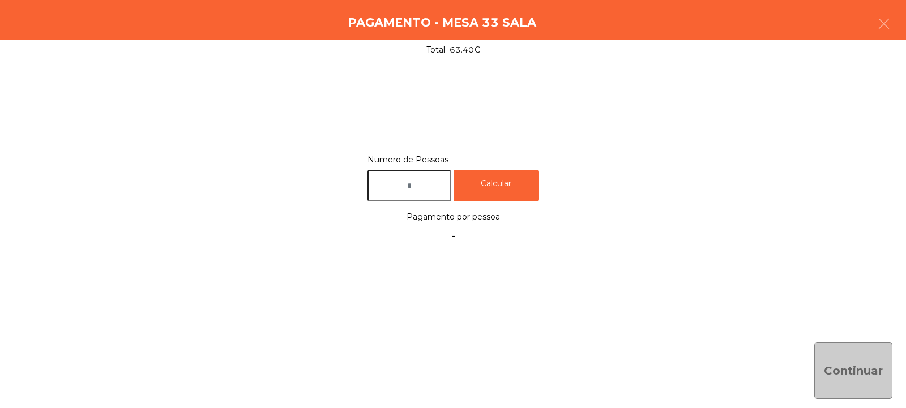
click at [432, 182] on input "text" at bounding box center [410, 186] width 84 height 32
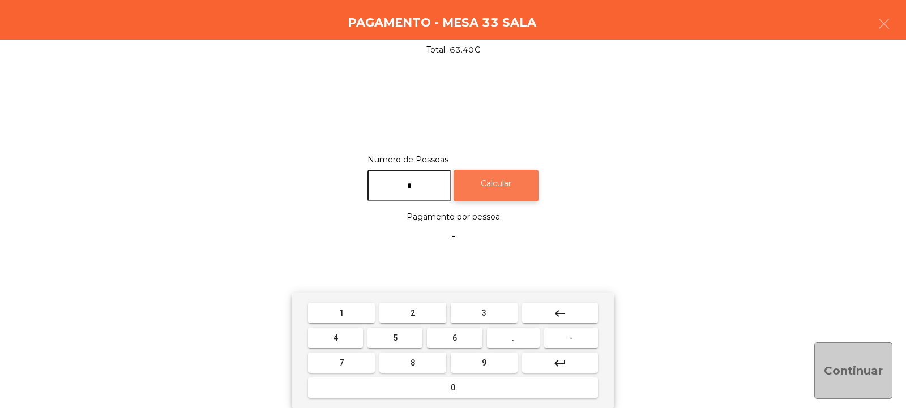
type input "*"
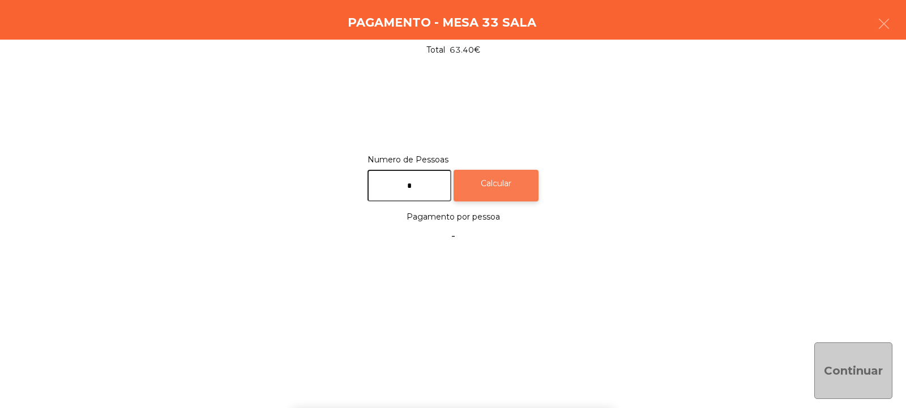
click at [505, 189] on div "Calcular" at bounding box center [496, 186] width 85 height 32
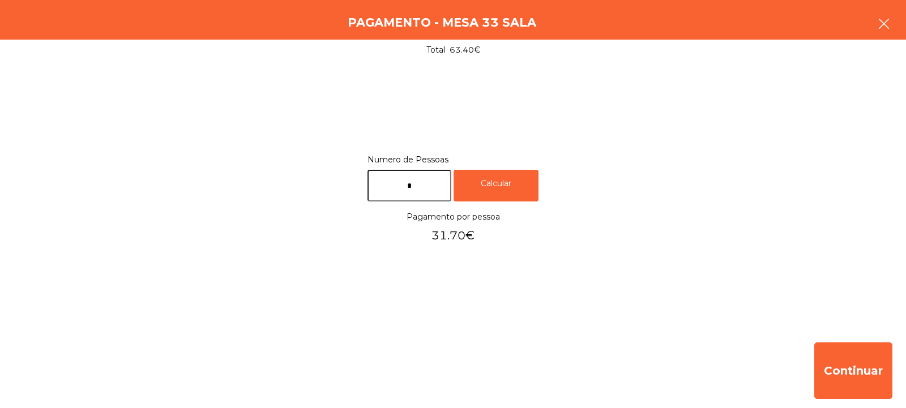
click at [886, 19] on icon "button" at bounding box center [885, 24] width 14 height 14
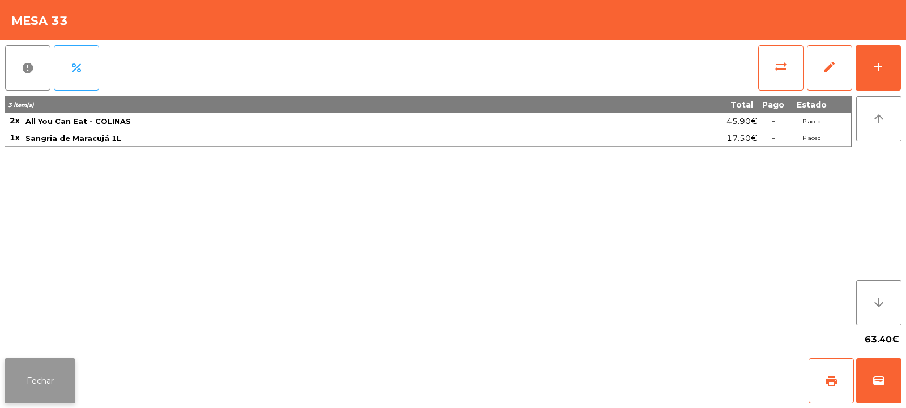
click at [20, 369] on button "Fechar" at bounding box center [40, 381] width 71 height 45
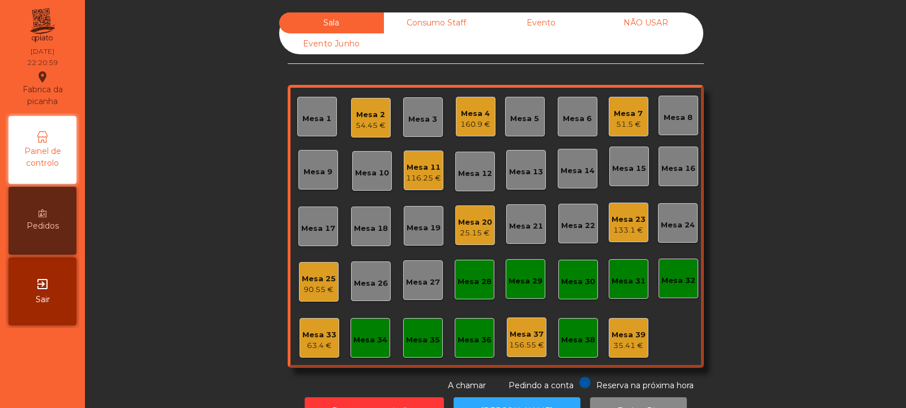
click at [470, 228] on div "25.15 €" at bounding box center [475, 233] width 34 height 11
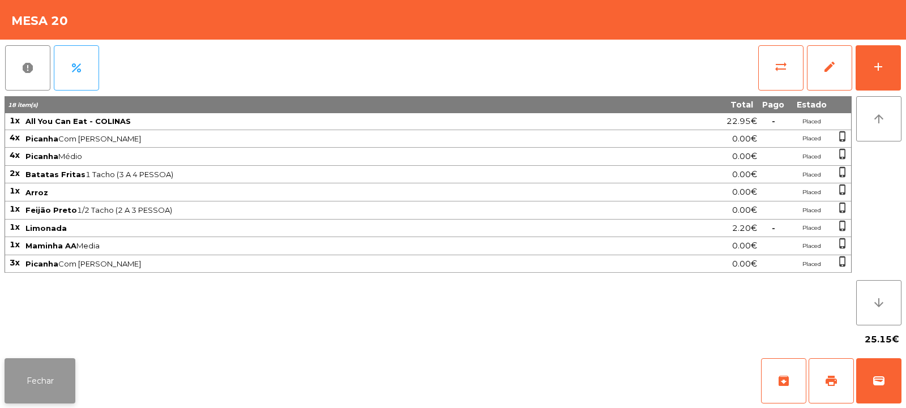
click at [31, 387] on button "Fechar" at bounding box center [40, 381] width 71 height 45
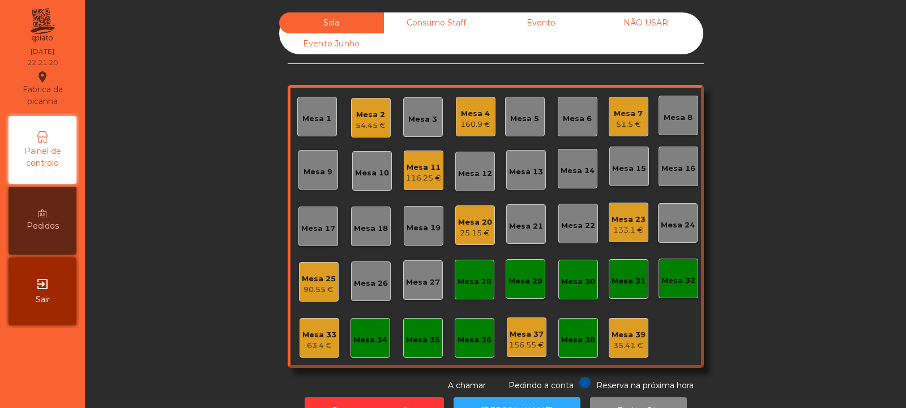
click at [300, 351] on div "Mesa 33 63.4 €" at bounding box center [320, 338] width 40 height 40
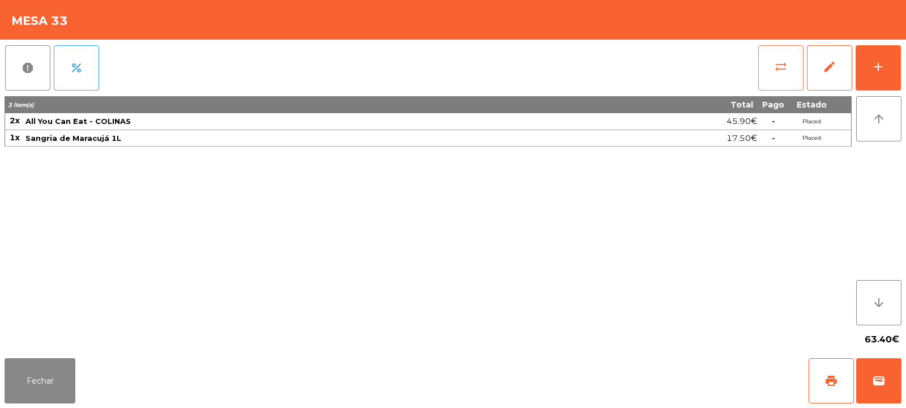
click at [785, 74] on button "sync_alt" at bounding box center [781, 67] width 45 height 45
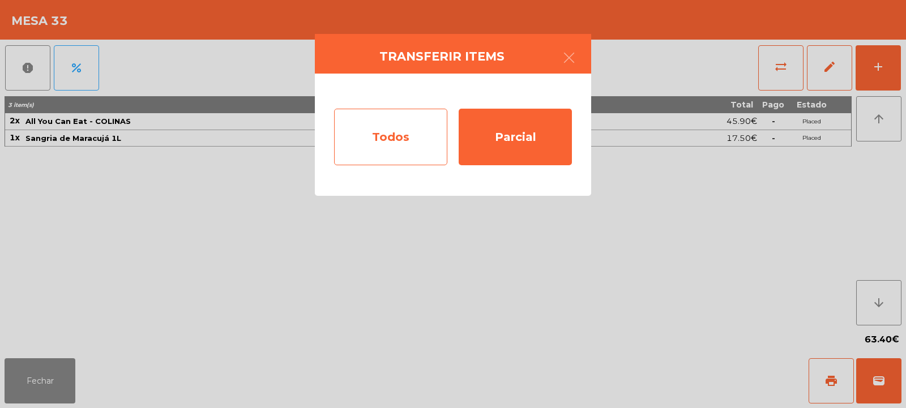
click at [397, 127] on div "Todos" at bounding box center [390, 137] width 113 height 57
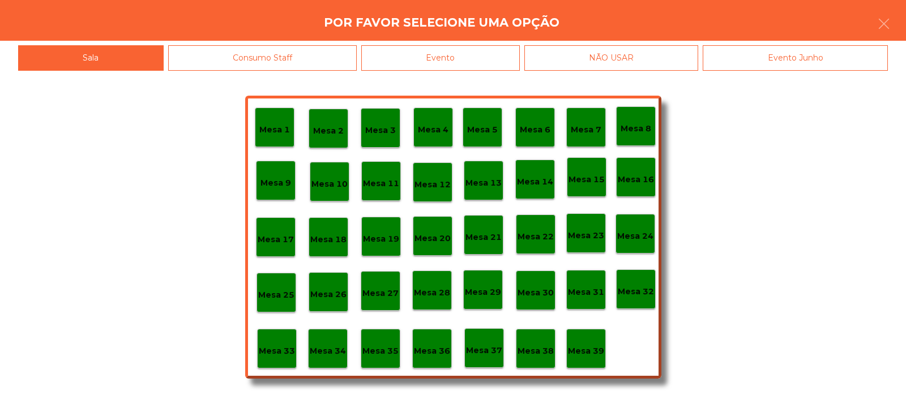
click at [428, 233] on p "Mesa 20" at bounding box center [433, 238] width 36 height 13
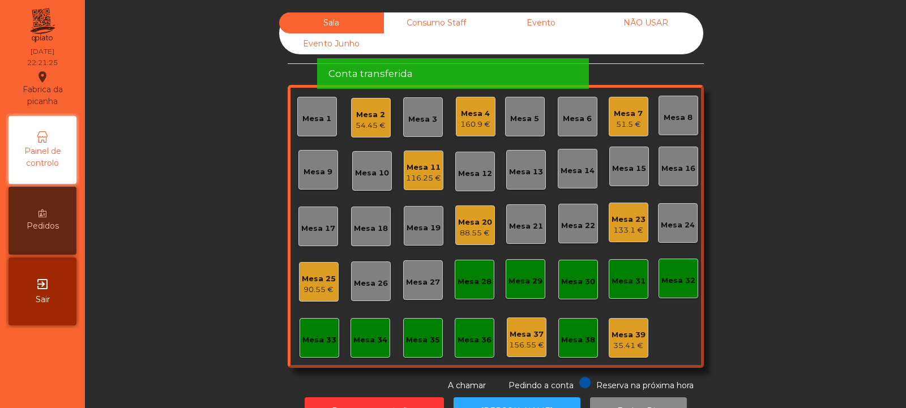
click at [768, 287] on div "Sala Consumo Staff Evento NÃO USAR Evento Junho Mesa 1 Mesa 2 54.45 € Mesa 3 Me…" at bounding box center [495, 202] width 791 height 380
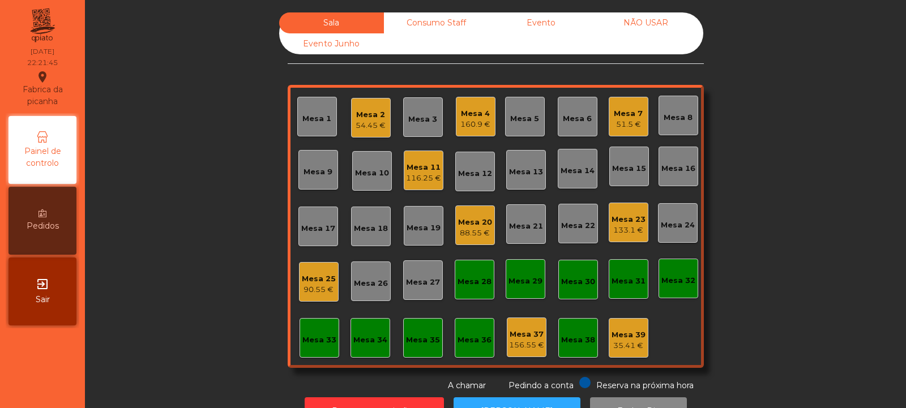
click at [470, 225] on div "Mesa 20" at bounding box center [475, 222] width 34 height 11
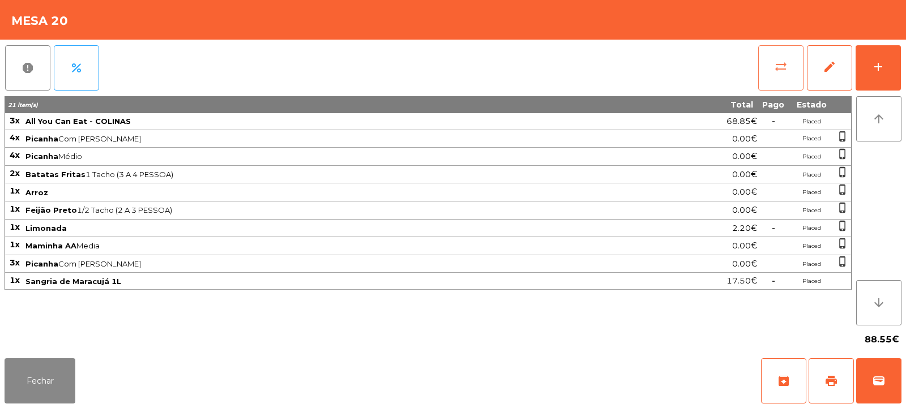
click at [766, 58] on button "sync_alt" at bounding box center [781, 67] width 45 height 45
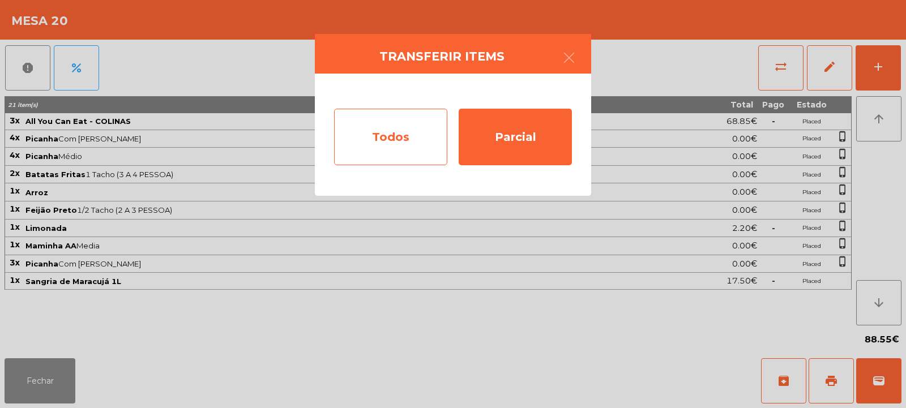
click at [398, 156] on div "Todos" at bounding box center [390, 137] width 113 height 57
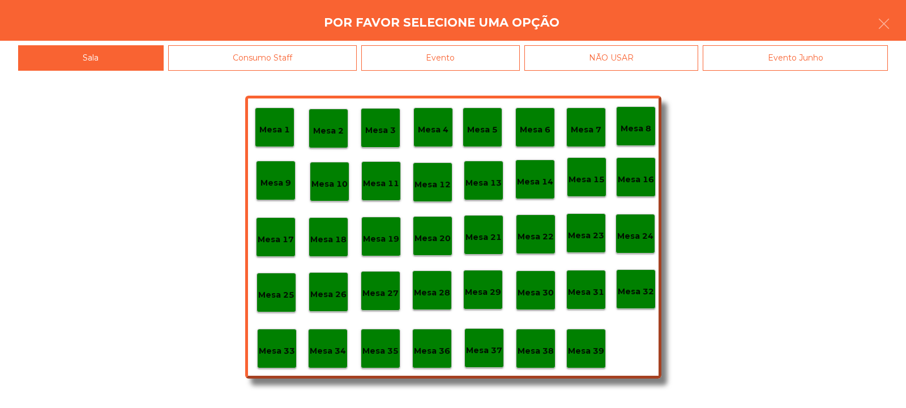
click at [468, 66] on div "Evento" at bounding box center [440, 57] width 159 height 25
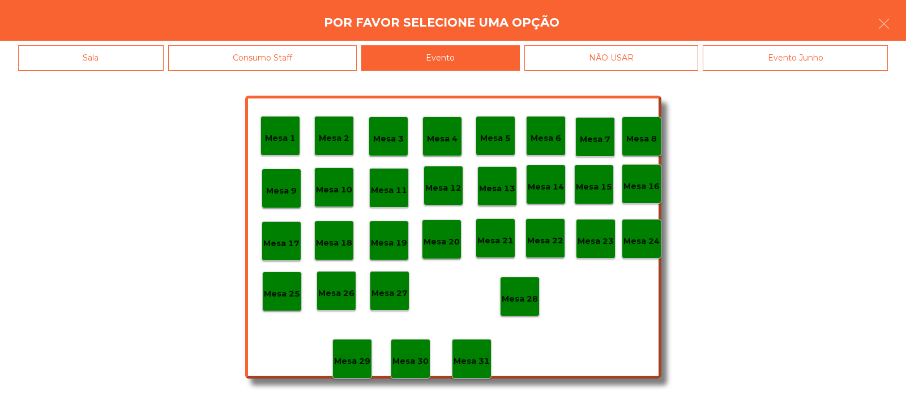
click at [525, 295] on p "Mesa 28" at bounding box center [520, 299] width 36 height 13
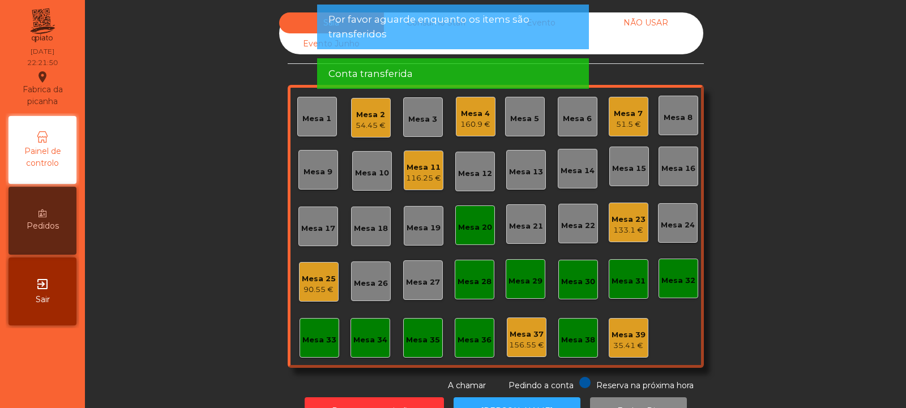
click at [778, 166] on div "Sala Consumo Staff Evento NÃO USAR Evento Junho Mesa 1 Mesa 2 54.45 € Mesa 3 Me…" at bounding box center [495, 202] width 791 height 380
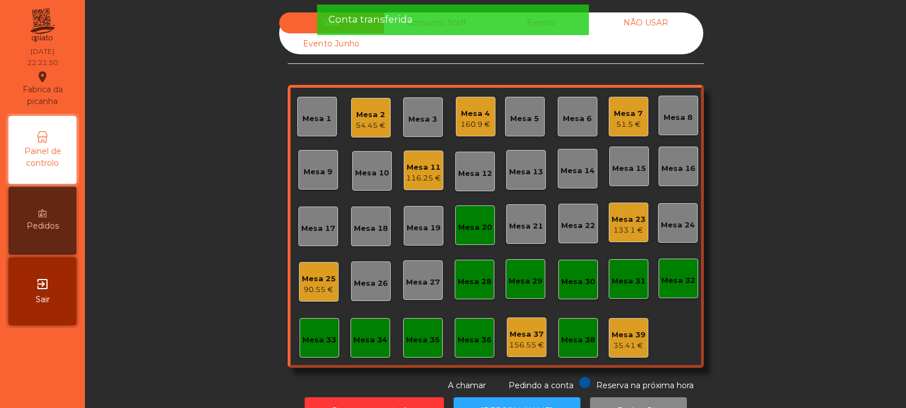
click at [470, 119] on div "160.9 €" at bounding box center [476, 124] width 30 height 11
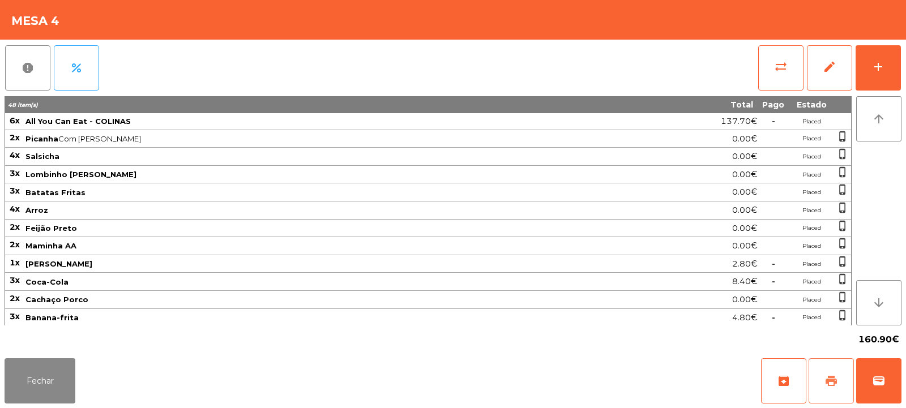
click at [835, 373] on button "print" at bounding box center [831, 381] width 45 height 45
click at [885, 387] on span "wallet" at bounding box center [879, 381] width 14 height 14
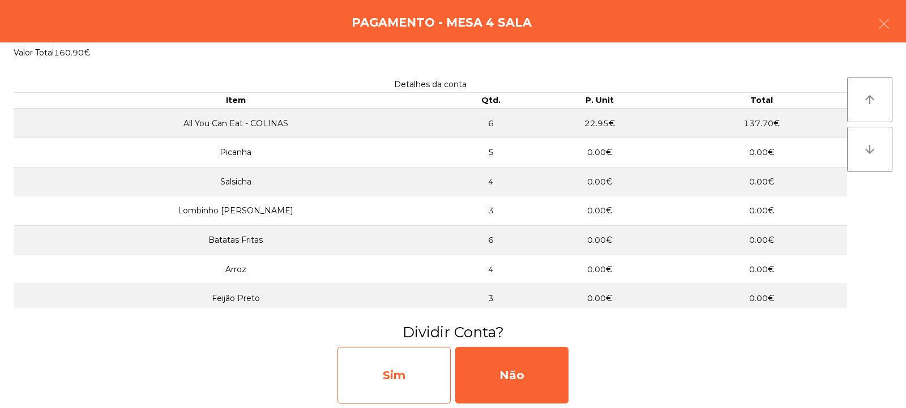
click at [390, 372] on div "Sim" at bounding box center [394, 375] width 113 height 57
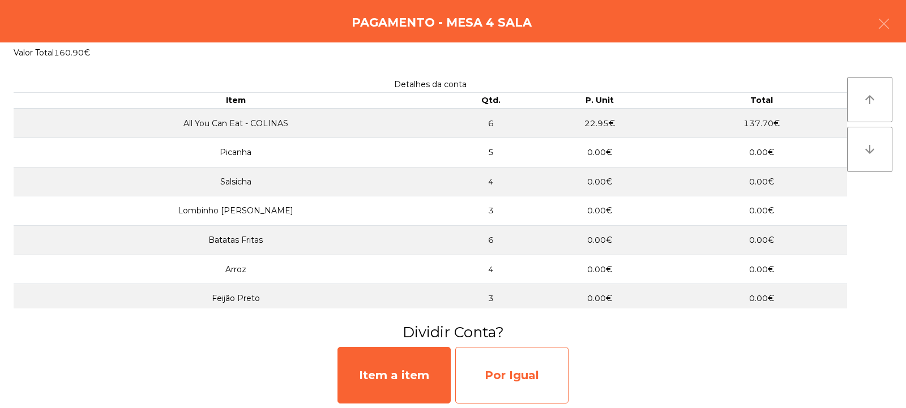
click at [538, 364] on div "Por Igual" at bounding box center [511, 375] width 113 height 57
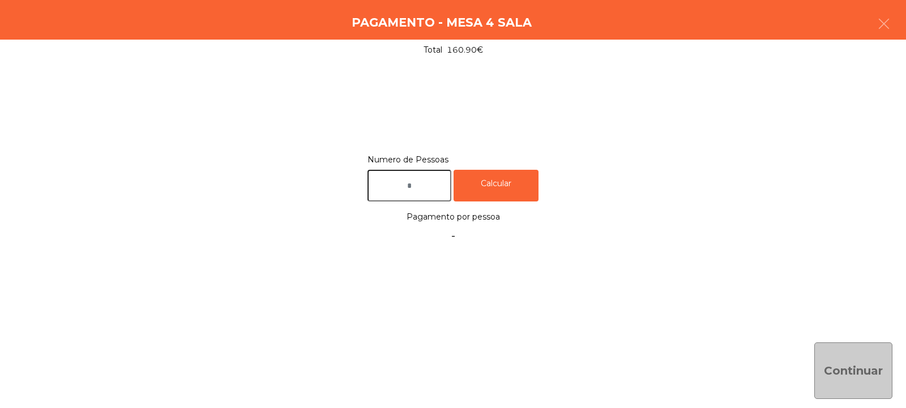
click at [427, 190] on input "text" at bounding box center [410, 186] width 84 height 32
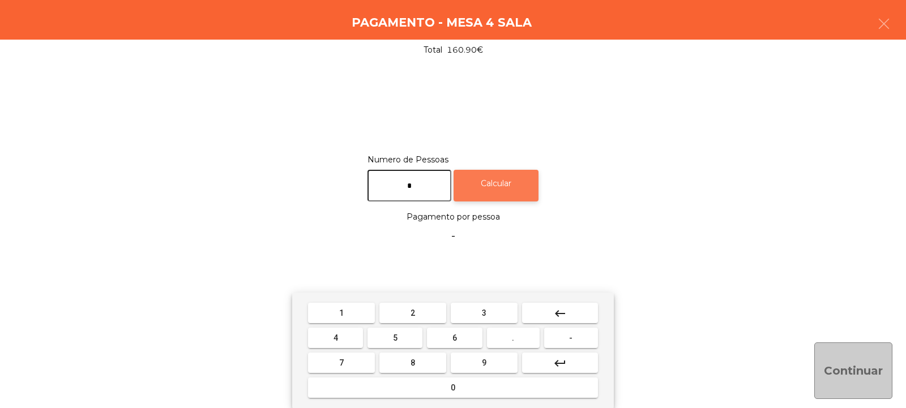
type input "*"
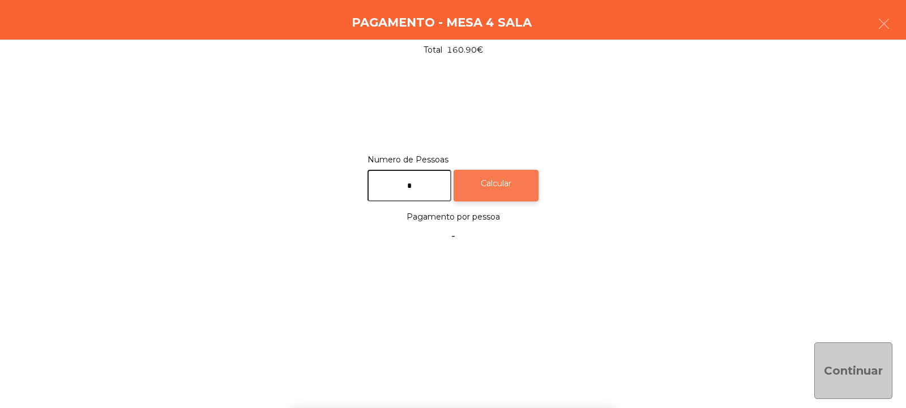
click at [505, 186] on div "Calcular" at bounding box center [496, 186] width 85 height 32
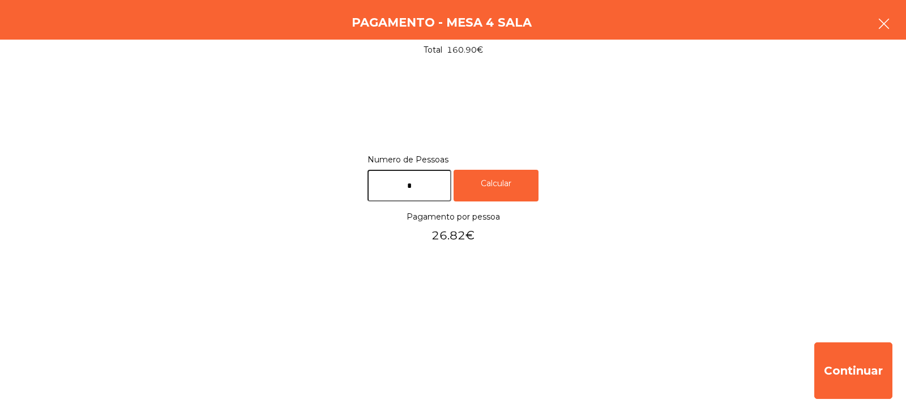
click at [880, 23] on icon "button" at bounding box center [885, 24] width 14 height 14
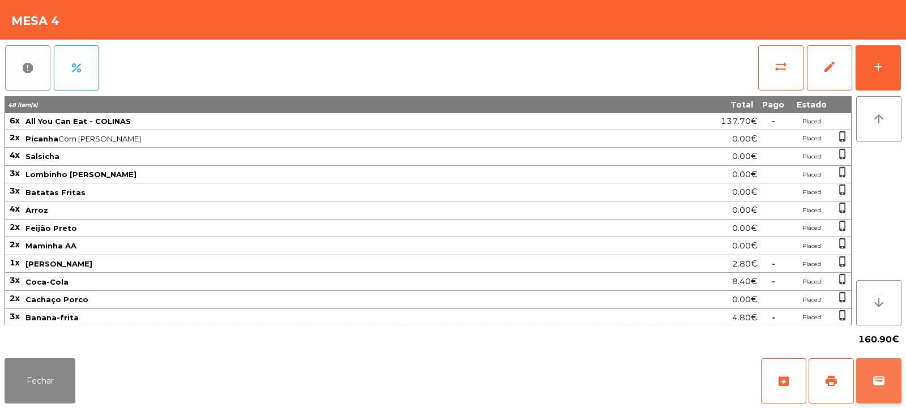
click at [872, 360] on button "wallet" at bounding box center [879, 381] width 45 height 45
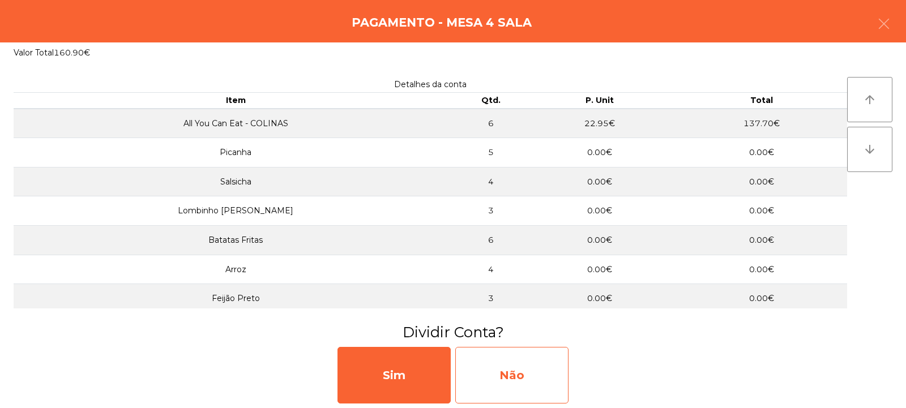
click at [521, 378] on div "Não" at bounding box center [511, 375] width 113 height 57
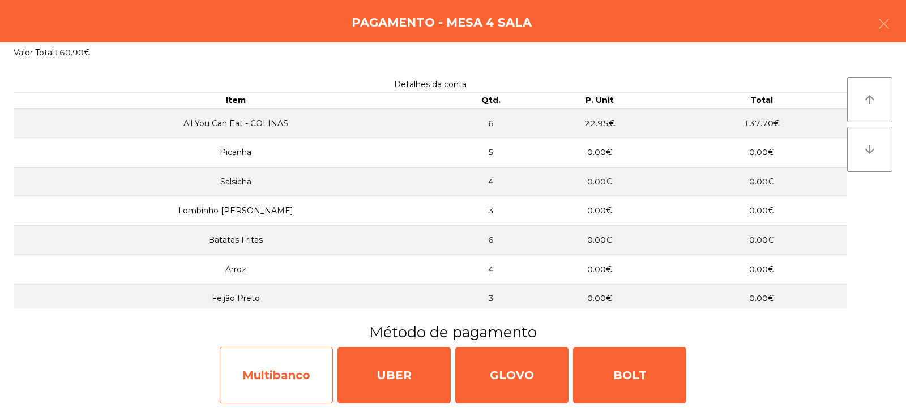
click at [296, 386] on div "Multibanco" at bounding box center [276, 375] width 113 height 57
select select "**"
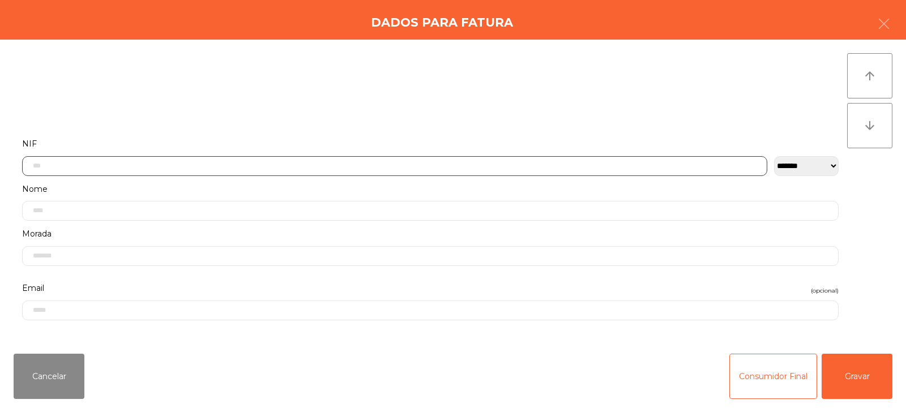
click at [389, 166] on input "text" at bounding box center [395, 166] width 746 height 20
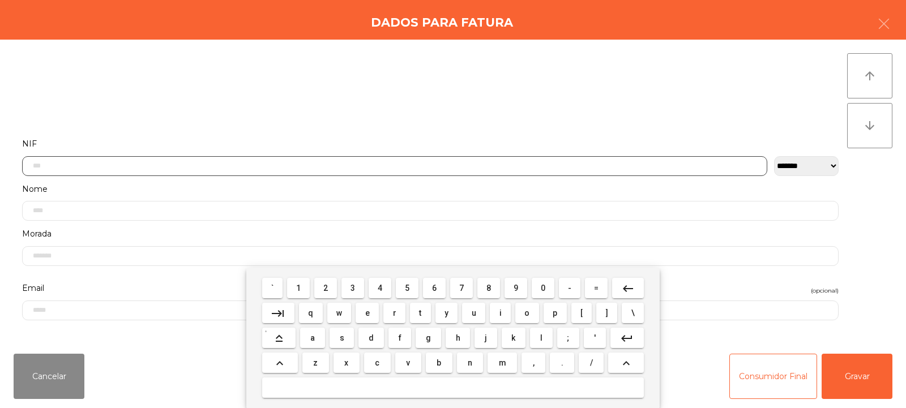
scroll to position [83, 0]
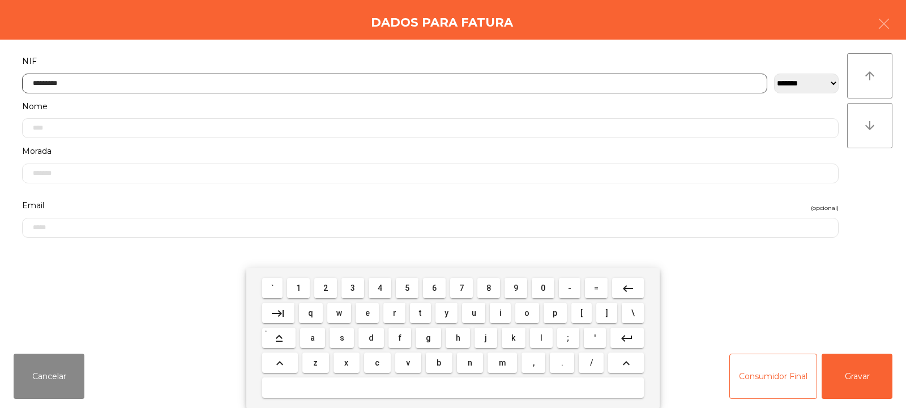
type input "*********"
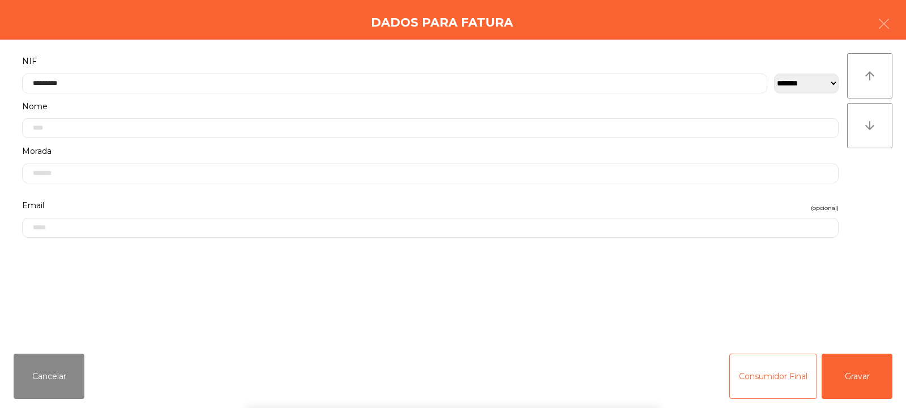
click at [850, 372] on div "` 1 2 3 4 5 6 7 8 9 0 - = keyboard_backspace keyboard_tab q w e r t y u i o p […" at bounding box center [453, 338] width 906 height 140
click at [870, 374] on button "Gravar" at bounding box center [857, 376] width 71 height 45
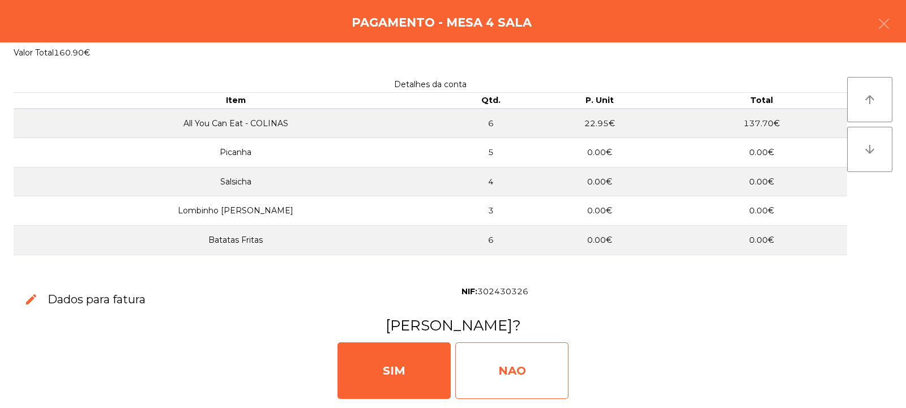
click at [516, 373] on div "NAO" at bounding box center [511, 371] width 113 height 57
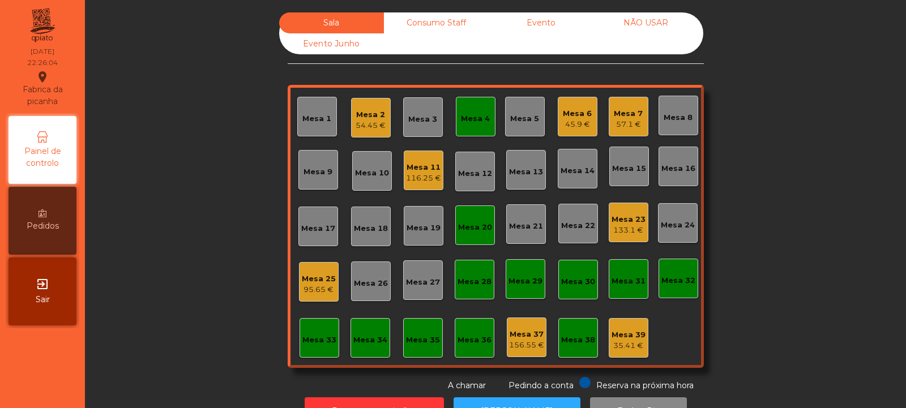
click at [487, 113] on div "Mesa 4" at bounding box center [476, 117] width 40 height 40
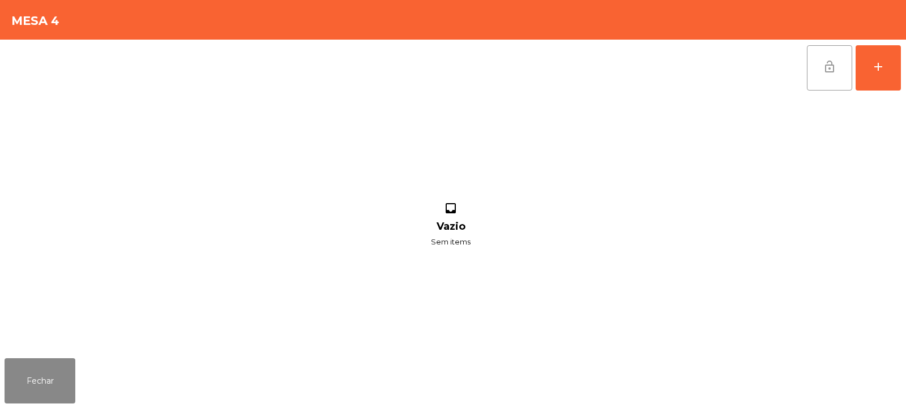
click at [830, 67] on span "lock_open" at bounding box center [830, 67] width 14 height 14
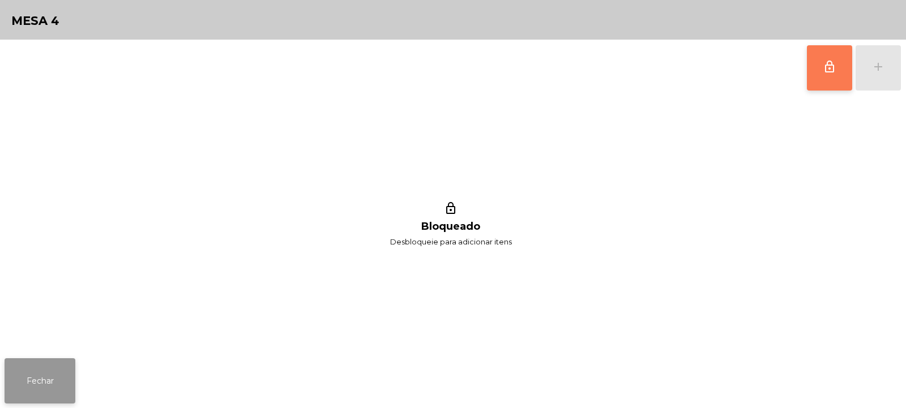
click at [42, 388] on button "Fechar" at bounding box center [40, 381] width 71 height 45
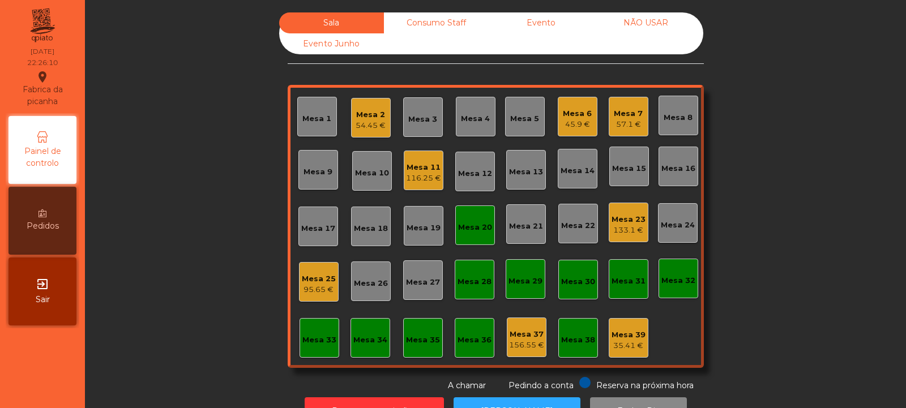
click at [467, 225] on div "Mesa 20" at bounding box center [475, 227] width 34 height 11
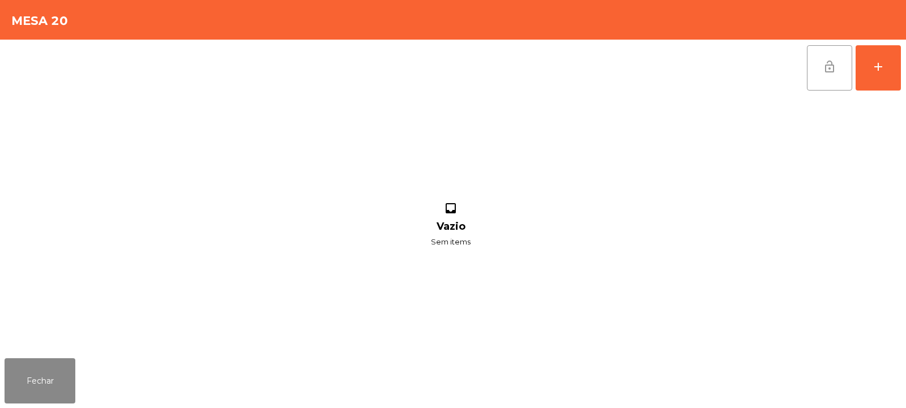
click at [820, 68] on button "lock_open" at bounding box center [829, 67] width 45 height 45
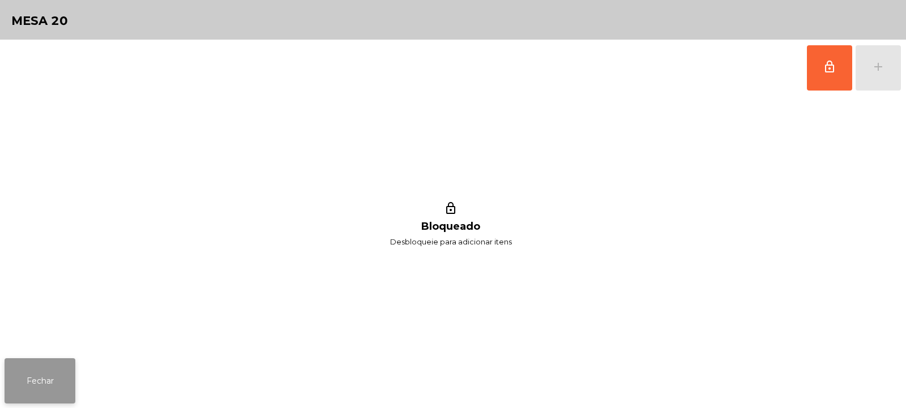
click at [30, 391] on button "Fechar" at bounding box center [40, 381] width 71 height 45
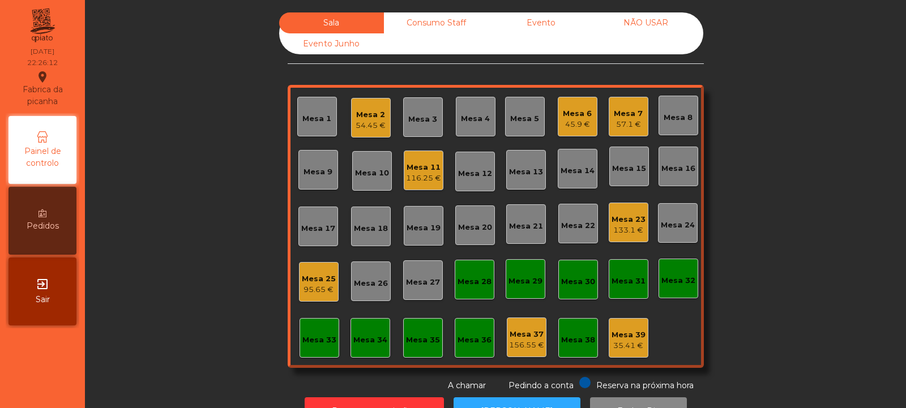
click at [167, 216] on div "Sala Consumo Staff Evento NÃO USAR Evento Junho Mesa 1 Mesa 2 54.45 € [GEOGRAPH…" at bounding box center [495, 202] width 791 height 380
click at [761, 241] on div "Sala Consumo Staff Evento NÃO USAR Evento Junho Mesa 1 Mesa 2 54.45 € [GEOGRAPH…" at bounding box center [495, 202] width 791 height 380
click at [220, 288] on div "Sala Consumo Staff Evento NÃO USAR Evento Junho Mesa 1 Mesa 2 54.45 € [GEOGRAPH…" at bounding box center [495, 202] width 791 height 380
click at [463, 292] on div "Mesa 28" at bounding box center [475, 280] width 40 height 40
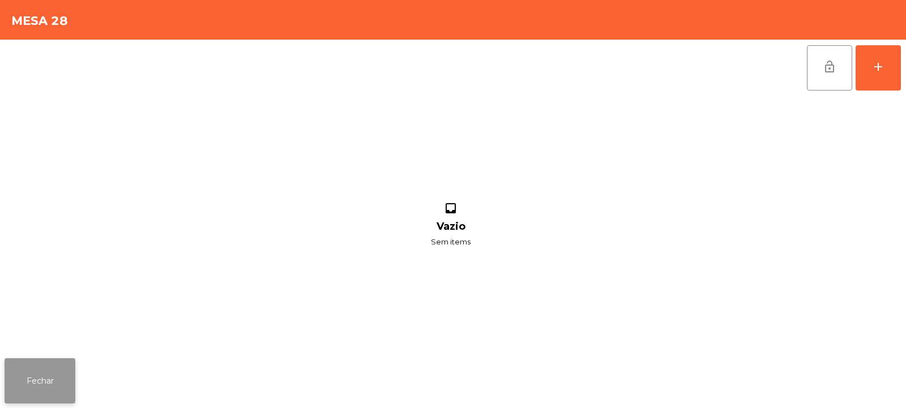
click at [20, 378] on button "Fechar" at bounding box center [40, 381] width 71 height 45
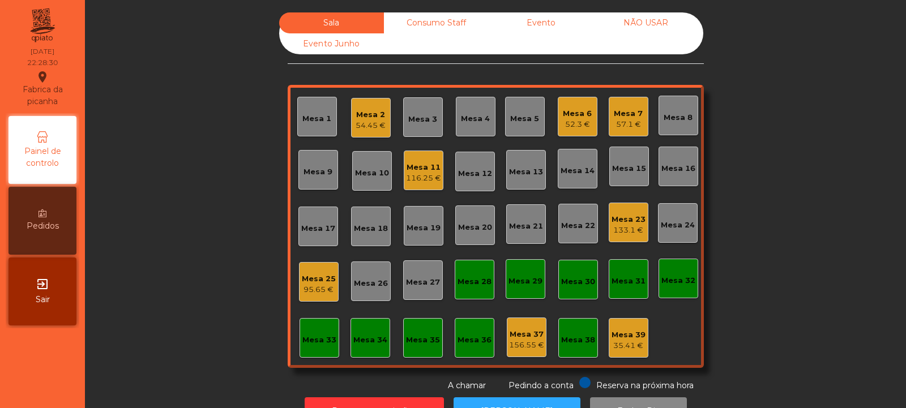
click at [455, 295] on div "Mesa 28" at bounding box center [475, 280] width 40 height 40
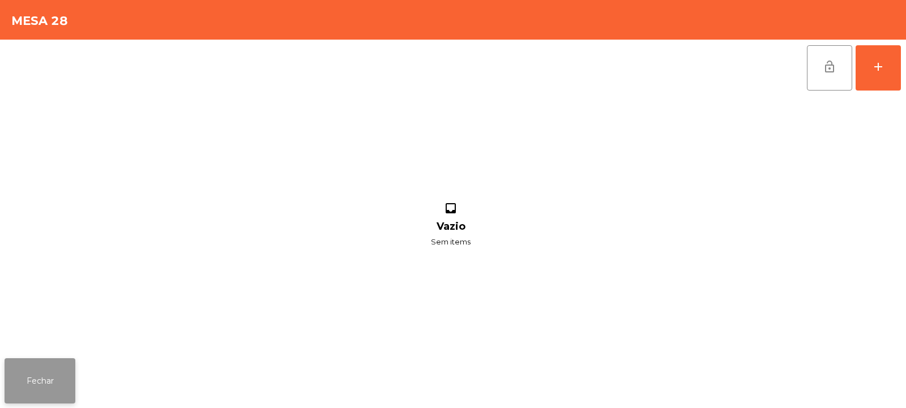
click at [44, 390] on button "Fechar" at bounding box center [40, 381] width 71 height 45
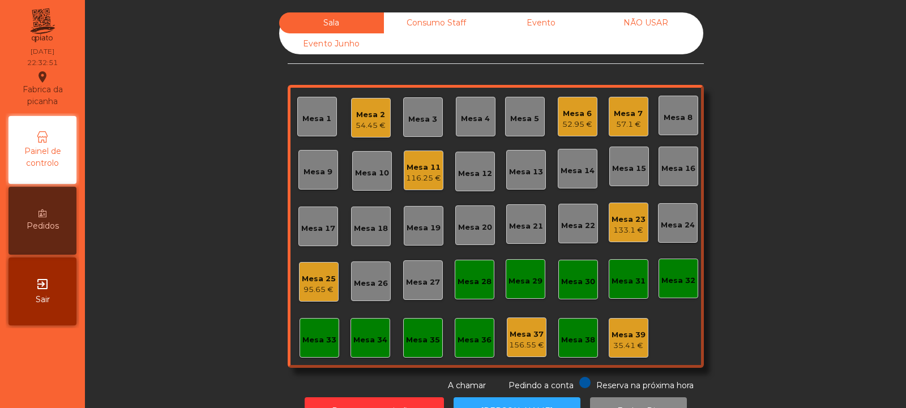
click at [308, 296] on div "Mesa 25 95.65 €" at bounding box center [319, 282] width 40 height 40
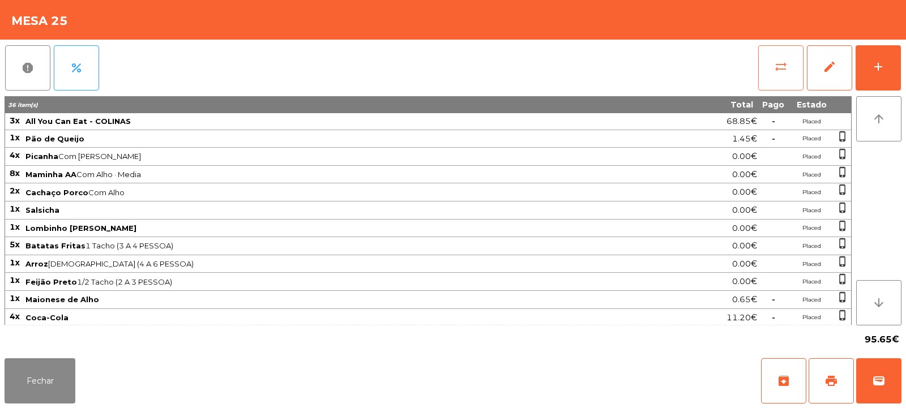
click at [768, 78] on button "sync_alt" at bounding box center [781, 67] width 45 height 45
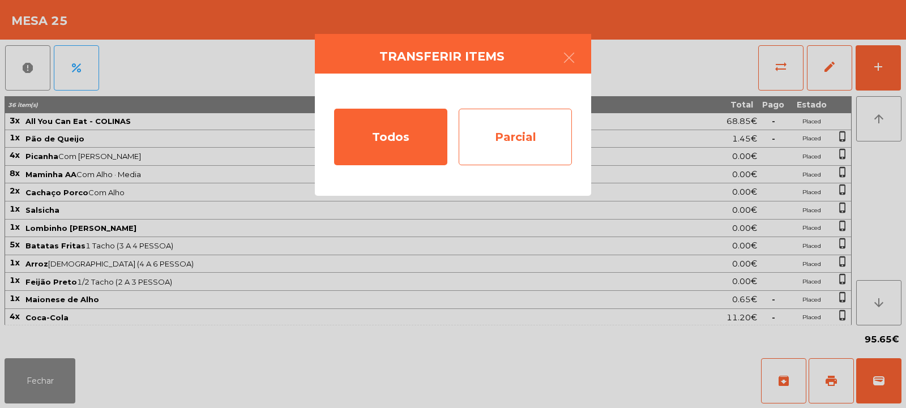
click at [519, 144] on div "Parcial" at bounding box center [515, 137] width 113 height 57
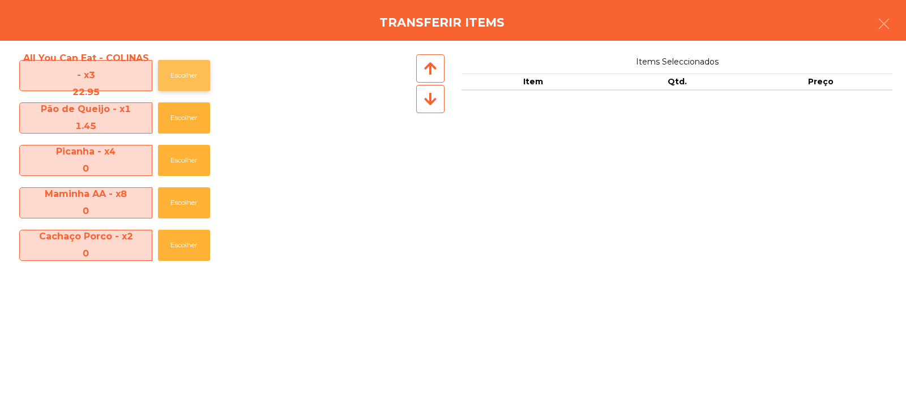
click at [197, 73] on button "Escolher" at bounding box center [184, 75] width 52 height 31
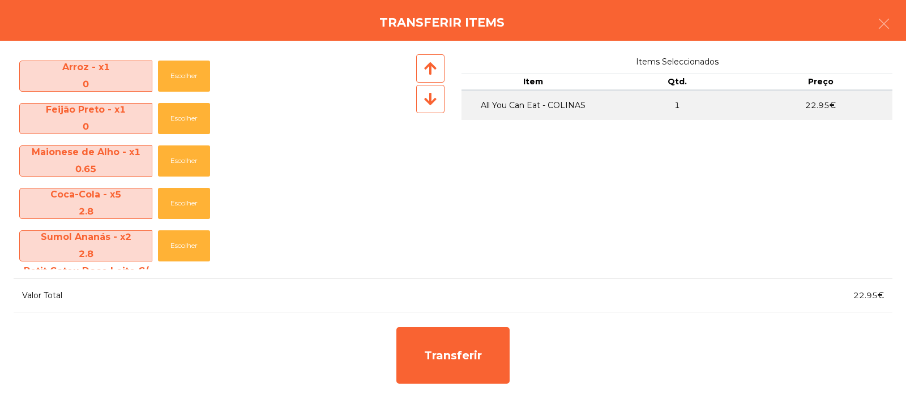
scroll to position [347, 0]
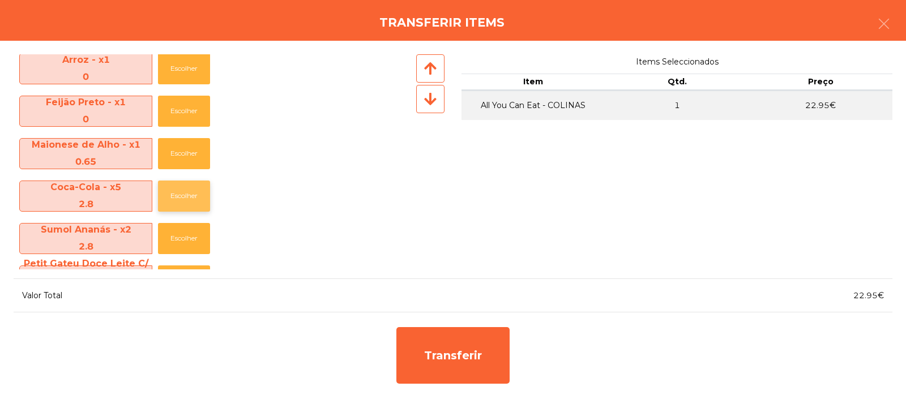
click at [187, 196] on button "Escolher" at bounding box center [184, 196] width 52 height 31
click at [188, 194] on button "Escolher" at bounding box center [184, 196] width 52 height 31
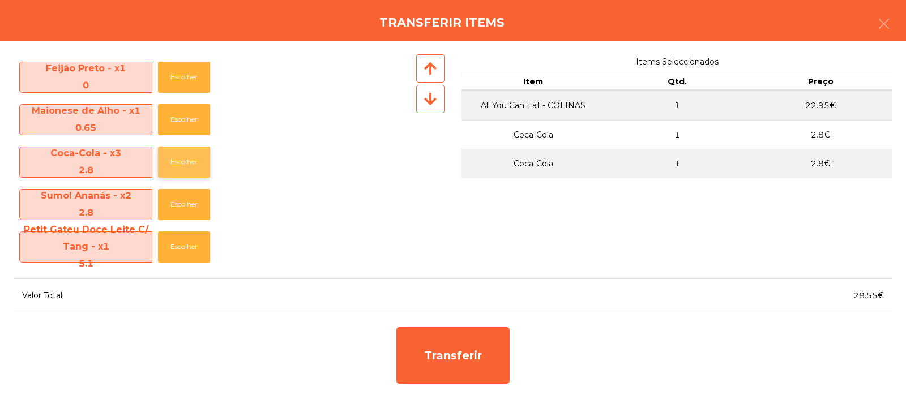
scroll to position [384, 0]
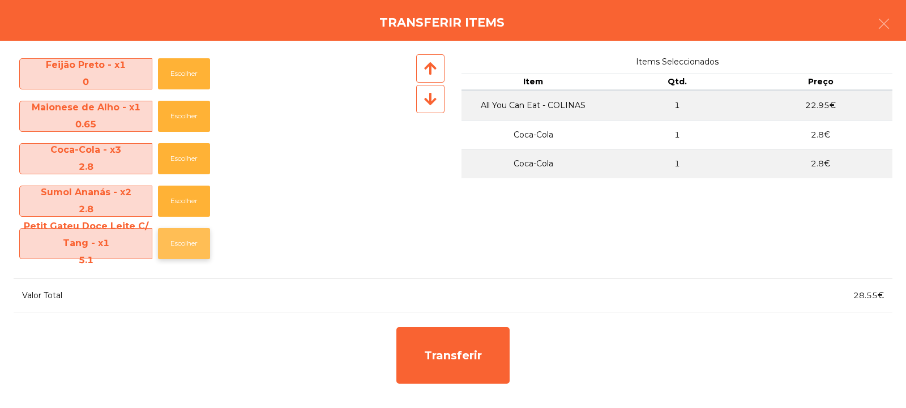
click at [197, 248] on button "Escolher" at bounding box center [184, 243] width 52 height 31
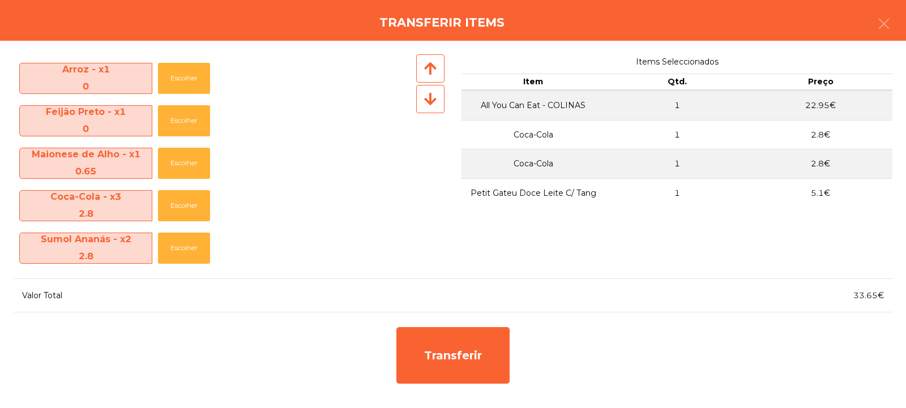
scroll to position [337, 0]
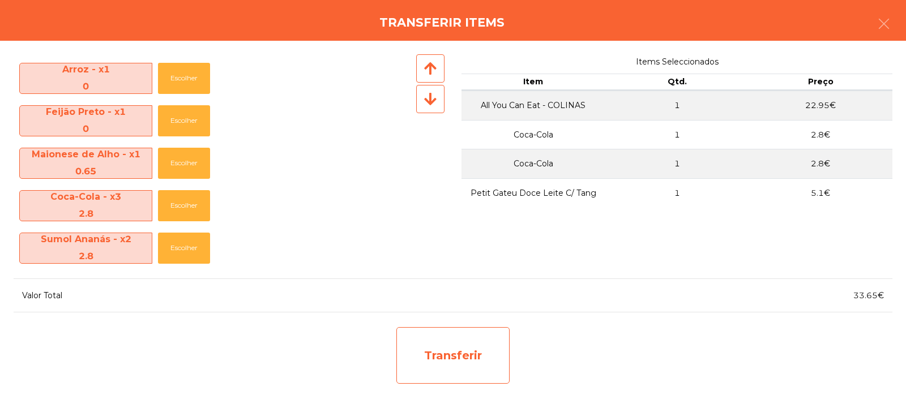
click at [437, 355] on div "Transferir" at bounding box center [453, 355] width 113 height 57
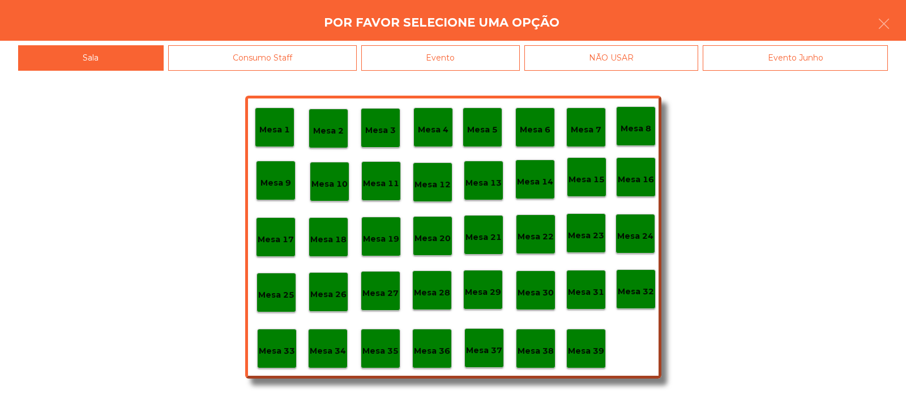
click at [384, 348] on p "Mesa 35" at bounding box center [381, 351] width 36 height 13
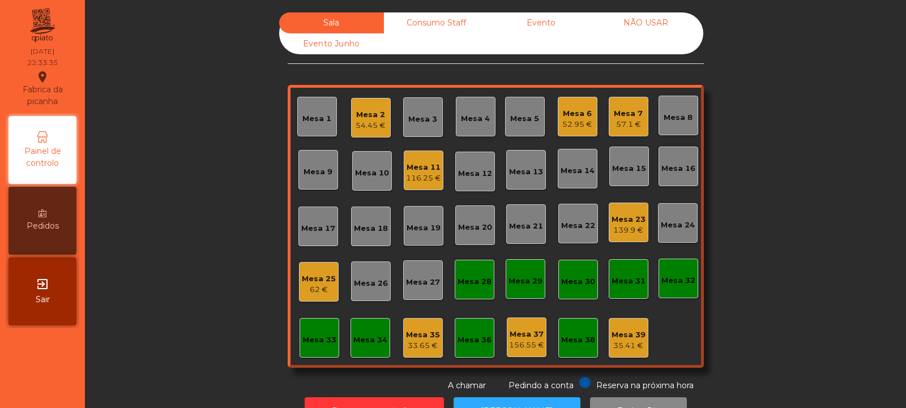
click at [307, 274] on div "Mesa 25" at bounding box center [319, 279] width 34 height 11
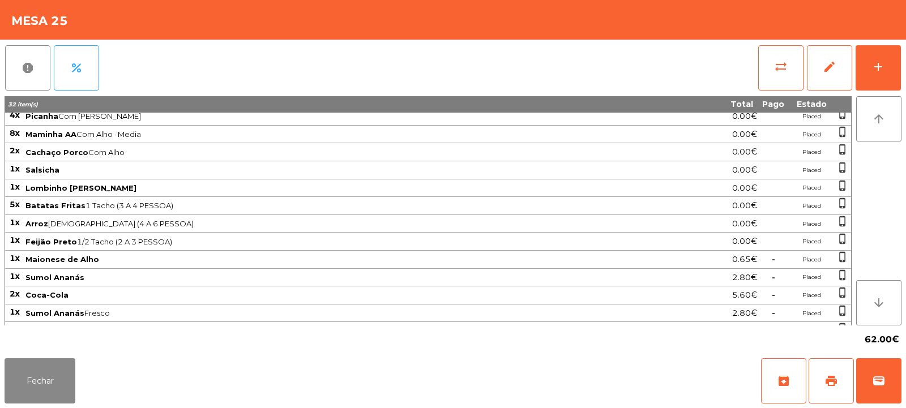
scroll to position [0, 0]
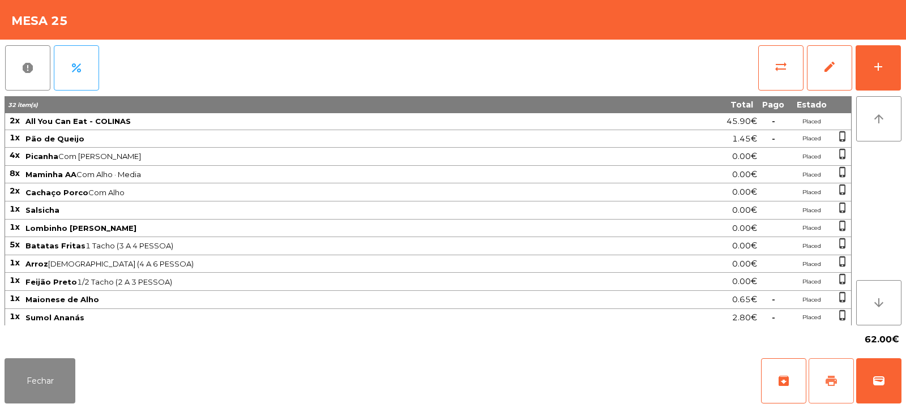
click at [829, 369] on button "print" at bounding box center [831, 381] width 45 height 45
click at [824, 376] on button "print" at bounding box center [831, 381] width 45 height 45
click at [774, 63] on span "sync_alt" at bounding box center [781, 67] width 14 height 14
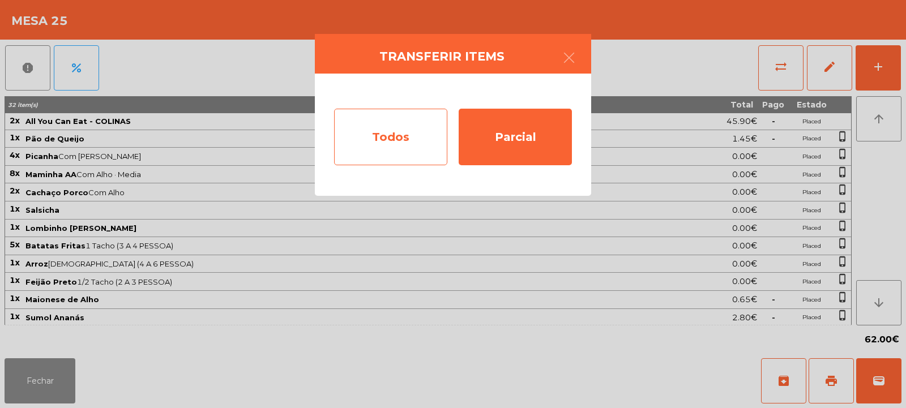
click at [421, 139] on div "Todos" at bounding box center [390, 137] width 113 height 57
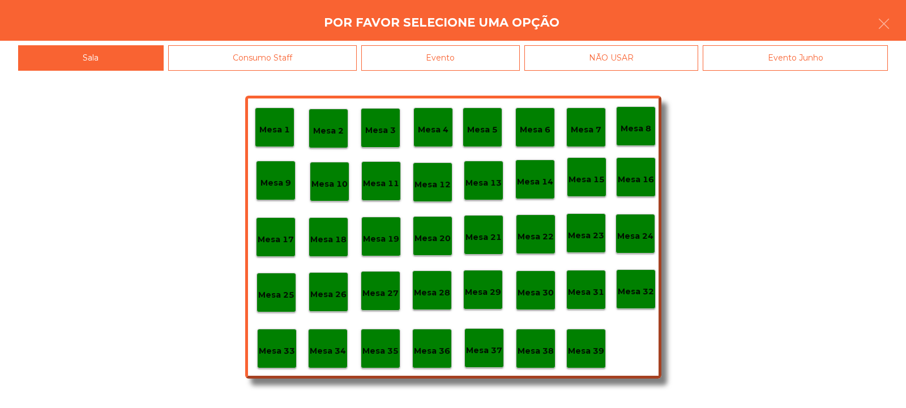
click at [445, 58] on div "Evento" at bounding box center [440, 57] width 159 height 25
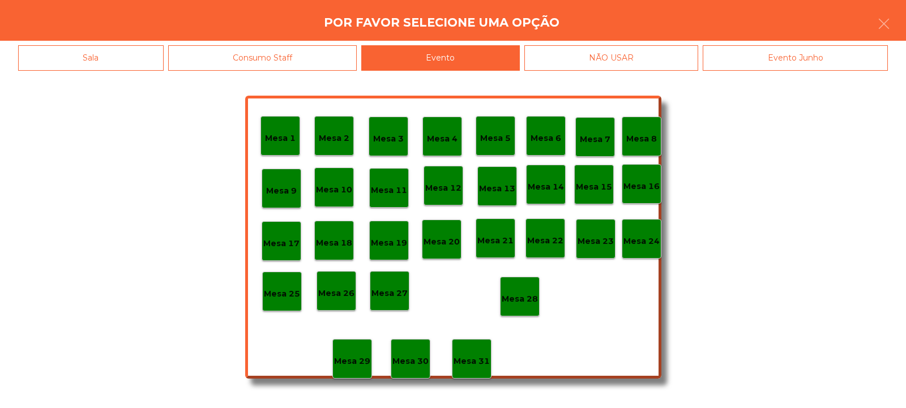
click at [531, 312] on div "Mesa 28" at bounding box center [520, 297] width 40 height 40
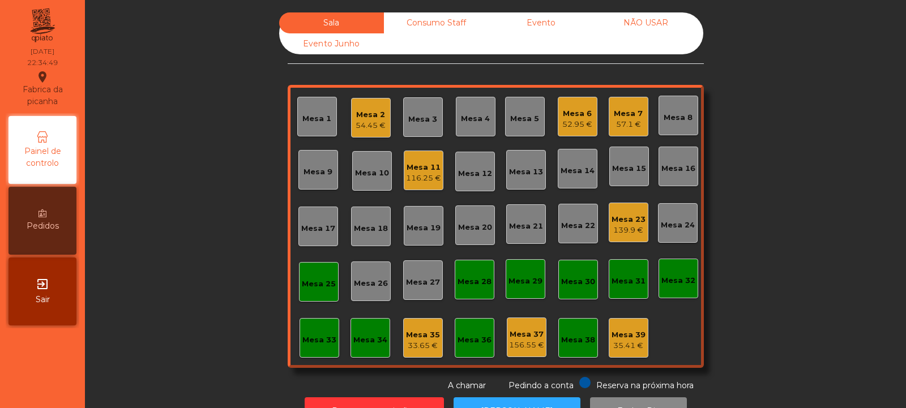
click at [307, 344] on div "Mesa 33" at bounding box center [320, 340] width 34 height 11
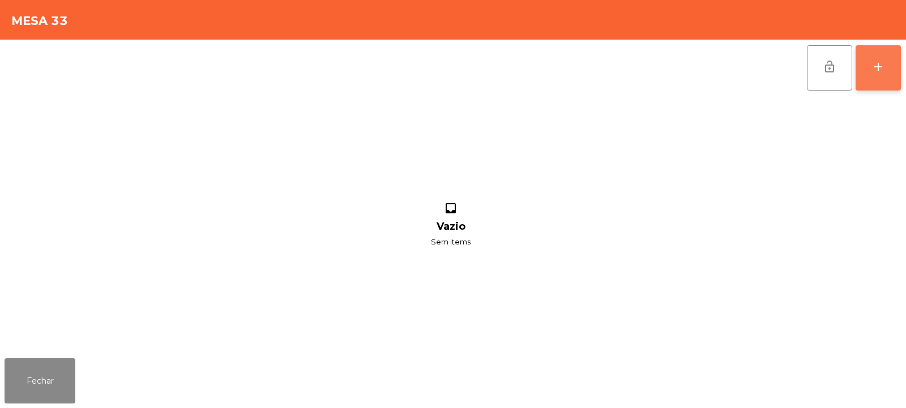
click at [879, 69] on div "add" at bounding box center [879, 67] width 14 height 14
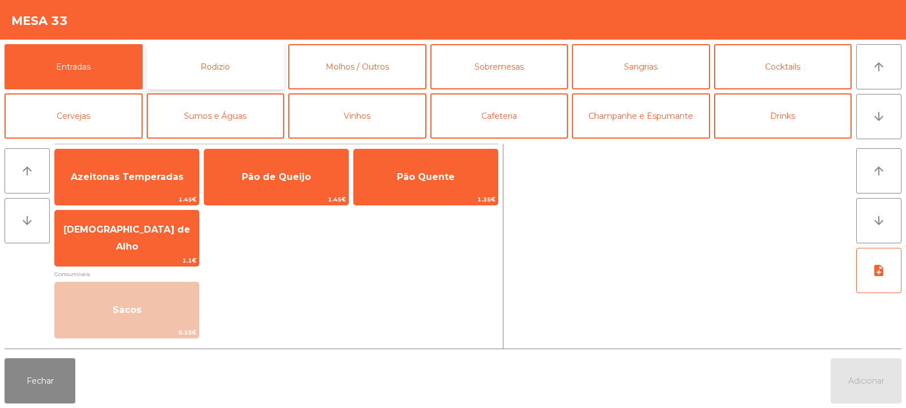
click at [210, 57] on button "Rodizio" at bounding box center [216, 66] width 138 height 45
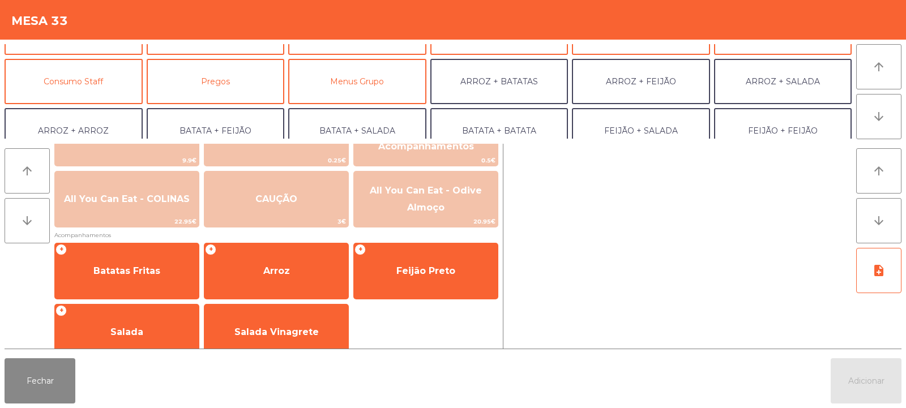
scroll to position [84, 0]
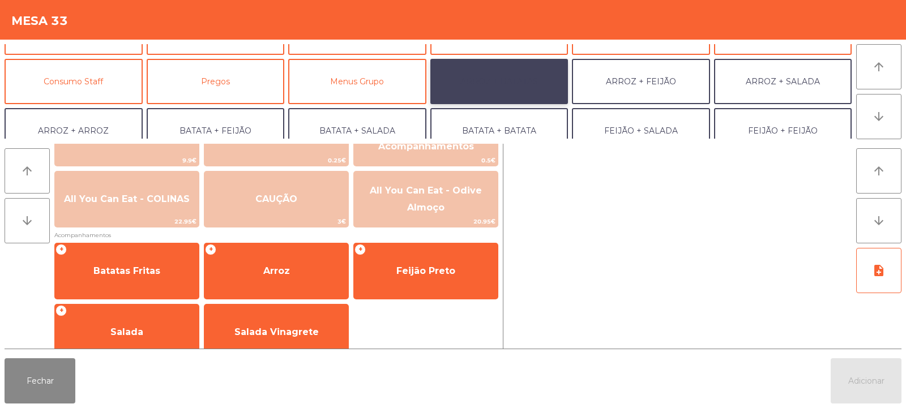
click at [502, 75] on button "ARROZ + BATATAS" at bounding box center [500, 81] width 138 height 45
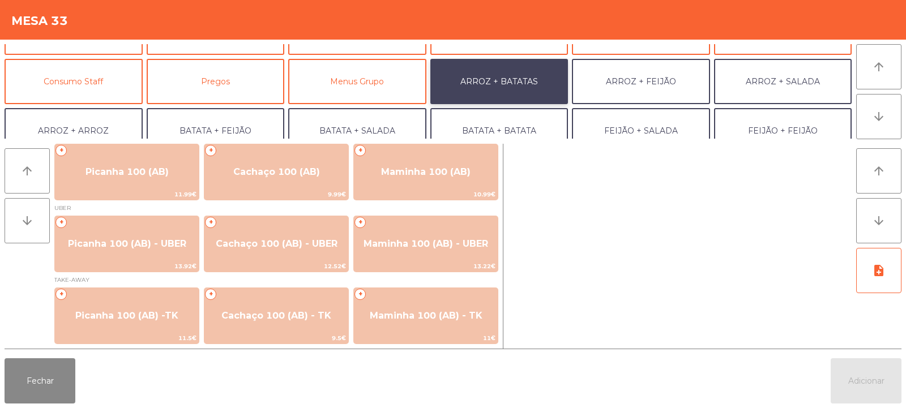
scroll to position [5, 0]
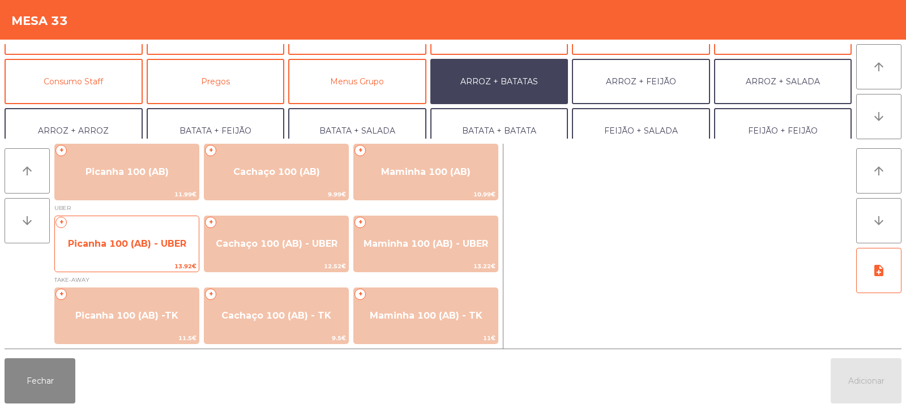
click at [137, 257] on span "Picanha 100 (AB) - UBER" at bounding box center [127, 244] width 144 height 31
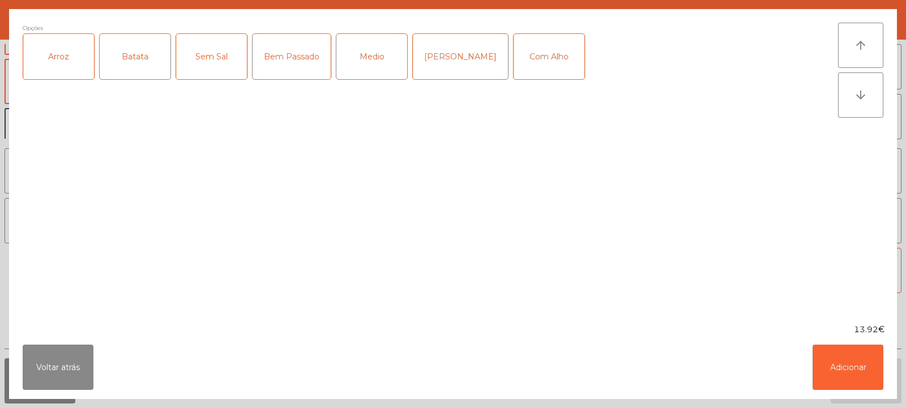
click at [61, 53] on div "Arroz" at bounding box center [58, 56] width 71 height 45
click at [113, 52] on div "Batata" at bounding box center [135, 56] width 71 height 45
click at [368, 63] on div "Medio" at bounding box center [372, 56] width 71 height 45
click at [847, 361] on button "Adicionar" at bounding box center [848, 367] width 71 height 45
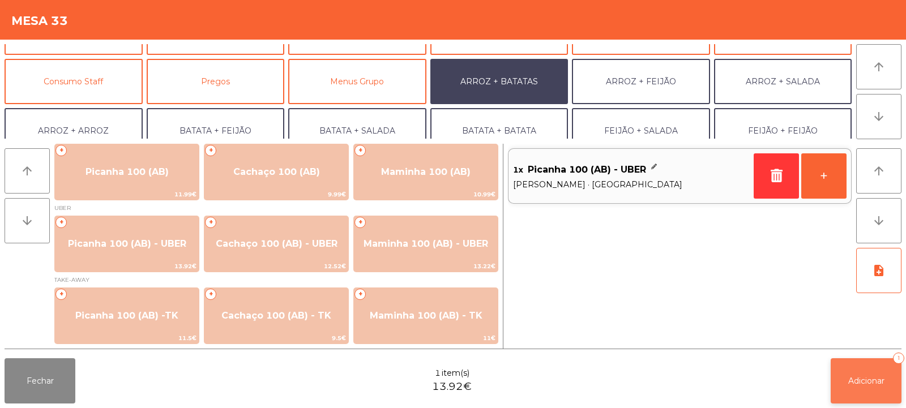
click at [868, 387] on button "Adicionar 1" at bounding box center [866, 381] width 71 height 45
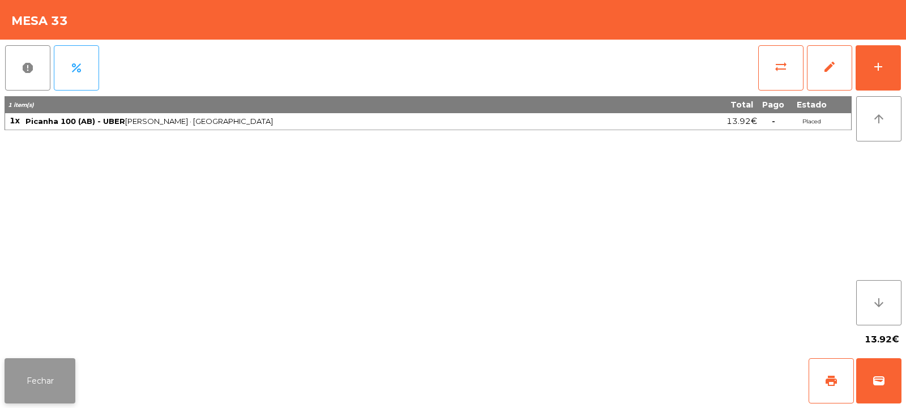
click at [54, 385] on button "Fechar" at bounding box center [40, 381] width 71 height 45
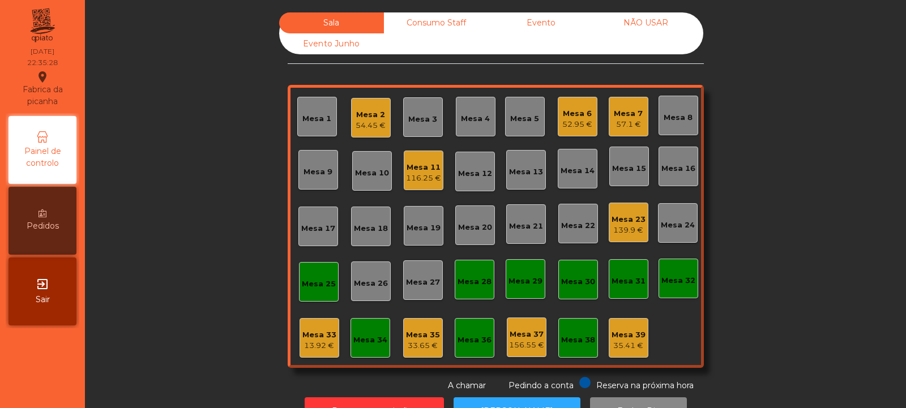
click at [367, 129] on div "54.45 €" at bounding box center [371, 125] width 30 height 11
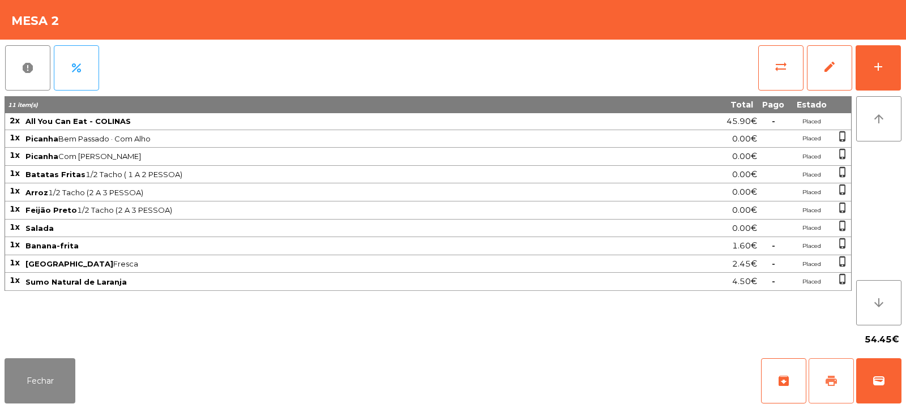
click at [831, 377] on span "print" at bounding box center [832, 381] width 14 height 14
click at [882, 388] on button "wallet" at bounding box center [879, 381] width 45 height 45
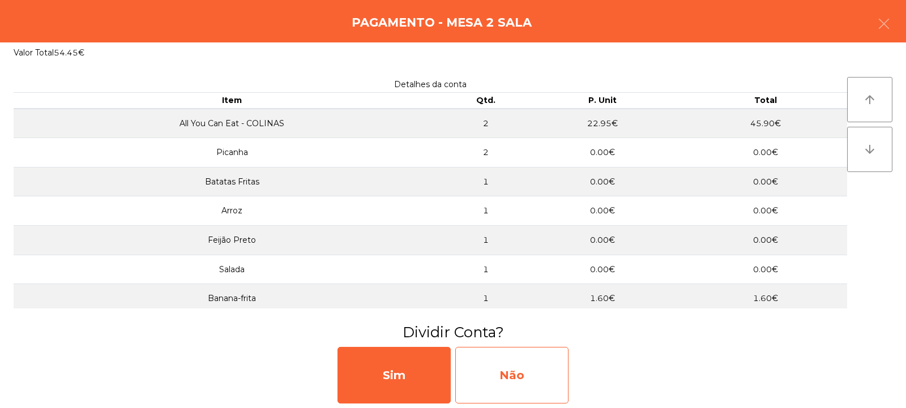
click at [516, 370] on div "Não" at bounding box center [511, 375] width 113 height 57
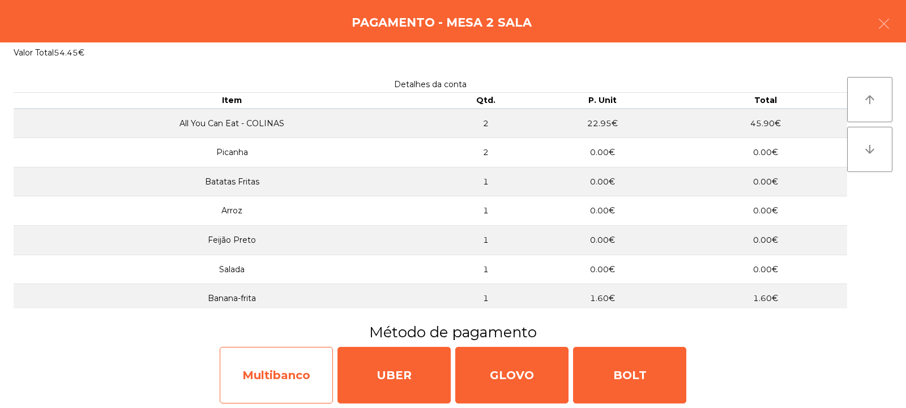
click at [276, 367] on div "Multibanco" at bounding box center [276, 375] width 113 height 57
select select "**"
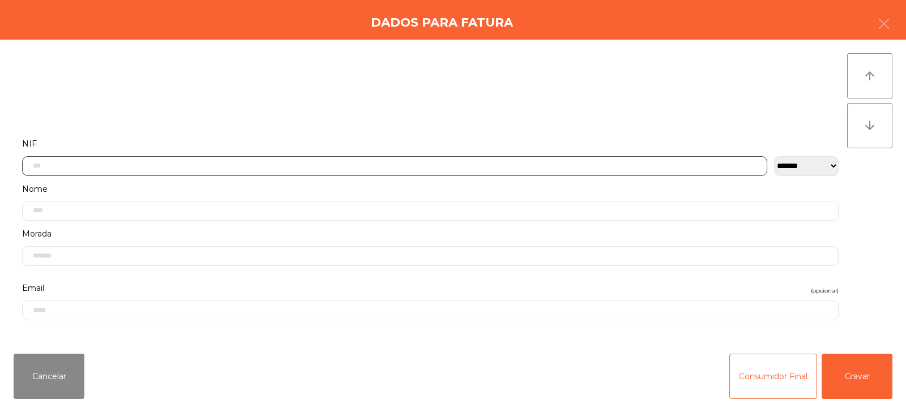
click at [318, 164] on input "text" at bounding box center [395, 166] width 746 height 20
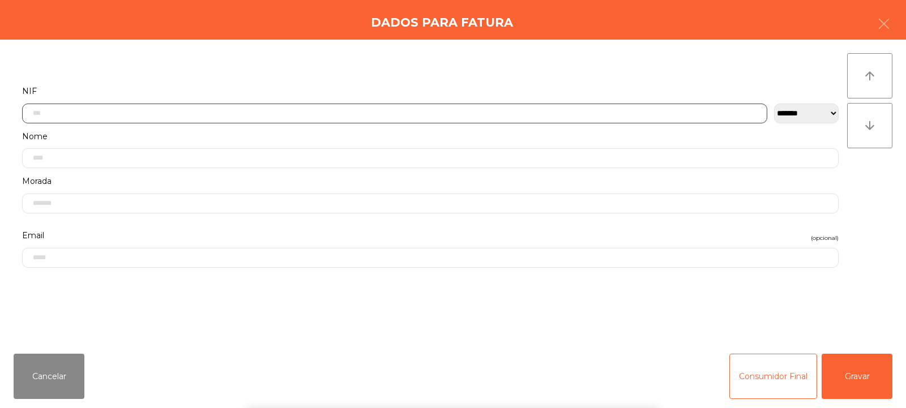
scroll to position [83, 0]
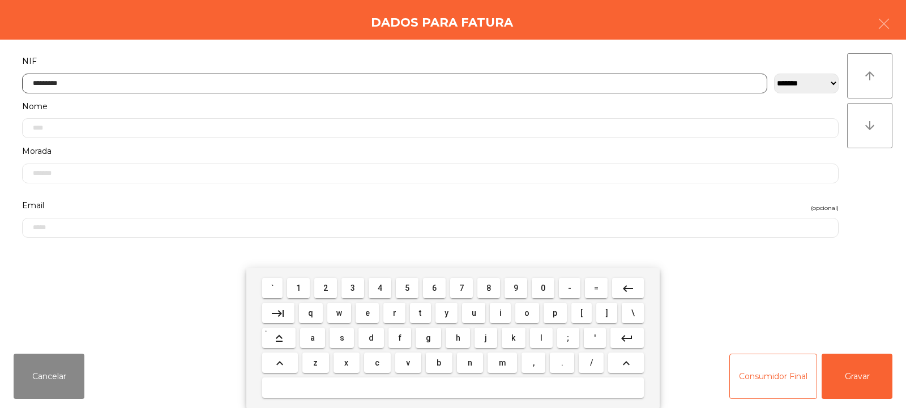
type input "*********"
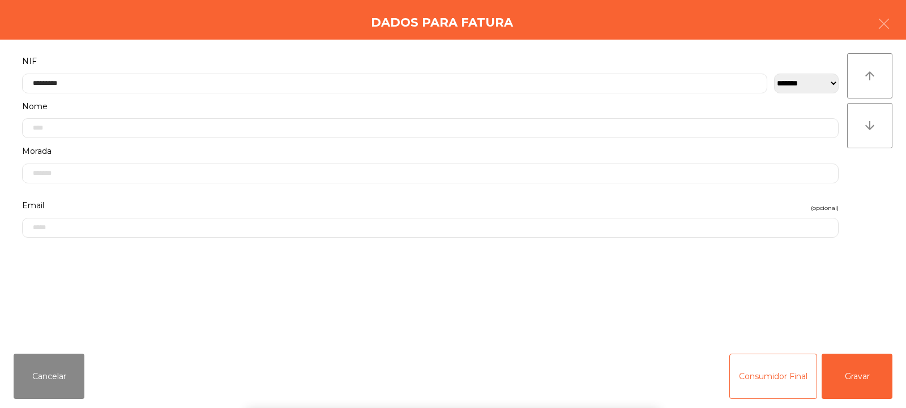
click at [868, 376] on div "` 1 2 3 4 5 6 7 8 9 0 - = keyboard_backspace keyboard_tab q w e r t y u i o p […" at bounding box center [453, 338] width 906 height 140
click at [861, 379] on button "Gravar" at bounding box center [857, 376] width 71 height 45
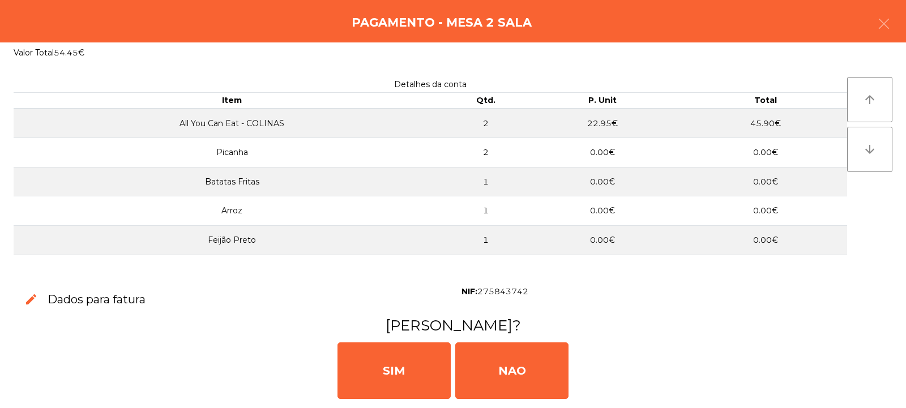
click at [858, 371] on div "[PERSON_NAME]" at bounding box center [453, 370] width 897 height 68
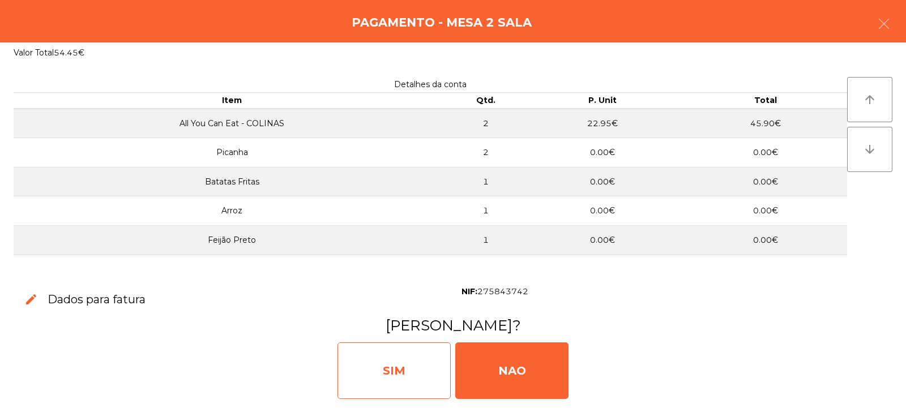
click at [391, 363] on div "SIM" at bounding box center [394, 371] width 113 height 57
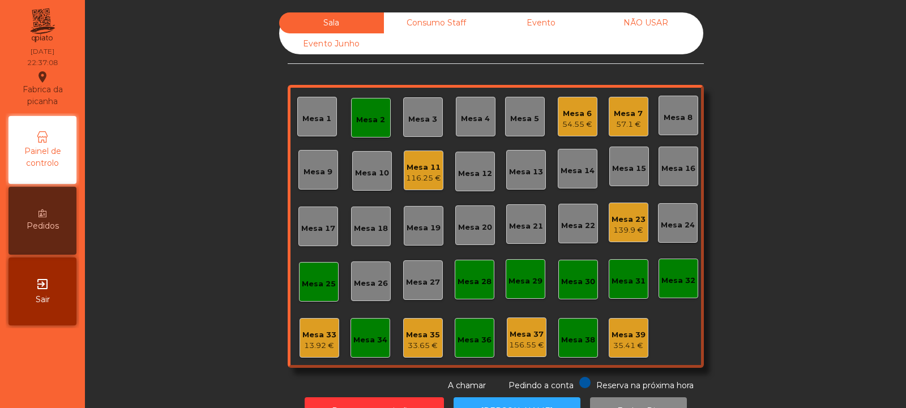
click at [361, 118] on div "Mesa 2" at bounding box center [370, 119] width 29 height 11
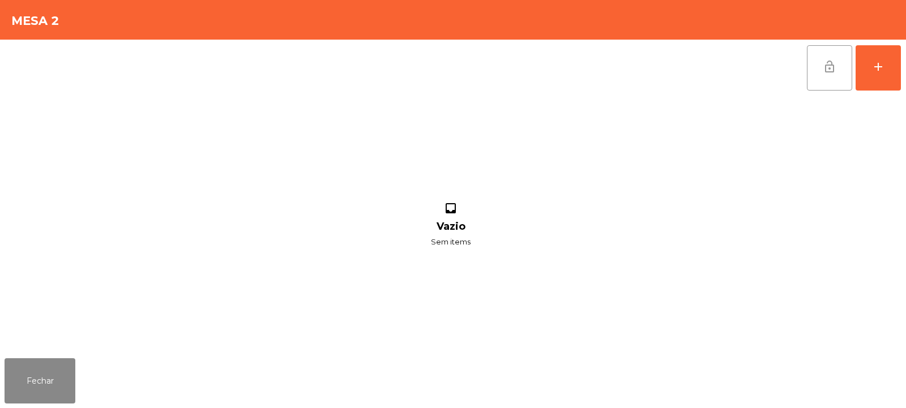
click at [824, 74] on button "lock_open" at bounding box center [829, 67] width 45 height 45
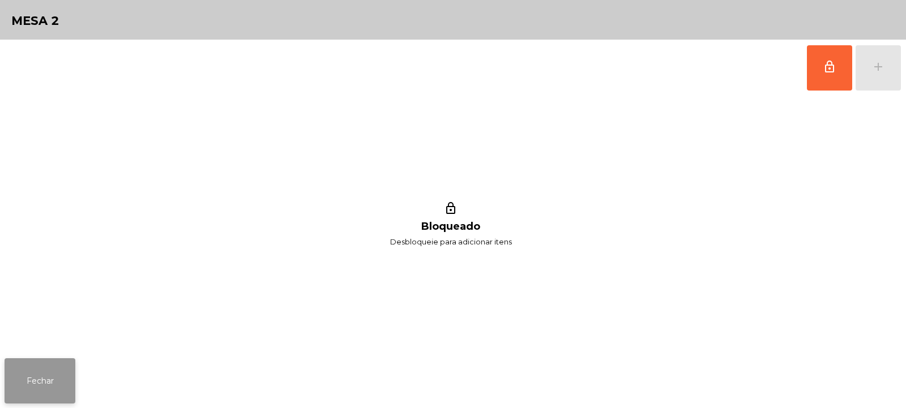
click at [50, 396] on button "Fechar" at bounding box center [40, 381] width 71 height 45
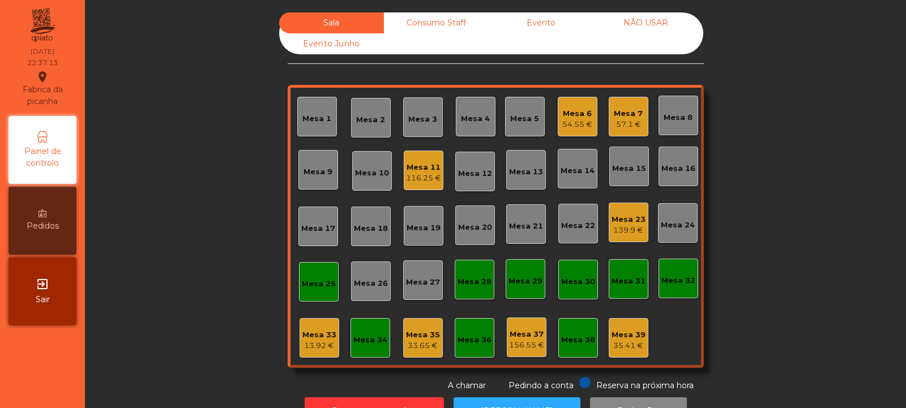
click at [411, 179] on div "116.25 €" at bounding box center [423, 178] width 35 height 11
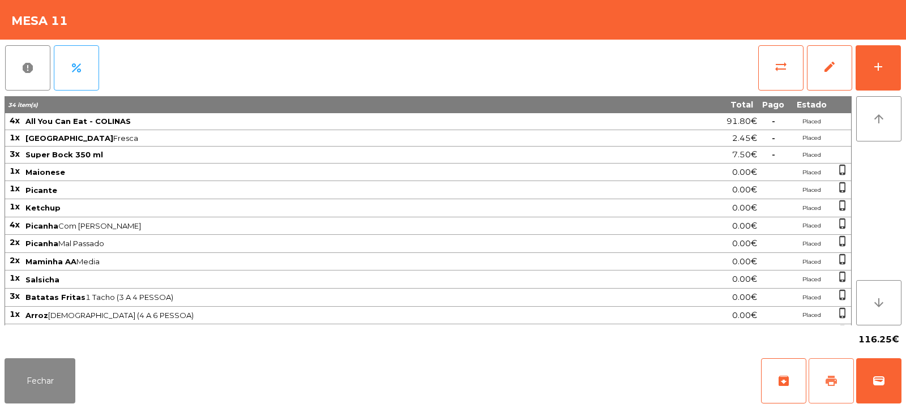
click at [828, 379] on span "print" at bounding box center [832, 381] width 14 height 14
click at [25, 388] on button "Fechar" at bounding box center [40, 381] width 71 height 45
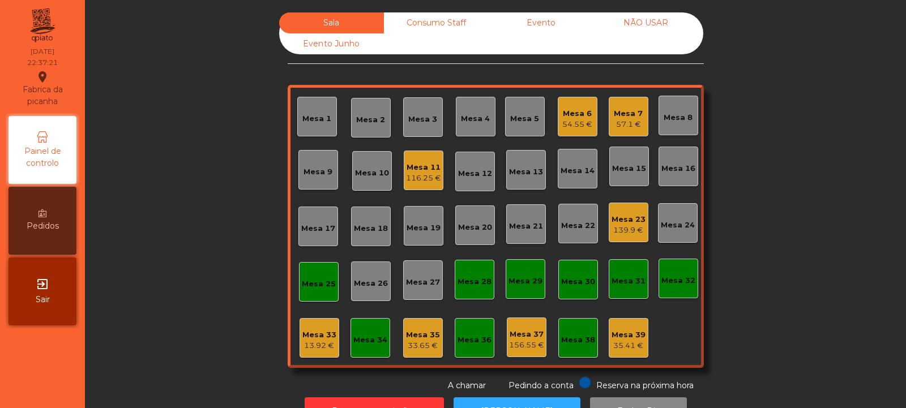
click at [312, 348] on div "13.92 €" at bounding box center [320, 345] width 34 height 11
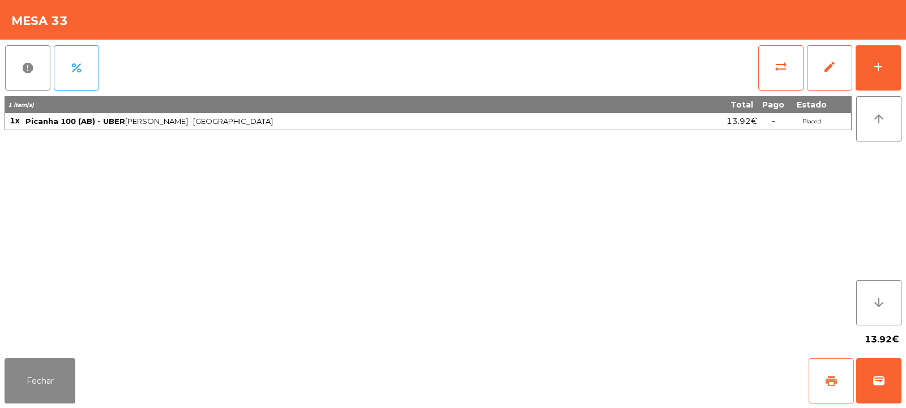
click at [829, 380] on span "print" at bounding box center [832, 381] width 14 height 14
click at [883, 376] on span "wallet" at bounding box center [879, 381] width 14 height 14
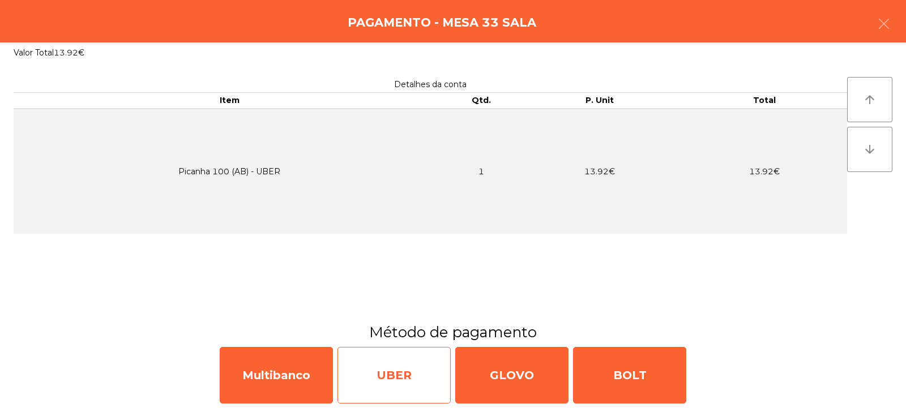
click at [402, 379] on div "UBER" at bounding box center [394, 375] width 113 height 57
select select "**"
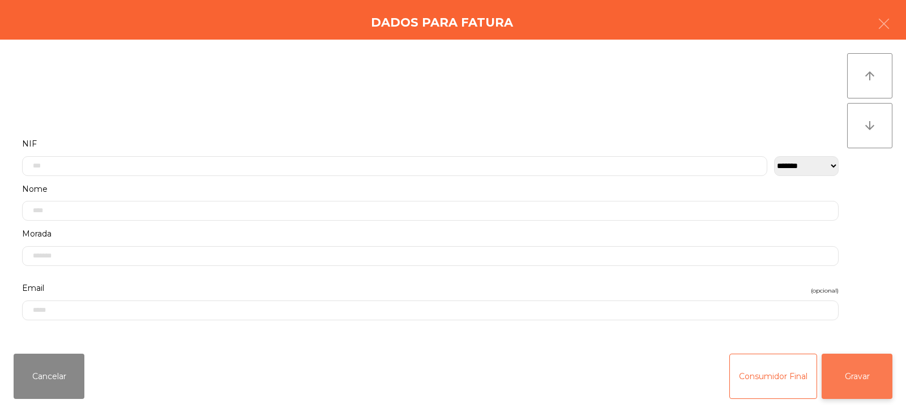
click at [870, 372] on button "Gravar" at bounding box center [857, 376] width 71 height 45
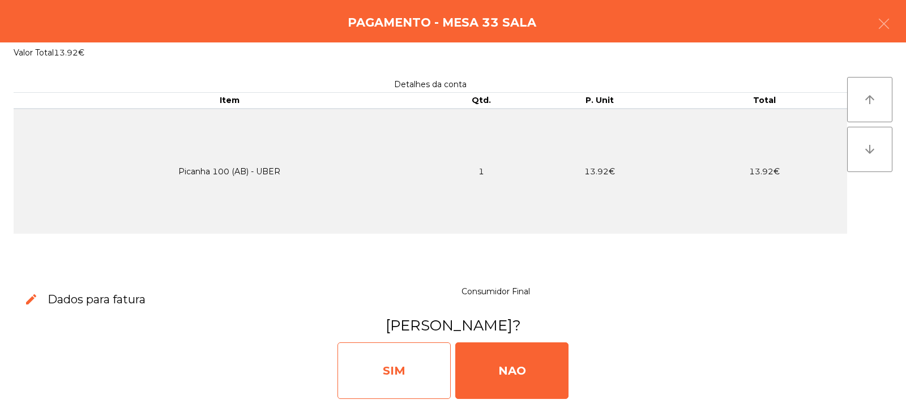
click at [389, 369] on div "SIM" at bounding box center [394, 371] width 113 height 57
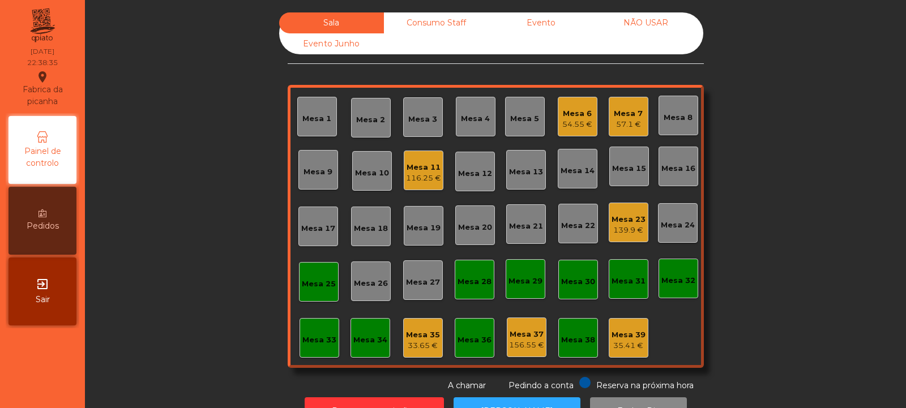
click at [355, 348] on div "Mesa 34" at bounding box center [371, 338] width 40 height 40
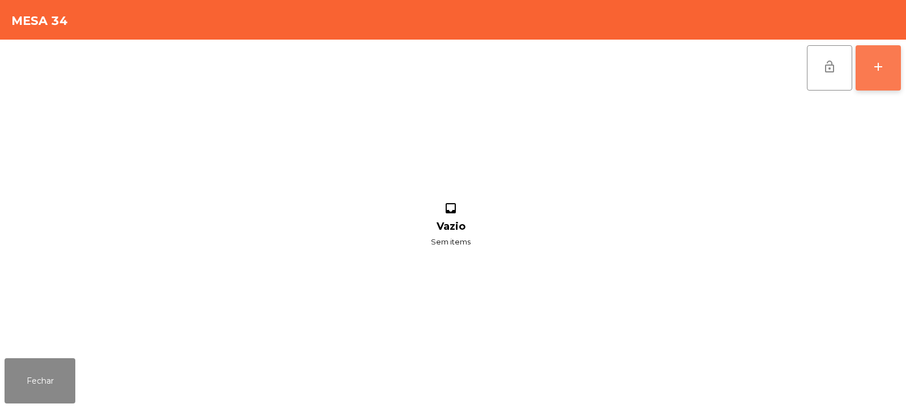
click at [870, 73] on button "add" at bounding box center [878, 67] width 45 height 45
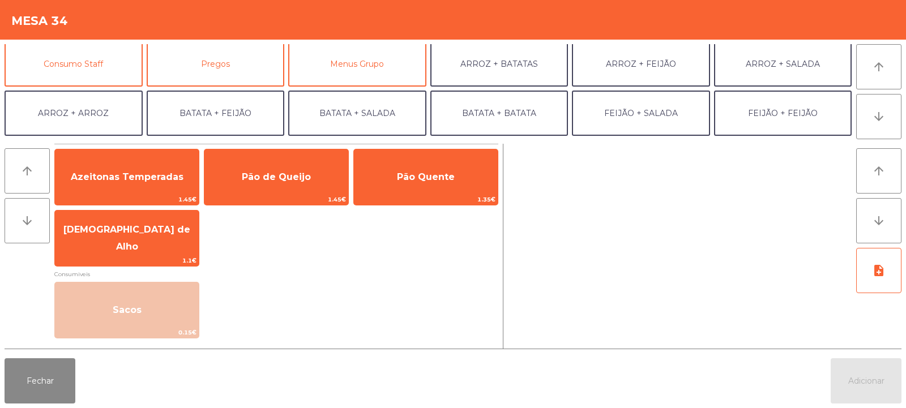
scroll to position [88, 0]
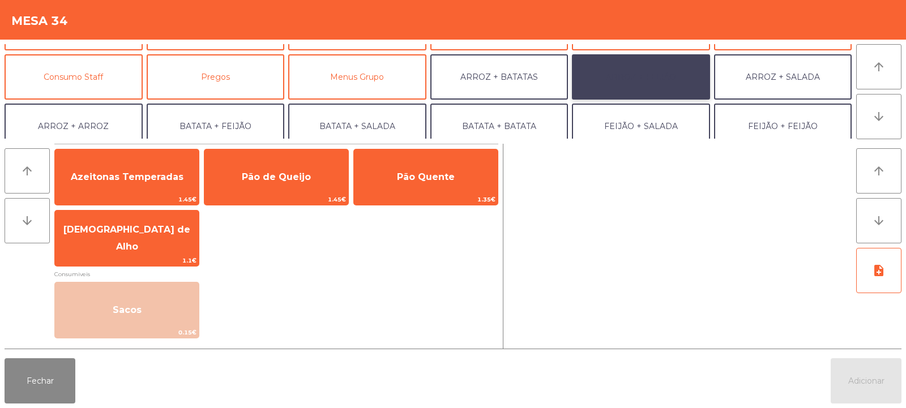
click at [654, 78] on button "ARROZ + FEIJÃO" at bounding box center [641, 76] width 138 height 45
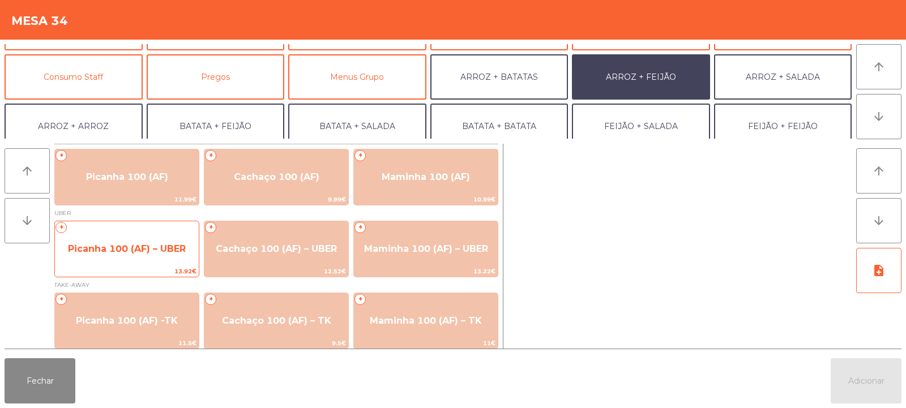
click at [157, 250] on span "Picanha 100 (AF) – UBER" at bounding box center [127, 249] width 118 height 11
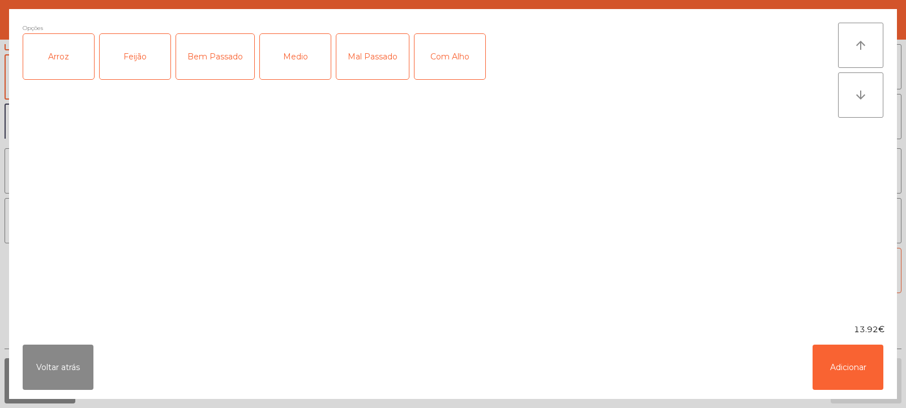
click at [73, 57] on div "Arroz" at bounding box center [58, 56] width 71 height 45
click at [122, 45] on div "Feijão" at bounding box center [135, 56] width 71 height 45
click at [223, 66] on div "Bem Passado" at bounding box center [215, 56] width 78 height 45
click at [458, 50] on div "Com Alho" at bounding box center [450, 56] width 71 height 45
click at [861, 362] on button "Adicionar" at bounding box center [848, 367] width 71 height 45
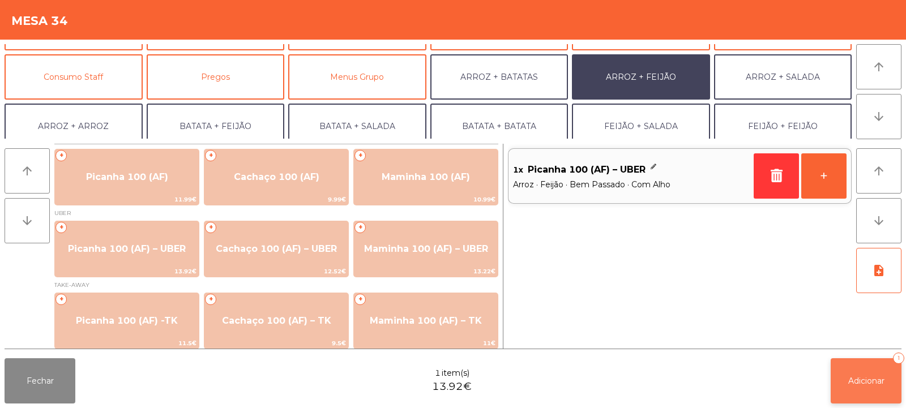
click at [853, 391] on button "Adicionar 1" at bounding box center [866, 381] width 71 height 45
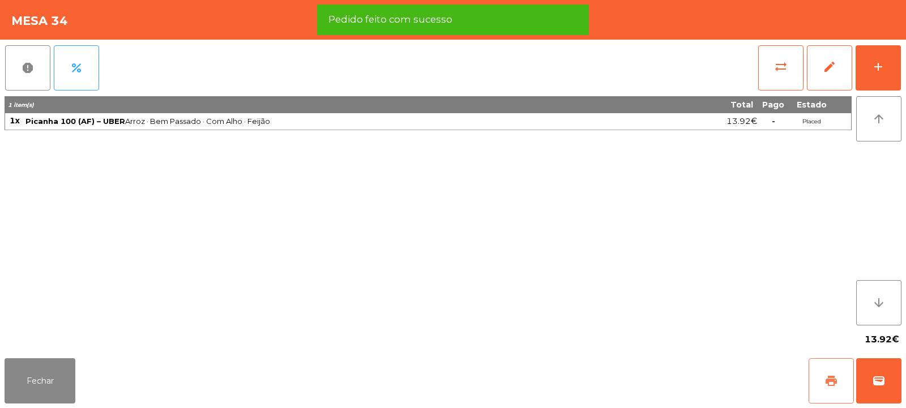
click at [828, 389] on button "print" at bounding box center [831, 381] width 45 height 45
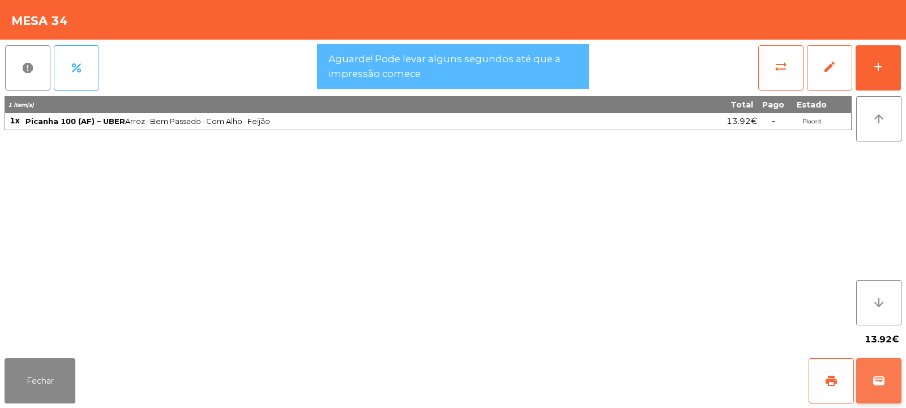
click at [882, 378] on span "wallet" at bounding box center [879, 381] width 14 height 14
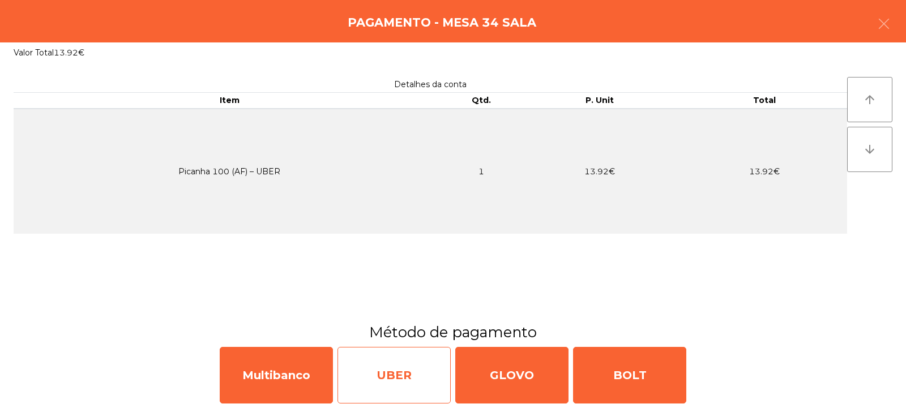
click at [372, 374] on div "UBER" at bounding box center [394, 375] width 113 height 57
select select "**"
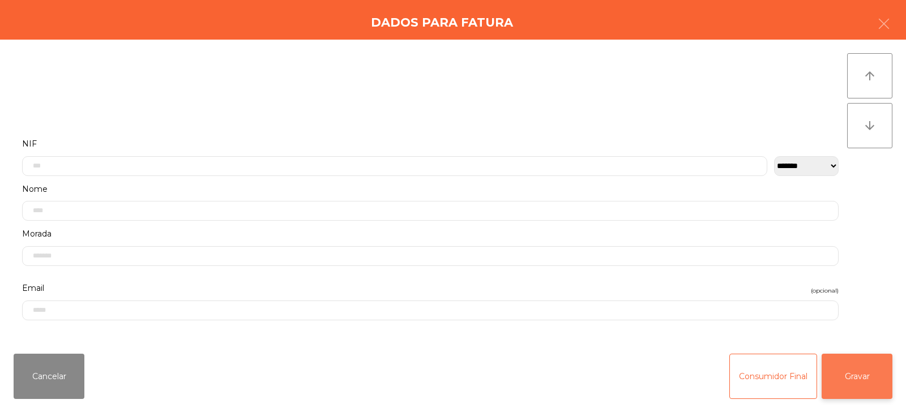
click at [863, 374] on button "Gravar" at bounding box center [857, 376] width 71 height 45
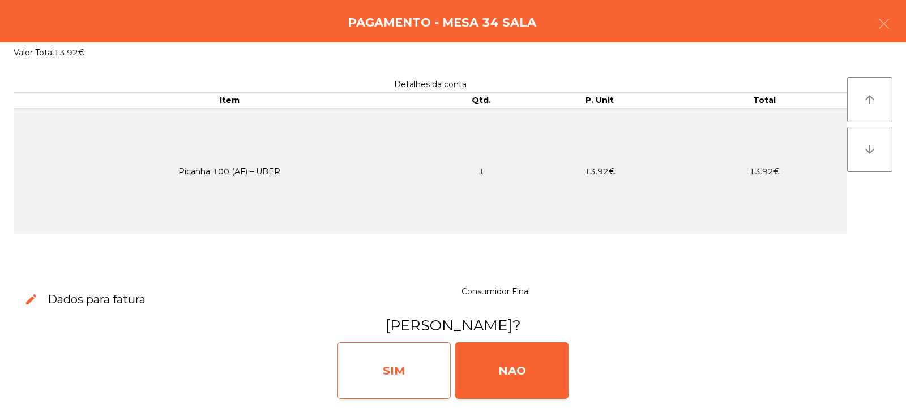
click at [387, 362] on div "SIM" at bounding box center [394, 371] width 113 height 57
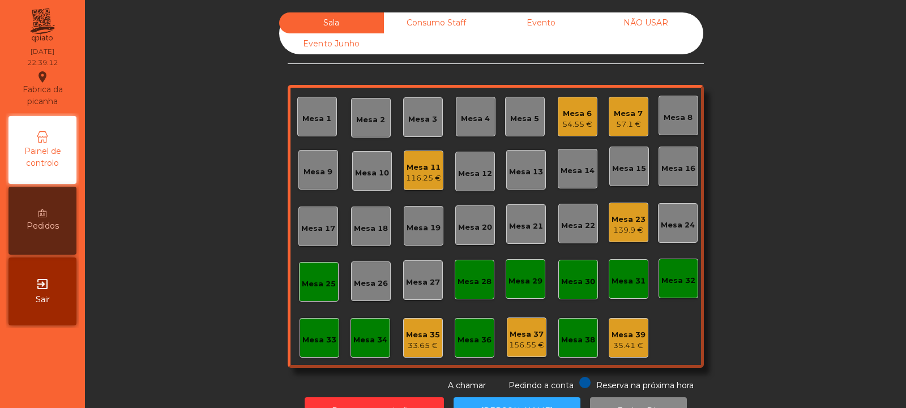
click at [423, 174] on div "116.25 €" at bounding box center [423, 178] width 35 height 11
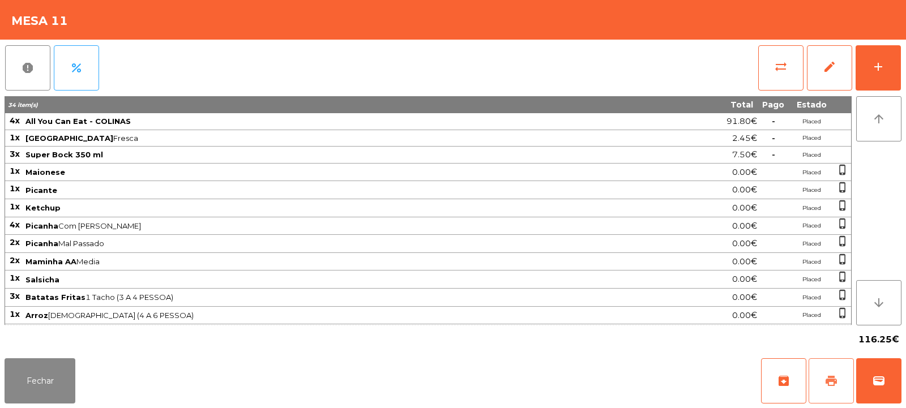
click at [832, 386] on span "print" at bounding box center [832, 381] width 14 height 14
click at [764, 66] on button "sync_alt" at bounding box center [781, 67] width 45 height 45
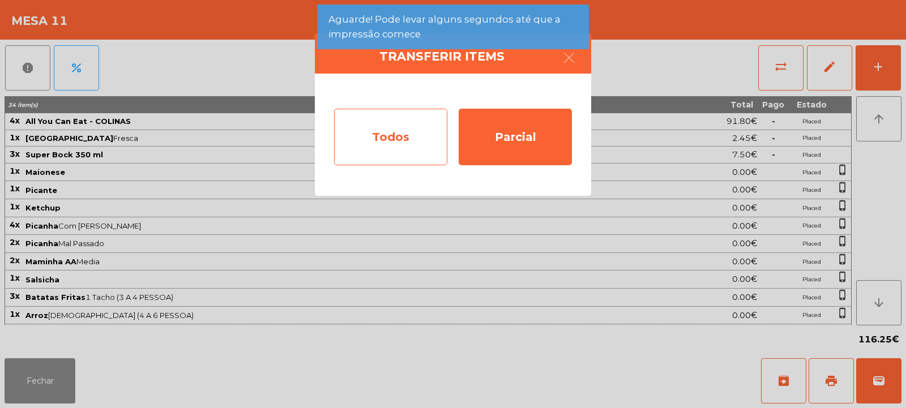
click at [424, 131] on div "Todos" at bounding box center [390, 137] width 113 height 57
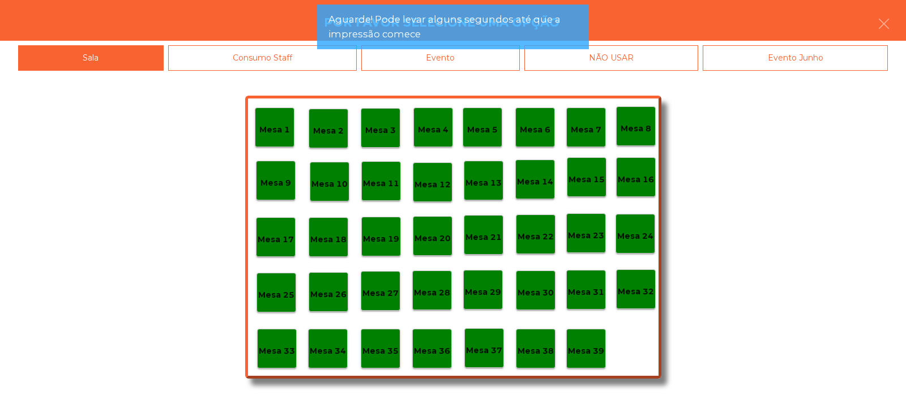
click at [446, 59] on div "Evento" at bounding box center [440, 57] width 159 height 25
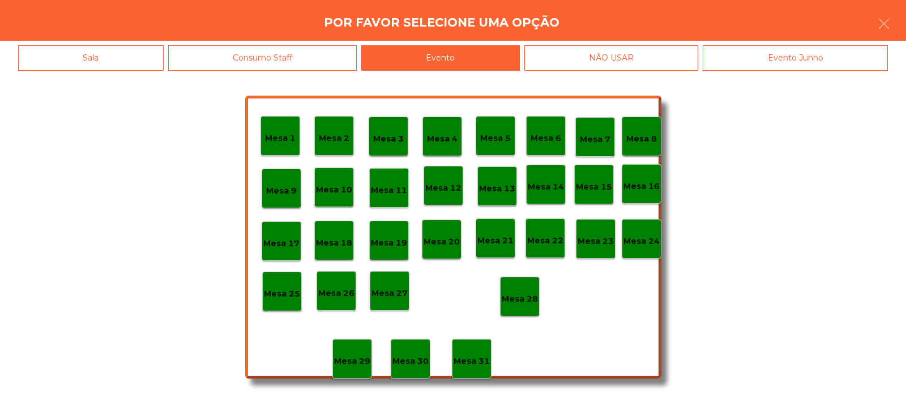
click at [530, 288] on div "Mesa 28" at bounding box center [520, 297] width 36 height 18
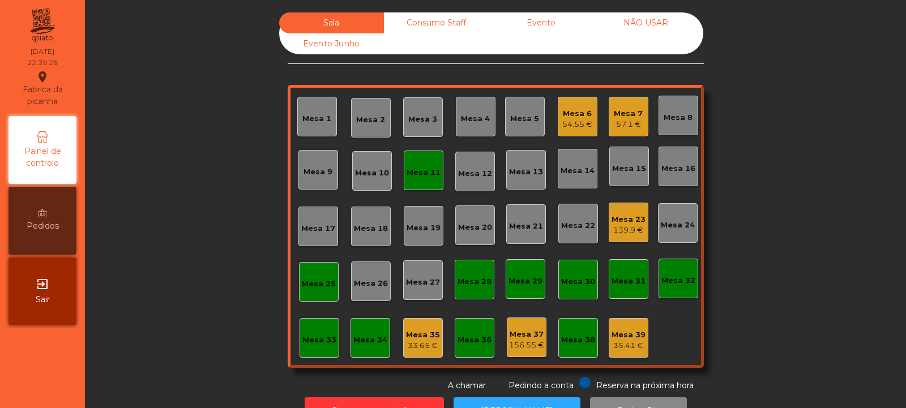
click at [521, 386] on span "Pedindo a conta" at bounding box center [541, 386] width 65 height 10
click at [511, 398] on button "[PERSON_NAME]" at bounding box center [517, 412] width 127 height 28
click at [419, 171] on div "Mesa 11" at bounding box center [424, 172] width 34 height 11
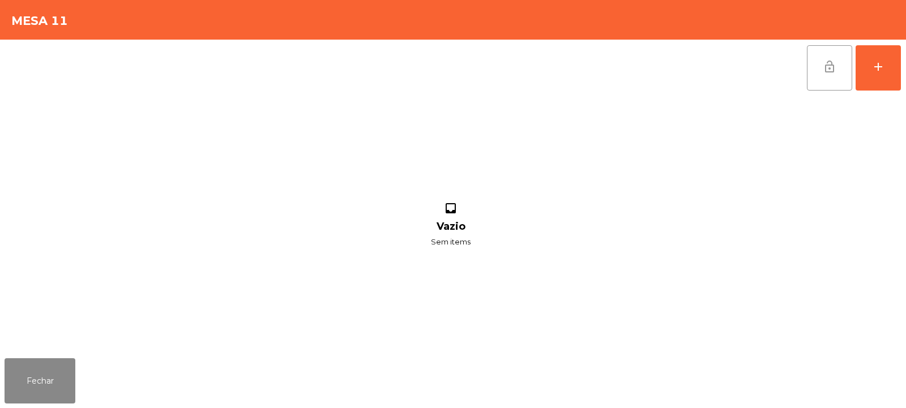
click at [833, 66] on span "lock_open" at bounding box center [830, 67] width 14 height 14
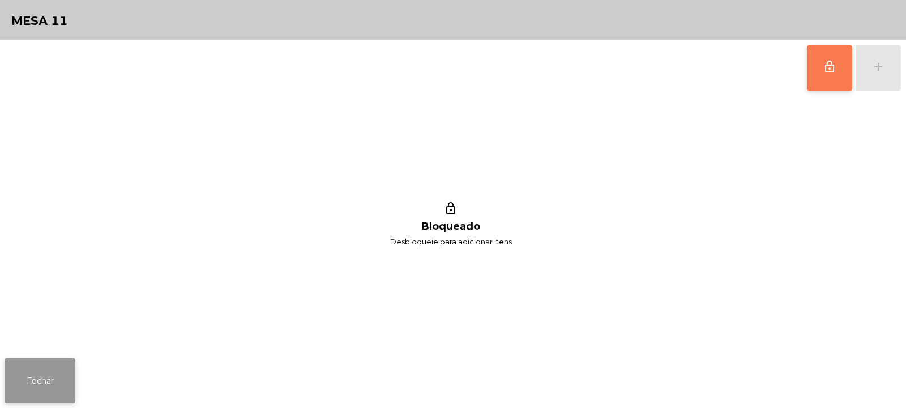
click at [43, 392] on button "Fechar" at bounding box center [40, 381] width 71 height 45
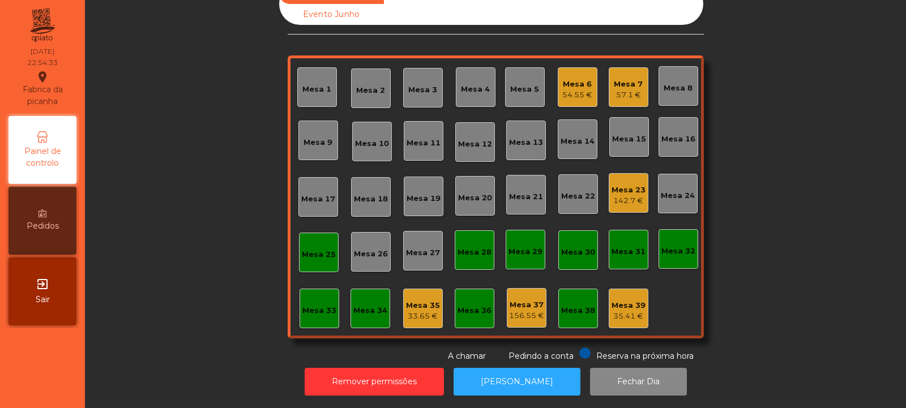
scroll to position [38, 0]
click at [309, 307] on div "Mesa 33" at bounding box center [320, 310] width 34 height 11
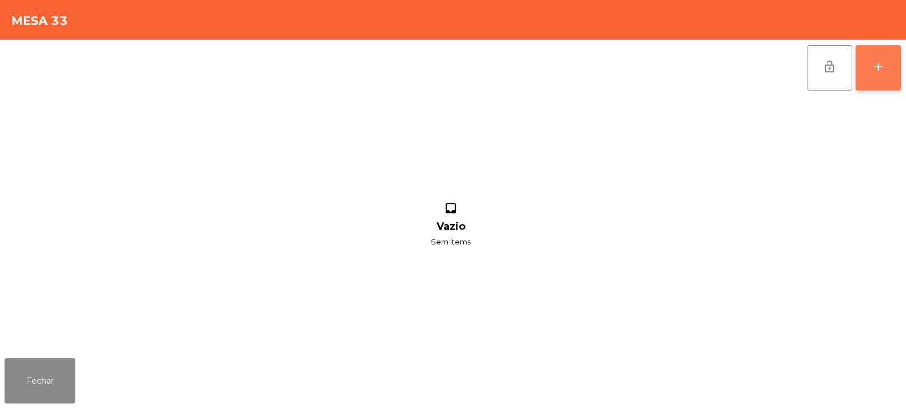
click at [867, 69] on button "add" at bounding box center [878, 67] width 45 height 45
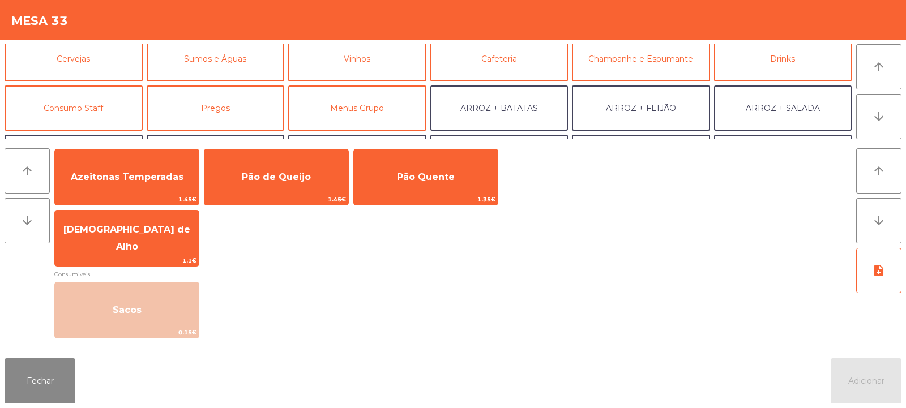
scroll to position [58, 0]
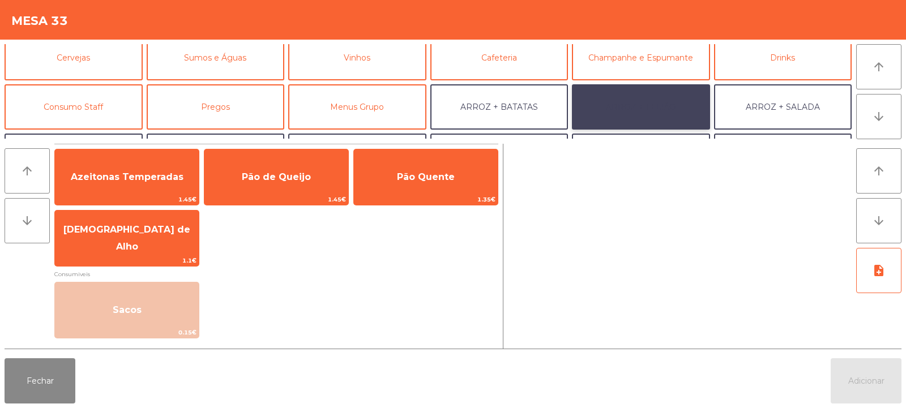
click at [653, 109] on button "ARROZ + FEIJÃO" at bounding box center [641, 106] width 138 height 45
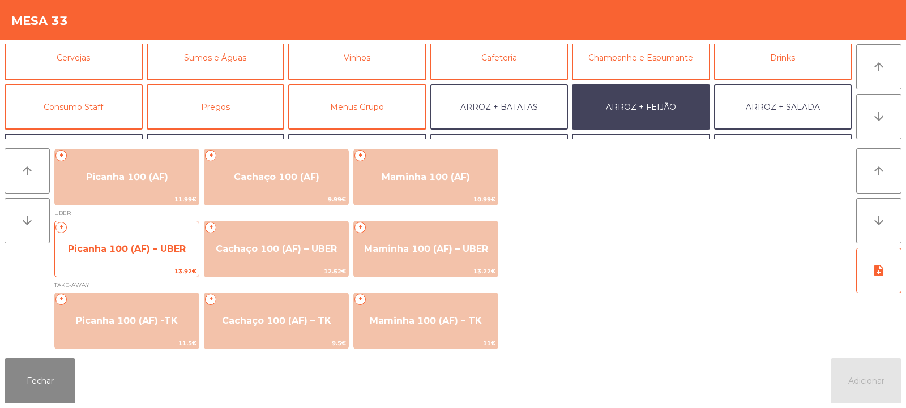
click at [140, 248] on span "Picanha 100 (AF) – UBER" at bounding box center [127, 249] width 118 height 11
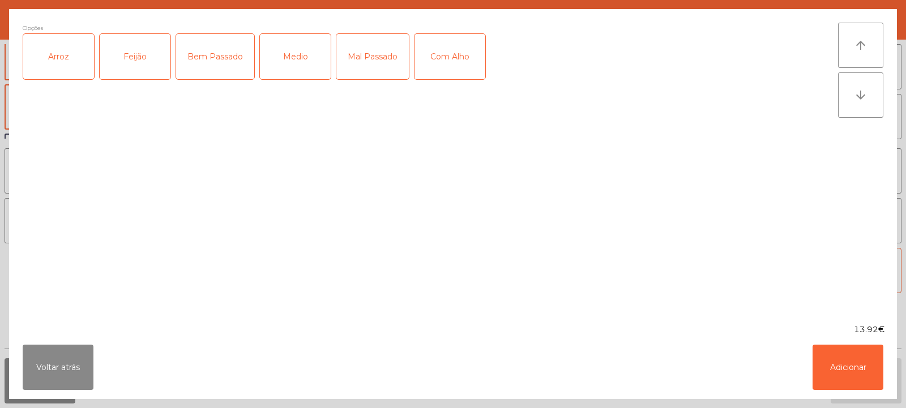
click at [67, 54] on div "Arroz" at bounding box center [58, 56] width 71 height 45
click at [138, 60] on div "Feijão" at bounding box center [135, 56] width 71 height 45
click at [293, 60] on div "Medio" at bounding box center [295, 56] width 71 height 45
click at [849, 373] on button "Adicionar" at bounding box center [848, 367] width 71 height 45
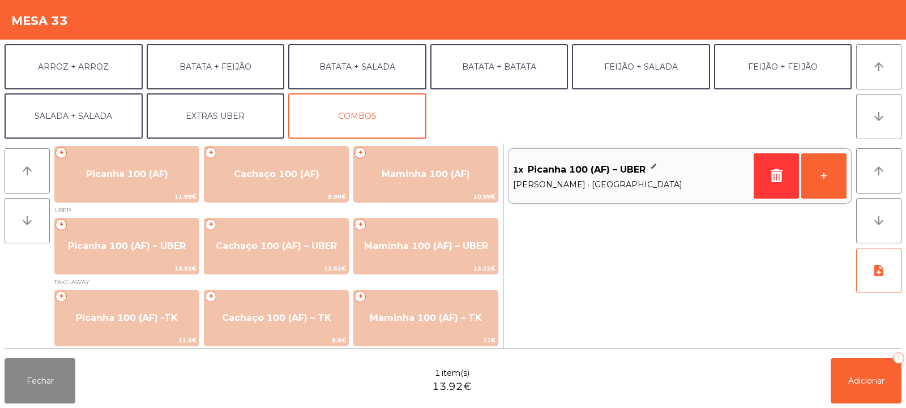
scroll to position [147, 0]
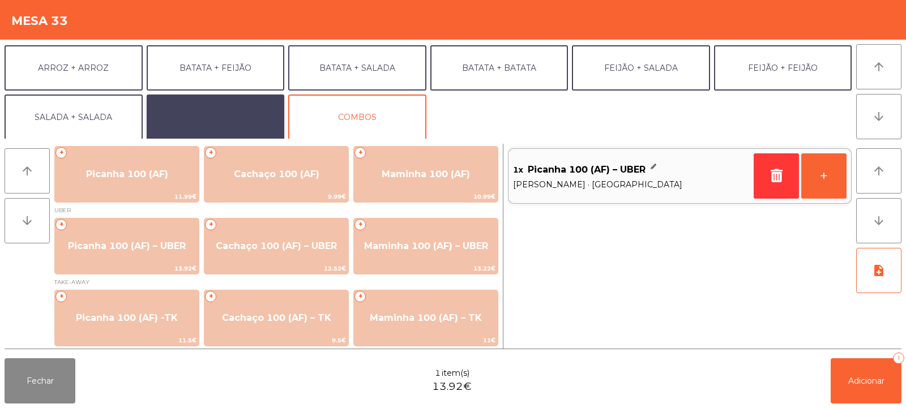
click at [229, 116] on button "EXTRAS UBER" at bounding box center [216, 117] width 138 height 45
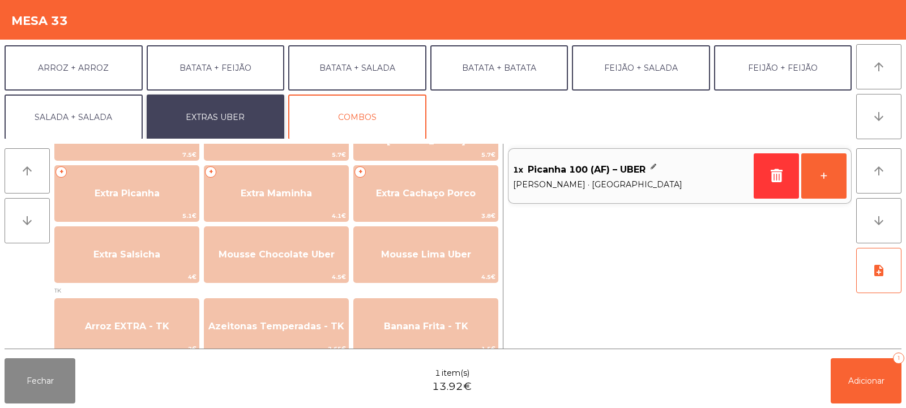
scroll to position [302, 0]
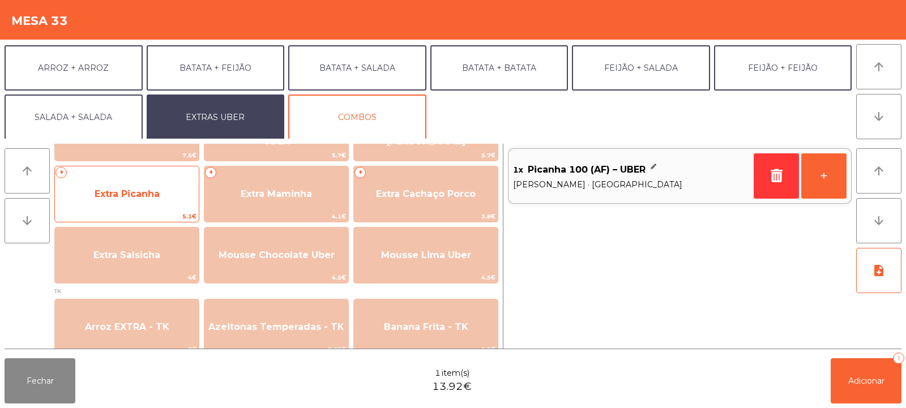
click at [161, 205] on span "Extra Picanha" at bounding box center [127, 194] width 144 height 31
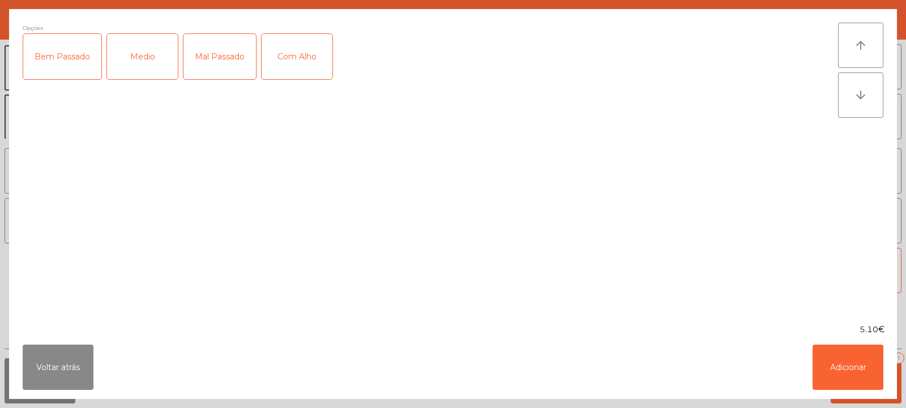
click at [140, 65] on div "Medio" at bounding box center [142, 56] width 71 height 45
click at [859, 373] on button "Adicionar" at bounding box center [848, 367] width 71 height 45
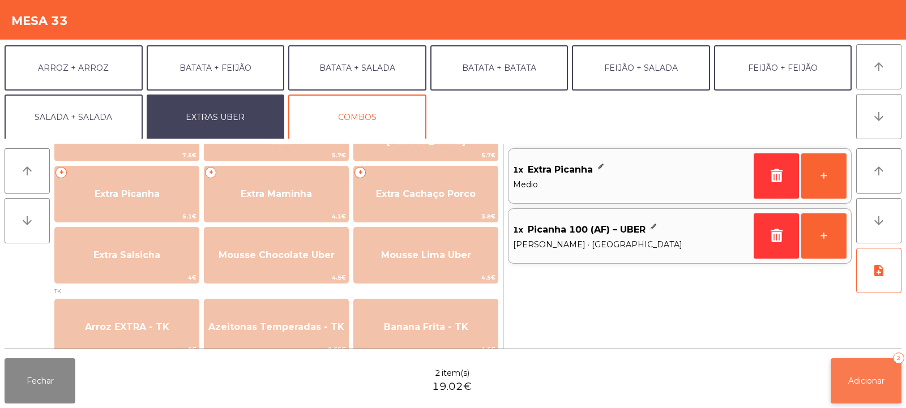
click at [864, 380] on span "Adicionar" at bounding box center [867, 381] width 36 height 10
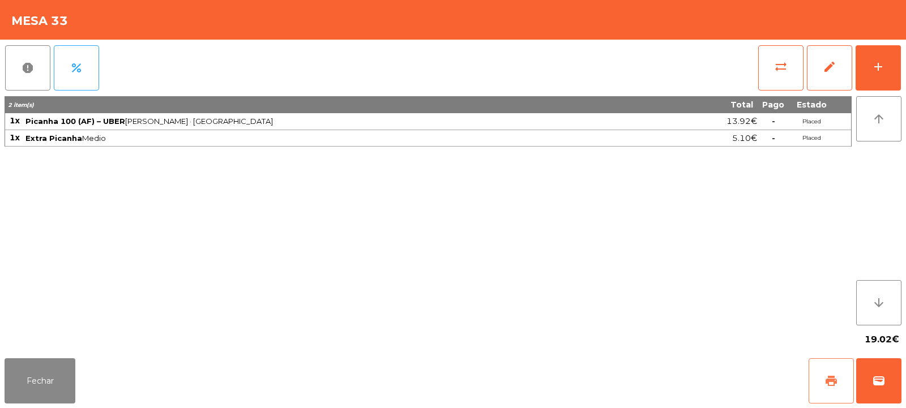
click at [832, 383] on span "print" at bounding box center [832, 381] width 14 height 14
click at [881, 382] on span "wallet" at bounding box center [879, 381] width 14 height 14
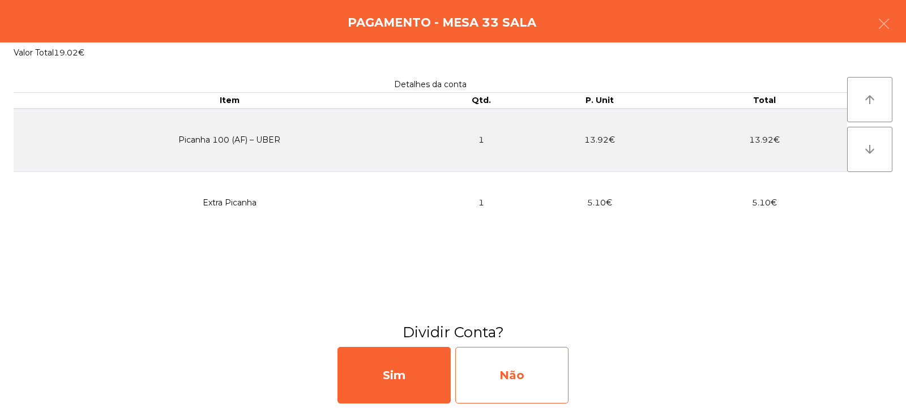
click at [490, 387] on div "Não" at bounding box center [511, 375] width 113 height 57
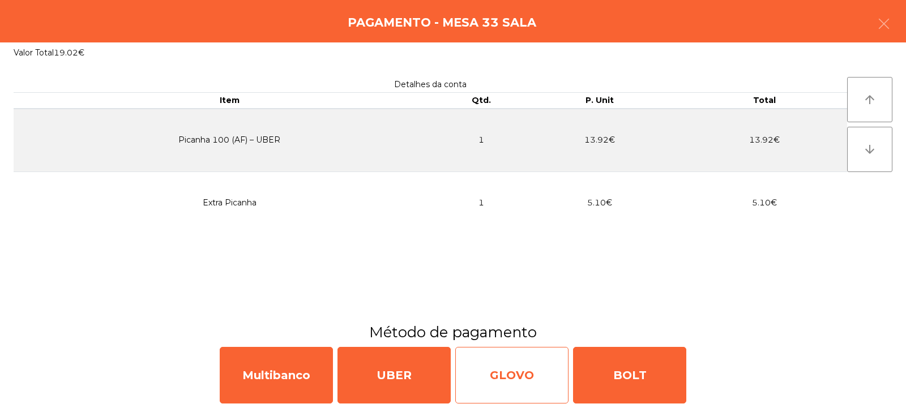
click at [504, 385] on div "GLOVO" at bounding box center [511, 375] width 113 height 57
select select "**"
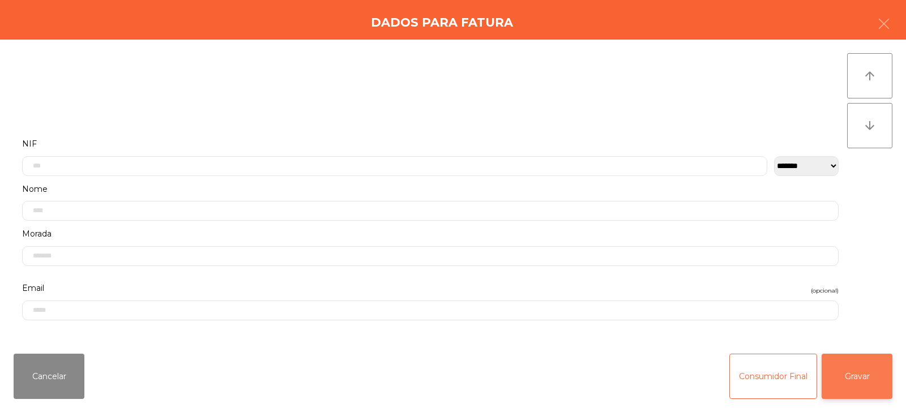
click at [857, 377] on button "Gravar" at bounding box center [857, 376] width 71 height 45
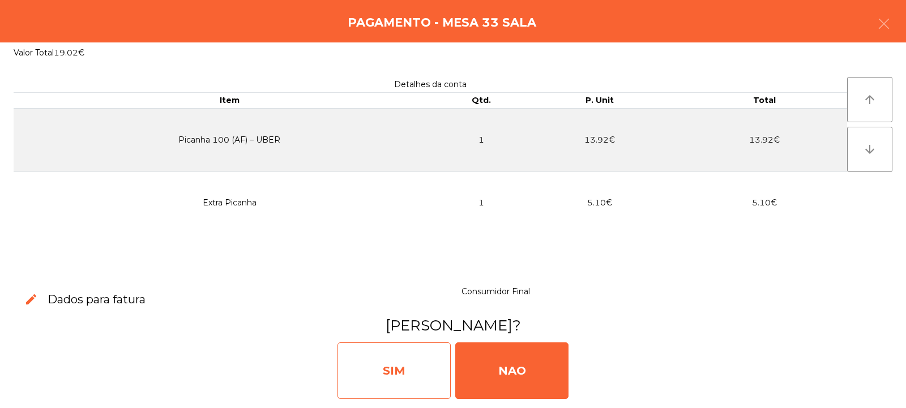
click at [398, 374] on div "SIM" at bounding box center [394, 371] width 113 height 57
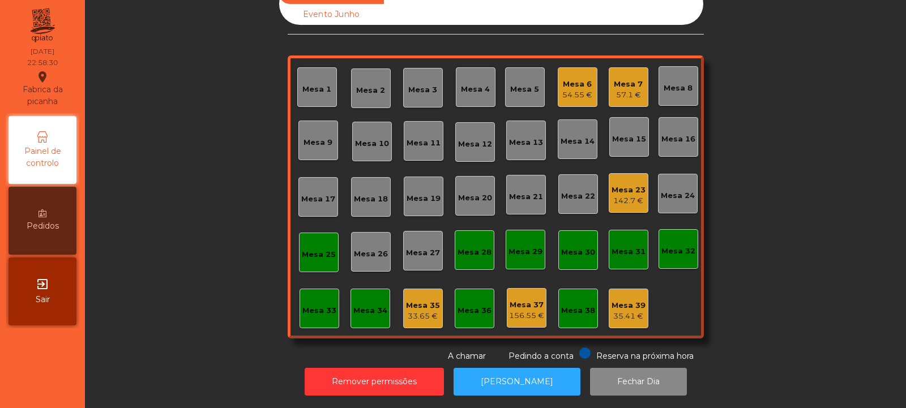
click at [627, 79] on div "Mesa 7" at bounding box center [628, 84] width 29 height 11
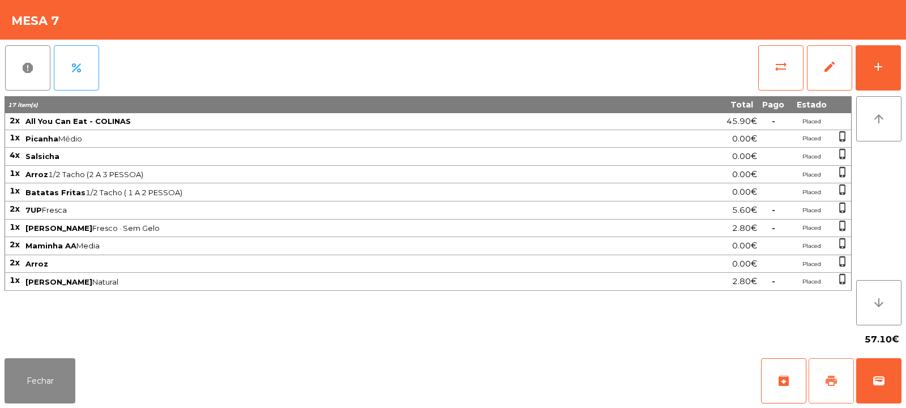
click at [833, 387] on span "print" at bounding box center [832, 381] width 14 height 14
click at [881, 389] on button "wallet" at bounding box center [879, 381] width 45 height 45
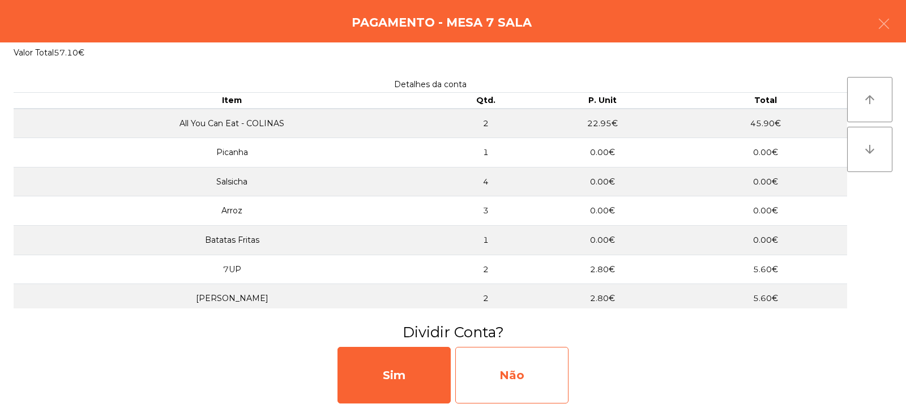
click at [508, 374] on div "Não" at bounding box center [511, 375] width 113 height 57
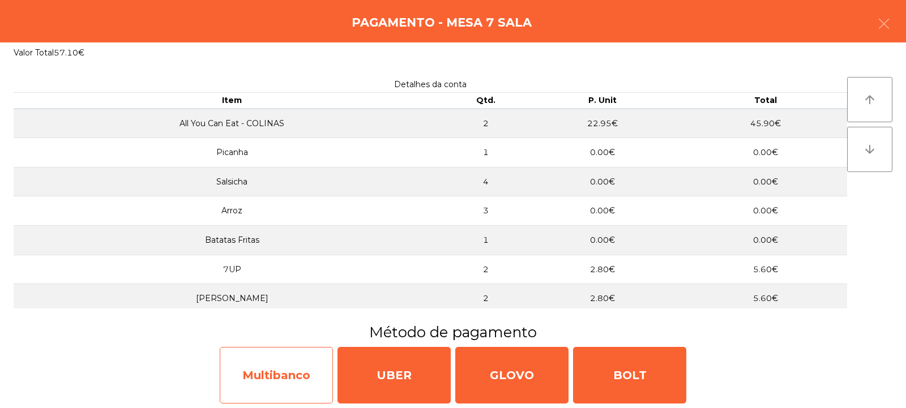
click at [278, 381] on div "Multibanco" at bounding box center [276, 375] width 113 height 57
select select "**"
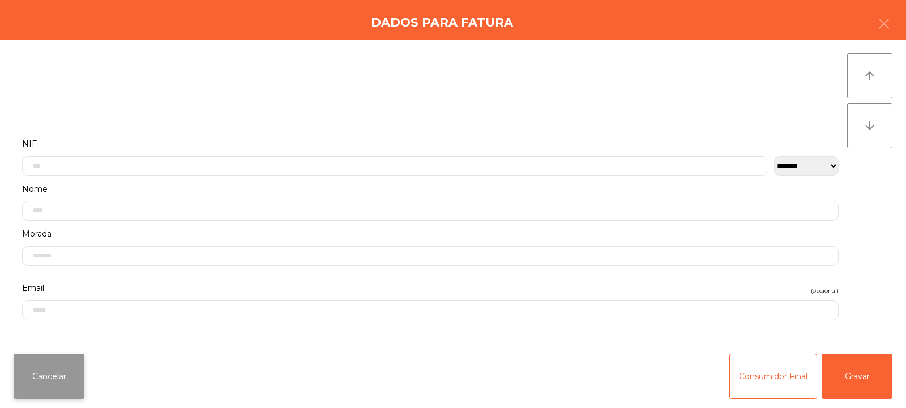
click at [53, 390] on button "Cancelar" at bounding box center [49, 376] width 71 height 45
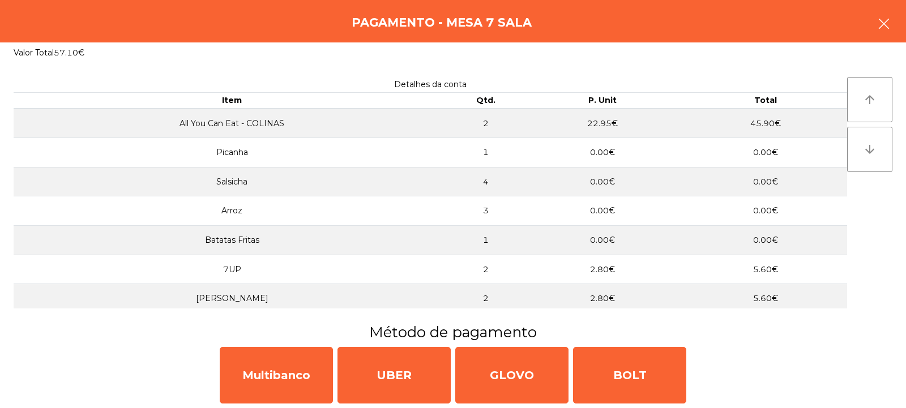
click at [898, 22] on button "button" at bounding box center [884, 25] width 32 height 34
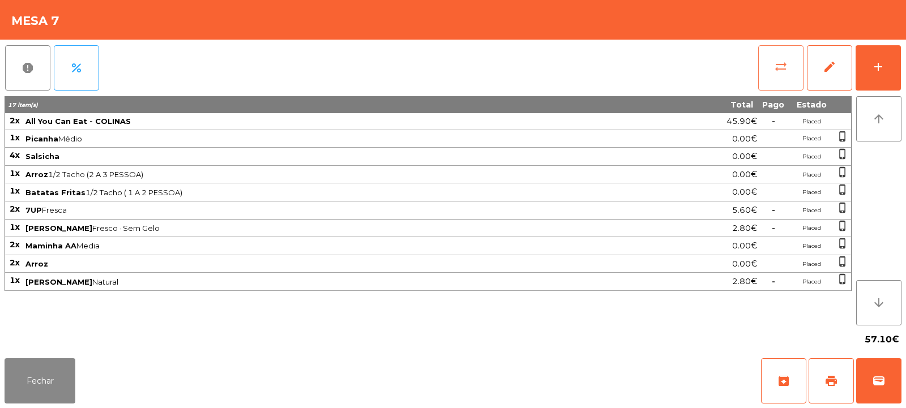
click at [769, 65] on button "sync_alt" at bounding box center [781, 67] width 45 height 45
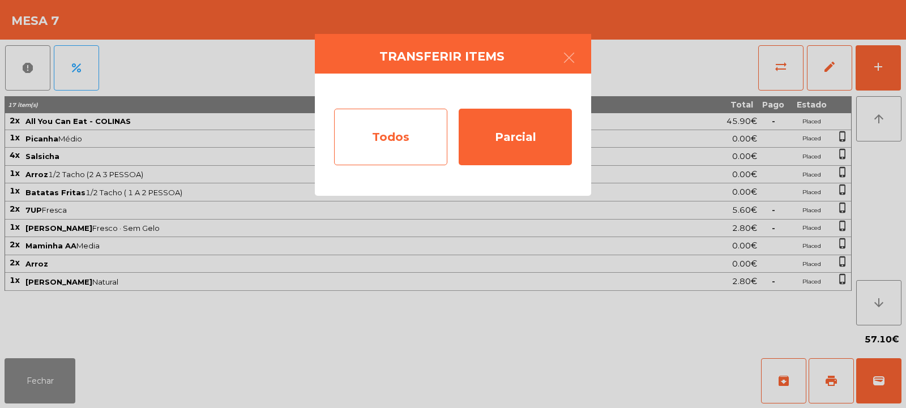
click at [408, 152] on div "Todos" at bounding box center [390, 137] width 113 height 57
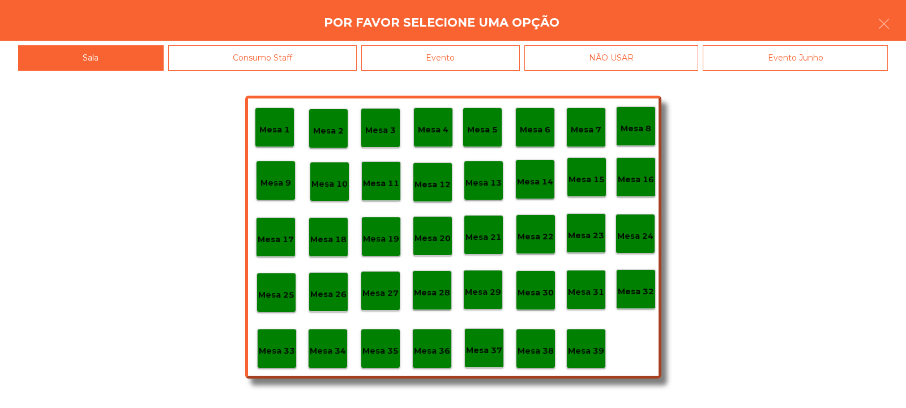
click at [441, 62] on div "Evento" at bounding box center [440, 57] width 159 height 25
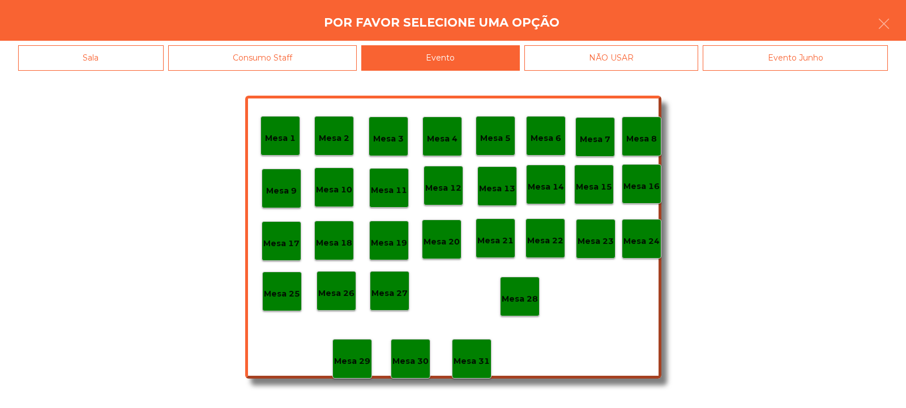
click at [519, 299] on p "Mesa 28" at bounding box center [520, 299] width 36 height 13
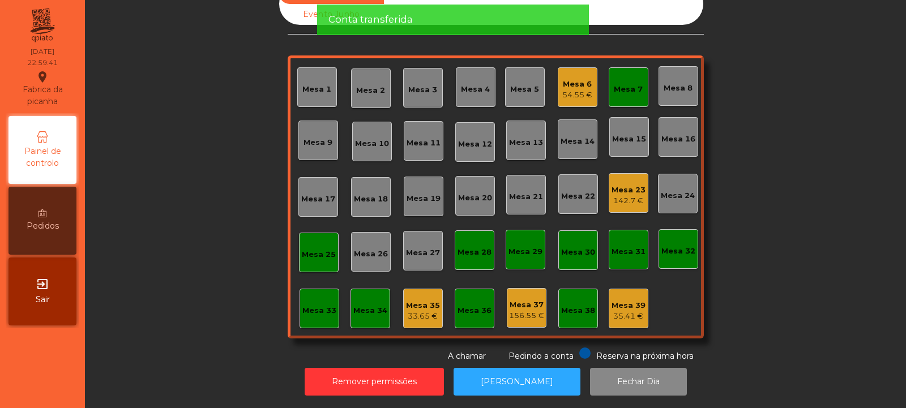
click at [617, 90] on div "Mesa 7" at bounding box center [629, 87] width 40 height 40
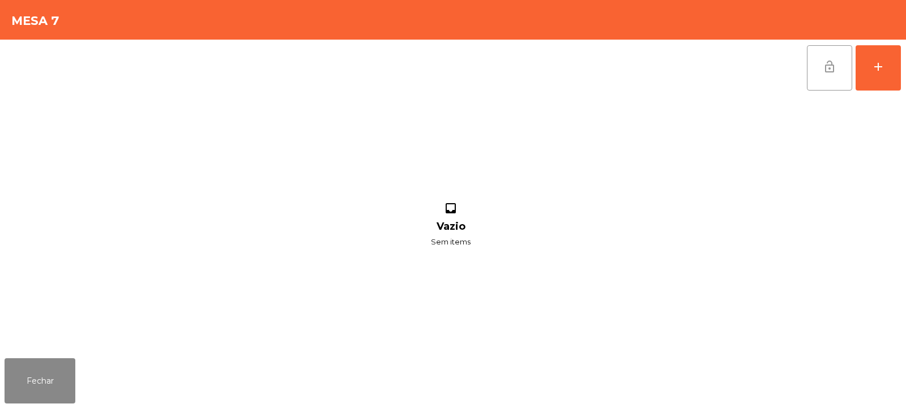
click at [832, 65] on span "lock_open" at bounding box center [830, 67] width 14 height 14
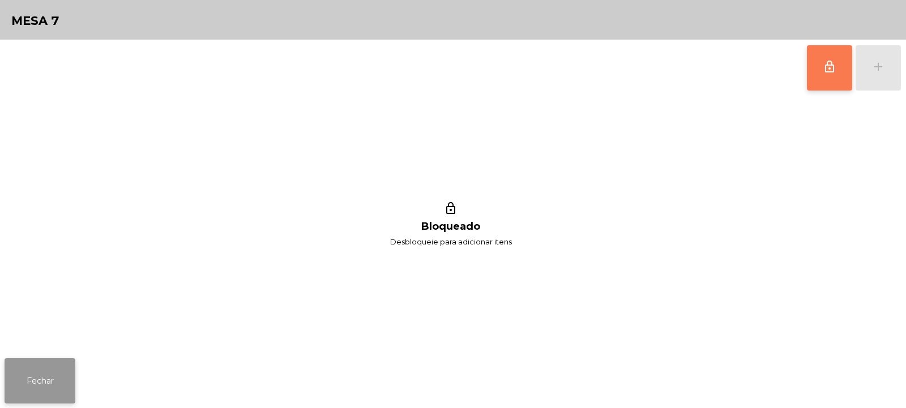
click at [31, 394] on button "Fechar" at bounding box center [40, 381] width 71 height 45
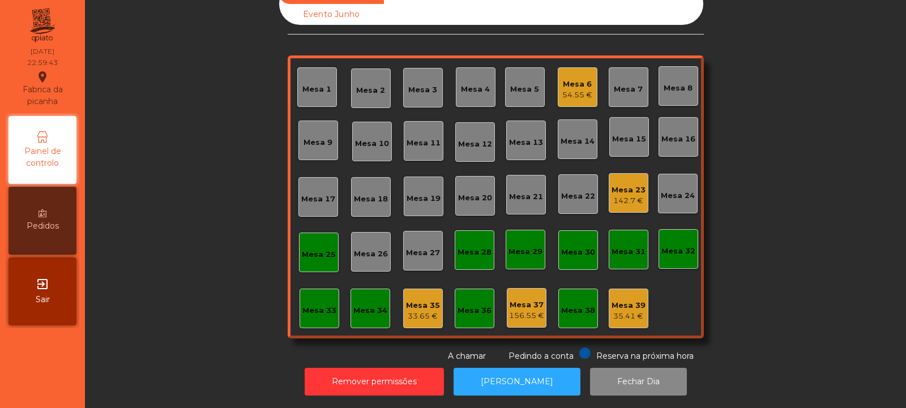
click at [766, 156] on div "Sala Consumo Staff Evento NÃO USAR Evento Junho Mesa 1 Mesa 2 Mesa 3 Mesa 4 [GE…" at bounding box center [495, 173] width 791 height 380
click at [299, 258] on div "Mesa 25" at bounding box center [319, 253] width 40 height 40
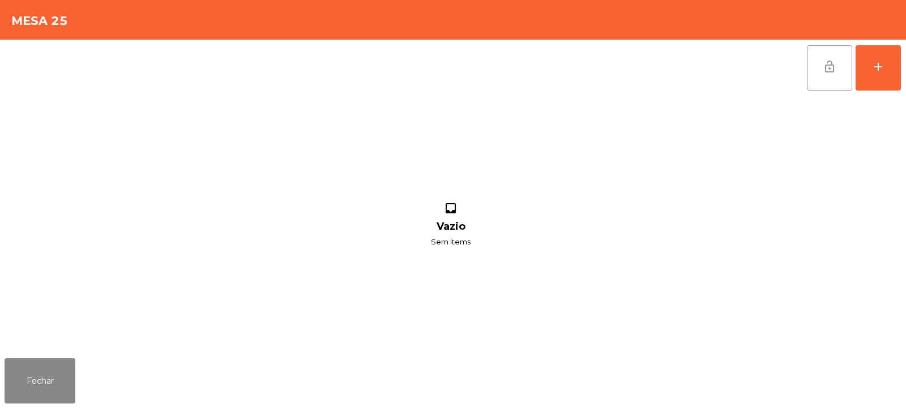
click at [836, 76] on button "lock_open" at bounding box center [829, 67] width 45 height 45
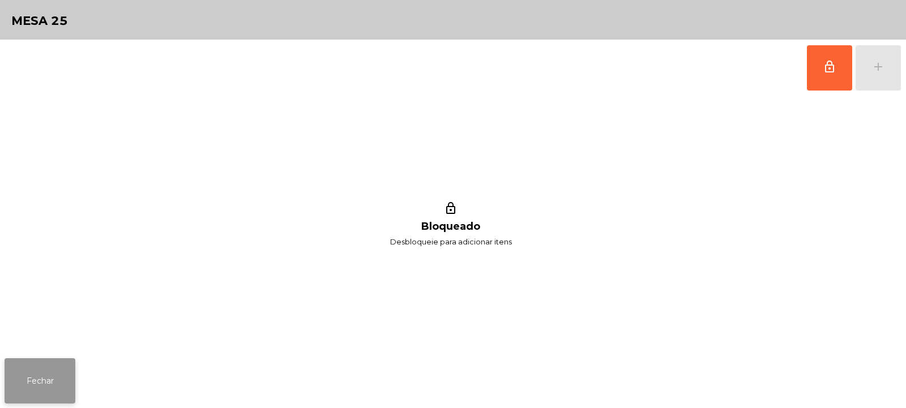
click at [59, 368] on button "Fechar" at bounding box center [40, 381] width 71 height 45
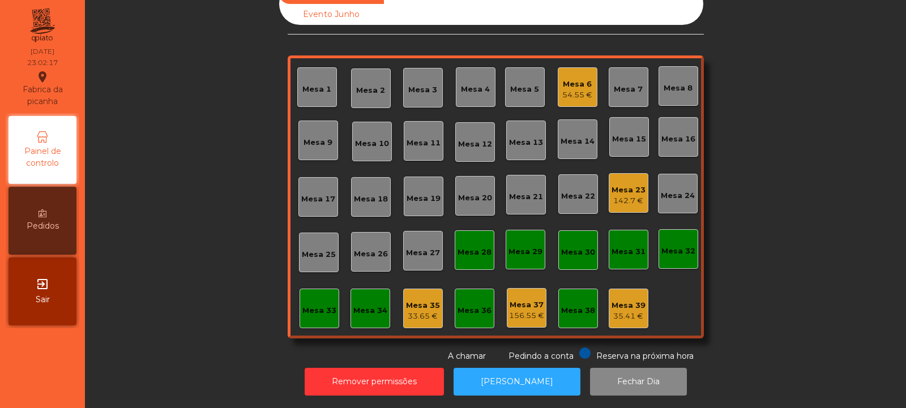
scroll to position [0, 0]
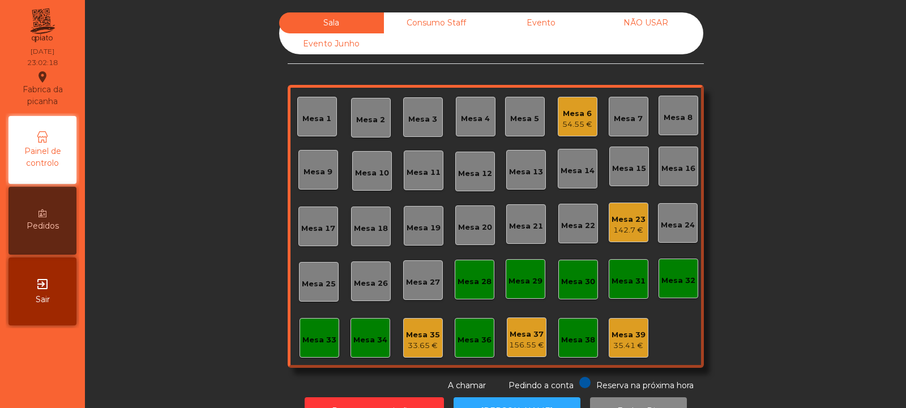
click at [575, 114] on div "Mesa 6" at bounding box center [578, 113] width 30 height 11
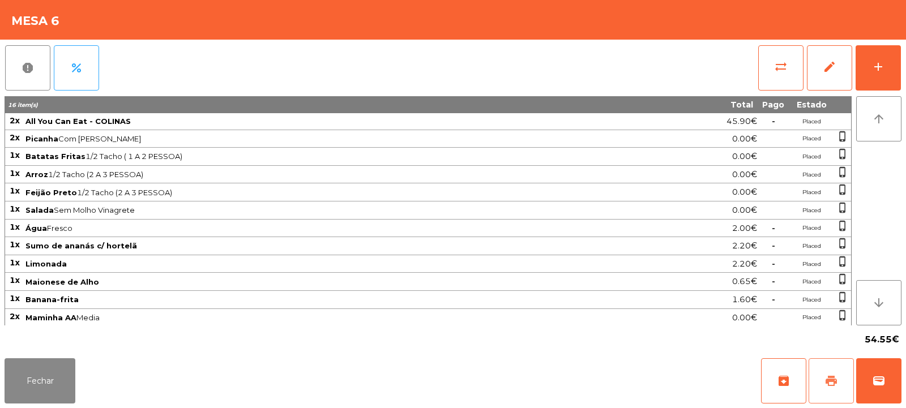
click at [833, 389] on button "print" at bounding box center [831, 381] width 45 height 45
click at [766, 66] on button "sync_alt" at bounding box center [781, 67] width 45 height 45
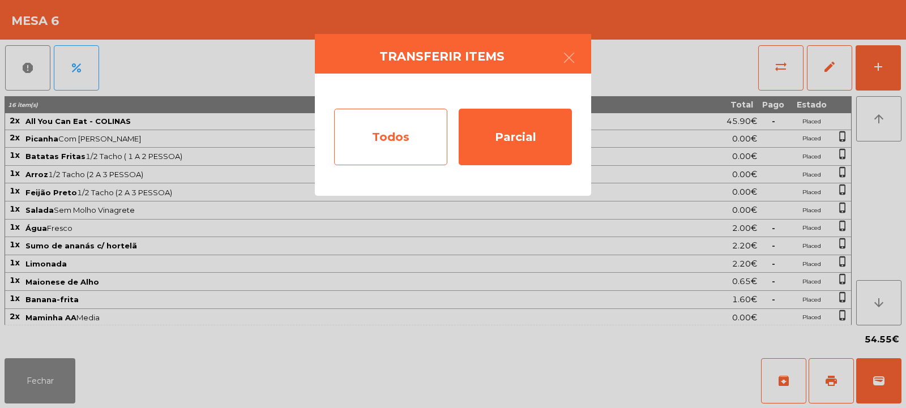
click at [397, 134] on div "Todos" at bounding box center [390, 137] width 113 height 57
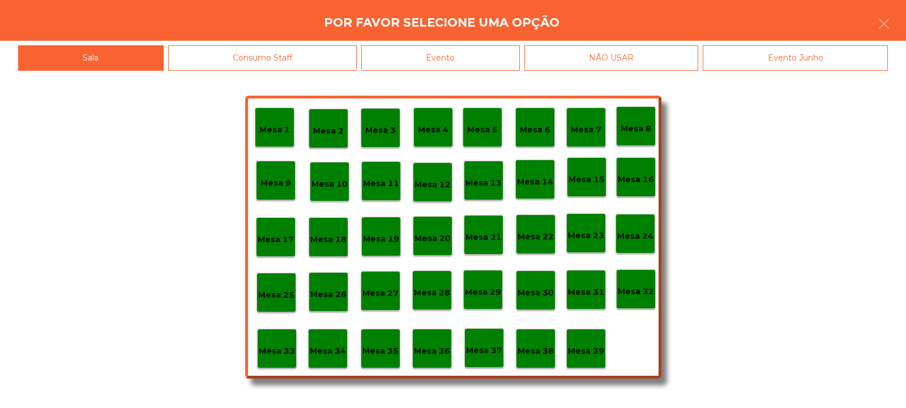
click at [312, 55] on div "Consumo Staff" at bounding box center [262, 57] width 189 height 25
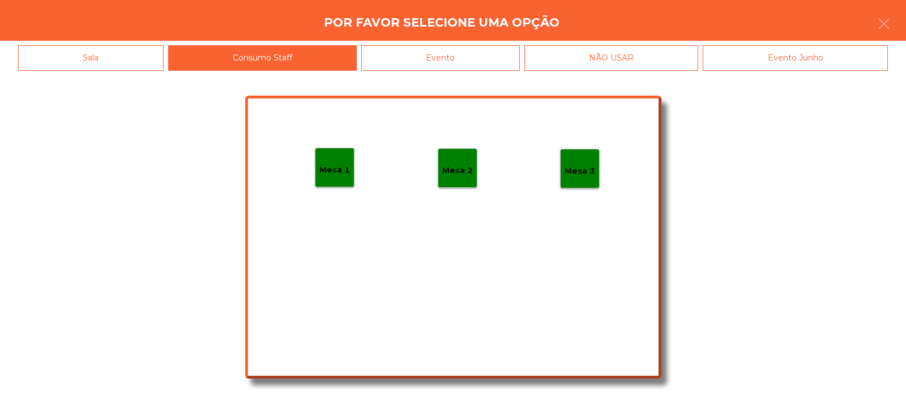
click at [458, 53] on div "Evento" at bounding box center [440, 57] width 159 height 25
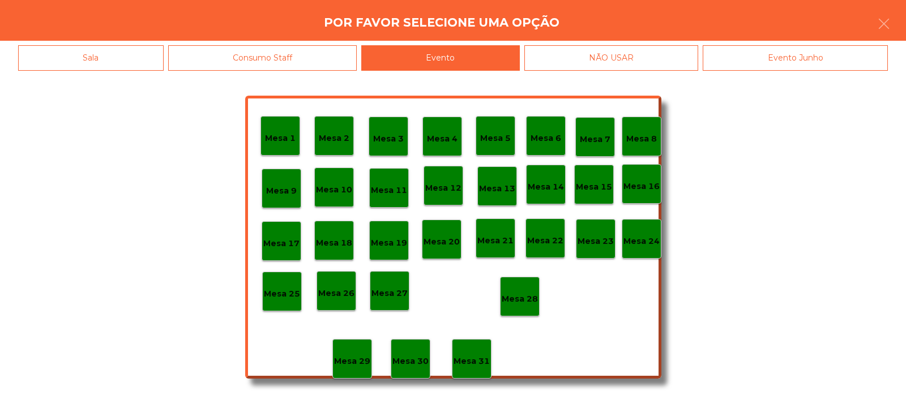
click at [525, 295] on p "Mesa 28" at bounding box center [520, 299] width 36 height 13
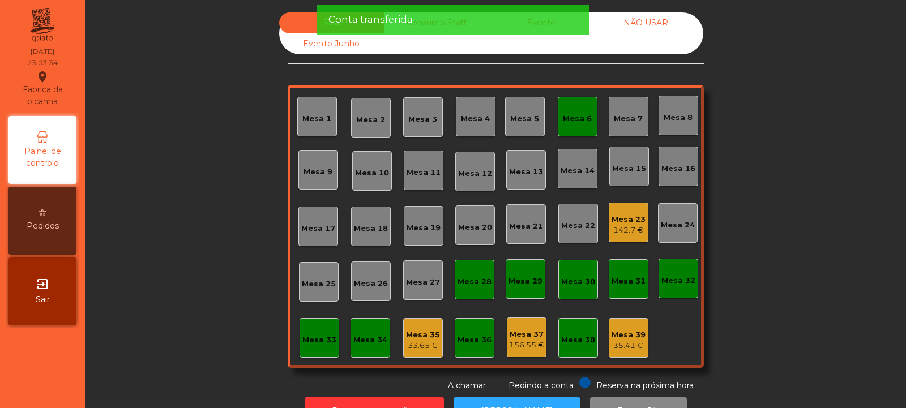
click at [566, 116] on div "Mesa 6" at bounding box center [577, 118] width 29 height 11
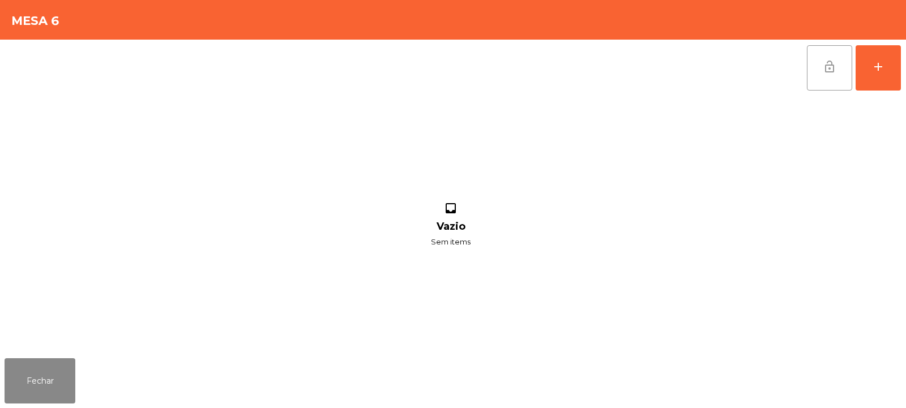
click at [811, 75] on button "lock_open" at bounding box center [829, 67] width 45 height 45
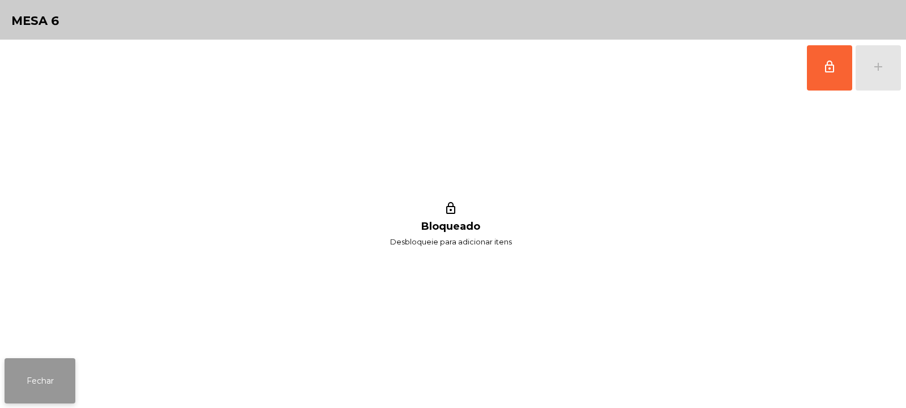
click at [33, 386] on button "Fechar" at bounding box center [40, 381] width 71 height 45
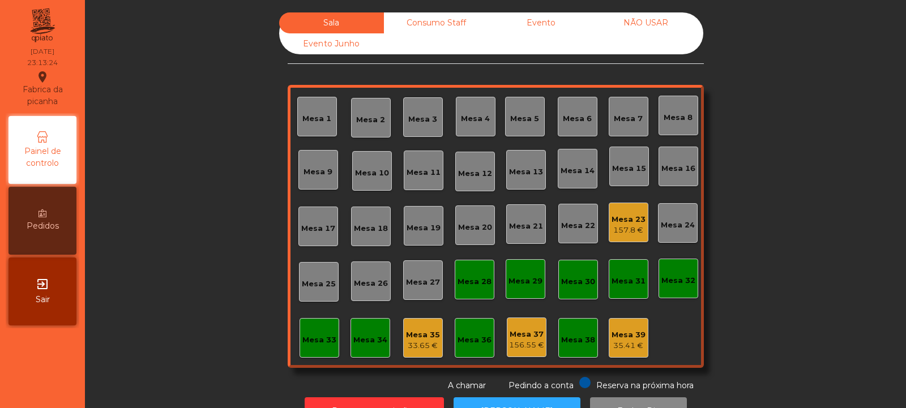
click at [465, 206] on div "Mesa 20" at bounding box center [475, 226] width 40 height 40
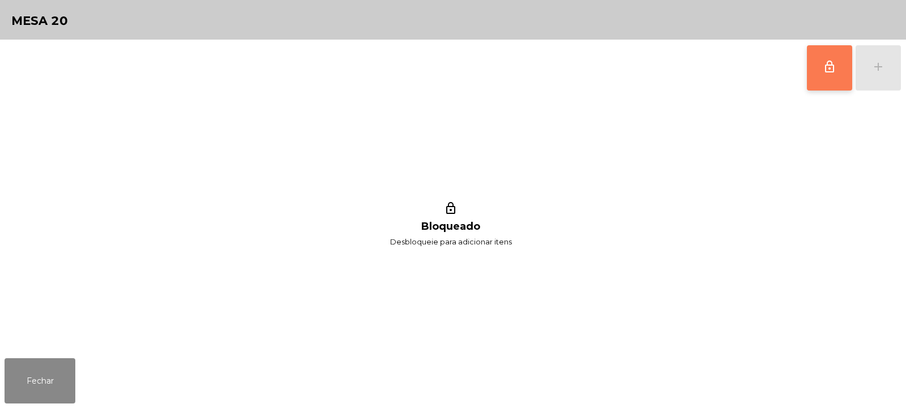
click at [820, 83] on button "lock_outline" at bounding box center [829, 67] width 45 height 45
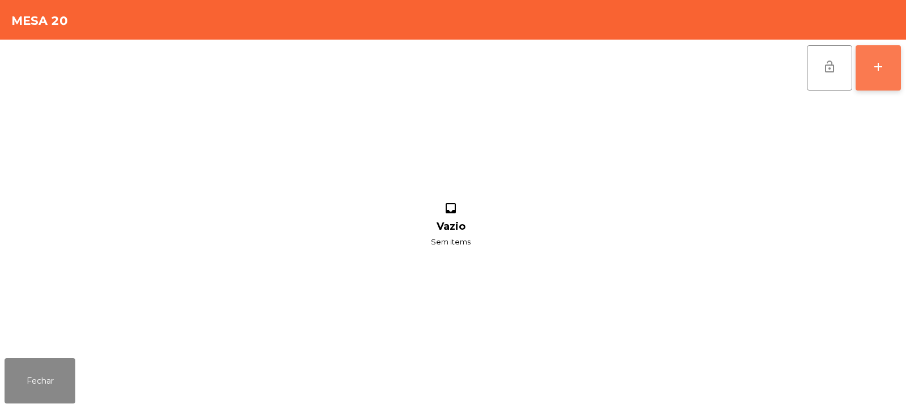
click at [877, 65] on div "add" at bounding box center [879, 67] width 14 height 14
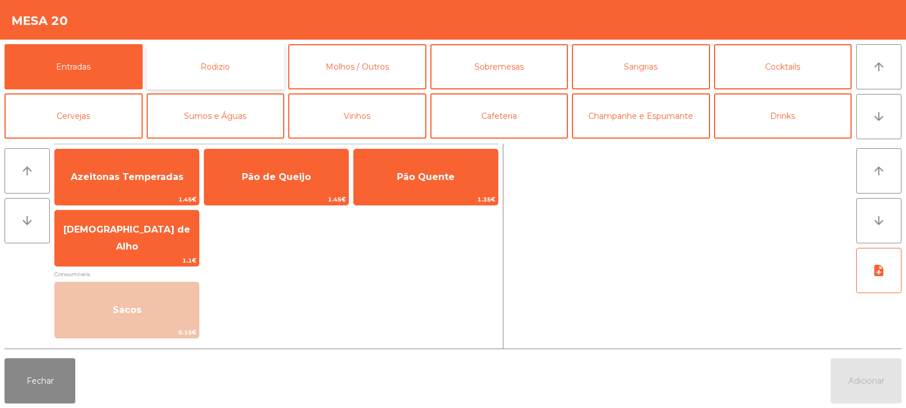
click at [250, 58] on button "Rodizio" at bounding box center [216, 66] width 138 height 45
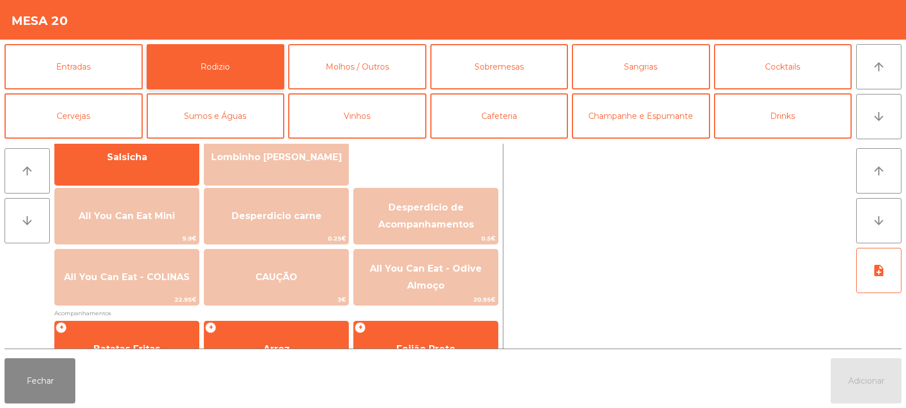
scroll to position [112, 0]
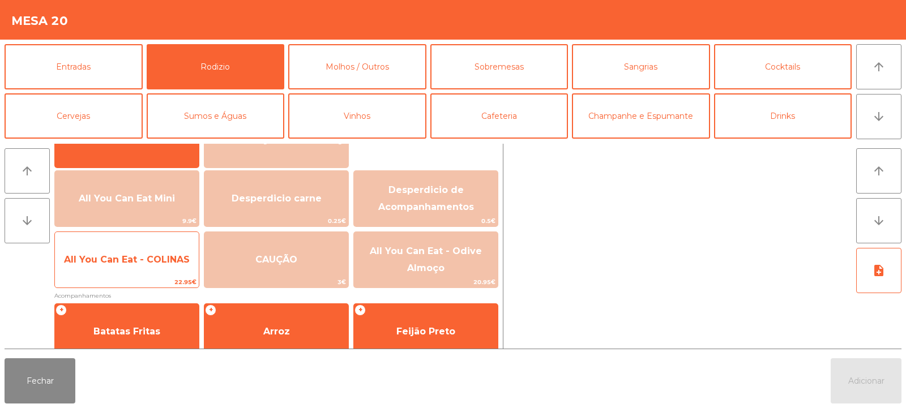
click at [154, 258] on span "All You Can Eat - COLINAS" at bounding box center [127, 259] width 126 height 11
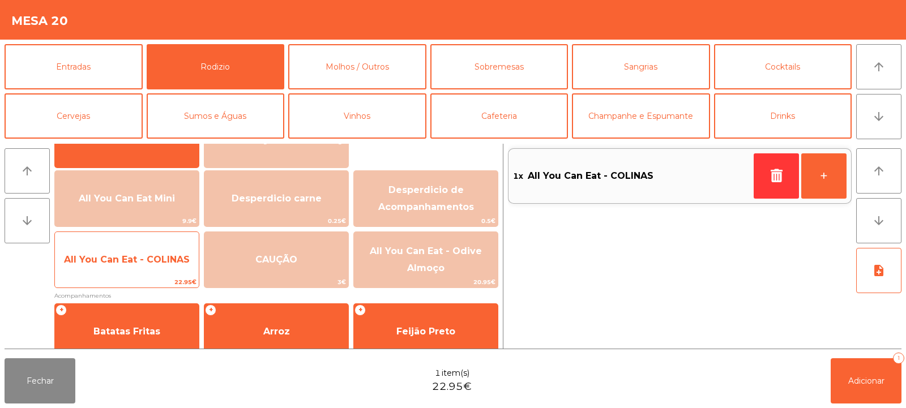
click at [147, 262] on span "All You Can Eat - COLINAS" at bounding box center [127, 259] width 126 height 11
click at [140, 267] on span "All You Can Eat - COLINAS" at bounding box center [127, 260] width 144 height 31
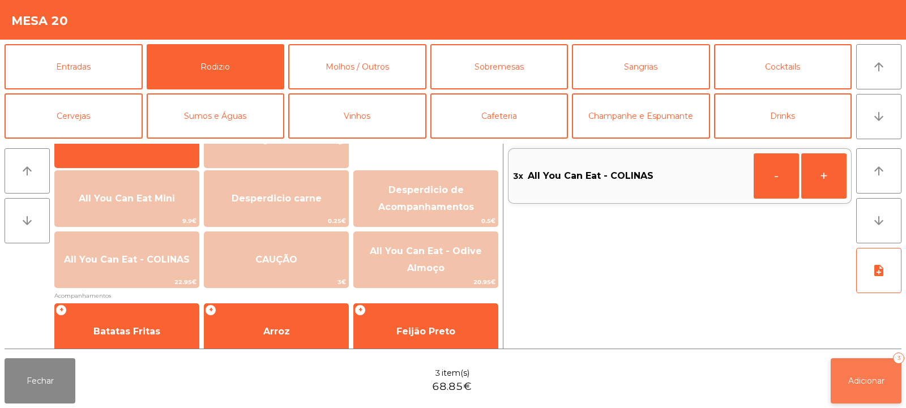
click at [858, 382] on span "Adicionar" at bounding box center [867, 381] width 36 height 10
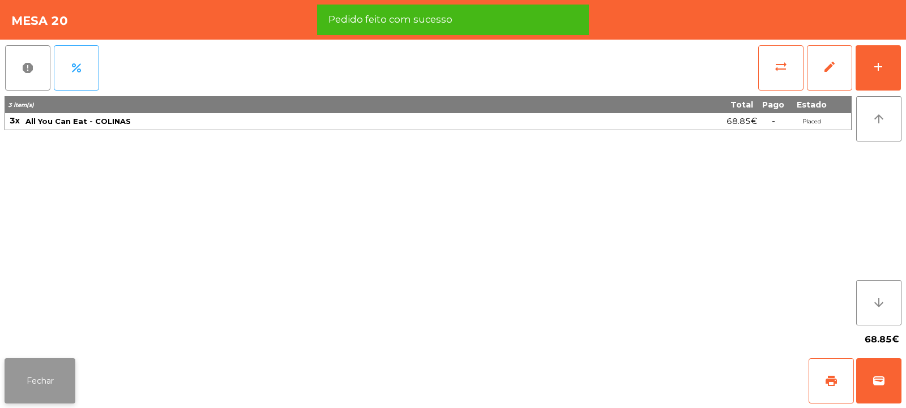
click at [39, 370] on button "Fechar" at bounding box center [40, 381] width 71 height 45
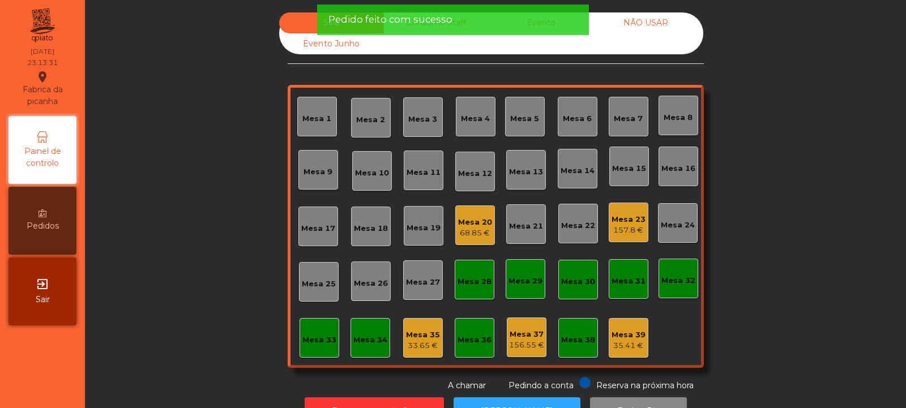
click at [194, 200] on div "Sala Consumo Staff Evento NÃO USAR Evento Junho Mesa 1 Mesa 2 Mesa 3 Mesa 4 [GE…" at bounding box center [495, 202] width 791 height 380
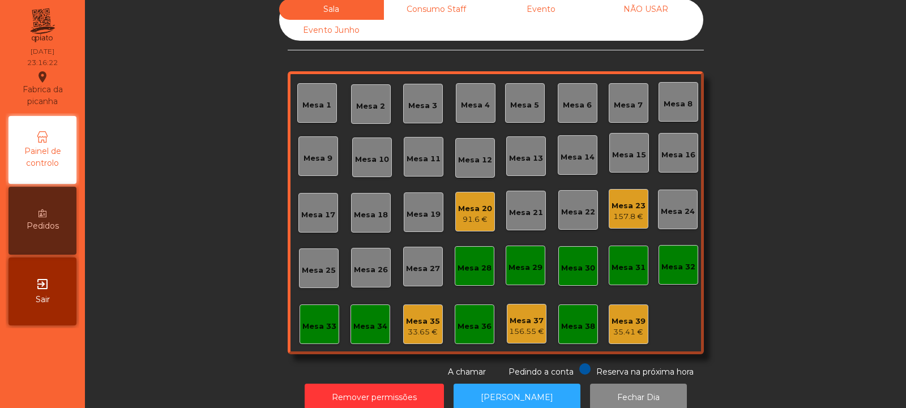
scroll to position [19, 0]
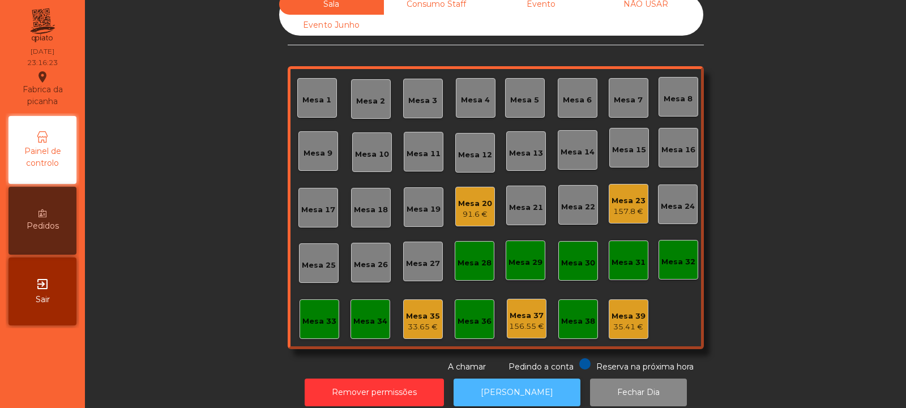
click at [495, 391] on button "[PERSON_NAME]" at bounding box center [517, 393] width 127 height 28
click at [322, 313] on div "Mesa 33" at bounding box center [320, 320] width 34 height 16
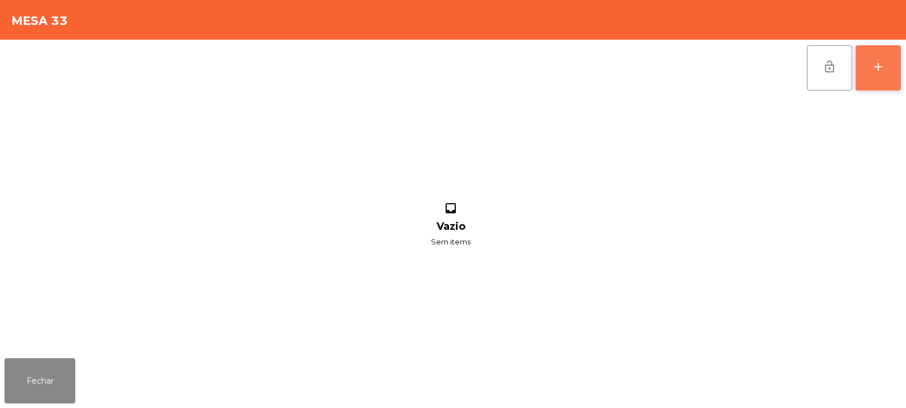
click at [880, 76] on button "add" at bounding box center [878, 67] width 45 height 45
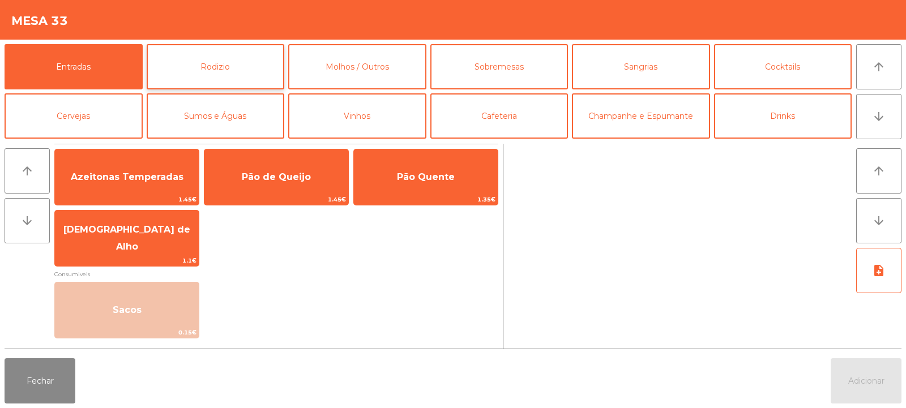
click at [233, 67] on button "Rodizio" at bounding box center [216, 66] width 138 height 45
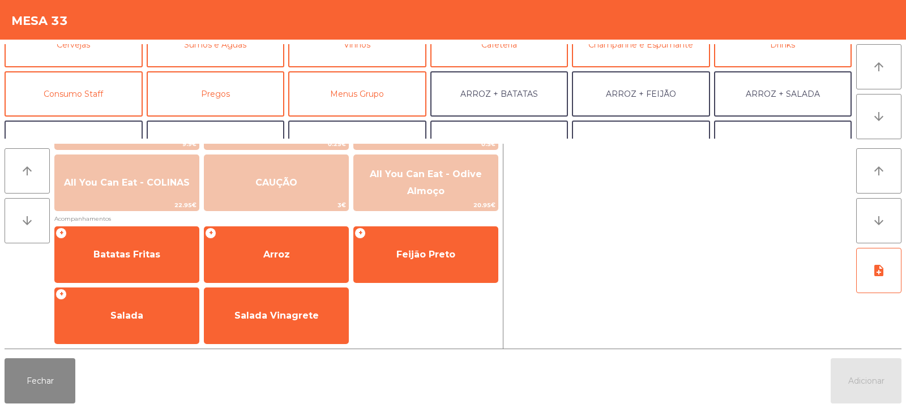
scroll to position [81, 0]
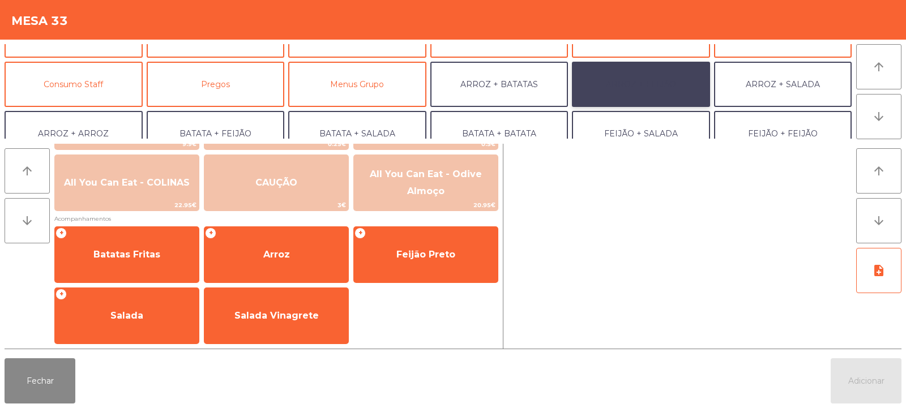
click at [667, 76] on button "ARROZ + FEIJÃO" at bounding box center [641, 84] width 138 height 45
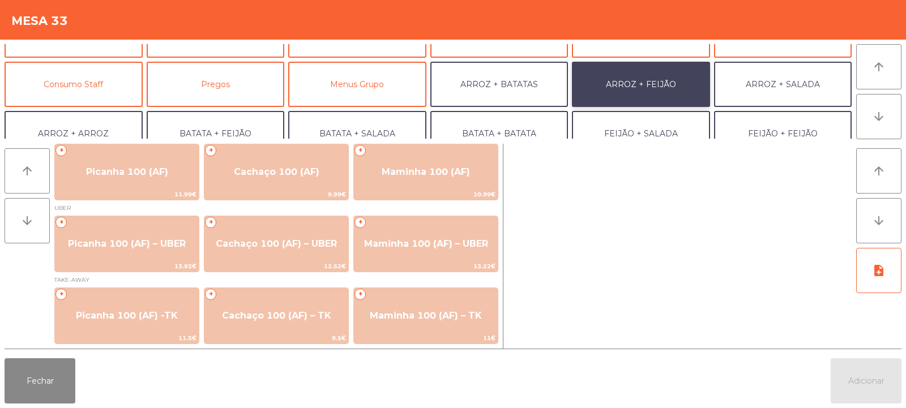
scroll to position [5, 0]
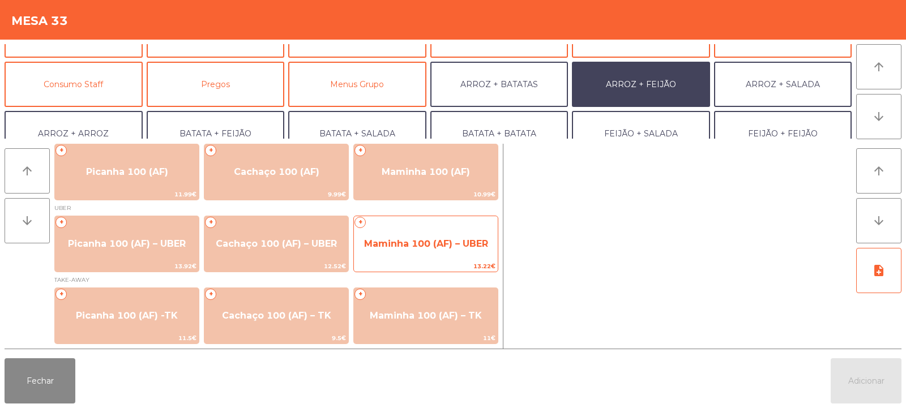
click at [441, 267] on span "13.22€" at bounding box center [426, 266] width 144 height 11
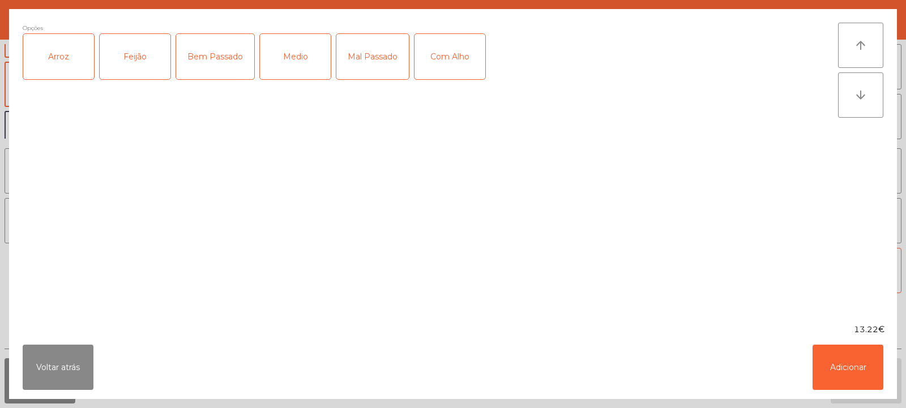
click at [36, 65] on div "Arroz" at bounding box center [58, 56] width 71 height 45
click at [127, 75] on div "Feijão" at bounding box center [135, 56] width 71 height 45
click at [303, 65] on div "Medio" at bounding box center [295, 56] width 71 height 45
click at [454, 56] on div "Com Alho" at bounding box center [450, 56] width 71 height 45
click at [842, 361] on button "Adicionar" at bounding box center [848, 367] width 71 height 45
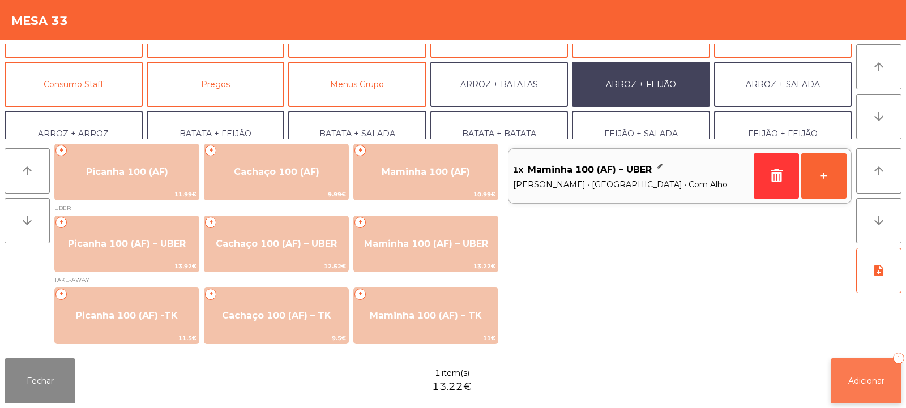
click at [870, 386] on button "Adicionar 1" at bounding box center [866, 381] width 71 height 45
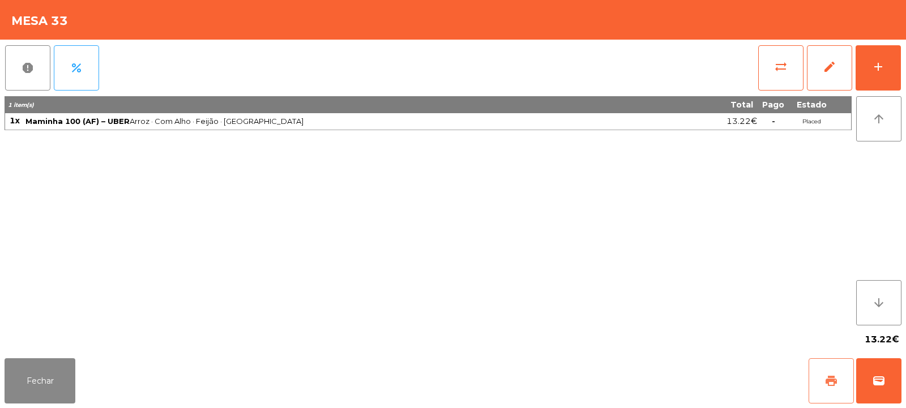
click at [825, 387] on span "print" at bounding box center [832, 381] width 14 height 14
click at [891, 387] on button "wallet" at bounding box center [879, 381] width 45 height 45
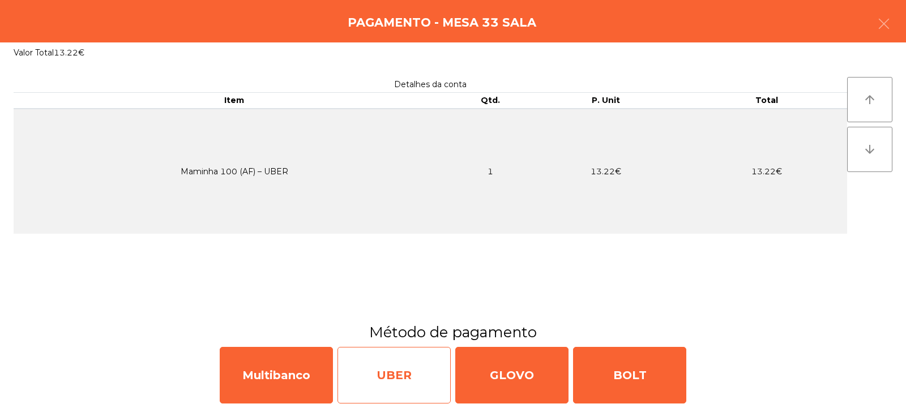
click at [406, 365] on div "UBER" at bounding box center [394, 375] width 113 height 57
select select "**"
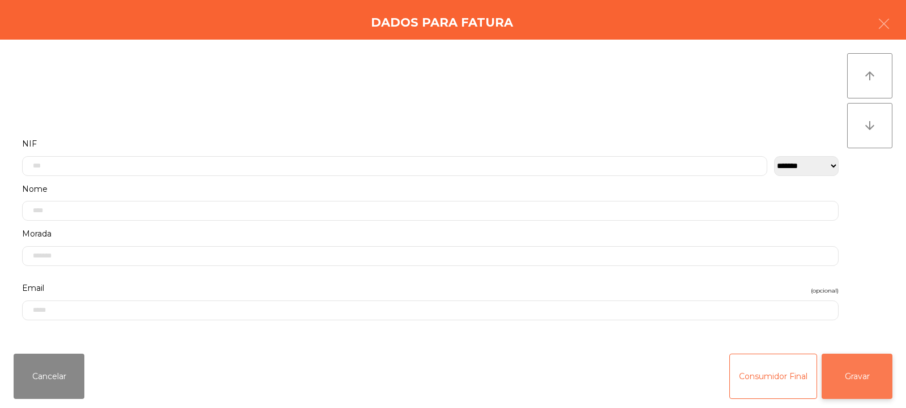
click at [861, 391] on button "Gravar" at bounding box center [857, 376] width 71 height 45
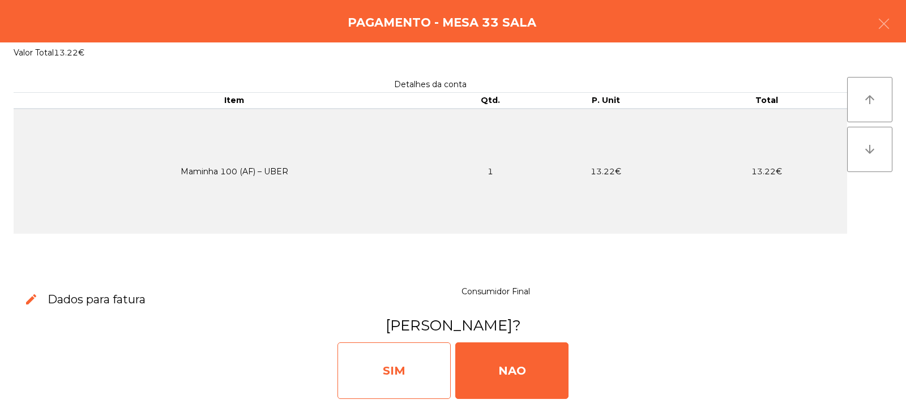
click at [398, 361] on div "SIM" at bounding box center [394, 371] width 113 height 57
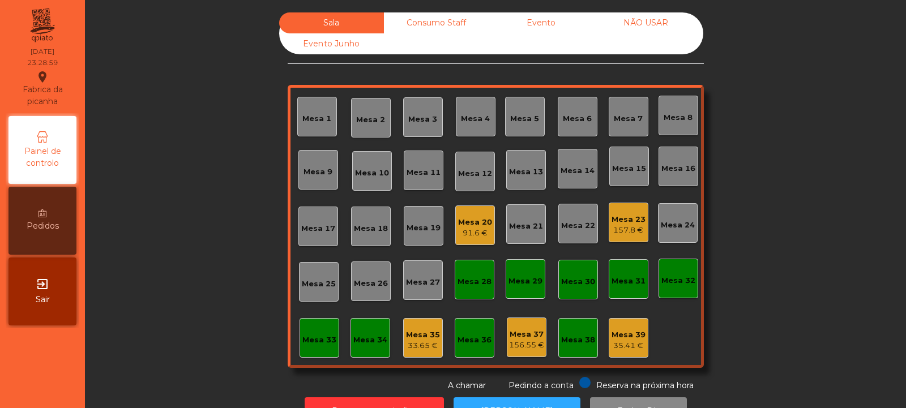
scroll to position [19, 0]
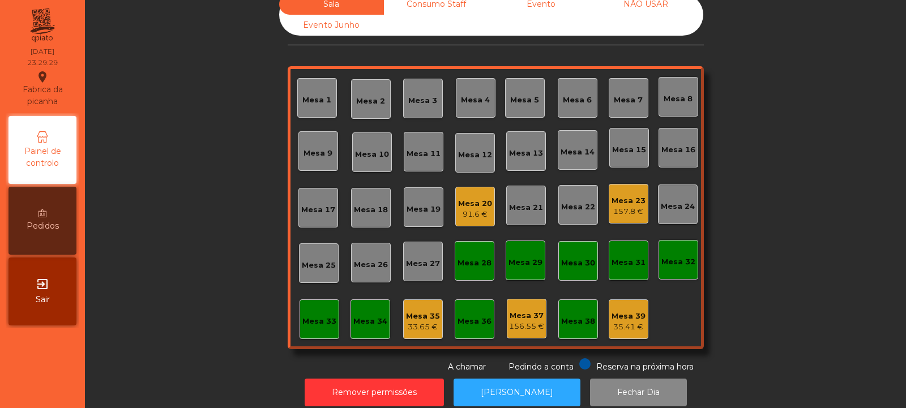
click at [431, 320] on div "Mesa 35" at bounding box center [423, 316] width 34 height 11
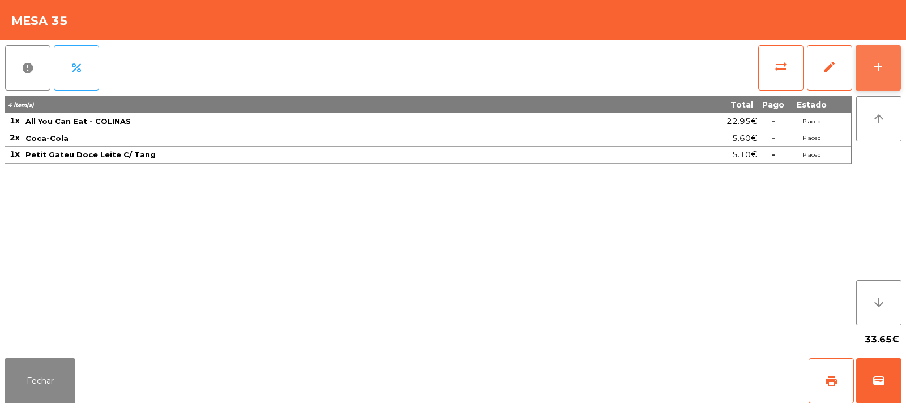
click at [880, 68] on div "add" at bounding box center [879, 67] width 14 height 14
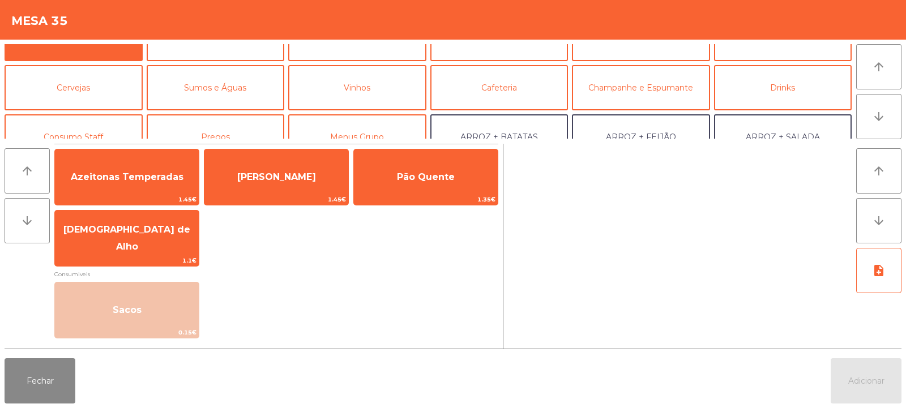
scroll to position [33, 0]
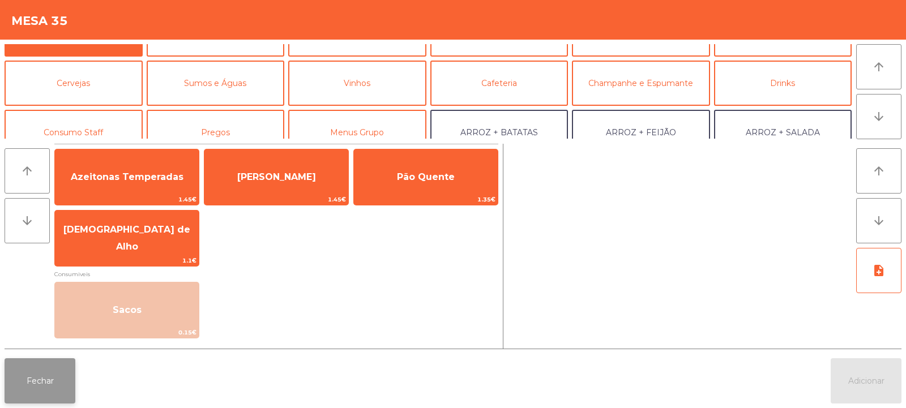
click at [26, 391] on button "Fechar" at bounding box center [40, 381] width 71 height 45
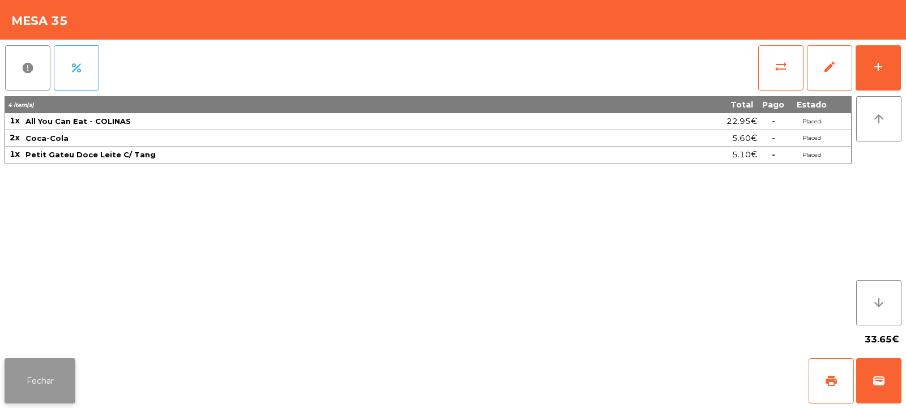
click at [16, 383] on button "Fechar" at bounding box center [40, 381] width 71 height 45
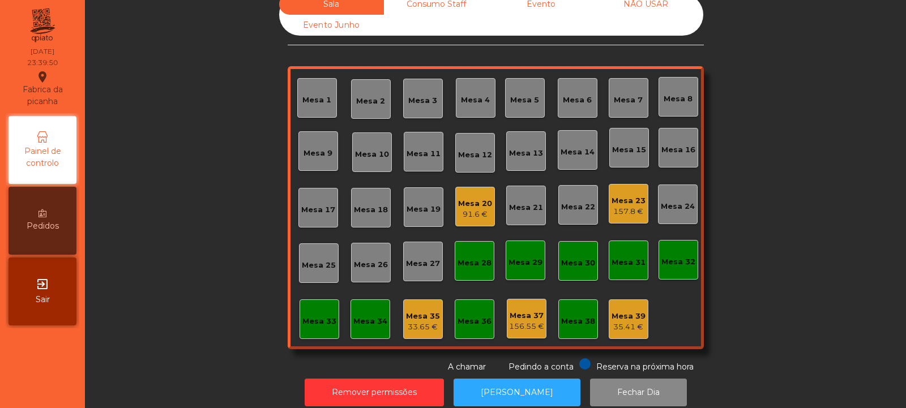
click at [518, 322] on div "156.55 €" at bounding box center [526, 326] width 35 height 11
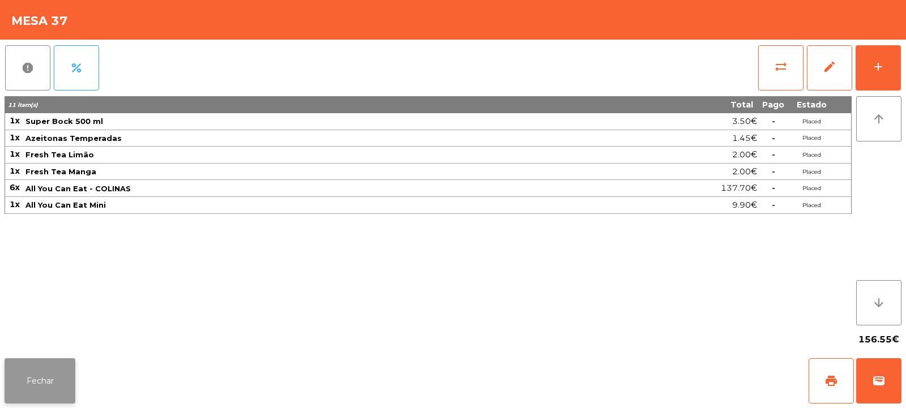
click at [48, 402] on button "Fechar" at bounding box center [40, 381] width 71 height 45
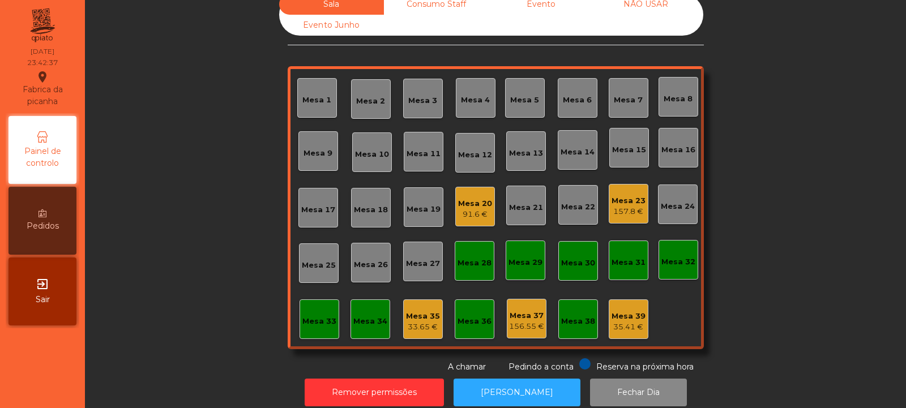
click at [618, 210] on div "157.8 €" at bounding box center [629, 211] width 34 height 11
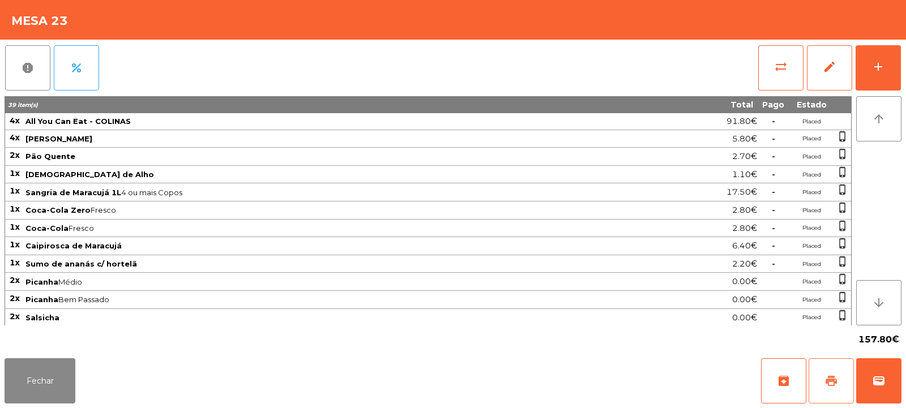
click at [827, 372] on button "print" at bounding box center [831, 381] width 45 height 45
click at [780, 76] on button "sync_alt" at bounding box center [781, 67] width 45 height 45
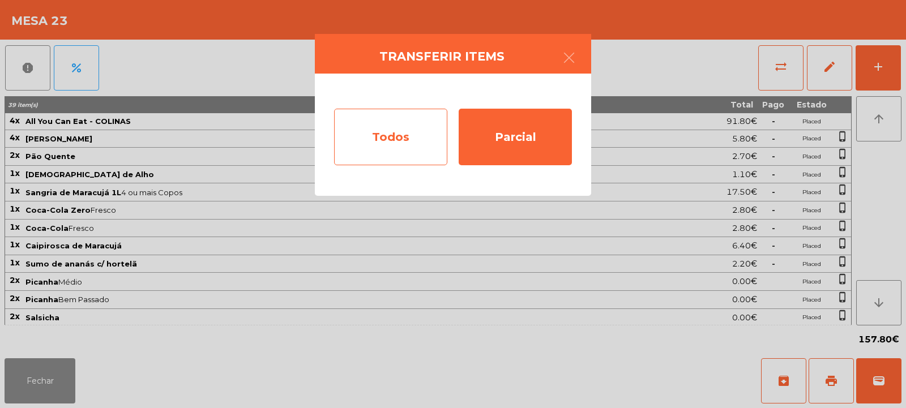
click at [389, 155] on div "Todos" at bounding box center [390, 137] width 113 height 57
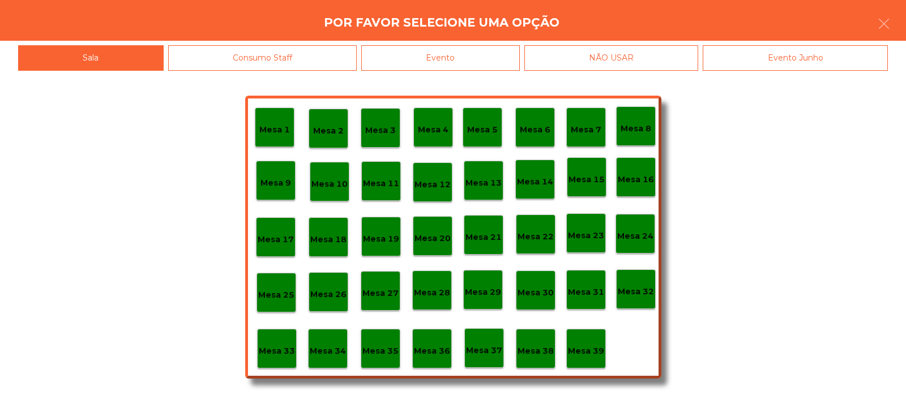
click at [595, 355] on p "Mesa 39" at bounding box center [586, 351] width 36 height 13
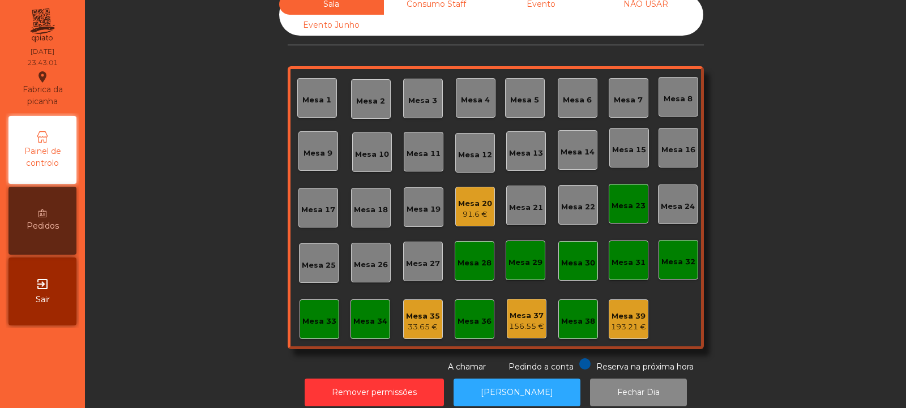
click at [631, 198] on div "Mesa 23" at bounding box center [629, 204] width 34 height 16
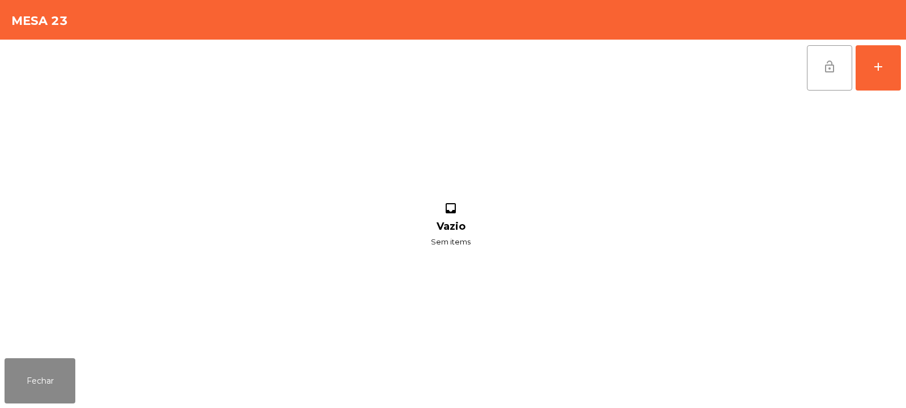
click at [837, 69] on button "lock_open" at bounding box center [829, 67] width 45 height 45
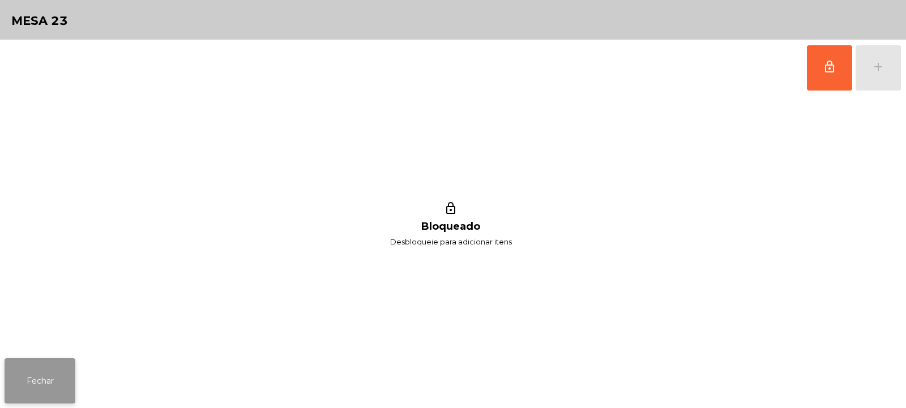
click at [53, 399] on button "Fechar" at bounding box center [40, 381] width 71 height 45
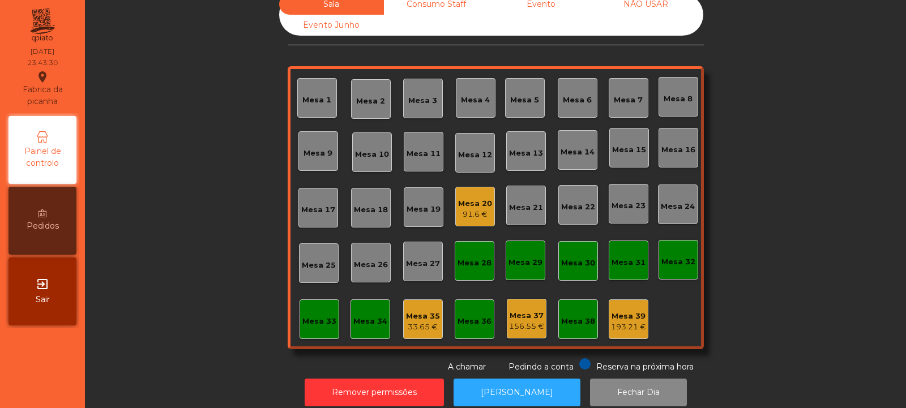
scroll to position [38, 0]
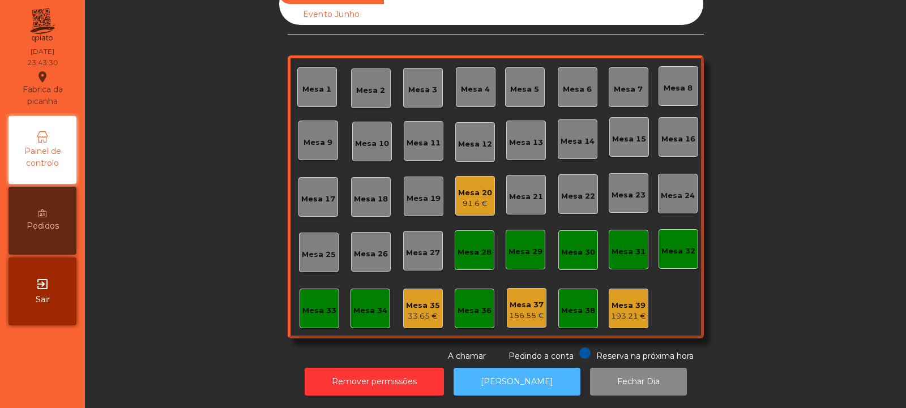
click at [487, 378] on button "[PERSON_NAME]" at bounding box center [517, 382] width 127 height 28
click at [475, 188] on div "Mesa 20" at bounding box center [475, 193] width 34 height 11
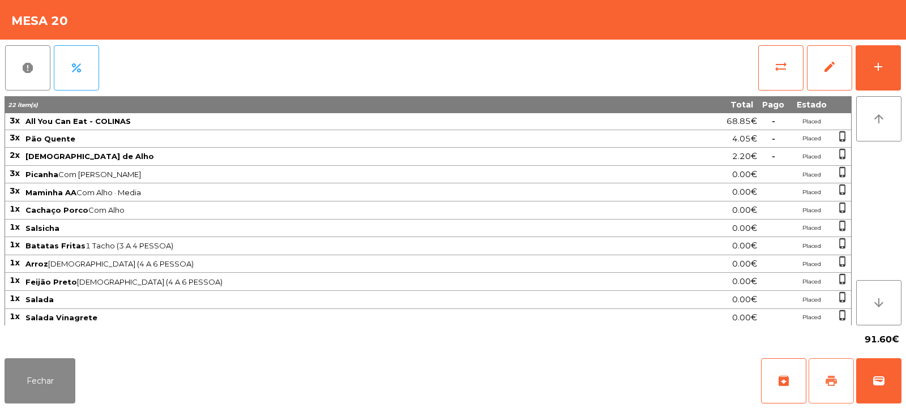
click at [820, 376] on button "print" at bounding box center [831, 381] width 45 height 45
click at [54, 363] on button "Fechar" at bounding box center [40, 381] width 71 height 45
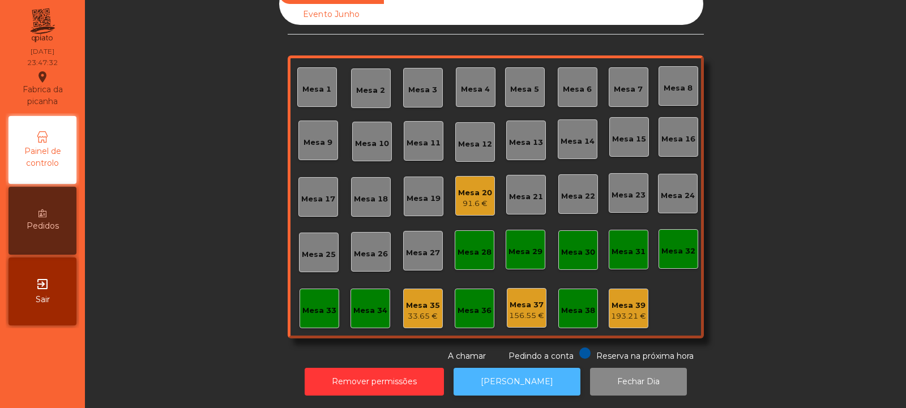
click at [503, 371] on button "[PERSON_NAME]" at bounding box center [517, 382] width 127 height 28
click at [629, 300] on div "Mesa 39" at bounding box center [628, 305] width 35 height 11
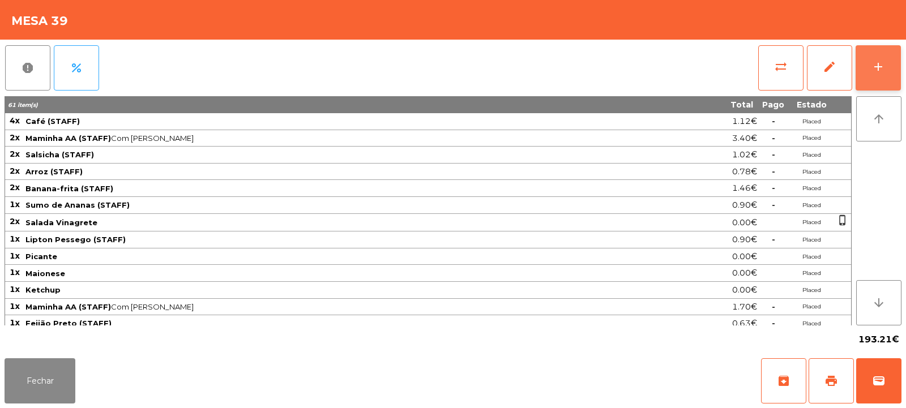
click at [887, 46] on button "add" at bounding box center [878, 67] width 45 height 45
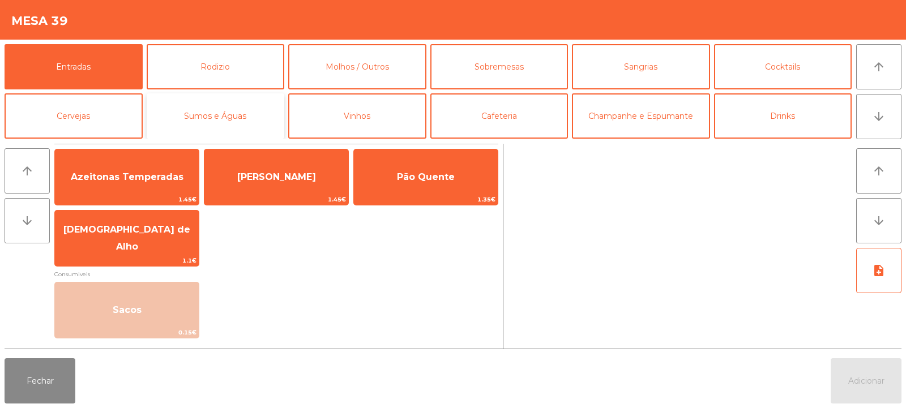
click at [250, 120] on button "Sumos e Águas" at bounding box center [216, 115] width 138 height 45
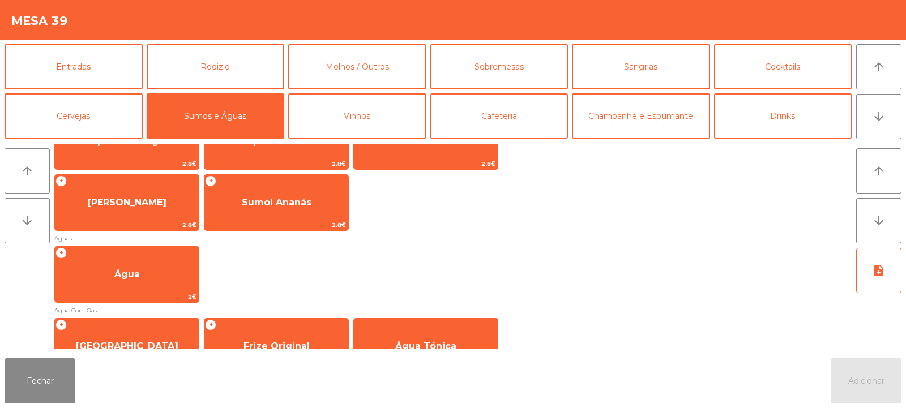
scroll to position [288, 0]
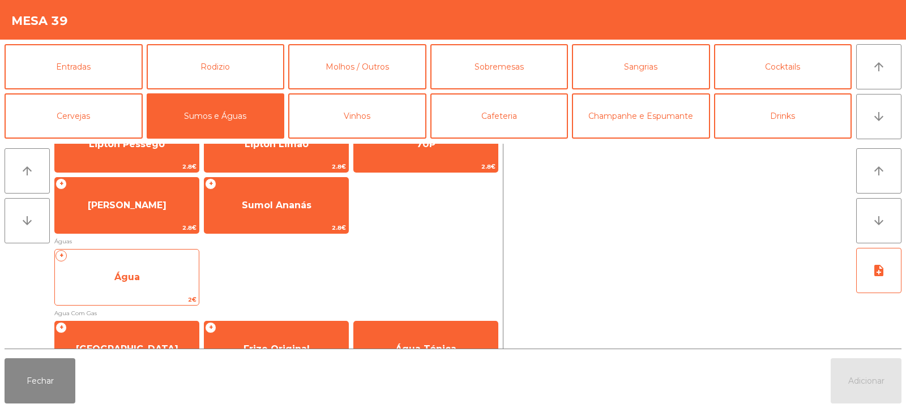
click at [147, 282] on span "Água" at bounding box center [127, 277] width 144 height 31
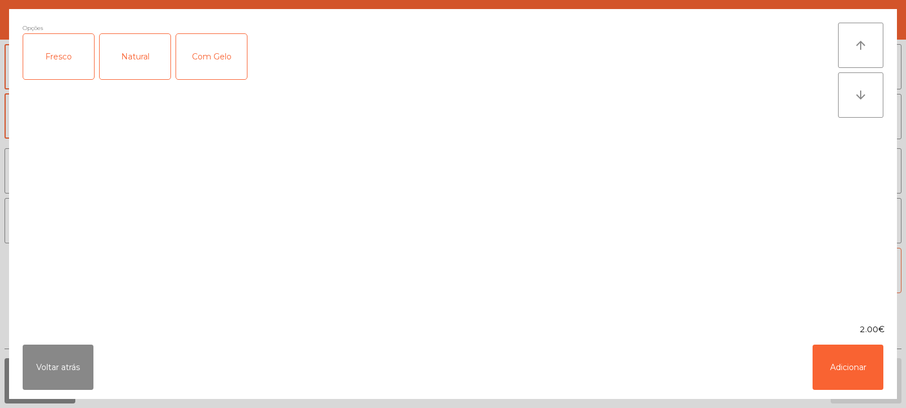
click at [46, 75] on div "Fresco" at bounding box center [58, 56] width 71 height 45
click at [815, 357] on button "Adicionar" at bounding box center [848, 367] width 71 height 45
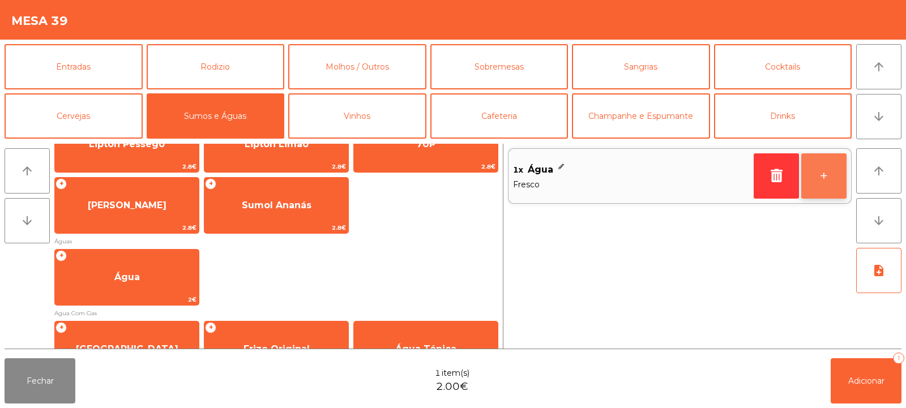
click at [827, 185] on button "+" at bounding box center [824, 176] width 45 height 45
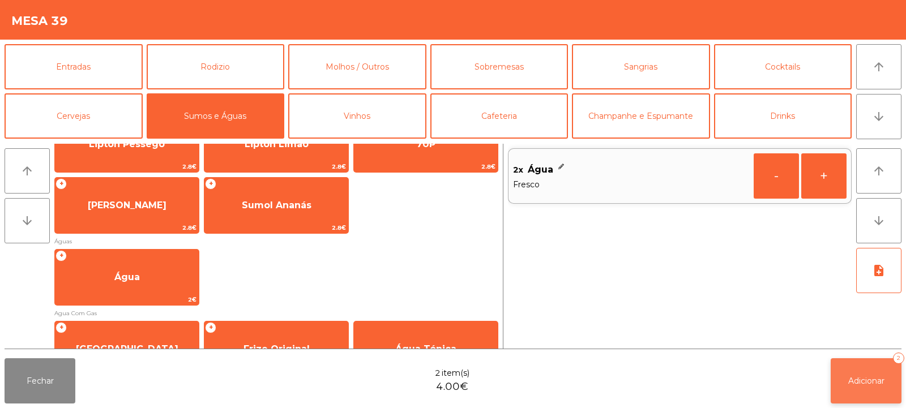
click at [868, 371] on button "Adicionar 2" at bounding box center [866, 381] width 71 height 45
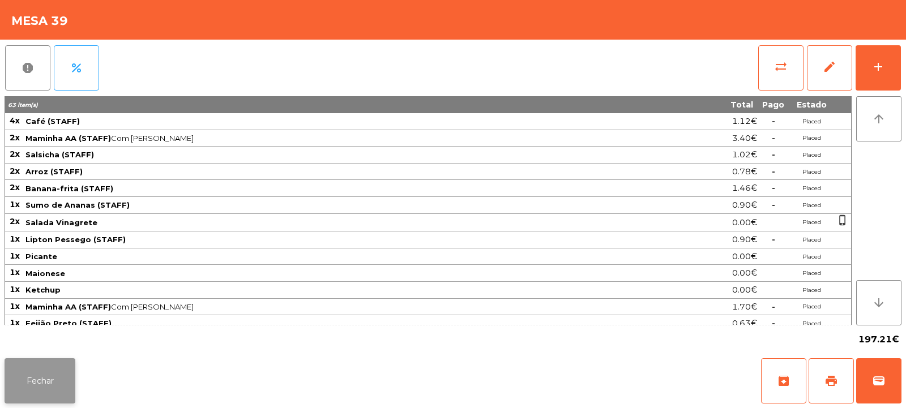
click at [33, 371] on button "Fechar" at bounding box center [40, 381] width 71 height 45
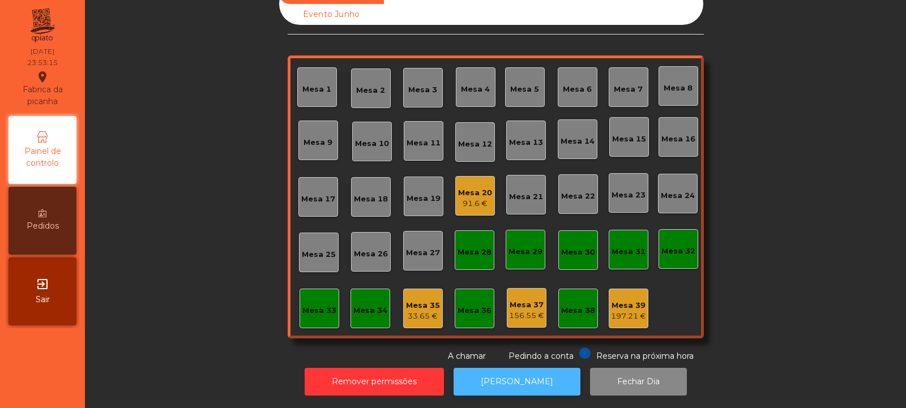
click at [525, 368] on button "[PERSON_NAME]" at bounding box center [517, 382] width 127 height 28
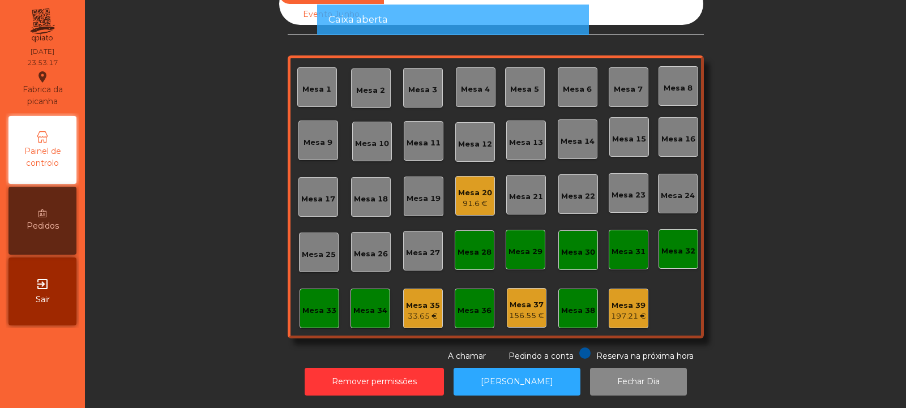
click at [462, 183] on div "Mesa 20 91.6 €" at bounding box center [475, 196] width 34 height 27
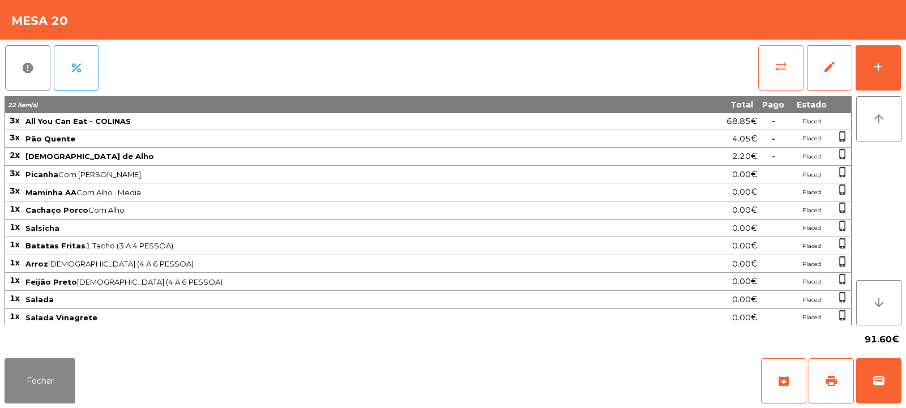
click at [772, 53] on button "sync_alt" at bounding box center [781, 67] width 45 height 45
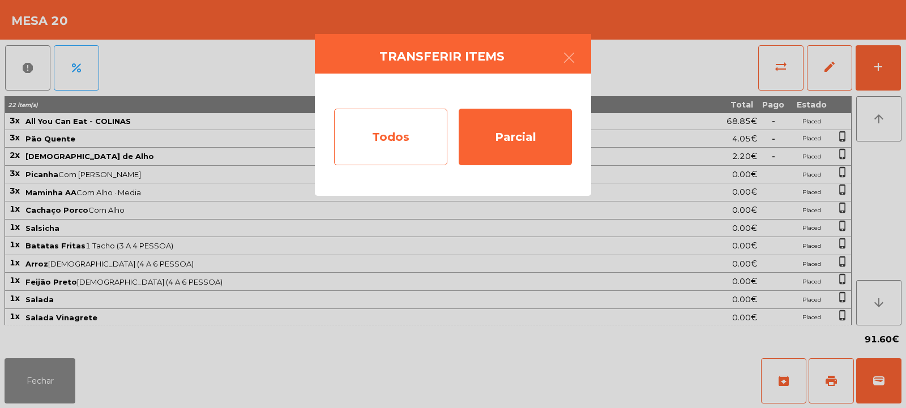
click at [391, 127] on div "Todos" at bounding box center [390, 137] width 113 height 57
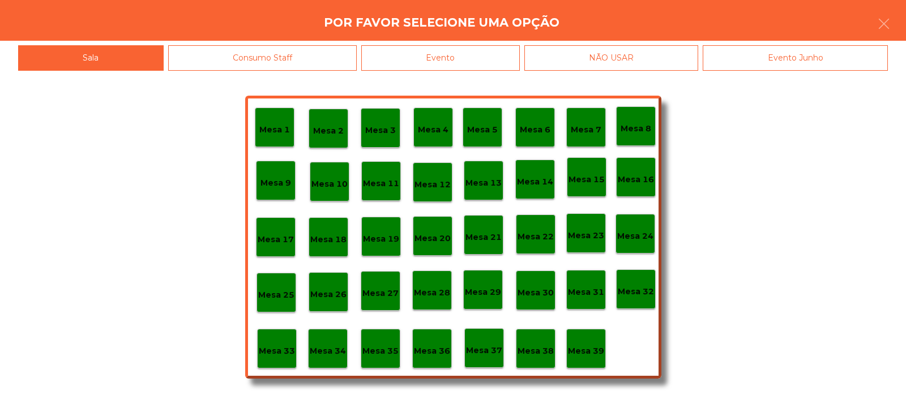
click at [449, 57] on div "Evento" at bounding box center [440, 57] width 159 height 25
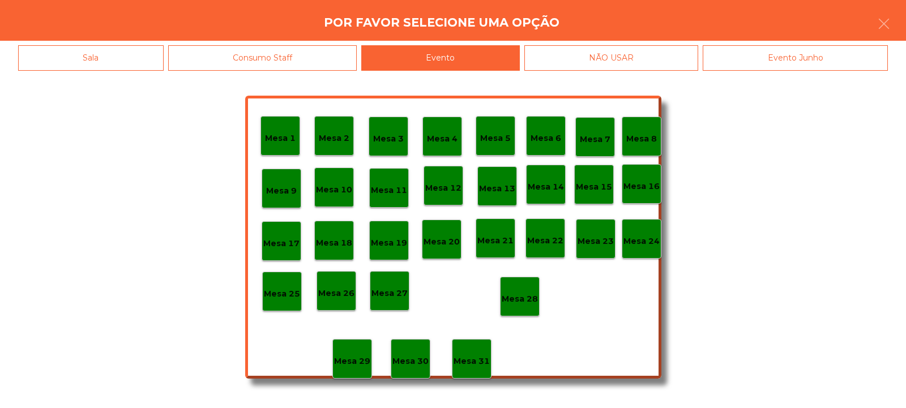
click at [524, 291] on div "Mesa 28" at bounding box center [520, 297] width 36 height 18
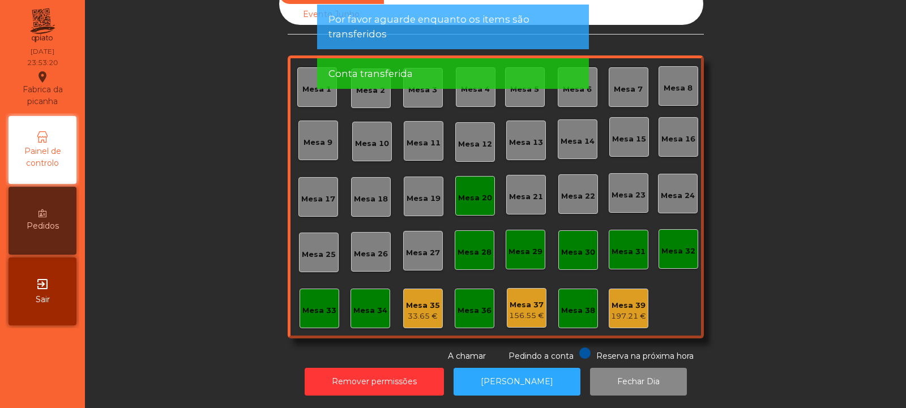
click at [406, 311] on div "33.65 €" at bounding box center [423, 316] width 34 height 11
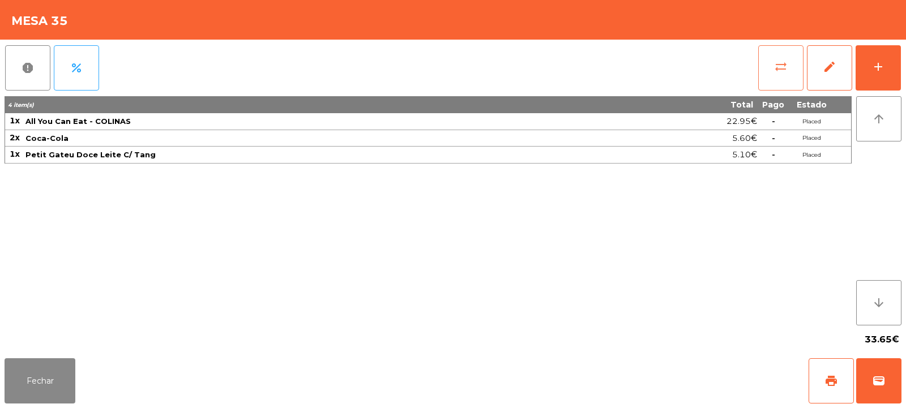
click at [761, 61] on button "sync_alt" at bounding box center [781, 67] width 45 height 45
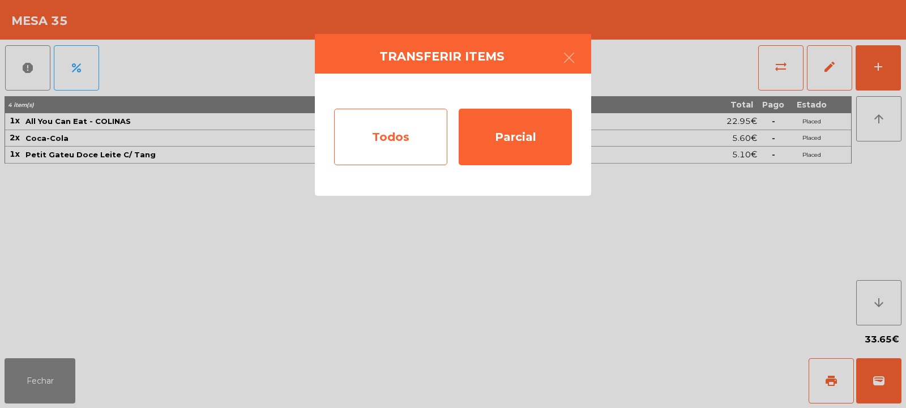
click at [359, 139] on div "Todos" at bounding box center [390, 137] width 113 height 57
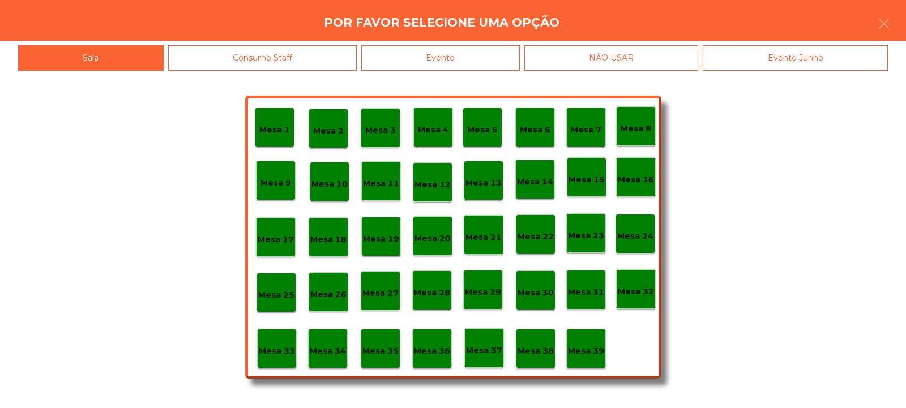
click at [581, 342] on div "Mesa 39" at bounding box center [586, 349] width 36 height 18
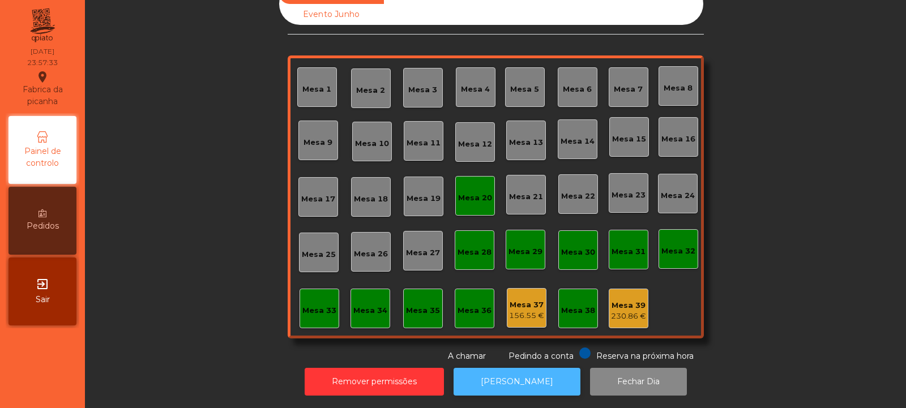
click at [511, 374] on button "[PERSON_NAME]" at bounding box center [517, 382] width 127 height 28
click at [486, 202] on div "Mesa 20" at bounding box center [475, 196] width 40 height 40
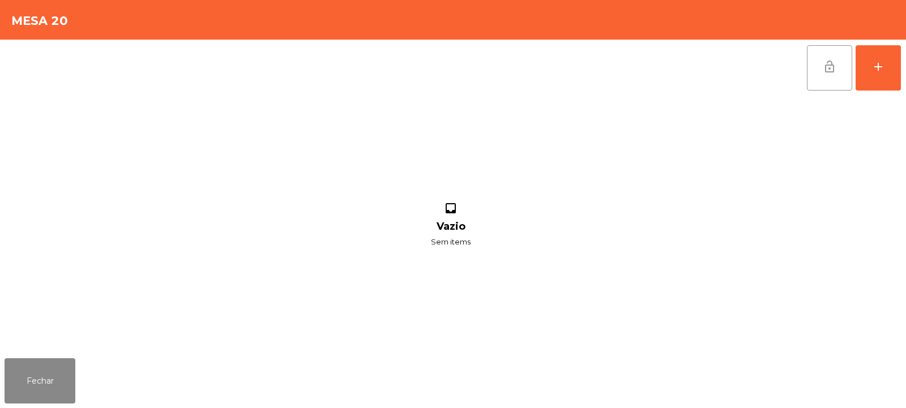
click at [827, 75] on button "lock_open" at bounding box center [829, 67] width 45 height 45
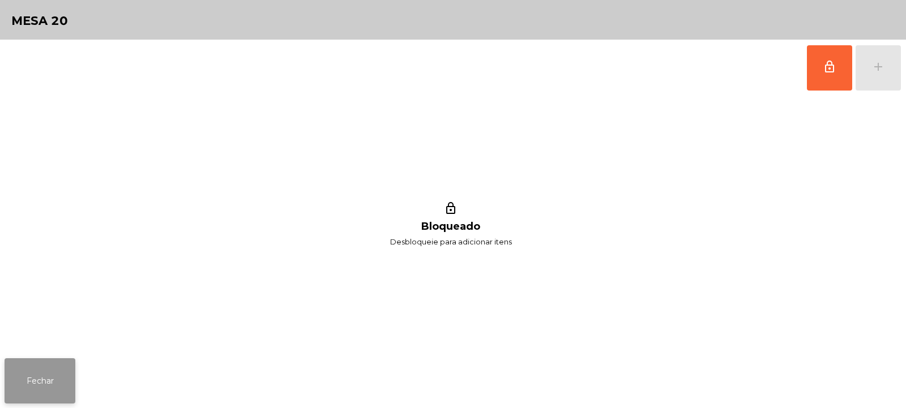
click at [35, 389] on button "Fechar" at bounding box center [40, 381] width 71 height 45
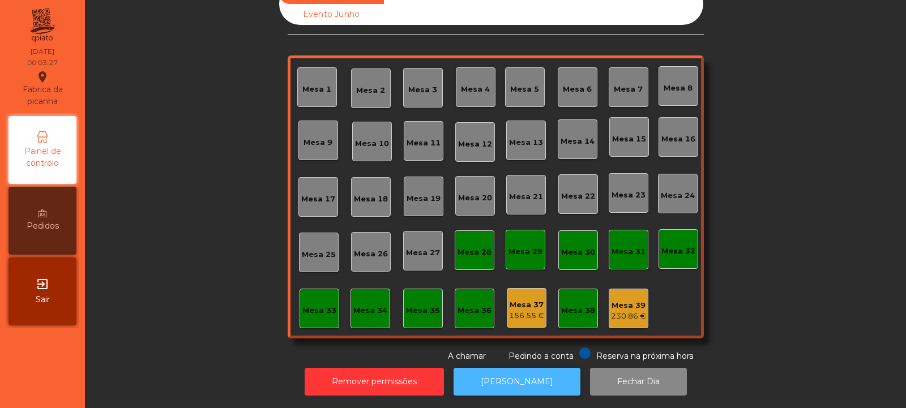
click at [516, 374] on button "[PERSON_NAME]" at bounding box center [517, 382] width 127 height 28
click at [510, 300] on div "Mesa 37" at bounding box center [526, 305] width 35 height 11
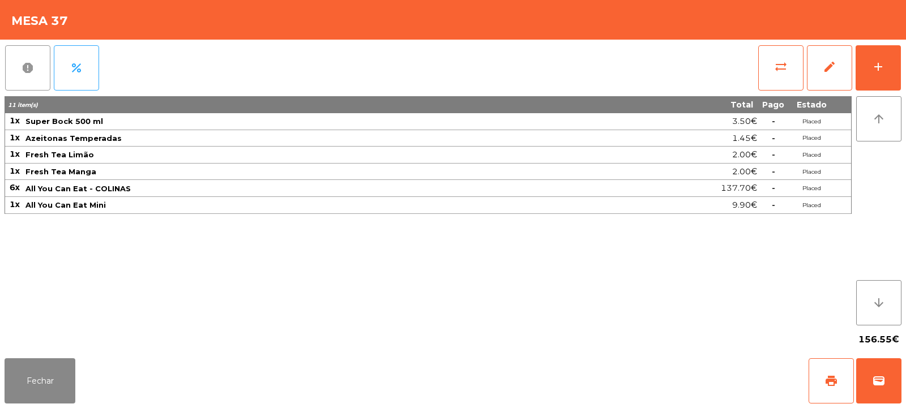
click at [22, 56] on button "report" at bounding box center [27, 67] width 45 height 45
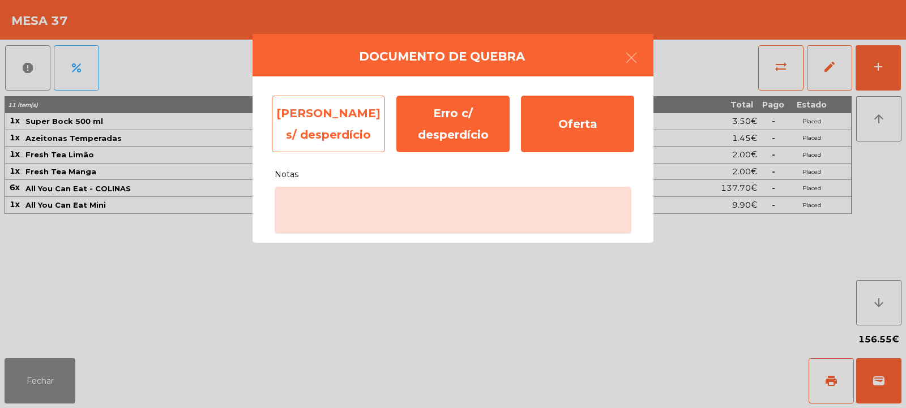
click at [342, 129] on div "Erro s/ desperdício" at bounding box center [328, 124] width 113 height 57
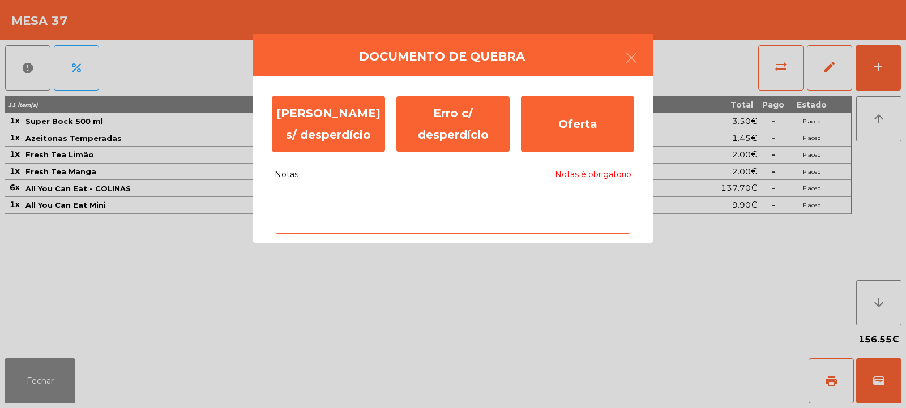
click at [411, 205] on textarea "Notas Notas é obrigatório" at bounding box center [453, 210] width 357 height 47
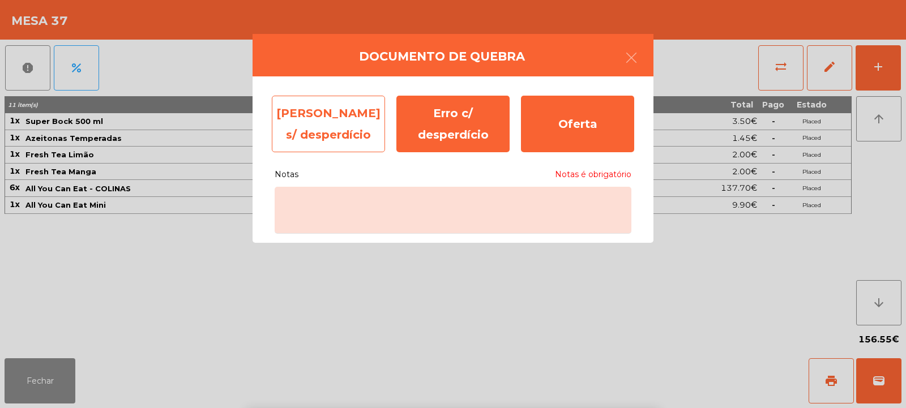
click at [323, 128] on div "Erro s/ desperdício" at bounding box center [328, 124] width 113 height 57
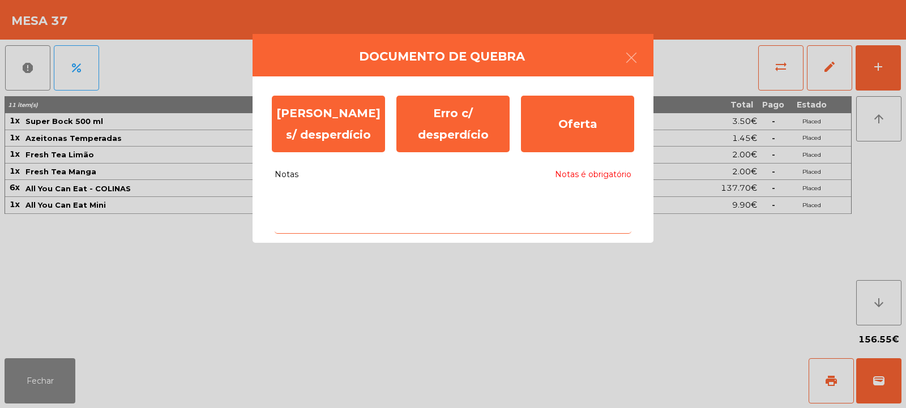
click at [346, 198] on textarea "Notas Notas é obrigatório" at bounding box center [453, 210] width 357 height 47
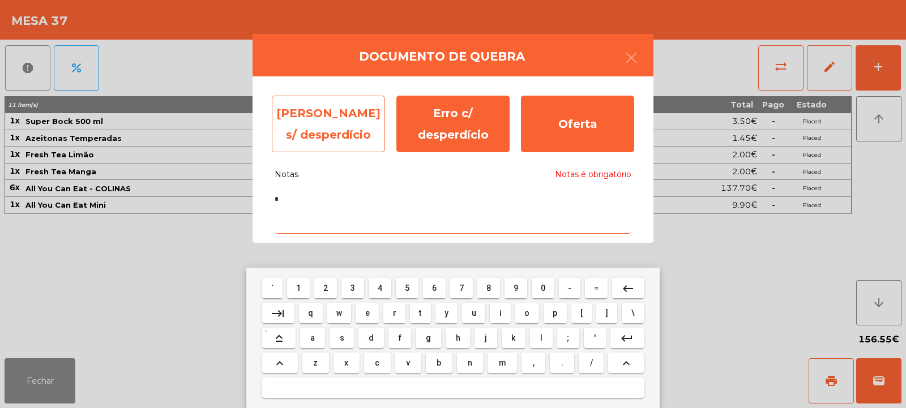
type textarea "*"
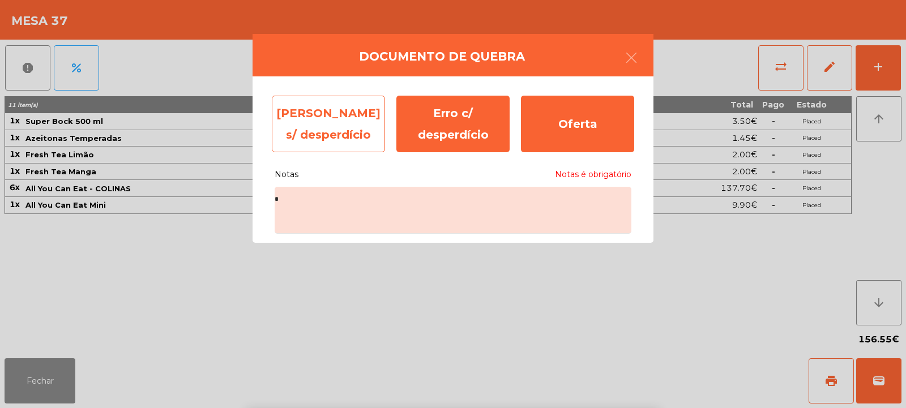
click at [328, 128] on div "Erro s/ desperdício" at bounding box center [328, 124] width 113 height 57
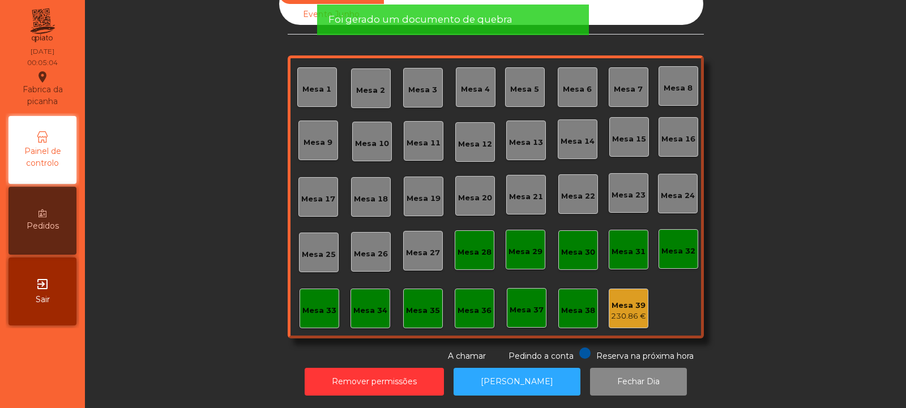
click at [624, 300] on div "Mesa 39" at bounding box center [628, 305] width 35 height 11
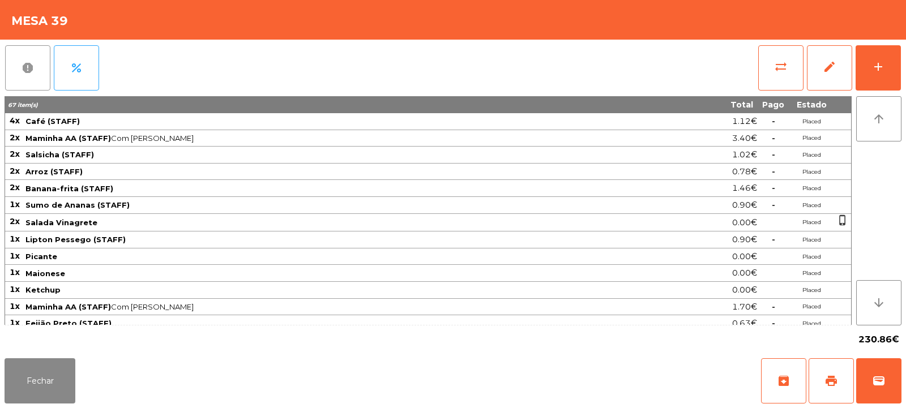
click at [10, 74] on button "report" at bounding box center [27, 67] width 45 height 45
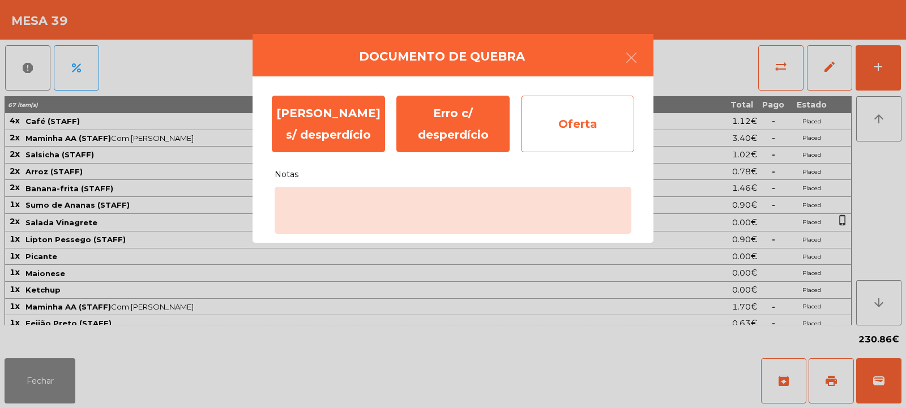
click at [595, 126] on div "Oferta" at bounding box center [577, 124] width 113 height 57
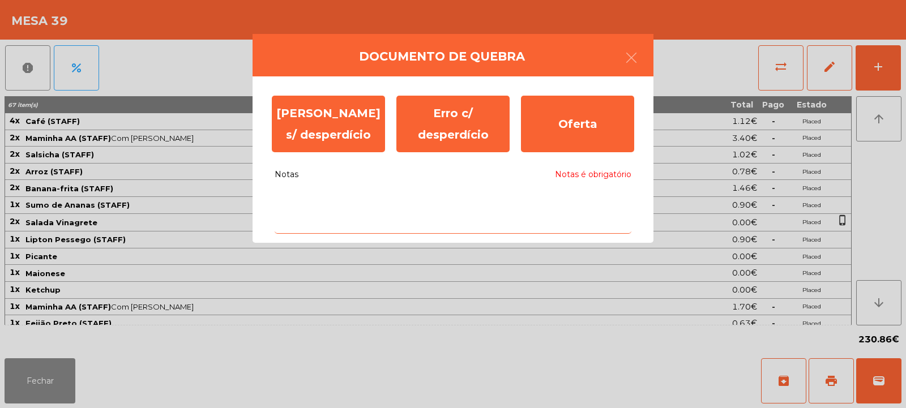
click at [463, 203] on textarea "Notas Notas é obrigatório" at bounding box center [453, 210] width 357 height 47
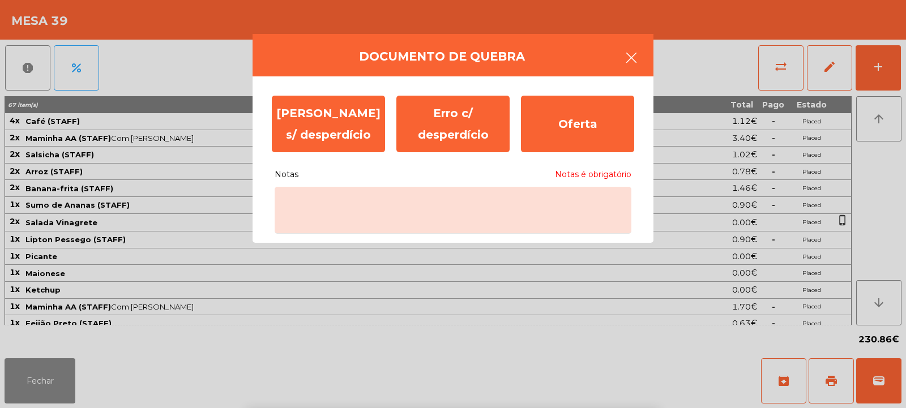
click at [629, 60] on icon "button" at bounding box center [632, 58] width 14 height 14
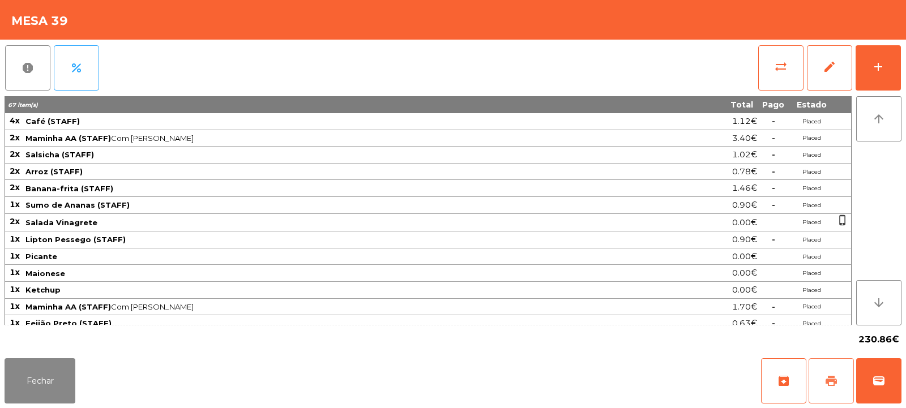
click at [820, 389] on button "print" at bounding box center [831, 381] width 45 height 45
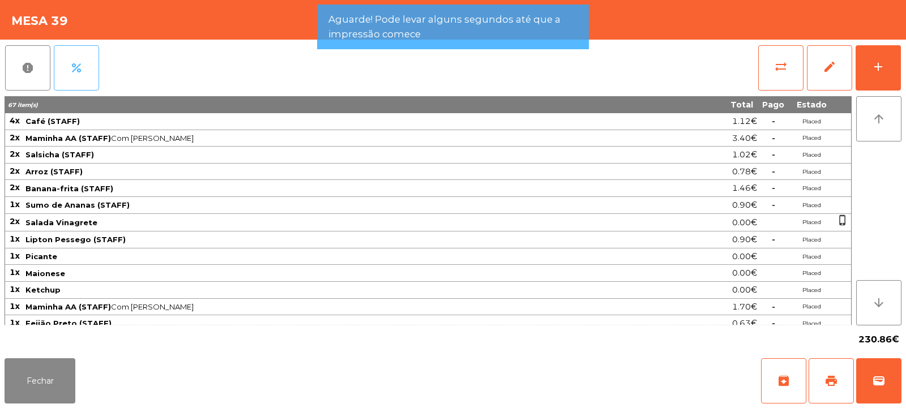
click at [68, 62] on button "percent" at bounding box center [76, 67] width 45 height 45
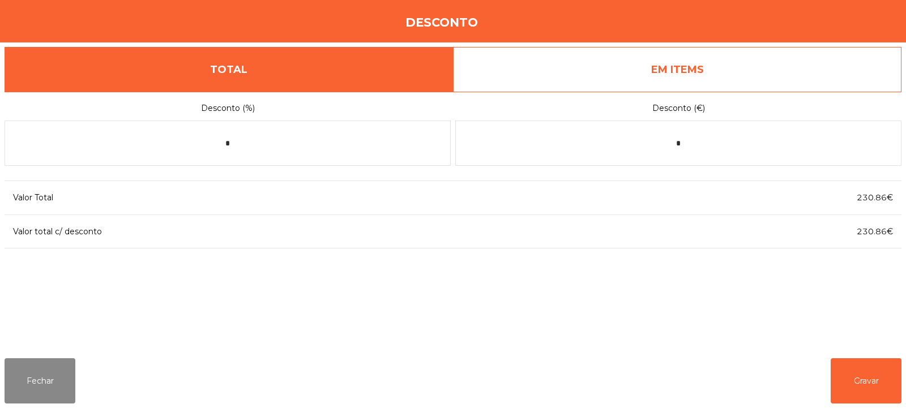
click at [696, 78] on link "EM ITEMS" at bounding box center [677, 69] width 449 height 45
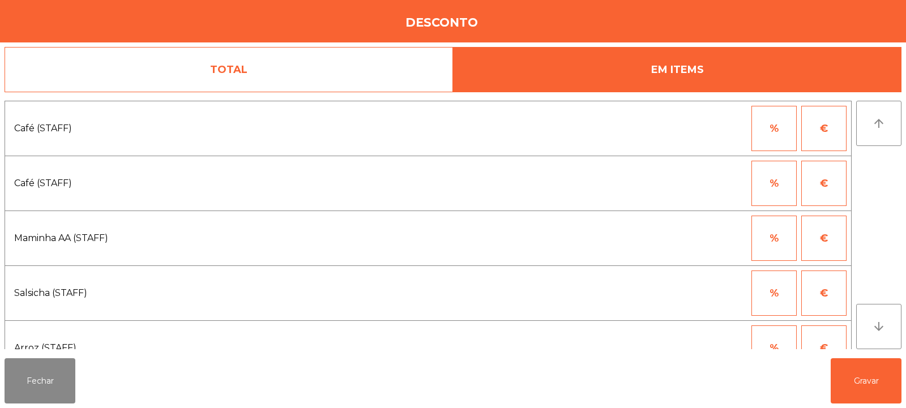
click at [352, 63] on link "TOTAL" at bounding box center [229, 69] width 449 height 45
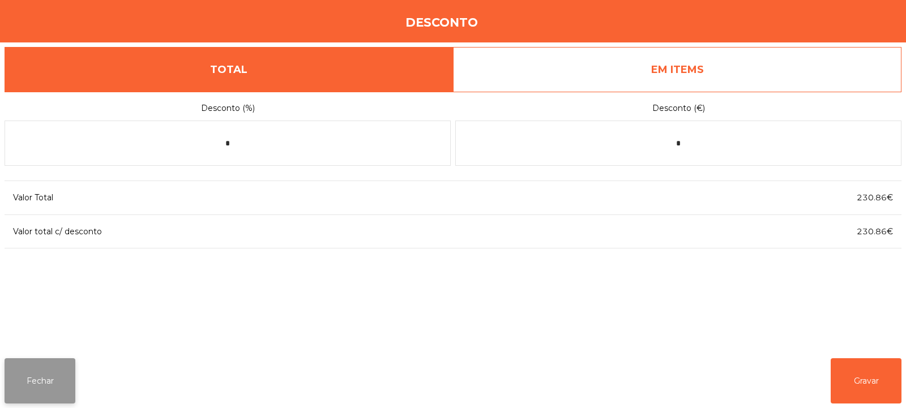
click at [25, 377] on button "Fechar" at bounding box center [40, 381] width 71 height 45
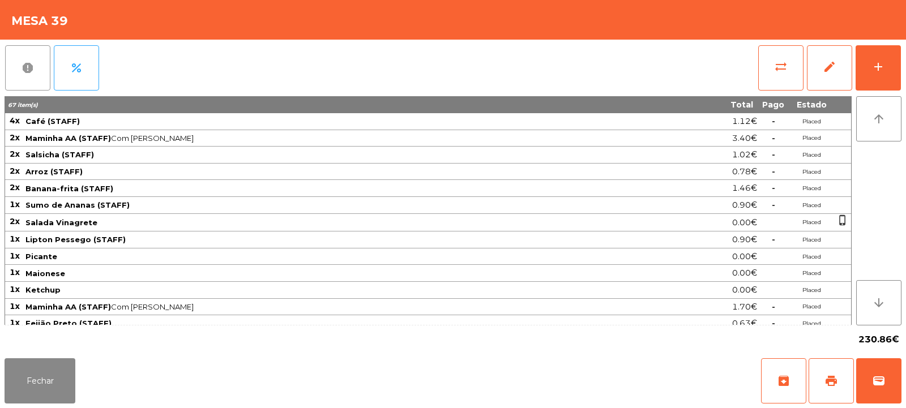
click at [32, 59] on button "report" at bounding box center [27, 67] width 45 height 45
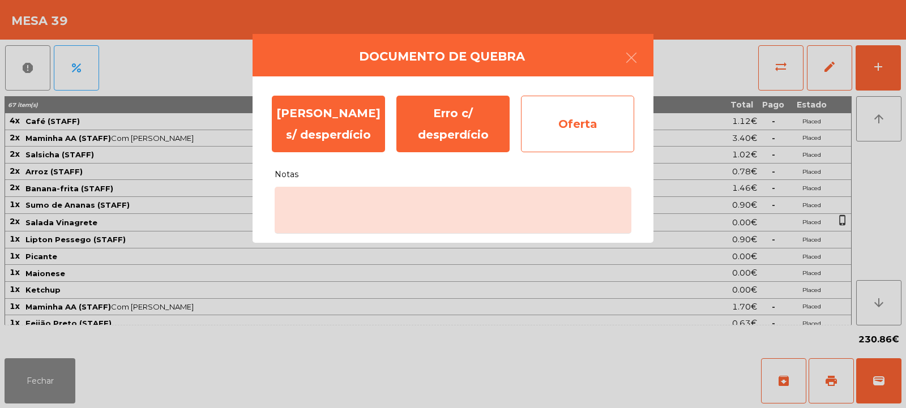
click at [582, 121] on div "Oferta" at bounding box center [577, 124] width 113 height 57
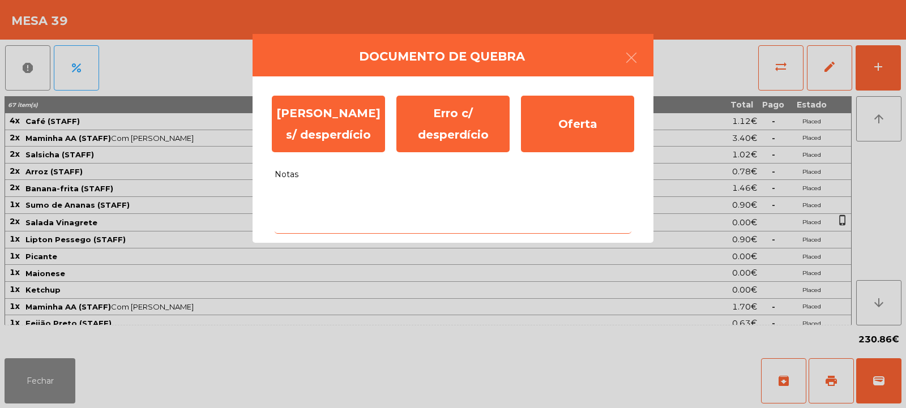
click at [493, 204] on textarea "Notas" at bounding box center [453, 210] width 357 height 47
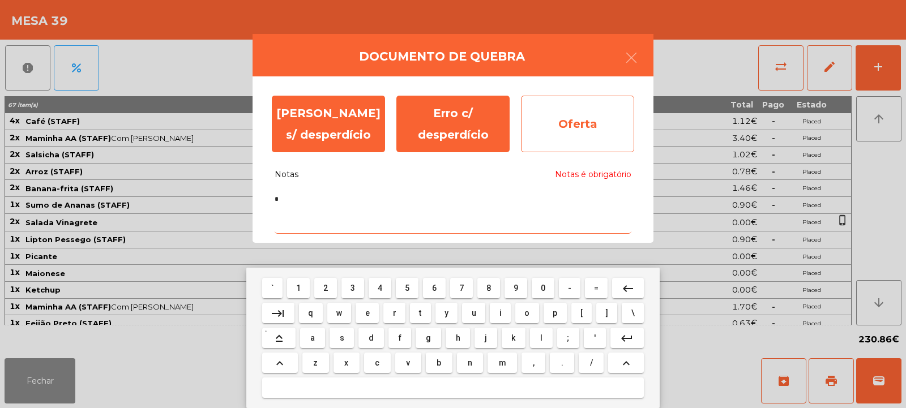
type textarea "*"
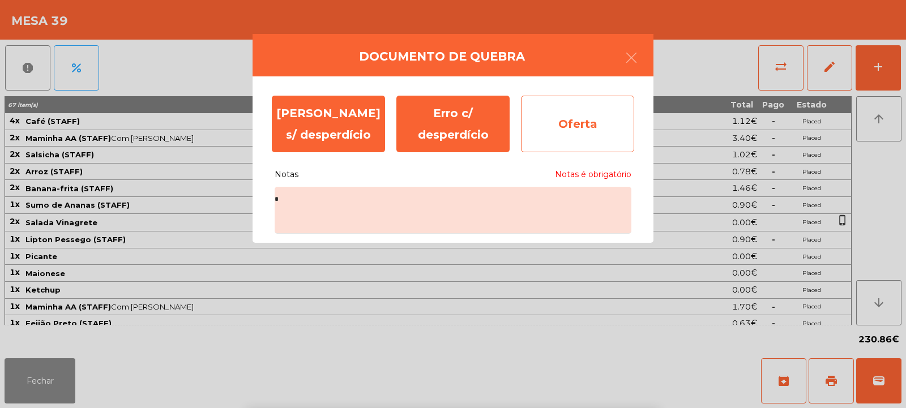
click at [570, 120] on div "Oferta" at bounding box center [577, 124] width 113 height 57
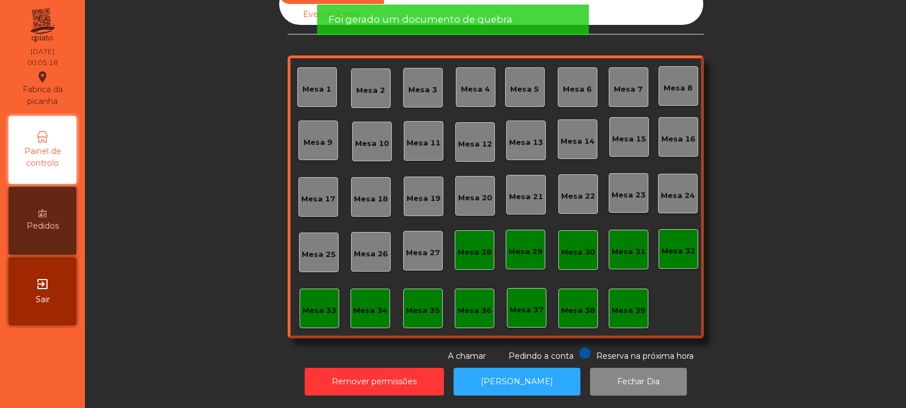
scroll to position [0, 0]
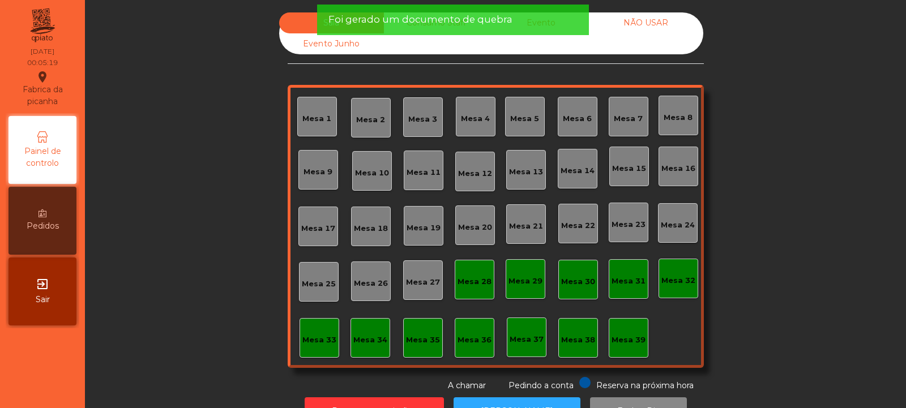
click at [446, 15] on span "Foi gerado um documento de quebra" at bounding box center [421, 19] width 184 height 14
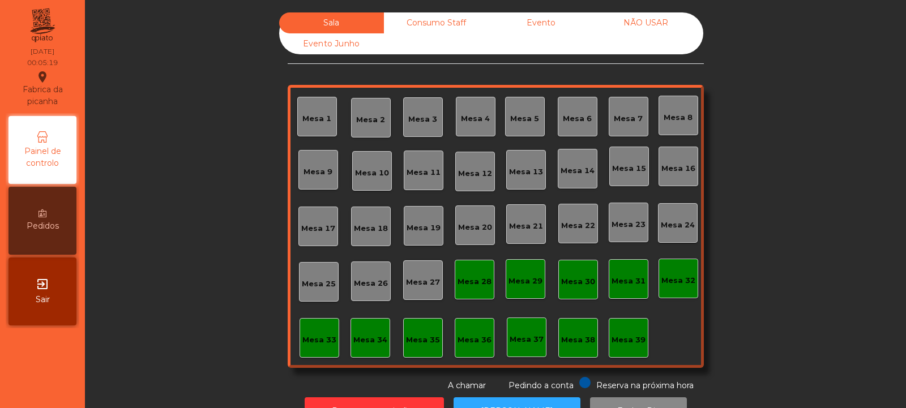
click at [431, 25] on div "Consumo Staff" at bounding box center [436, 22] width 105 height 21
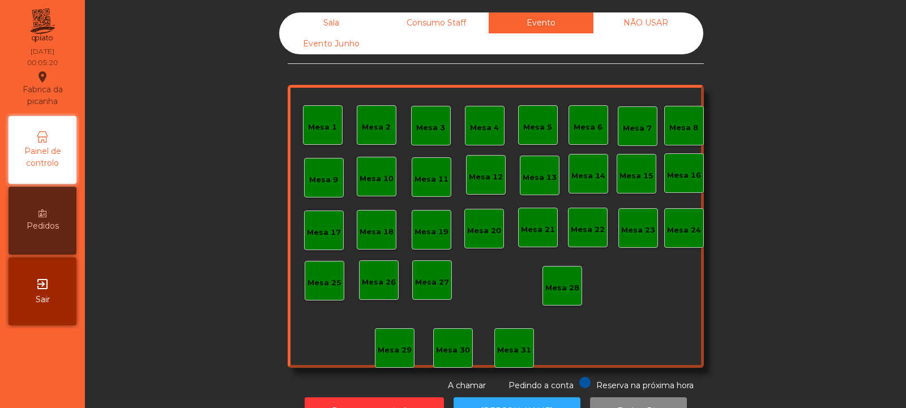
click at [645, 31] on div "NÃO USAR" at bounding box center [646, 22] width 105 height 21
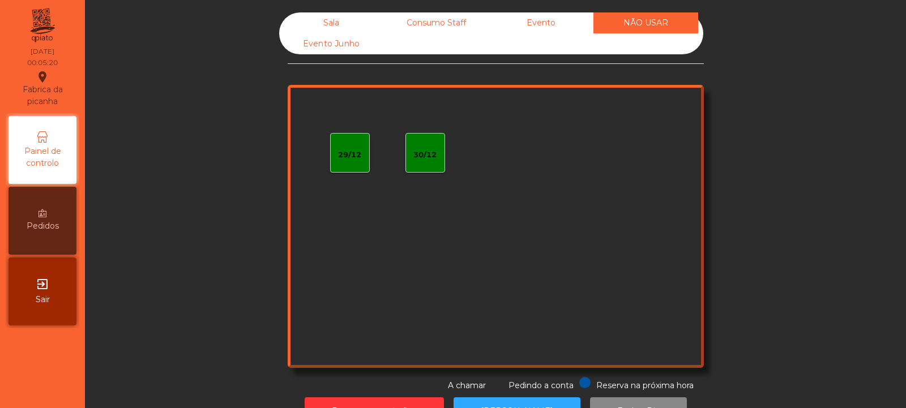
scroll to position [38, 0]
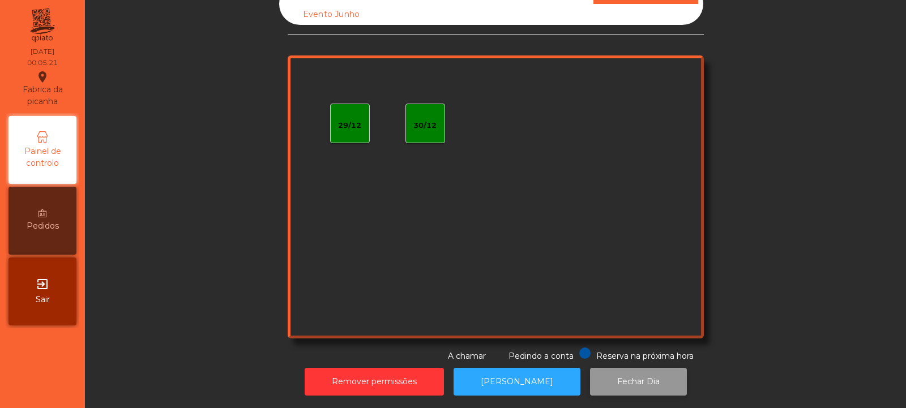
click at [600, 368] on button "Fechar Dia" at bounding box center [638, 382] width 97 height 28
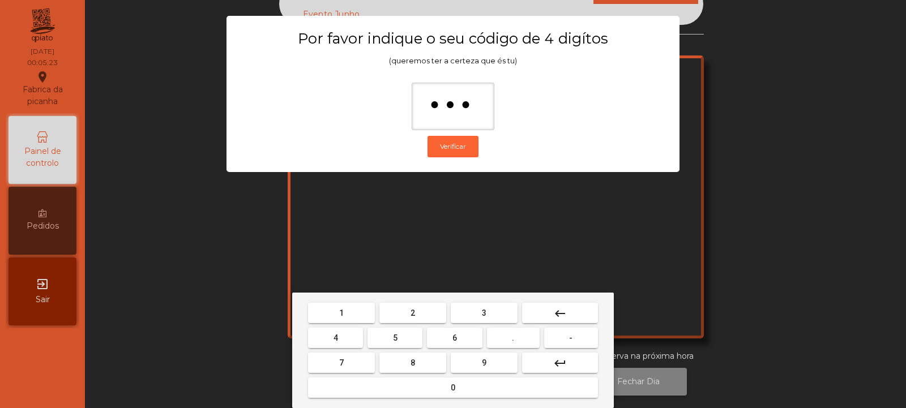
type input "****"
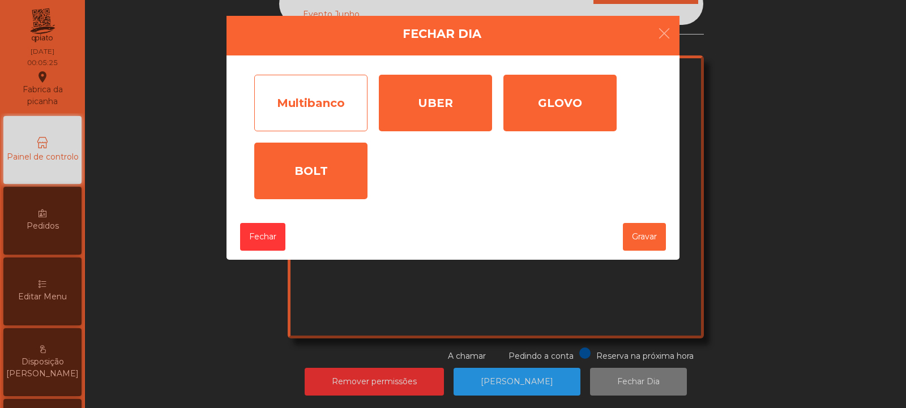
click at [292, 105] on div "Multibanco" at bounding box center [310, 103] width 113 height 57
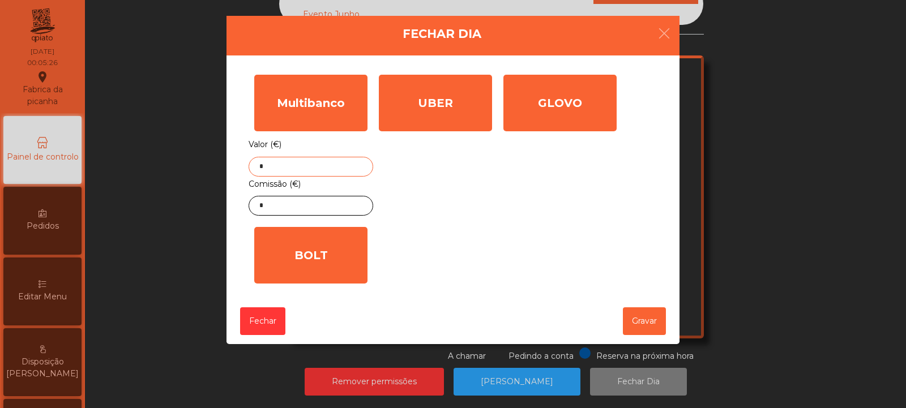
click at [317, 167] on input "*" at bounding box center [311, 167] width 125 height 20
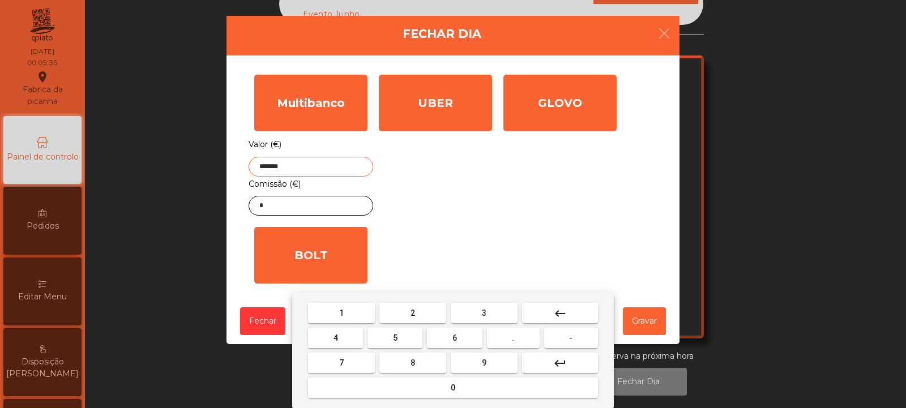
type input "*******"
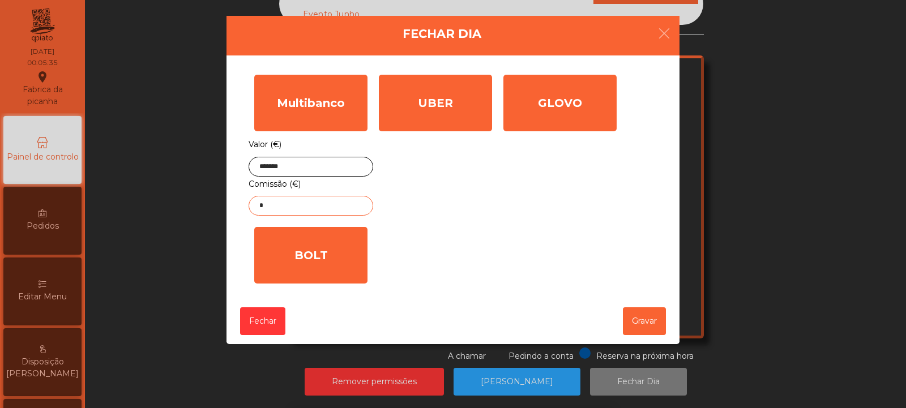
click at [323, 204] on input "*" at bounding box center [311, 206] width 125 height 20
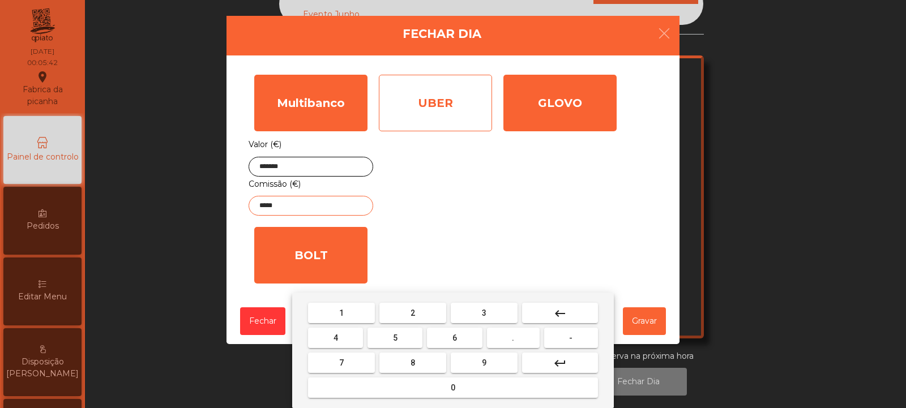
type input "*****"
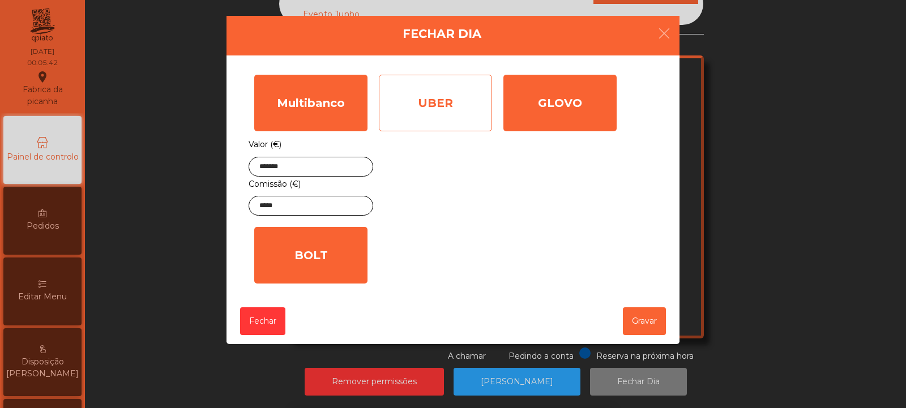
click at [450, 104] on div "UBER" at bounding box center [435, 103] width 113 height 57
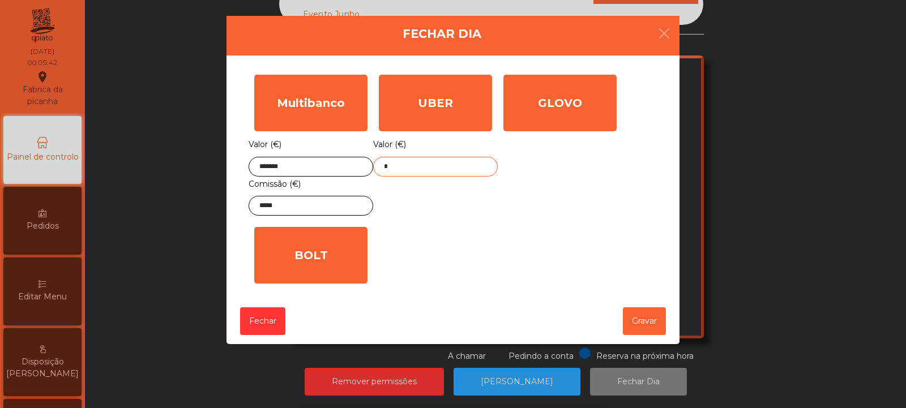
click at [449, 163] on input "*" at bounding box center [435, 167] width 125 height 20
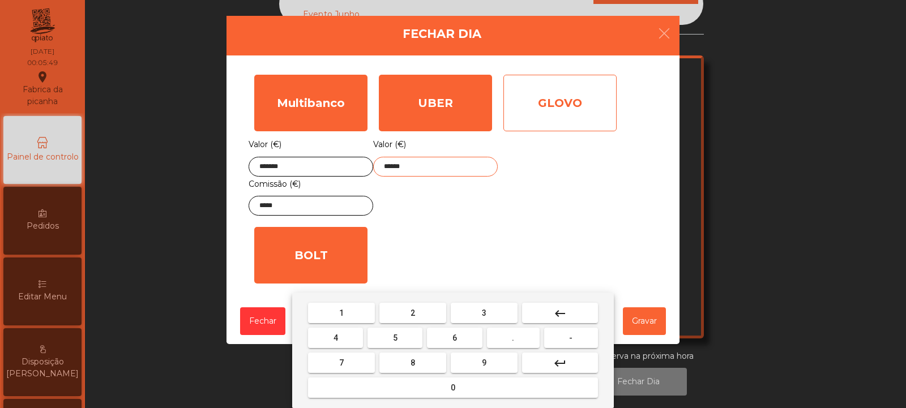
type input "******"
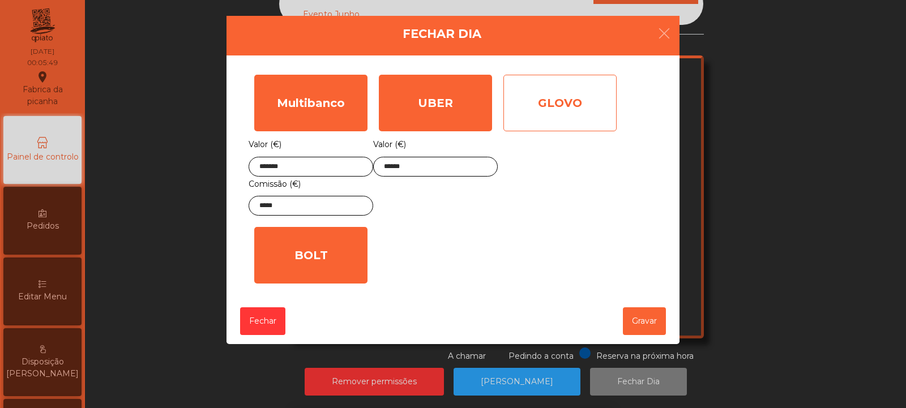
click at [568, 105] on div "GLOVO" at bounding box center [560, 103] width 113 height 57
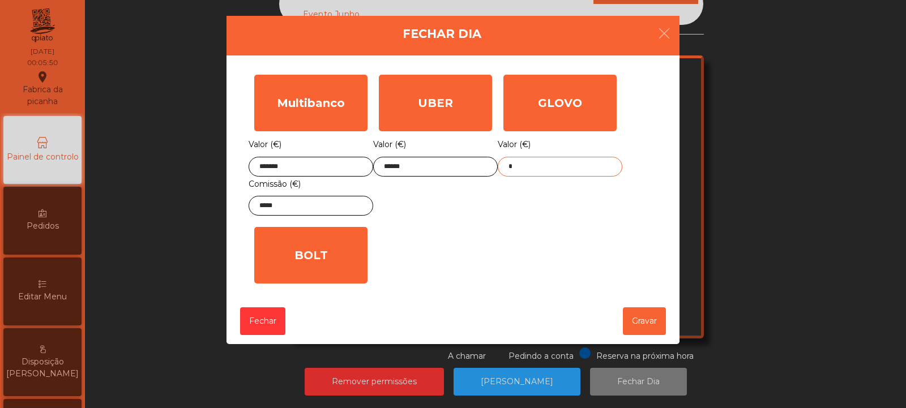
click at [565, 163] on input "*" at bounding box center [560, 167] width 125 height 20
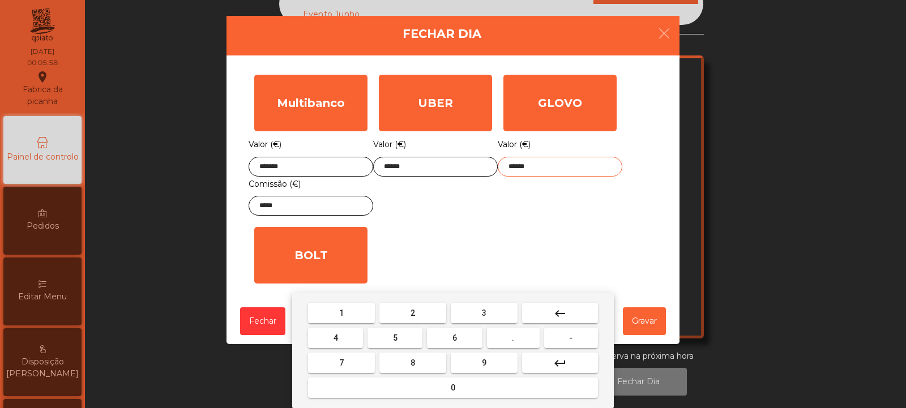
type input "******"
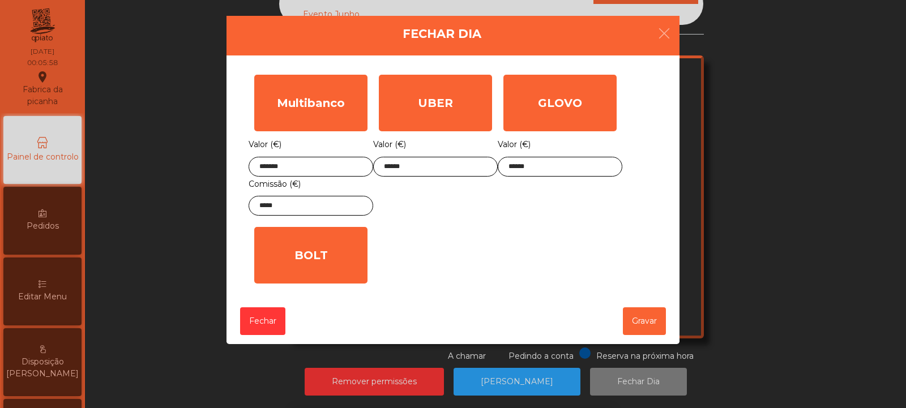
click at [641, 316] on div "1 2 3 keyboard_backspace 4 5 6 . - 7 8 9 keyboard_return 0" at bounding box center [453, 351] width 906 height 116
click at [646, 326] on button "Gravar" at bounding box center [644, 322] width 43 height 28
